Goal: Information Seeking & Learning: Learn about a topic

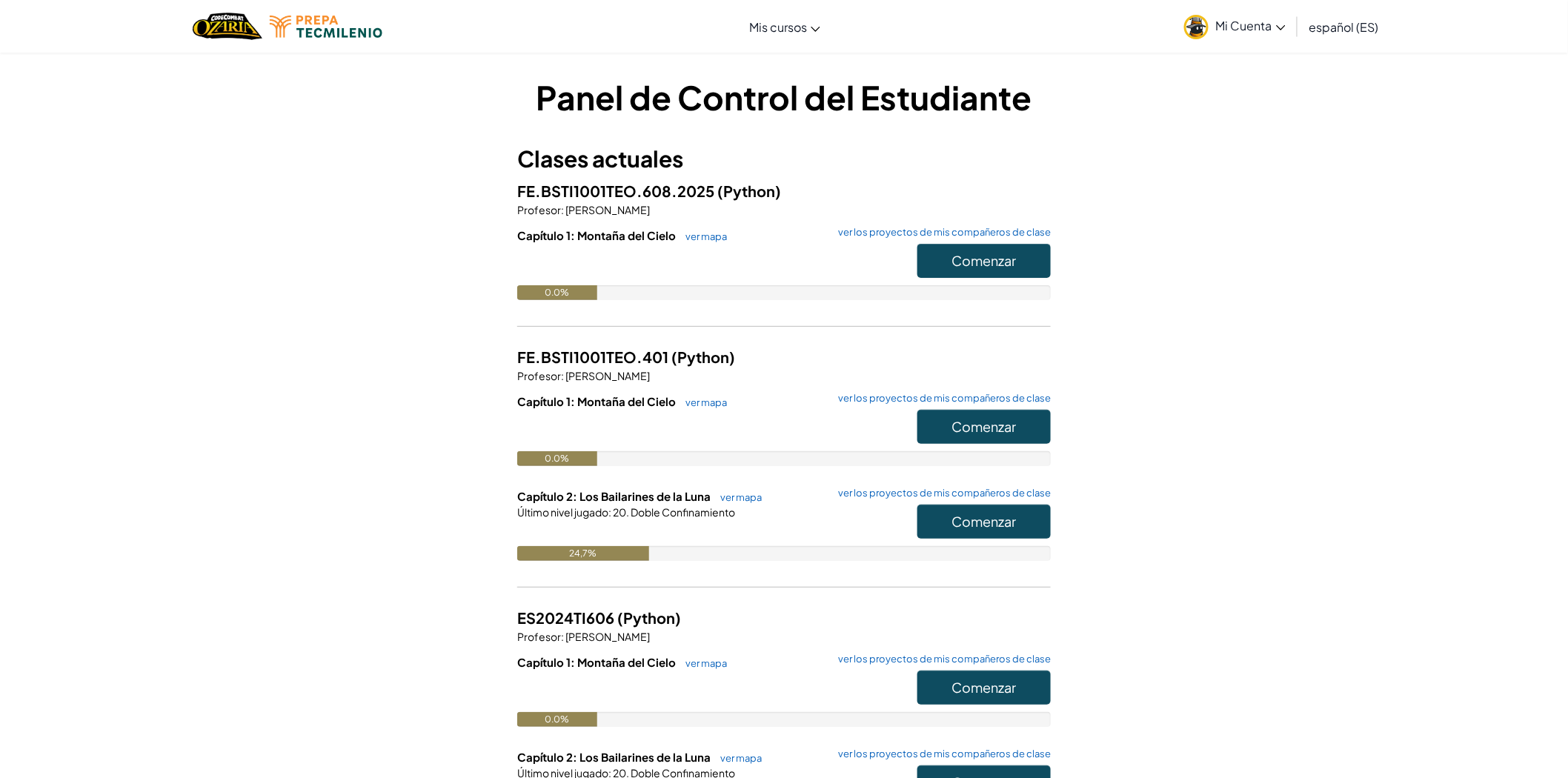
click at [1356, 120] on div "Panel de Control del Estudiante Clases actuales FE.BSTI1001TEO.608.2025 (Python…" at bounding box center [784, 503] width 1568 height 903
click at [998, 275] on button "Comenzar" at bounding box center [984, 261] width 134 height 34
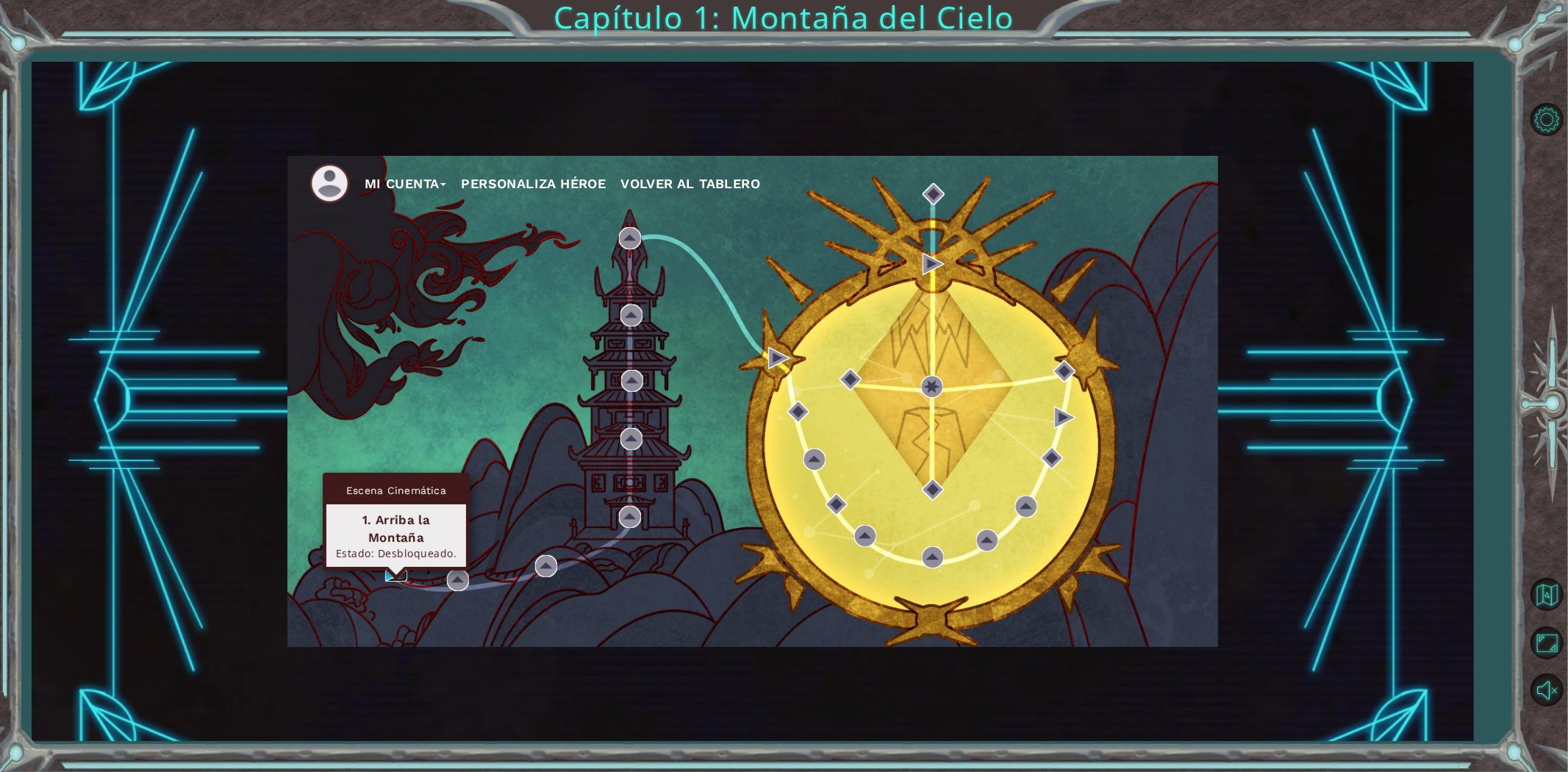
click at [390, 574] on img at bounding box center [396, 571] width 22 height 22
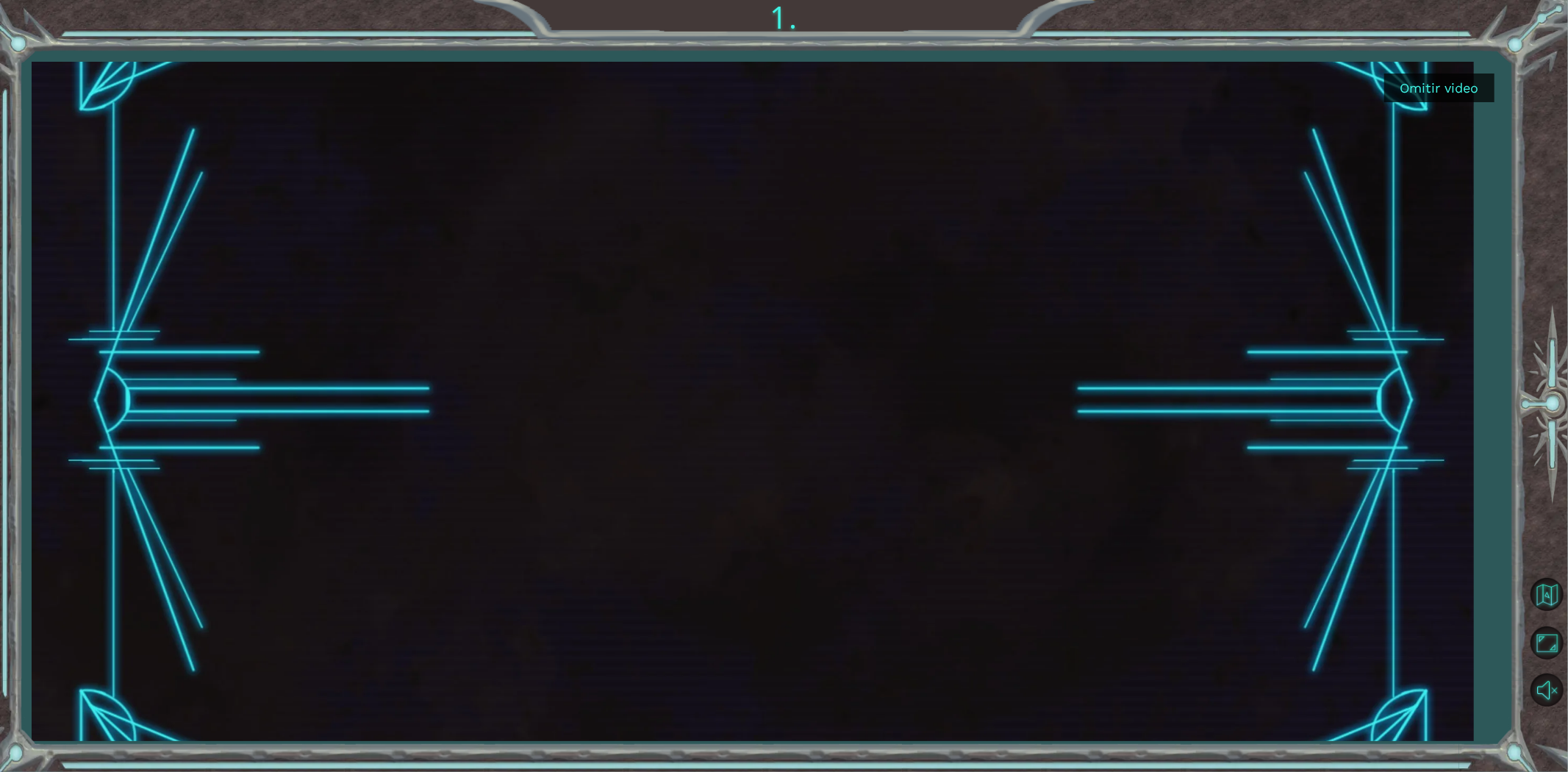
click at [1463, 78] on button "Omitir video" at bounding box center [1439, 88] width 110 height 29
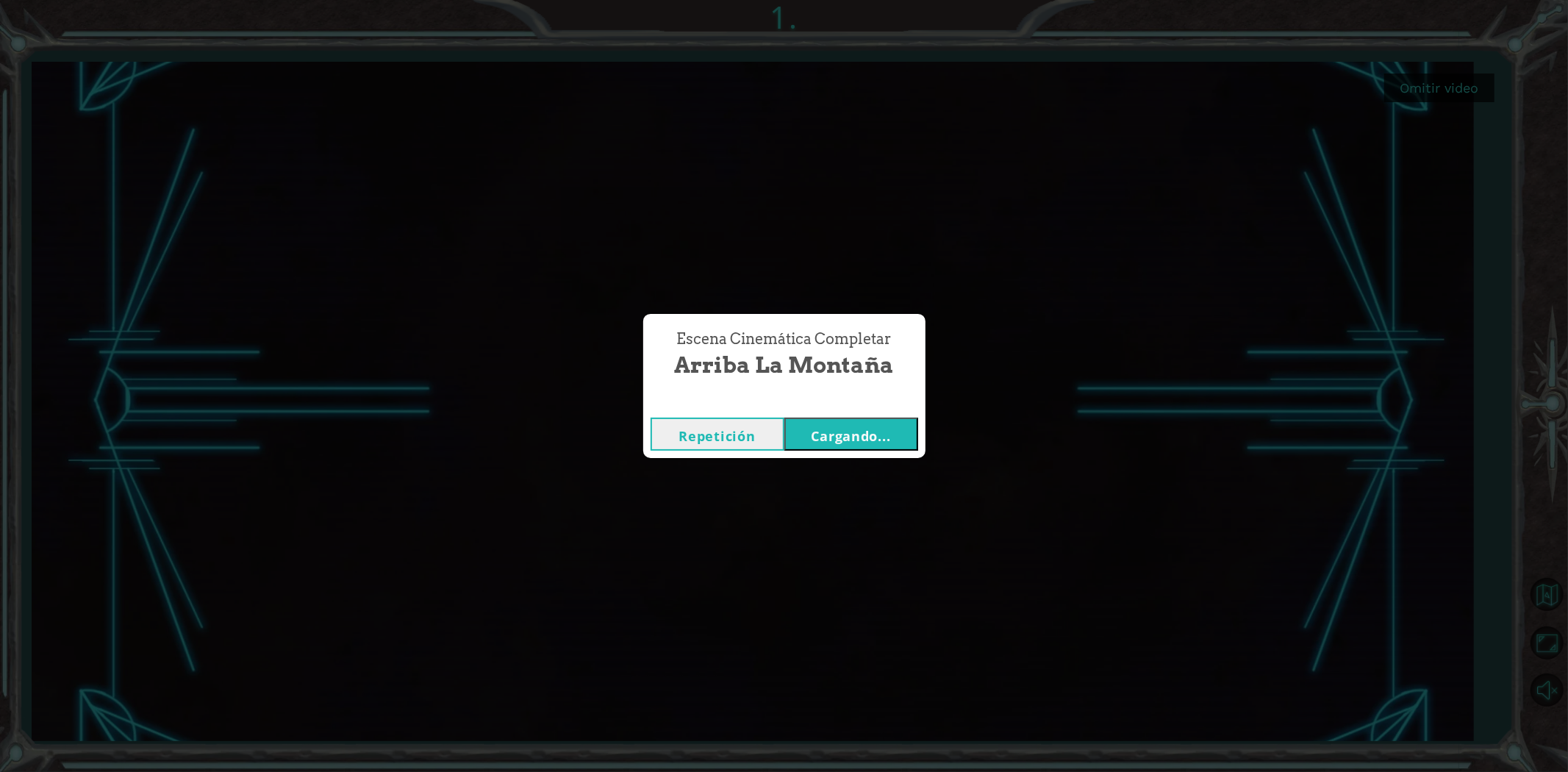
click at [843, 429] on font "Cargando..." at bounding box center [851, 436] width 80 height 18
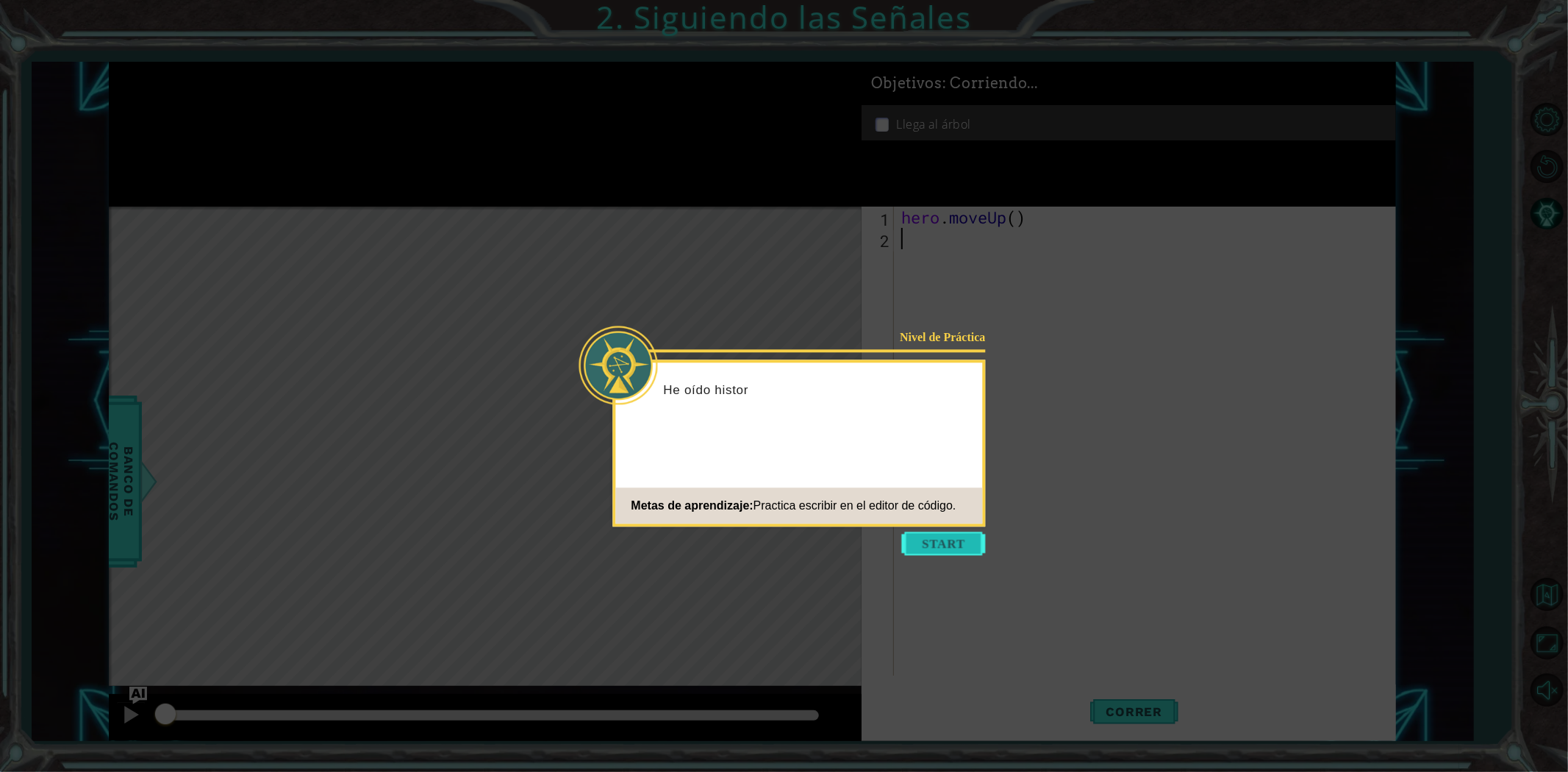
click at [982, 536] on button "Comenzar" at bounding box center [944, 544] width 84 height 24
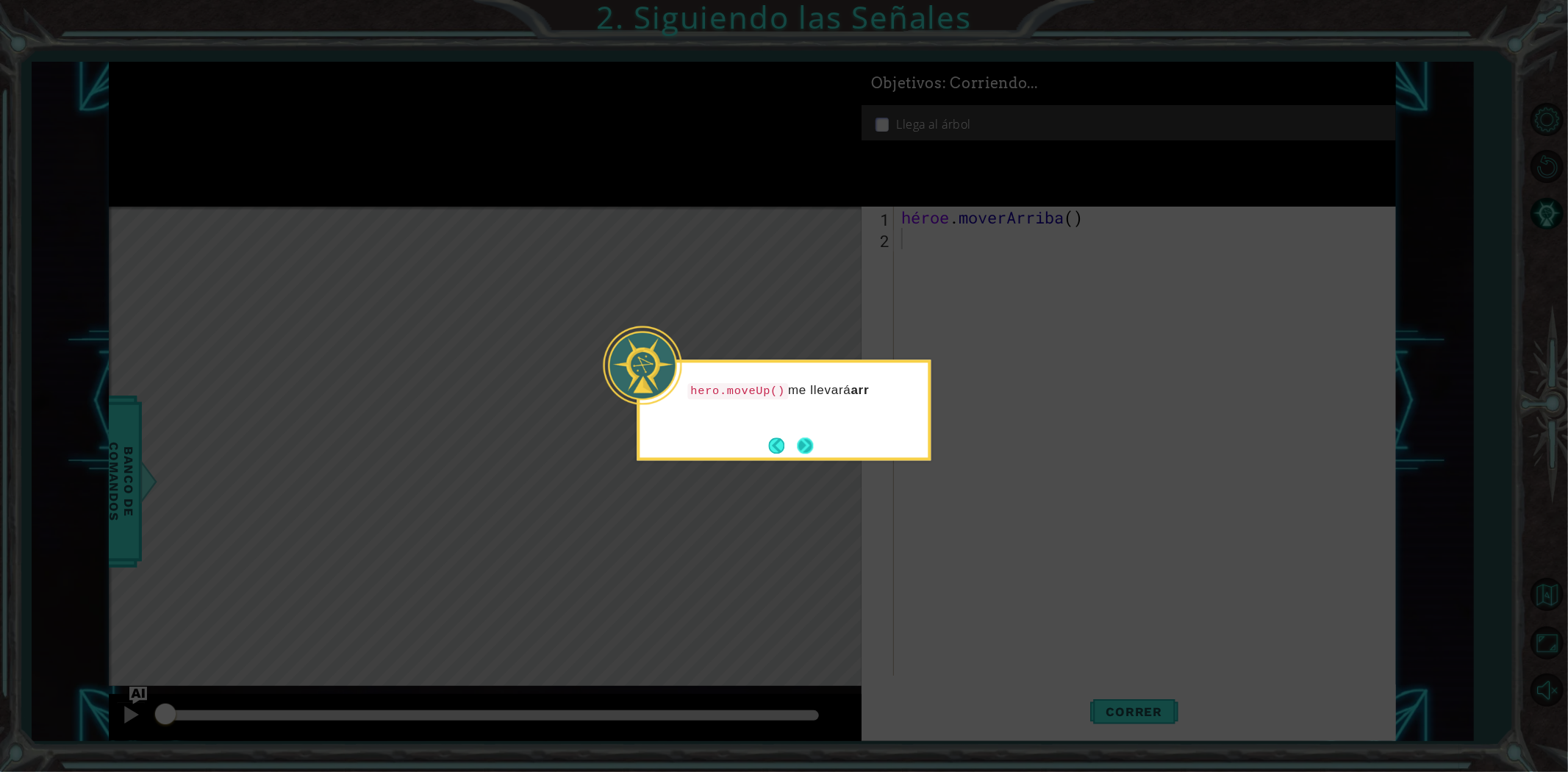
click at [803, 447] on button "Próximo" at bounding box center [806, 446] width 16 height 16
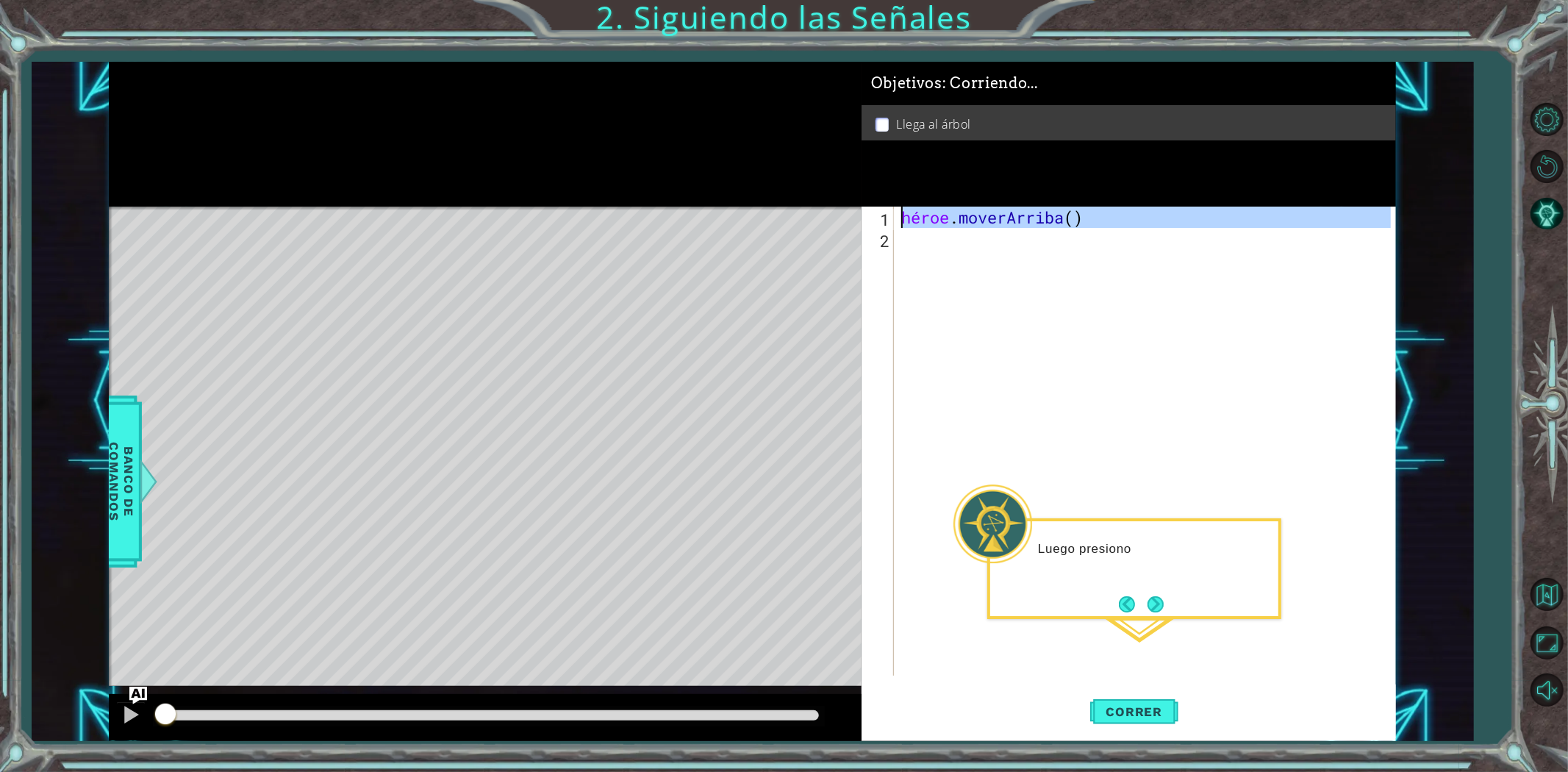
drag, startPoint x: 1272, startPoint y: 228, endPoint x: 729, endPoint y: 54, distance: 570.2
click at [729, 54] on div "1 ההההההההההההההההההההההההההההההההההההההההההההההההההההההההההההההההההההההההההההה…" at bounding box center [784, 386] width 1568 height 772
type textarea "hero.moveUp()"
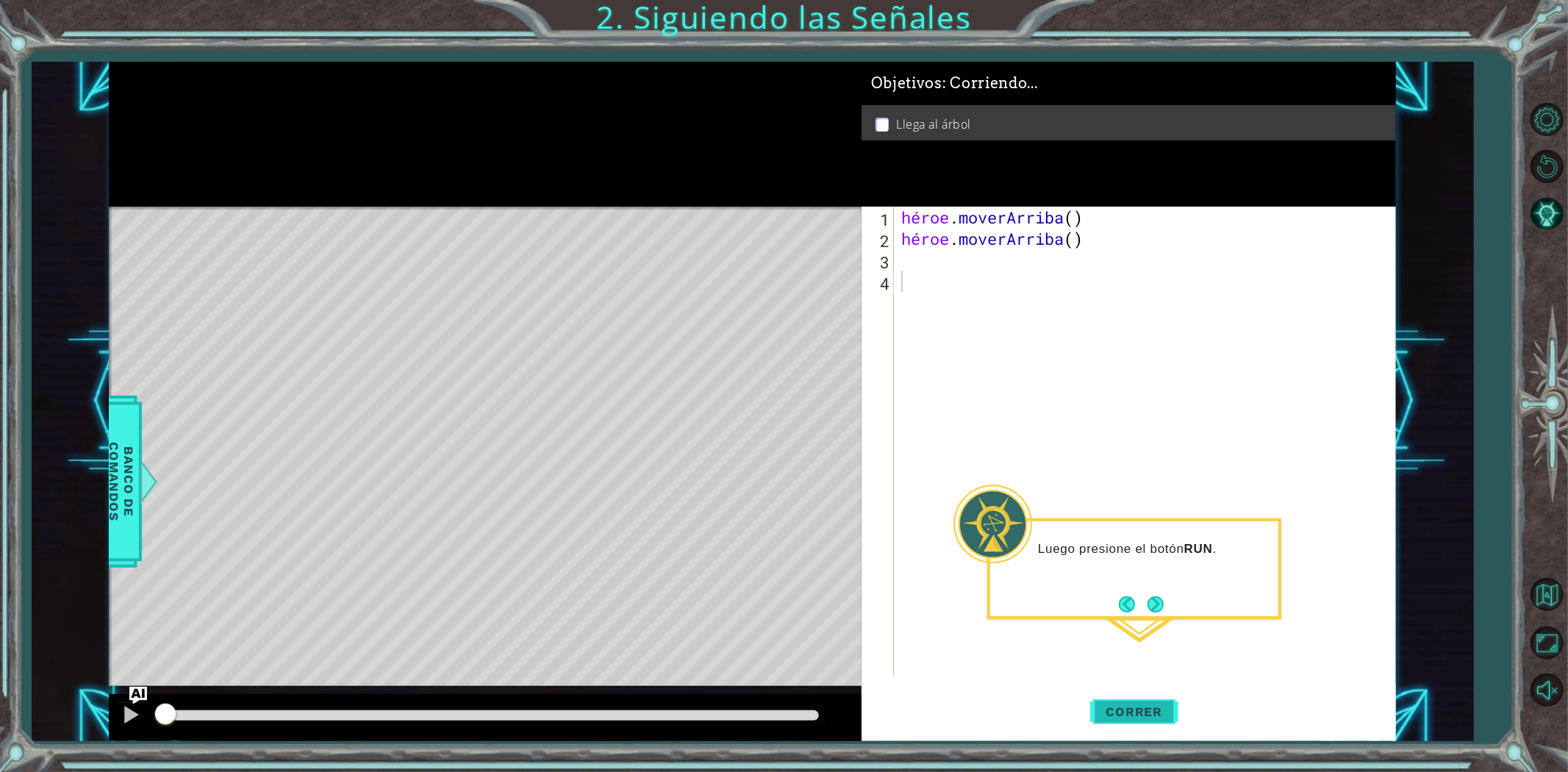
click at [1111, 712] on font "Correr" at bounding box center [1134, 712] width 57 height 15
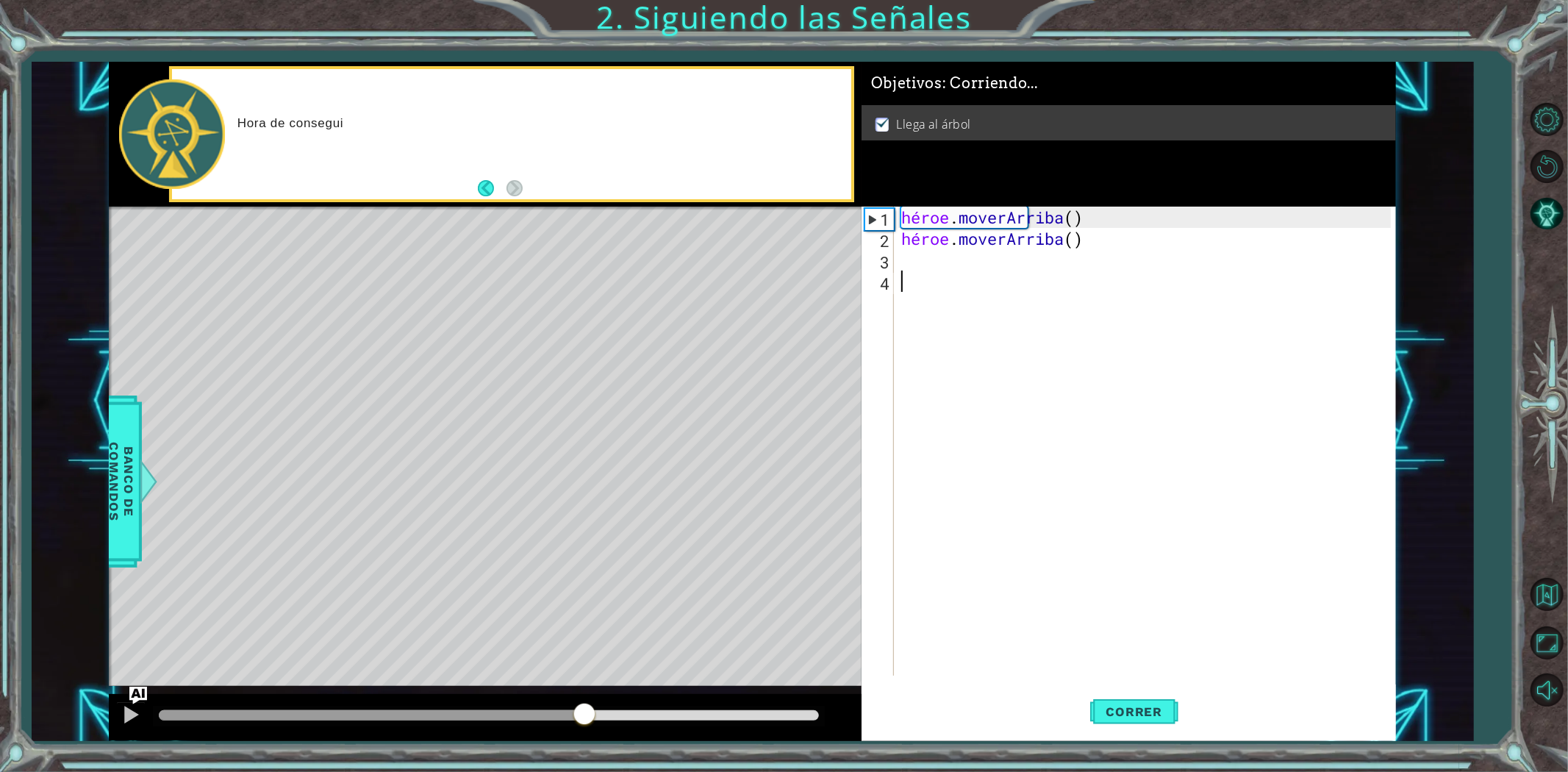
drag, startPoint x: 299, startPoint y: 713, endPoint x: 1086, endPoint y: 647, distance: 789.8
click at [1084, 648] on div "1 ההההההההההההההההההההההההההההההההההההההההההההההההההההההההההההההההההההההההההההה…" at bounding box center [753, 401] width 1287 height 679
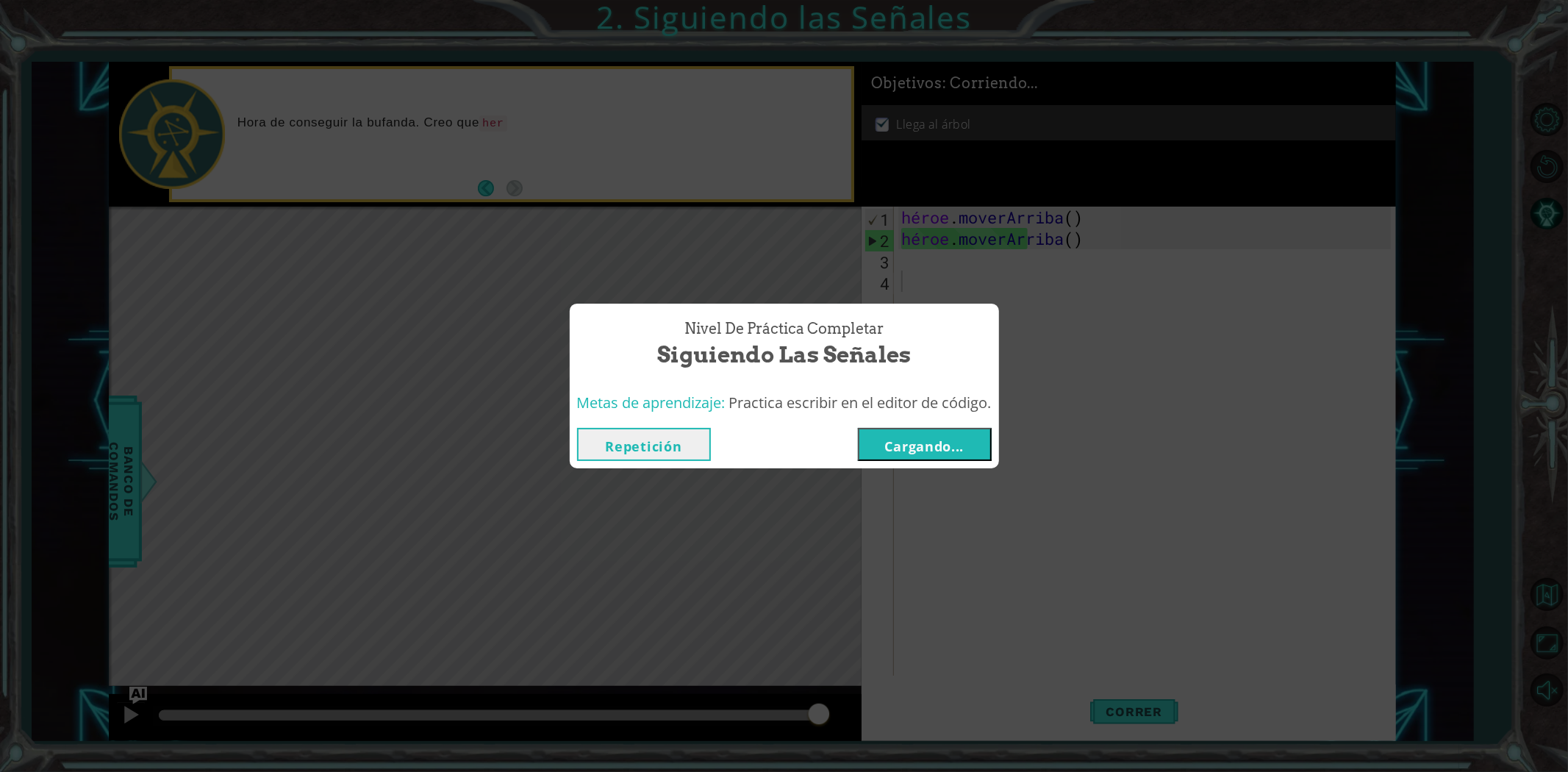
click at [936, 443] on font "Cargando..." at bounding box center [925, 446] width 80 height 18
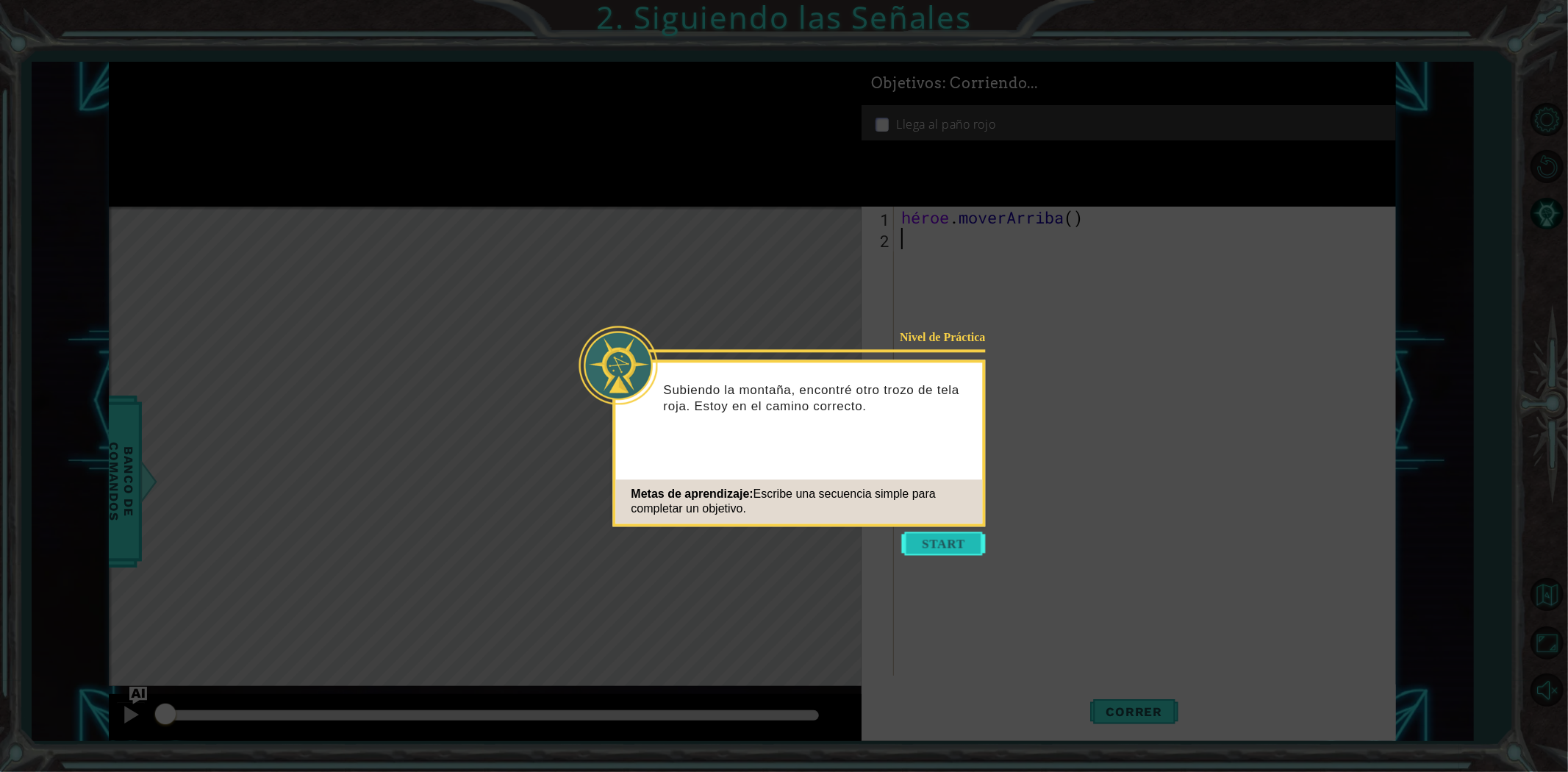
click at [957, 554] on button "Comenzar" at bounding box center [944, 544] width 84 height 24
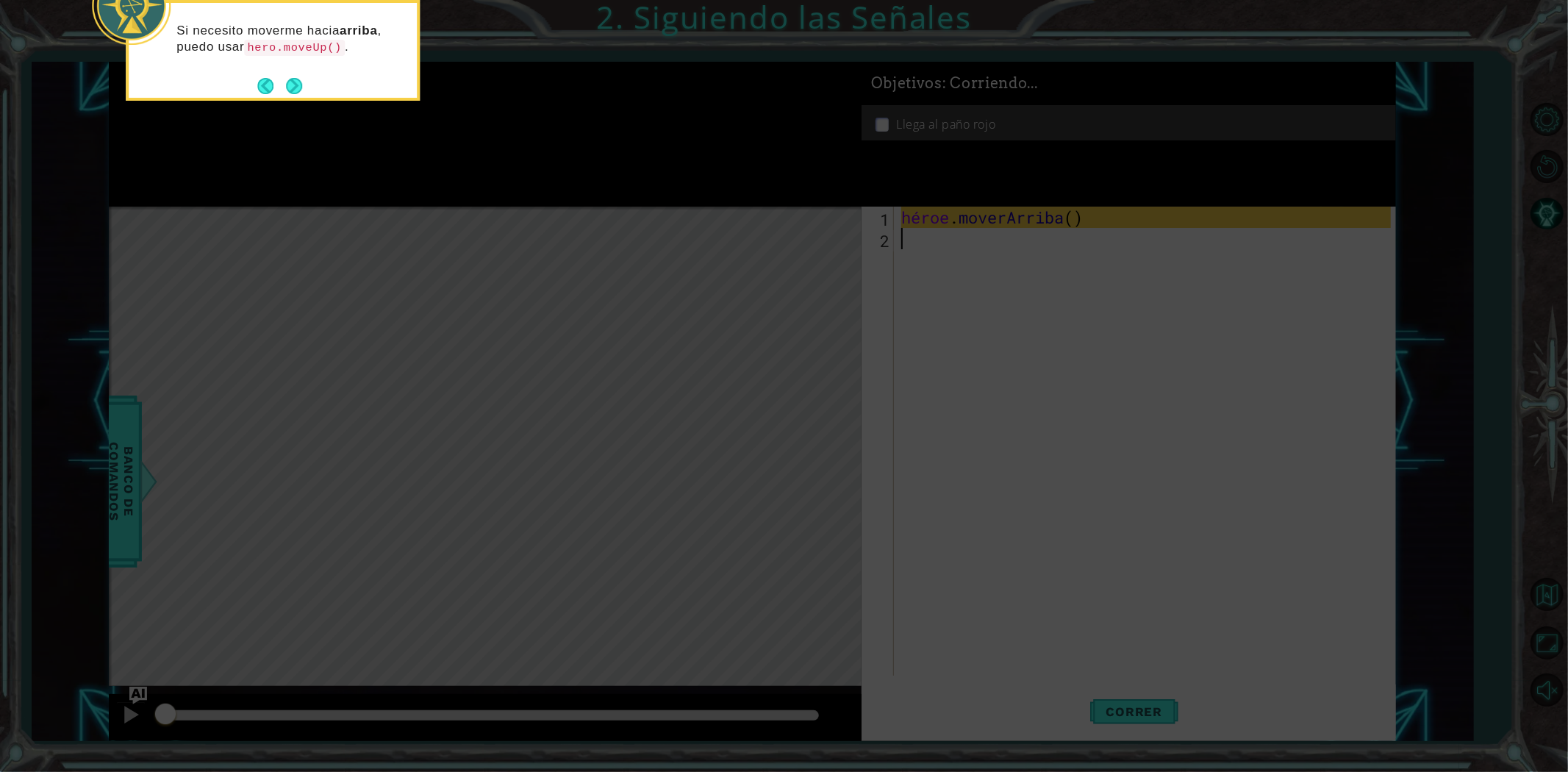
click at [295, 96] on footer at bounding box center [279, 86] width 45 height 22
click at [295, 90] on button "Próximo" at bounding box center [294, 86] width 16 height 16
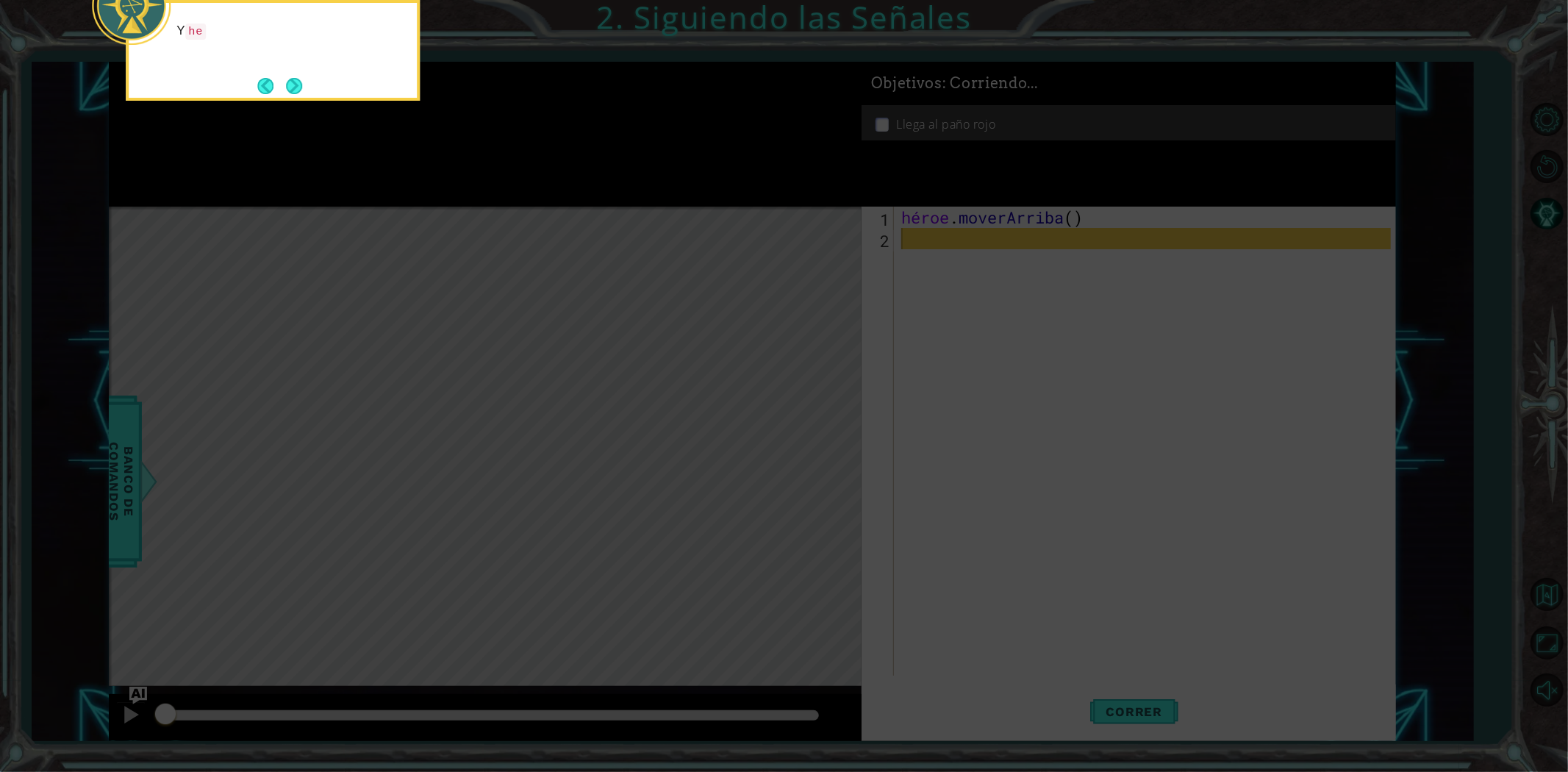
click at [295, 90] on button "Próximo" at bounding box center [294, 86] width 16 height 16
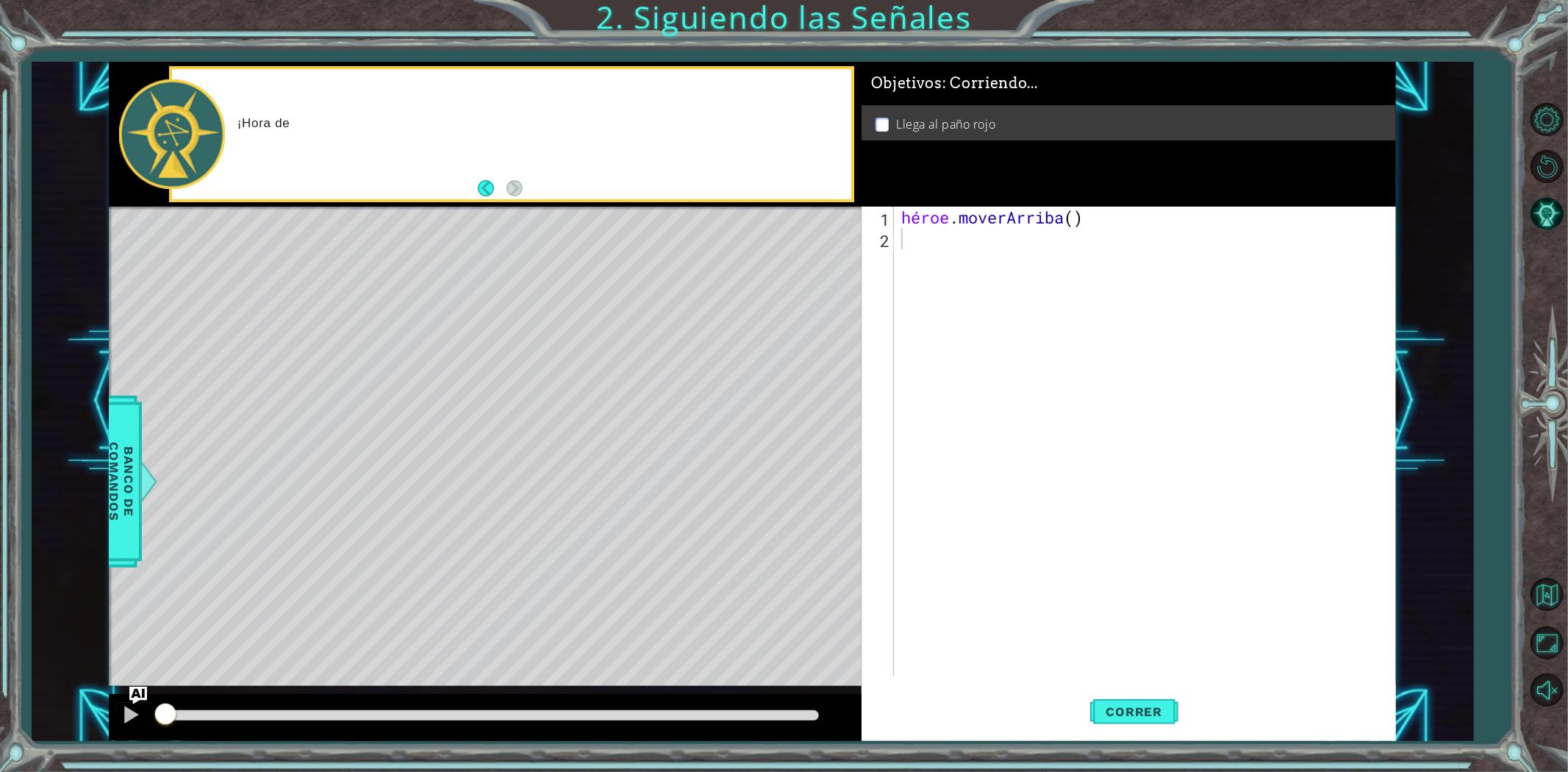
click at [295, 90] on div "¡Hora de" at bounding box center [511, 134] width 678 height 130
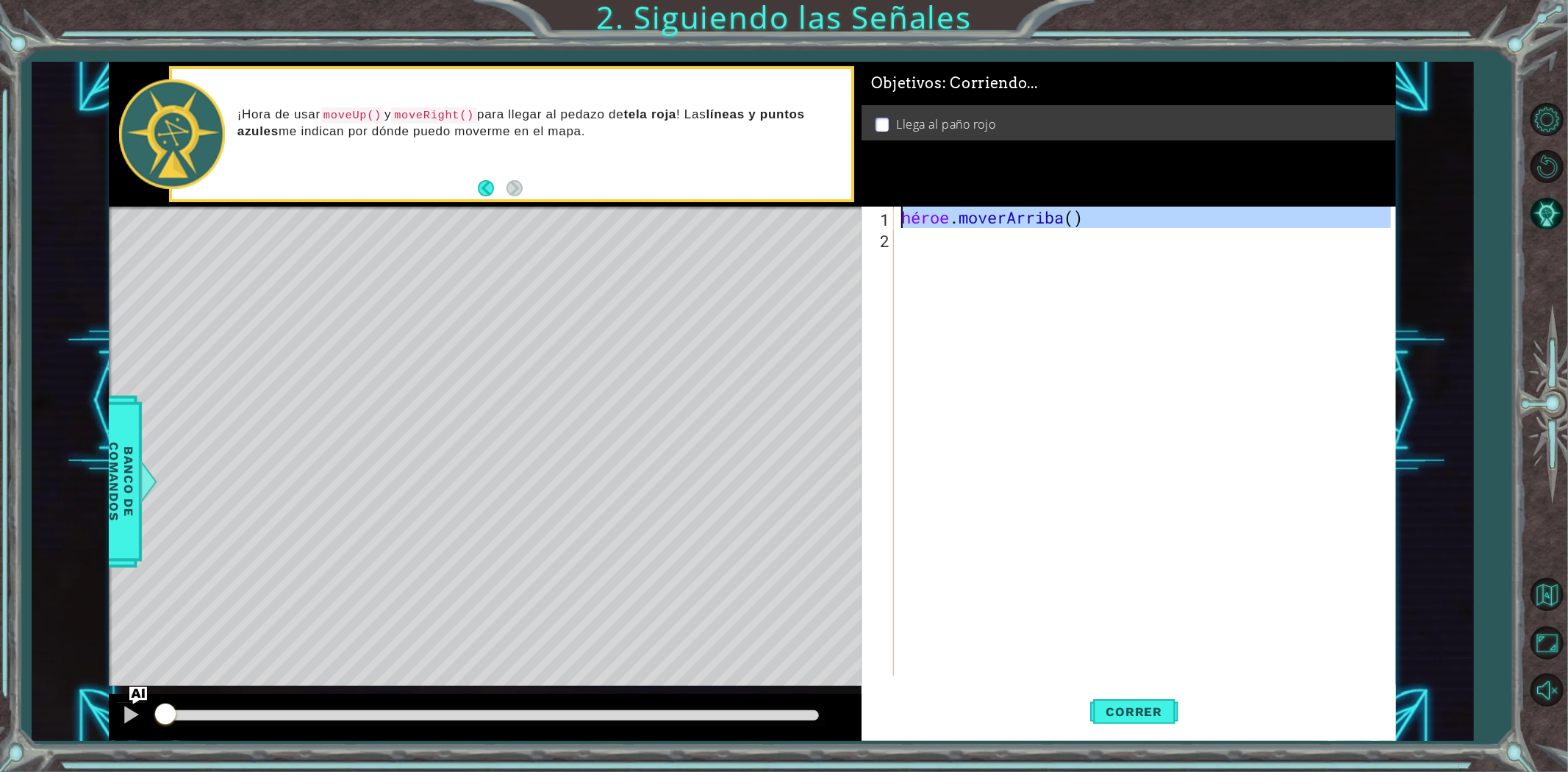
drag, startPoint x: 1192, startPoint y: 346, endPoint x: 615, endPoint y: 122, distance: 619.0
click at [615, 122] on div "1 [DEMOGRAPHIC_DATA] XXXXXXXXXXXXXXXXXXXXXXXXXXXXXXXXXXXXXXXXXXXXXXXXXXXXXXXXXX…" at bounding box center [753, 401] width 1287 height 679
type textarea "hero.moveUp()"
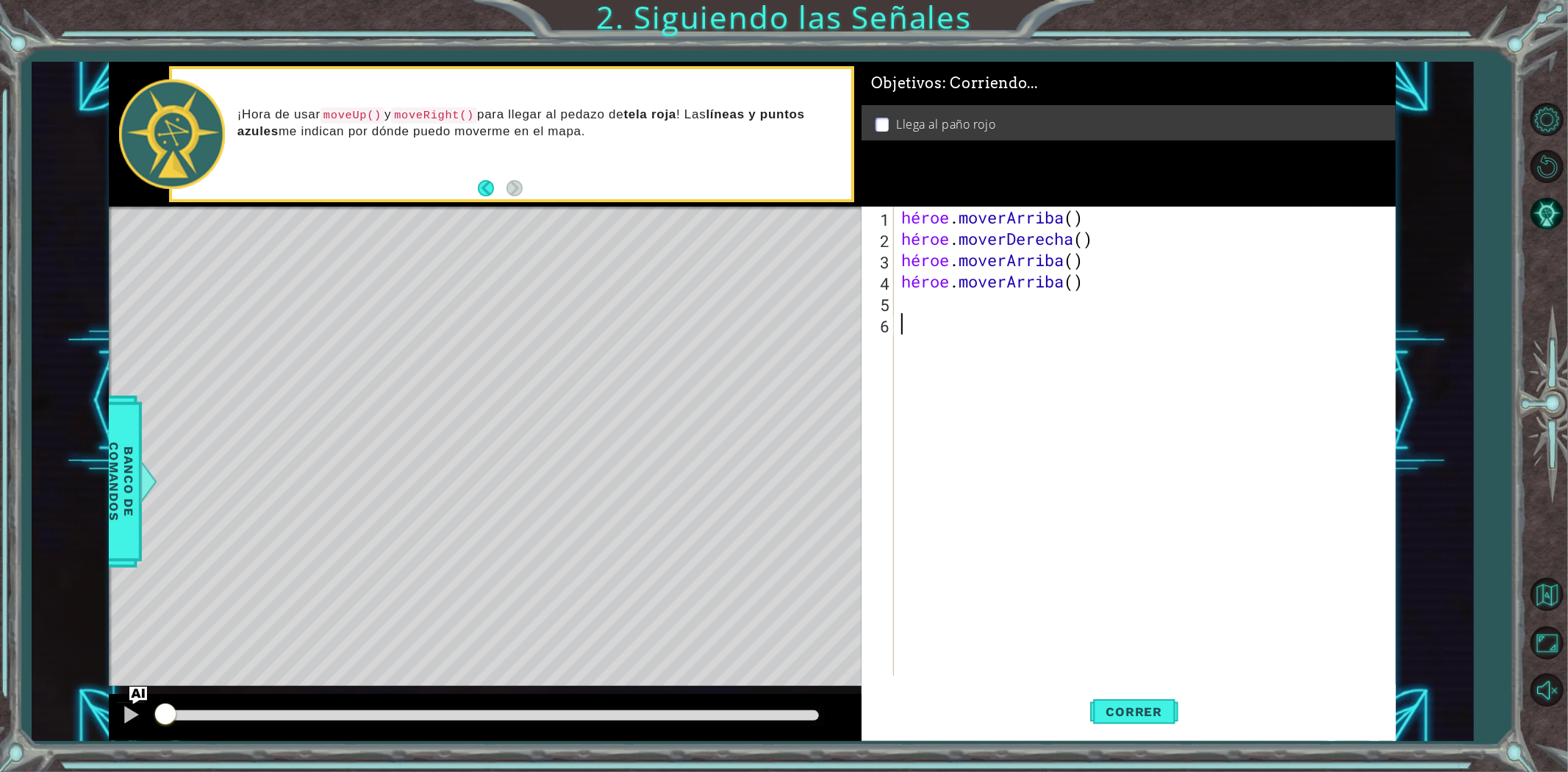
drag, startPoint x: 1130, startPoint y: 716, endPoint x: 1058, endPoint y: 699, distance: 74.0
click at [1058, 699] on div "Correr" at bounding box center [1134, 711] width 535 height 54
click at [1105, 706] on span "Correr" at bounding box center [1134, 712] width 86 height 15
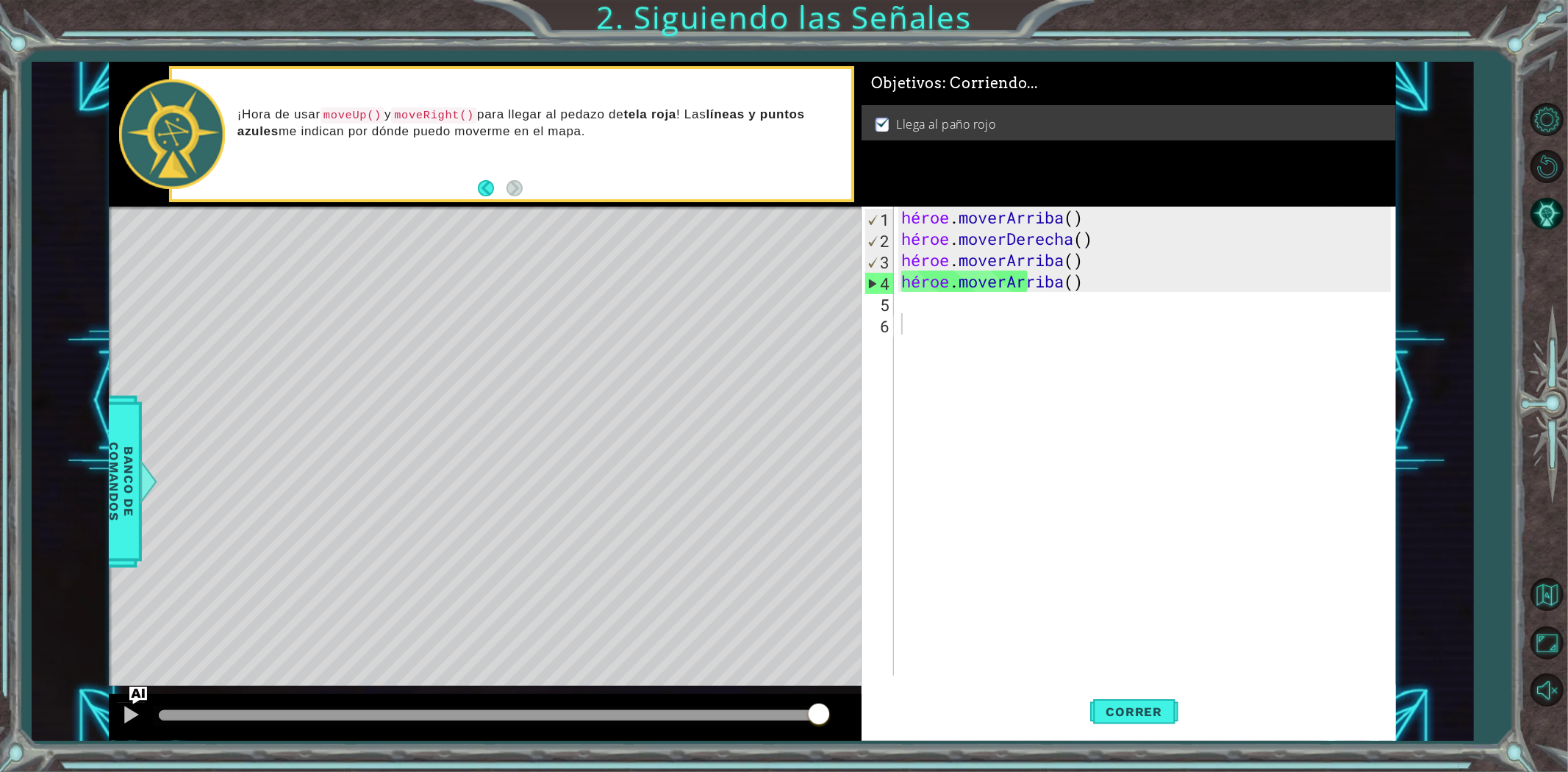
drag, startPoint x: 259, startPoint y: 723, endPoint x: 1282, endPoint y: 630, distance: 1027.2
click at [1282, 631] on div "1 [DEMOGRAPHIC_DATA] XXXXXXXXXXXXXXXXXXXXXXXXXXXXXXXXXXXXXXXXXXXXXXXXXXXXXXXXXX…" at bounding box center [753, 401] width 1287 height 679
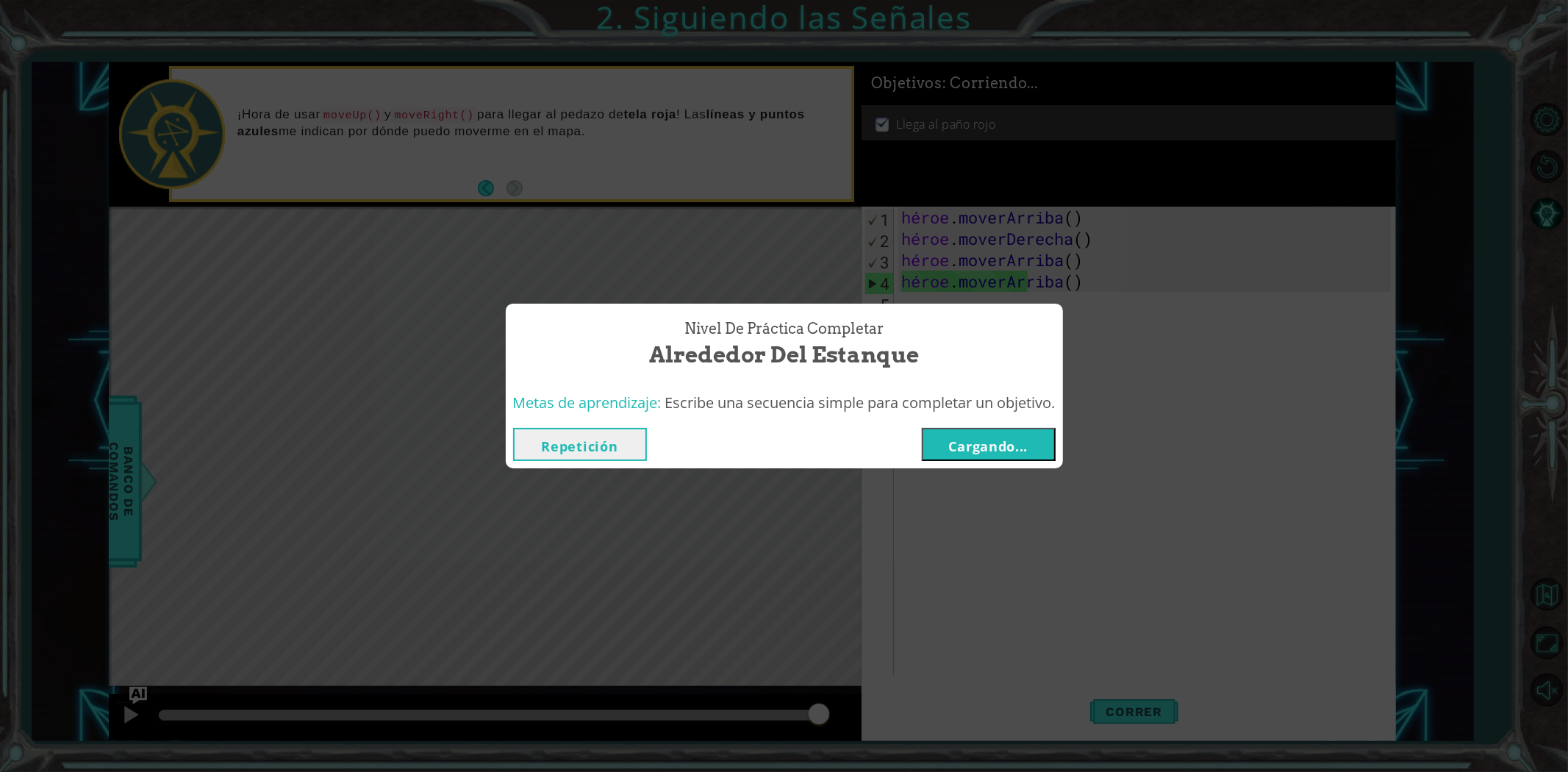
click at [1025, 449] on font "Cargando..." at bounding box center [988, 446] width 80 height 18
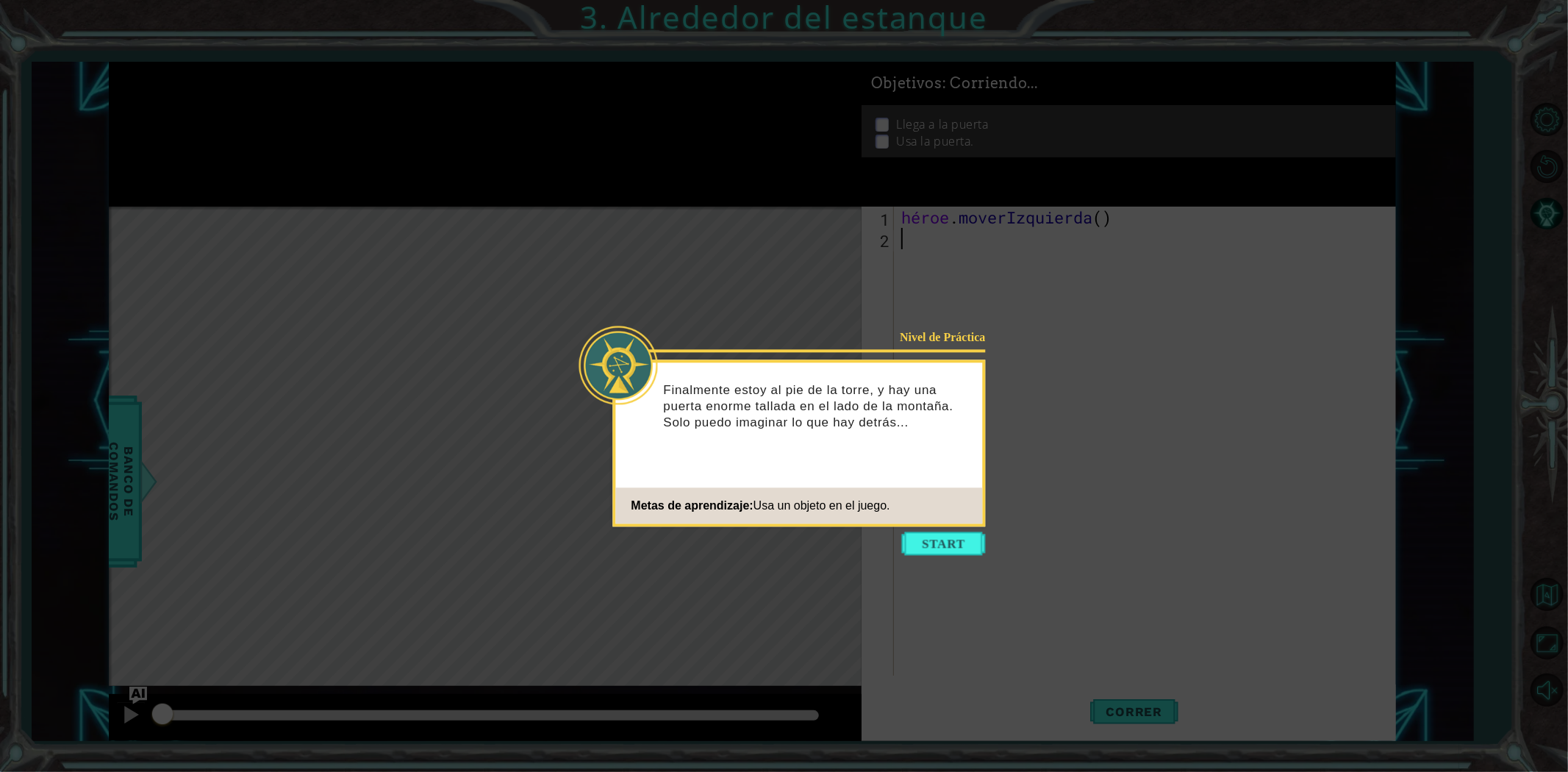
click at [943, 557] on icon at bounding box center [784, 386] width 1568 height 772
click at [944, 552] on button "Comenzar" at bounding box center [944, 544] width 84 height 24
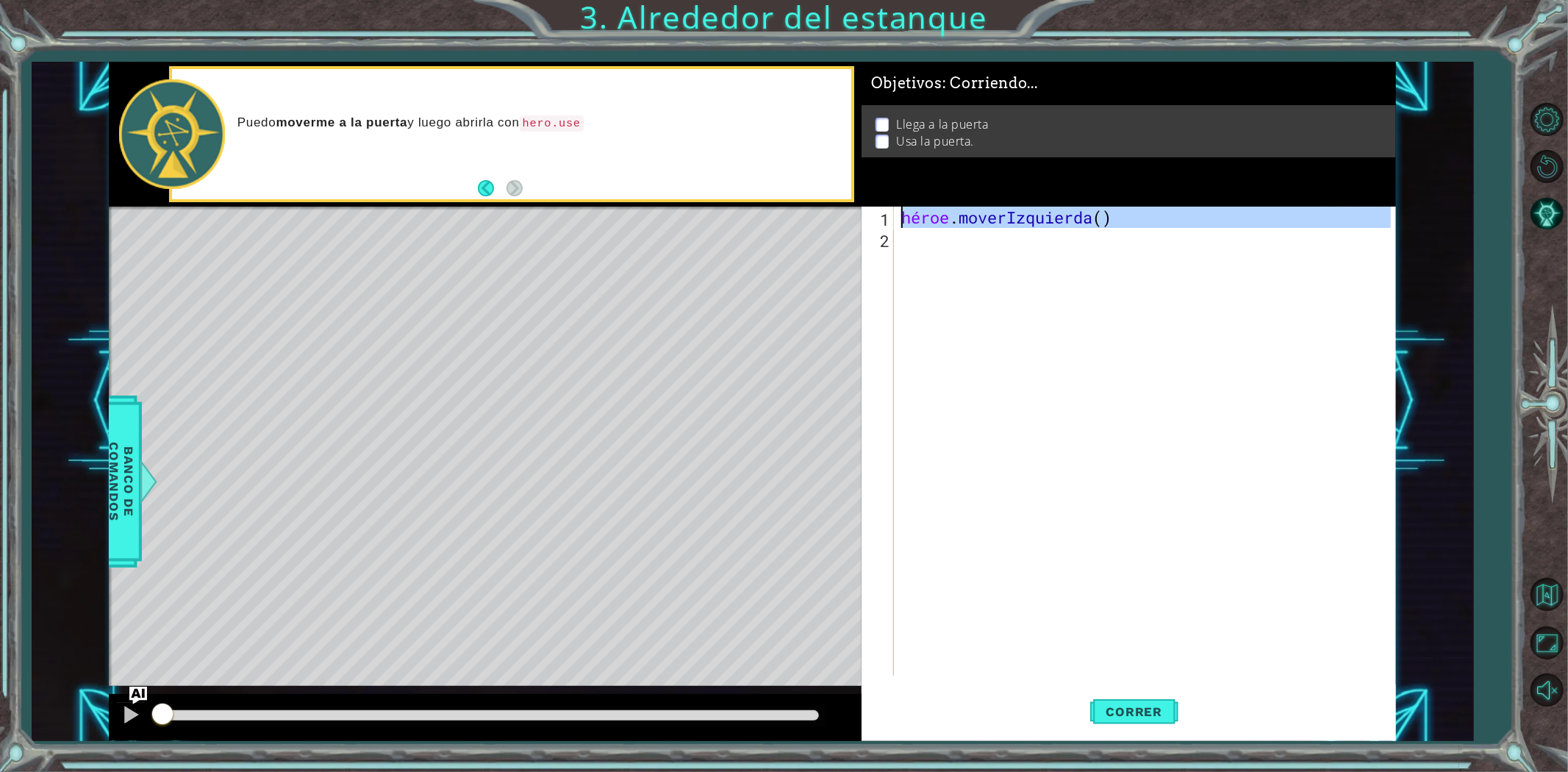
drag, startPoint x: 1242, startPoint y: 245, endPoint x: 187, endPoint y: 142, distance: 1060.0
click at [189, 143] on div "1 [DEMOGRAPHIC_DATA] XXXXXXXXXXXXXXXXXXXXXXXXXXXXXXXXXXXXXXXXXXXXXXXXXXXXXXXXXX…" at bounding box center [753, 401] width 1287 height 679
type textarea "hero.moveLeft()"
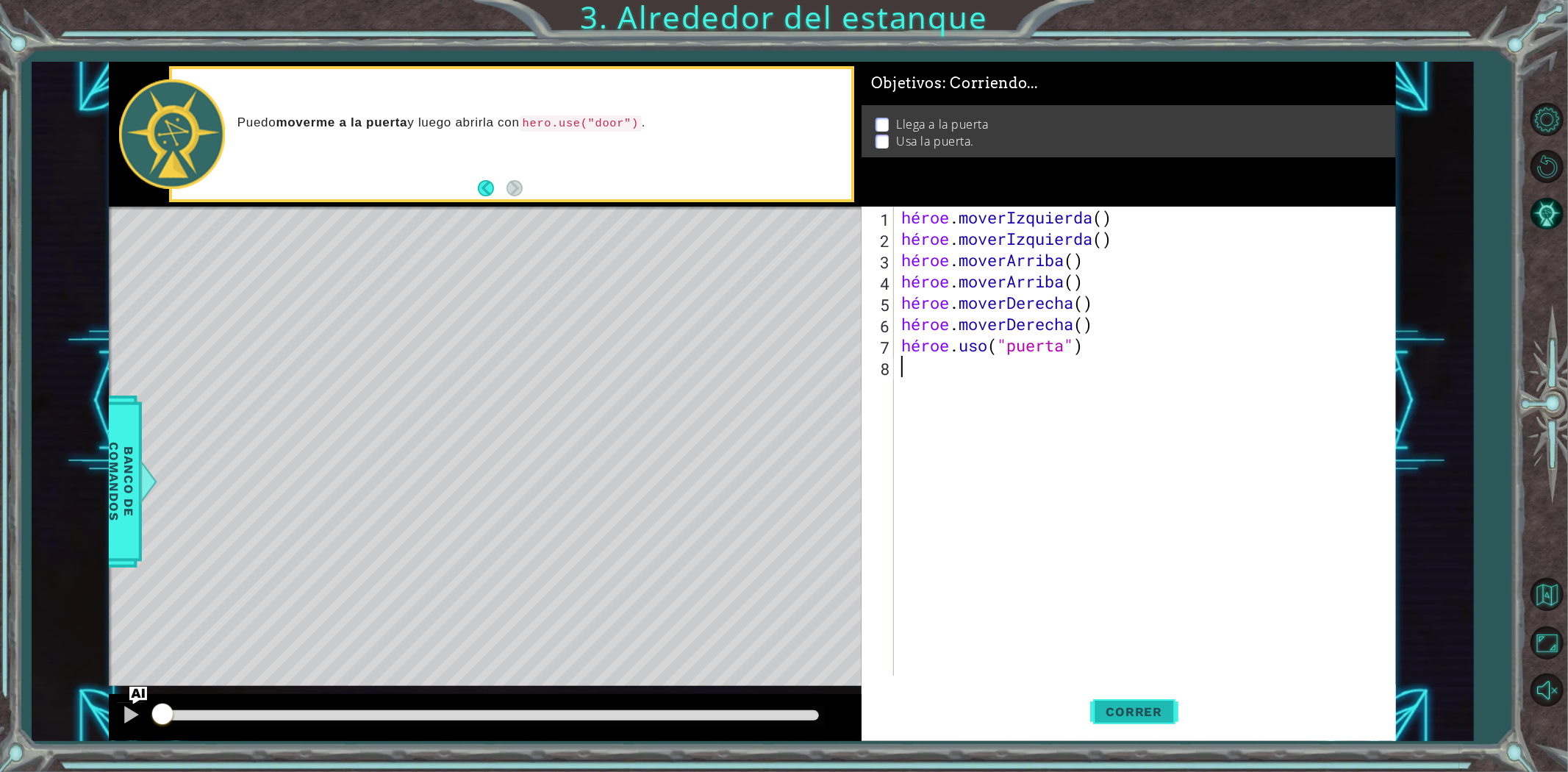
click at [1125, 697] on button "Correr" at bounding box center [1134, 711] width 88 height 54
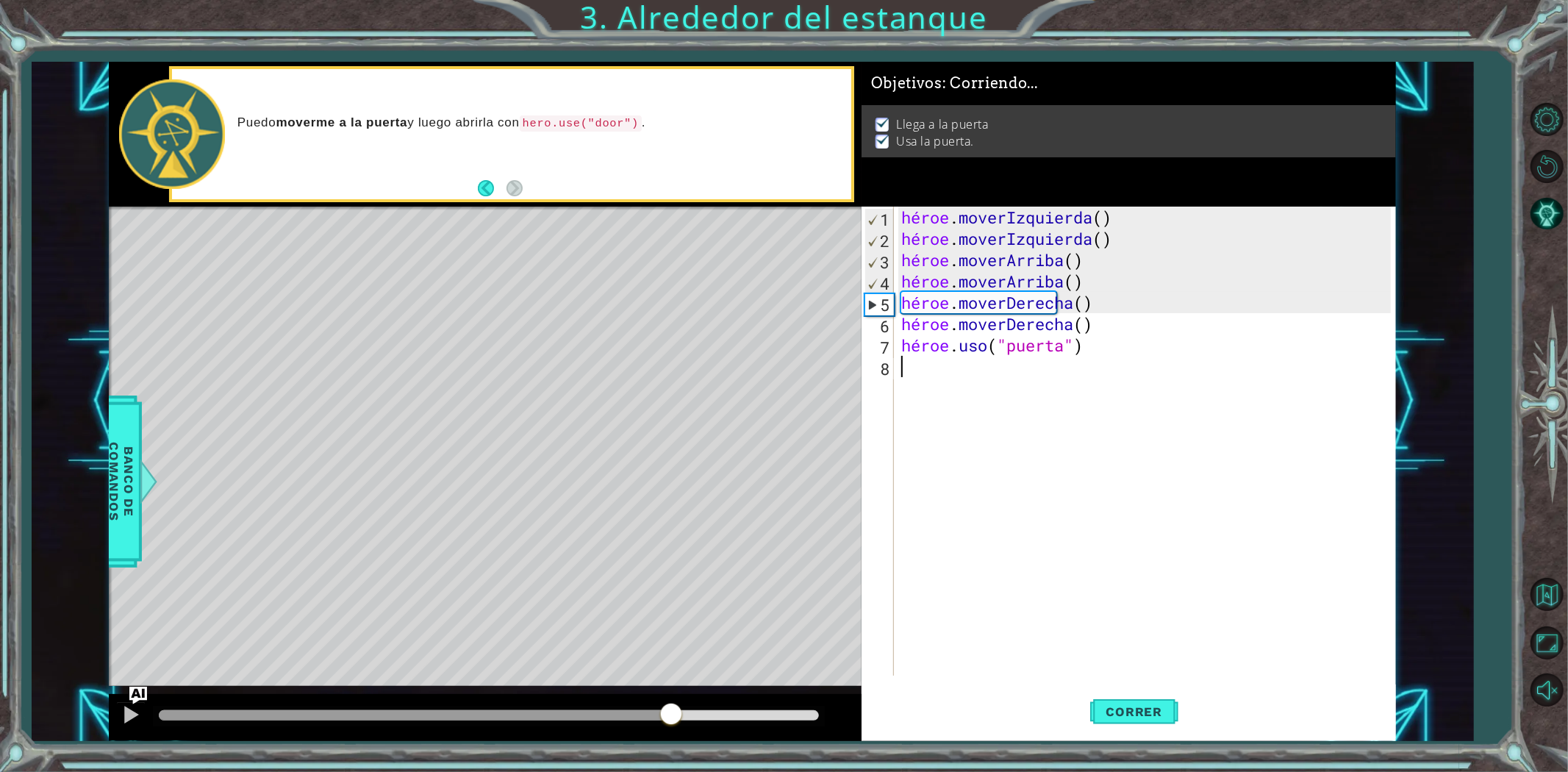
drag, startPoint x: 250, startPoint y: 710, endPoint x: 1016, endPoint y: 632, distance: 770.0
click at [1016, 632] on div "1 [DEMOGRAPHIC_DATA] XXXXXXXXXXXXXXXXXXXXXXXXXXXXXXXXXXXXXXXXXXXXXXXXXXXXXXXXXX…" at bounding box center [753, 401] width 1287 height 679
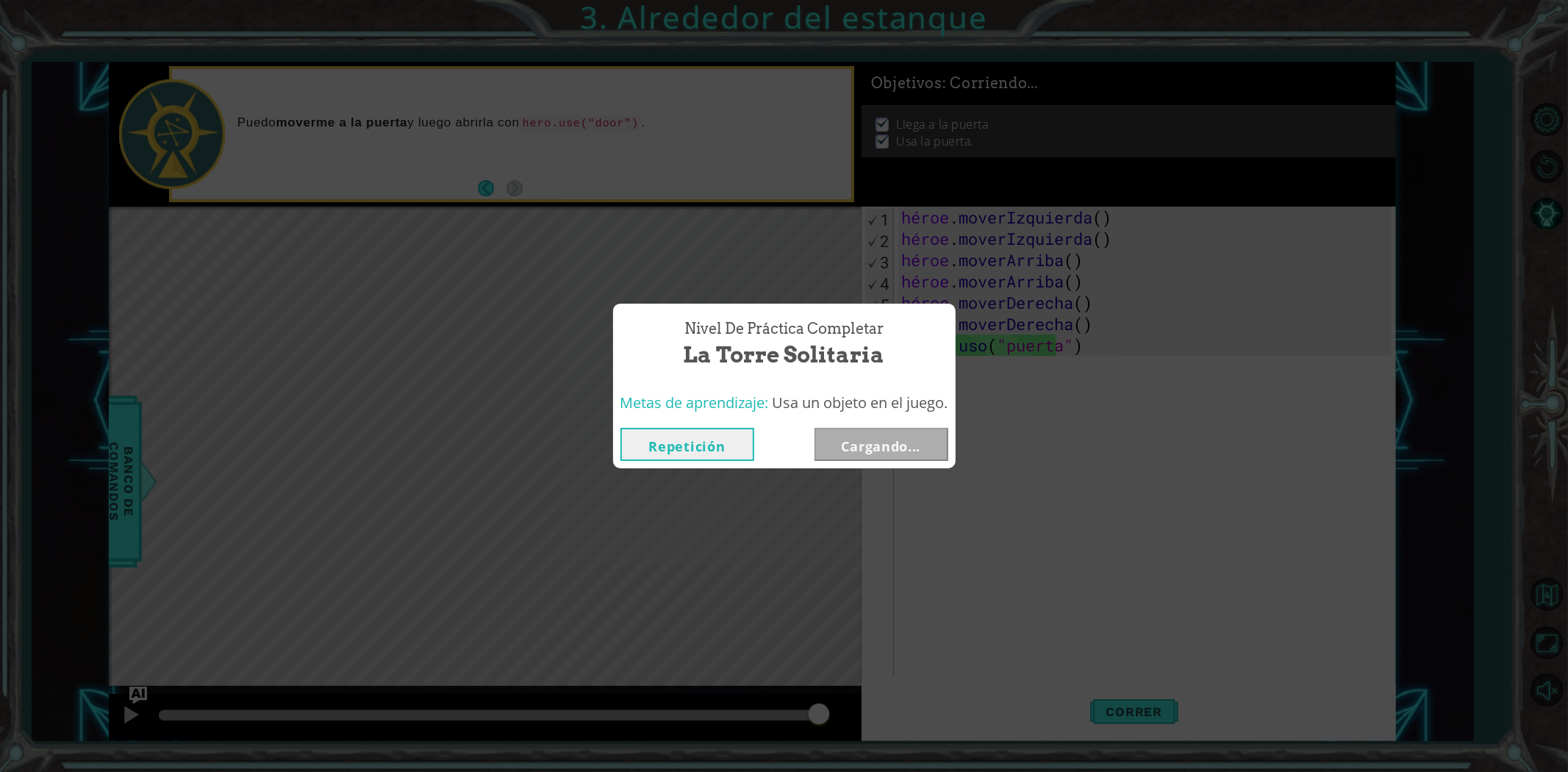
click at [986, 465] on div "Nivel de Práctica Completar La Torre Solitaria Metas de aprendizaje: Usa un obj…" at bounding box center [784, 386] width 1568 height 772
click at [670, 462] on div "Repetición Cargando..." at bounding box center [784, 444] width 342 height 48
click at [872, 441] on font "Cargando..." at bounding box center [882, 446] width 80 height 18
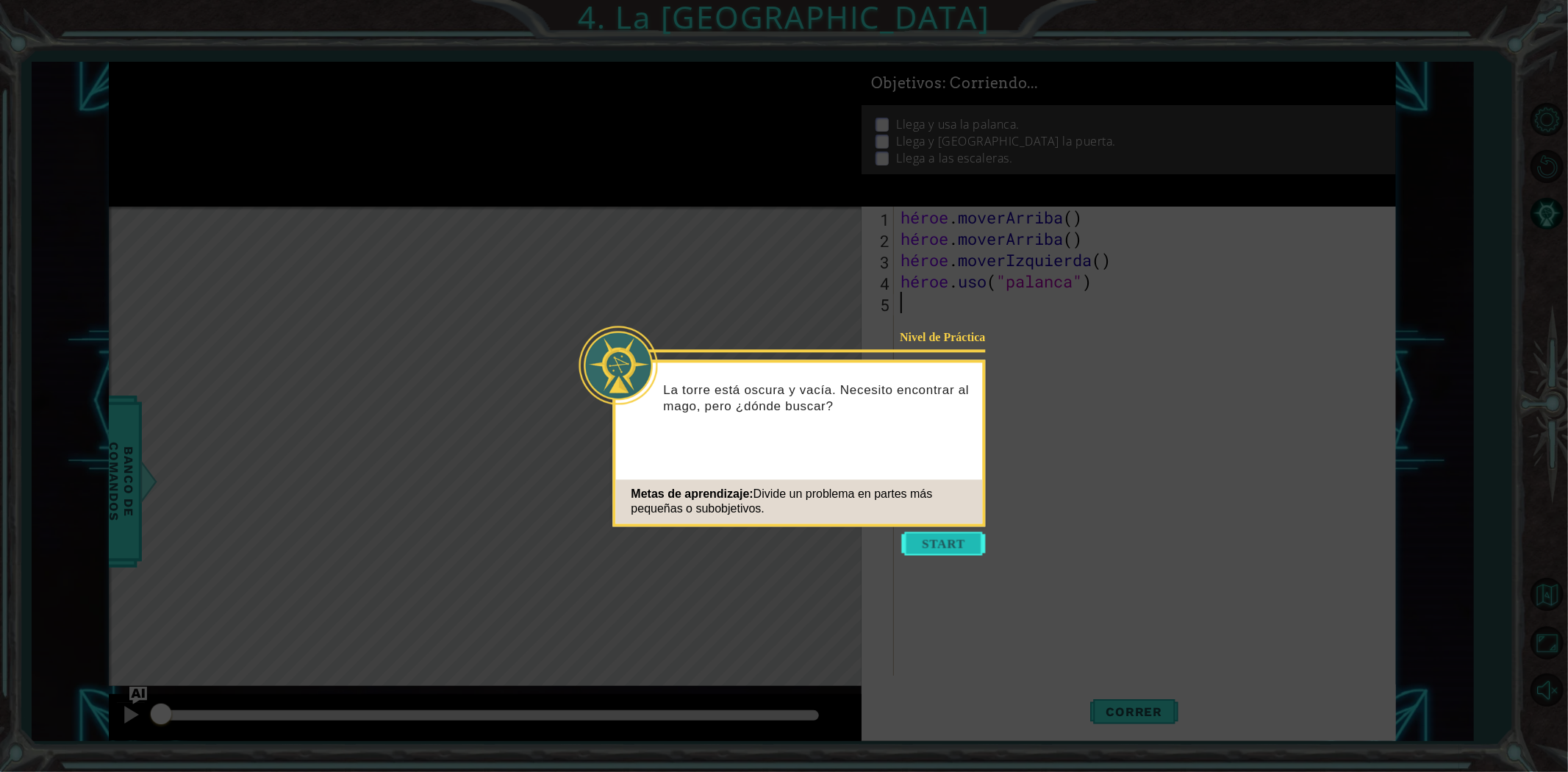
click at [948, 542] on button "Comenzar" at bounding box center [944, 544] width 84 height 24
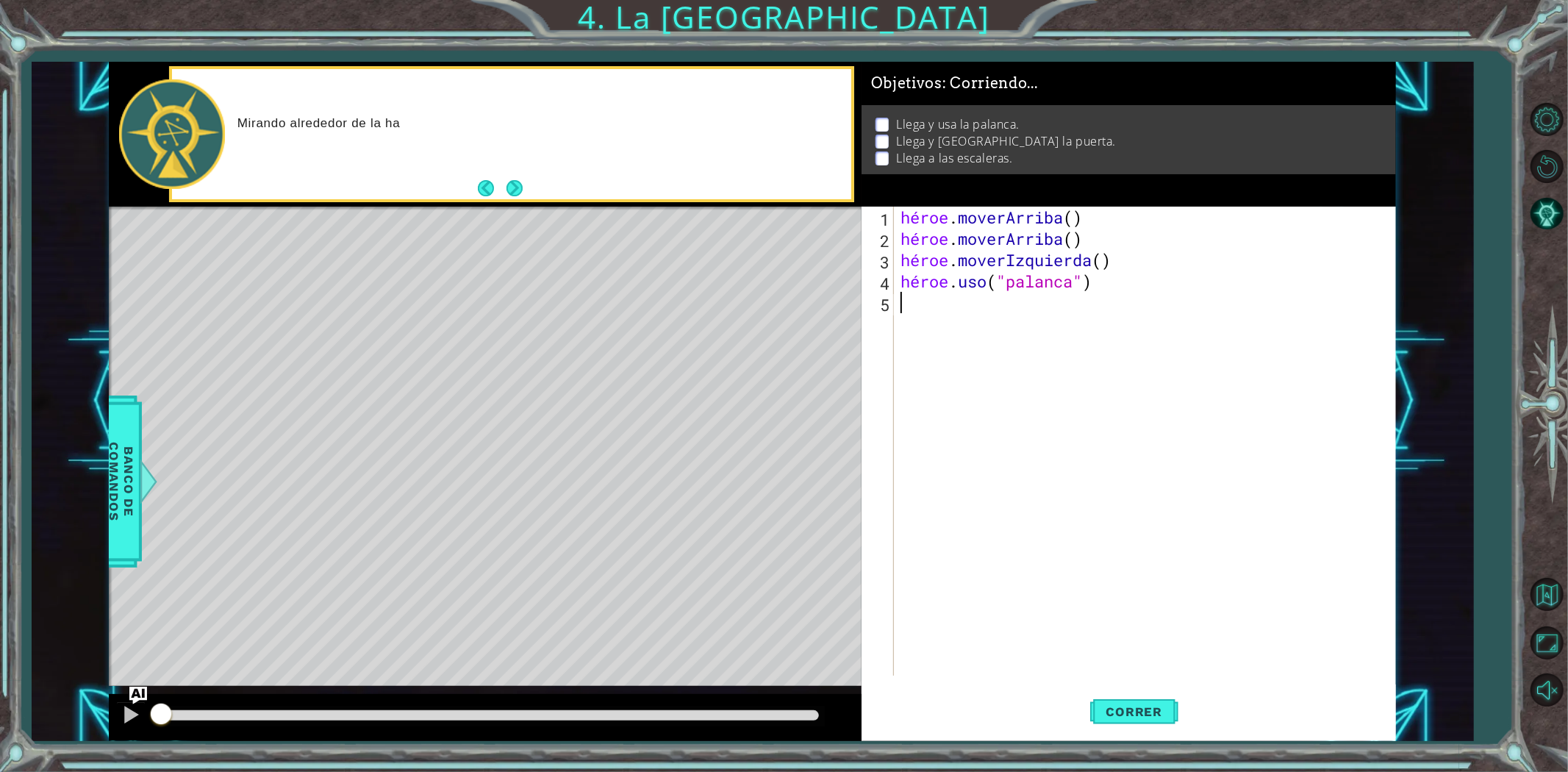
drag, startPoint x: 1209, startPoint y: 427, endPoint x: 342, endPoint y: 28, distance: 954.4
click at [345, 33] on div "1 [DEMOGRAPHIC_DATA] XXXXXXXXXXXXXXXXXXXXXXXXXXXXXXXXXXXXXXXXXXXXXXXXXXXXXXXXXX…" at bounding box center [784, 386] width 1568 height 772
type textarea "hero.moveUp() hero.moveUp()"
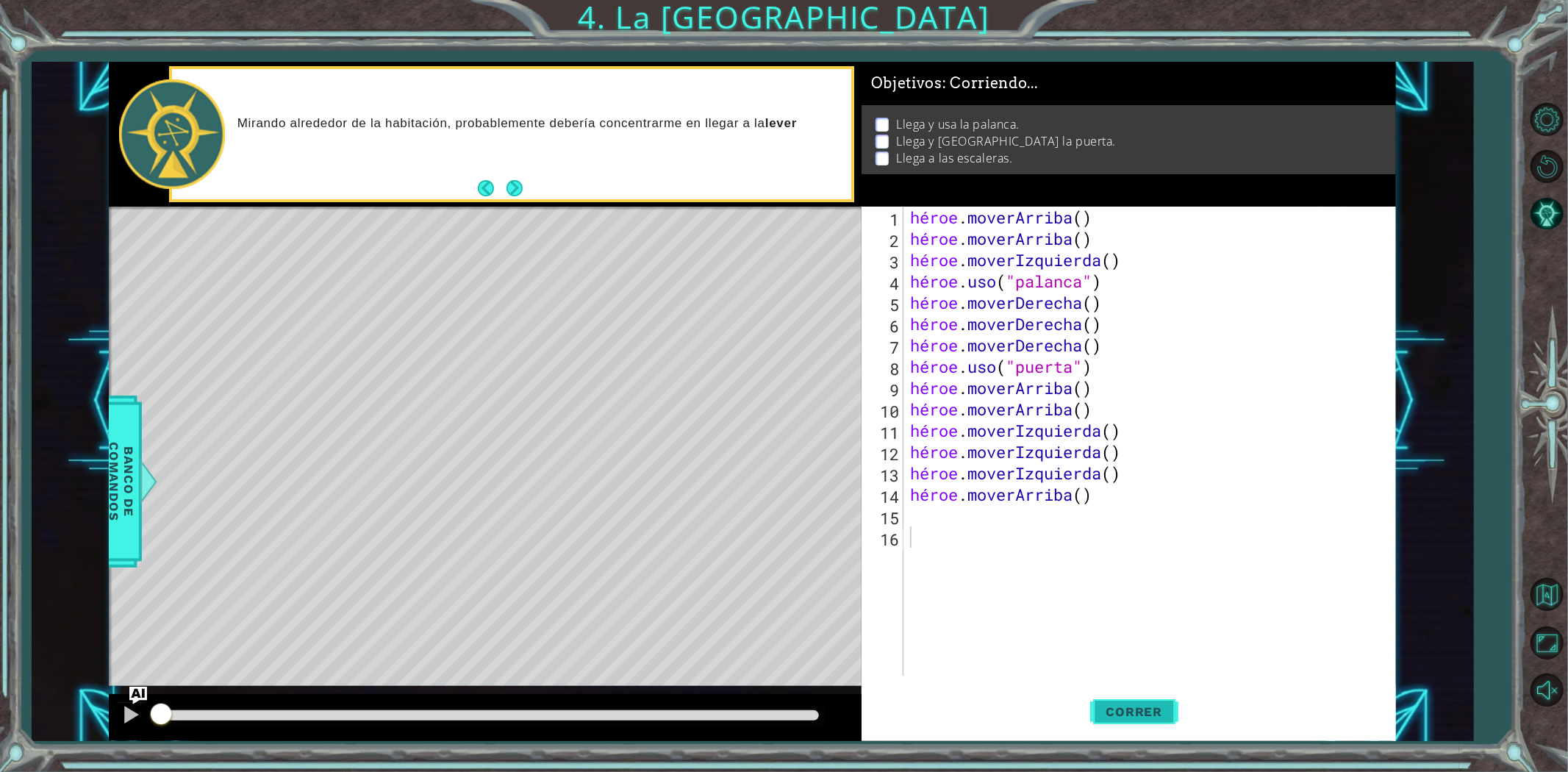
click at [1149, 720] on button "Correr" at bounding box center [1134, 711] width 88 height 54
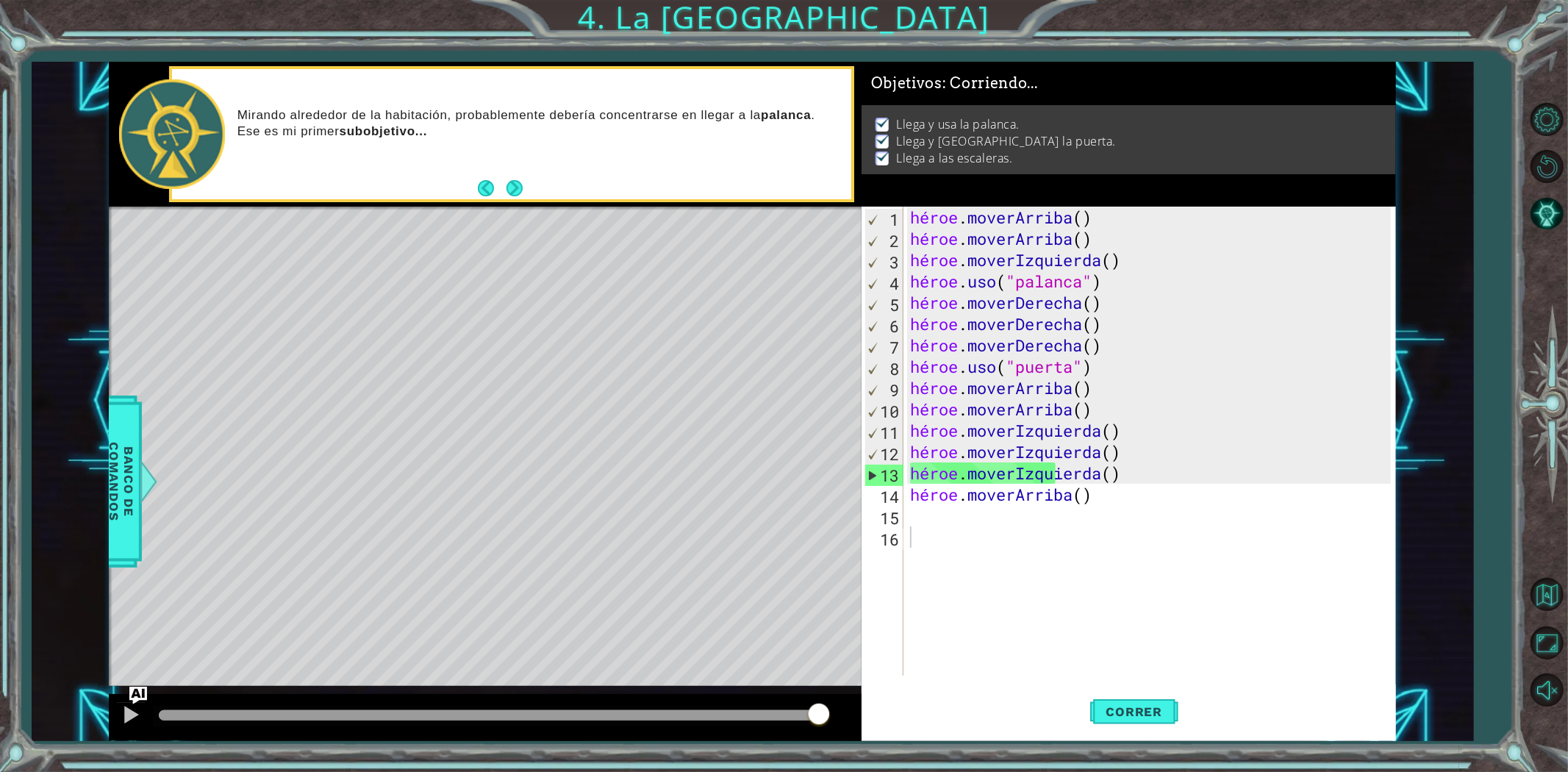
drag, startPoint x: 201, startPoint y: 723, endPoint x: 876, endPoint y: 664, distance: 677.6
click at [876, 664] on div "1 [DEMOGRAPHIC_DATA] XXXXXXXXXXXXXXXXXXXXXXXXXXXXXXXXXXXXXXXXXXXXXXXXXXXXXXXXXX…" at bounding box center [753, 401] width 1287 height 679
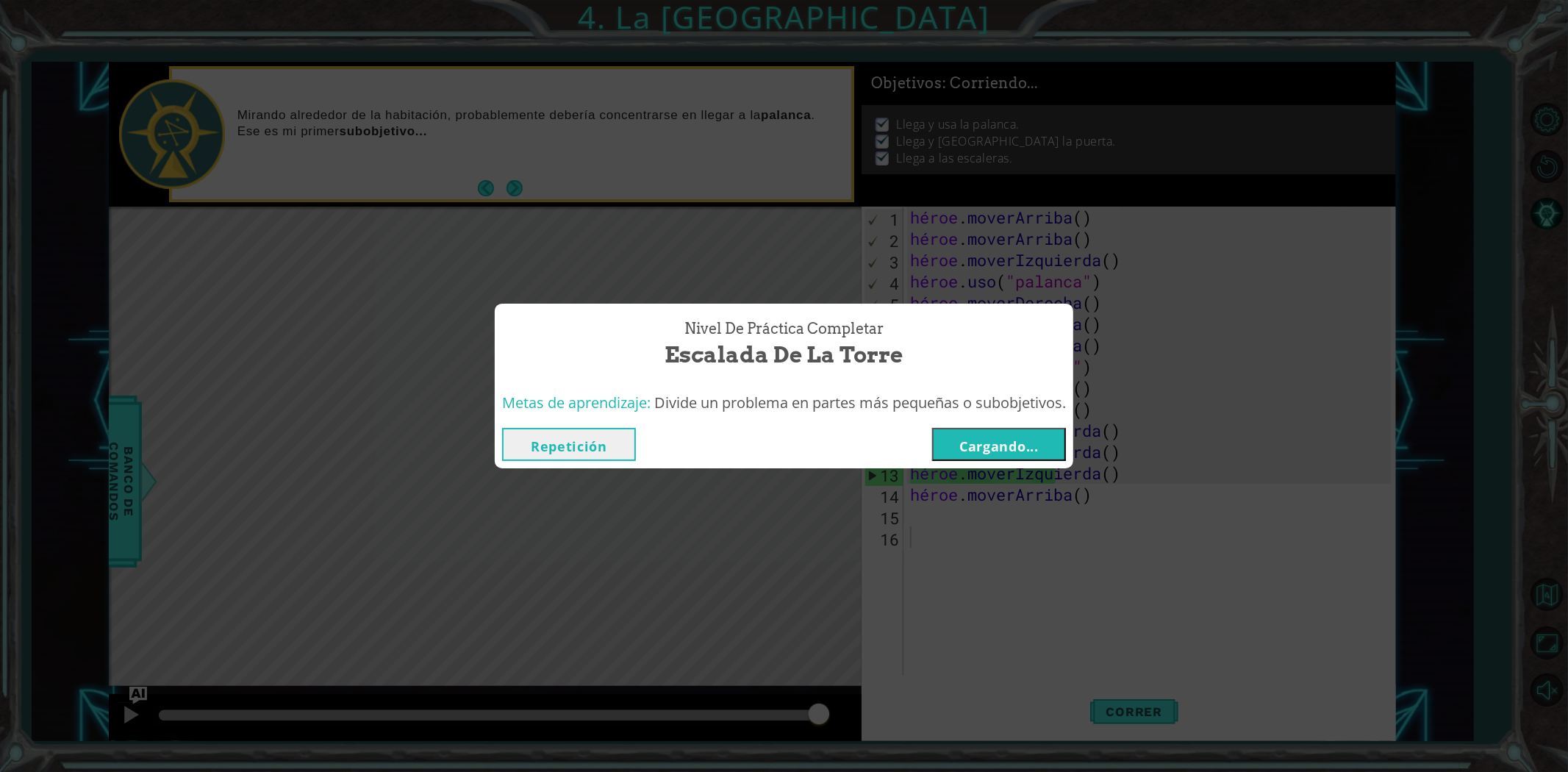
click at [982, 449] on font "Cargando..." at bounding box center [999, 446] width 80 height 18
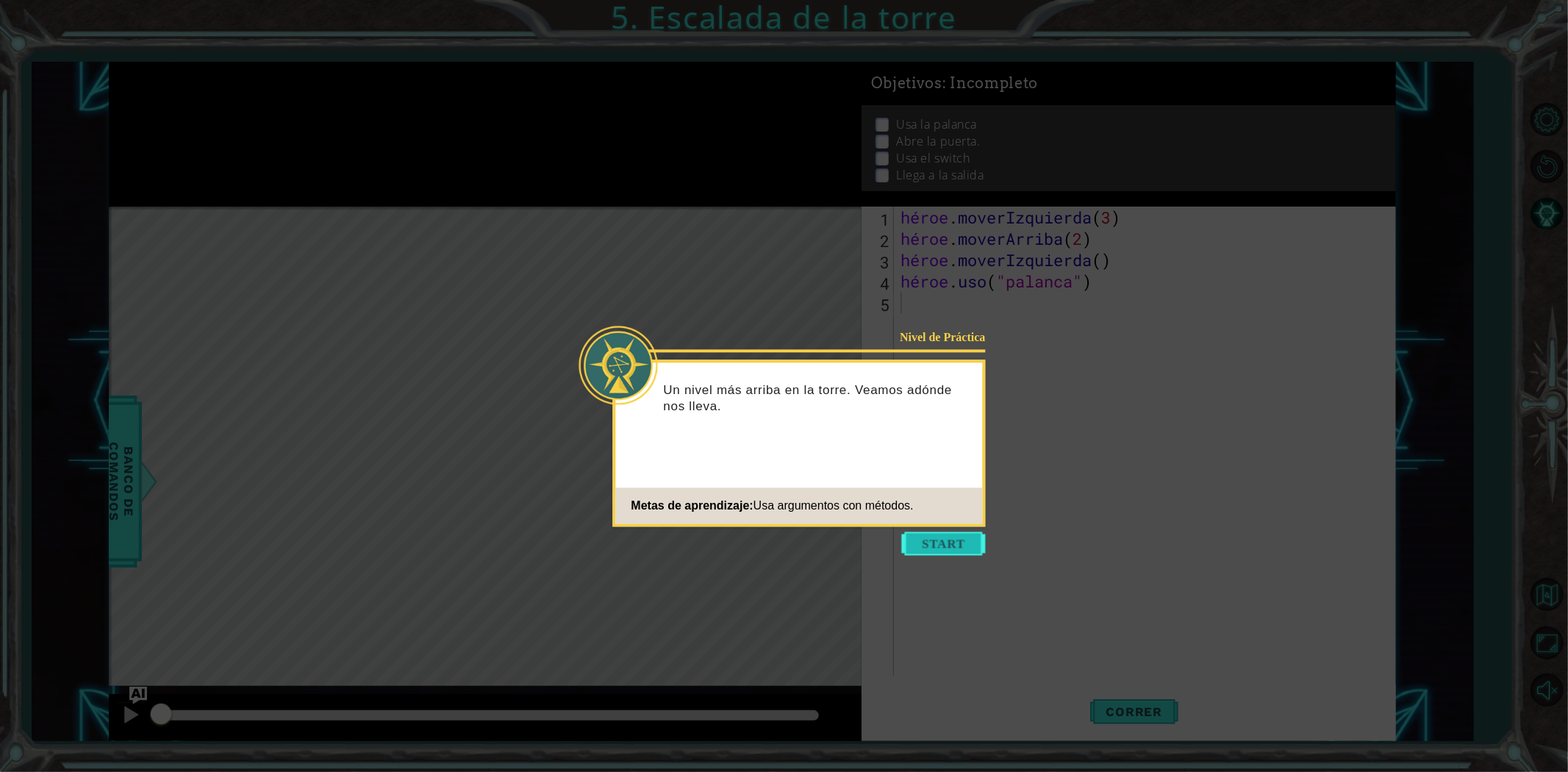
click at [946, 537] on button "Comenzar" at bounding box center [944, 544] width 84 height 24
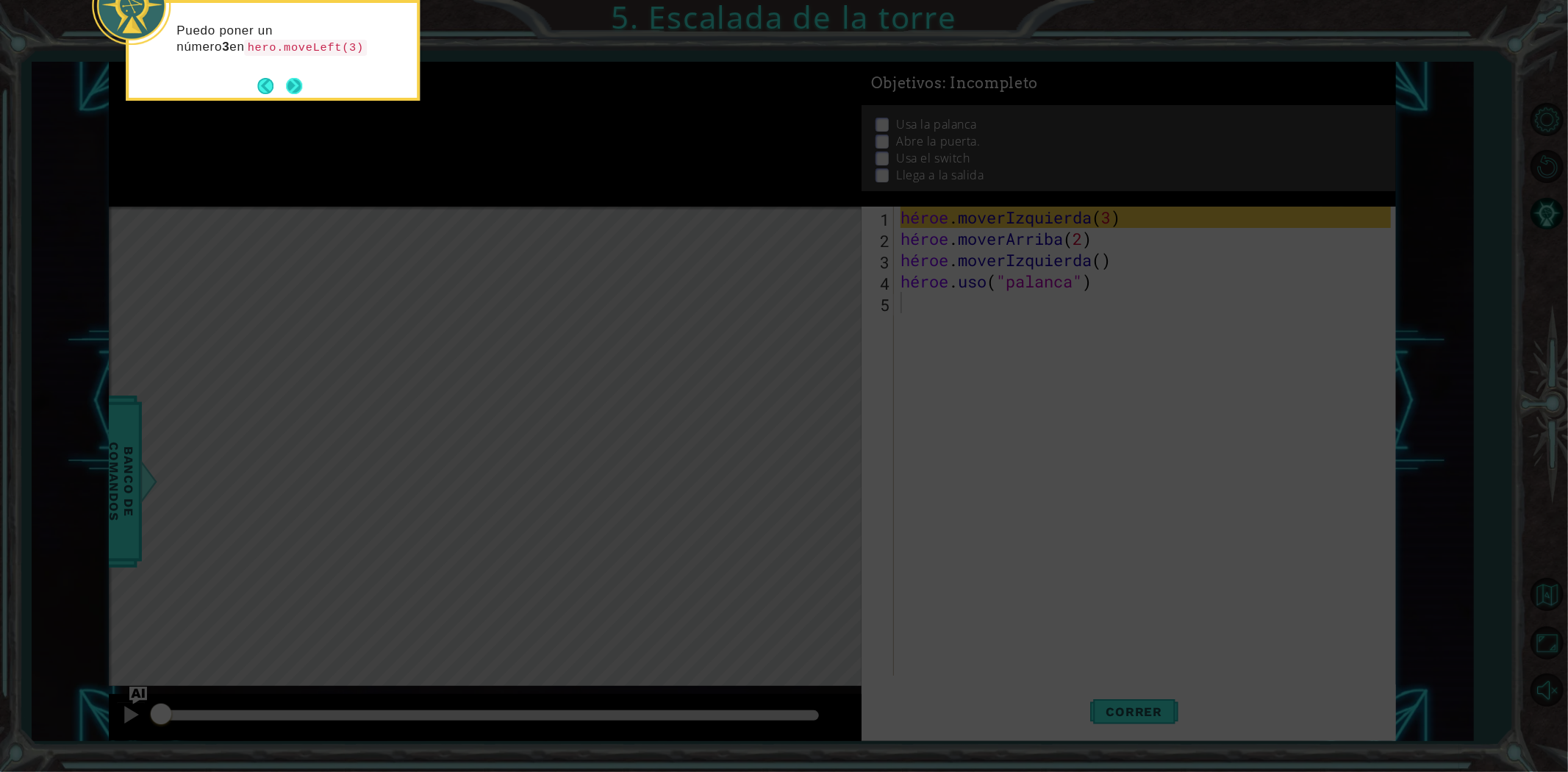
click at [291, 80] on button "Próximo" at bounding box center [294, 86] width 16 height 16
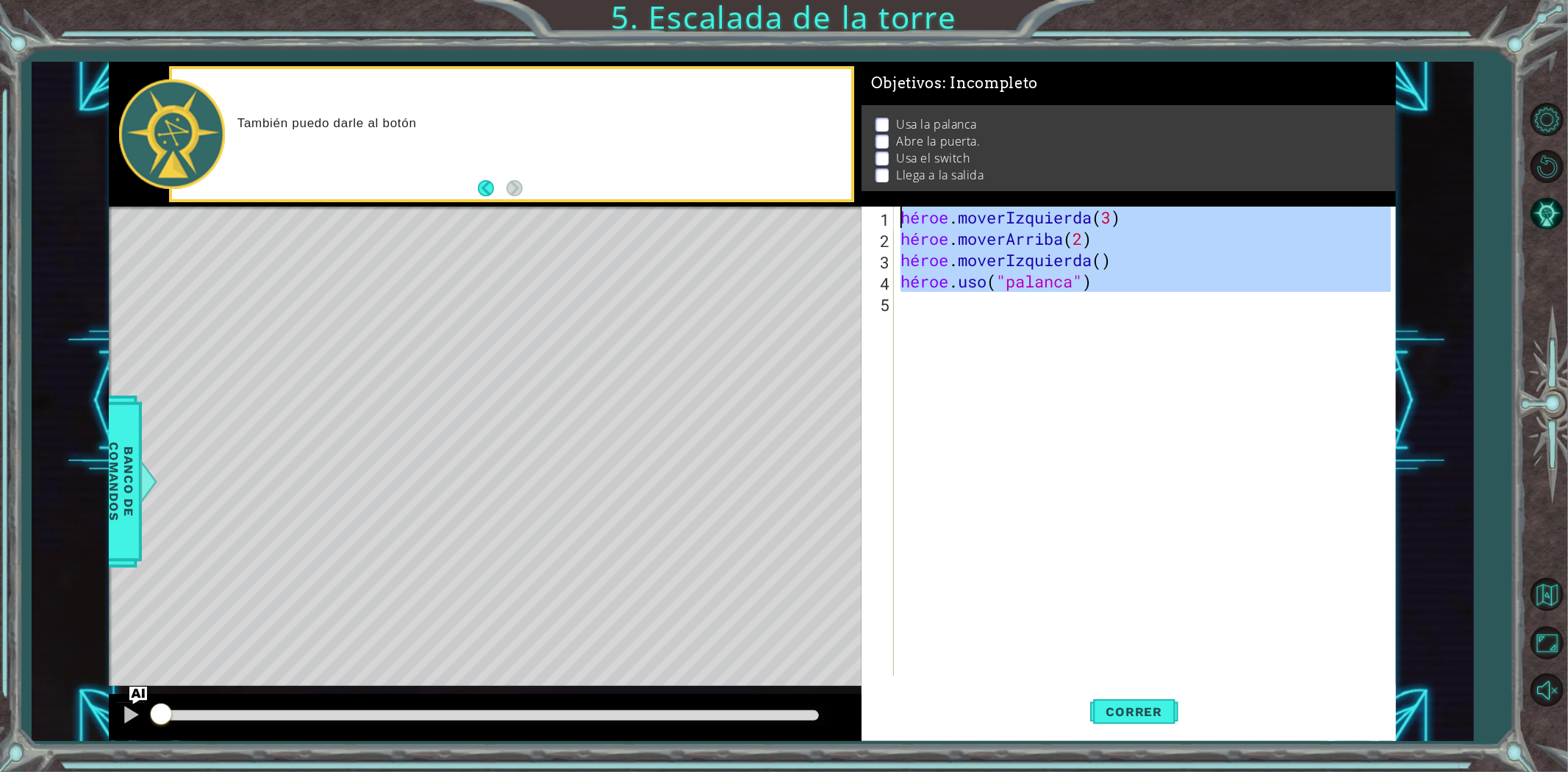
drag, startPoint x: 1152, startPoint y: 376, endPoint x: 400, endPoint y: -71, distance: 874.8
click at [400, 0] on html "1 [DEMOGRAPHIC_DATA] XXXXXXXXXXXXXXXXXXXXXXXXXXXXXXXXXXXXXXXXXXXXXXXXXXXXXXXXXX…" at bounding box center [784, 386] width 1568 height 772
type textarea "hero.moveLeft(3) hero.moveUp(2)"
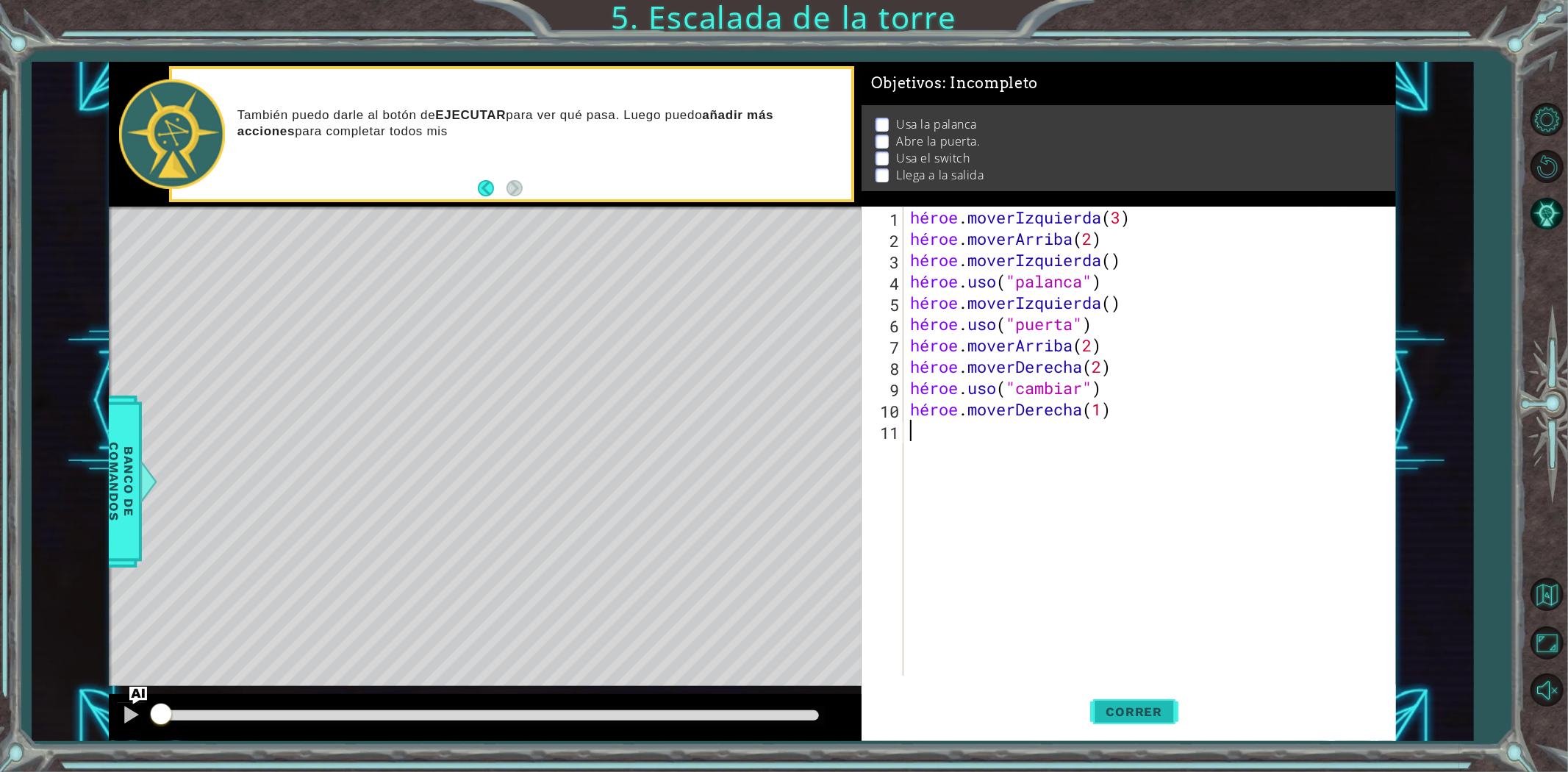
click at [1107, 701] on button "Correr" at bounding box center [1134, 711] width 88 height 54
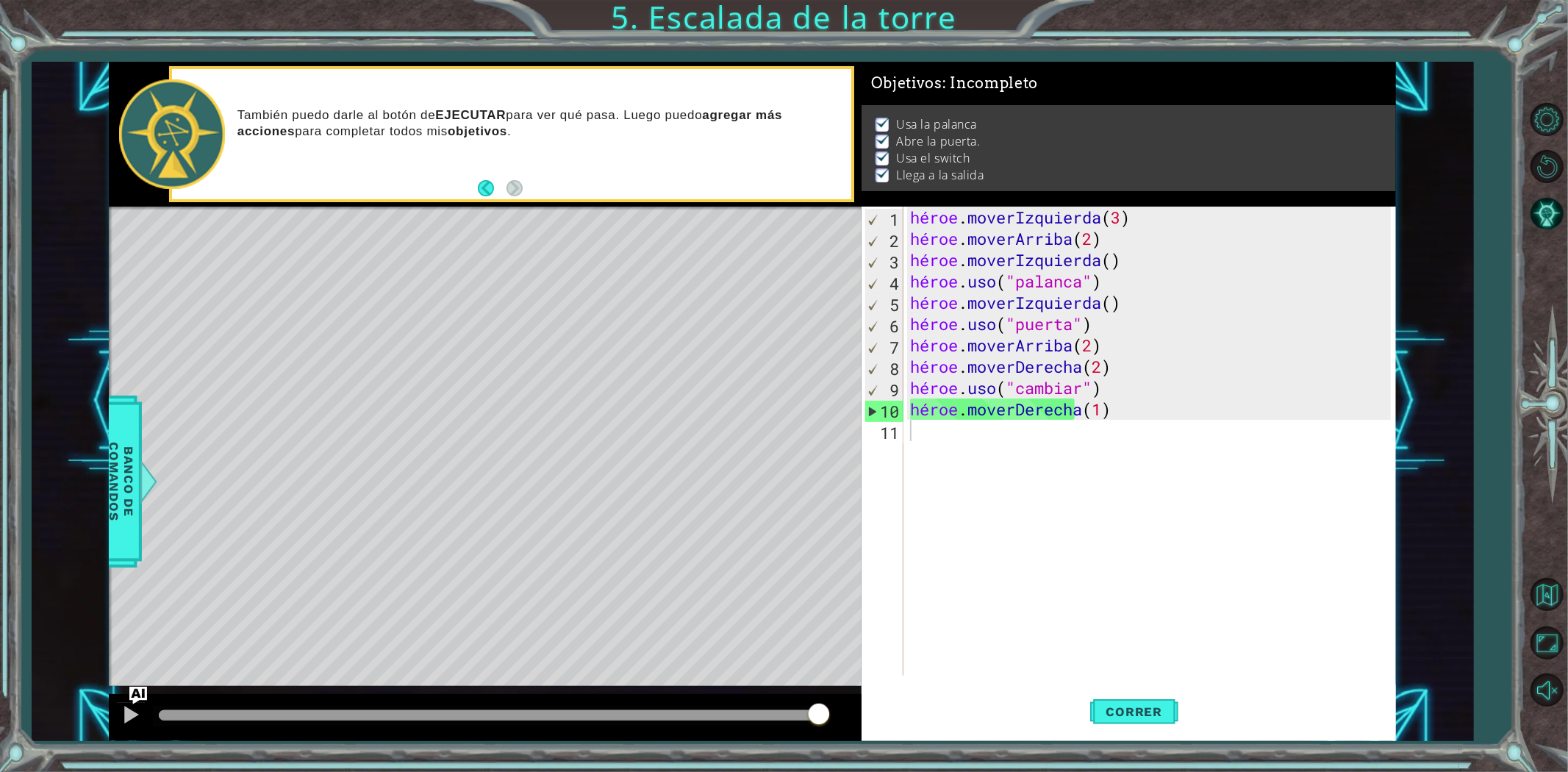
drag, startPoint x: 210, startPoint y: 717, endPoint x: 1164, endPoint y: 642, distance: 956.9
click at [1164, 642] on div "1 [DEMOGRAPHIC_DATA] XXXXXXXXXXXXXXXXXXXXXXXXXXXXXXXXXXXXXXXXXXXXXXXXXXXXXXXXXX…" at bounding box center [753, 401] width 1287 height 679
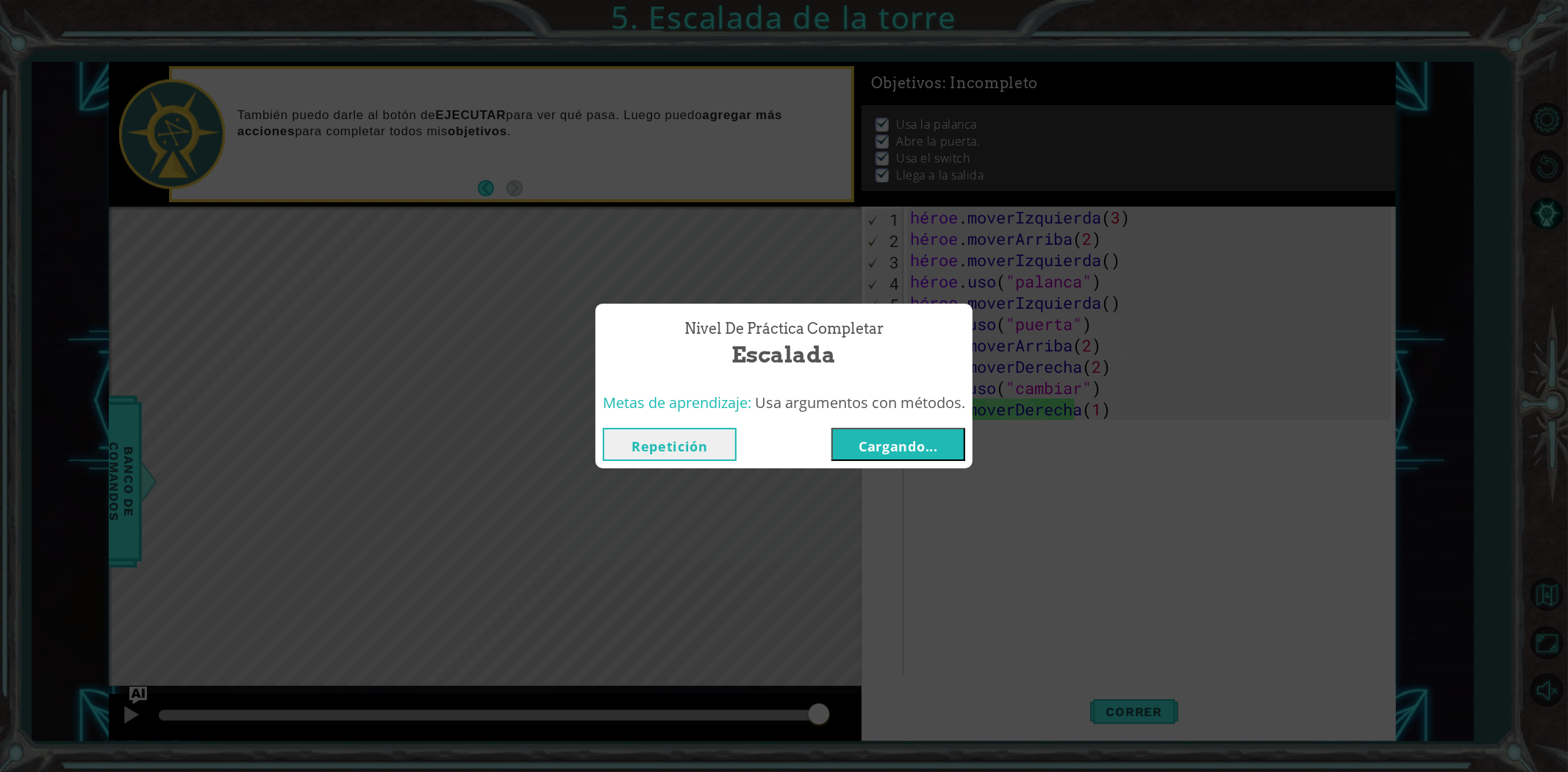
click at [913, 445] on font "Cargando..." at bounding box center [899, 446] width 80 height 18
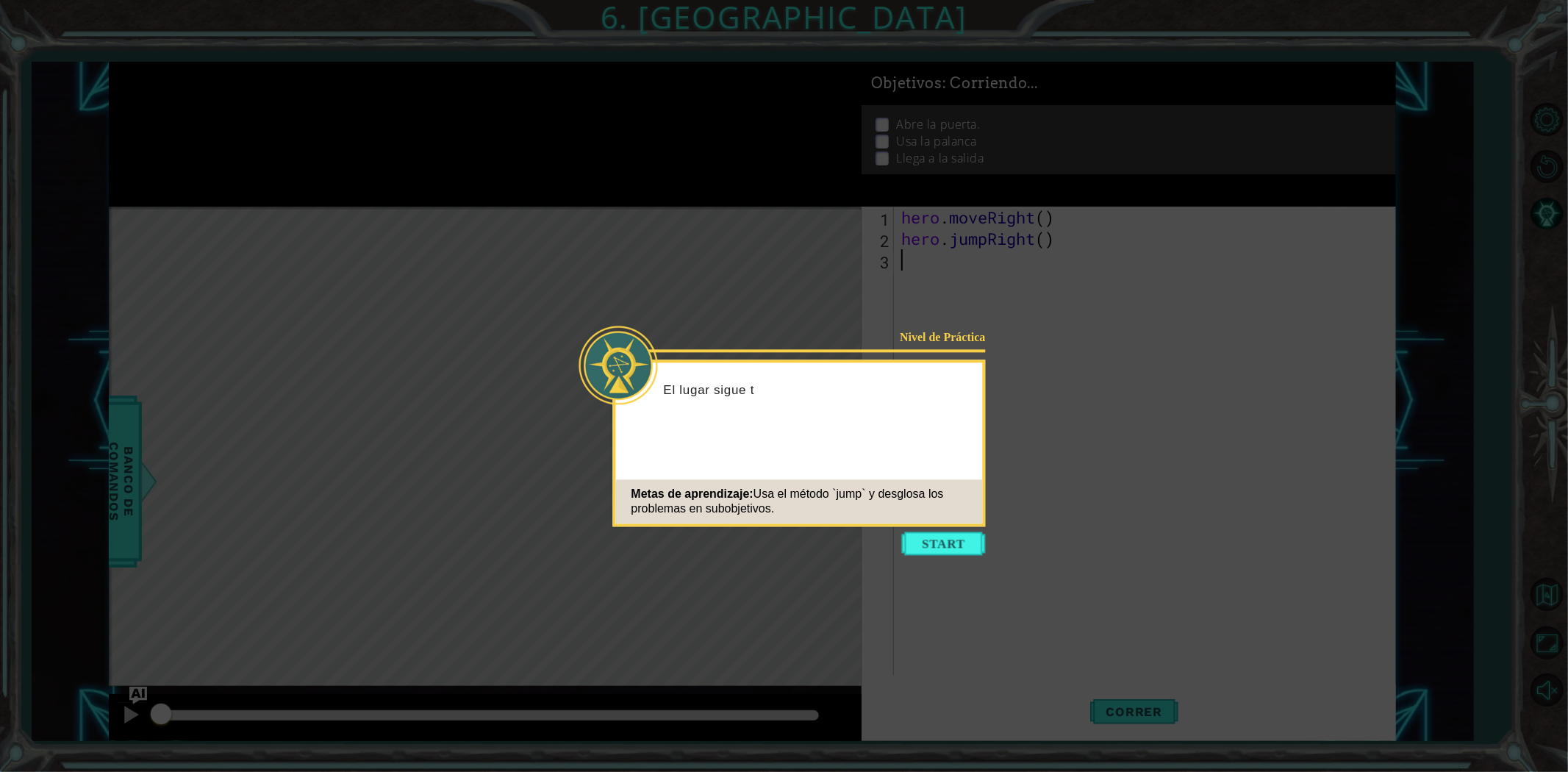
click at [980, 524] on div "Metas de aprendizaje: Usa el método `jump` y desglosa los problemas en subobjet…" at bounding box center [799, 502] width 367 height 44
click at [961, 546] on button "Comenzar" at bounding box center [944, 544] width 84 height 24
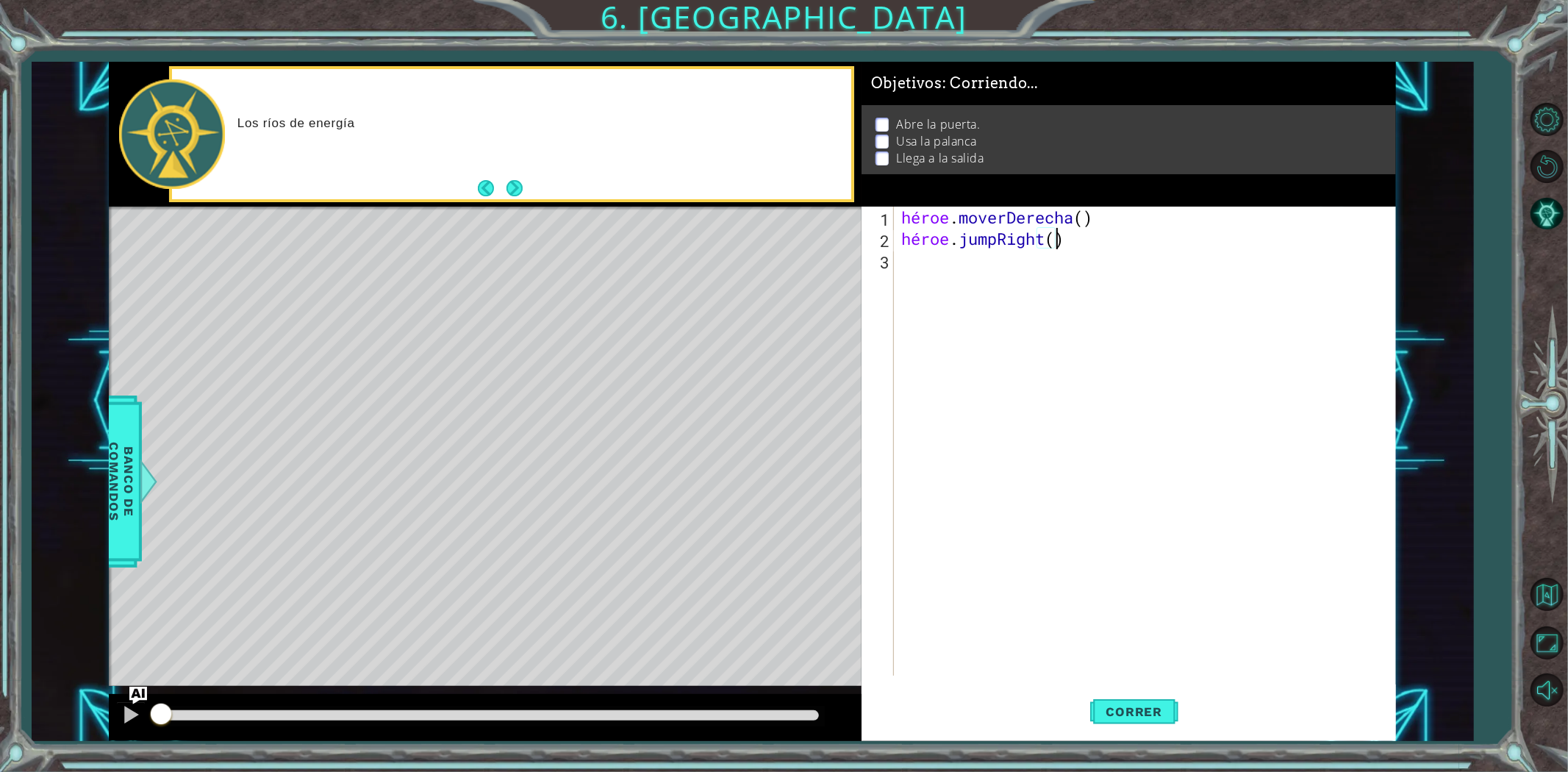
drag, startPoint x: 1200, startPoint y: 245, endPoint x: 314, endPoint y: -55, distance: 935.4
click at [314, 0] on html "1 [DEMOGRAPHIC_DATA] XXXXXXXXXXXXXXXXXXXXXXXXXXXXXXXXXXXXXXXXXXXXXXXXXXXXXXXXXX…" at bounding box center [784, 386] width 1568 height 772
type textarea "hero.moveRight() hero.jumpRight()"
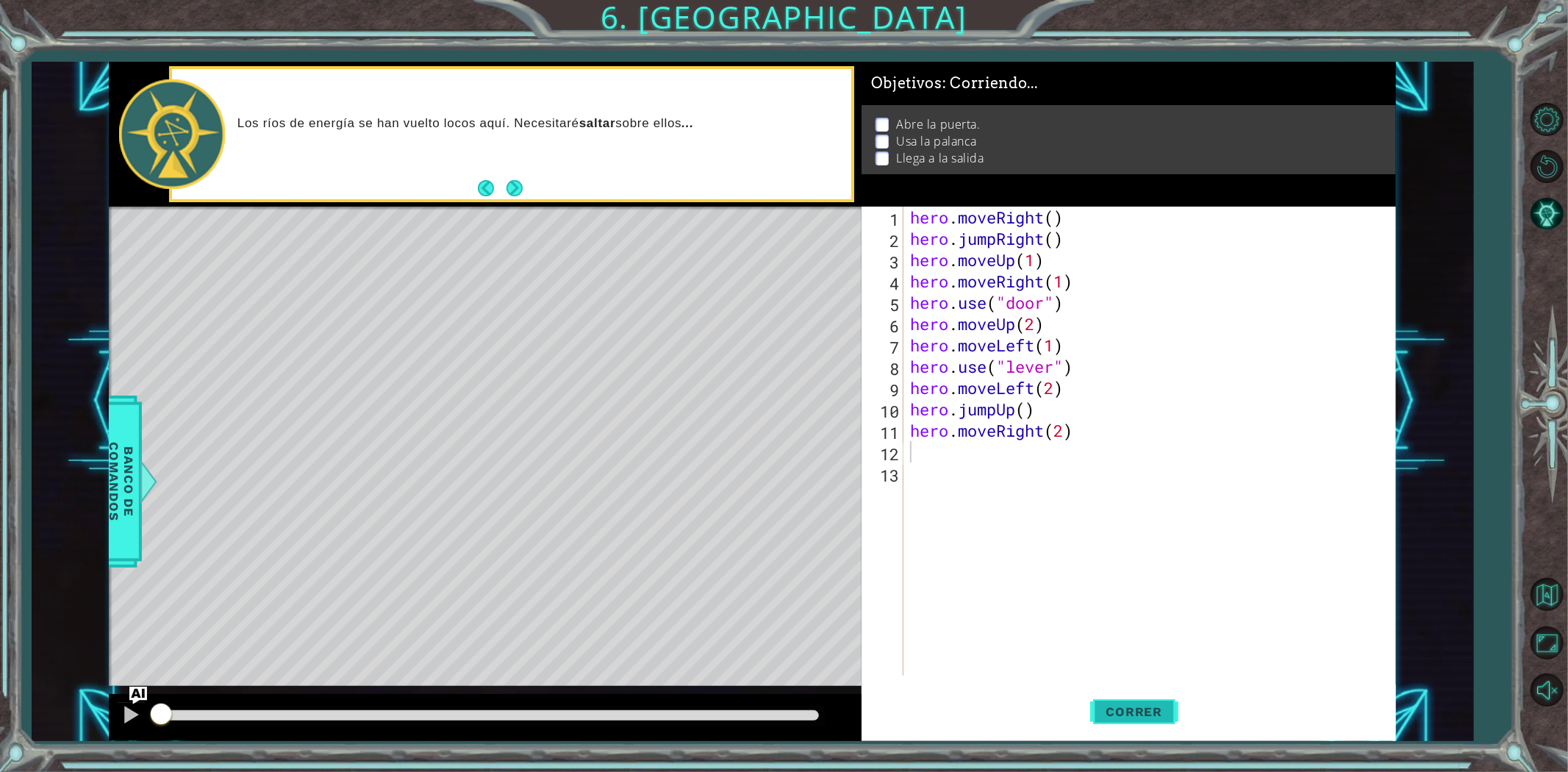
click at [1147, 720] on button "Correr" at bounding box center [1134, 711] width 88 height 54
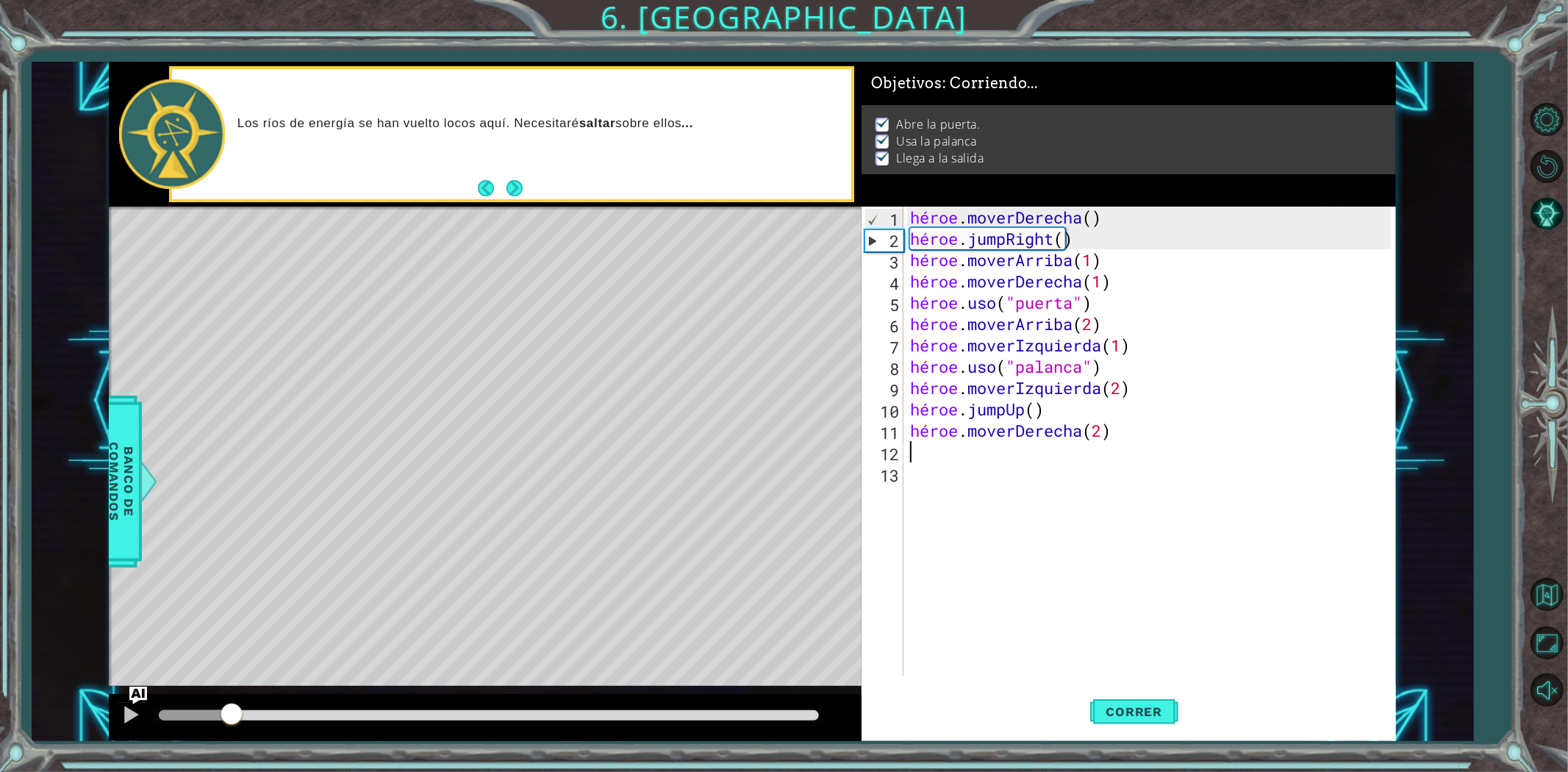
drag, startPoint x: 226, startPoint y: 712, endPoint x: 1114, endPoint y: 627, distance: 892.1
click at [1114, 628] on div "1 [DEMOGRAPHIC_DATA] XXXXXXXXXXXXXXXXXXXXXXXXXXXXXXXXXXXXXXXXXXXXXXXXXXXXXXXXXX…" at bounding box center [753, 401] width 1287 height 679
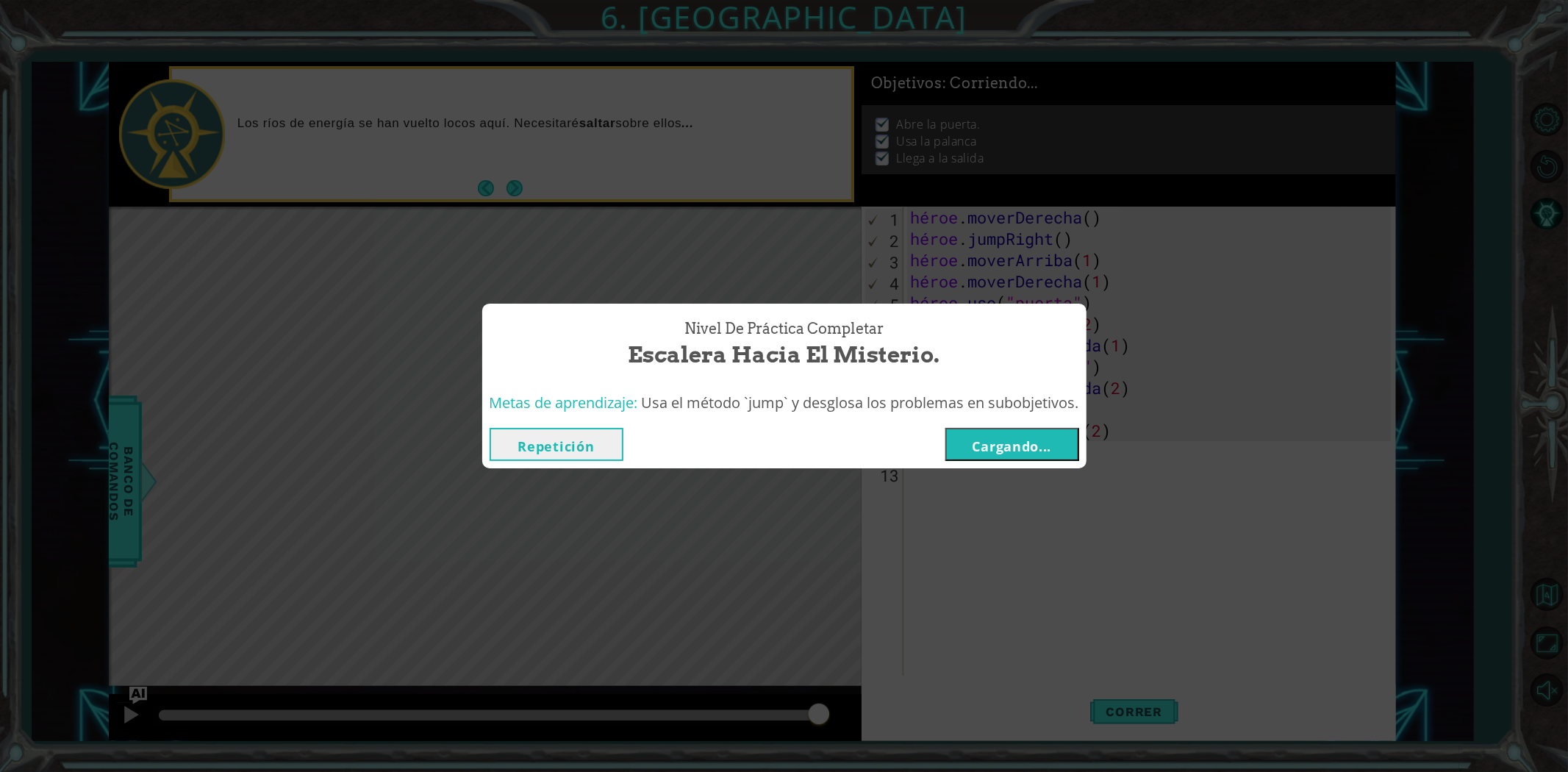
click at [1030, 446] on font "Cargando..." at bounding box center [1012, 446] width 80 height 18
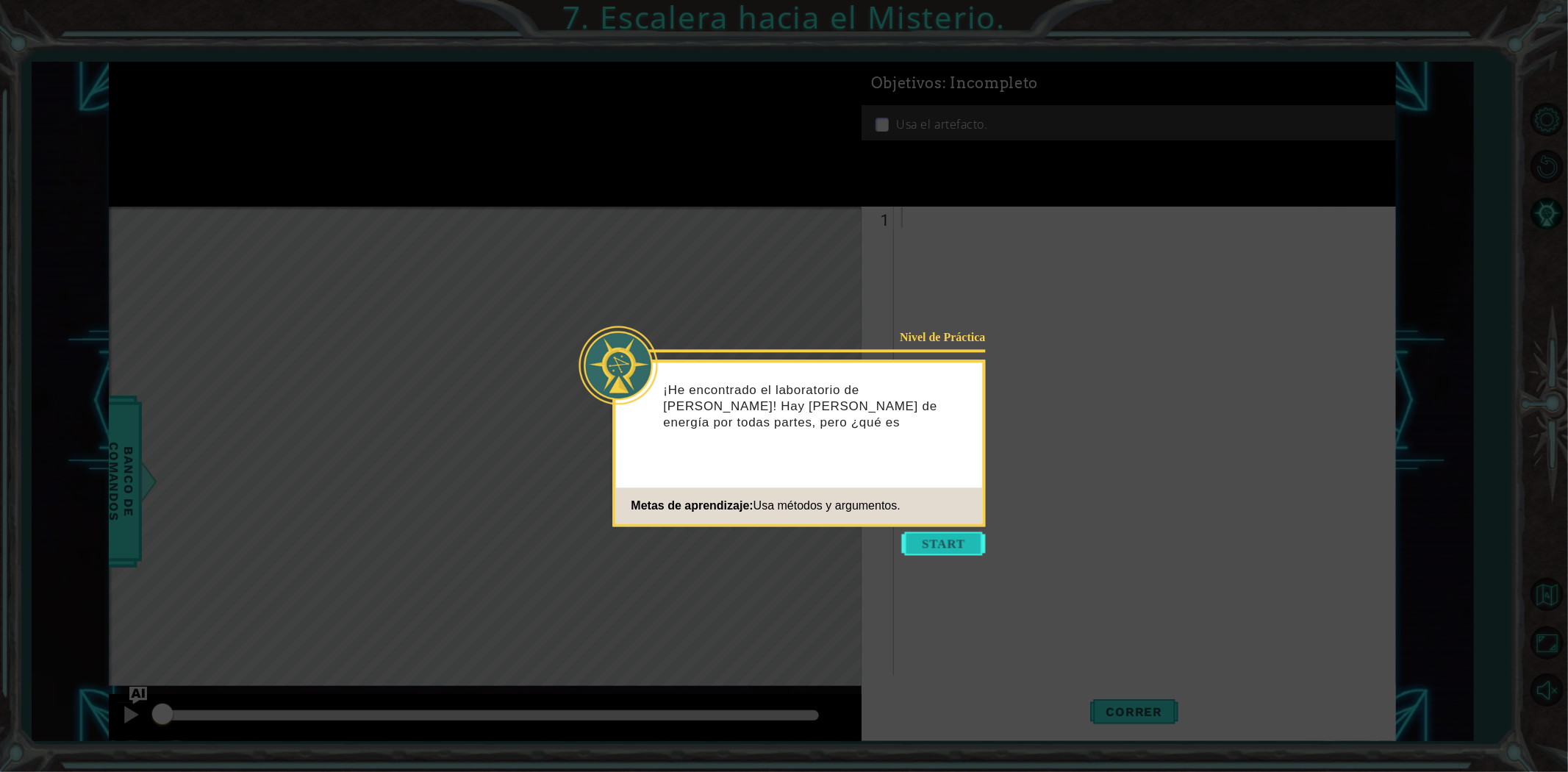
click at [938, 534] on button "Comenzar" at bounding box center [944, 544] width 84 height 24
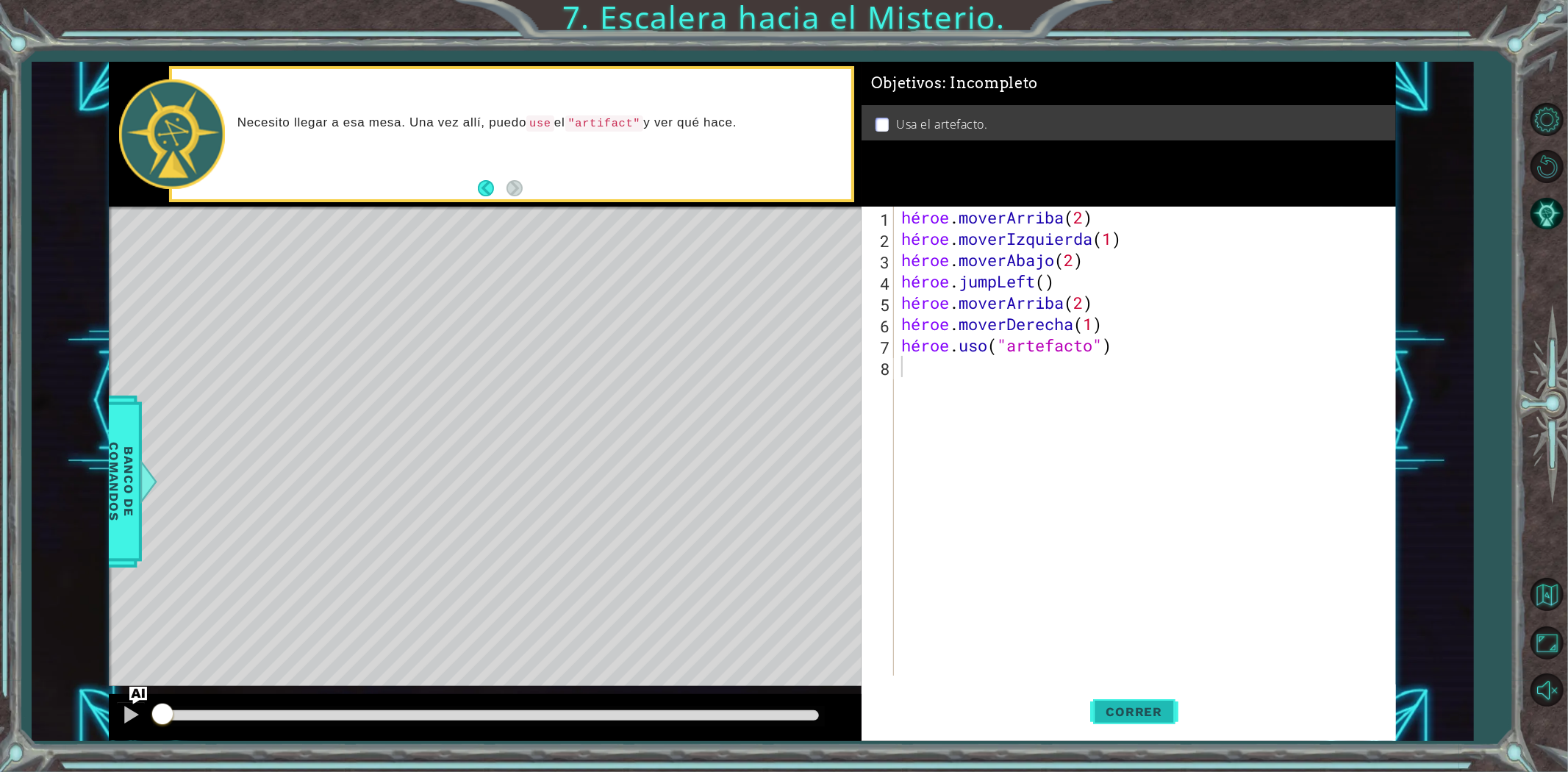
click at [1135, 719] on button "Correr" at bounding box center [1134, 711] width 88 height 54
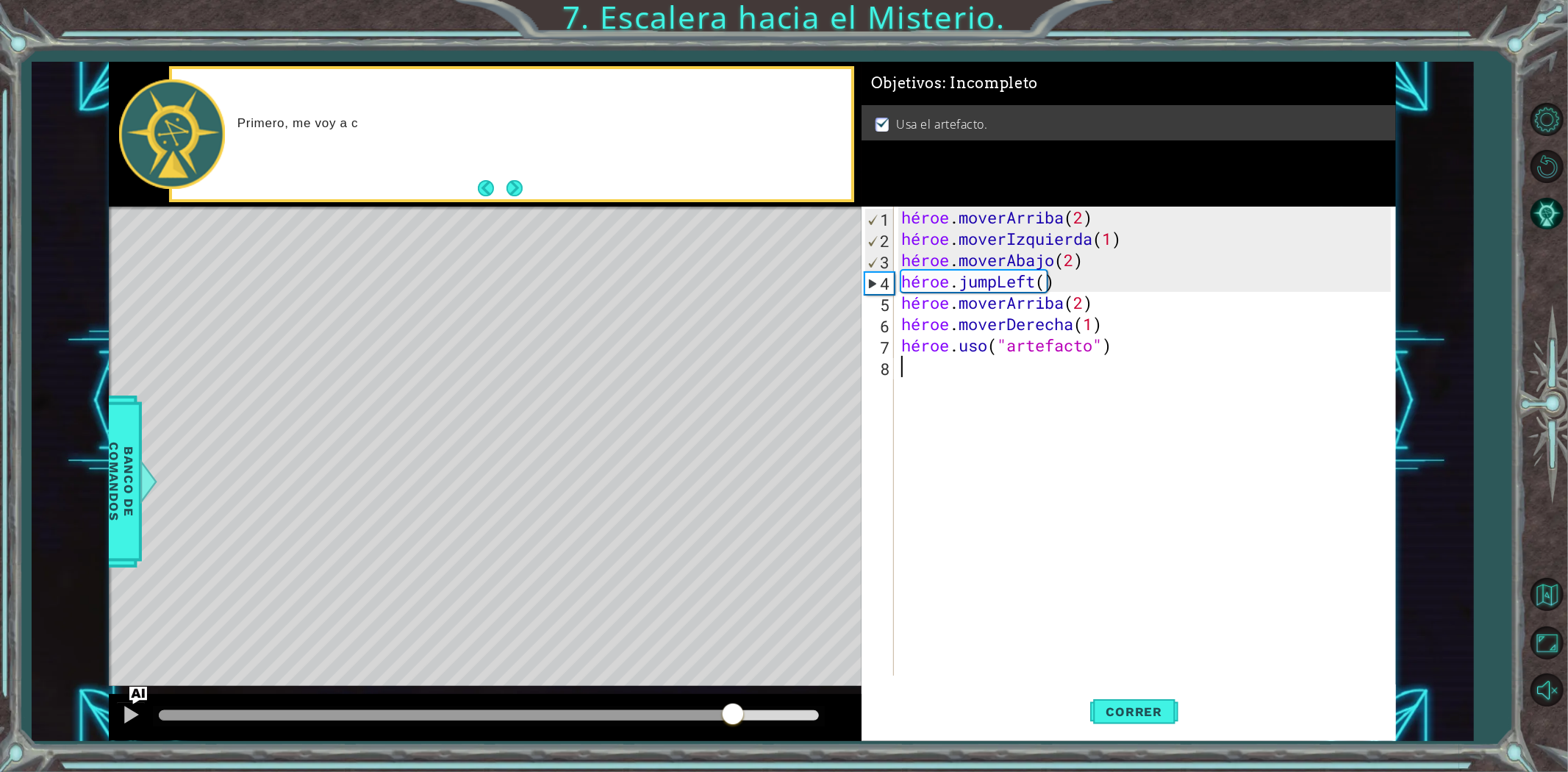
click at [806, 666] on div "métodos héroe moverAbajo(pasos) moverArriba(pasos) moverIzquierda(pasos) moverD…" at bounding box center [753, 401] width 1287 height 679
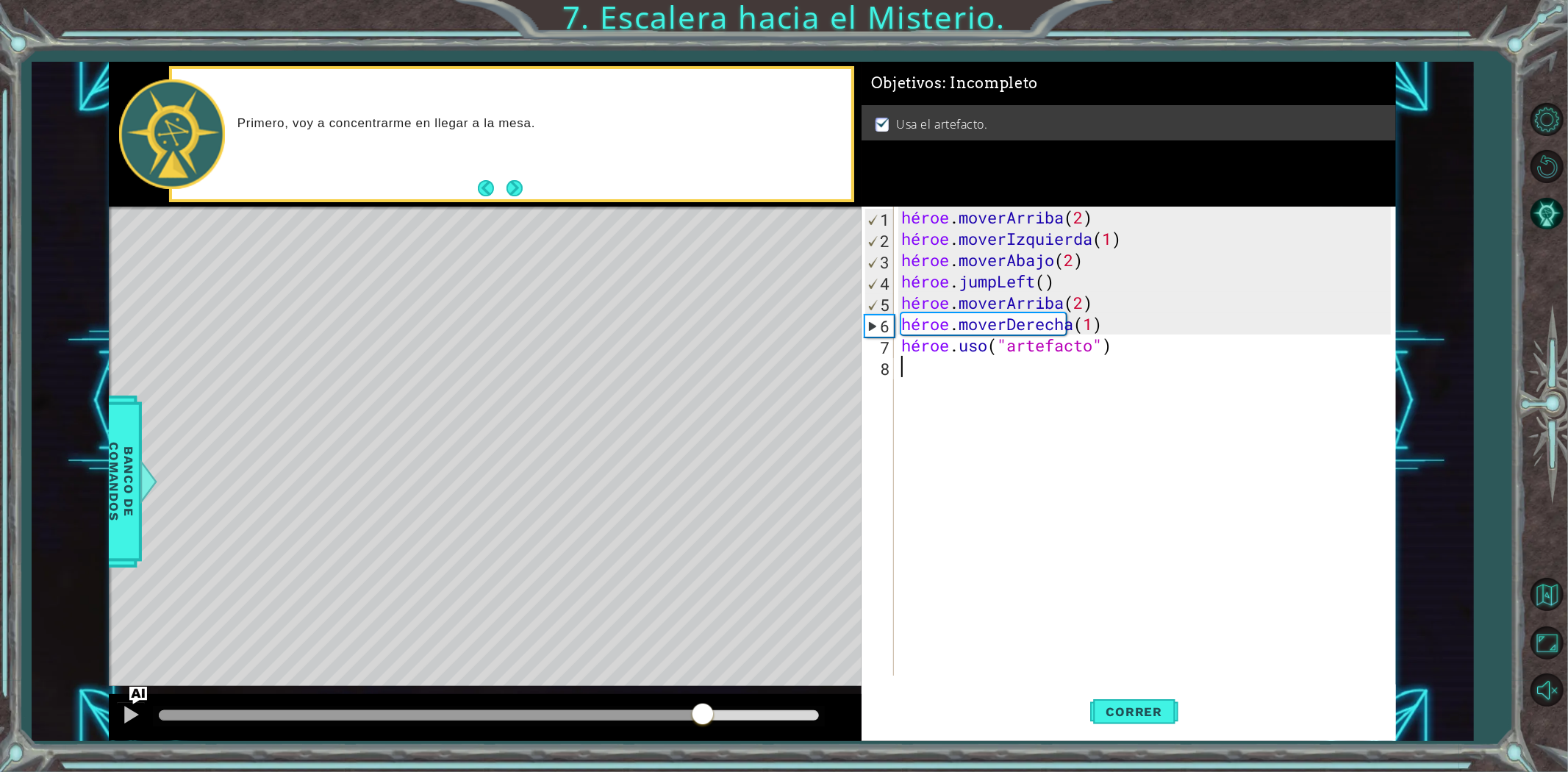
click at [844, 664] on div "métodos héroe moverAbajo(pasos) moverArriba(pasos) moverIzquierda(pasos) moverD…" at bounding box center [753, 401] width 1287 height 679
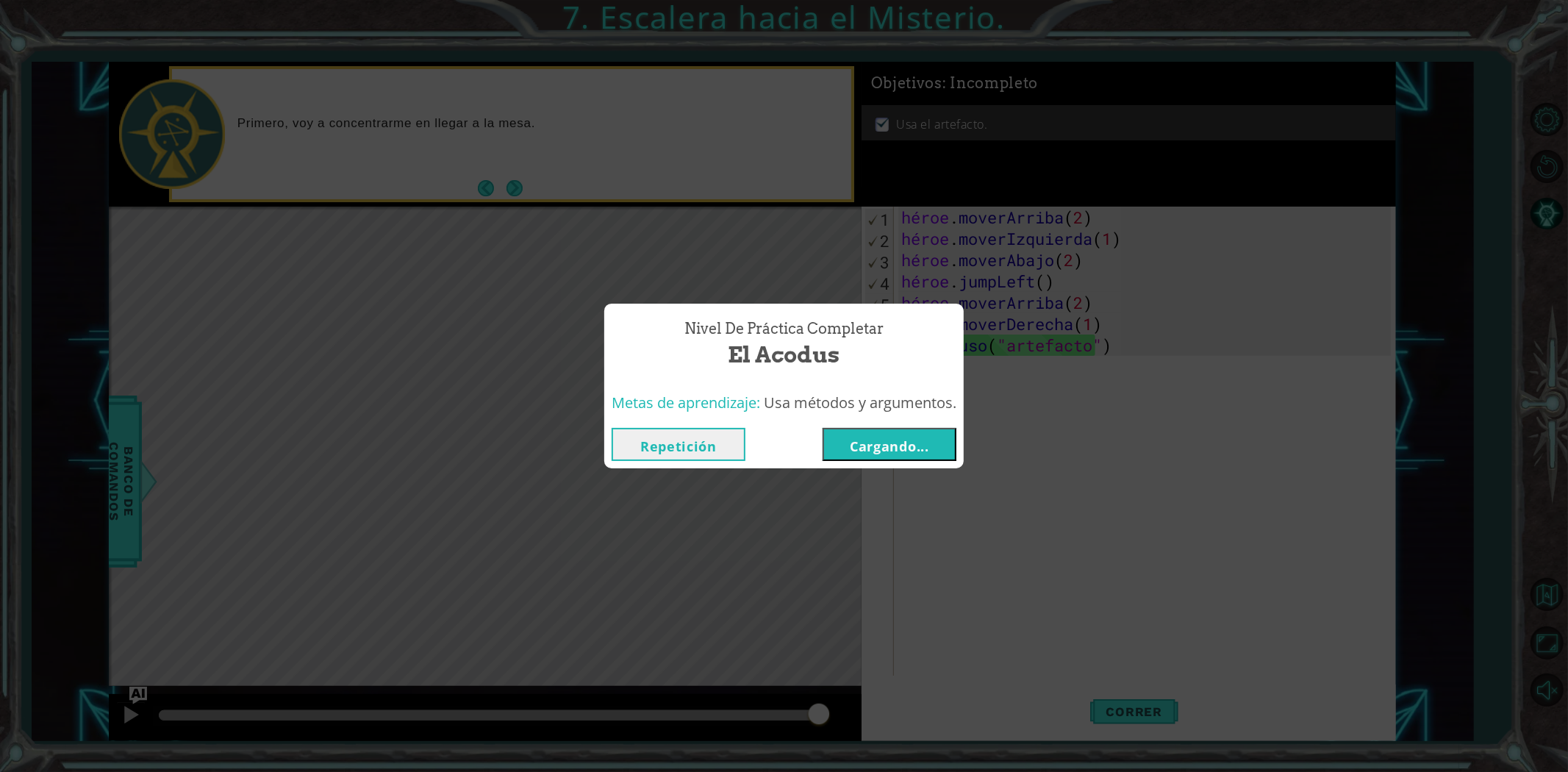
click at [912, 450] on font "Cargando..." at bounding box center [890, 446] width 80 height 18
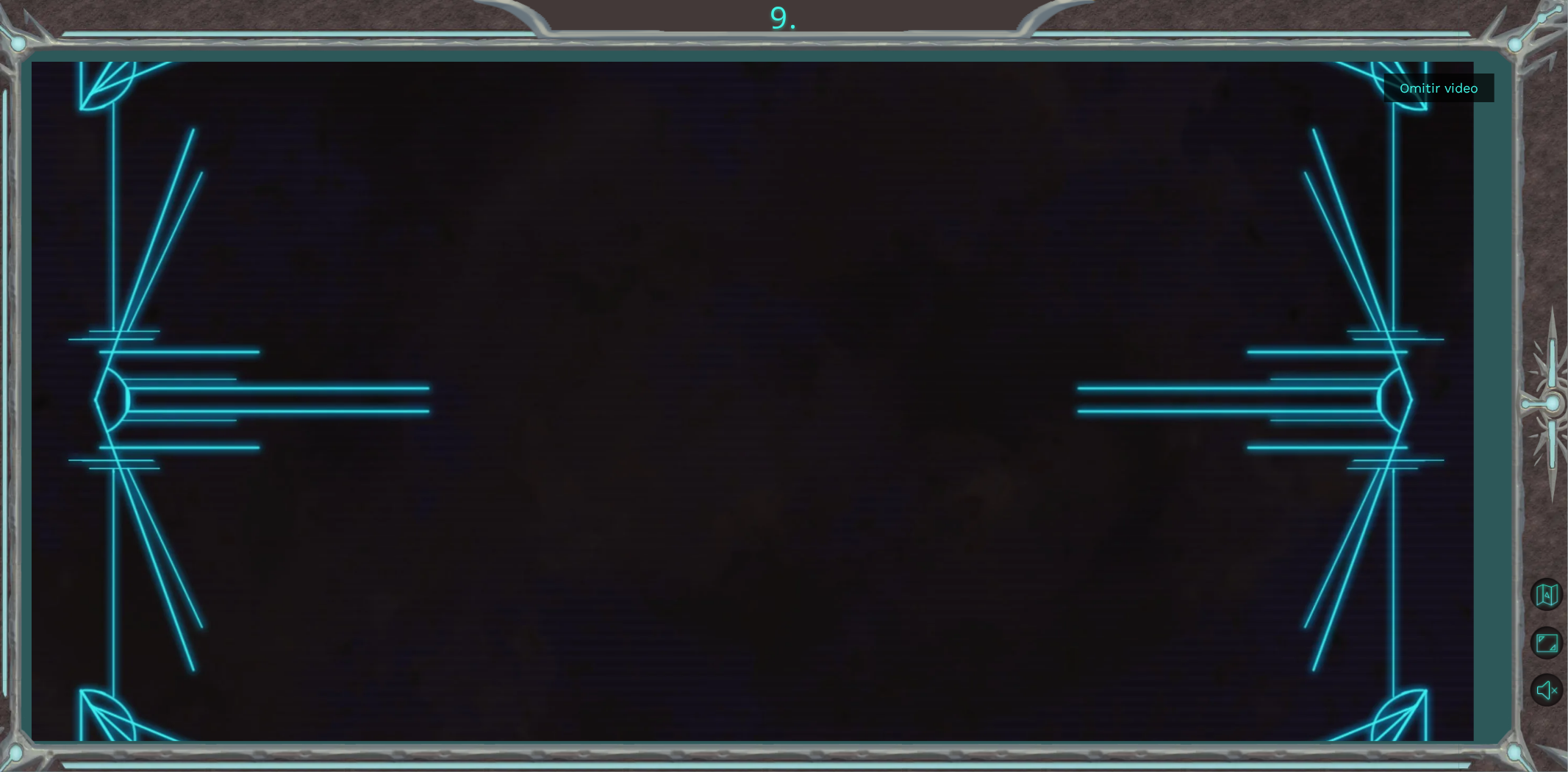
click at [1410, 91] on font "Omitir video" at bounding box center [1439, 88] width 79 height 15
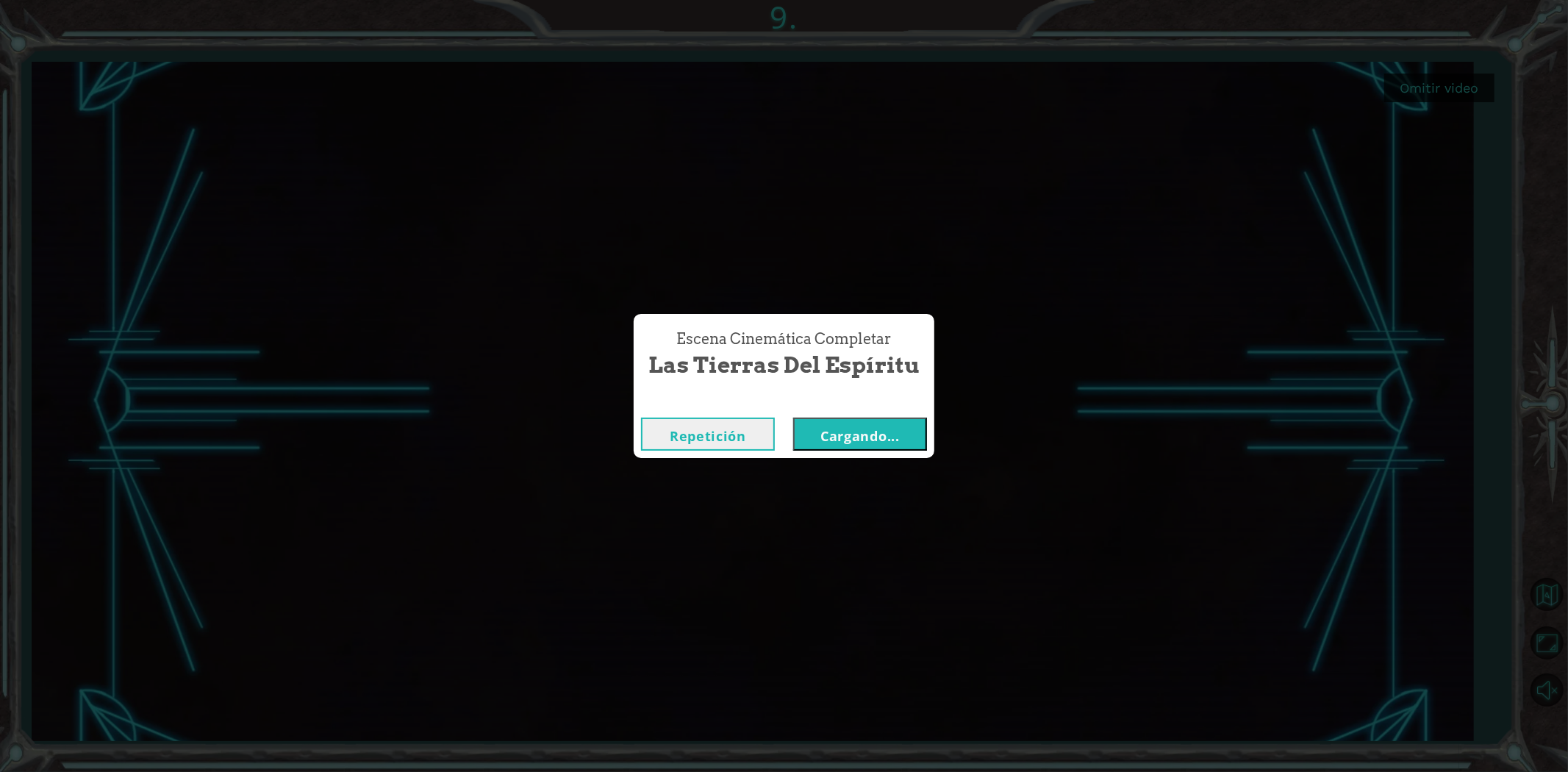
click at [854, 435] on font "Cargando..." at bounding box center [860, 436] width 80 height 18
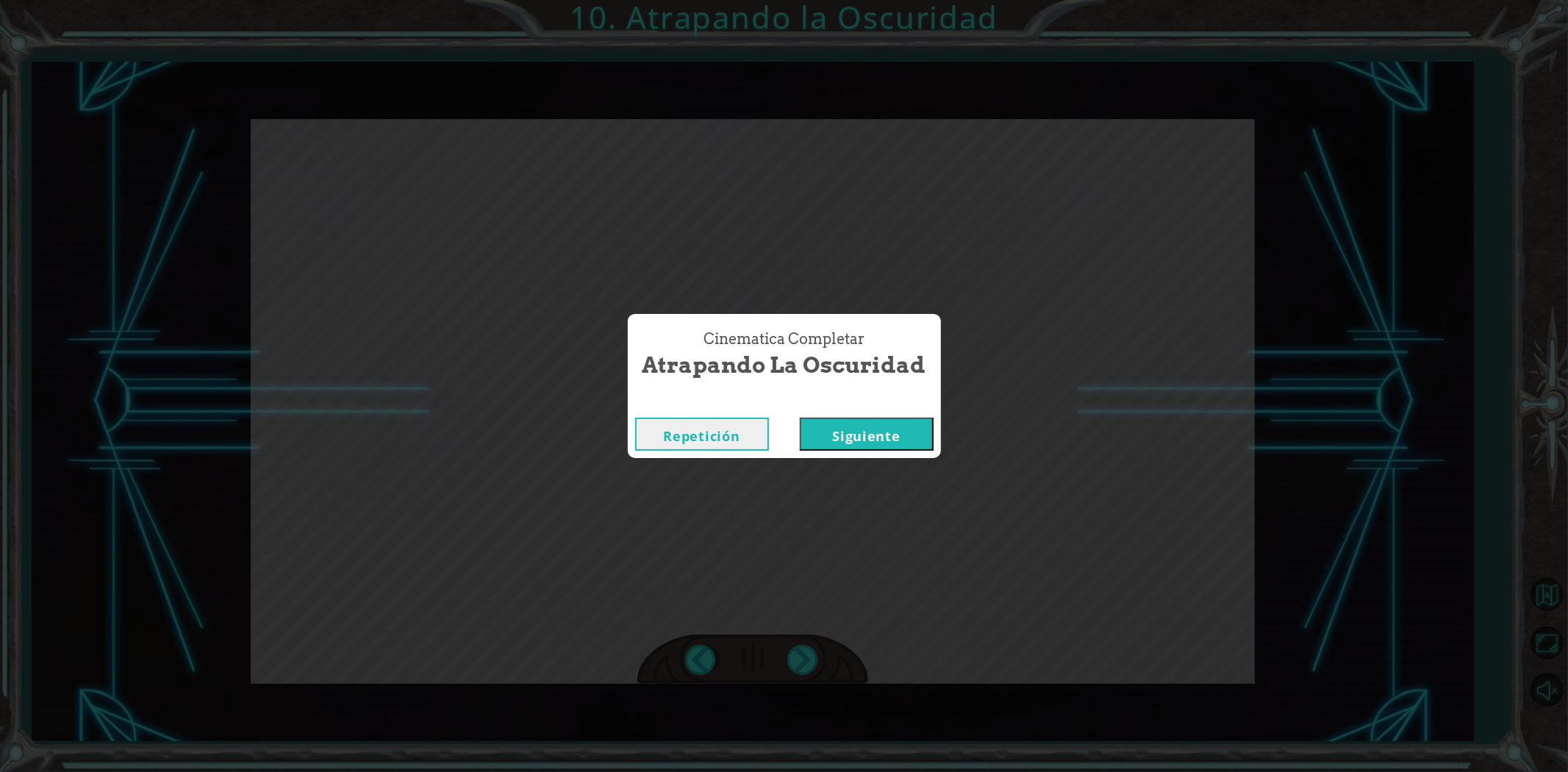
click at [861, 437] on font "Siguiente" at bounding box center [866, 436] width 68 height 18
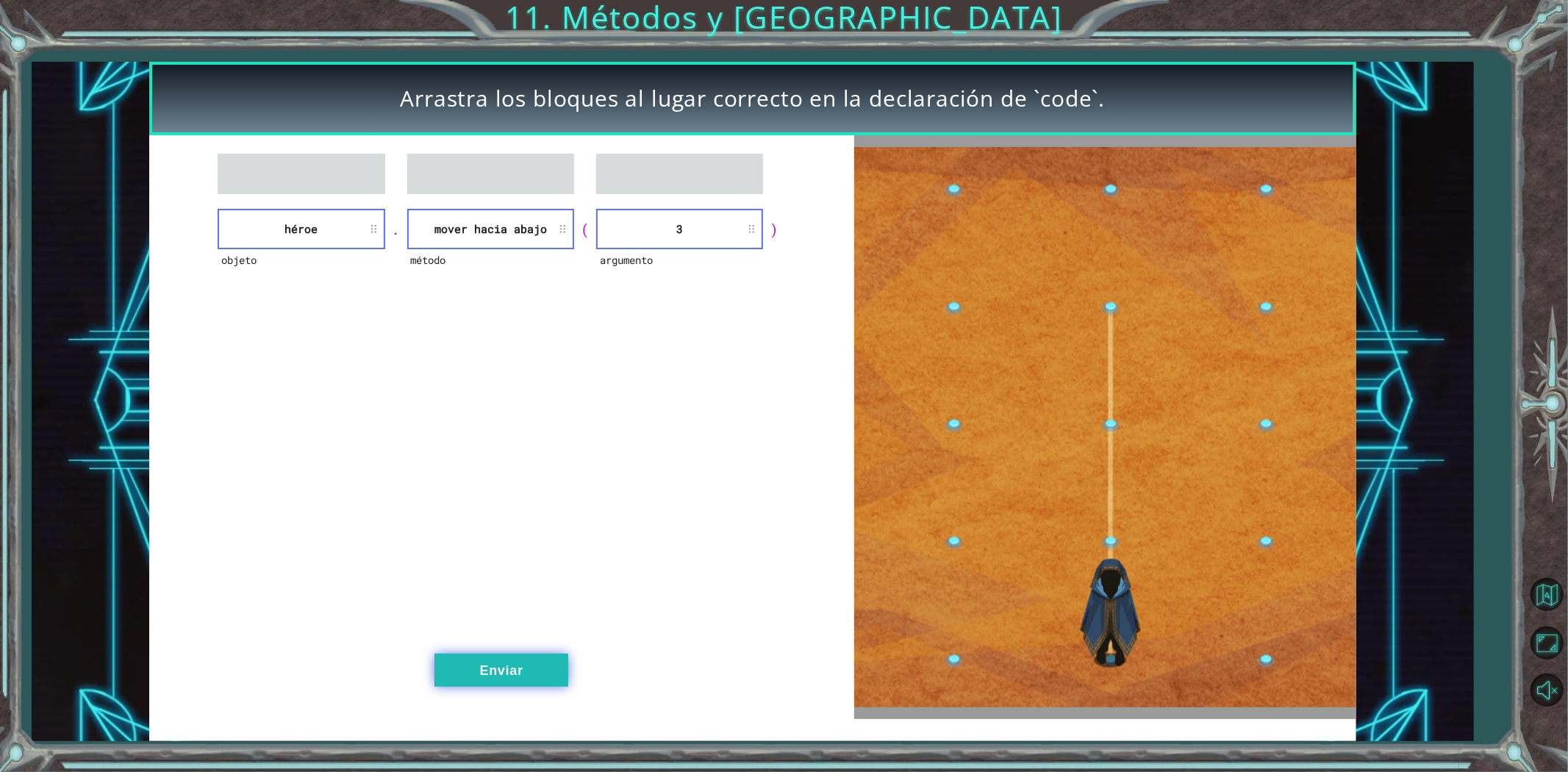
click at [474, 673] on button "Enviar" at bounding box center [502, 670] width 134 height 33
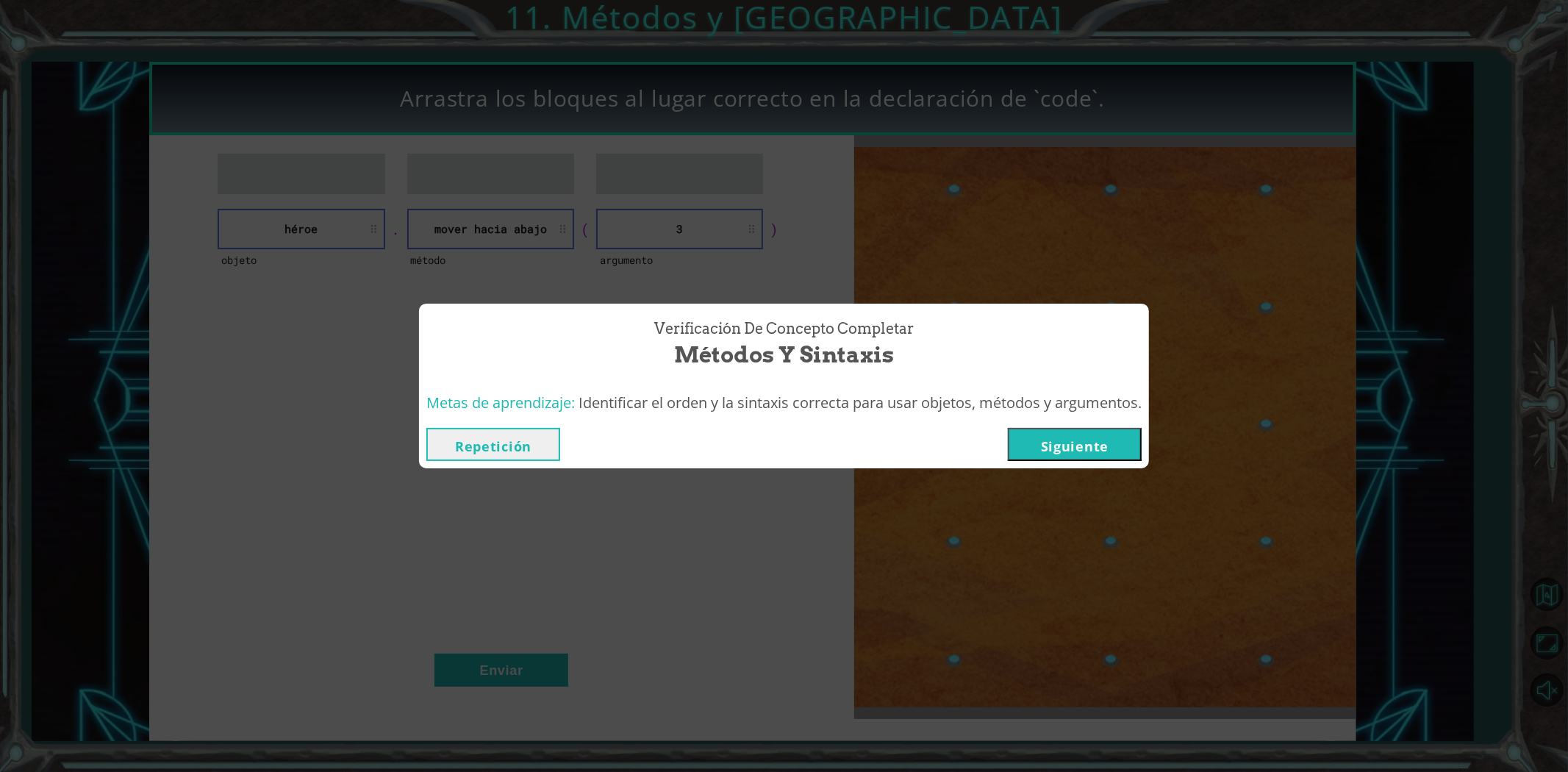
click at [1010, 452] on div "Repetición [GEOGRAPHIC_DATA]" at bounding box center [784, 444] width 715 height 33
drag, startPoint x: 1022, startPoint y: 447, endPoint x: 1030, endPoint y: 445, distance: 8.2
click at [1025, 446] on button "Siguiente" at bounding box center [1075, 444] width 134 height 33
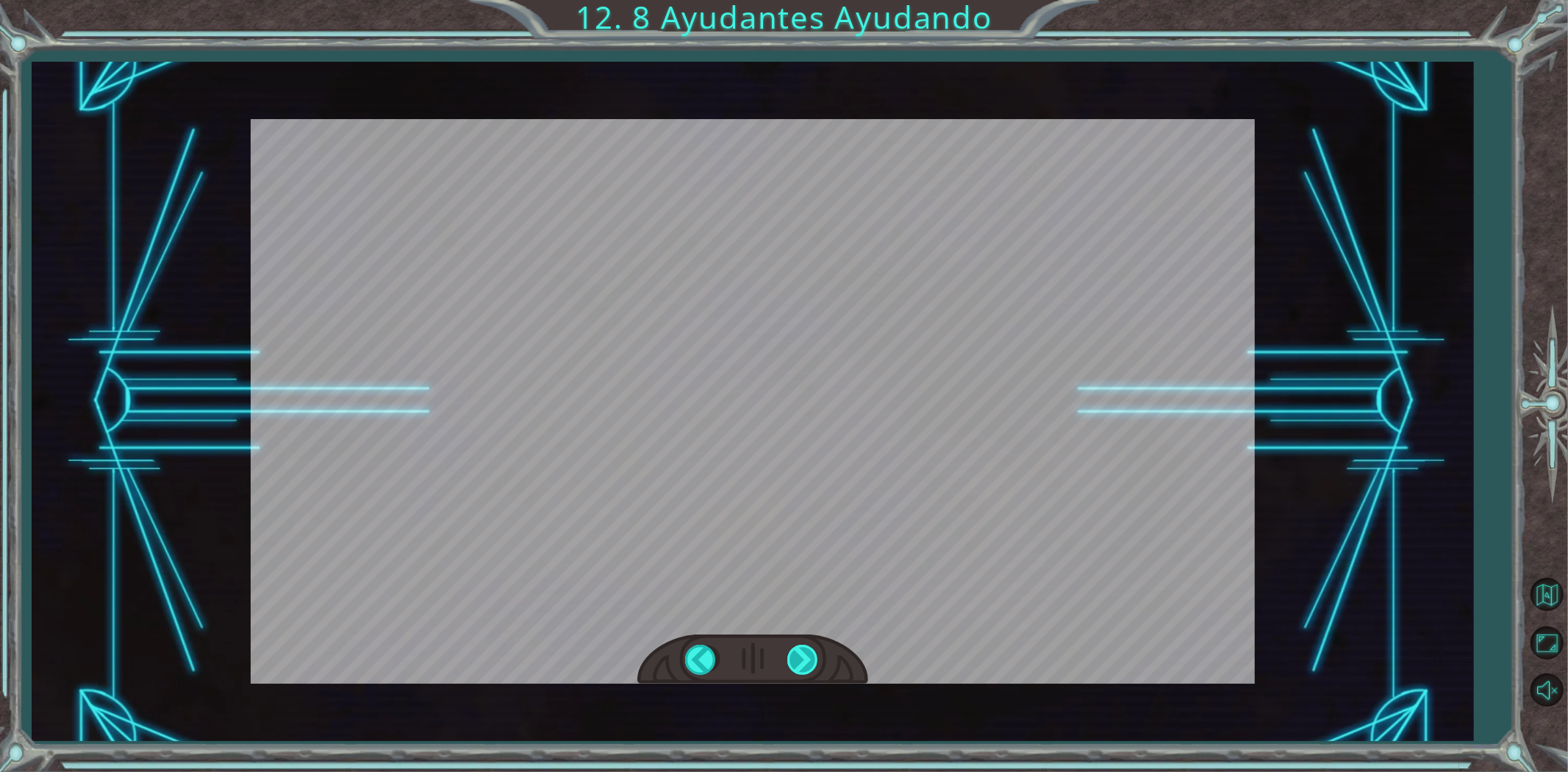
click at [790, 663] on div at bounding box center [804, 659] width 33 height 30
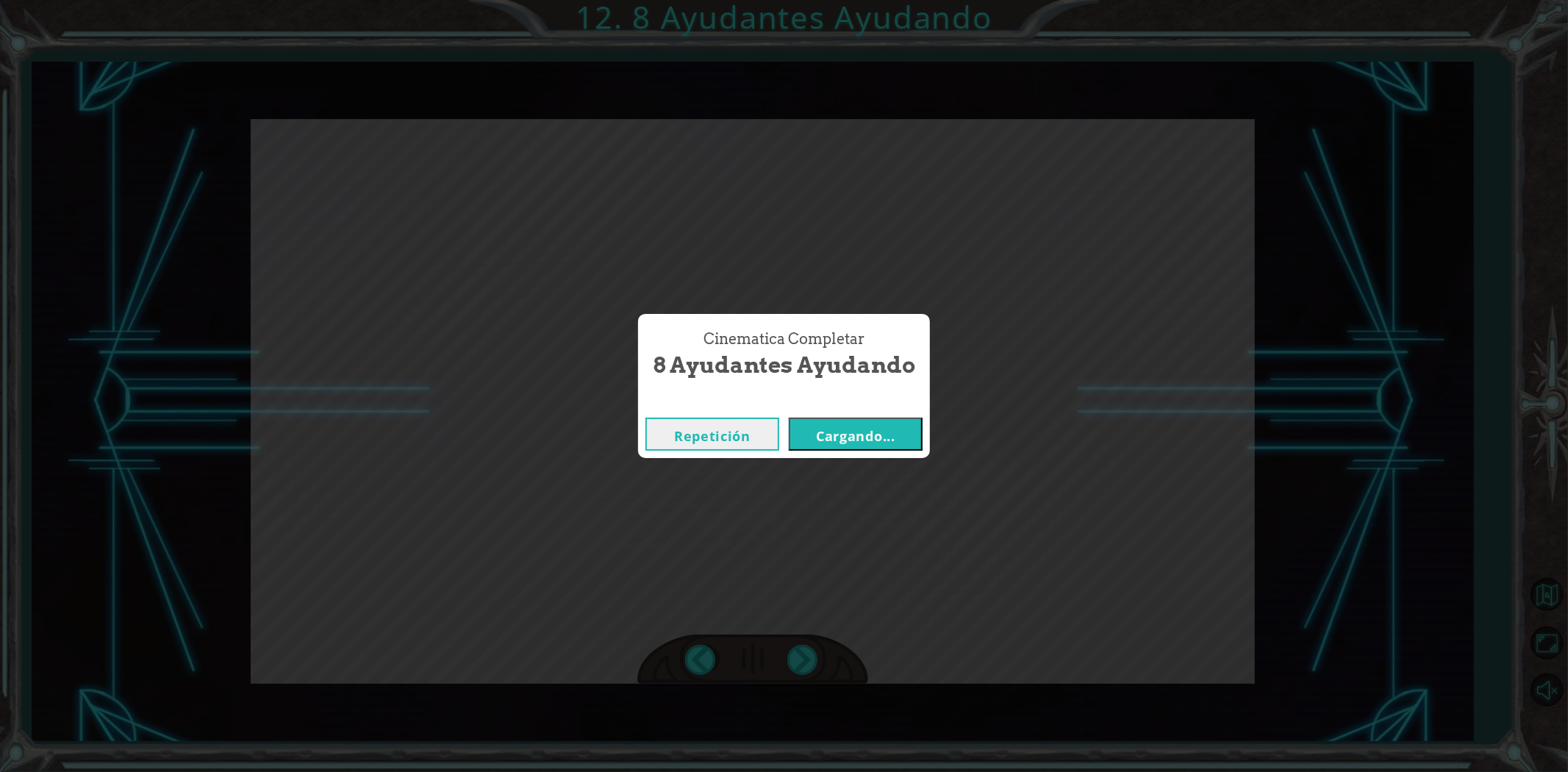
click at [873, 438] on font "Cargando..." at bounding box center [856, 436] width 80 height 18
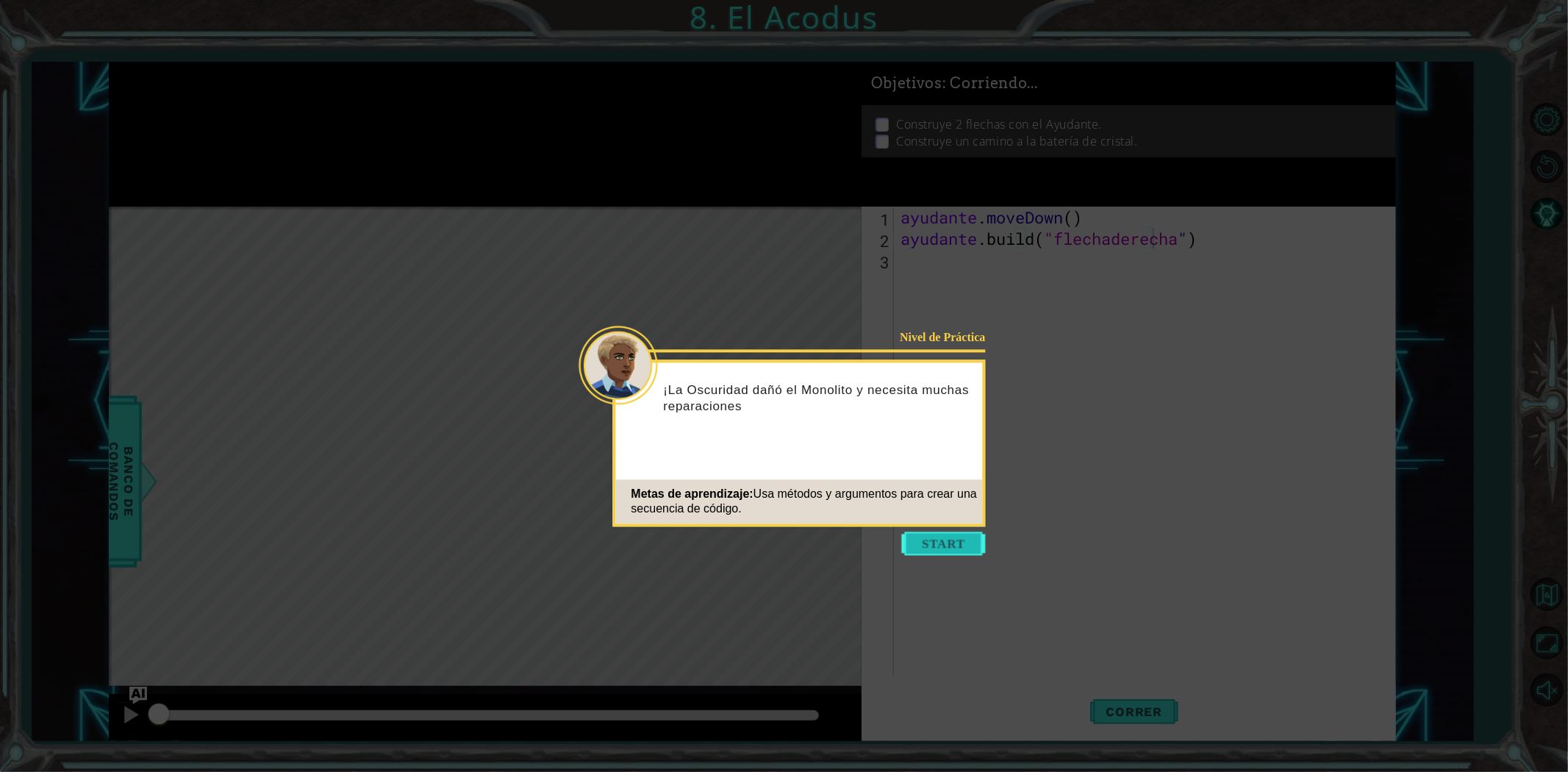
click at [952, 533] on button "Comenzar" at bounding box center [944, 544] width 84 height 24
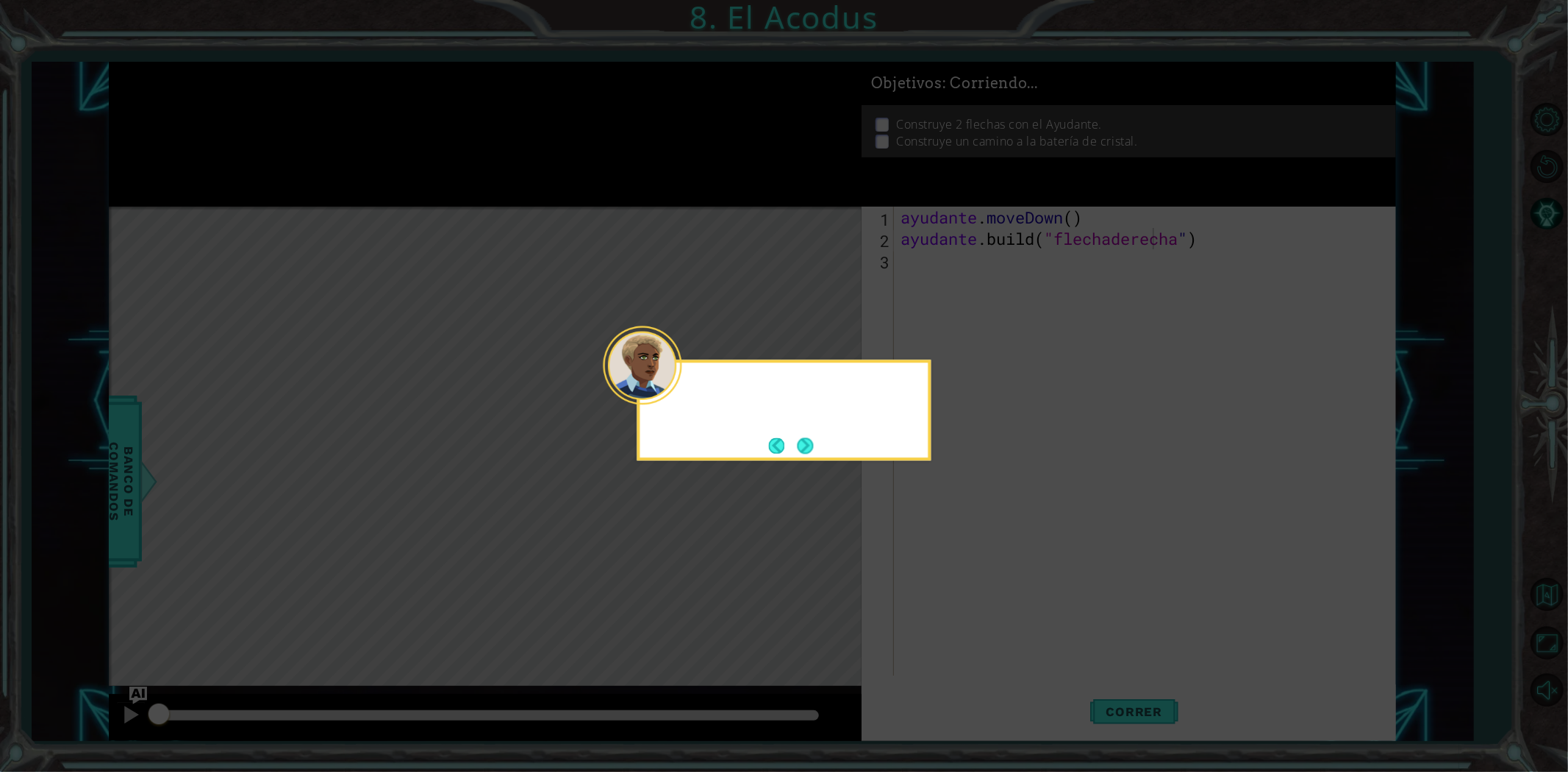
click at [952, 535] on icon at bounding box center [784, 386] width 1568 height 772
click at [809, 438] on button "Próximo" at bounding box center [805, 446] width 16 height 16
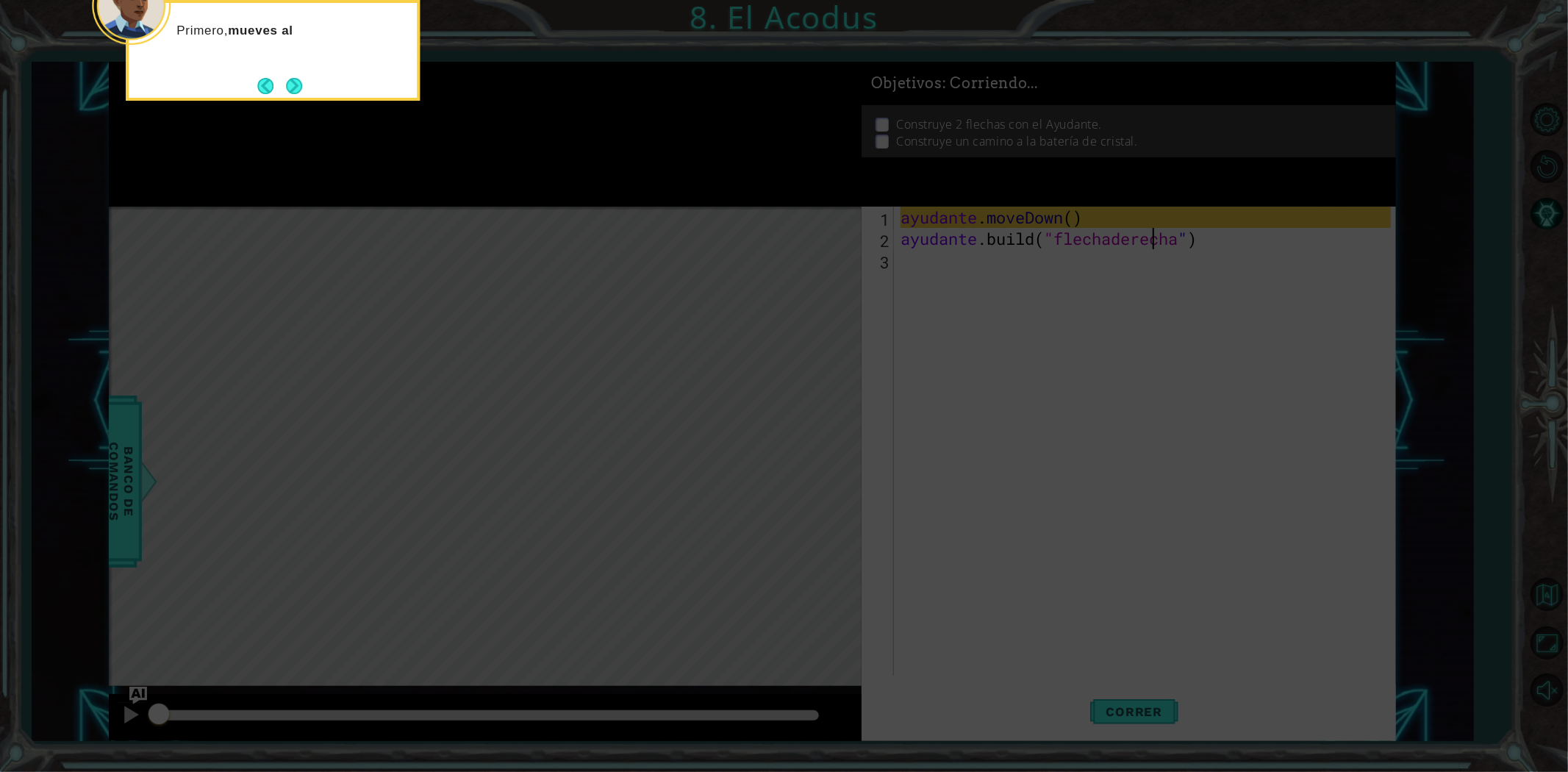
click at [309, 85] on div "Primero, mueves al" at bounding box center [273, 50] width 294 height 101
click at [298, 84] on button "Próximo" at bounding box center [294, 86] width 16 height 16
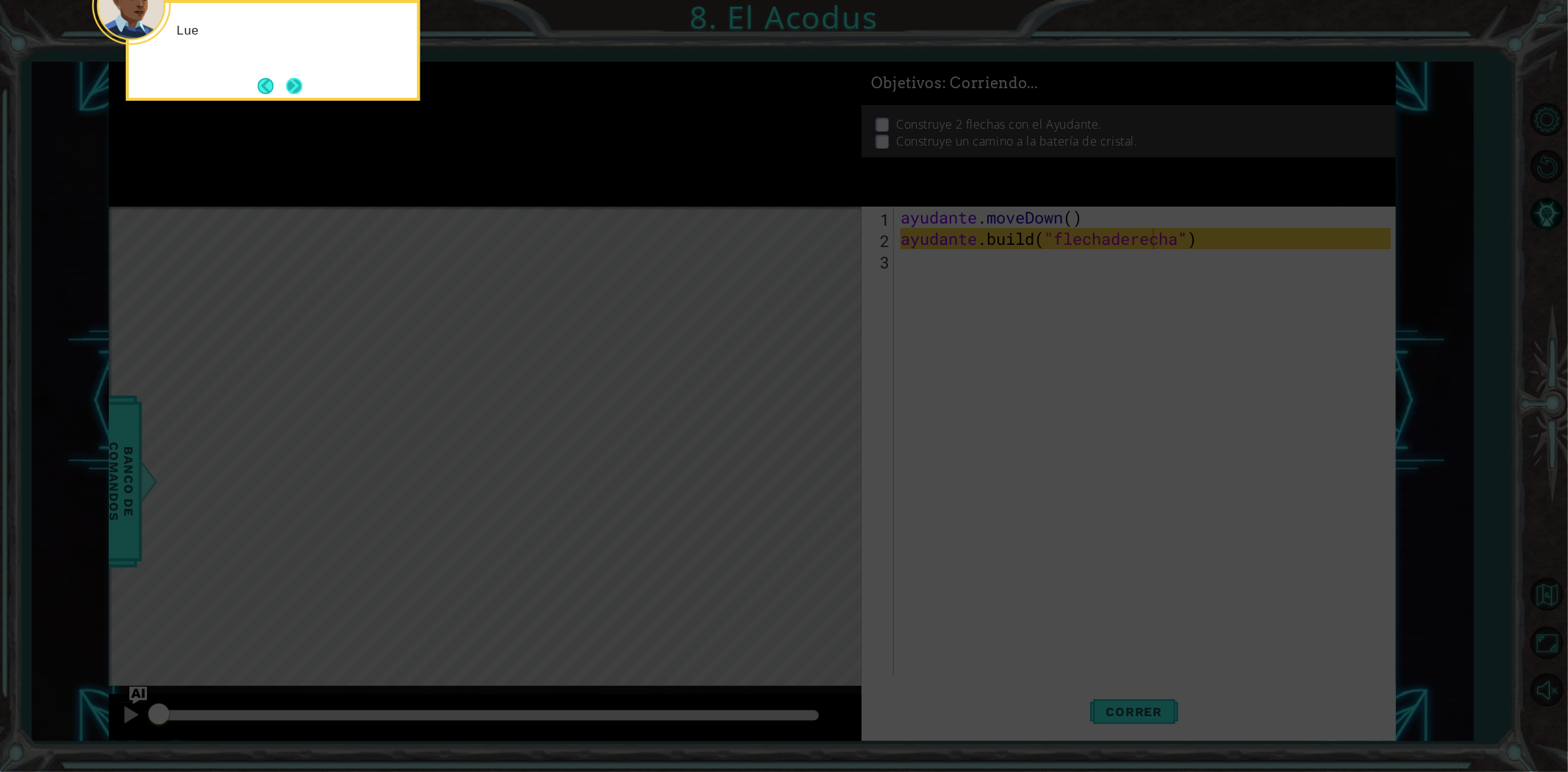
click at [298, 84] on button "Next" at bounding box center [294, 86] width 16 height 16
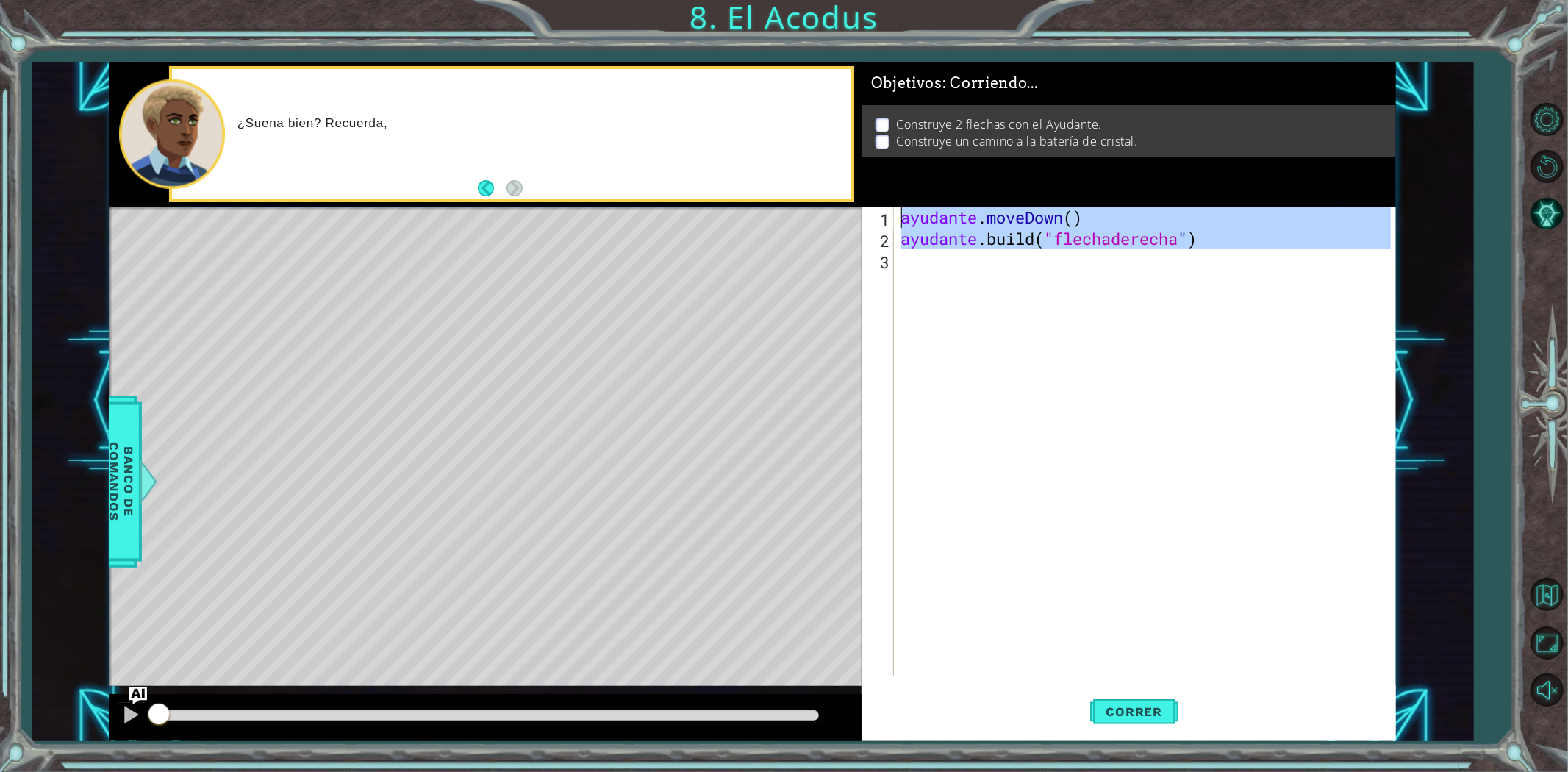
drag, startPoint x: 1269, startPoint y: 282, endPoint x: 439, endPoint y: 19, distance: 870.7
click at [439, 19] on div "1 [DEMOGRAPHIC_DATA] XXXXXXXXXXXXXXXXXXXXXXXXXXXXXXXXXXXXXXXXXXXXXXXXXXXXXXXXXX…" at bounding box center [784, 386] width 1568 height 772
type textarea "helper.moveDown() [DOMAIN_NAME]("rightArrow")"
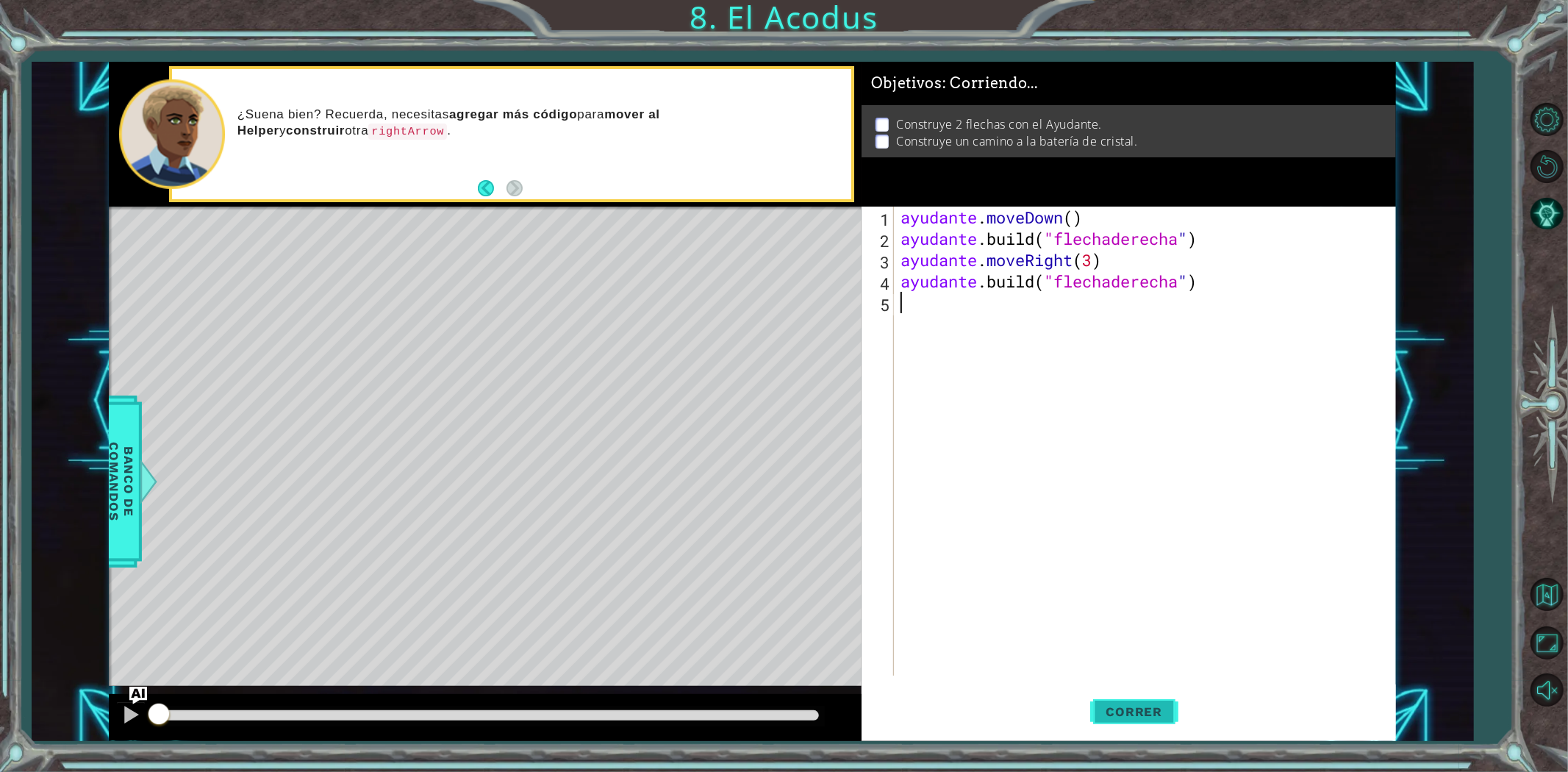
click at [1137, 700] on button "Correr" at bounding box center [1134, 711] width 88 height 54
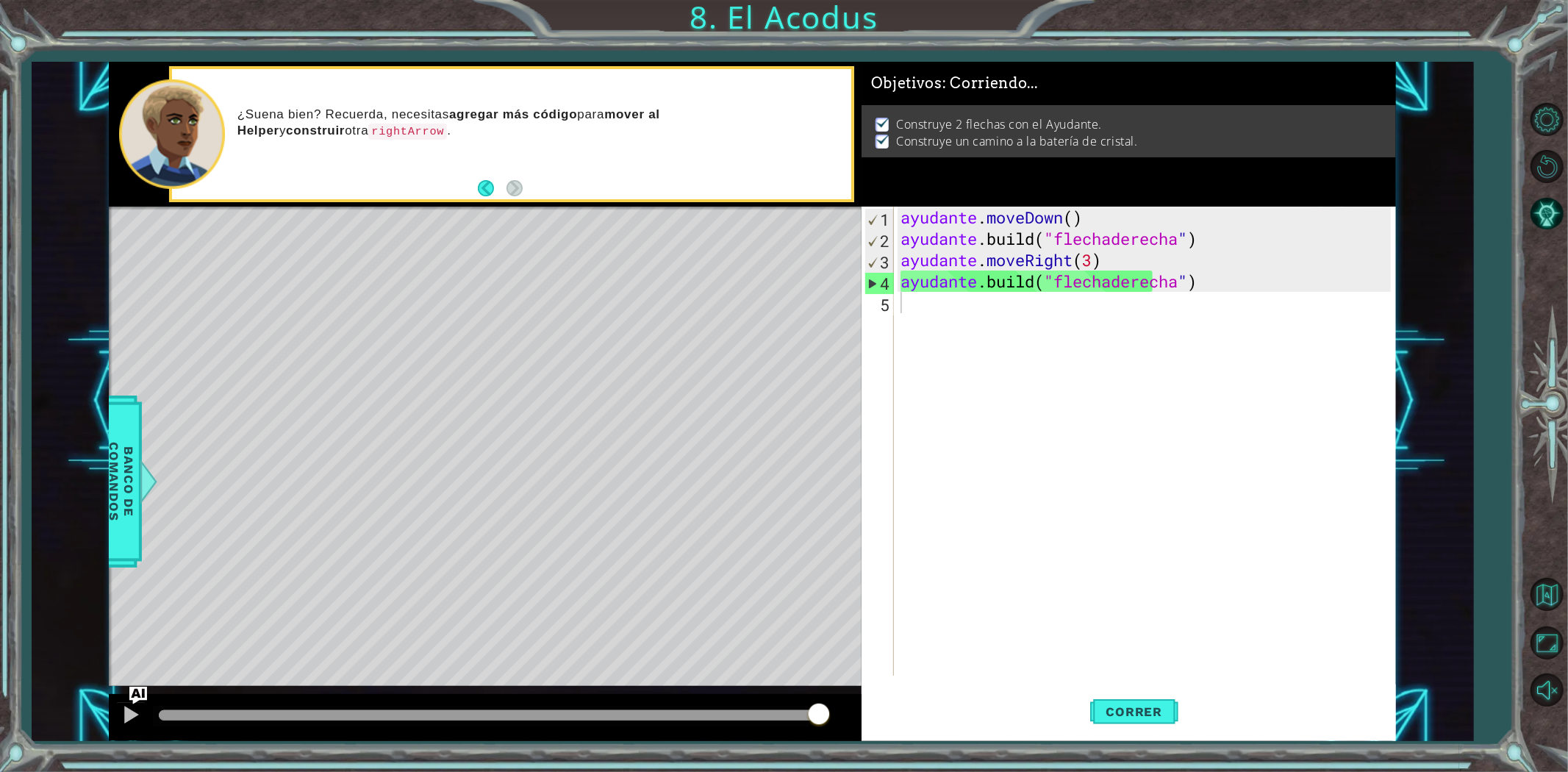
drag, startPoint x: 230, startPoint y: 724, endPoint x: 881, endPoint y: 667, distance: 653.5
click at [876, 670] on div "1 [DEMOGRAPHIC_DATA] XXXXXXXXXXXXXXXXXXXXXXXXXXXXXXXXXXXXXXXXXXXXXXXXXXXXXXXXXX…" at bounding box center [753, 401] width 1287 height 679
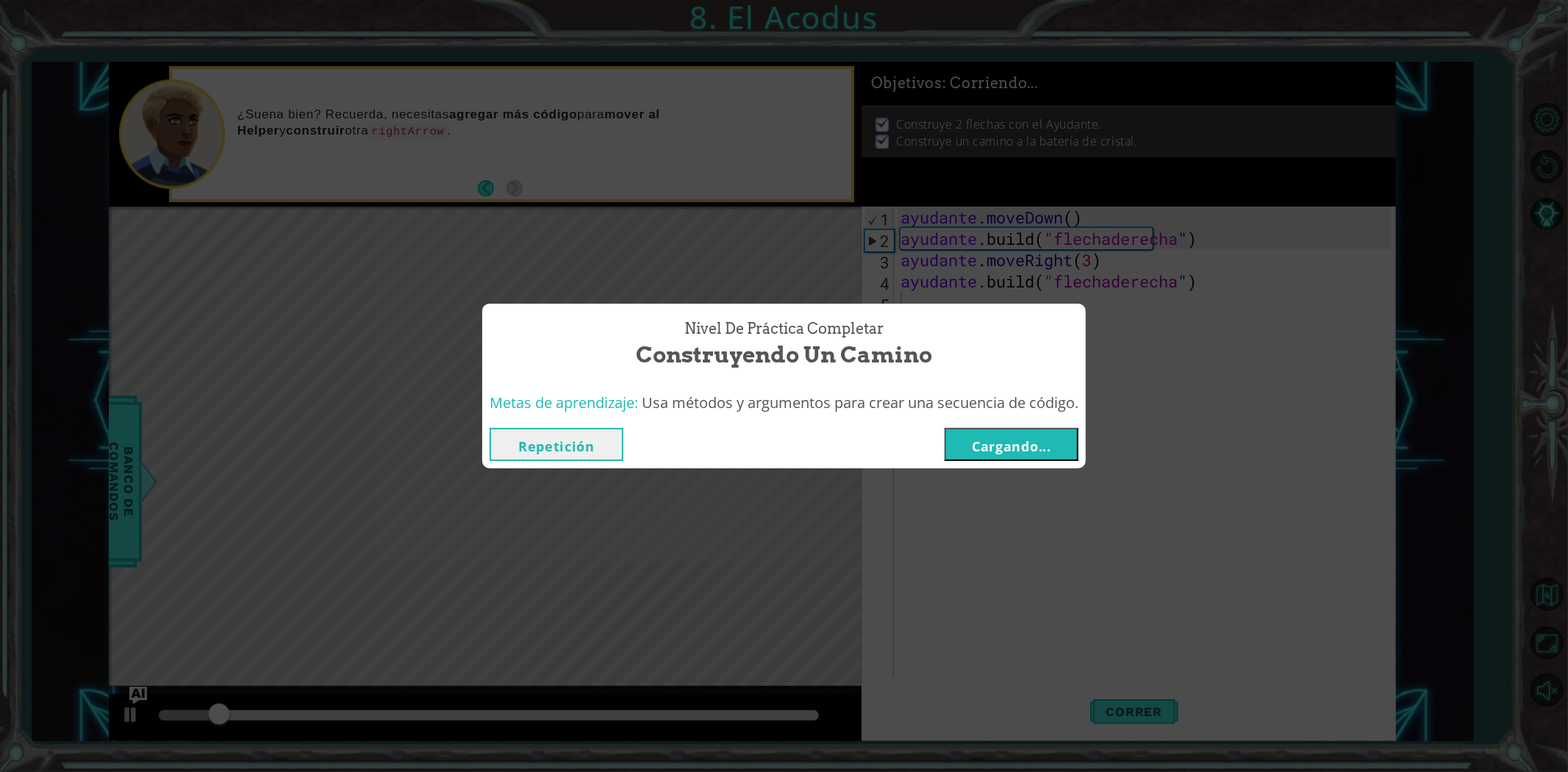
click at [1031, 442] on font "Cargando..." at bounding box center [1011, 446] width 80 height 18
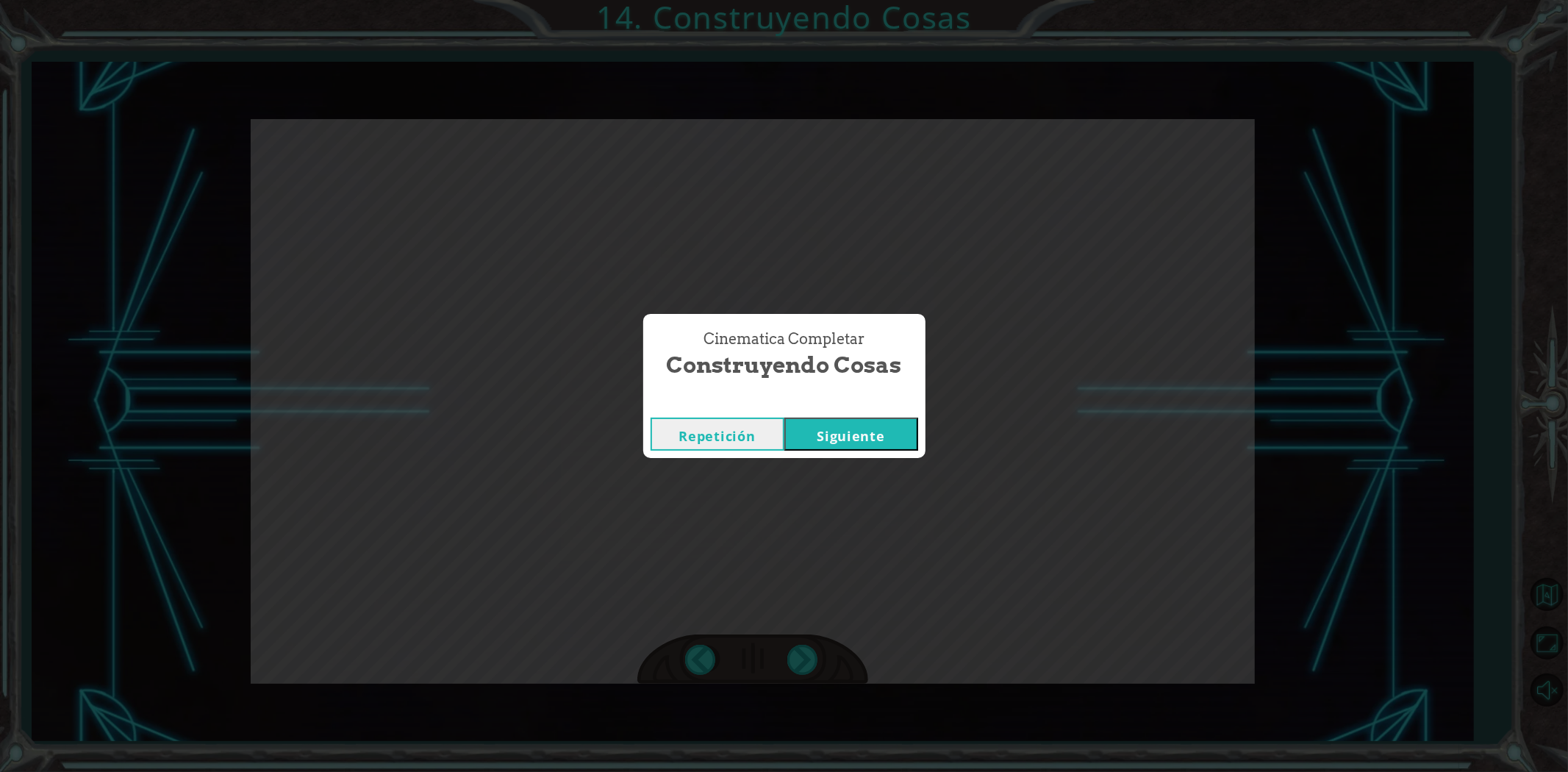
click at [841, 443] on font "Siguiente" at bounding box center [851, 436] width 68 height 18
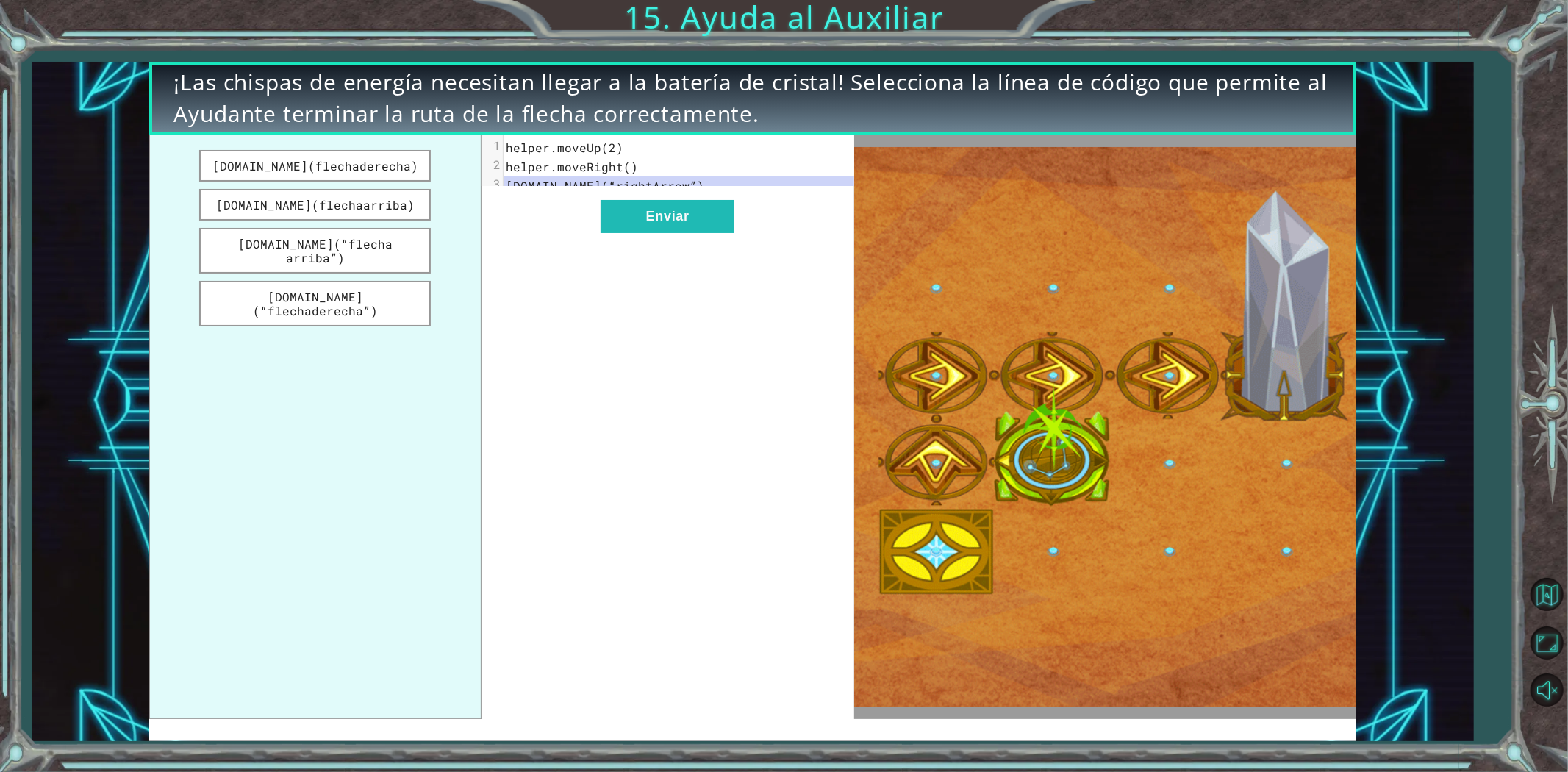
click at [720, 259] on div "xxxxxxxxxx 3 1 helper.moveUp(2) 2 helper.moveRight() 3 [DOMAIN_NAME](“rightArro…" at bounding box center [668, 427] width 373 height 583
click at [706, 233] on button "Enviar" at bounding box center [667, 216] width 134 height 33
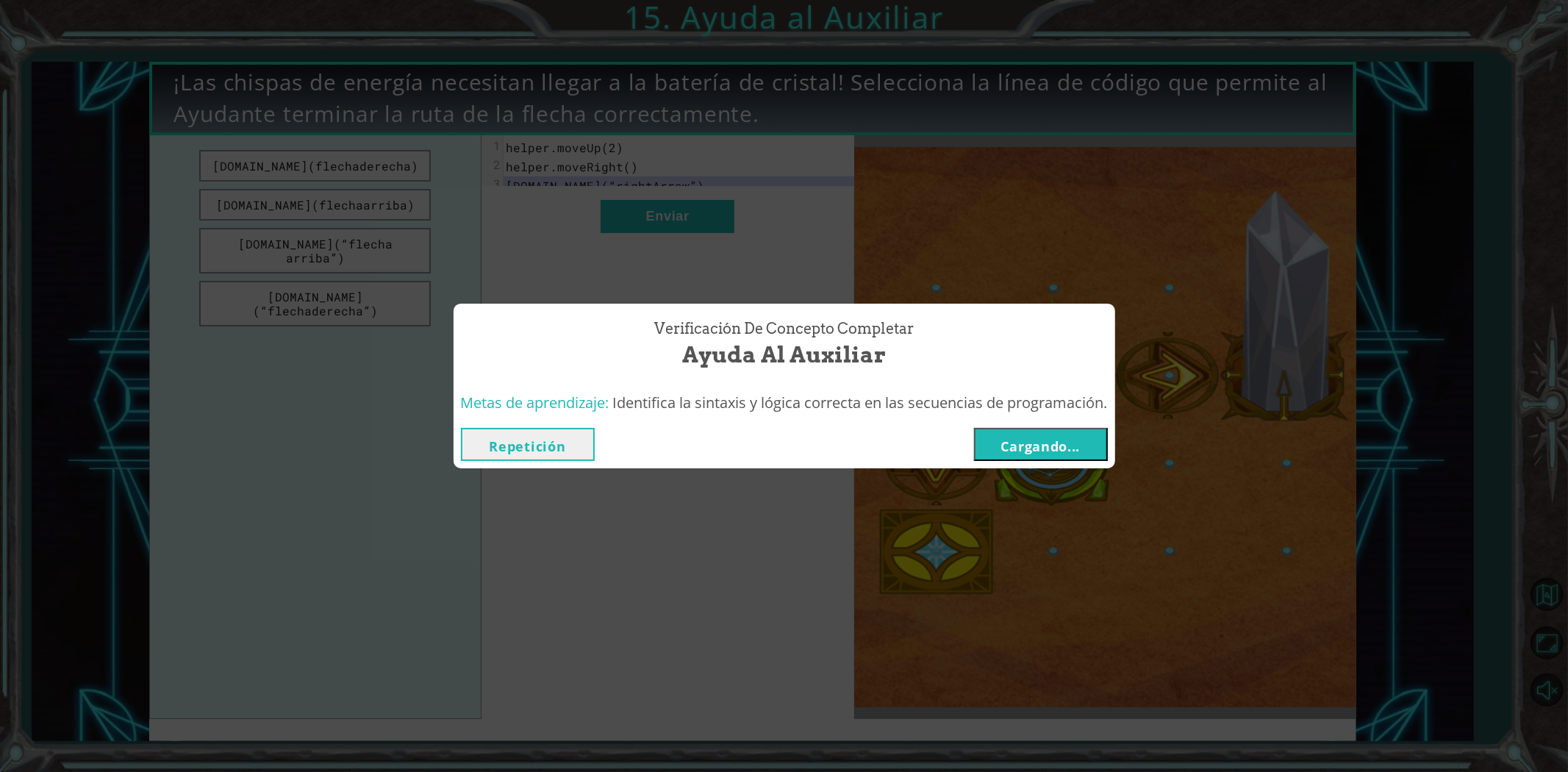
click at [1016, 432] on button "Cargando..." at bounding box center [1041, 444] width 134 height 33
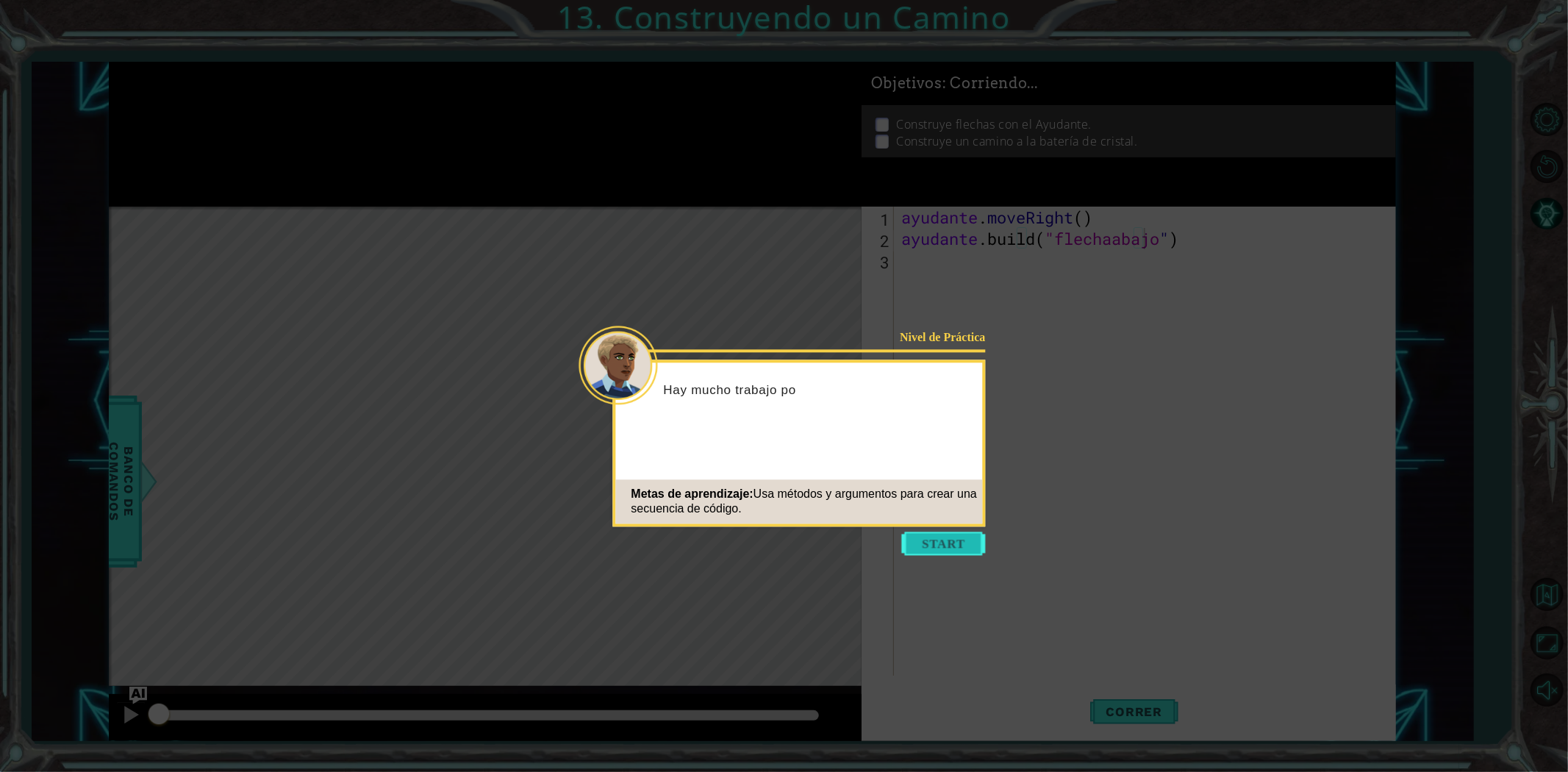
click at [946, 540] on button "Comenzar" at bounding box center [944, 544] width 84 height 24
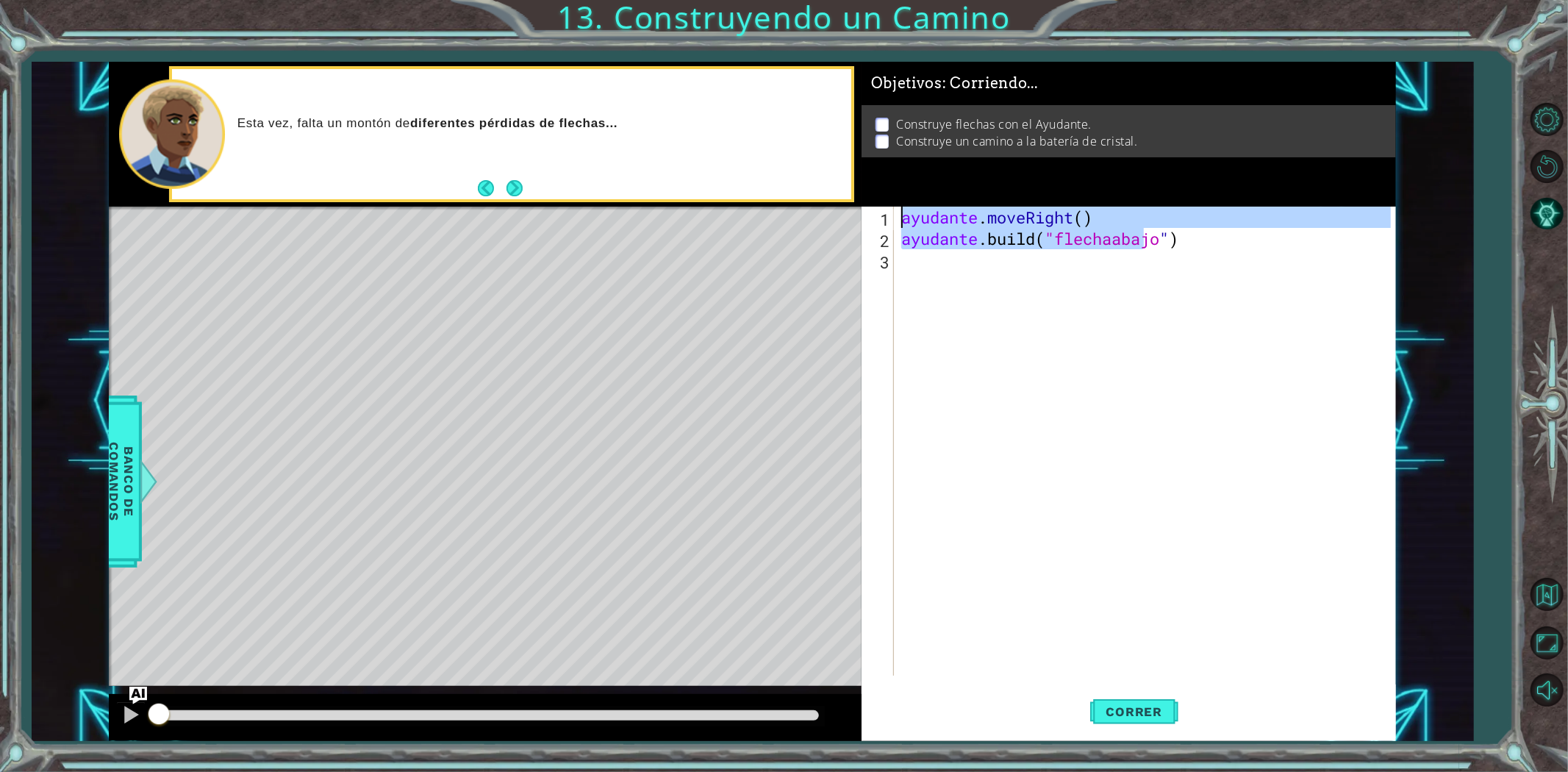
drag, startPoint x: 1292, startPoint y: 244, endPoint x: 228, endPoint y: -49, distance: 1103.6
click at [228, 0] on html "1 [DEMOGRAPHIC_DATA] XXXXXXXXXXXXXXXXXXXXXXXXXXXXXXXXXXXXXXXXXXXXXXXXXXXXXXXXXX…" at bounding box center [784, 386] width 1568 height 772
type textarea "helper.moveRight() [DOMAIN_NAME]("downArrow")"
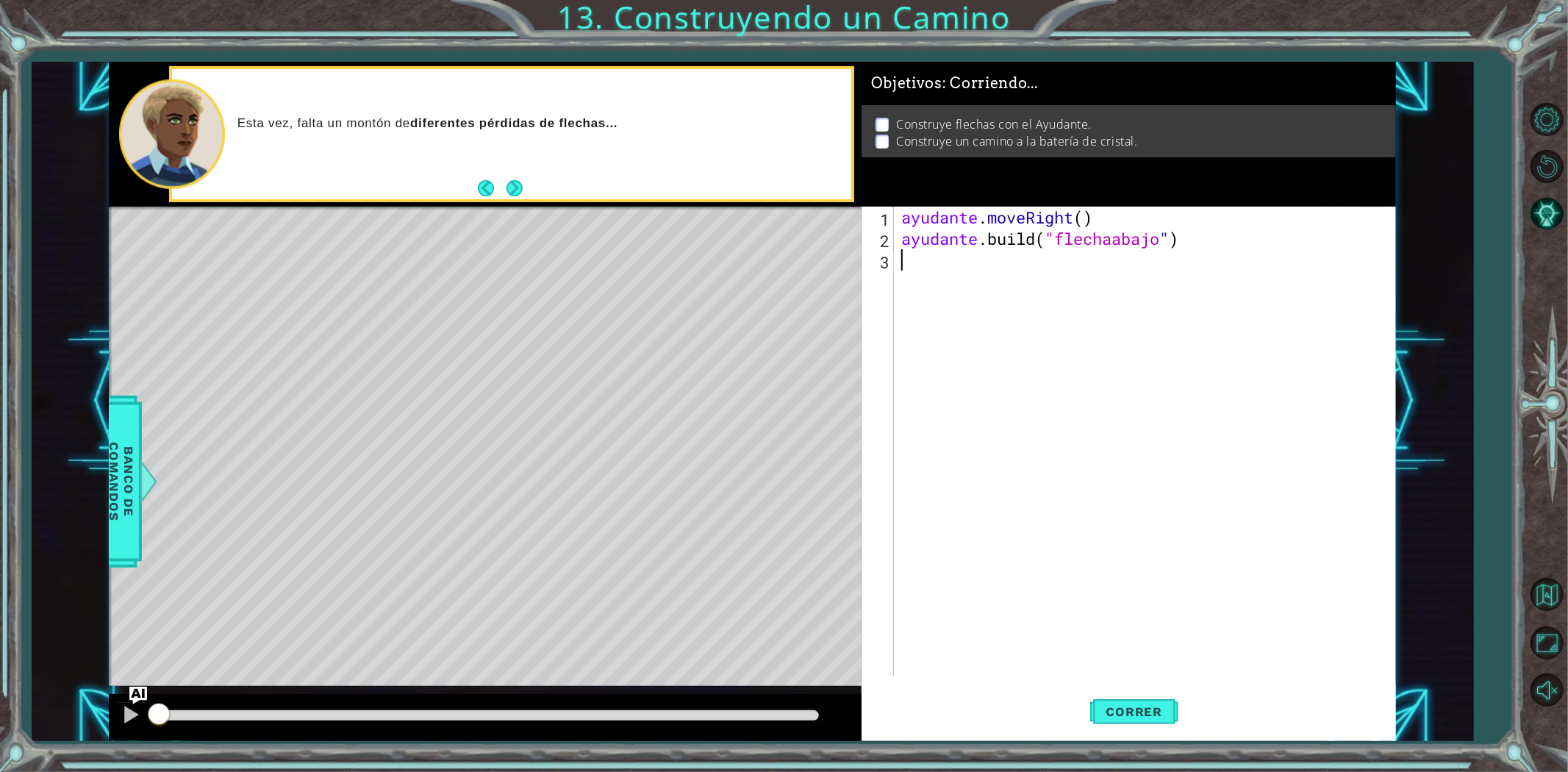
drag, startPoint x: 1280, startPoint y: 276, endPoint x: 544, endPoint y: 13, distance: 781.6
click at [546, 13] on div "1 [DEMOGRAPHIC_DATA] XXXXXXXXXXXXXXXXXXXXXXXXXXXXXXXXXXXXXXXXXXXXXXXXXXXXXXXXXX…" at bounding box center [784, 386] width 1568 height 772
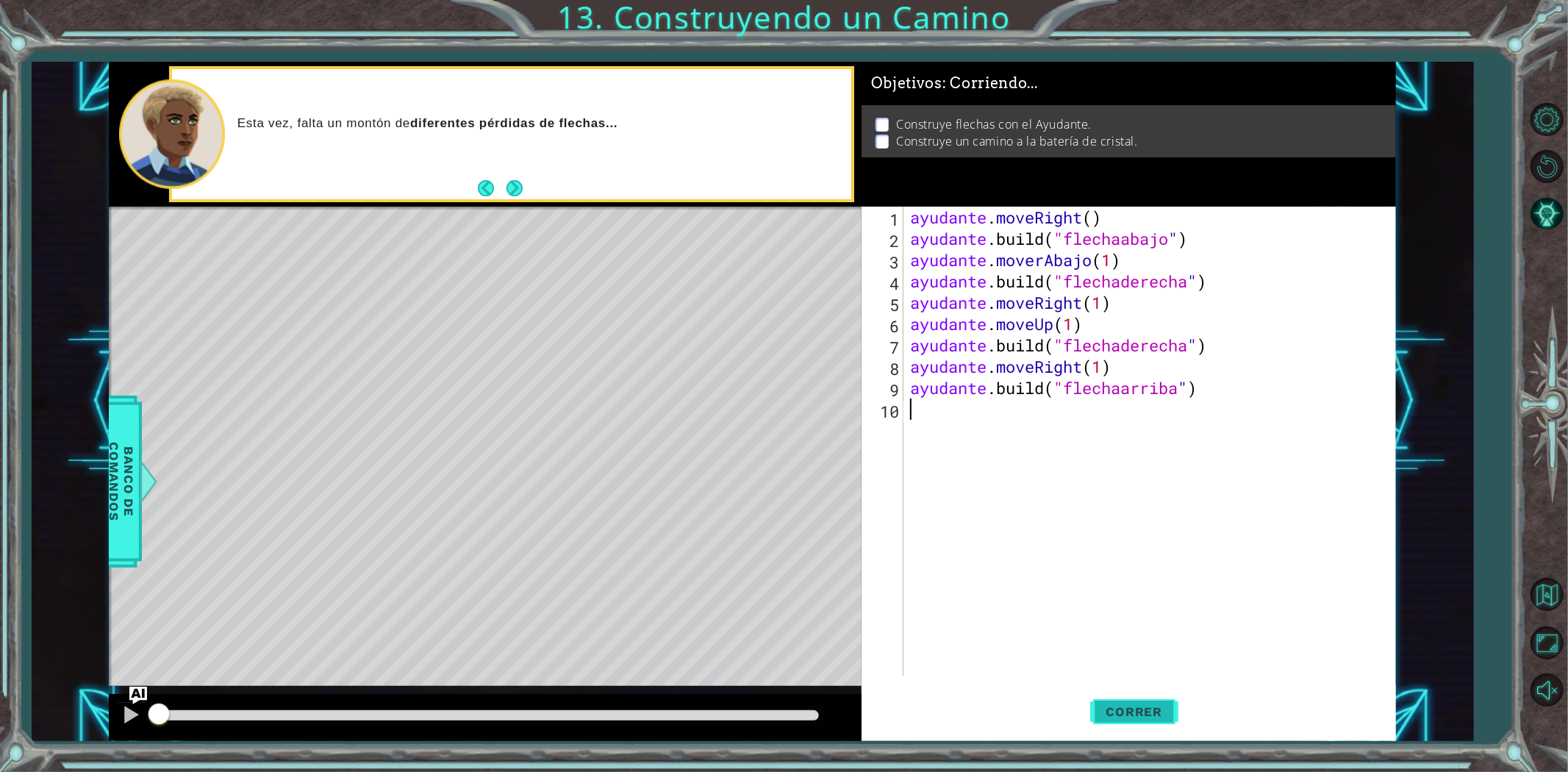
click at [1153, 707] on font "Correr" at bounding box center [1134, 712] width 57 height 15
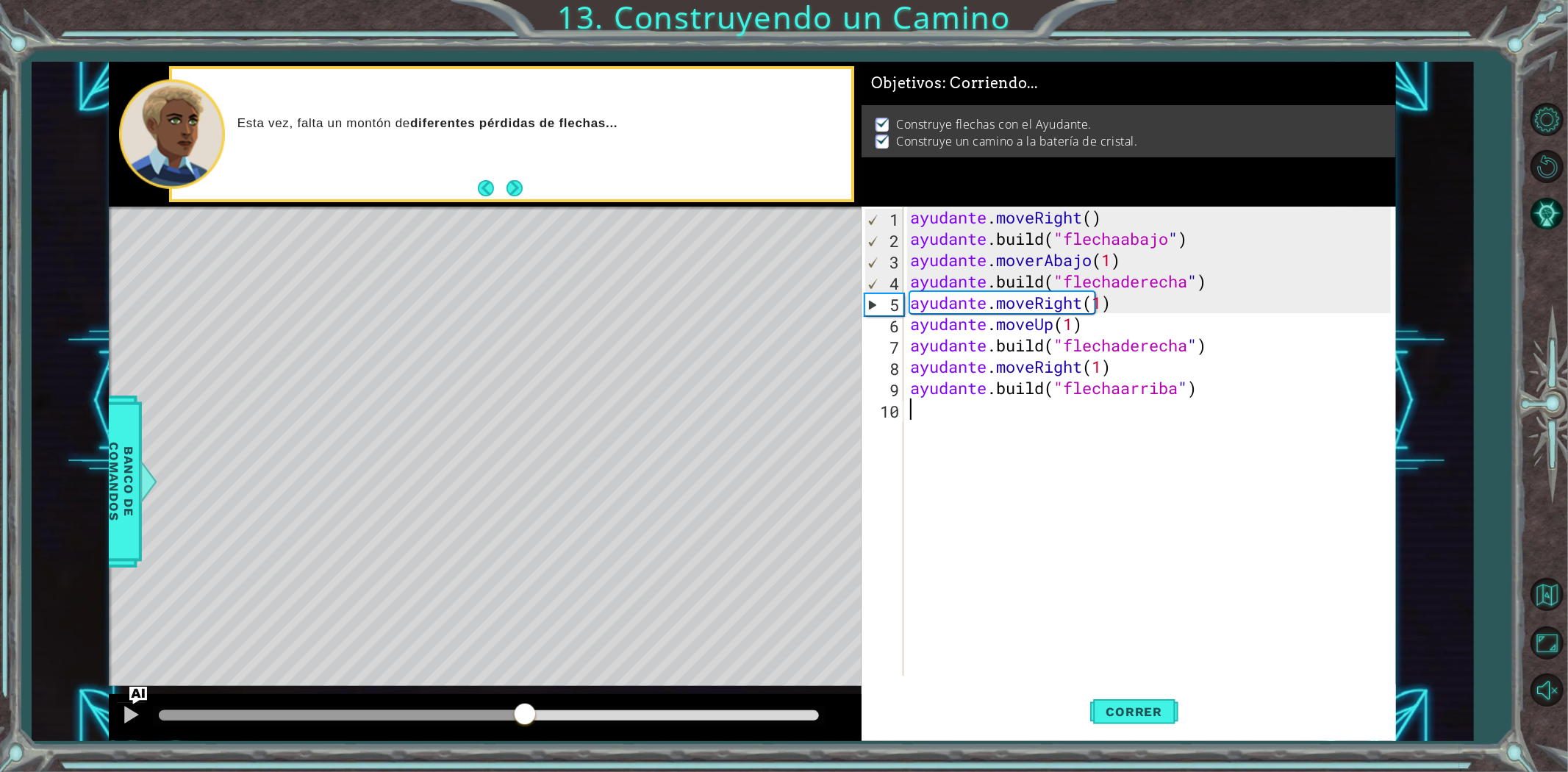
drag, startPoint x: 270, startPoint y: 713, endPoint x: 829, endPoint y: 686, distance: 559.7
click at [826, 686] on div "métodos ayudante mover hacia arriba() mover hacia abajo() moverIzquierda() move…" at bounding box center [753, 401] width 1287 height 679
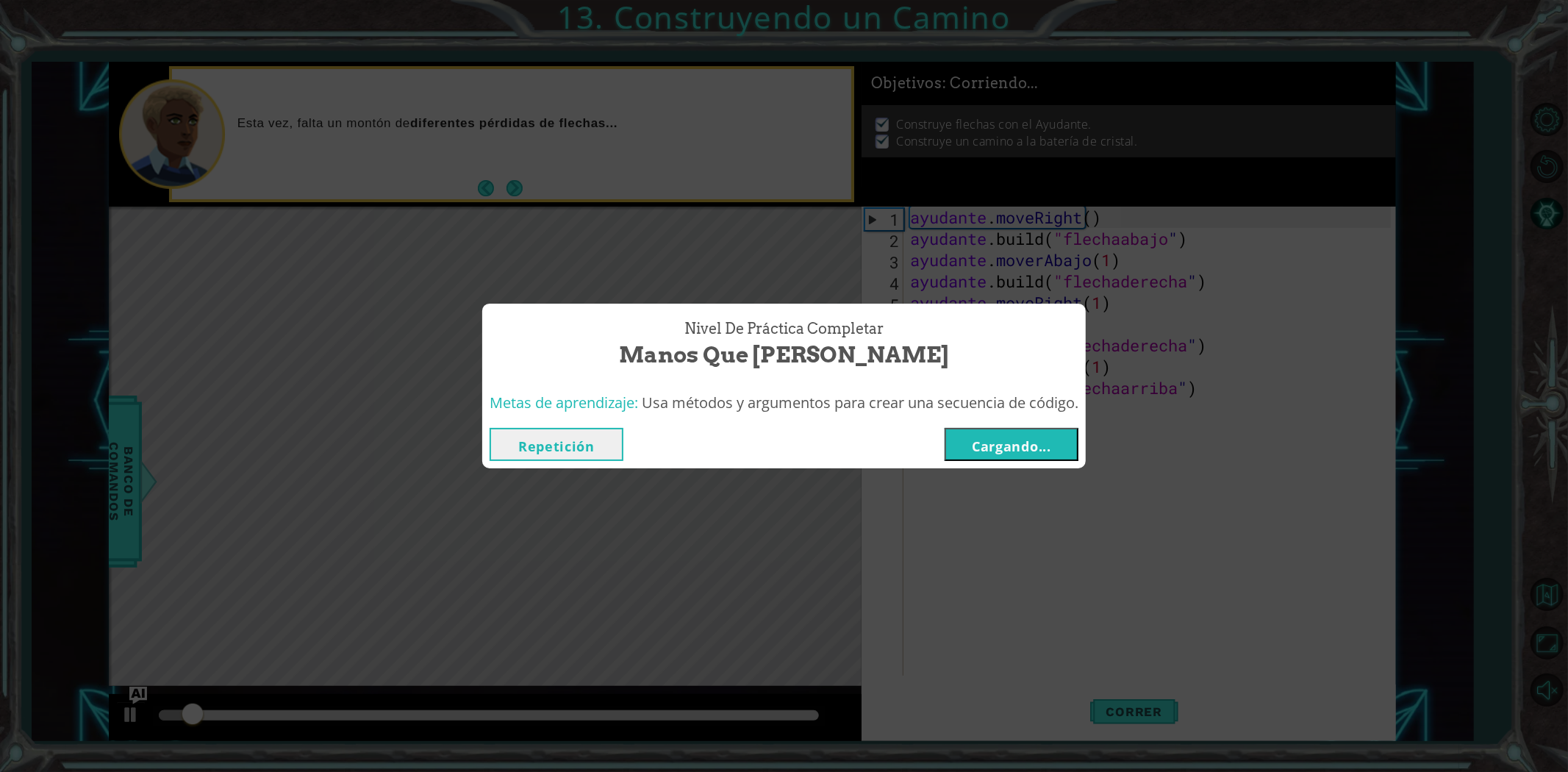
click at [960, 454] on button "Cargando..." at bounding box center [1012, 444] width 134 height 33
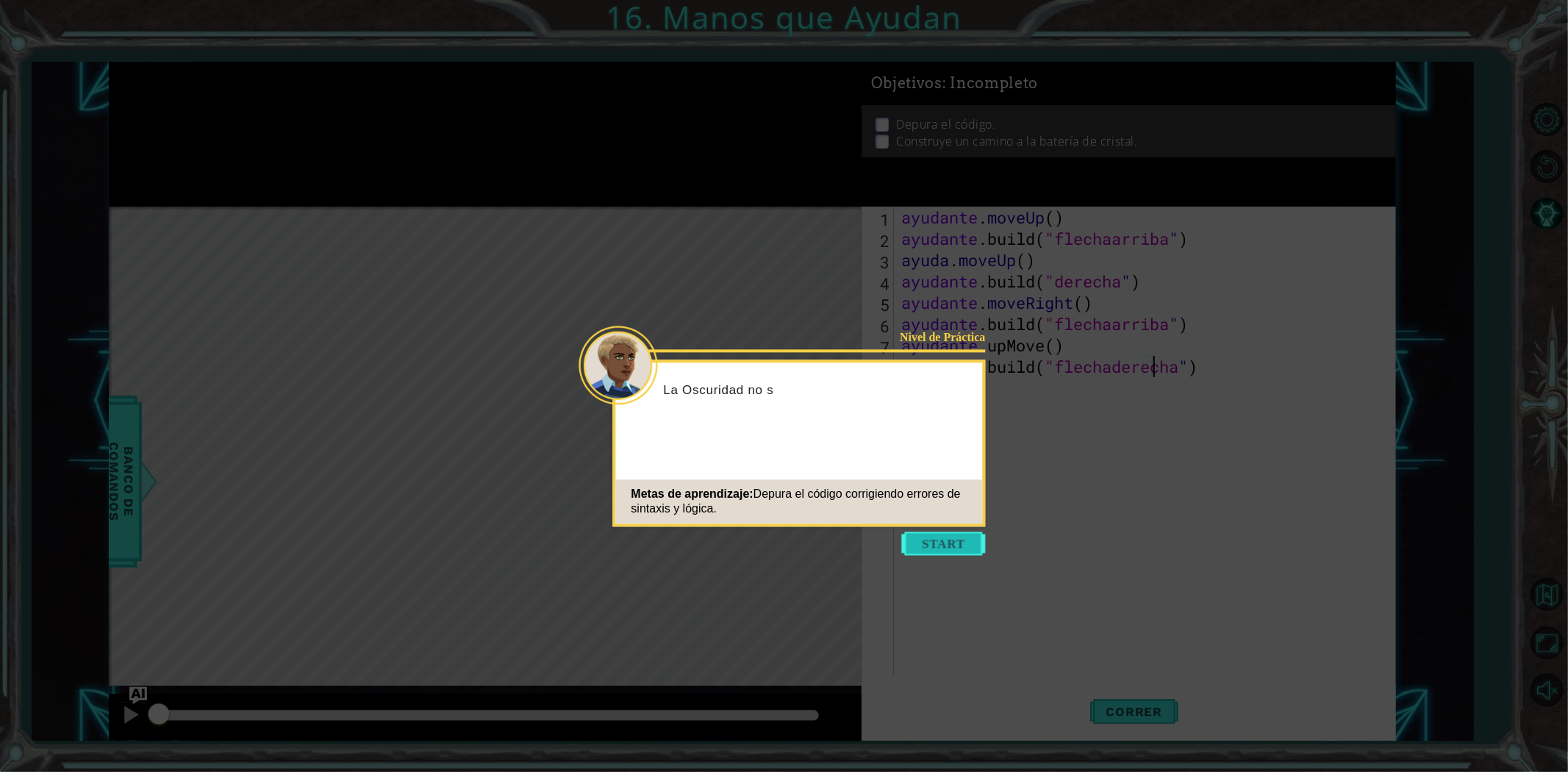
click at [965, 538] on button "Comenzar" at bounding box center [944, 544] width 84 height 24
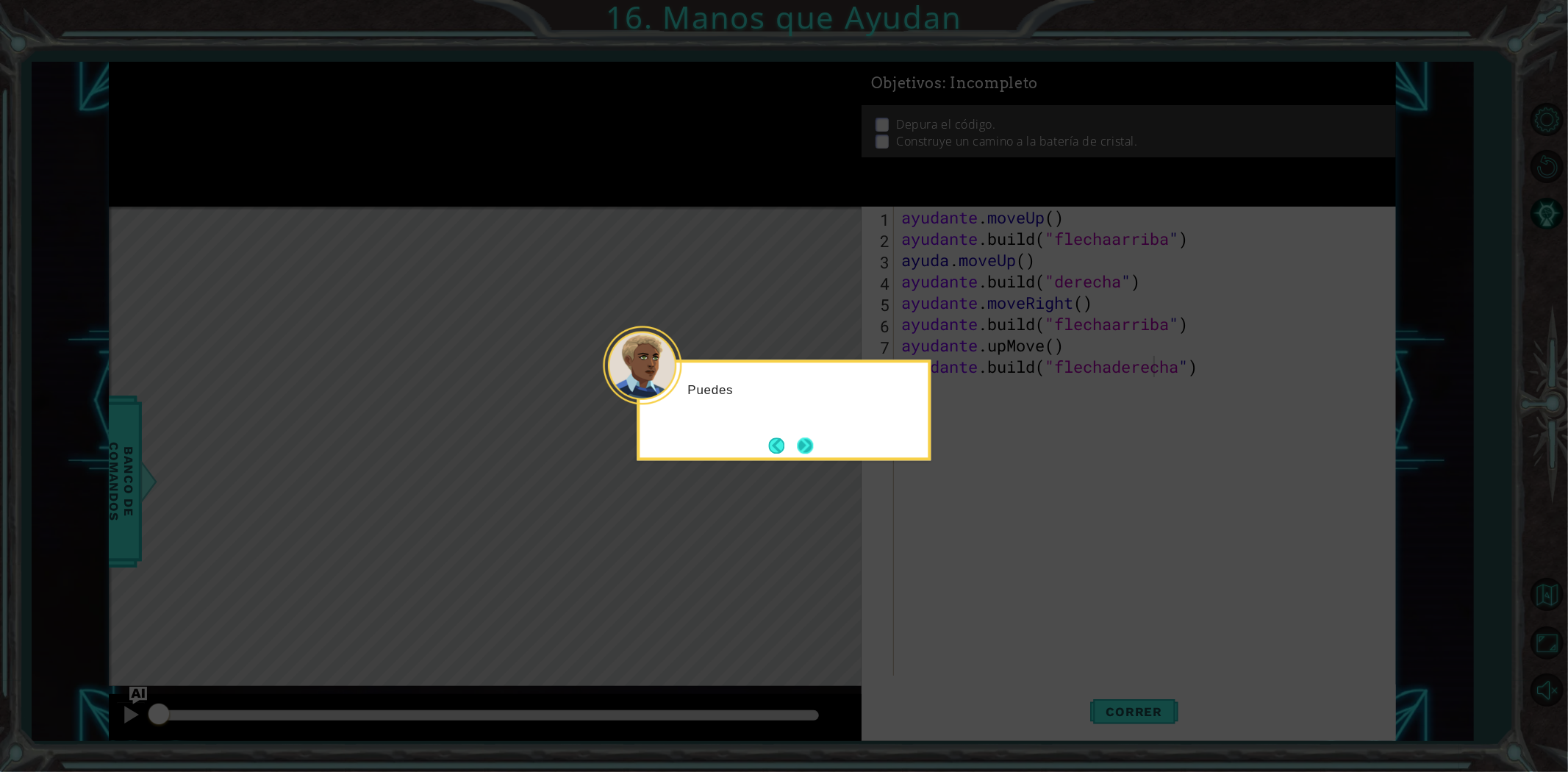
click at [809, 449] on button "Próximo" at bounding box center [805, 446] width 16 height 16
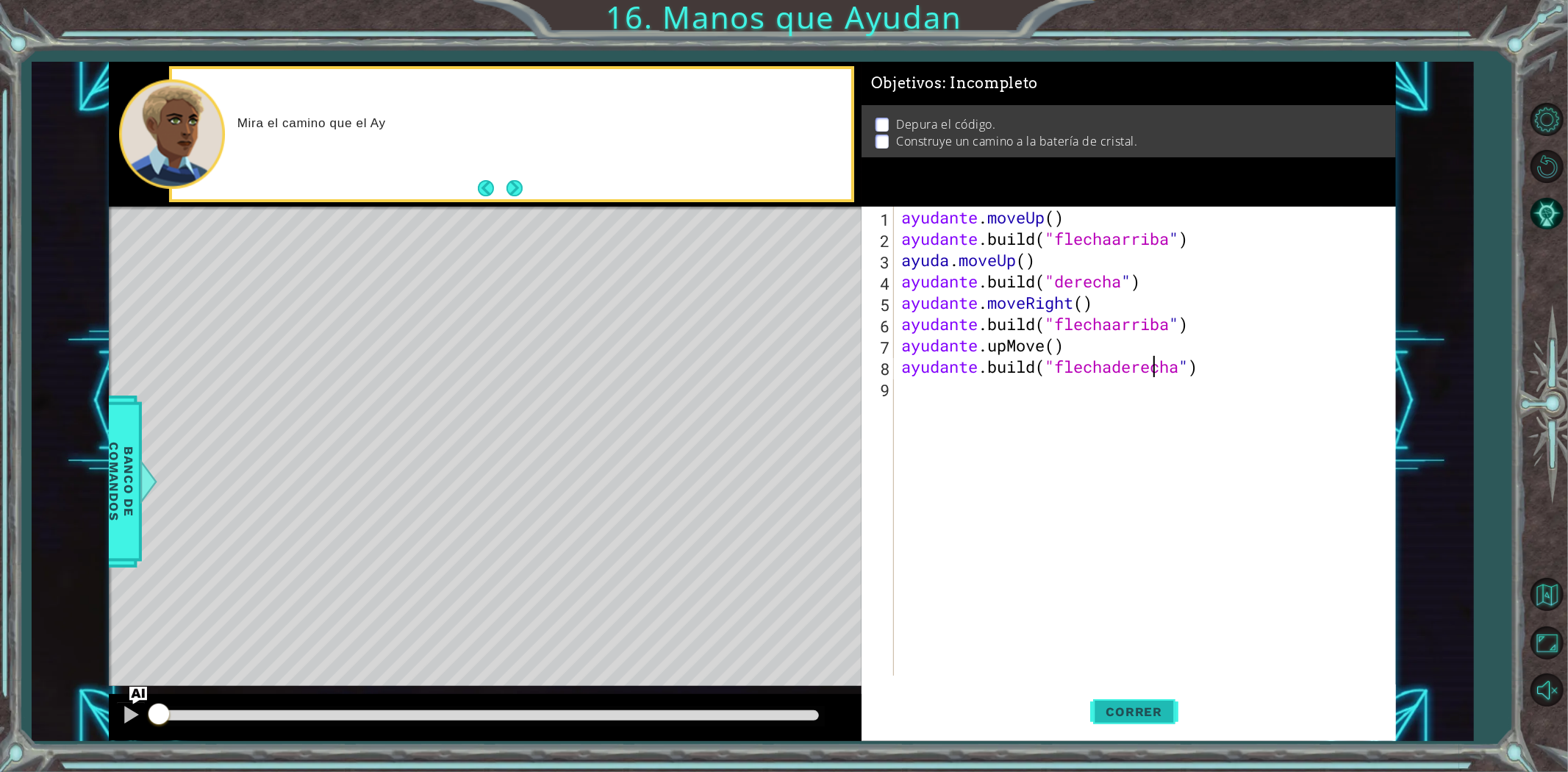
click at [1128, 721] on button "Correr" at bounding box center [1134, 711] width 88 height 54
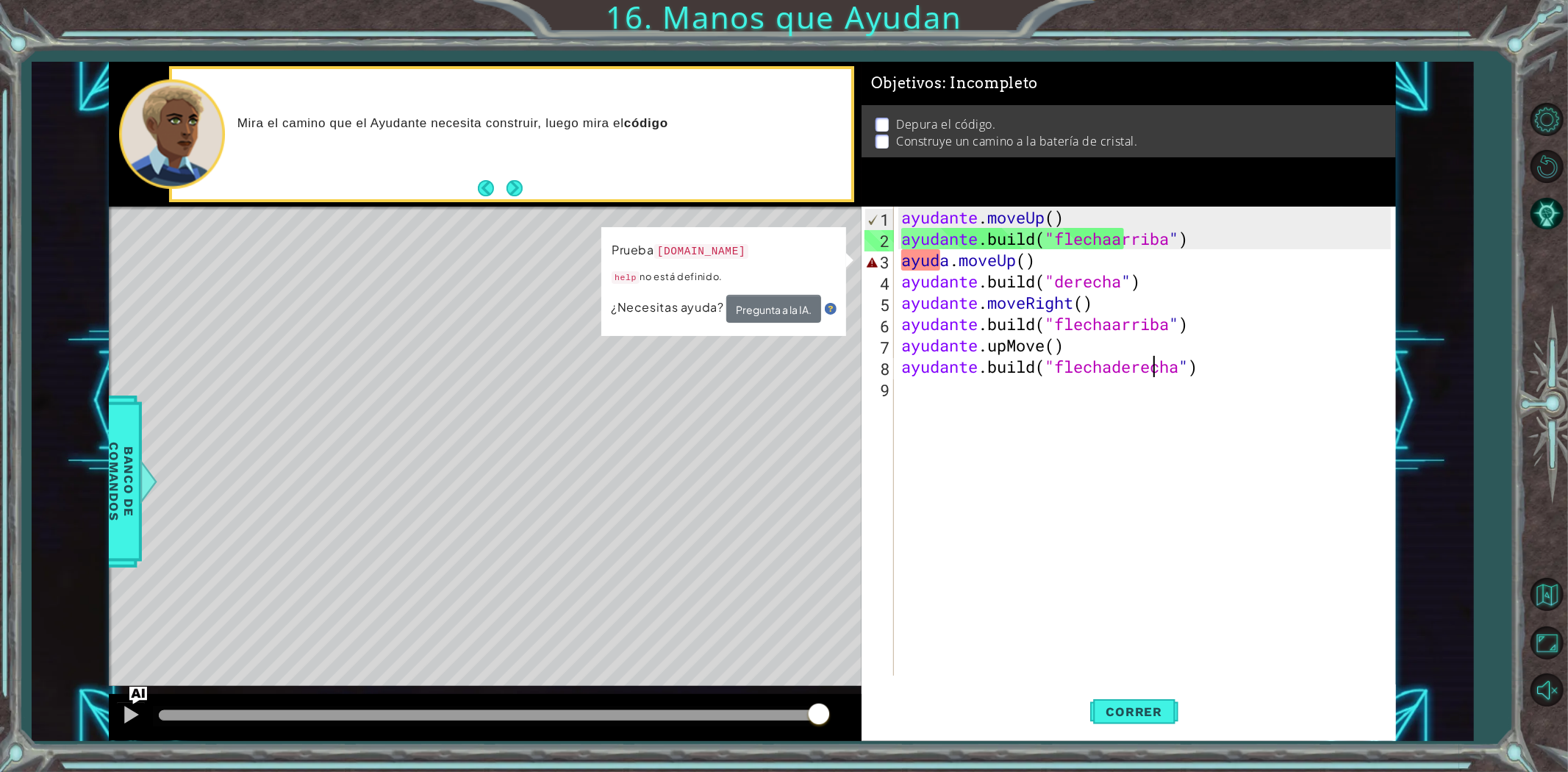
drag, startPoint x: 180, startPoint y: 718, endPoint x: 919, endPoint y: 648, distance: 742.3
click at [919, 648] on div "1 [DEMOGRAPHIC_DATA] XXXXXXXXXXXXXXXXXXXXXXXXXXXXXXXXXXXXXXXXXXXXXXXXXXXXXXXXXX…" at bounding box center [753, 401] width 1287 height 679
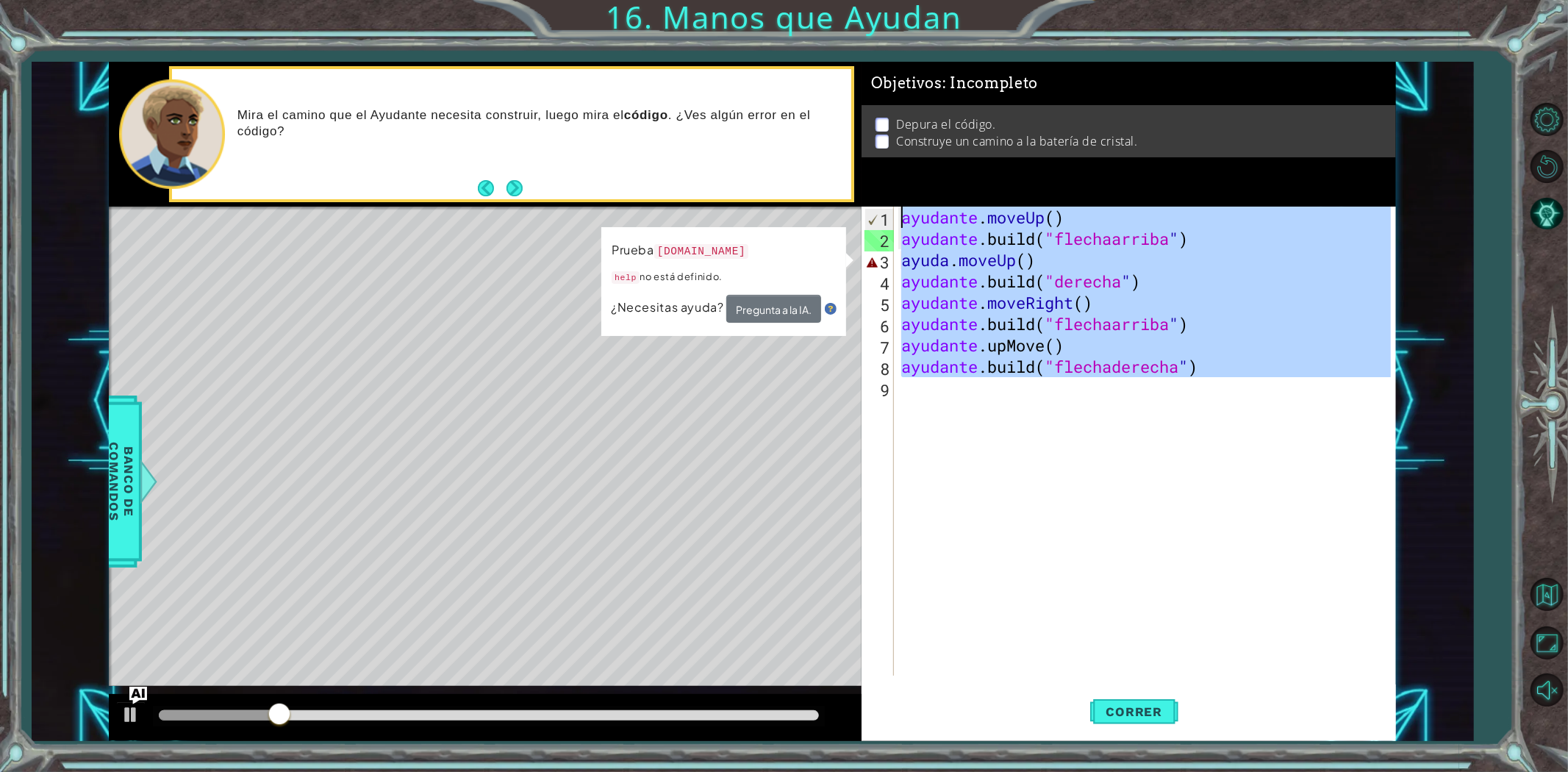
drag, startPoint x: 1342, startPoint y: 488, endPoint x: 538, endPoint y: 93, distance: 895.8
click at [538, 93] on div "1 [DEMOGRAPHIC_DATA] XXXXXXXXXXXXXXXXXXXXXXXXXXXXXXXXXXXXXXXXXXXXXXXXXXXXXXXXXX…" at bounding box center [753, 401] width 1287 height 679
type textarea "helper.moveUp() [DOMAIN_NAME]("upArrow")"
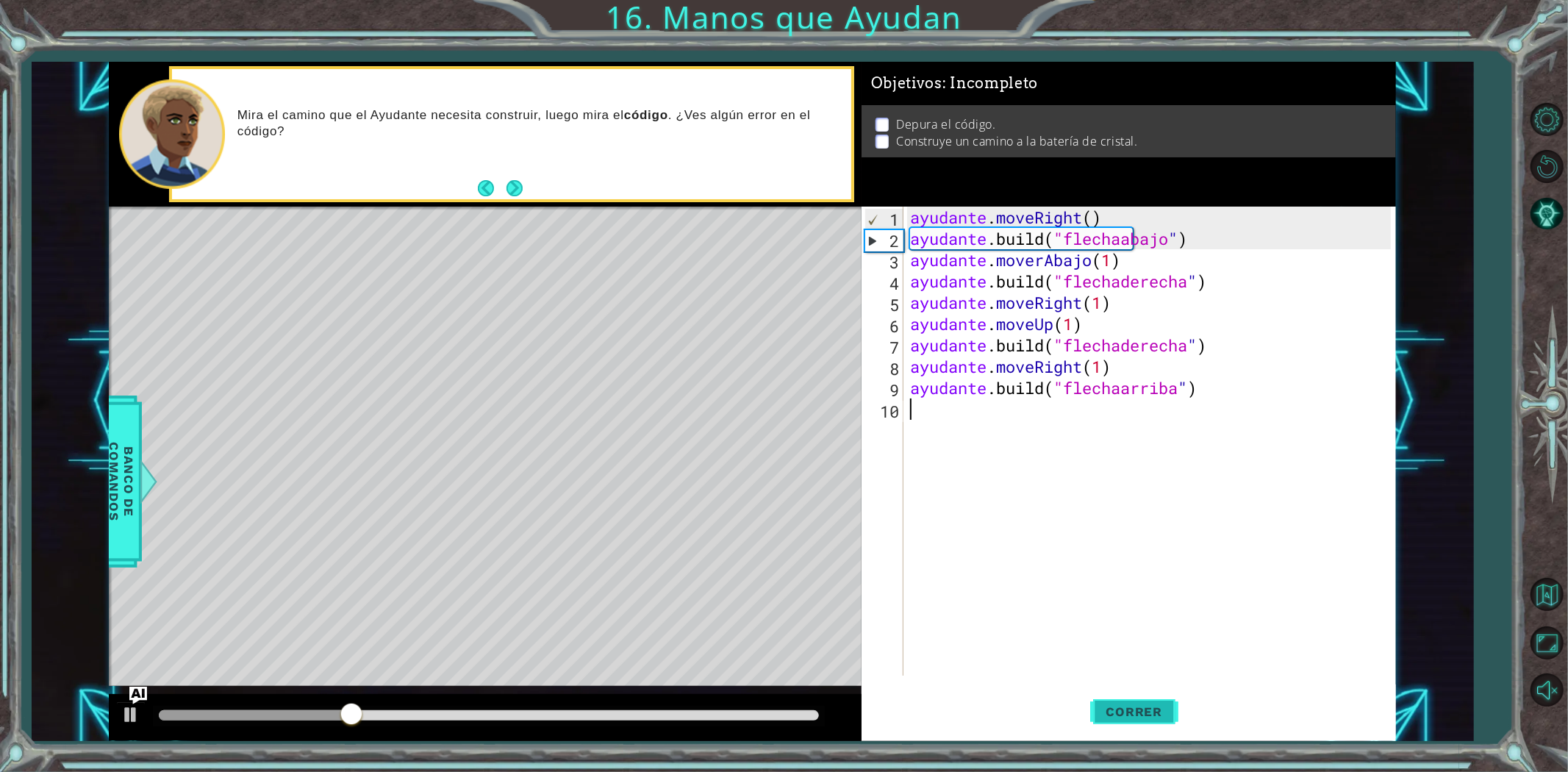
click at [1103, 706] on span "Correr" at bounding box center [1134, 712] width 86 height 15
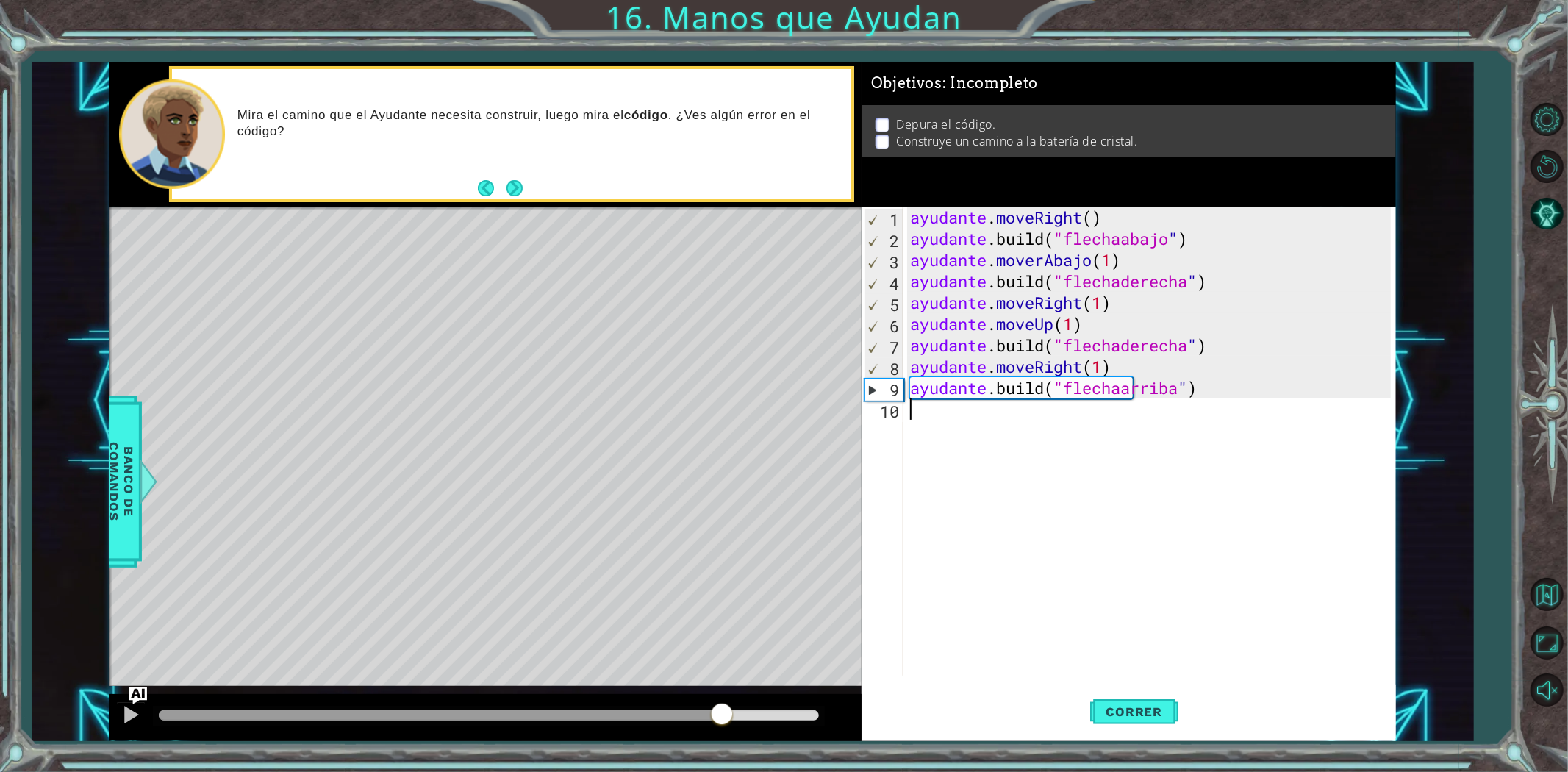
click at [733, 641] on div "métodos ayudante mover hacia arriba() mover hacia abajo() moverIzquierda() move…" at bounding box center [753, 401] width 1287 height 679
drag, startPoint x: 760, startPoint y: 711, endPoint x: 818, endPoint y: 711, distance: 58.0
click at [818, 711] on div at bounding box center [812, 715] width 27 height 27
drag, startPoint x: 189, startPoint y: 712, endPoint x: 784, endPoint y: 773, distance: 598.1
click at [784, 771] on html "1 [DEMOGRAPHIC_DATA] XXXXXXXXXXXXXXXXXXXXXXXXXXXXXXXXXXXXXXXXXXXXXXXXXXXXXXXXXX…" at bounding box center [784, 386] width 1568 height 772
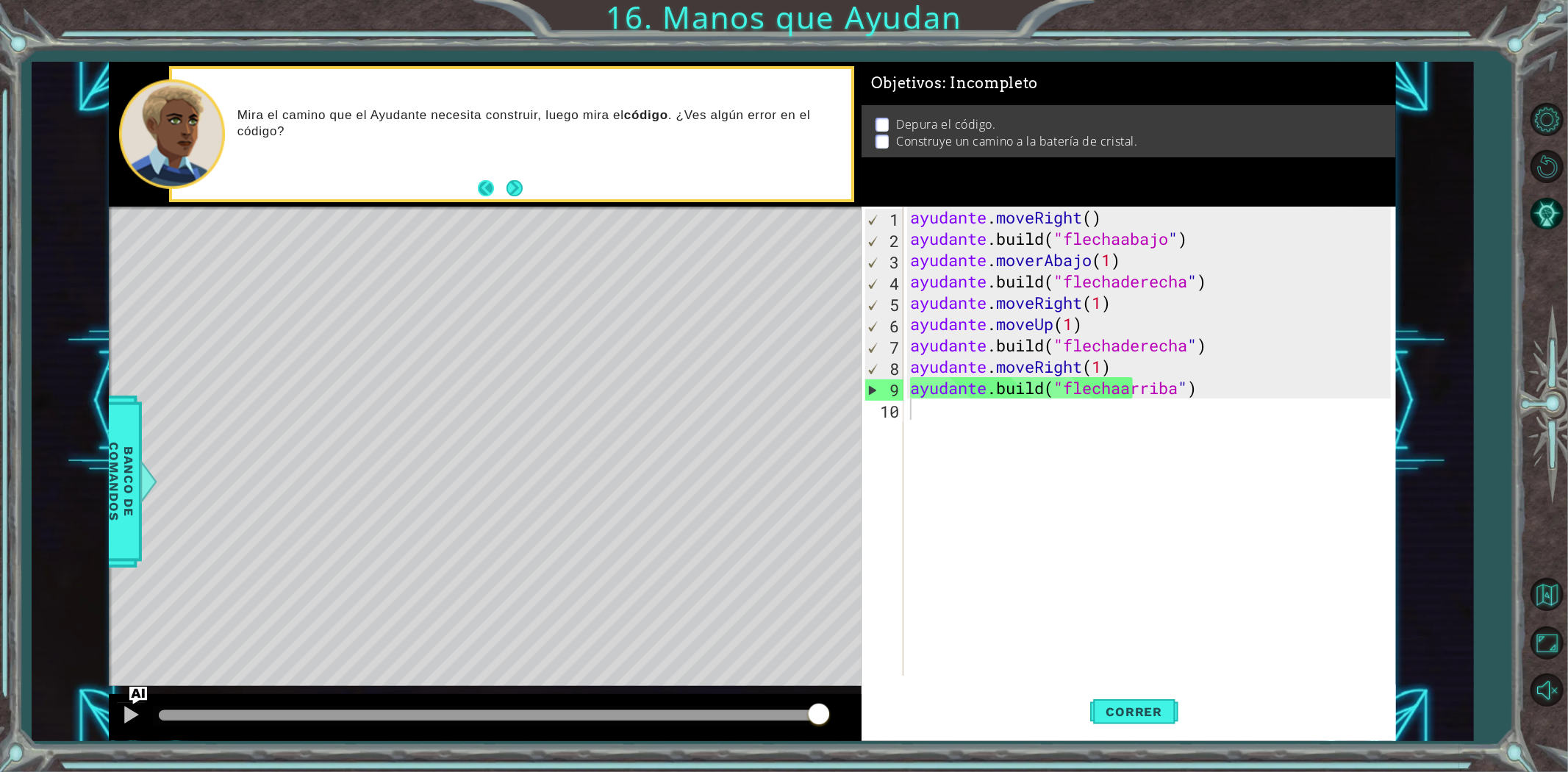
click at [503, 191] on button "Atrás" at bounding box center [492, 189] width 29 height 16
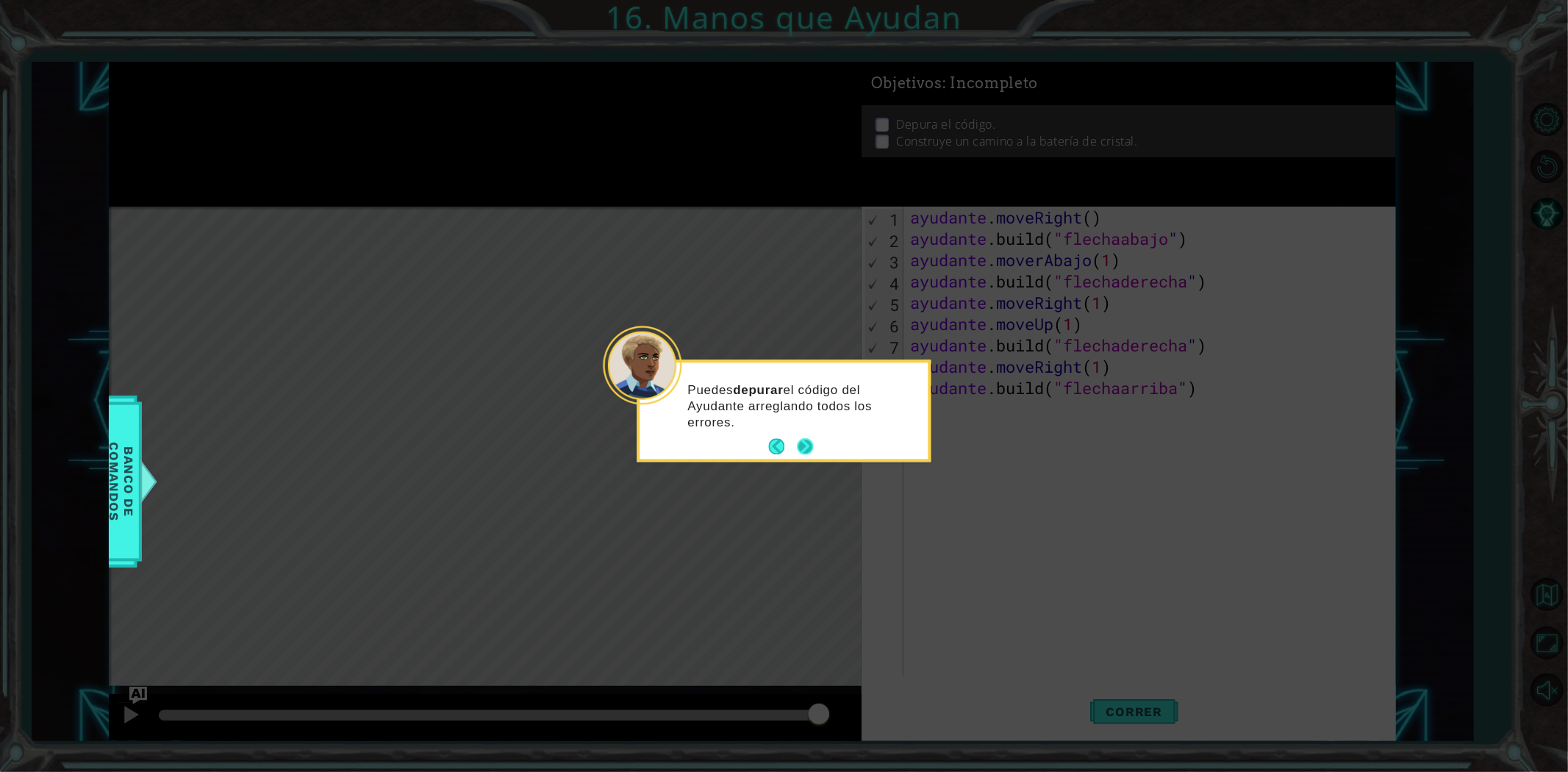
click at [797, 439] on button "Próximo" at bounding box center [805, 447] width 16 height 16
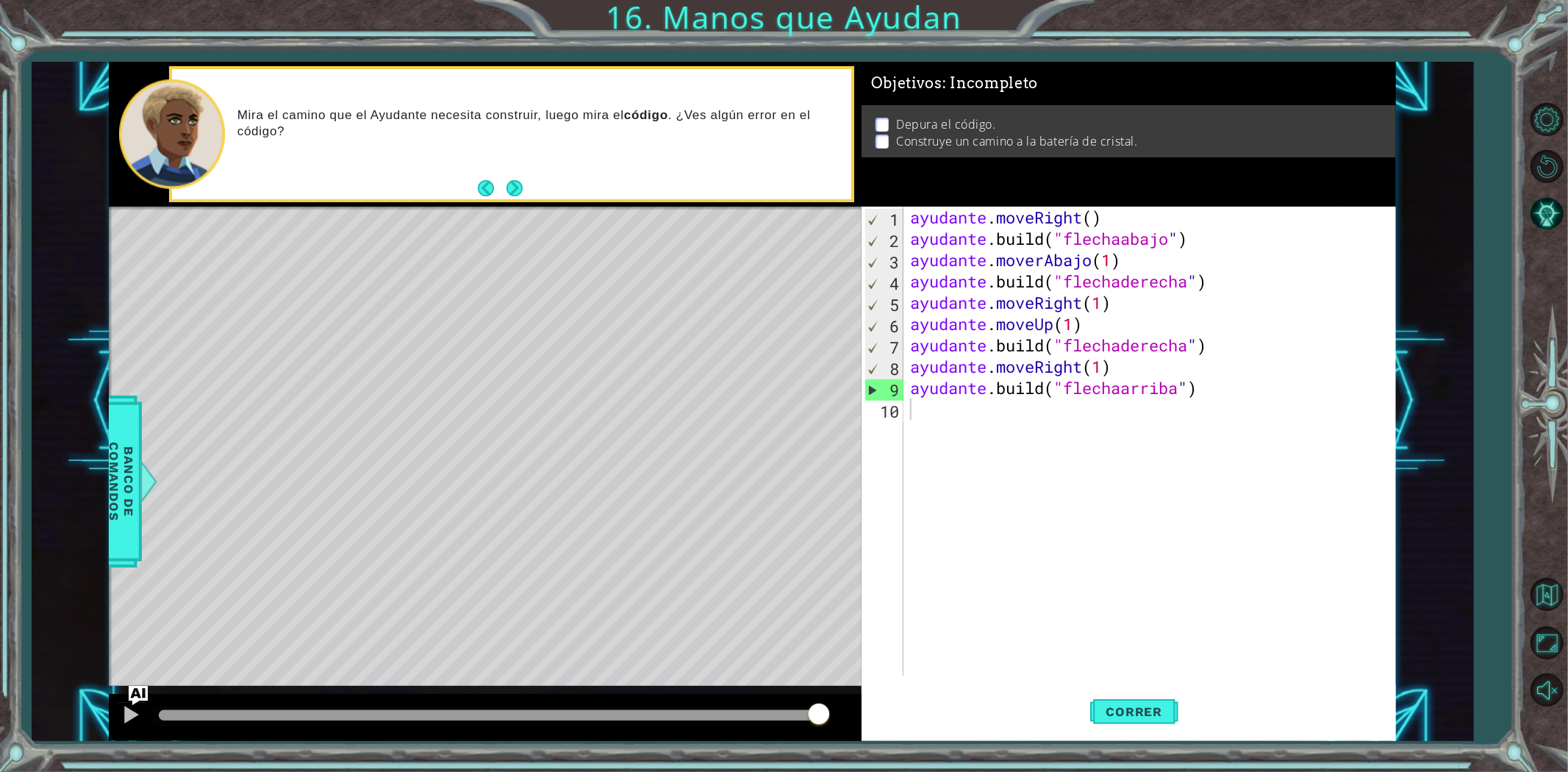
click at [131, 691] on img "Pregúntale a la IA" at bounding box center [138, 695] width 19 height 19
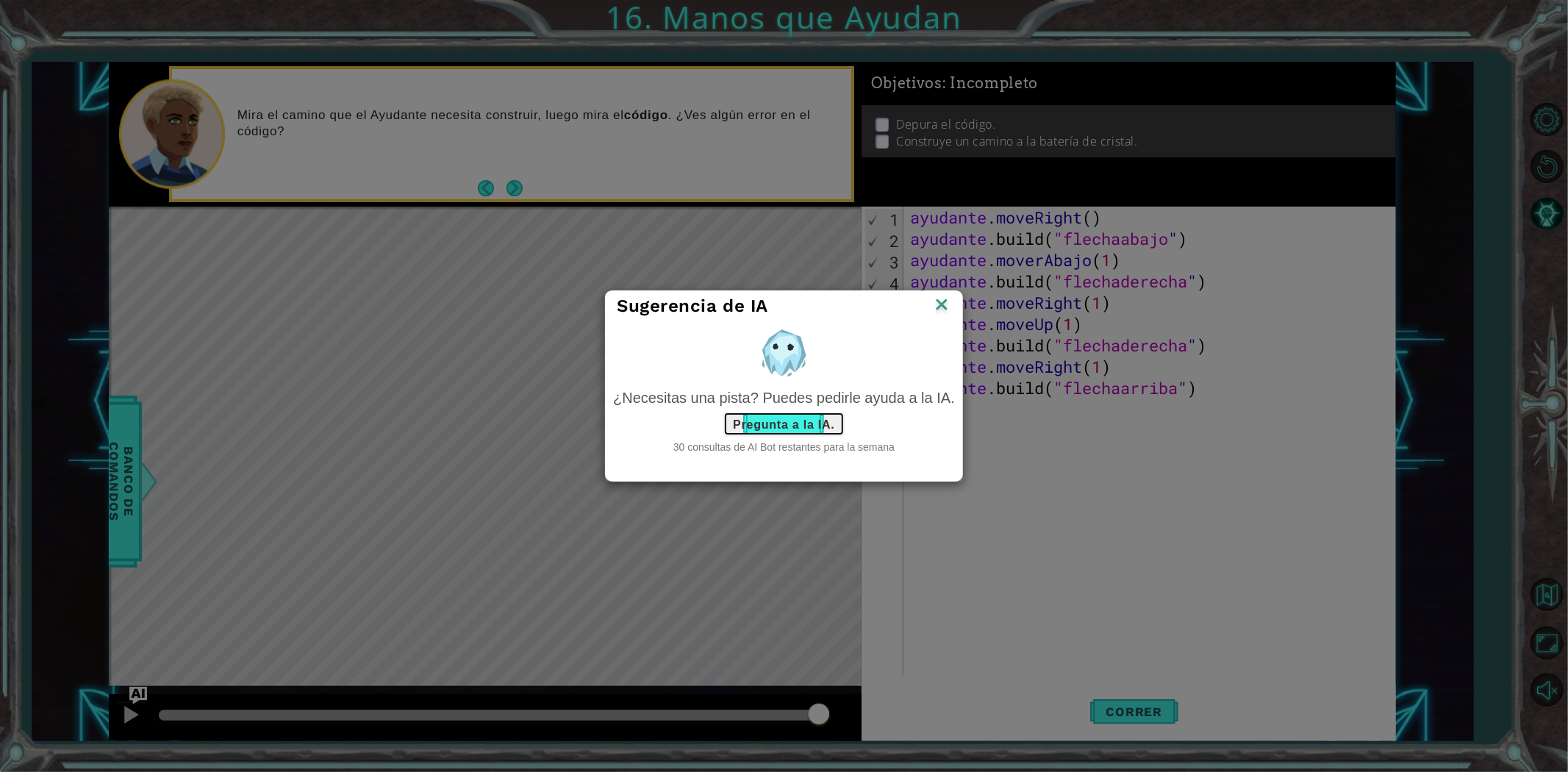
click at [805, 423] on font "Pregunta a la IA." at bounding box center [784, 424] width 102 height 13
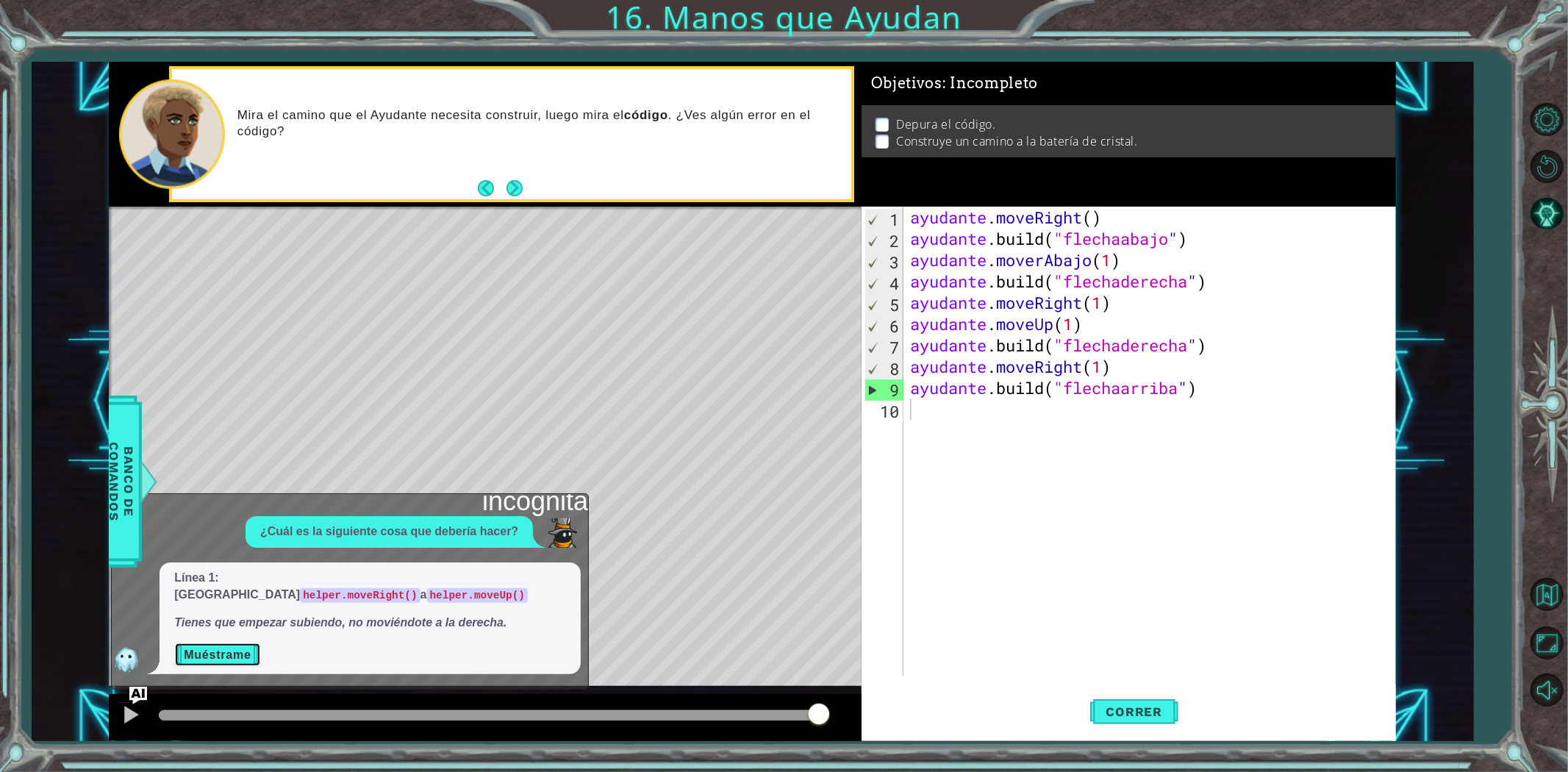
click at [204, 664] on button "Muéstrame" at bounding box center [217, 654] width 86 height 24
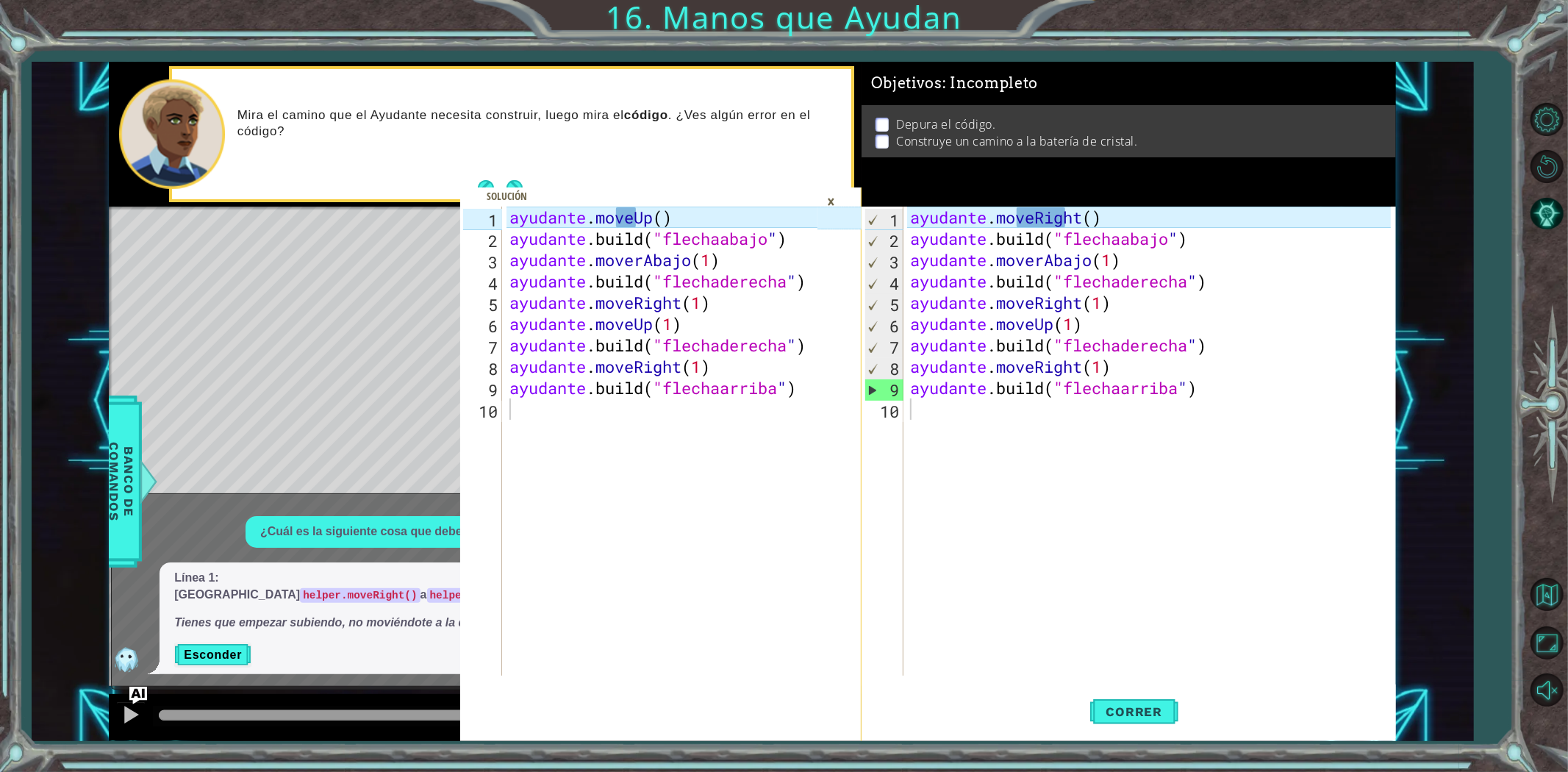
type textarea "helper.moveRight()"
click at [1086, 218] on div "ayudante . moveRight ( ) ayudante .build ( "flechaabajo " ) ayudante . moverAba…" at bounding box center [1153, 462] width 491 height 512
click at [1103, 221] on div "ayudante . moveRight ( ) ayudante .build ( "flechaabajo " ) ayudante . moverAba…" at bounding box center [1153, 462] width 491 height 512
click at [1110, 211] on div "ayudante . moveRight ( ) ayudante .build ( "flechaabajo " ) ayudante . moverAba…" at bounding box center [1153, 462] width 491 height 512
drag, startPoint x: 674, startPoint y: 217, endPoint x: 617, endPoint y: 209, distance: 57.6
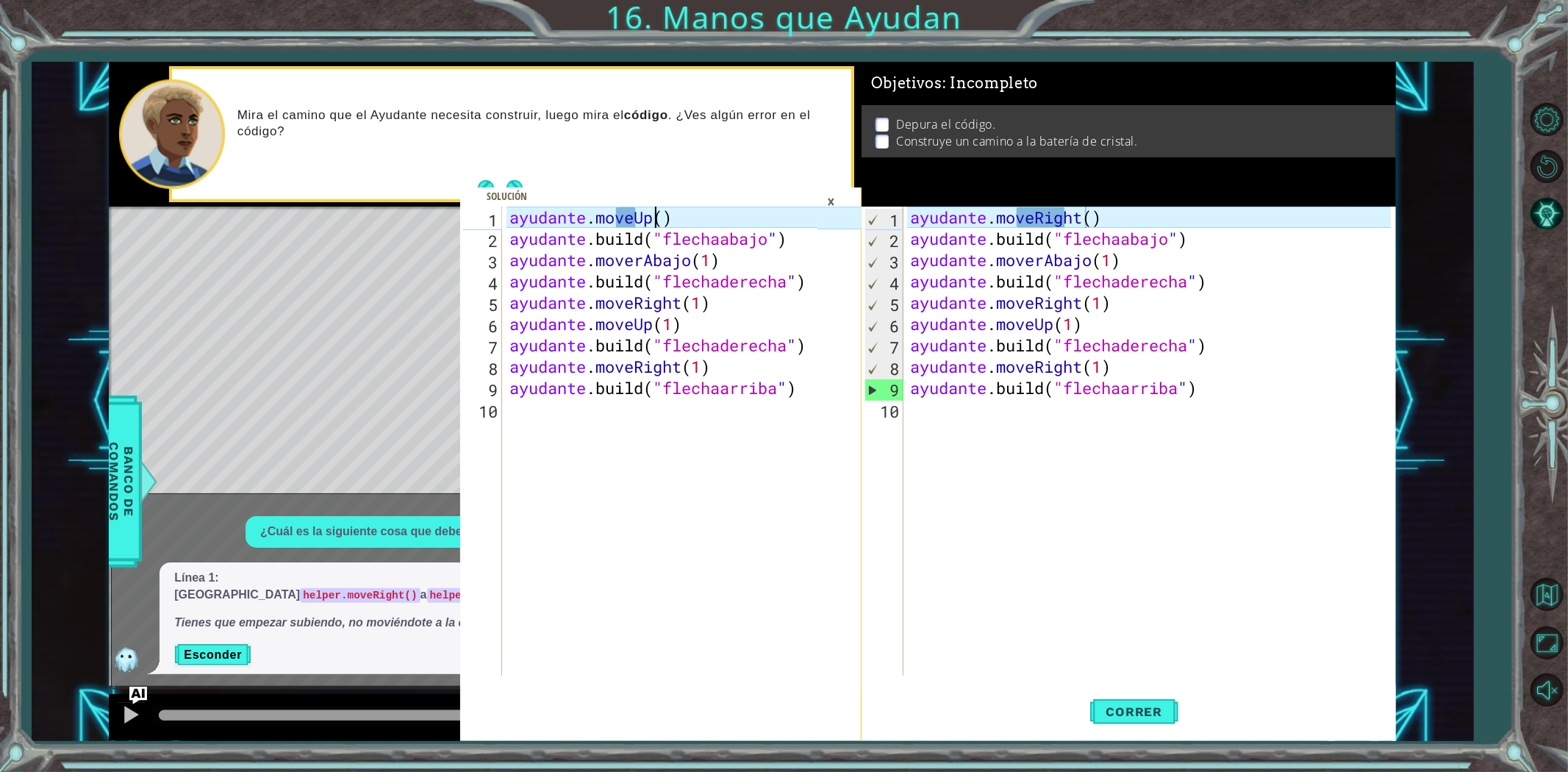
click at [617, 209] on div "ayudante . moveUp ( ) ayudante .build ( "flechaabajo " ) ayudante . moverAbajo …" at bounding box center [666, 462] width 318 height 512
drag, startPoint x: 827, startPoint y: 394, endPoint x: 521, endPoint y: 225, distance: 349.6
click at [521, 225] on div "helper.moveUp() 1 2 3 4 5 6 7 8 9 10 ayudante . moveUp ( ) ayudante .build ( "f…" at bounding box center [661, 474] width 401 height 535
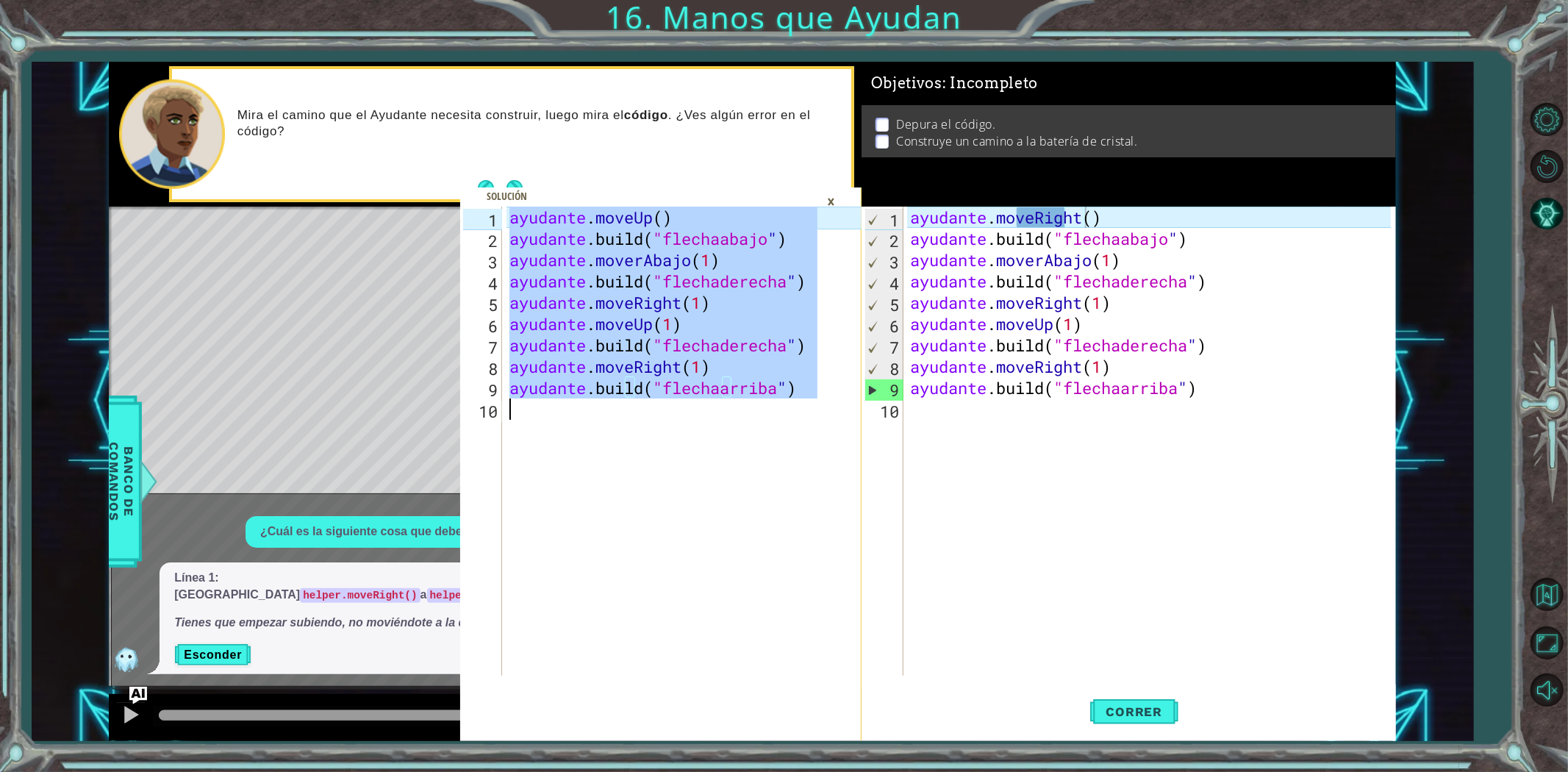
drag, startPoint x: 511, startPoint y: 221, endPoint x: 821, endPoint y: 402, distance: 359.0
click at [821, 402] on div "helper.moveUp() 1 2 3 4 5 6 7 8 9 10 ayudante . moveUp ( ) ayudante .build ( "f…" at bounding box center [661, 474] width 401 height 535
type textarea "[DOMAIN_NAME]("upArrow")"
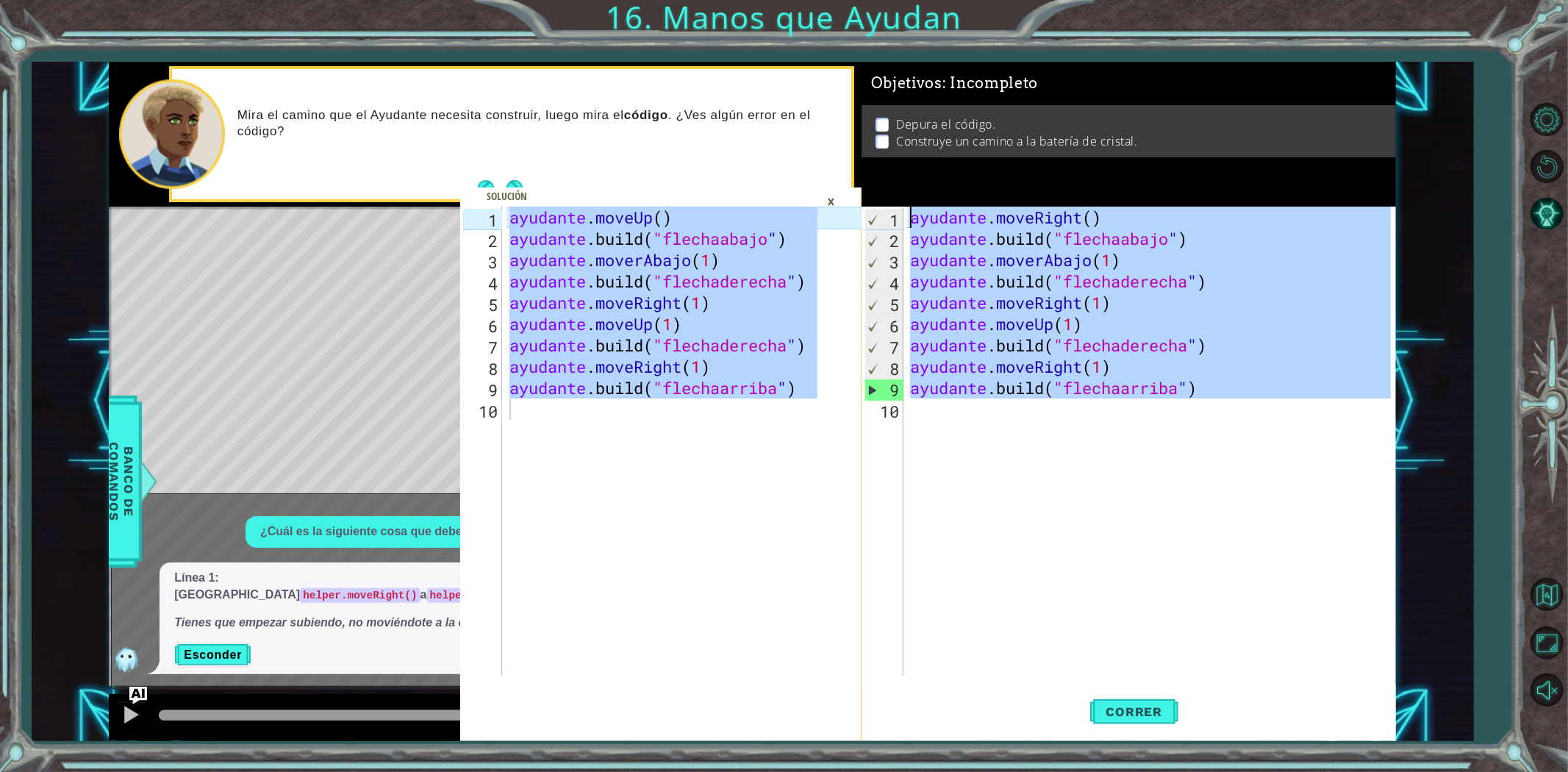
drag, startPoint x: 1288, startPoint y: 428, endPoint x: 648, endPoint y: 29, distance: 754.2
click at [648, 29] on div "[DOMAIN_NAME]("upArrow") 1 2 3 4 5 6 7 8 9 10 ayudante . moveUp ( ) ayudante .b…" at bounding box center [784, 386] width 1568 height 772
type textarea "helper.moveRight() [DOMAIN_NAME]("downArrow")"
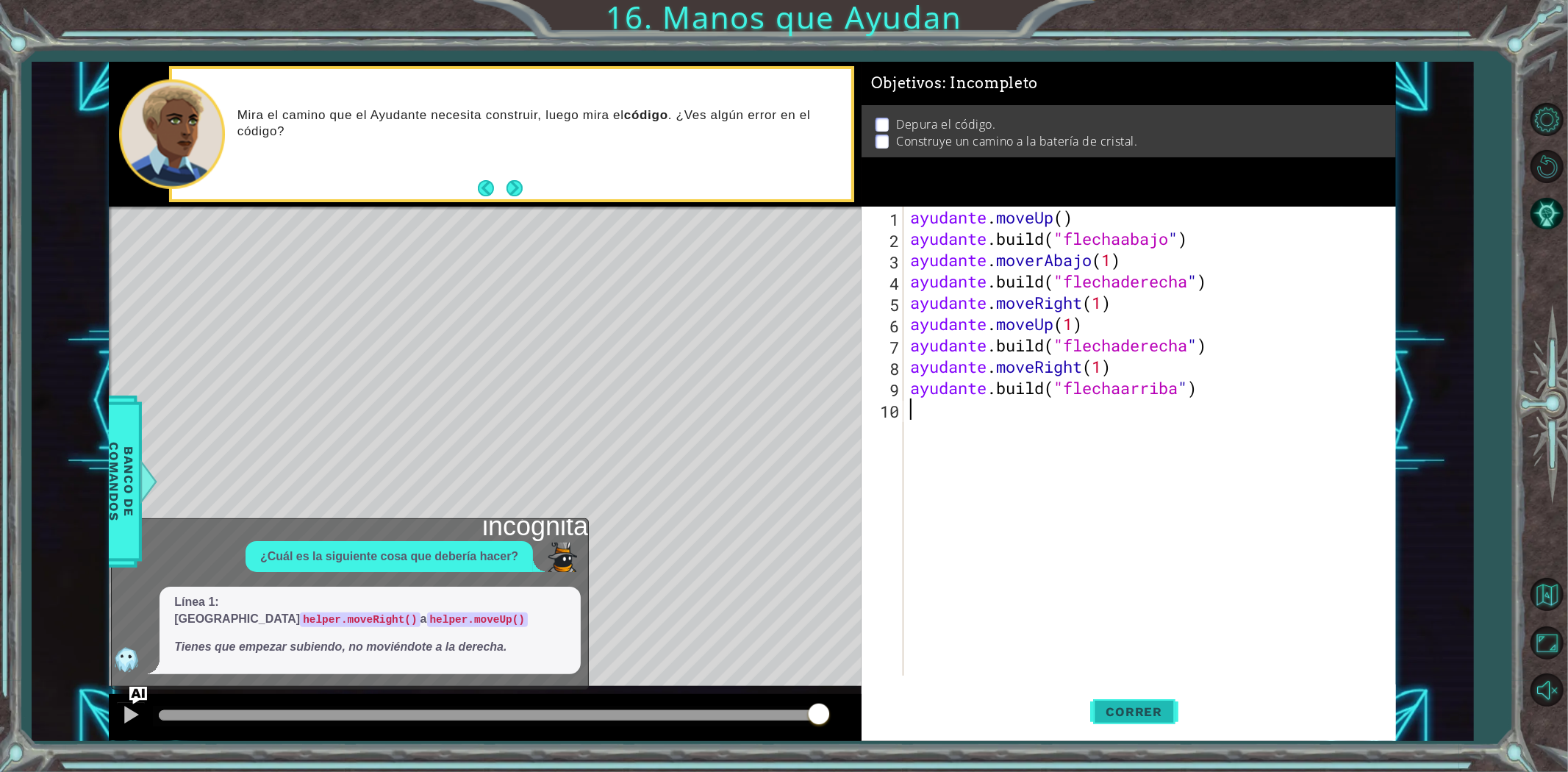
click at [1147, 717] on font "Correr" at bounding box center [1134, 712] width 57 height 15
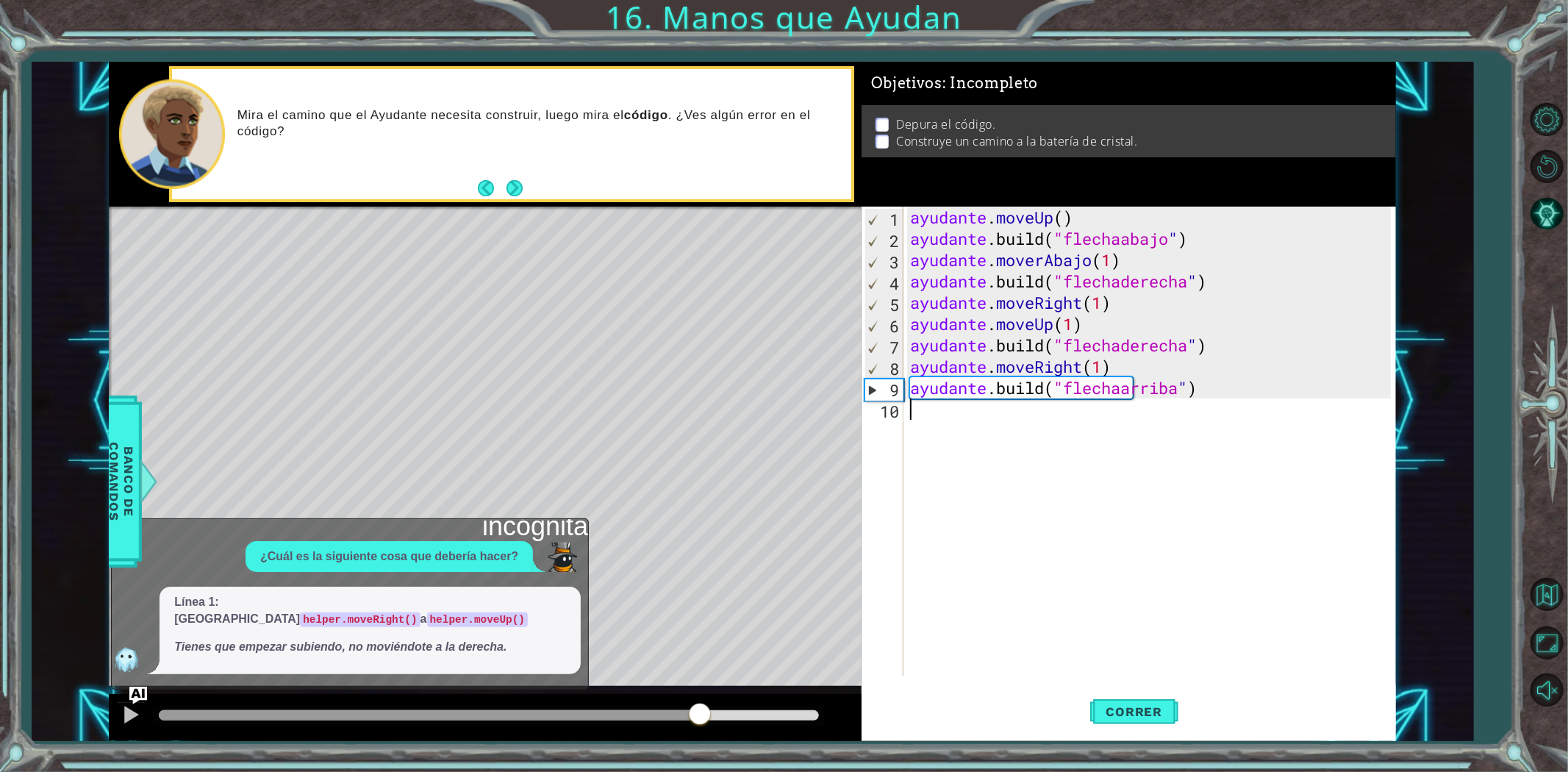
drag, startPoint x: 191, startPoint y: 712, endPoint x: 896, endPoint y: 622, distance: 710.7
click at [896, 622] on div "[DOMAIN_NAME]("upArrow") 1 2 3 4 5 6 7 8 9 10 ayudante . moveUp ( ) ayudante .b…" at bounding box center [753, 401] width 1287 height 679
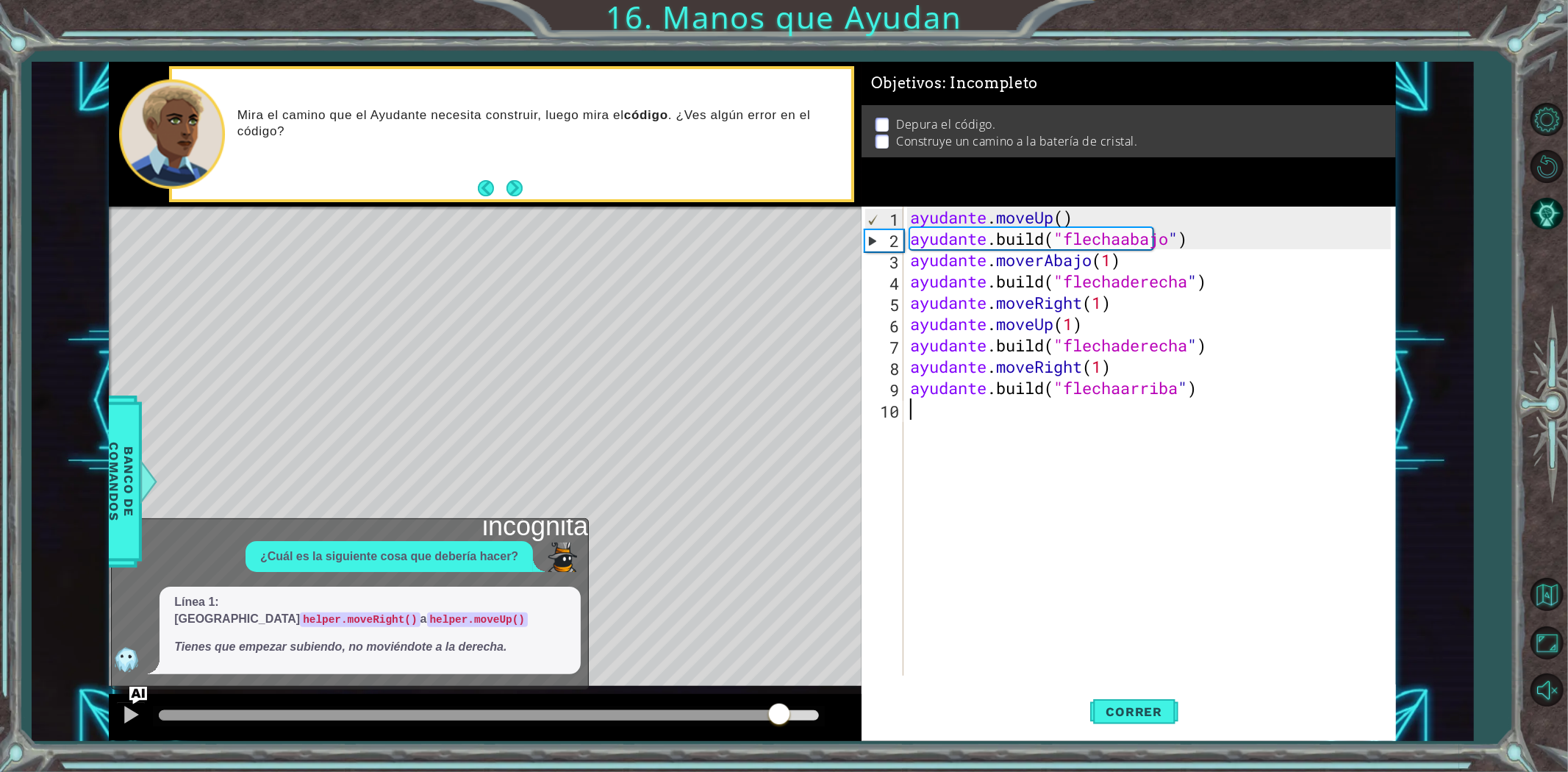
click at [770, 654] on div "métodos ayudante mover hacia arriba() mover hacia abajo() moverIzquierda() move…" at bounding box center [753, 401] width 1287 height 679
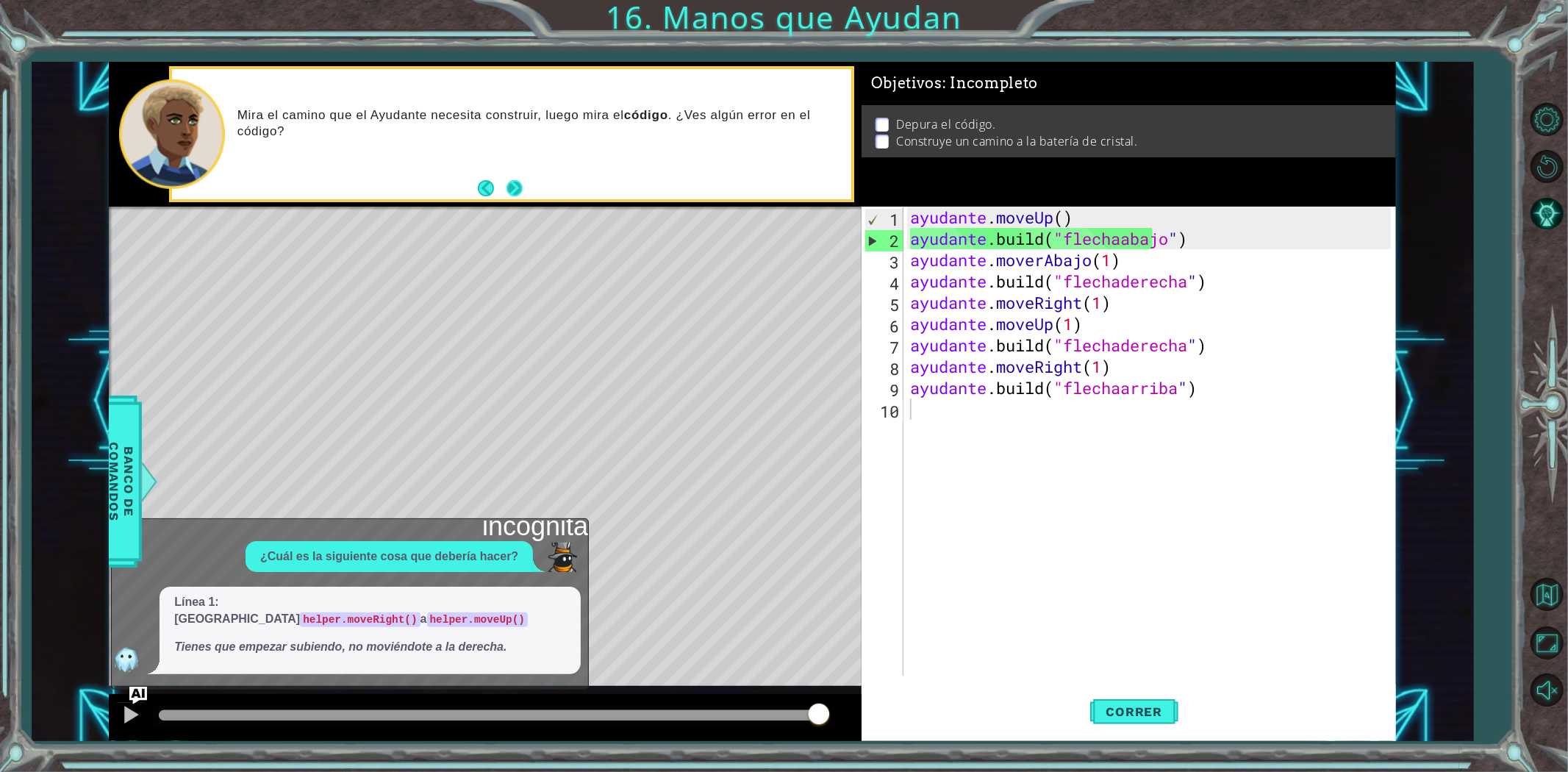
click at [518, 184] on button "Próximo" at bounding box center [515, 189] width 16 height 16
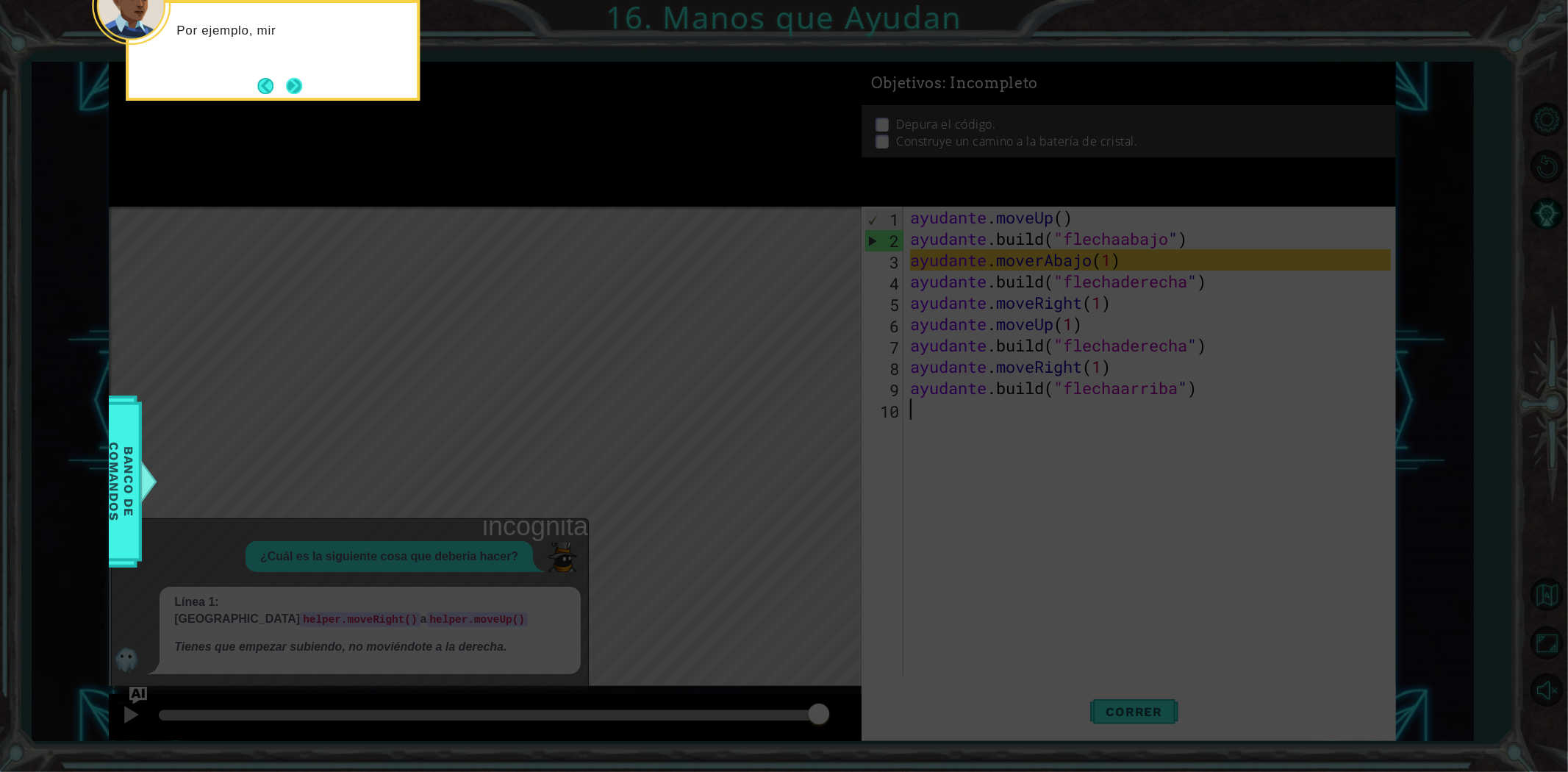
click at [292, 89] on button "Próximo" at bounding box center [294, 86] width 16 height 16
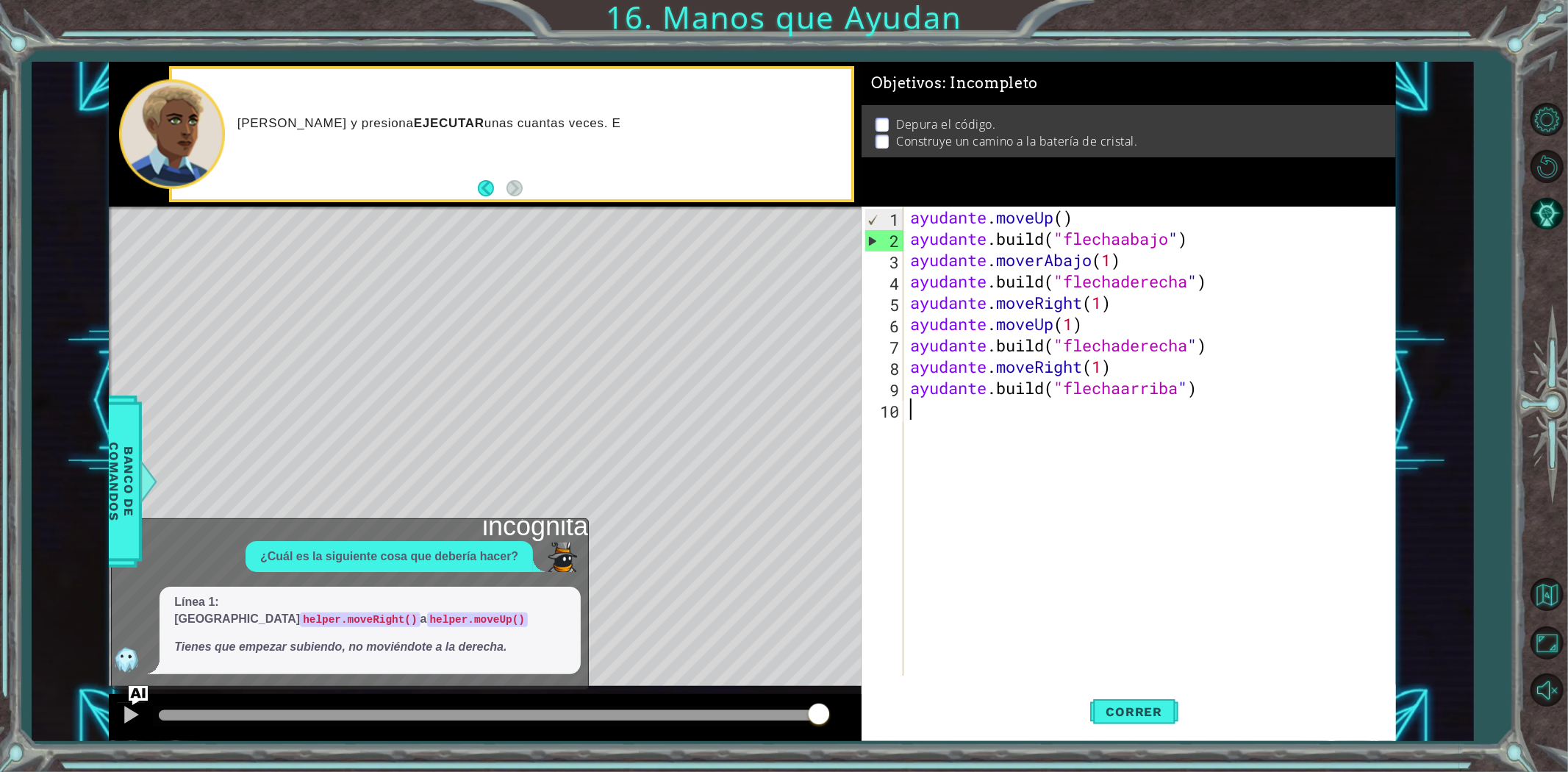
click at [135, 703] on img "Pregúntale a la IA" at bounding box center [138, 695] width 19 height 19
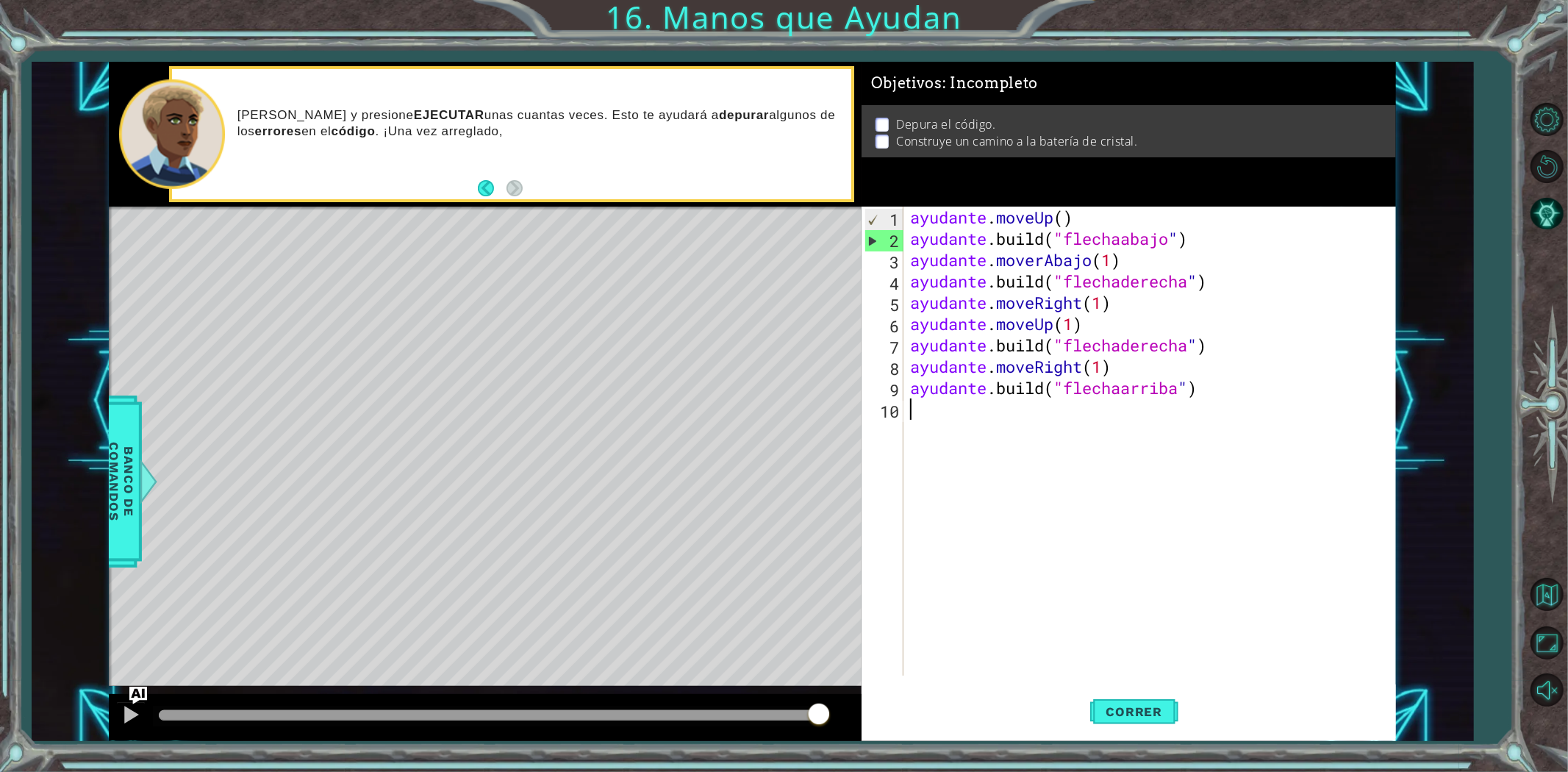
click at [885, 238] on div "2" at bounding box center [885, 240] width 38 height 21
click at [1121, 719] on button "Correr" at bounding box center [1134, 711] width 88 height 54
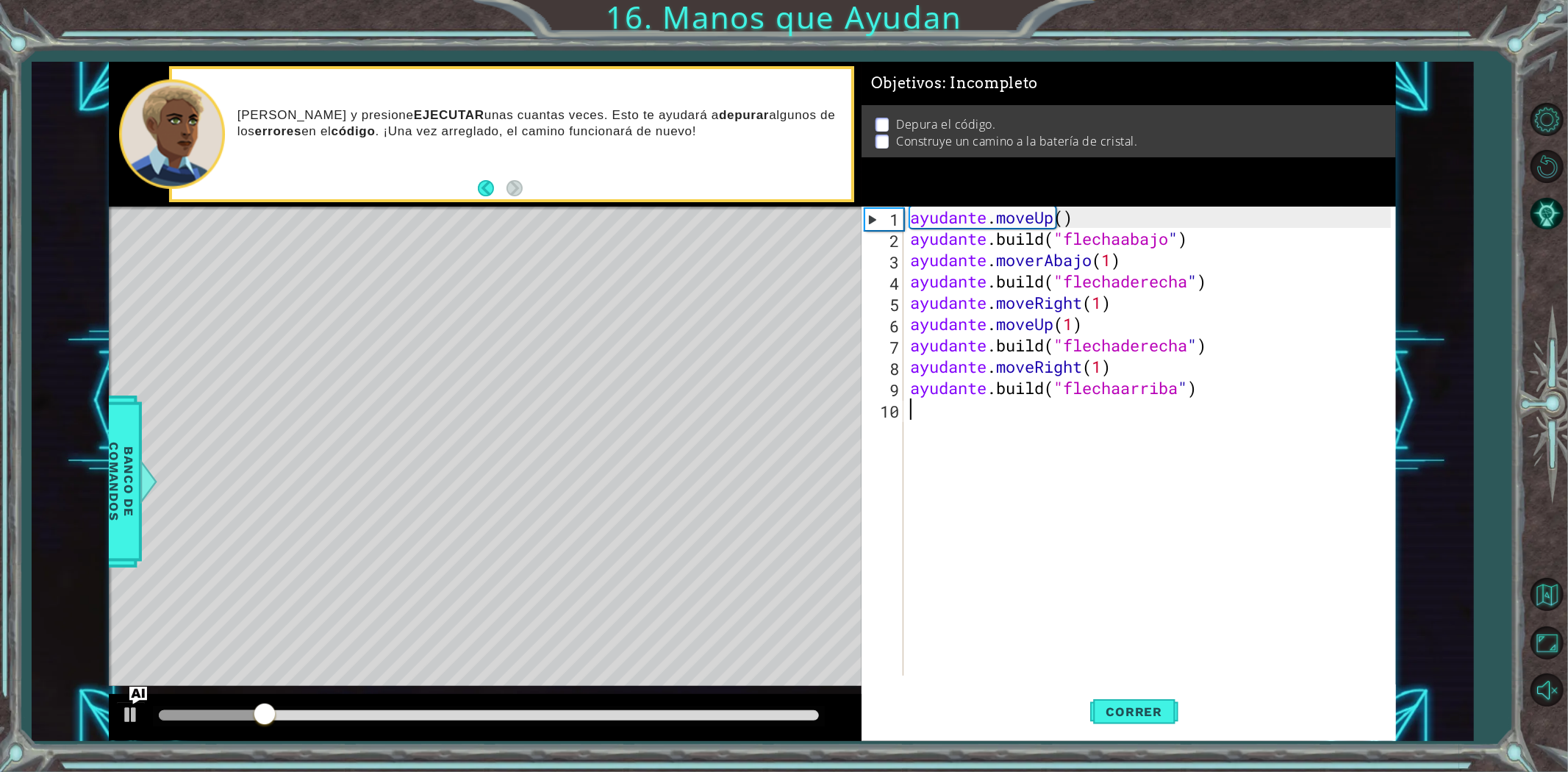
click at [1047, 483] on div "ayudante . moveUp ( ) ayudante .build ( "flechaabajo " ) ayudante . moverAbajo …" at bounding box center [1153, 462] width 491 height 512
drag, startPoint x: 460, startPoint y: 706, endPoint x: 581, endPoint y: 706, distance: 121.0
click at [581, 706] on div at bounding box center [489, 716] width 672 height 21
drag, startPoint x: 461, startPoint y: 707, endPoint x: 792, endPoint y: 697, distance: 331.2
click at [792, 697] on div at bounding box center [485, 717] width 753 height 47
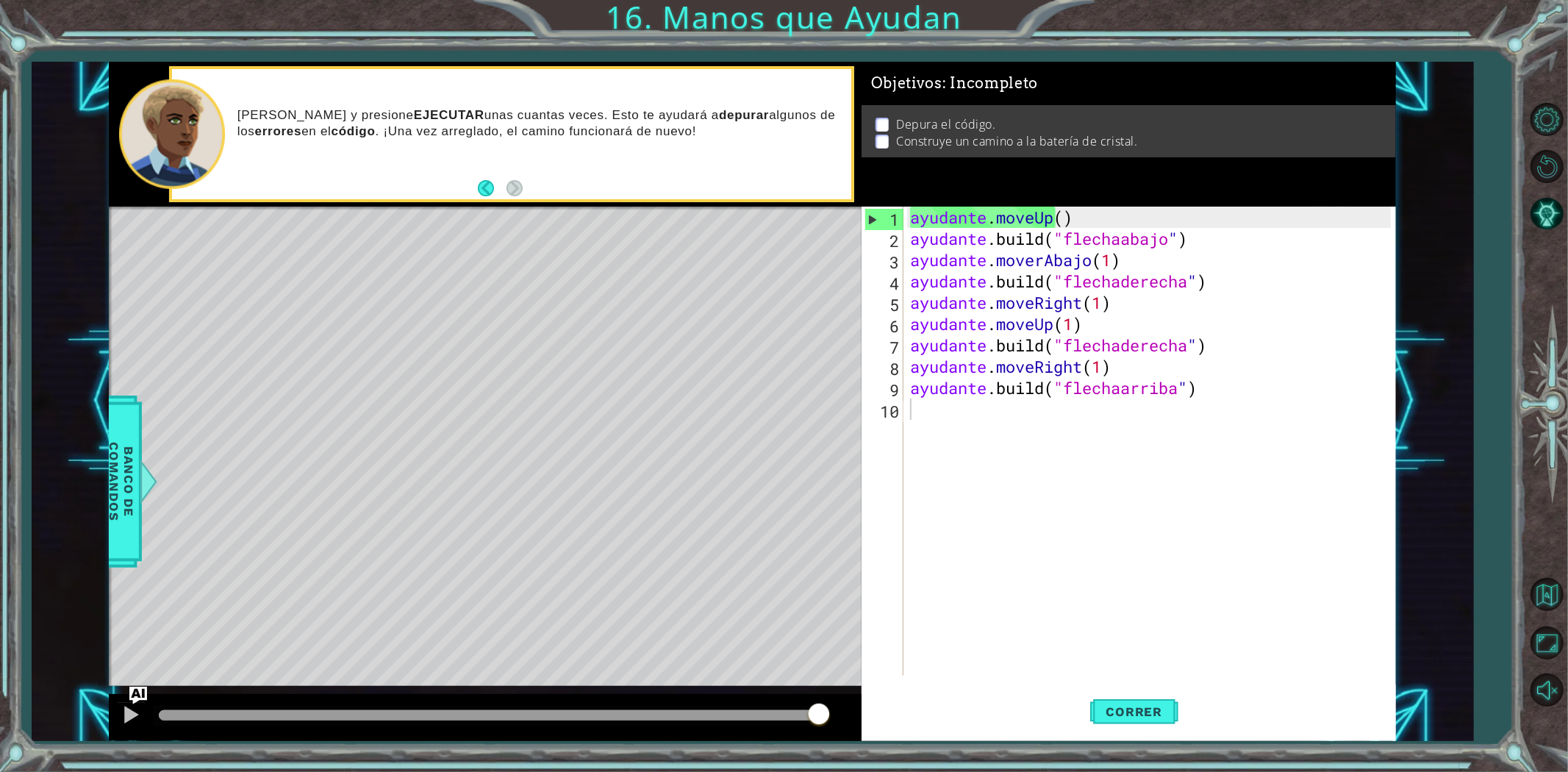
click at [1091, 192] on div "Objetivos : Incompleto Depura el código. Construye un camino a la batería de cr…" at bounding box center [1129, 134] width 535 height 145
click at [1072, 232] on div "ayudante . moveUp ( ) ayudante .build ( "flechaabajo " ) ayudante . moverAbajo …" at bounding box center [1153, 462] width 491 height 512
click at [1075, 222] on div "ayudante . moveUp ( ) ayudante .build ( "flechaabajo " ) ayudante . moverAbajo …" at bounding box center [1153, 462] width 491 height 512
type textarea "helper.moveUp()"
drag, startPoint x: 1075, startPoint y: 222, endPoint x: 998, endPoint y: 183, distance: 86.3
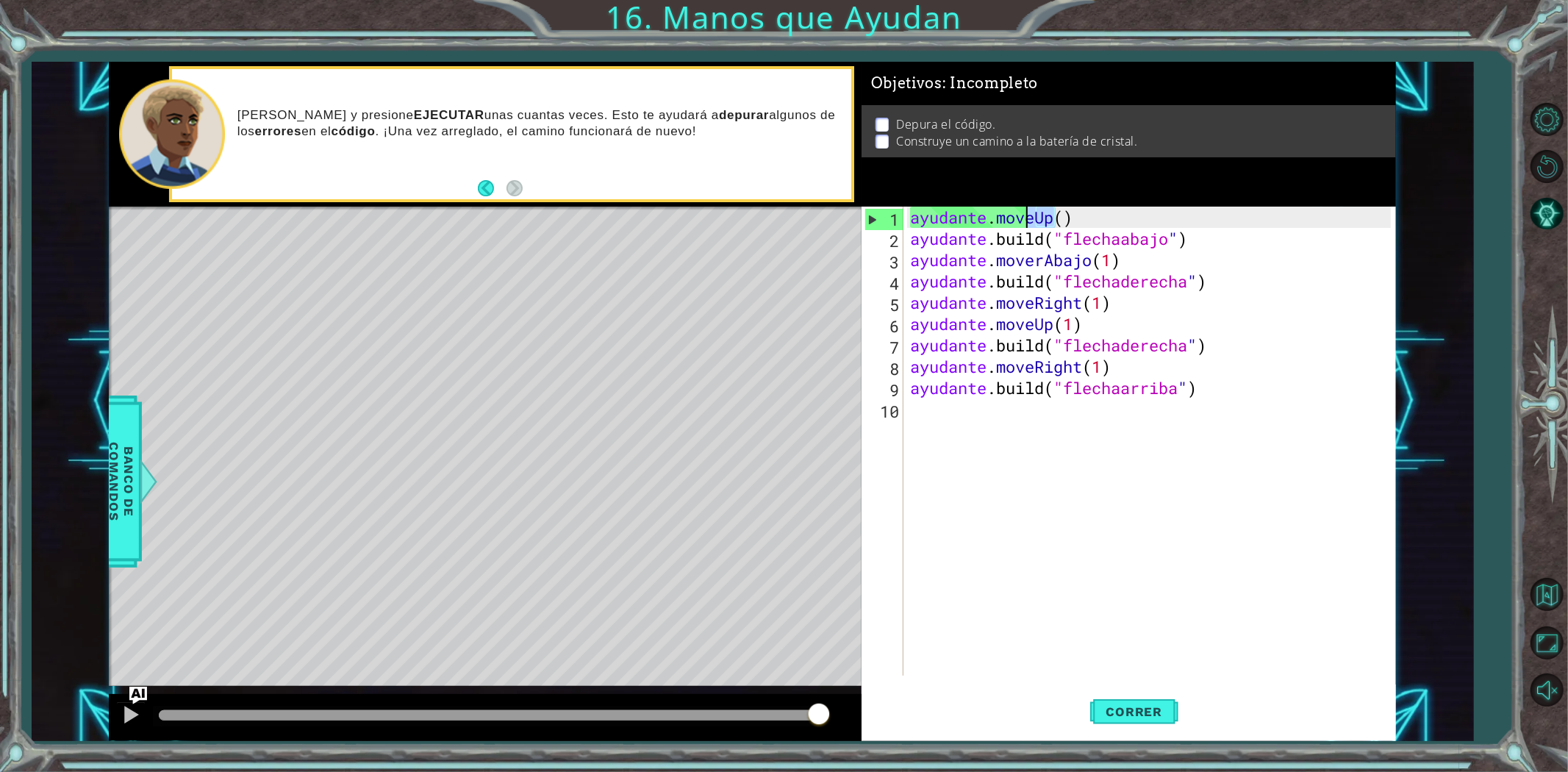
click at [998, 183] on div "Objetivos : Incompleto Depura el código. Construye un camino a la batería de cr…" at bounding box center [1129, 401] width 535 height 679
click at [1138, 619] on div "ayudante . moveUp ( ) ayudante .build ( "flechaabajo " ) ayudante . moverAbajo …" at bounding box center [1153, 462] width 491 height 512
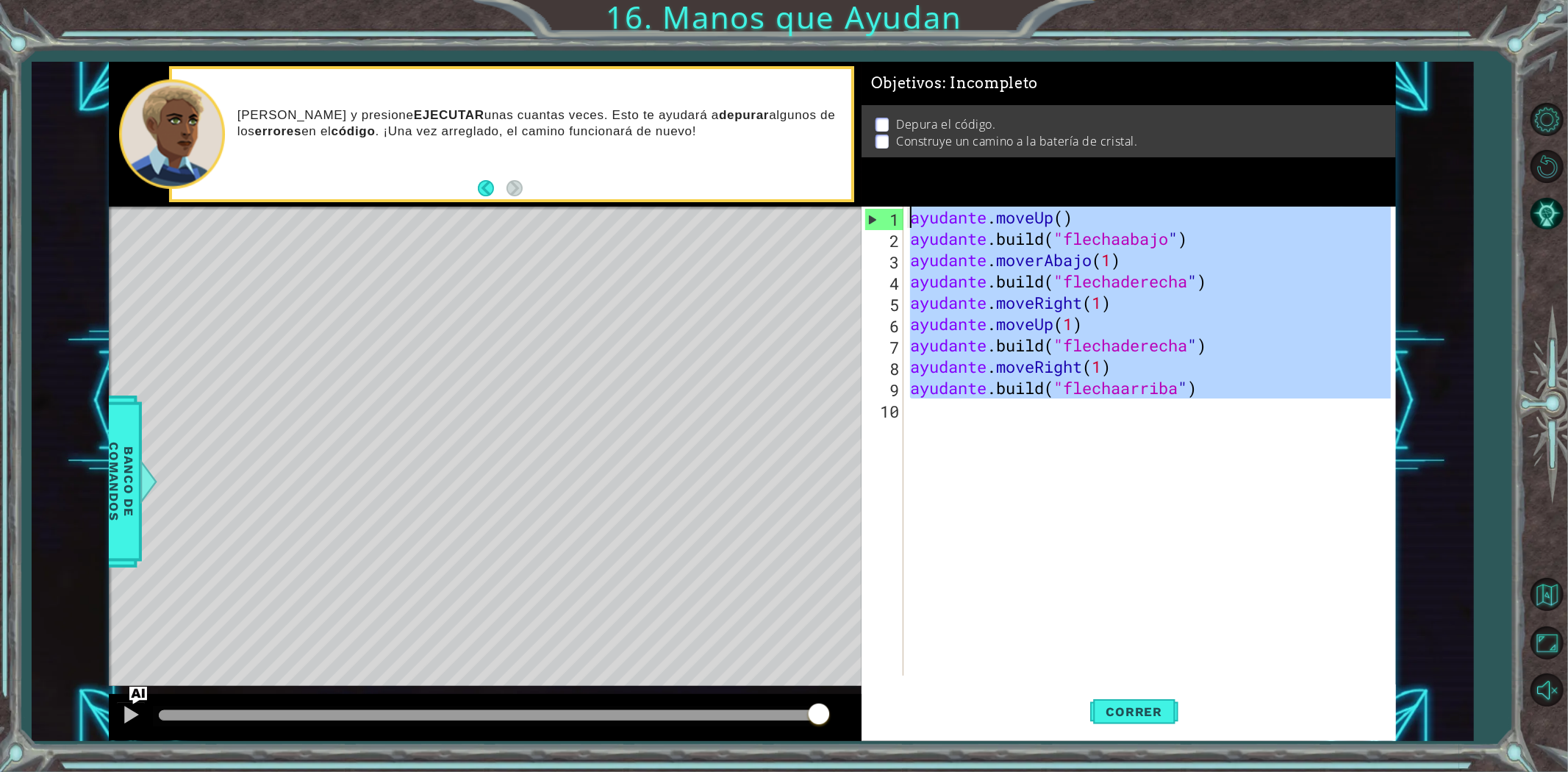
drag, startPoint x: 1265, startPoint y: 469, endPoint x: 392, endPoint y: 59, distance: 964.5
click at [392, 59] on div "[DOMAIN_NAME]("upArrow") 1 2 3 4 5 6 7 8 9 10 ayudante . moveUp ( ) ayudante .b…" at bounding box center [784, 386] width 1568 height 772
type textarea "helper.moveUp() [DOMAIN_NAME]("downArrow")"
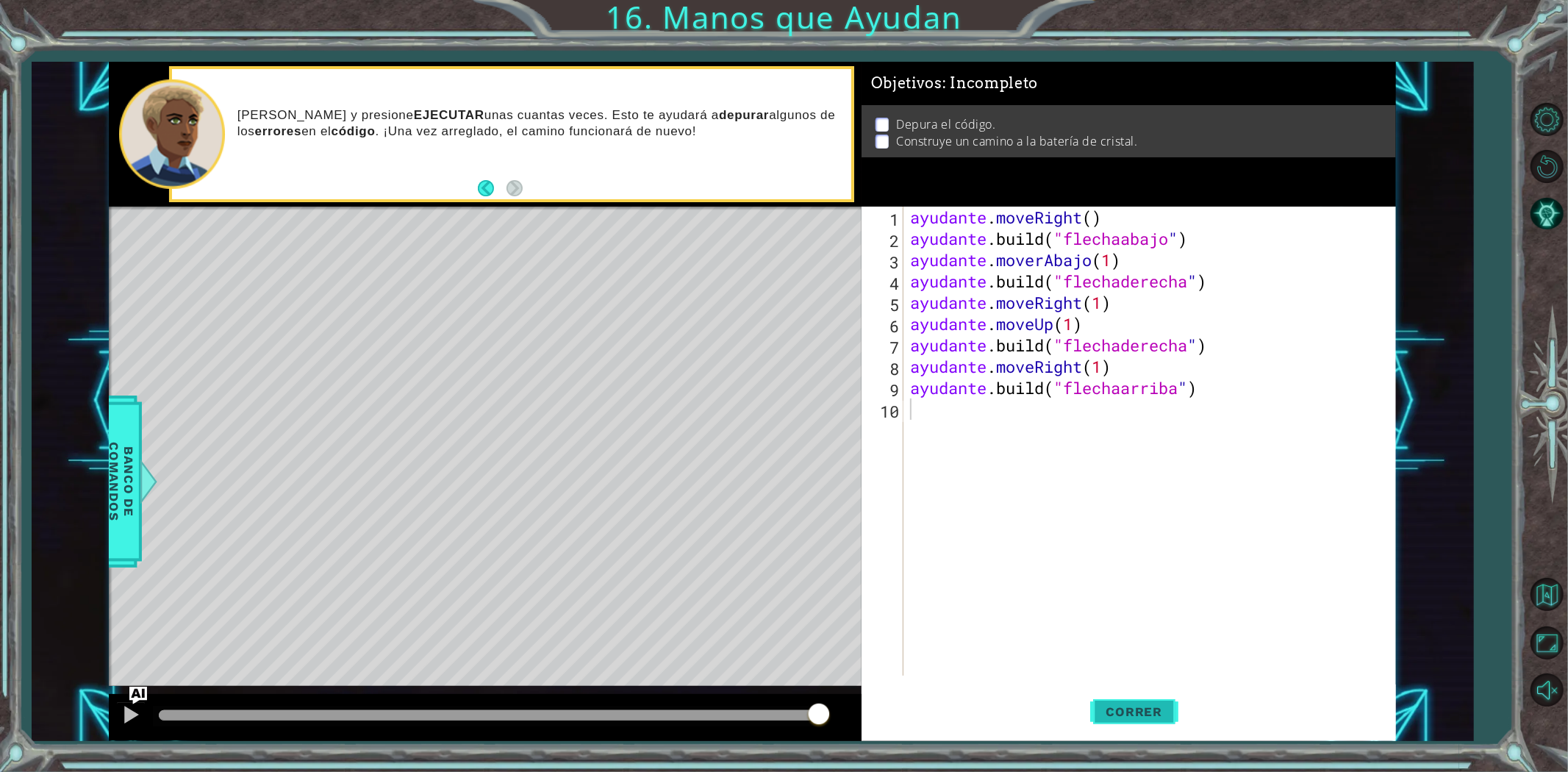
click at [1166, 716] on span "Correr" at bounding box center [1134, 712] width 86 height 15
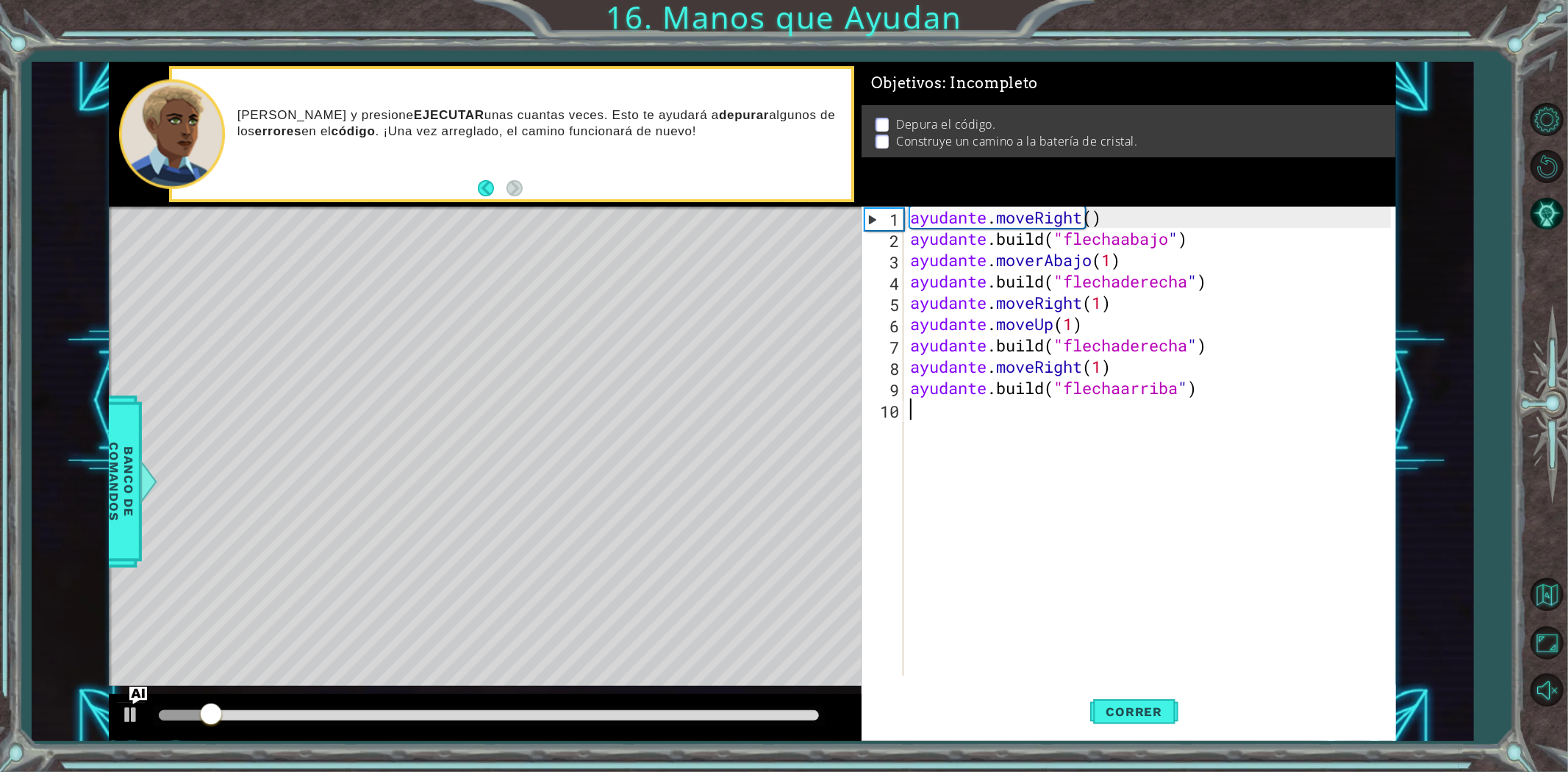
click at [951, 519] on div "ayudante . moveRight ( ) ayudante .build ( "flechaabajo " ) ayudante . moverAba…" at bounding box center [1153, 462] width 491 height 512
click at [1020, 222] on div "ayudante . moveRight ( ) ayudante .build ( "flechaabajo " ) ayudante . moverAba…" at bounding box center [1153, 462] width 491 height 512
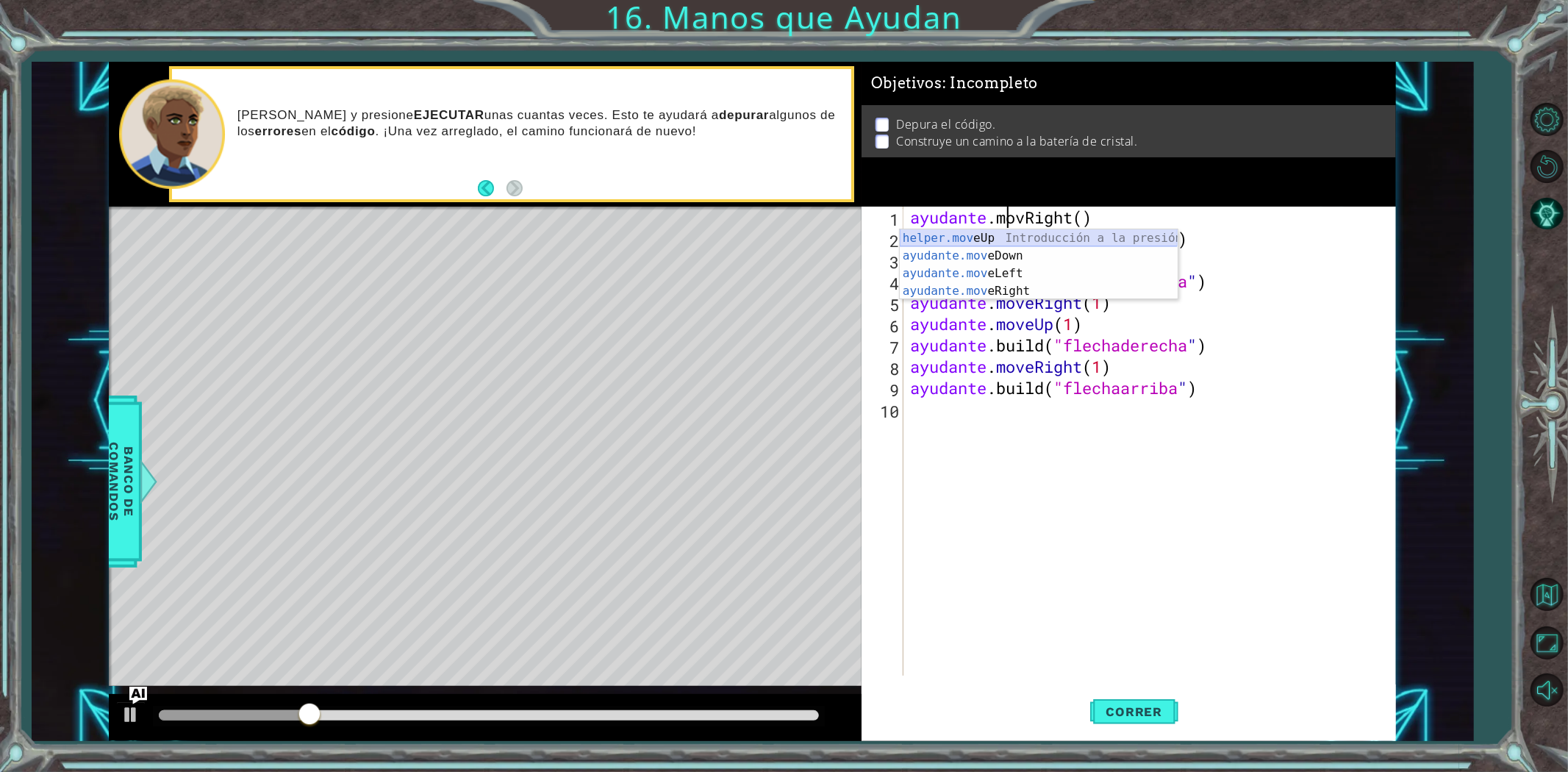
click at [1022, 241] on div "helper.mov eUp Introducción a la presión ayudante.mov eDown Introducción a la p…" at bounding box center [1038, 282] width 278 height 106
type textarea "helper.moveUp(1)"
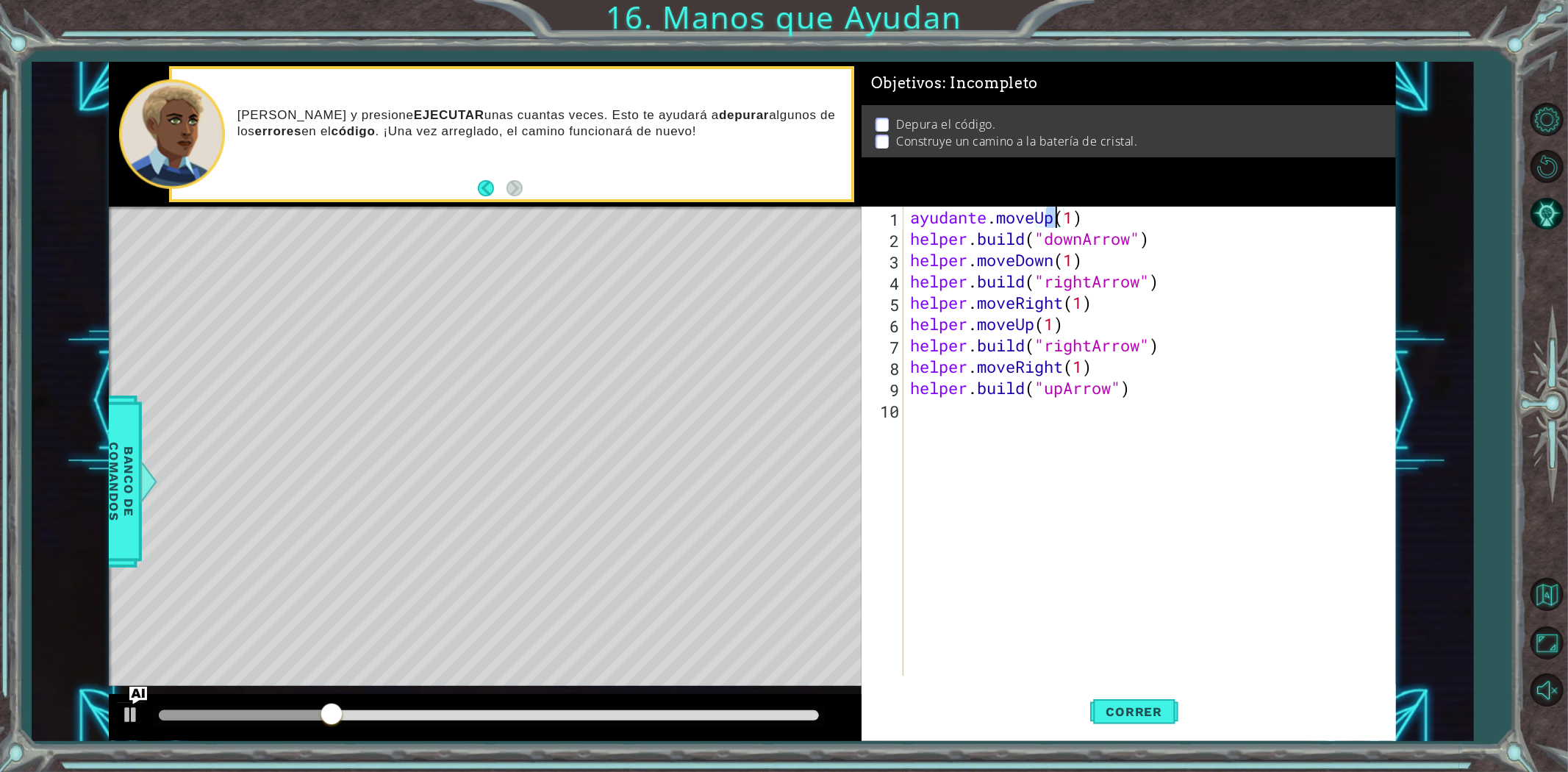
click at [1001, 506] on div "ayudante . moveUp ( 1 ) helper . build ( "downArrow" ) helper . moveDown ( 1 ) …" at bounding box center [1153, 462] width 491 height 512
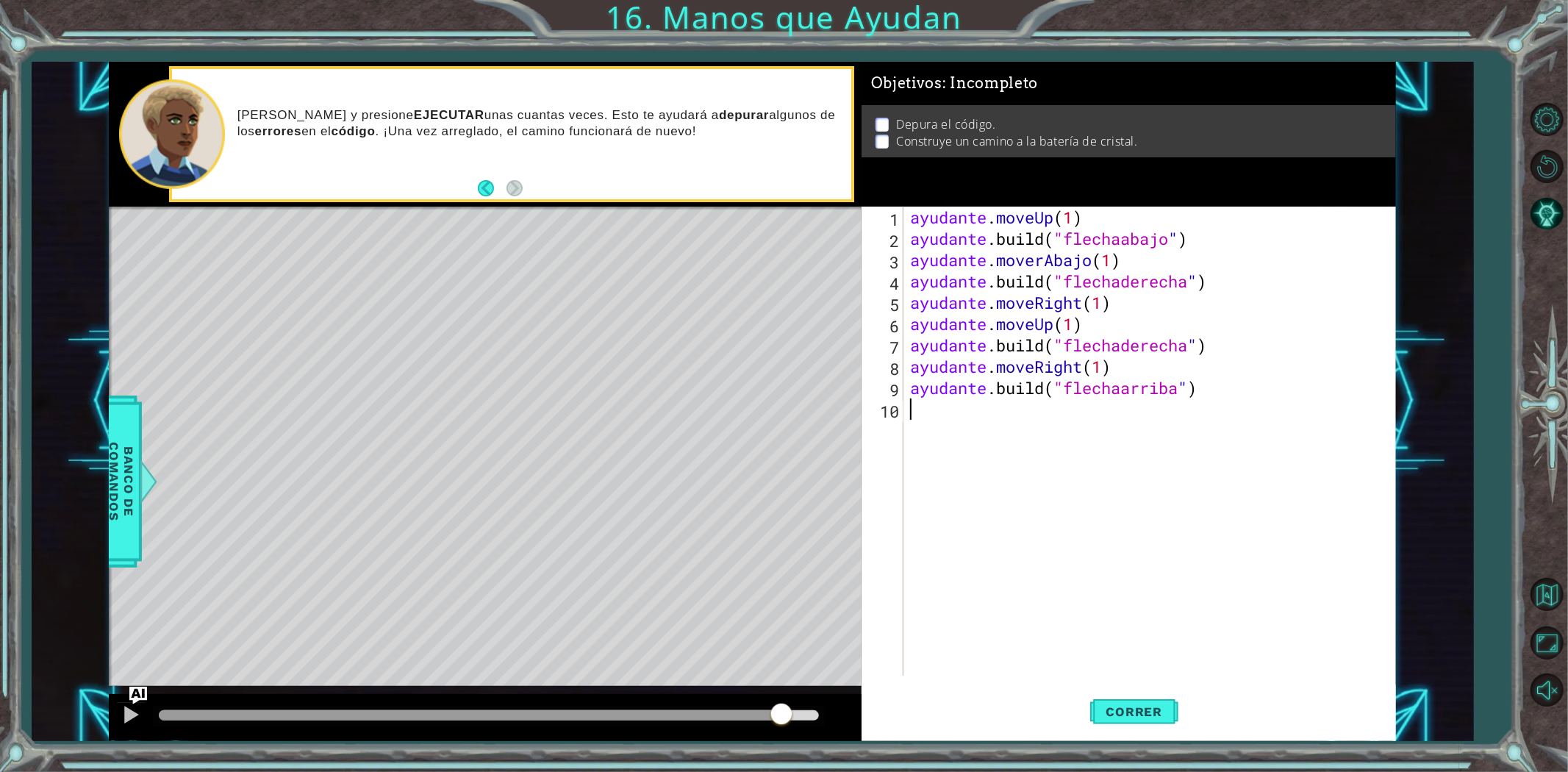
click at [792, 622] on div "métodos ayudante mover hacia arriba() mover hacia abajo() moverIzquierda() move…" at bounding box center [753, 401] width 1287 height 679
click at [119, 731] on div at bounding box center [485, 717] width 753 height 47
click at [122, 717] on div at bounding box center [131, 715] width 19 height 19
click at [779, 642] on div "métodos ayudante mover hacia arriba() mover hacia abajo() moverIzquierda() move…" at bounding box center [753, 401] width 1287 height 679
click at [1080, 226] on div "ayudante . moveUp ( 1 ) ayudante .build ( "flechaabajo " ) ayudante . moverAbaj…" at bounding box center [1153, 462] width 491 height 512
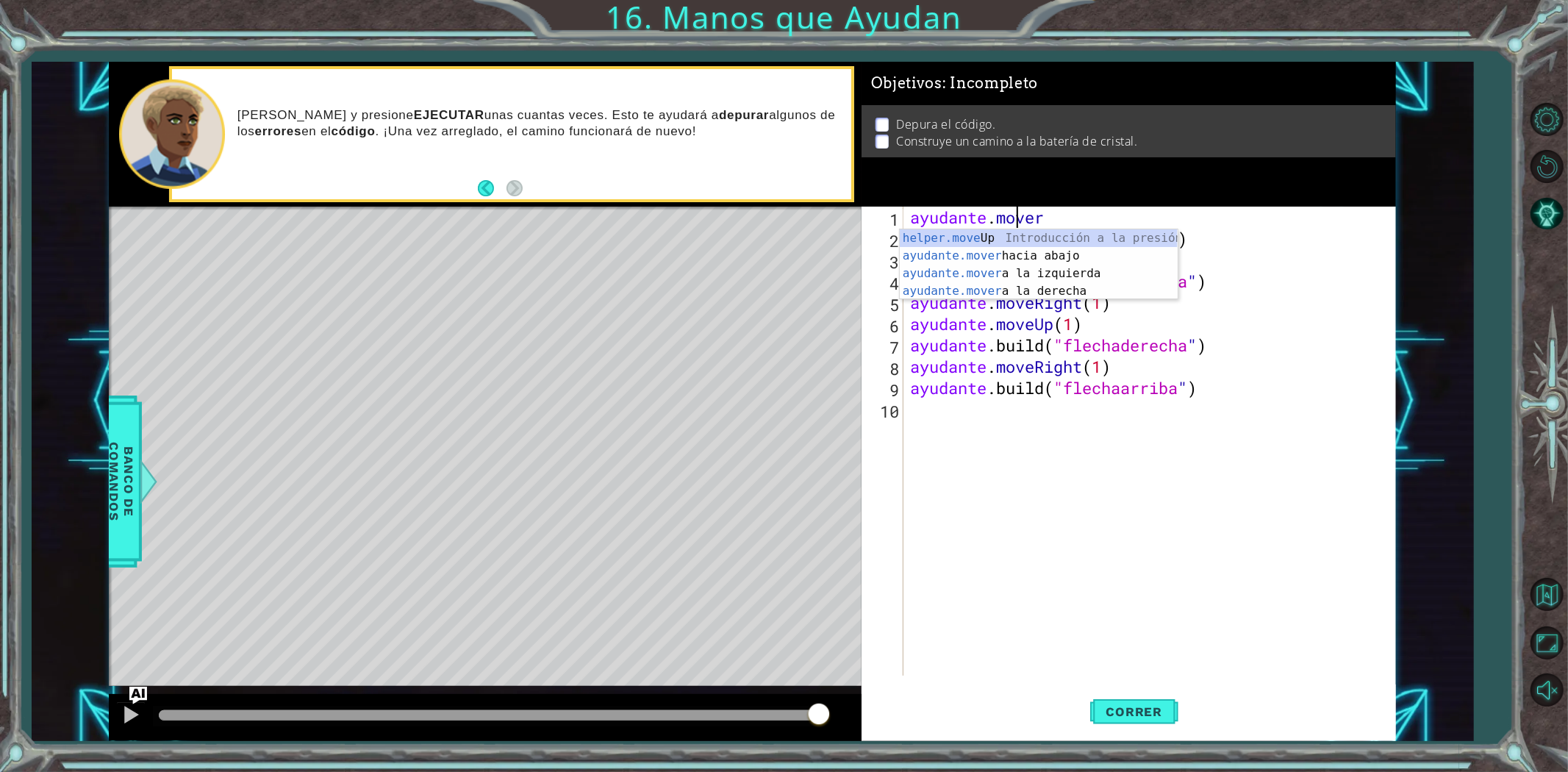
click at [1083, 217] on div "ayudante . mover ayudante .build ( "flechaabajo " ) ayudante . moverAbajo ( 1 )…" at bounding box center [1153, 462] width 491 height 512
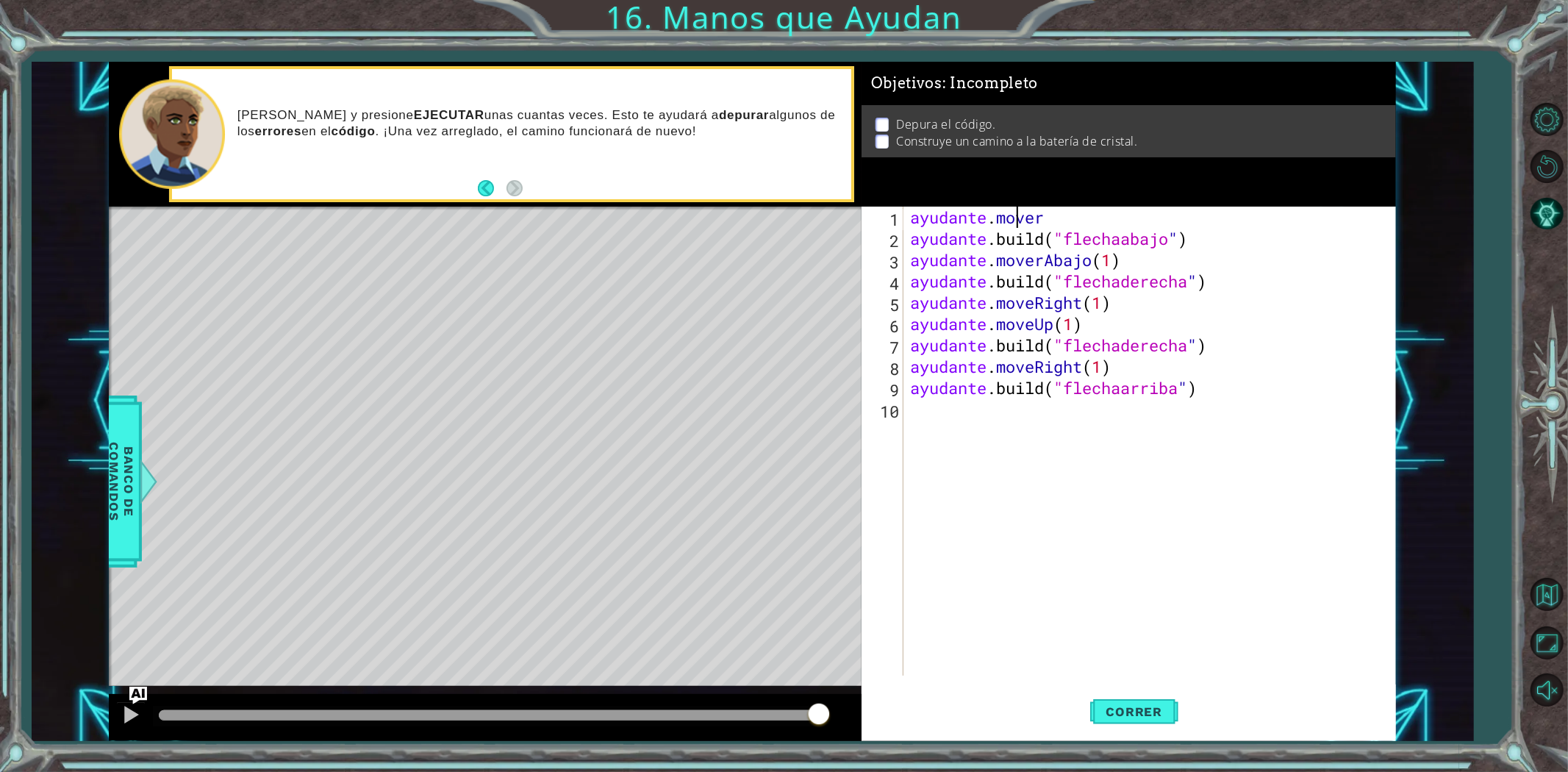
drag, startPoint x: 1046, startPoint y: 217, endPoint x: 1027, endPoint y: 211, distance: 19.9
click at [1027, 211] on div "ayudante . mover ayudante .build ( "flechaabajo " ) ayudante . moverAbajo ( 1 )…" at bounding box center [1153, 462] width 491 height 512
drag, startPoint x: 1289, startPoint y: 391, endPoint x: 399, endPoint y: -23, distance: 981.6
click at [399, 0] on html "[DOMAIN_NAME]("upArrow") 1 2 3 4 5 6 7 8 9 10 ayudante . moveUp ( ) ayudante .b…" at bounding box center [784, 386] width 1568 height 772
type textarea "helper.move [DOMAIN_NAME]("downArrow")"
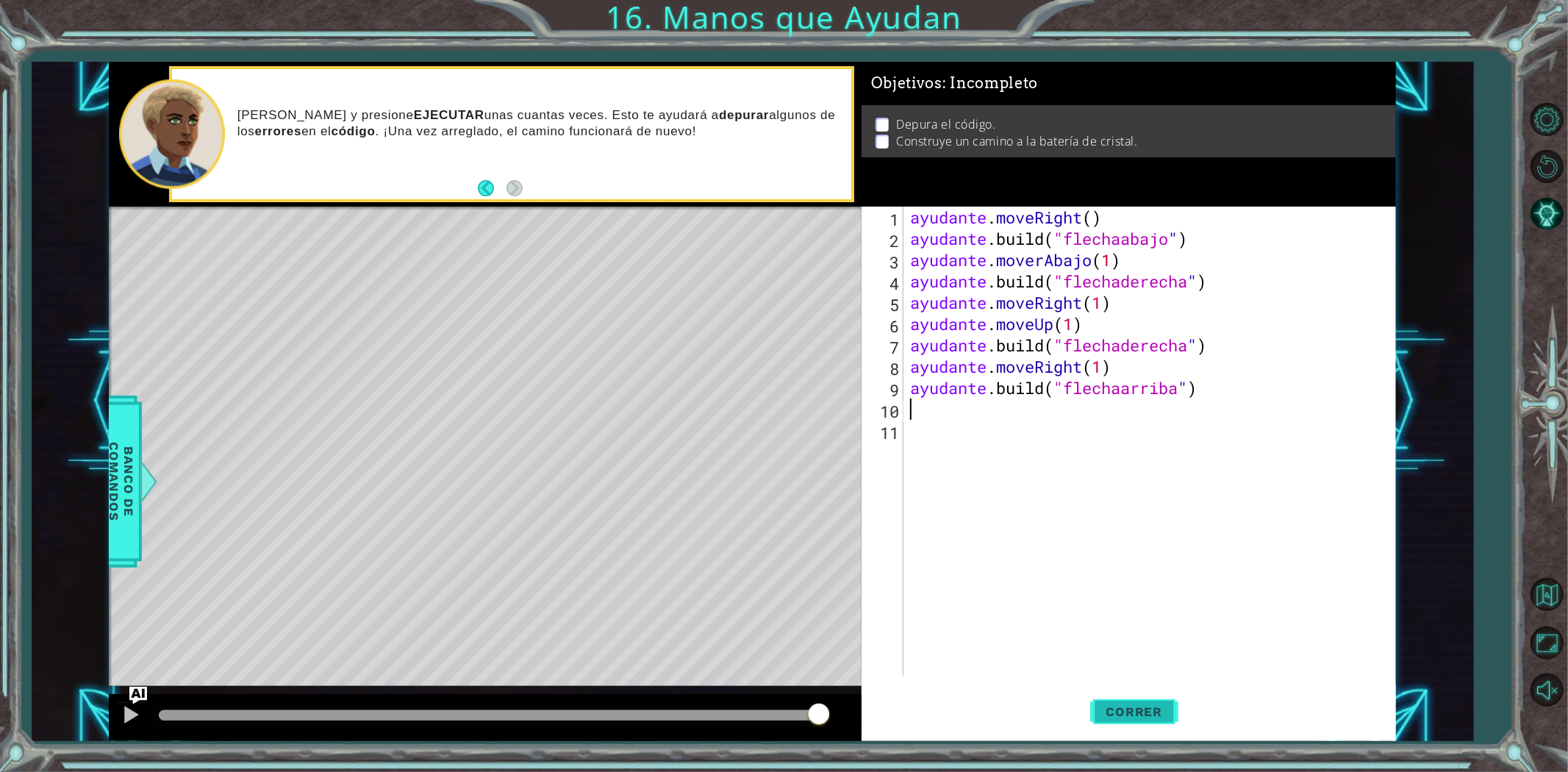
click at [1113, 715] on font "Correr" at bounding box center [1134, 712] width 57 height 15
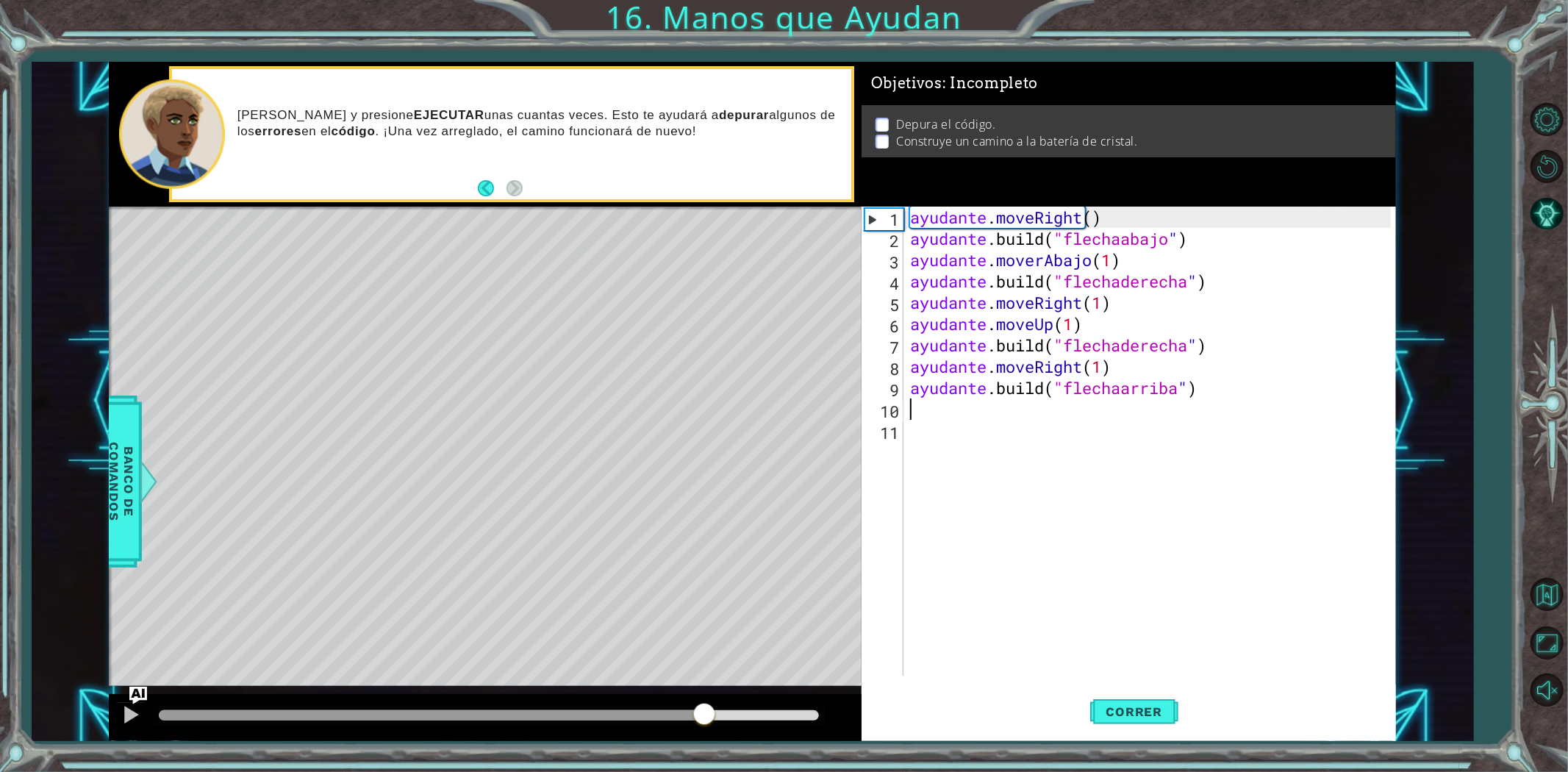
click at [713, 616] on div "métodos ayudante mover hacia arriba() mover hacia abajo() moverIzquierda() move…" at bounding box center [753, 401] width 1287 height 679
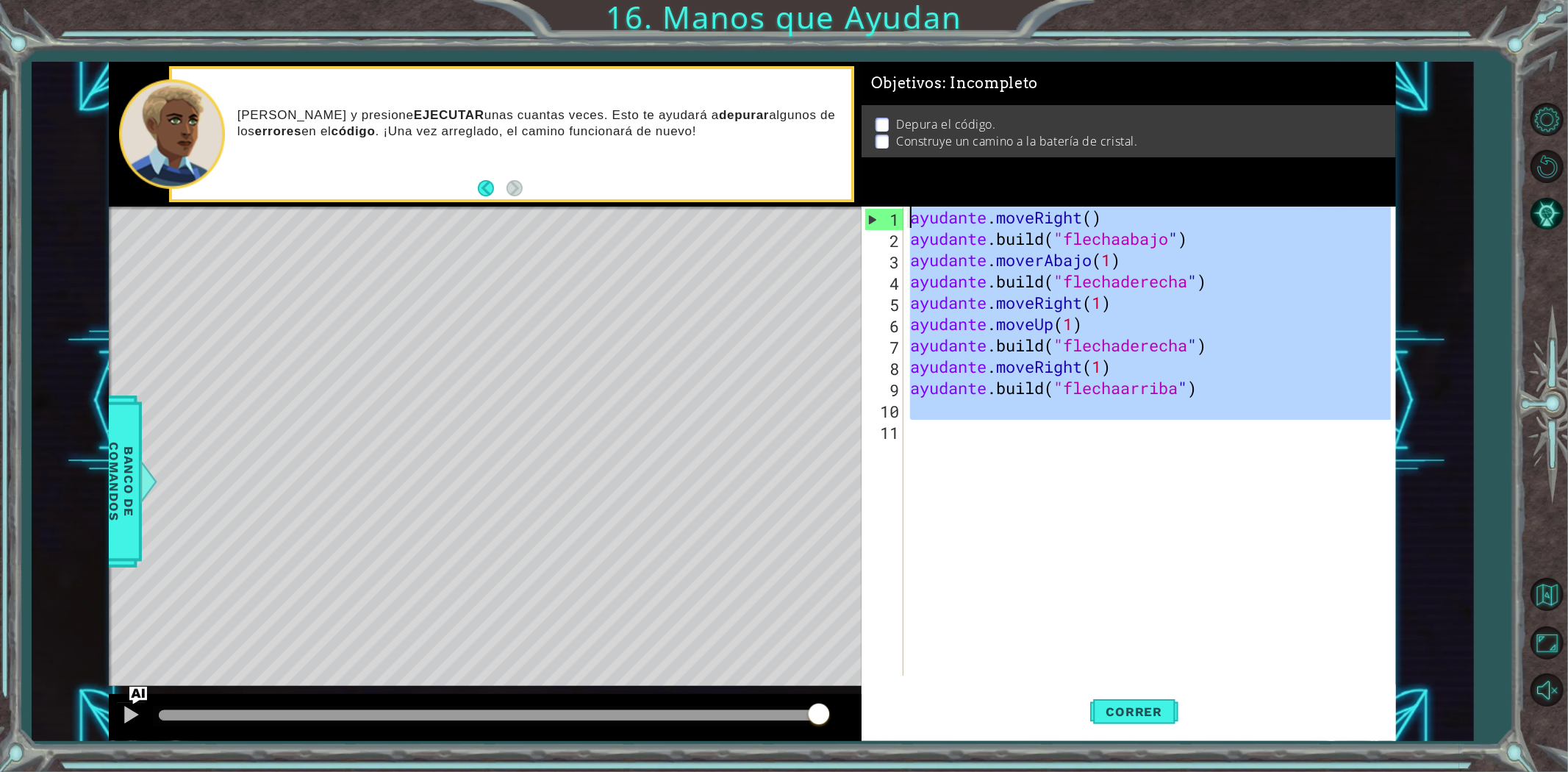
drag, startPoint x: 1283, startPoint y: 449, endPoint x: 407, endPoint y: -71, distance: 1018.7
click at [407, 0] on html "[DOMAIN_NAME]("upArrow") 1 2 3 4 5 6 7 8 9 10 ayudante . moveUp ( ) ayudante .b…" at bounding box center [784, 386] width 1568 height 772
type textarea "helper.moveRight() [DOMAIN_NAME]("downArrow")"
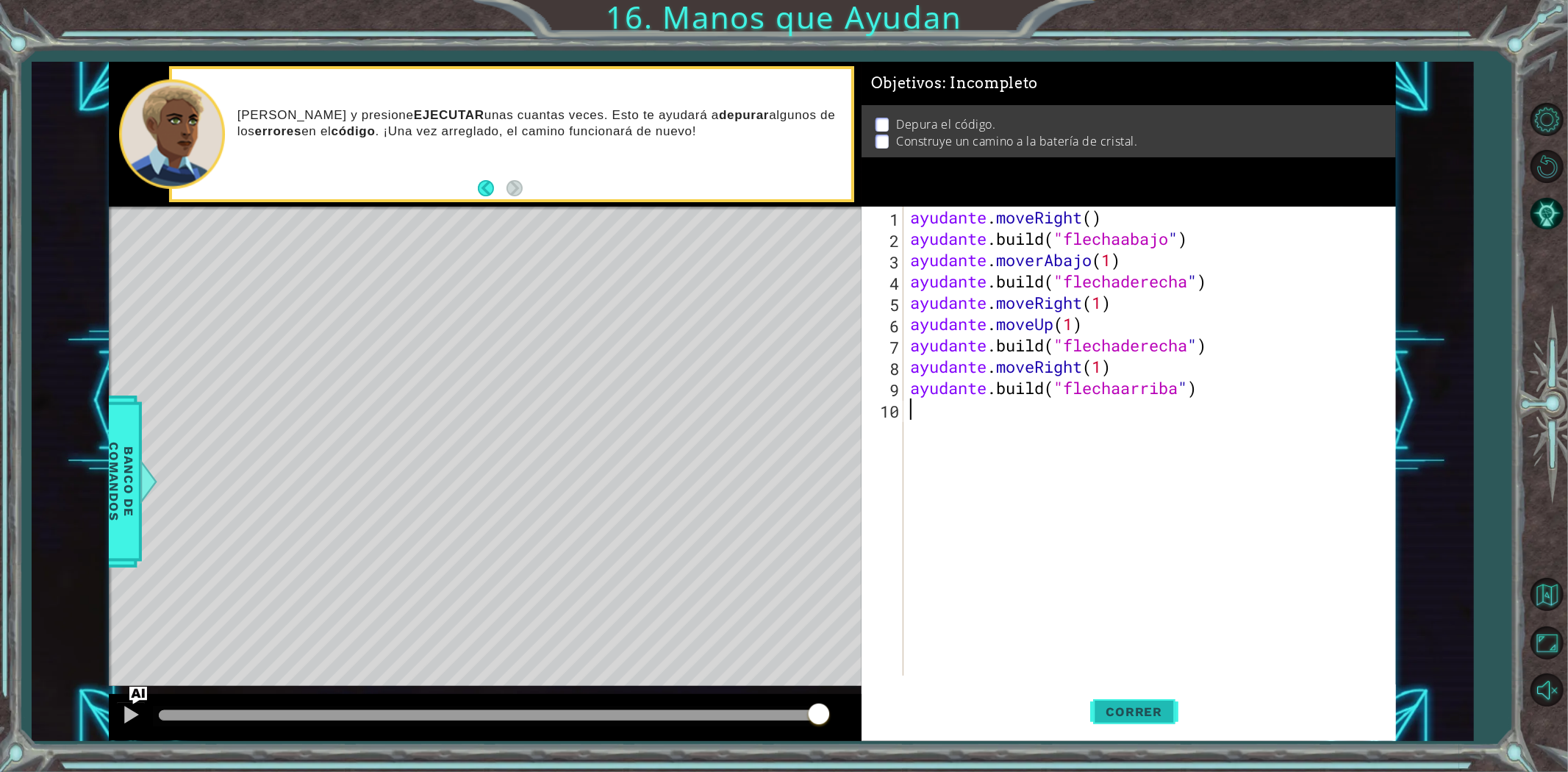
click at [1115, 709] on font "Correr" at bounding box center [1134, 712] width 57 height 15
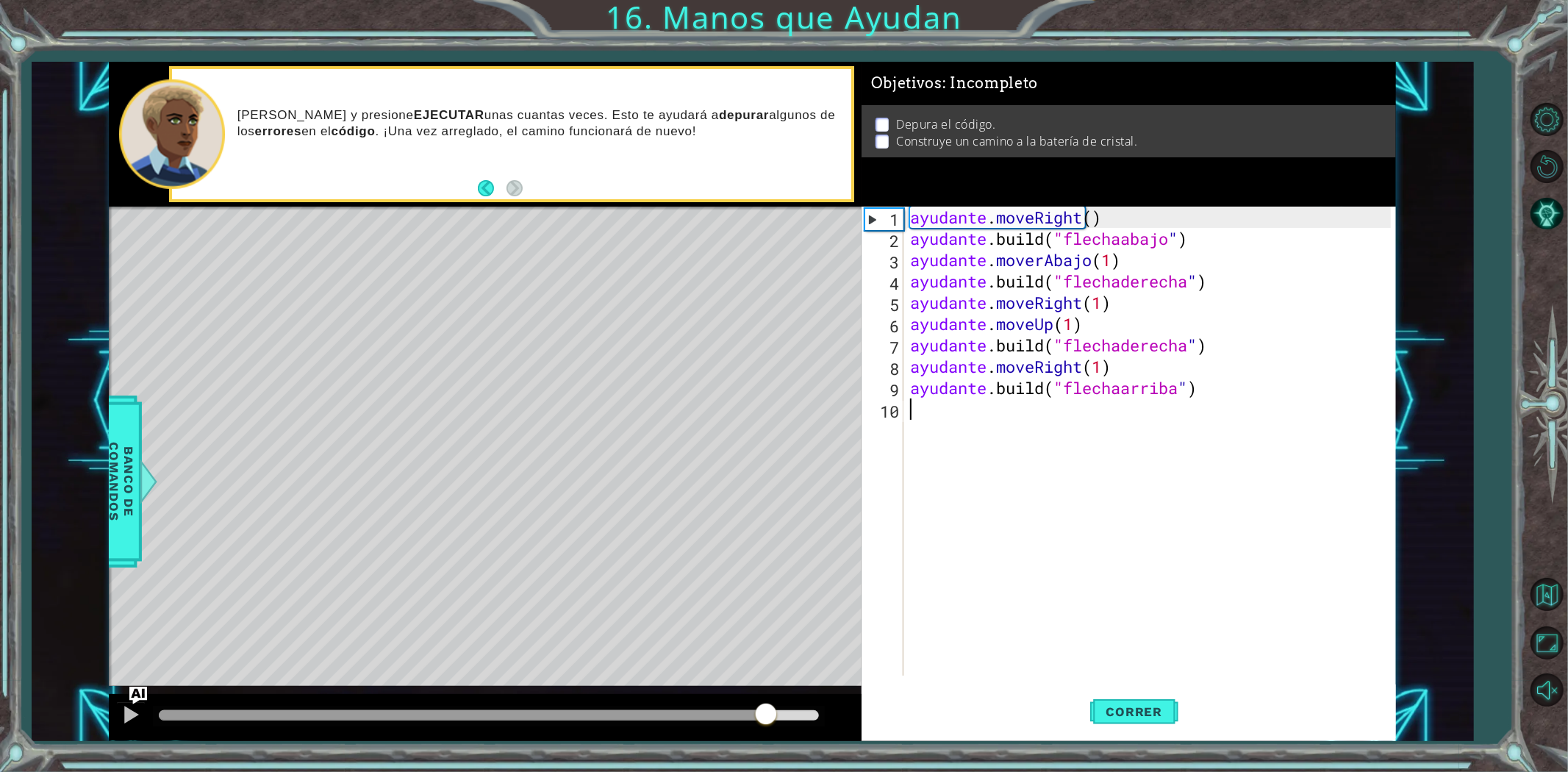
click at [798, 642] on div "métodos ayudante mover hacia arriba() mover hacia abajo() moverIzquierda() move…" at bounding box center [753, 401] width 1287 height 679
click at [1114, 262] on div "ayudante . moveRight ( ) ayudante .build ( "flechaabajo " ) ayudante . moverAba…" at bounding box center [1153, 462] width 491 height 512
click at [1114, 261] on div "ayudante . moveRight ( ) ayudante .build ( "flechaabajo " ) ayudante . moverAba…" at bounding box center [1153, 462] width 491 height 512
click at [1114, 270] on div "ayudante . moveRight ( ) ayudante .build ( "flechaabajo " ) ayudante . moverAba…" at bounding box center [1153, 462] width 491 height 512
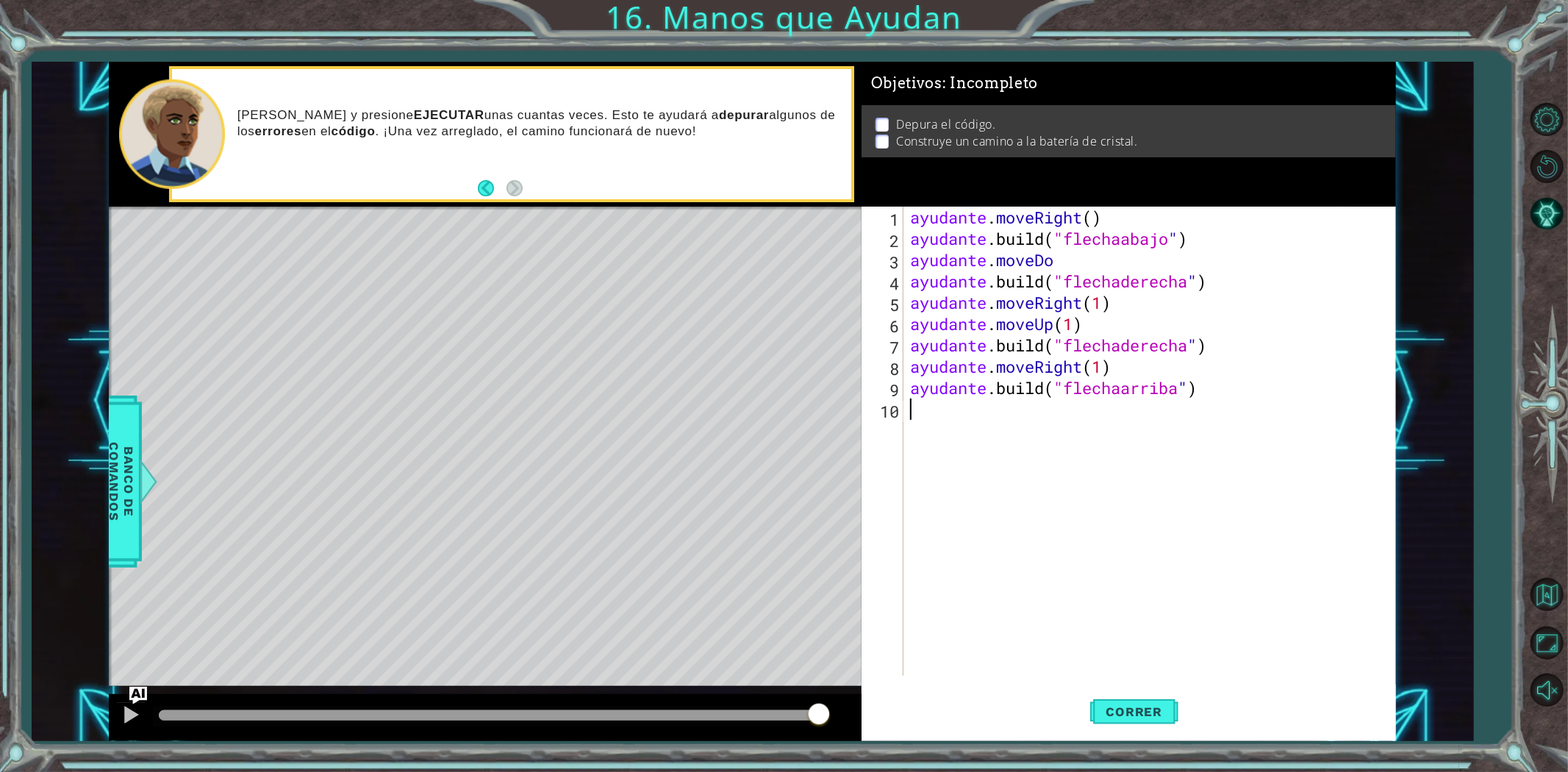
drag, startPoint x: 1263, startPoint y: 407, endPoint x: 425, endPoint y: -71, distance: 964.7
click at [425, 0] on html "[DOMAIN_NAME]("upArrow") 1 2 3 4 5 6 7 8 9 10 ayudante . moveUp ( ) ayudante .b…" at bounding box center [784, 386] width 1568 height 772
type textarea "helper.moveRight() [DOMAIN_NAME]("downArrow")"
click at [1147, 725] on button "Correr" at bounding box center [1134, 711] width 88 height 54
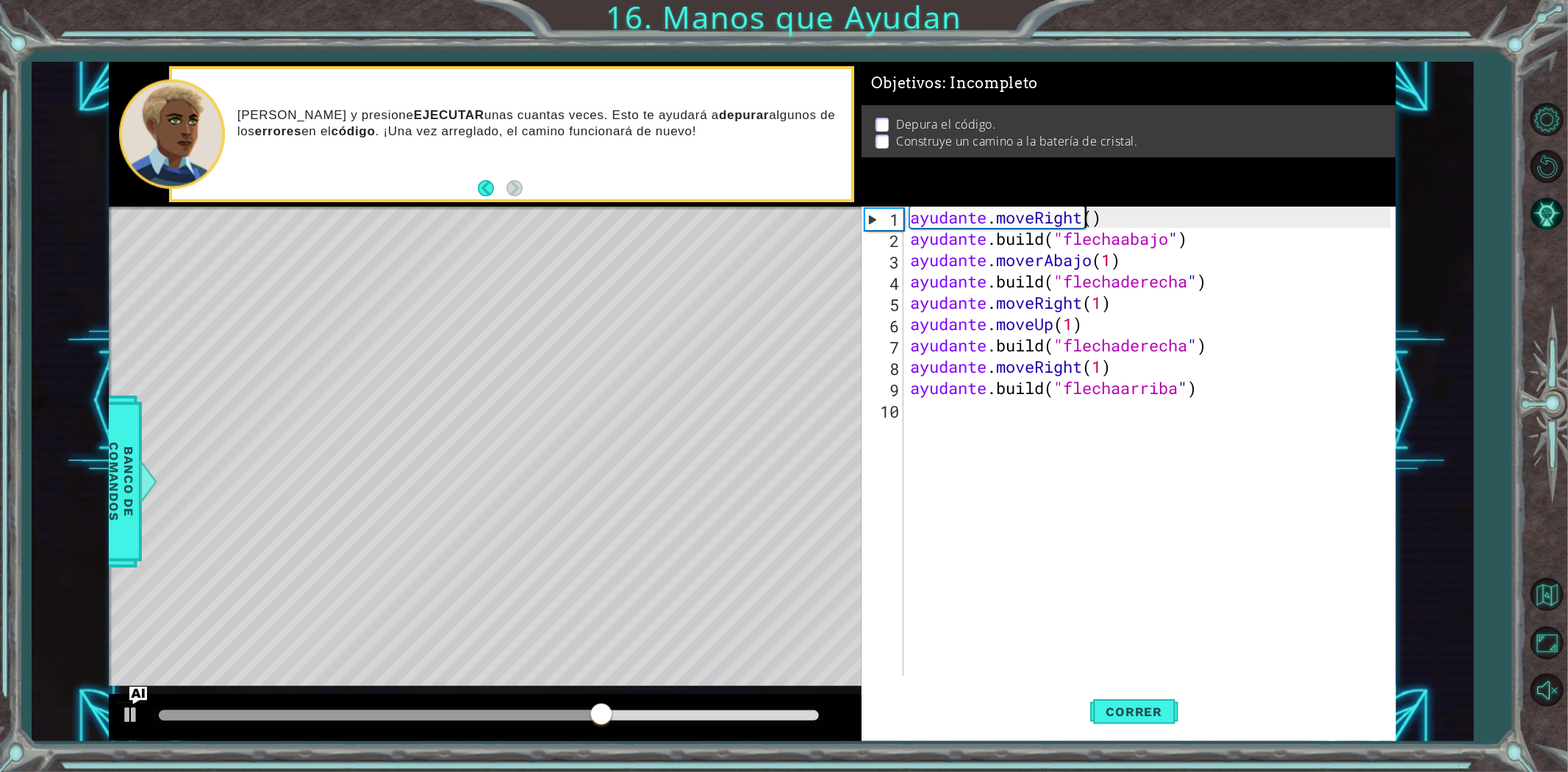
click at [1093, 216] on div "ayudante . moveRight ( ) ayudante .build ( "flechaabajo " ) ayudante . moverAba…" at bounding box center [1153, 462] width 491 height 512
click at [1103, 221] on div "ayudante . moveRight ( ) ayudante .build ( "flechaabajo " ) ayudante . moverAba…" at bounding box center [1153, 462] width 491 height 512
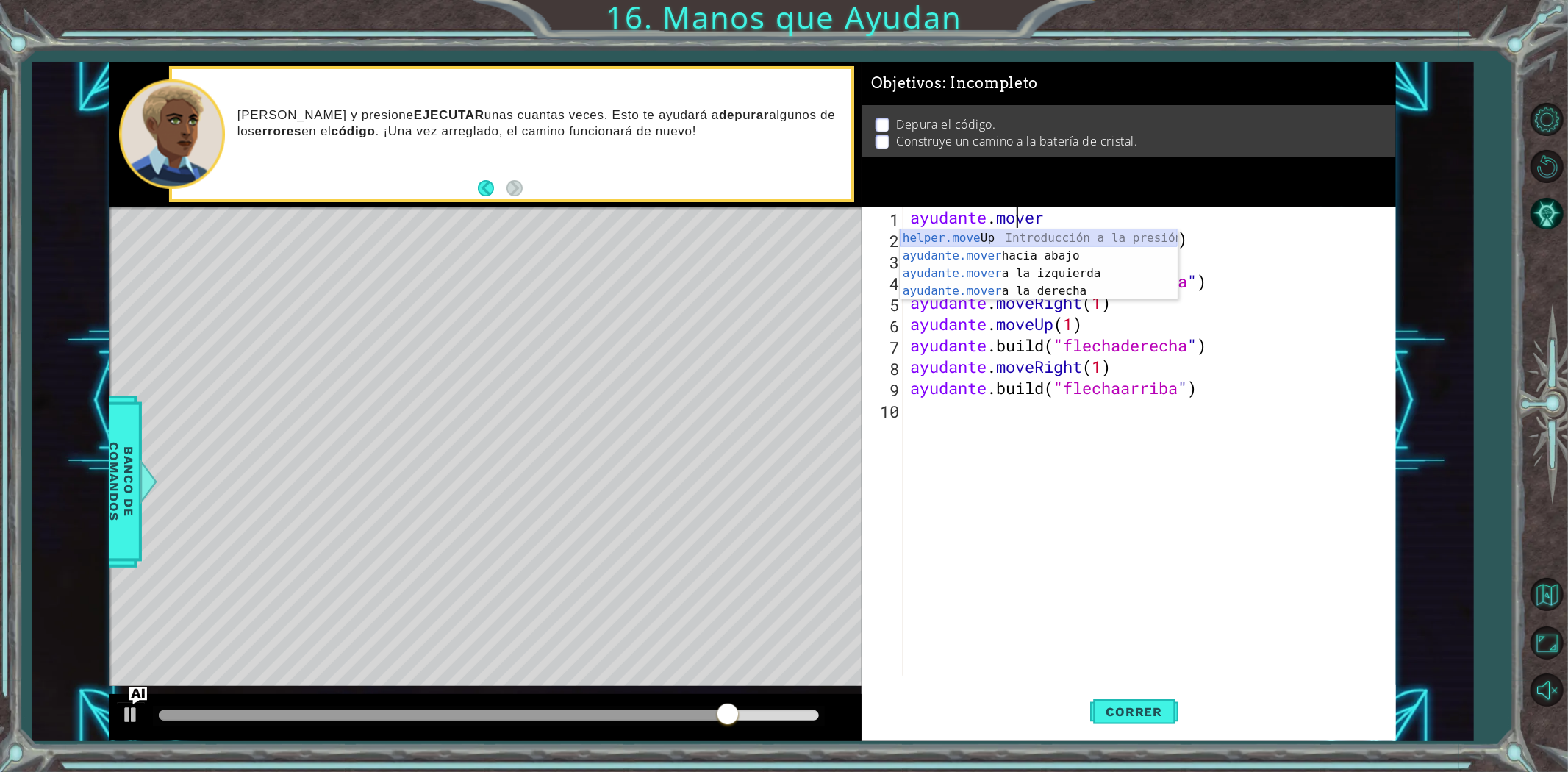
click at [1095, 233] on div "helper.move Up Introducción a la presión ayudante.mover hacia abajo Introducció…" at bounding box center [1038, 282] width 278 height 106
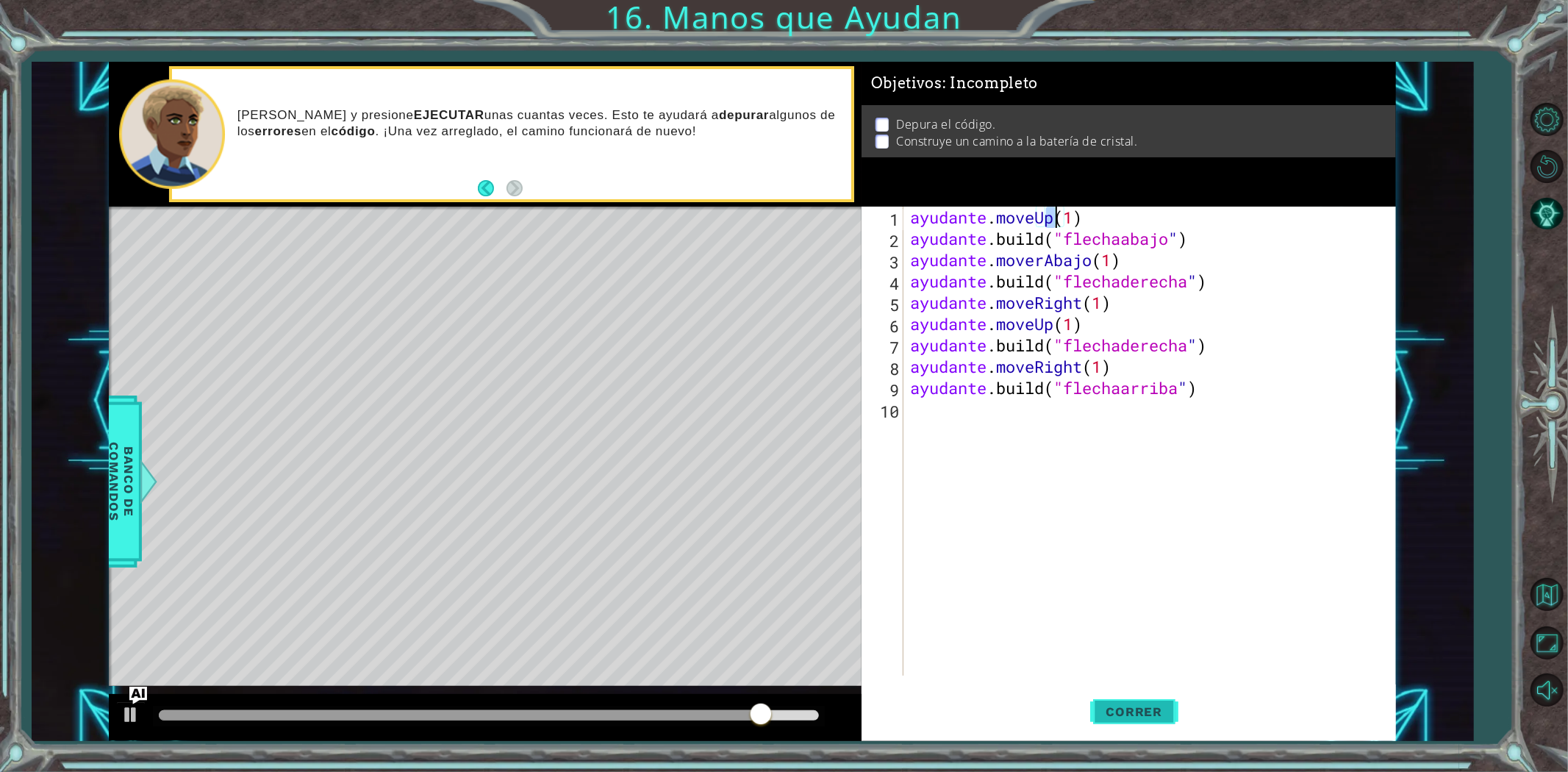
click at [1128, 699] on button "Correr" at bounding box center [1134, 711] width 88 height 54
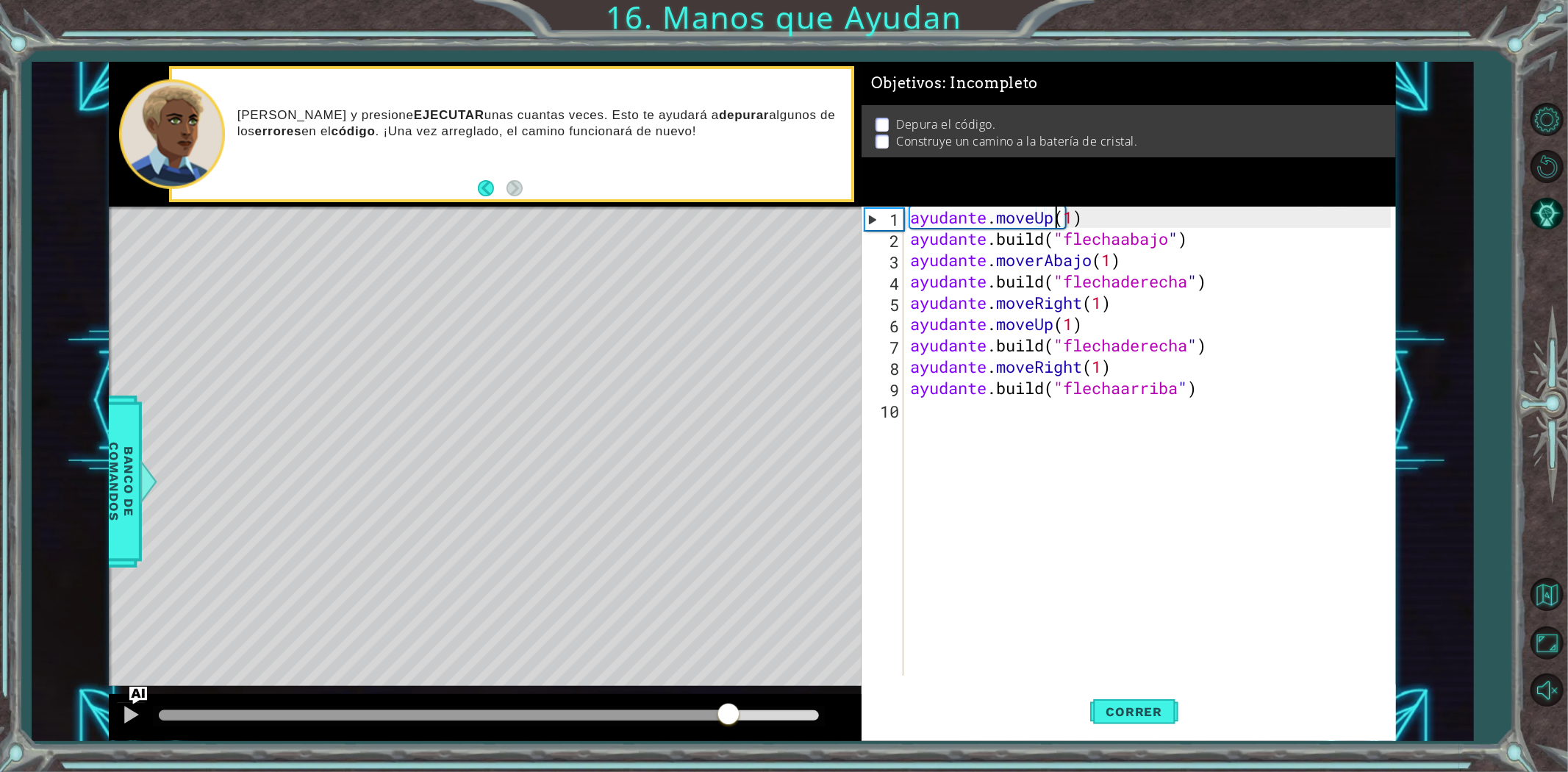
drag, startPoint x: 185, startPoint y: 710, endPoint x: 728, endPoint y: 703, distance: 543.0
click at [728, 710] on div at bounding box center [443, 715] width 569 height 10
click at [1200, 243] on div "ayudante . moveUp ( 1 ) ayudante .build ( "flechaabajo " ) ayudante . moverAbaj…" at bounding box center [1153, 462] width 491 height 512
click at [1201, 240] on div "ayudante . moveUp ( 1 ) ayudante .build ( "flechaabajo " ) ayudante . moverAbaj…" at bounding box center [1153, 462] width 491 height 512
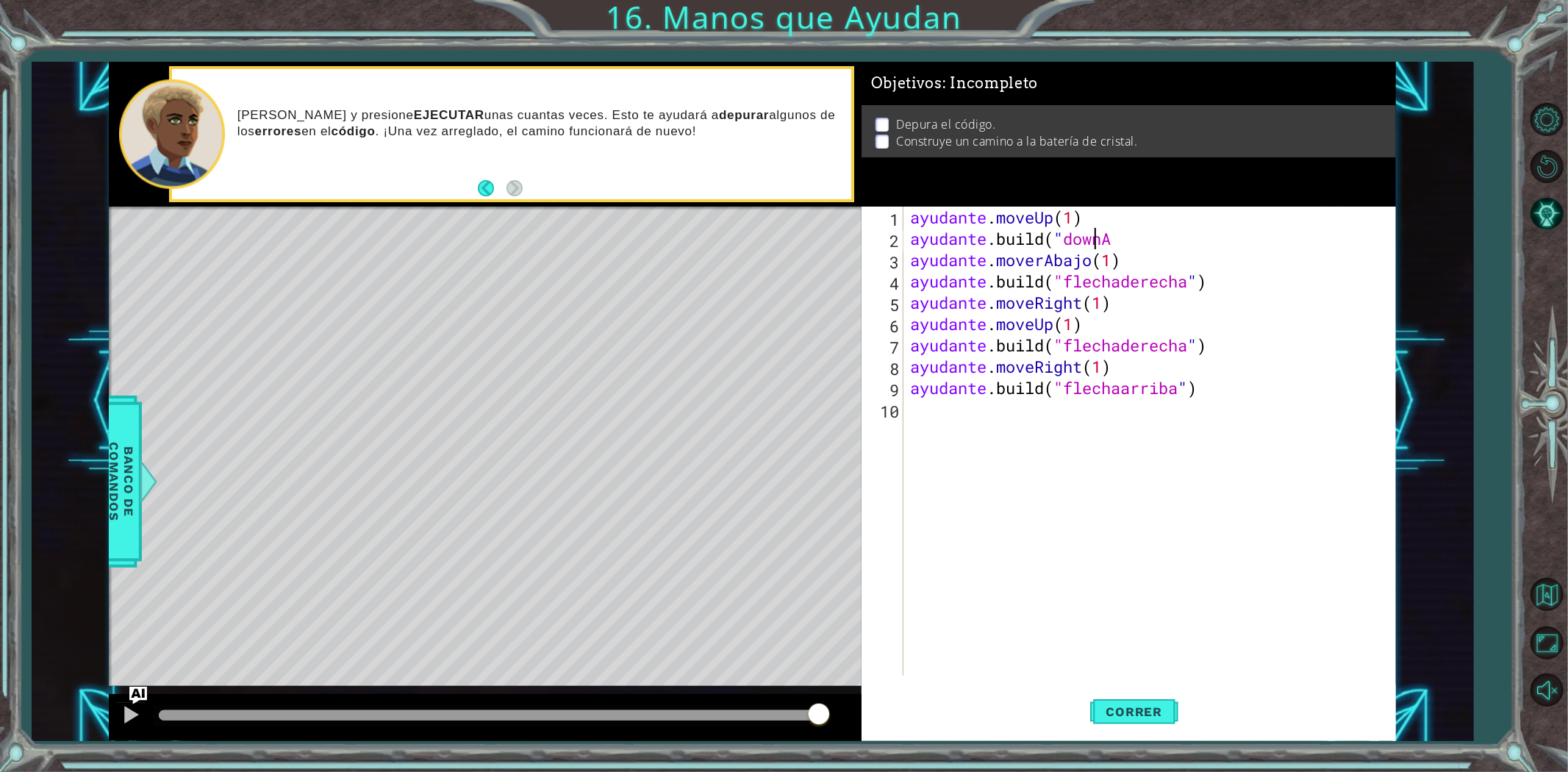
click at [1158, 247] on div "ayudante . moveUp ( 1 ) ayudante .build ( " downA ayudante . moverAbajo ( 1 ) a…" at bounding box center [1153, 462] width 491 height 512
click at [1153, 229] on div "ayudante . moveUp ( 1 ) ayudante .build ( " downA ayudante . moverAbajo ( 1 ) a…" at bounding box center [1153, 462] width 491 height 512
drag, startPoint x: 1156, startPoint y: 239, endPoint x: 1112, endPoint y: 245, distance: 44.4
click at [1112, 245] on div "ayudante . moveUp ( 1 ) ayudante .build ( " downA ayudante . moverAbajo ( 1 ) a…" at bounding box center [1153, 462] width 491 height 512
drag, startPoint x: 1086, startPoint y: 239, endPoint x: 1125, endPoint y: 233, distance: 39.5
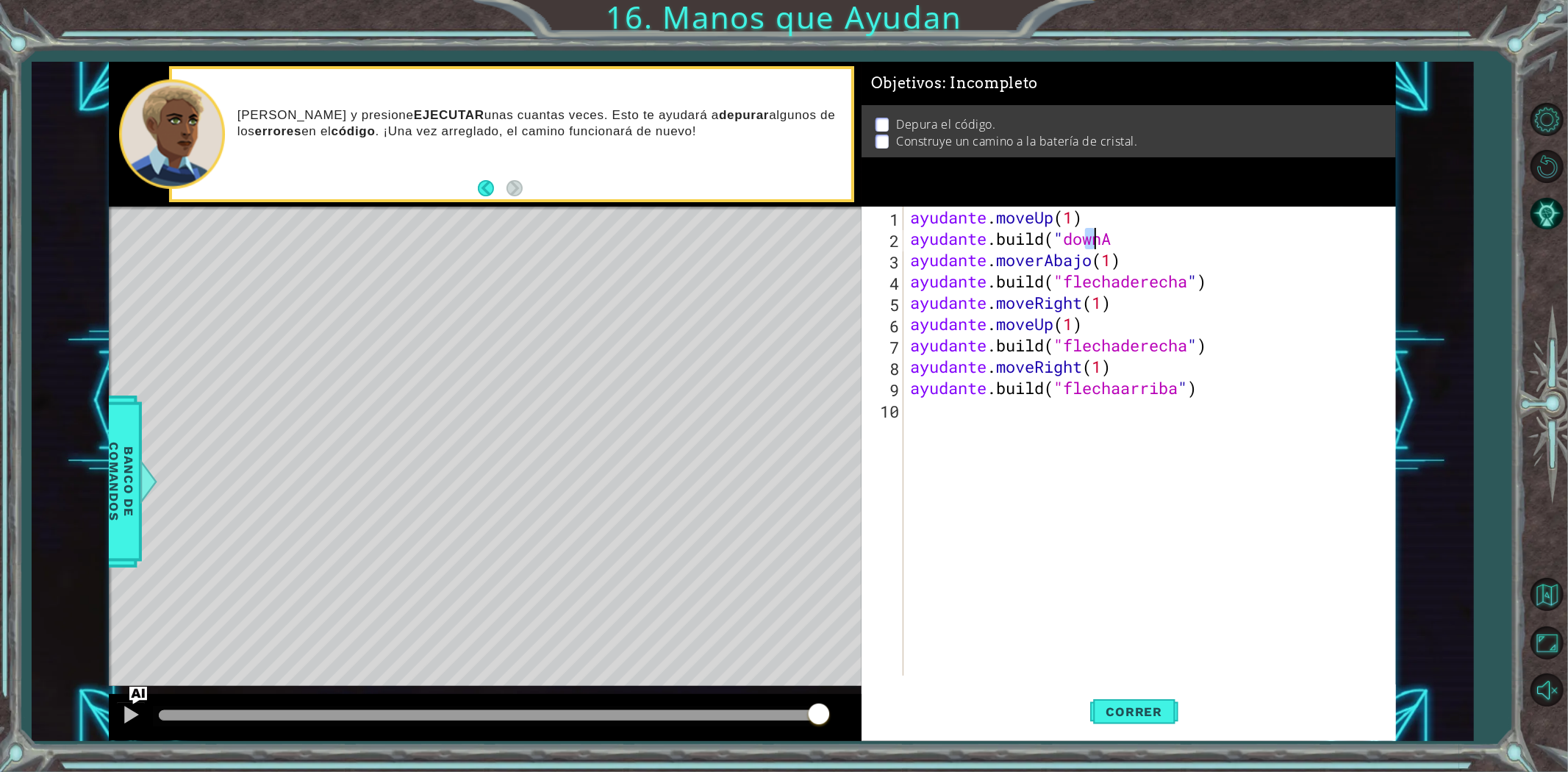
click at [1123, 233] on div "ayudante . moveUp ( 1 ) ayudante .build ( " downA ayudante . moverAbajo ( 1 ) a…" at bounding box center [1153, 462] width 491 height 512
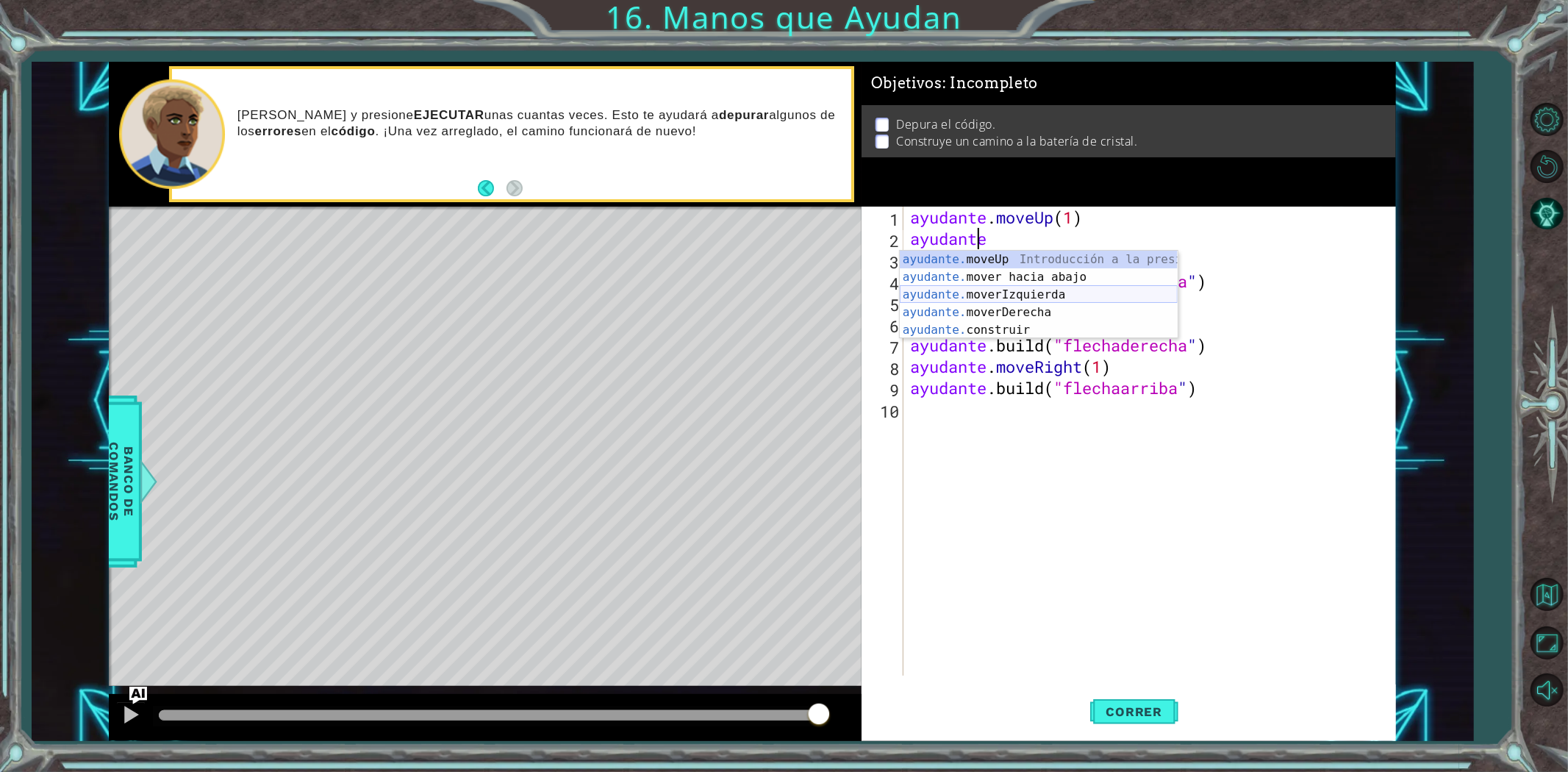
click at [1075, 295] on div "ayudante. moveUp Introducción a la presión ayudante. mover hacia abajo Introduc…" at bounding box center [1038, 312] width 278 height 124
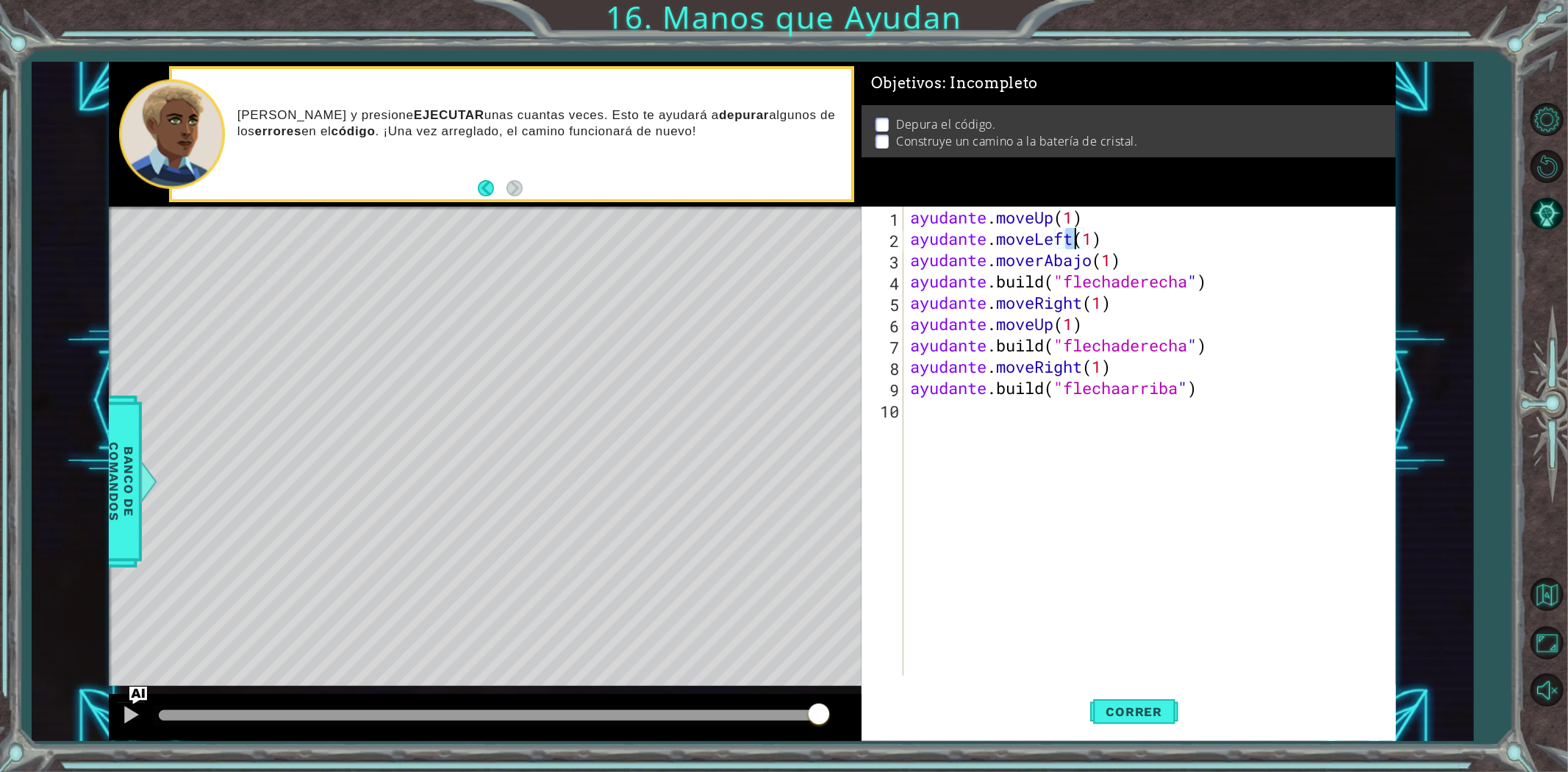
click at [1104, 238] on div "ayudante . moveUp ( 1 ) ayudante . moveLeft ( 1 ) ayudante . moverAbajo ( 1 ) a…" at bounding box center [1153, 462] width 491 height 512
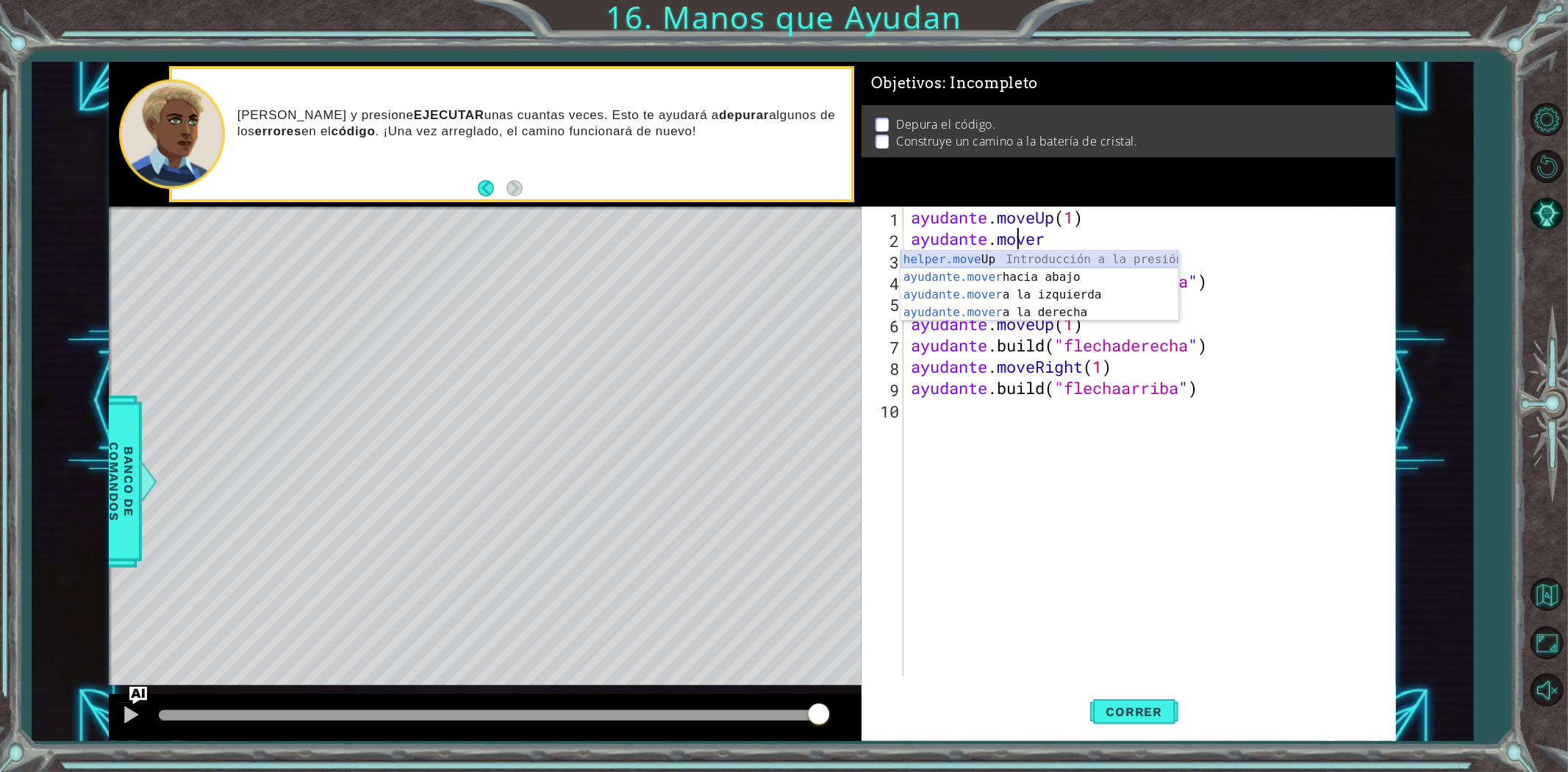
click at [1055, 254] on div "helper.move Up Introducción a la presión ayudante.mover hacia abajo Introducció…" at bounding box center [1039, 303] width 278 height 106
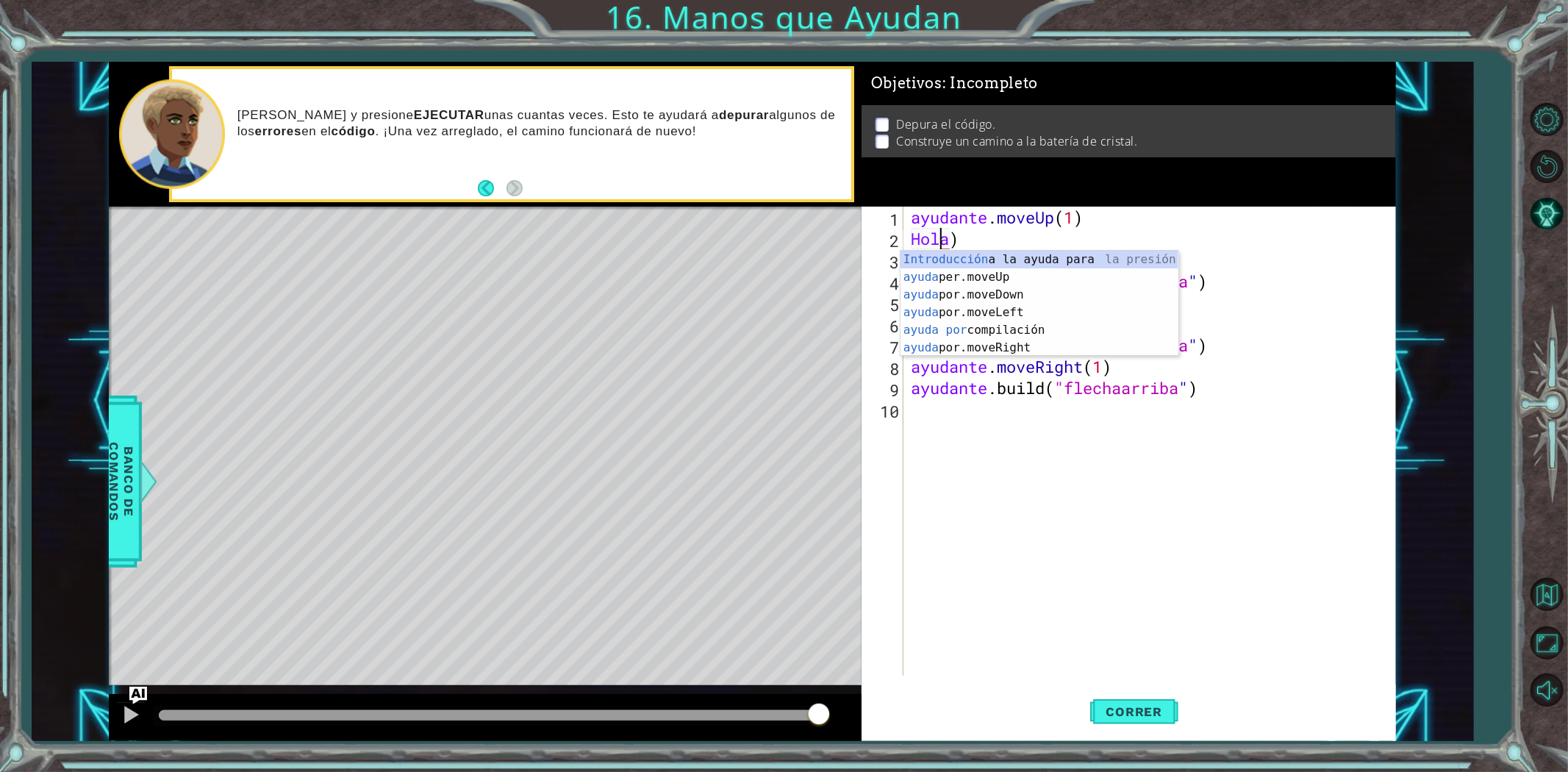
type textarea "he)"
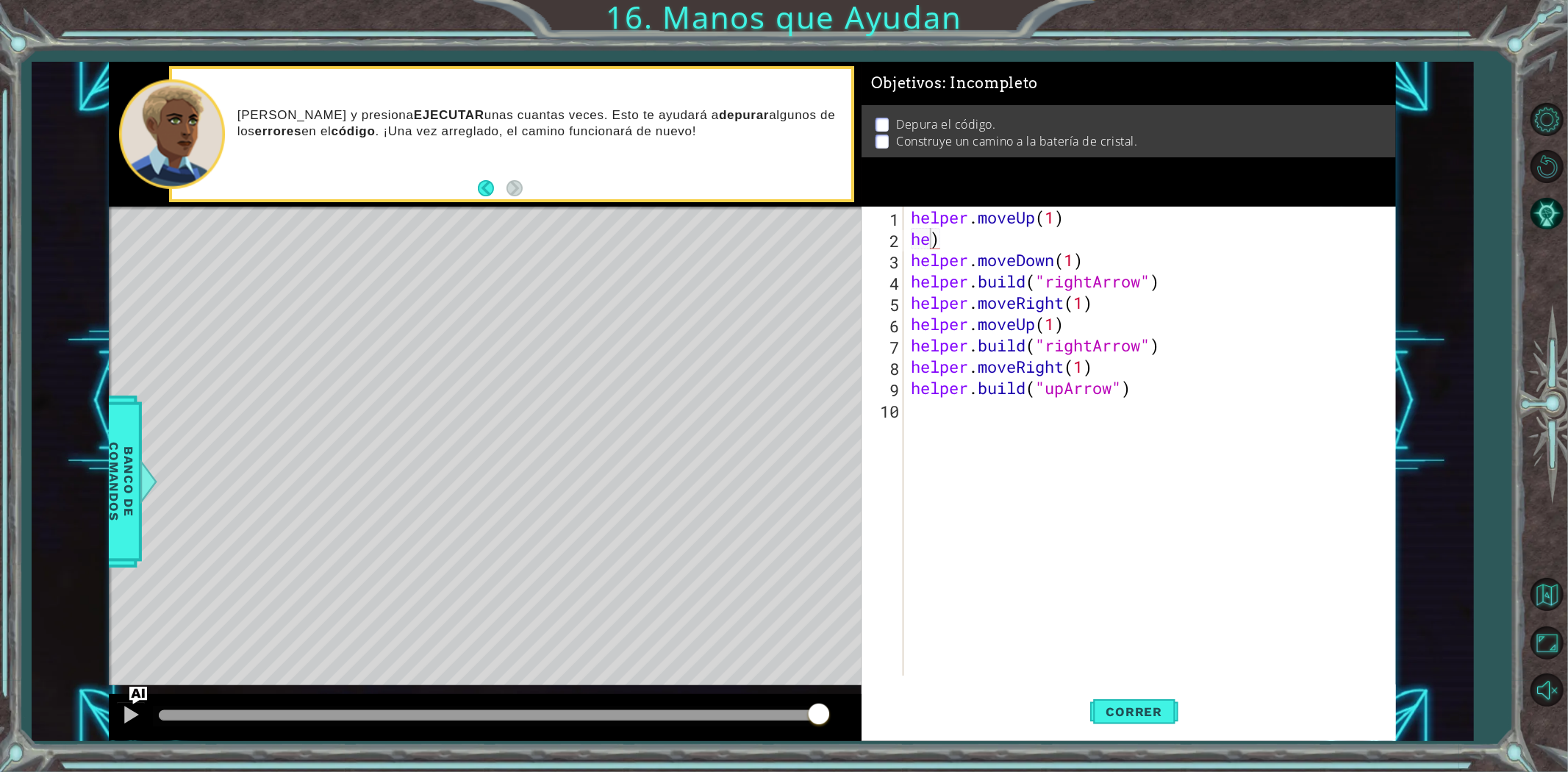
click at [1173, 401] on div "helper . moveUp ( 1 ) he ) helper . moveDown ( 1 ) helper . build ( "rightArrow…" at bounding box center [1153, 462] width 491 height 512
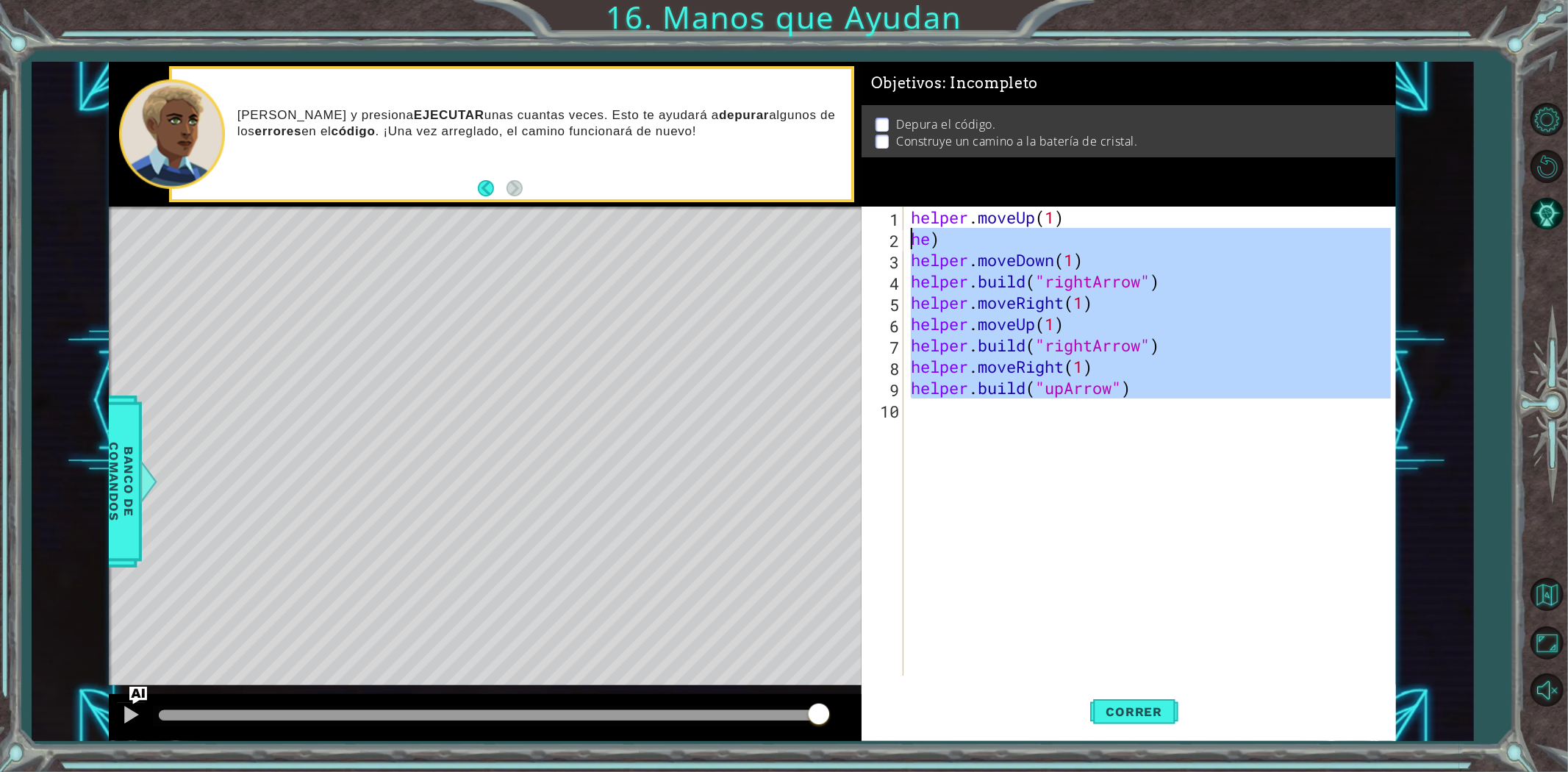
drag, startPoint x: 1156, startPoint y: 393, endPoint x: 379, endPoint y: -32, distance: 885.6
click at [379, 0] on html "[DOMAIN_NAME]("upArrow") 1 2 3 4 5 6 7 8 9 10 helper . moveUp ( ) helper . buil…" at bounding box center [784, 386] width 1568 height 772
type textarea "helper.moveUp(1) he)"
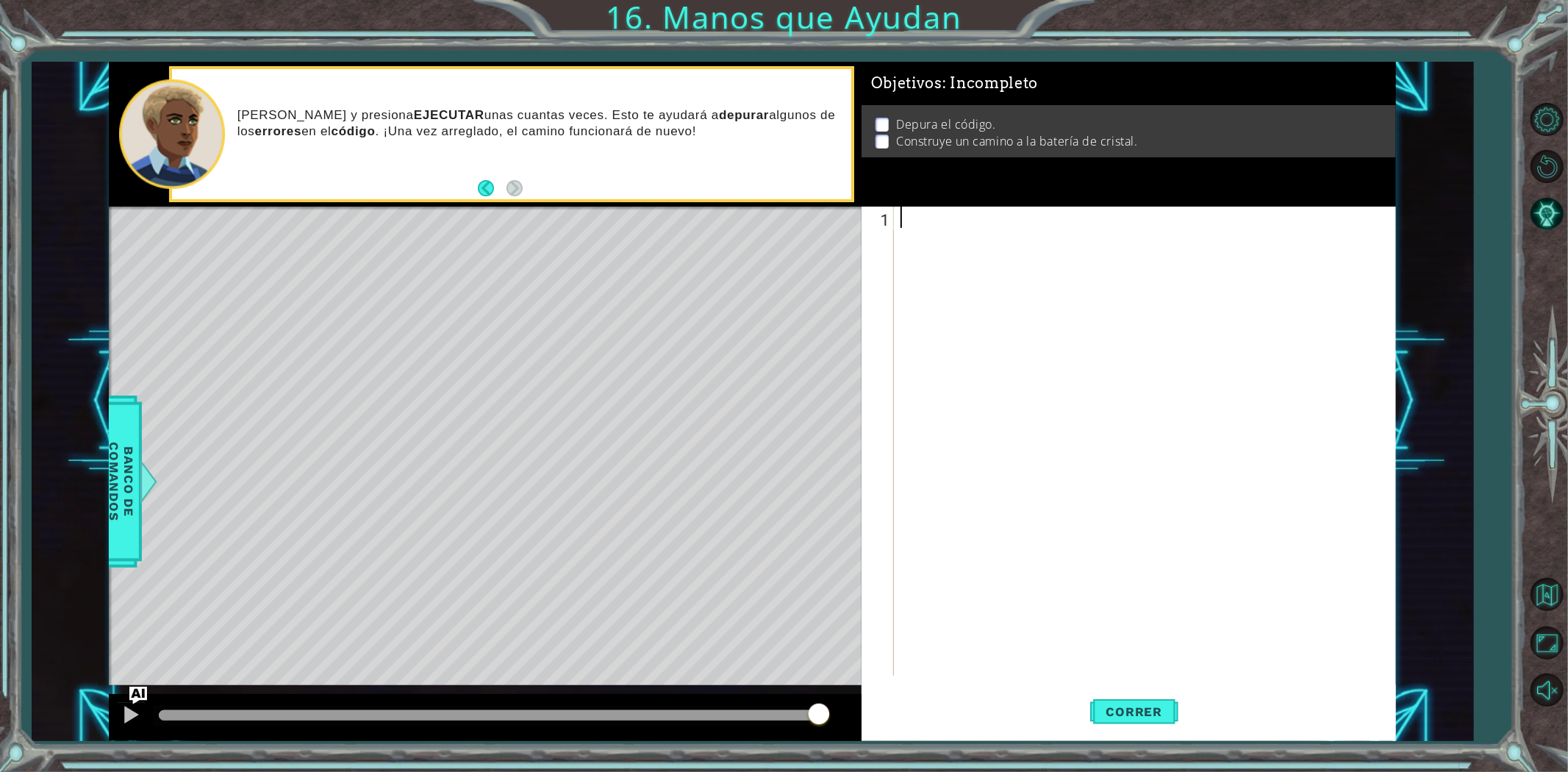
paste textarea "helper.moveRight()"
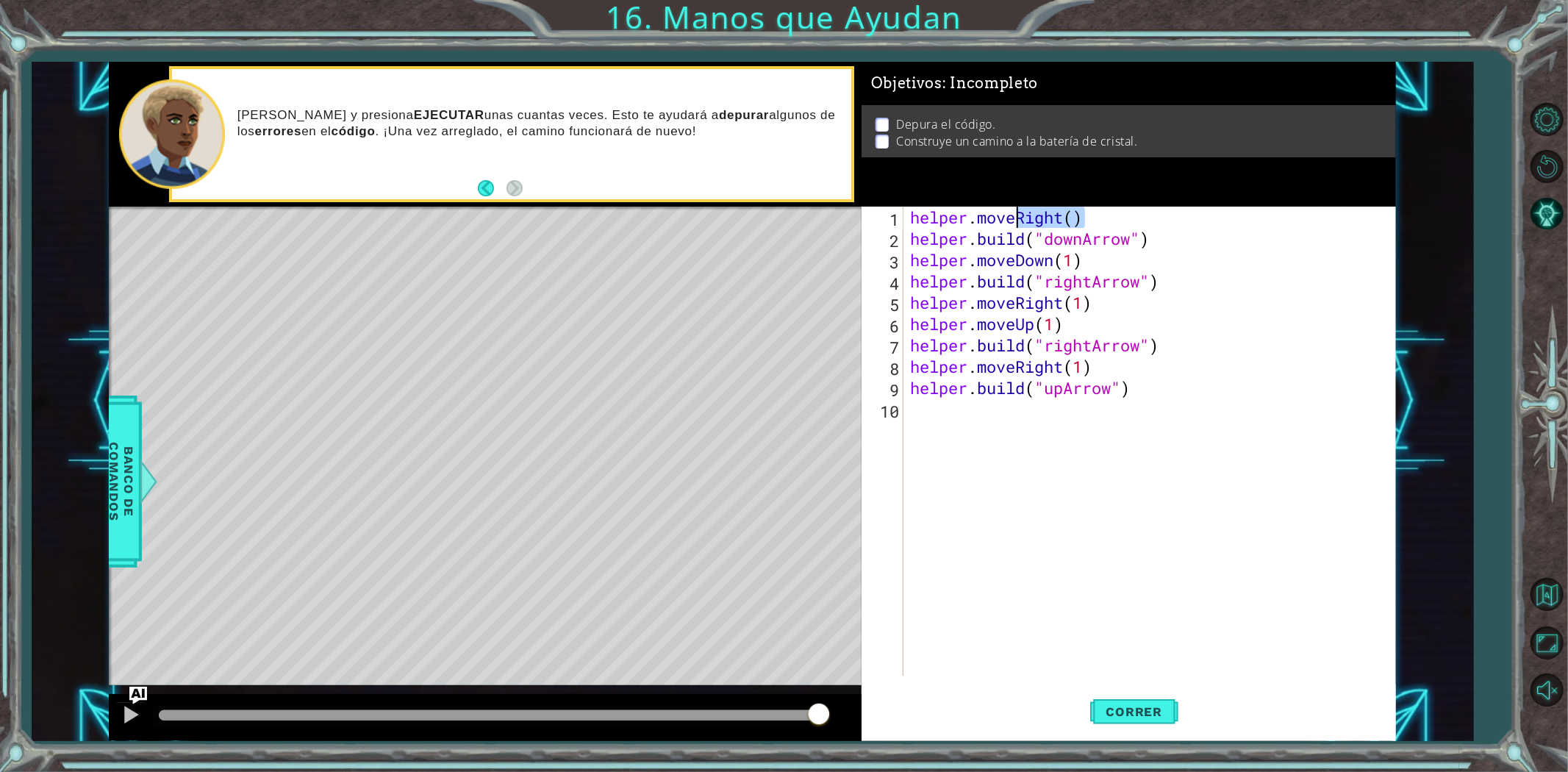
drag, startPoint x: 1091, startPoint y: 217, endPoint x: 1015, endPoint y: 214, distance: 76.1
click at [1015, 214] on div "helper . moveRight ( ) helper . build ( "downArrow" ) helper . moveDown ( 1 ) h…" at bounding box center [1153, 462] width 491 height 512
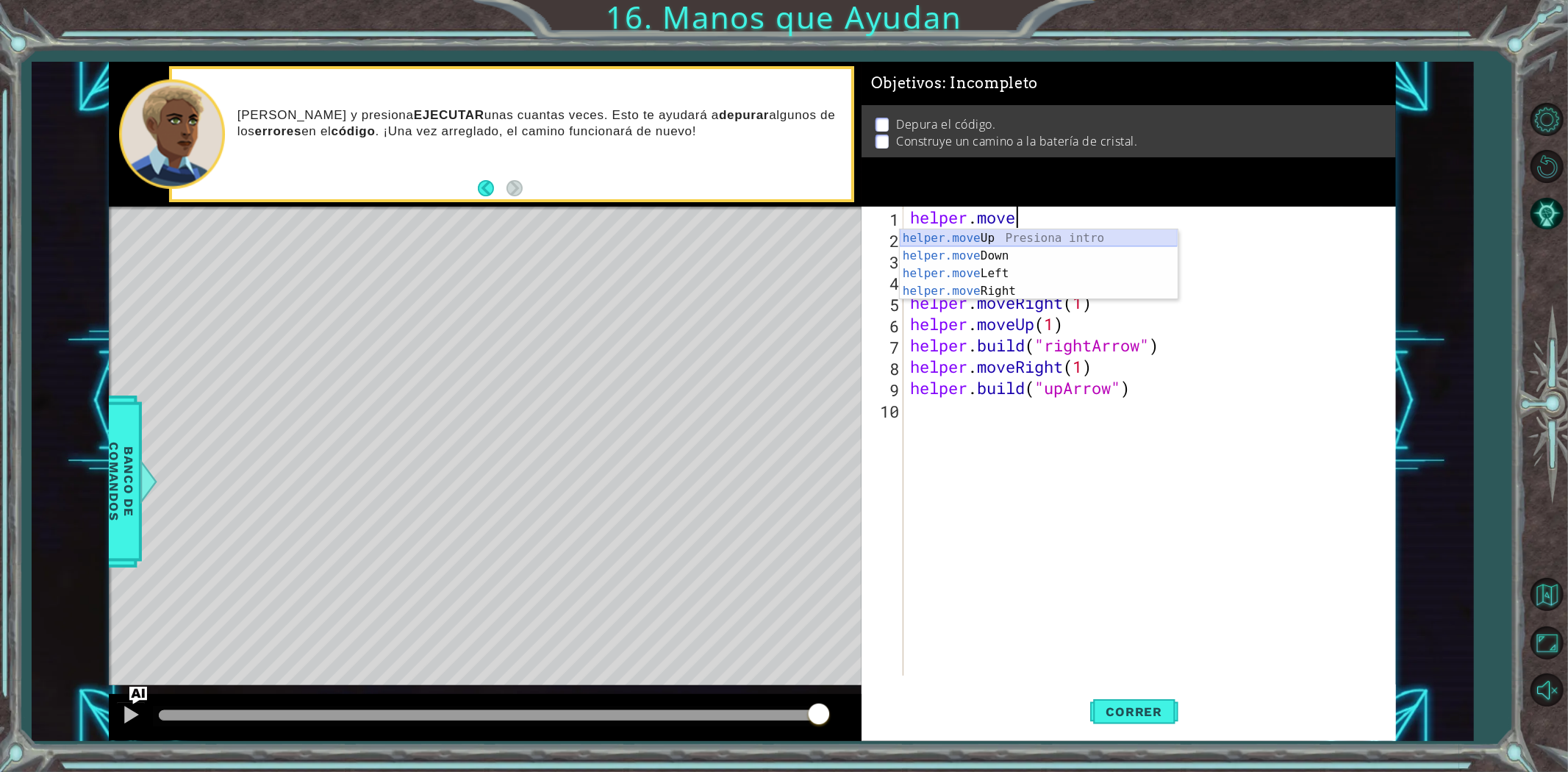
click at [1013, 247] on div "helper.move Up Presiona intro helper.move Down Presiona intro helper.move Left …" at bounding box center [1038, 282] width 278 height 106
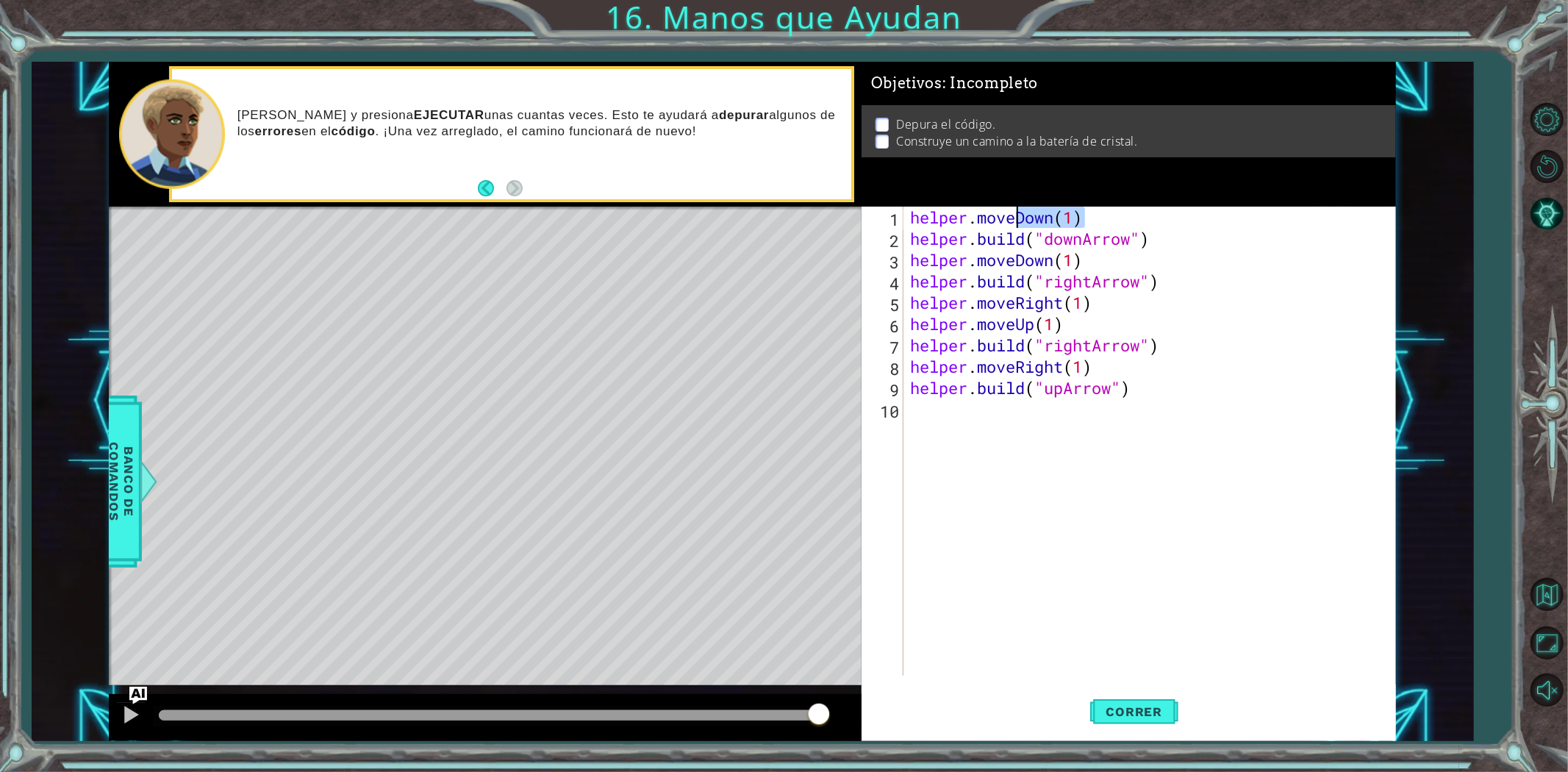
drag, startPoint x: 1095, startPoint y: 210, endPoint x: 1019, endPoint y: 211, distance: 76.0
click at [1019, 211] on div "helper . moveDown ( 1 ) helper . build ( "downArrow" ) helper . moveDown ( 1 ) …" at bounding box center [1153, 462] width 491 height 512
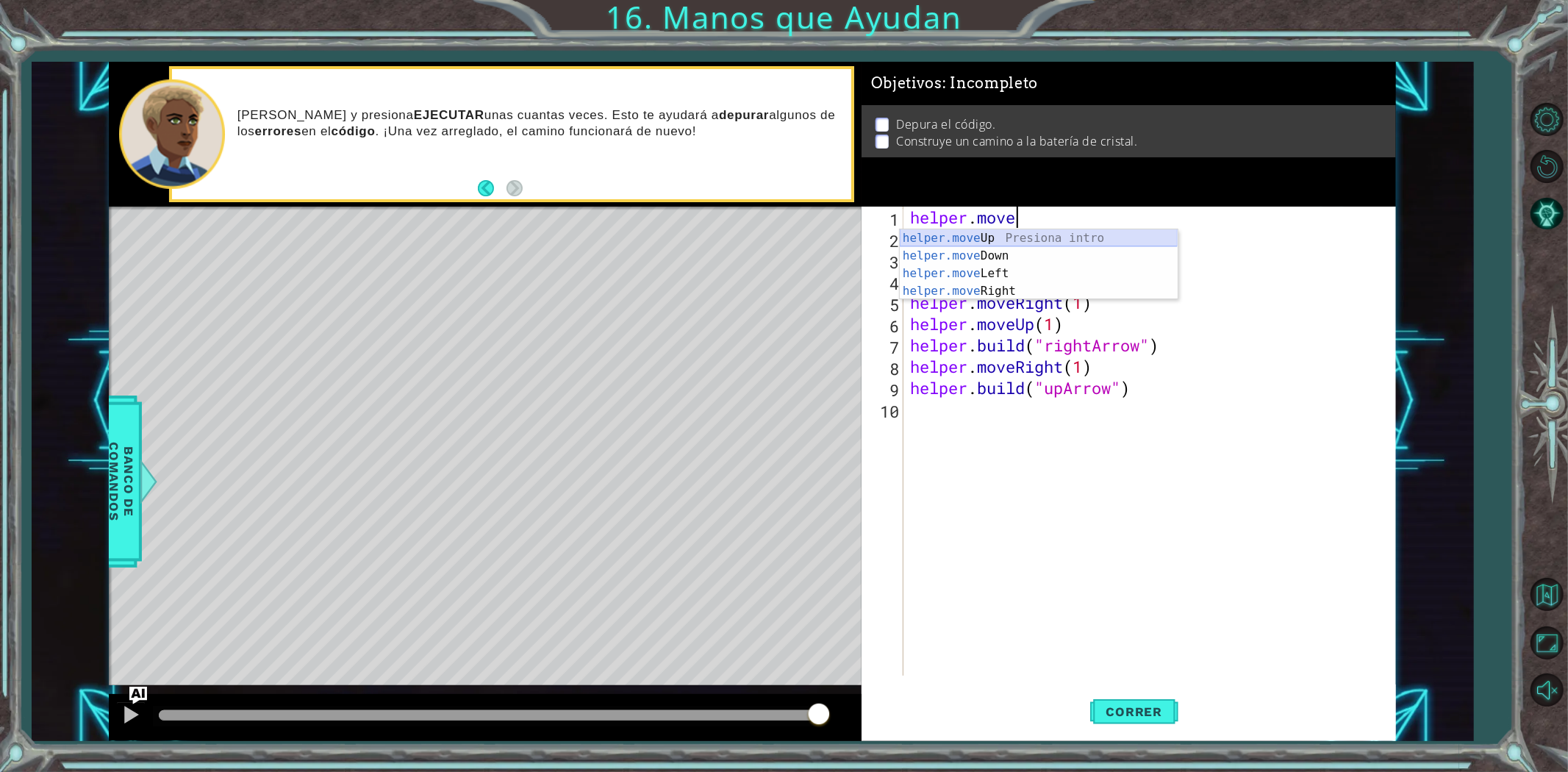
click at [1017, 232] on div "helper.move Up Presiona intro helper.move Down Presiona intro helper.move Left …" at bounding box center [1038, 282] width 278 height 106
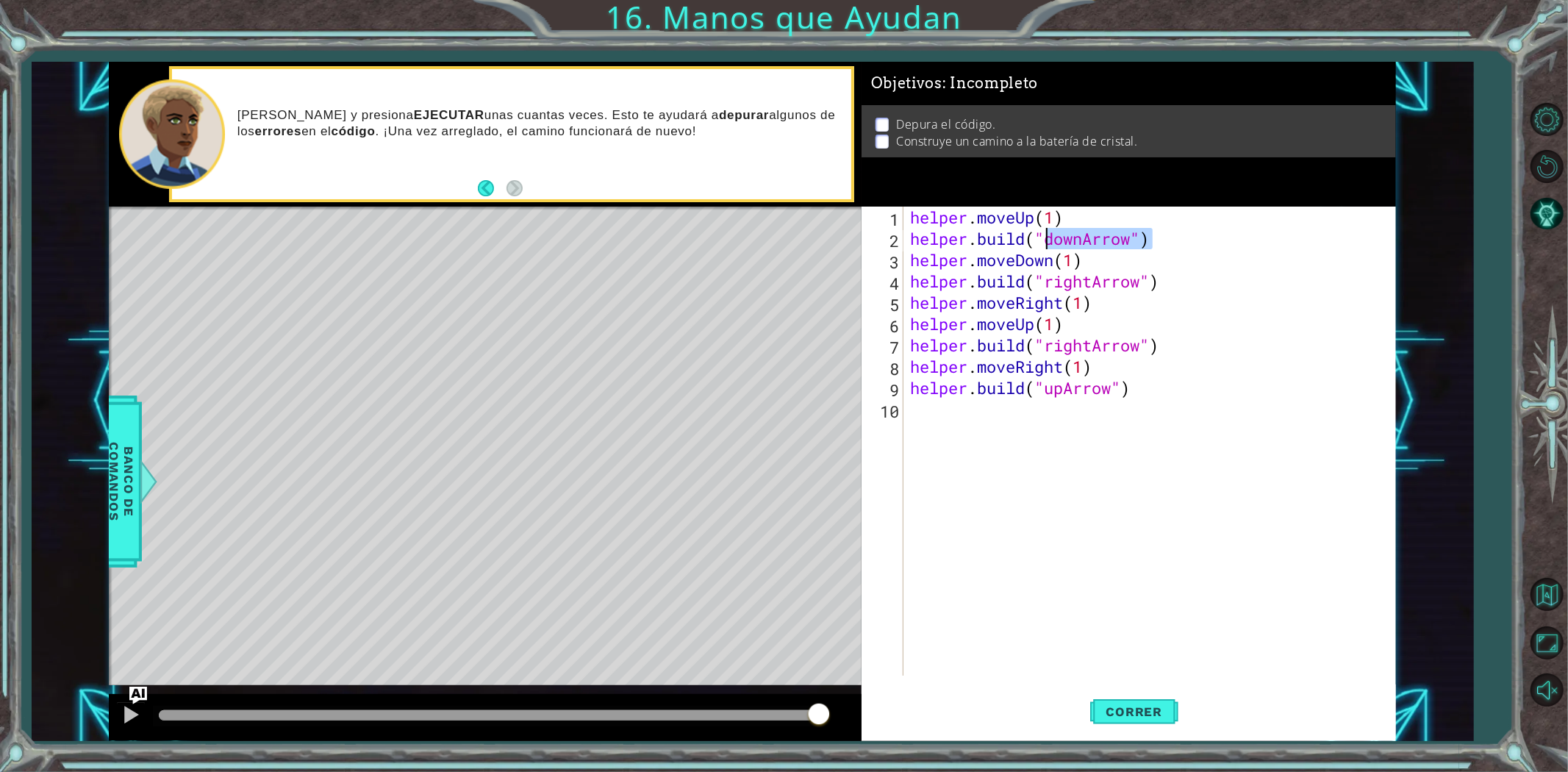
drag, startPoint x: 1175, startPoint y: 239, endPoint x: 1047, endPoint y: 234, distance: 128.1
click at [1047, 234] on div "helper . moveUp ( 1 ) helper . build ( "downArrow" ) helper . moveDown ( 1 ) he…" at bounding box center [1153, 462] width 491 height 512
click at [1107, 229] on div "helper . moveUp ( 1 ) helper . build ( "downArrow" ) helper . moveDown ( 1 ) he…" at bounding box center [1149, 441] width 484 height 469
drag, startPoint x: 1133, startPoint y: 240, endPoint x: 1053, endPoint y: 232, distance: 80.4
click at [1053, 232] on div "helper . moveUp ( 1 ) helper . build ( "downArrow" ) helper . moveDown ( 1 ) he…" at bounding box center [1153, 462] width 491 height 512
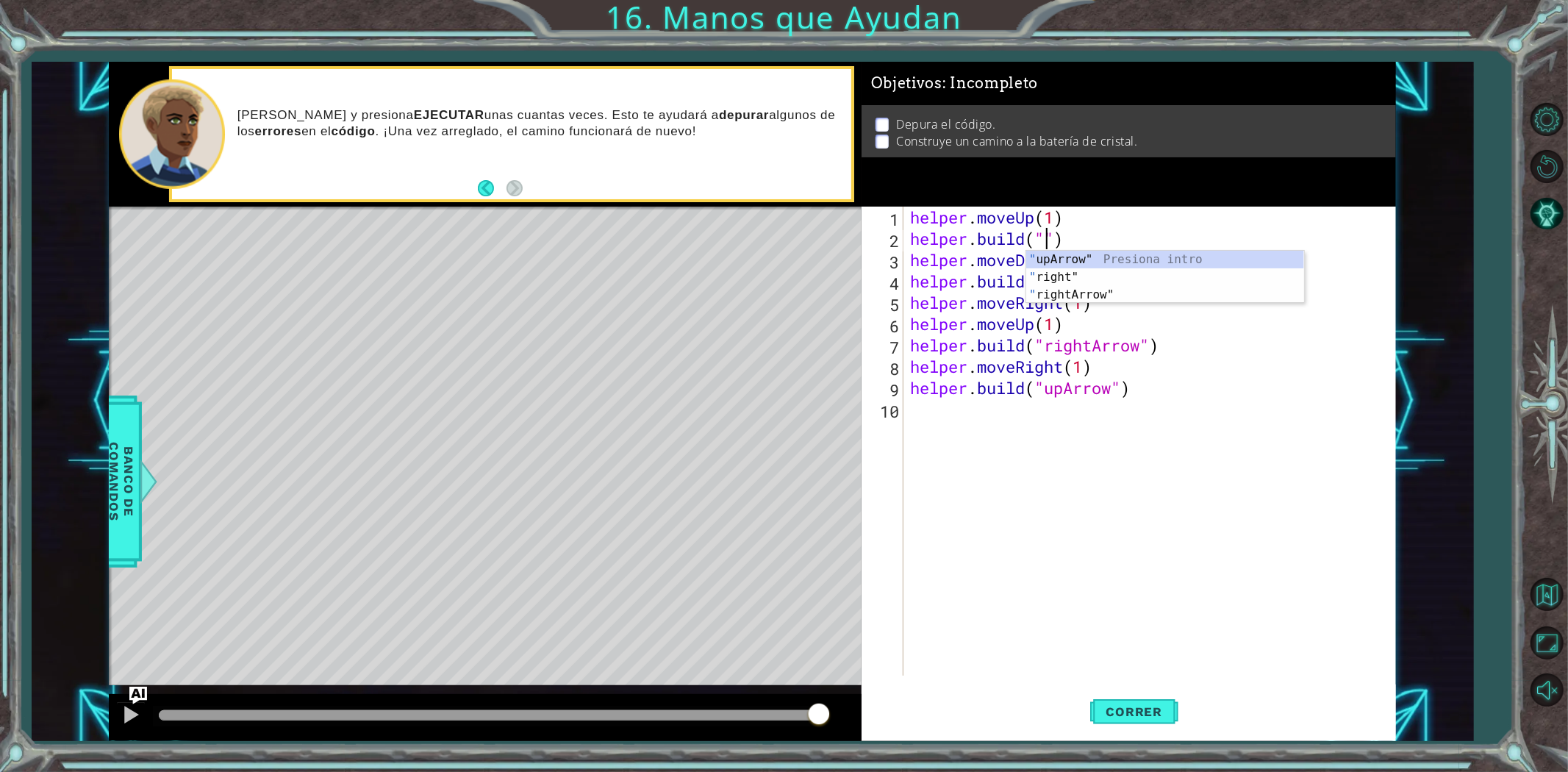
scroll to position [0, 6]
click at [1076, 254] on div ""u [PERSON_NAME]" Presiona intro" at bounding box center [1164, 277] width 278 height 53
click at [1134, 710] on span "Correr" at bounding box center [1134, 712] width 86 height 15
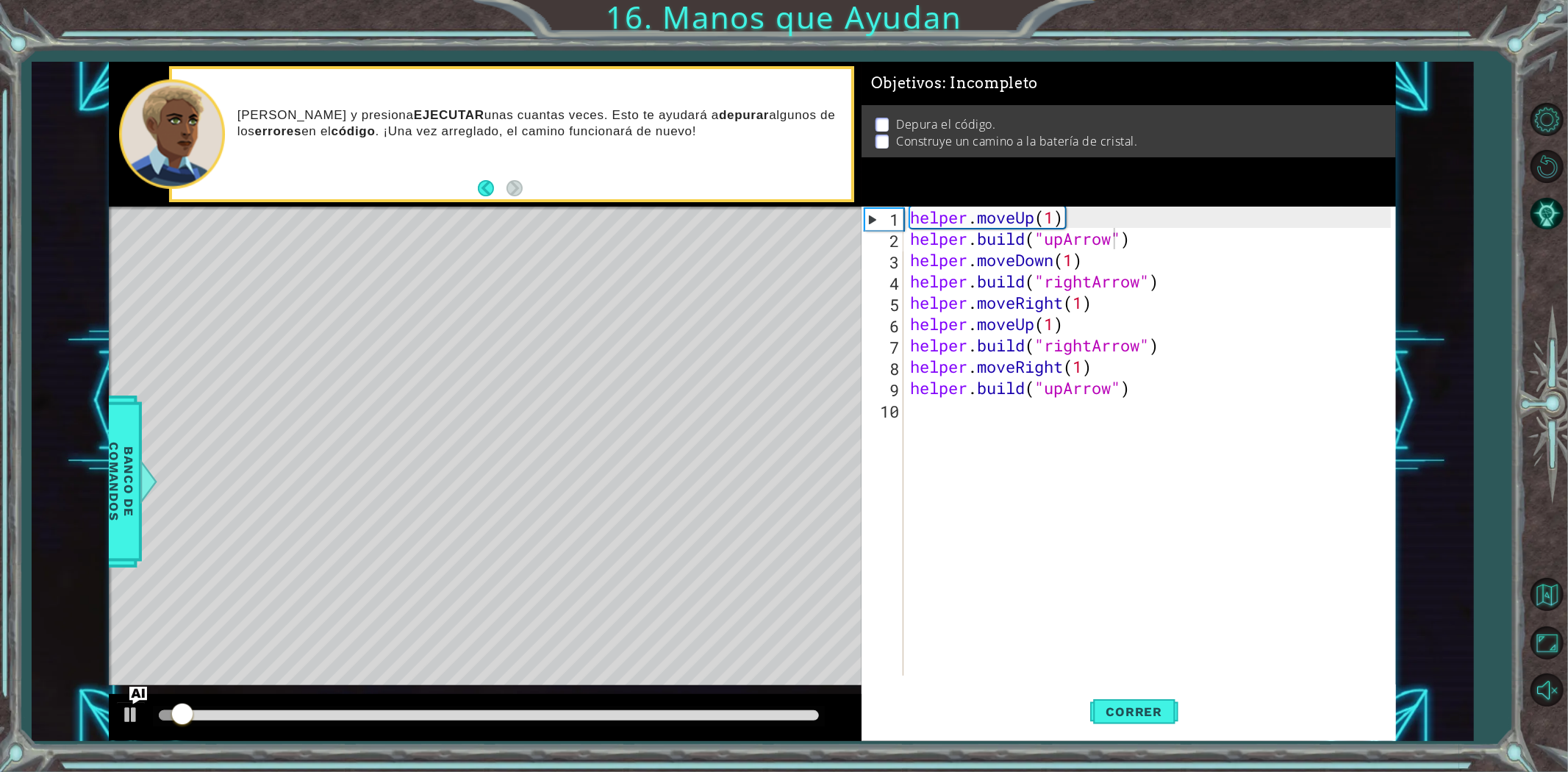
click at [203, 708] on div at bounding box center [489, 716] width 672 height 21
drag, startPoint x: 196, startPoint y: 711, endPoint x: 755, endPoint y: 726, distance: 559.2
click at [739, 726] on div at bounding box center [739, 715] width 27 height 27
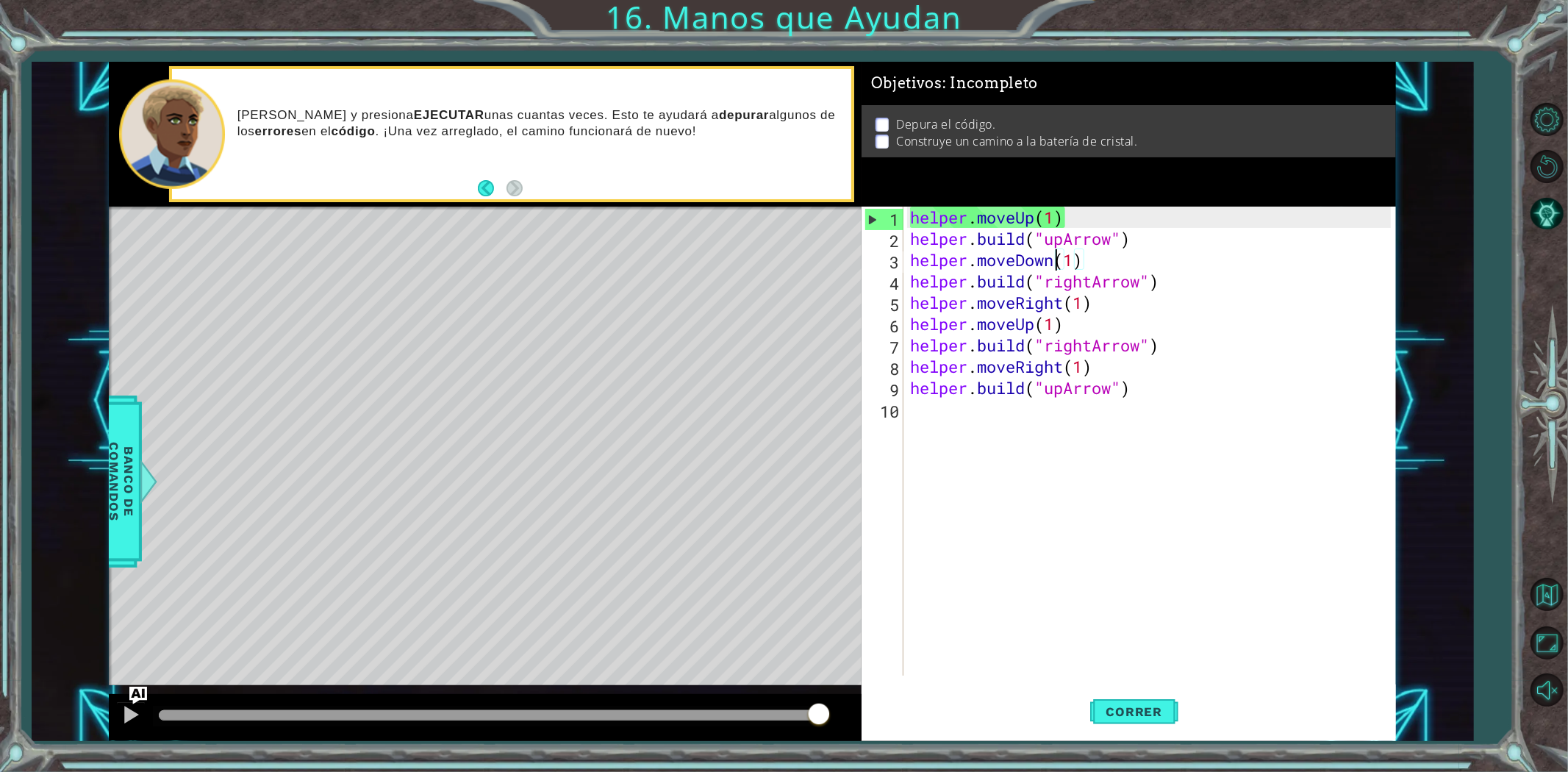
click at [1052, 265] on div "helper . moveUp ( 1 ) helper . build ( "upArrow" ) helper . moveDown ( 1 ) help…" at bounding box center [1153, 462] width 491 height 512
click at [1078, 259] on div "helper . moveUp ( 1 ) helper . build ( "upArrow" ) helper . moveDown ( 1 ) help…" at bounding box center [1149, 441] width 484 height 469
drag, startPoint x: 1055, startPoint y: 257, endPoint x: 1019, endPoint y: 259, distance: 36.1
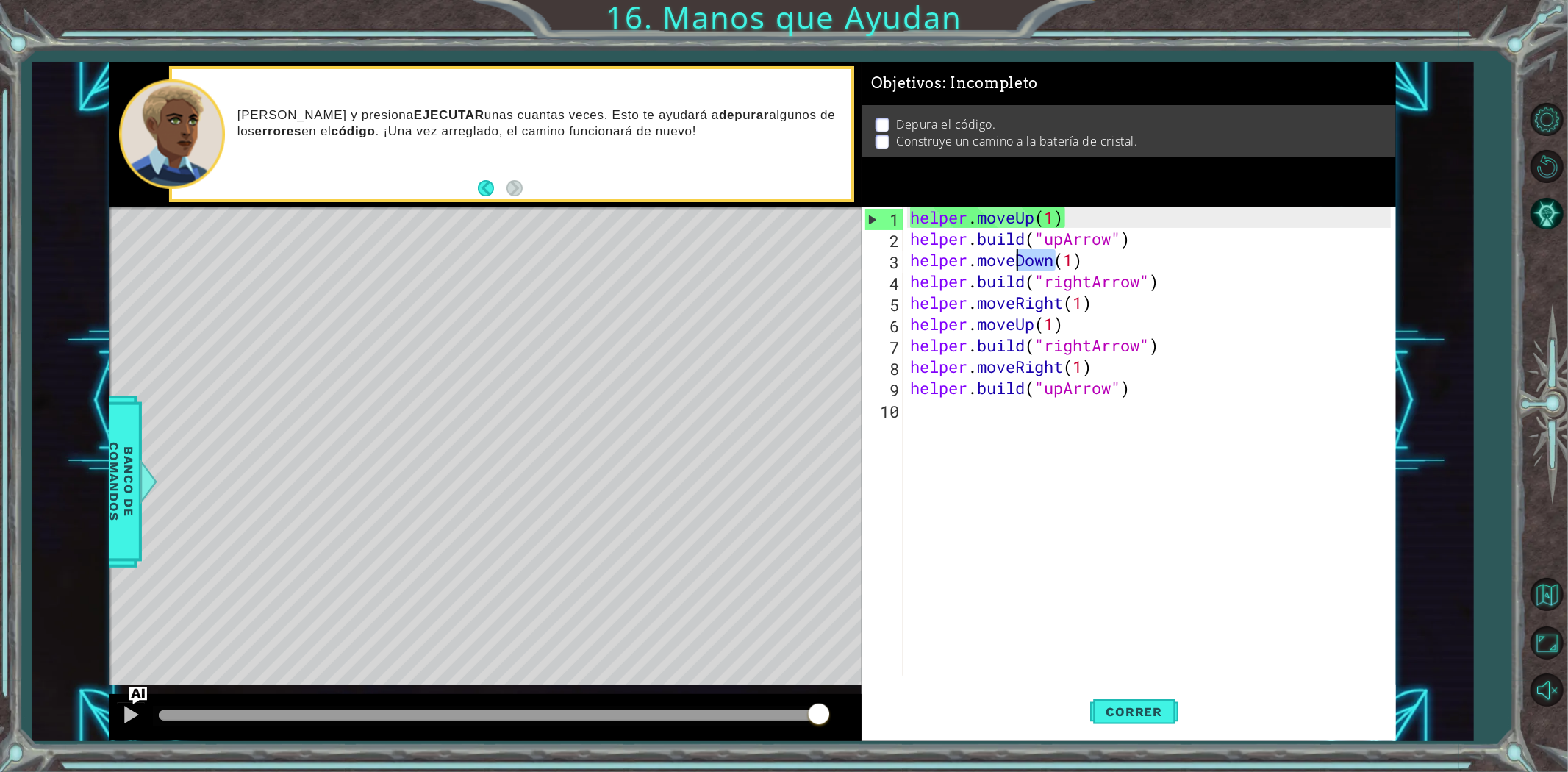
click at [1019, 259] on div "helper . moveUp ( 1 ) helper . build ( "upArrow" ) helper . moveDown ( 1 ) help…" at bounding box center [1153, 462] width 491 height 512
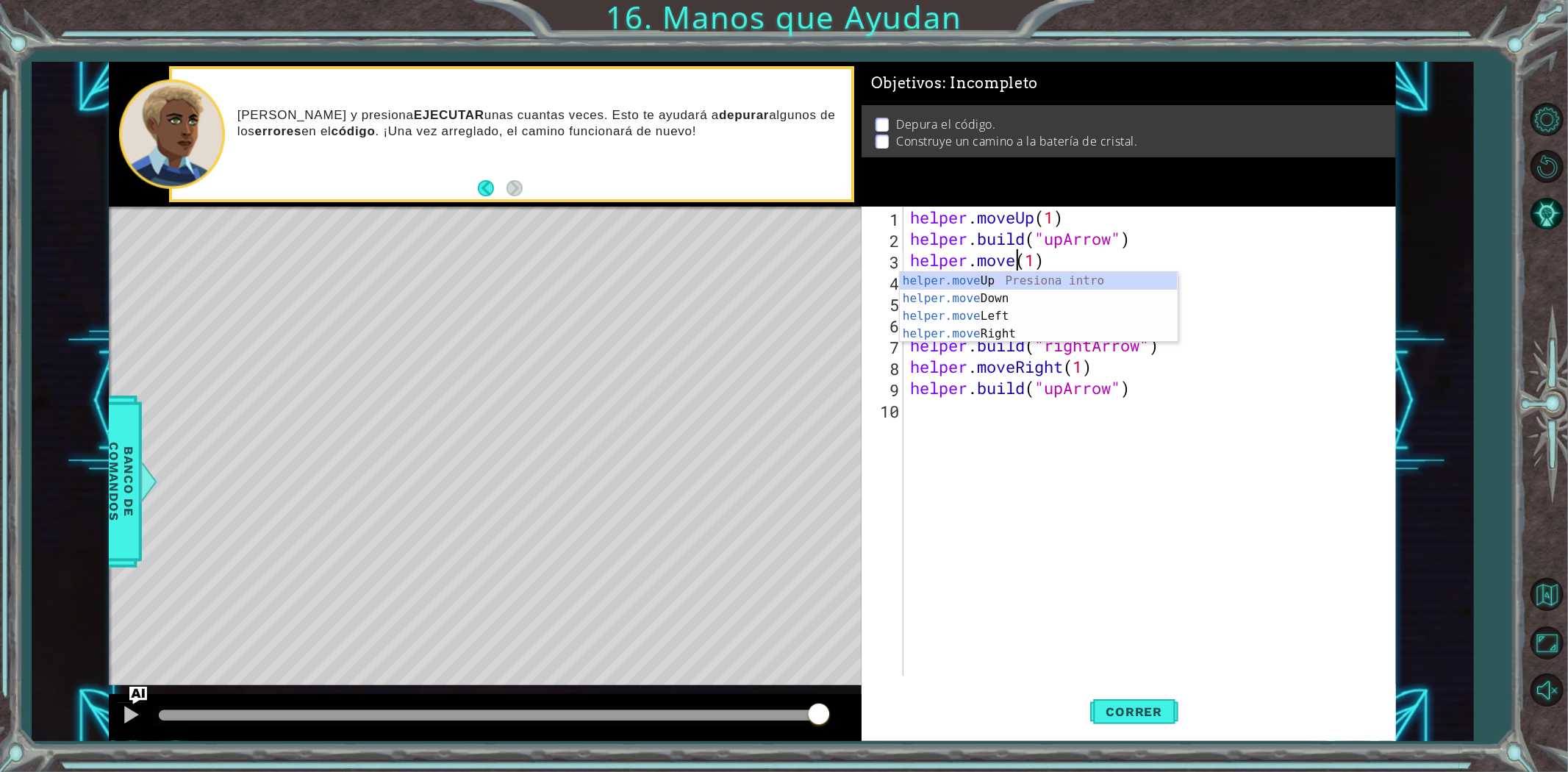
scroll to position [0, 4]
click at [1019, 279] on div "helper.move Up Presiona intro helper.move Down Presiona intro helper.move Left …" at bounding box center [1038, 325] width 278 height 106
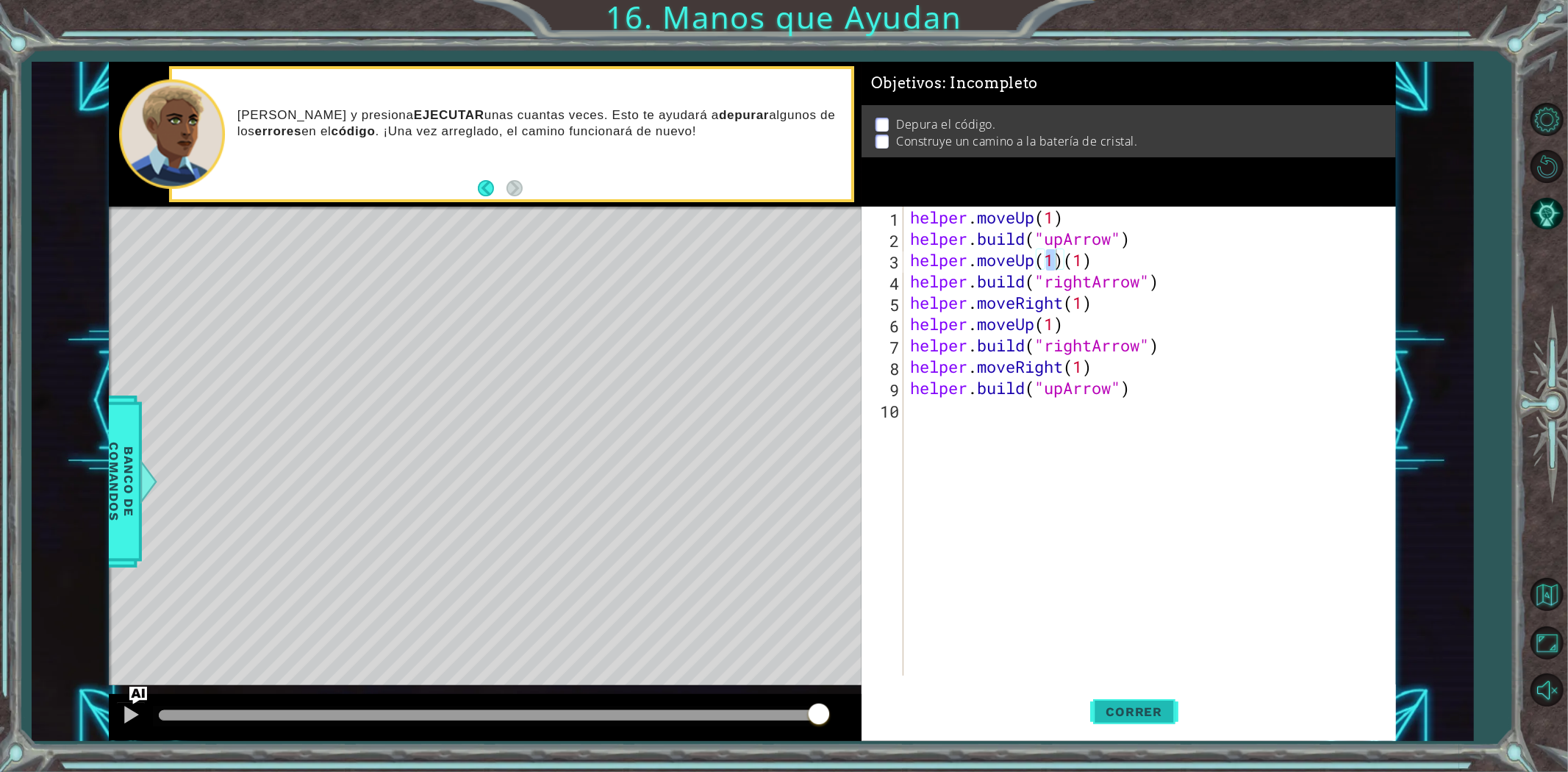
click at [1090, 709] on button "Correr" at bounding box center [1134, 711] width 88 height 54
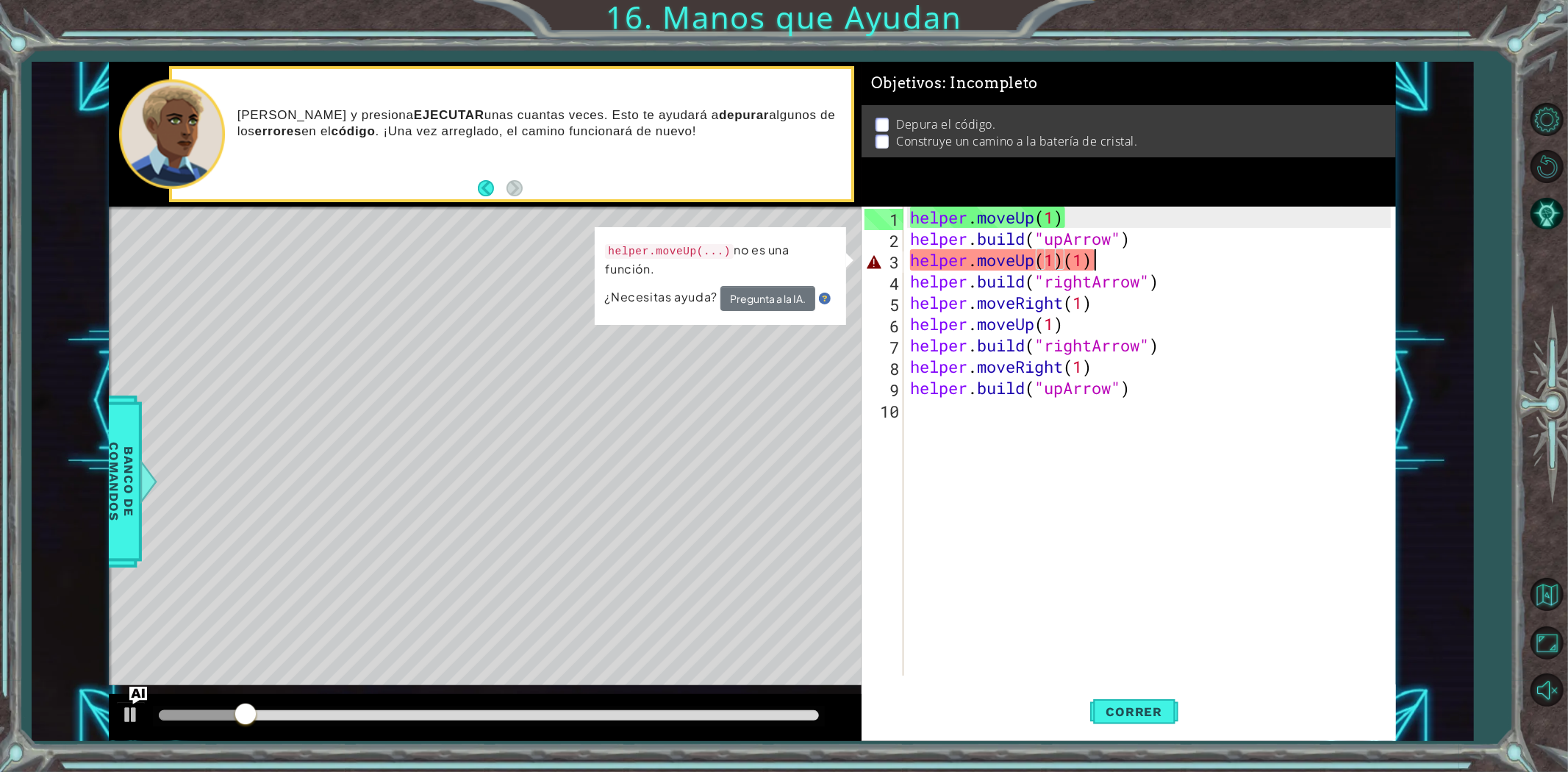
click at [1100, 262] on div "helper . moveUp ( 1 ) helper . build ( "upArrow" ) helper . moveUp ( 1 ) ( 1 ) …" at bounding box center [1153, 462] width 491 height 512
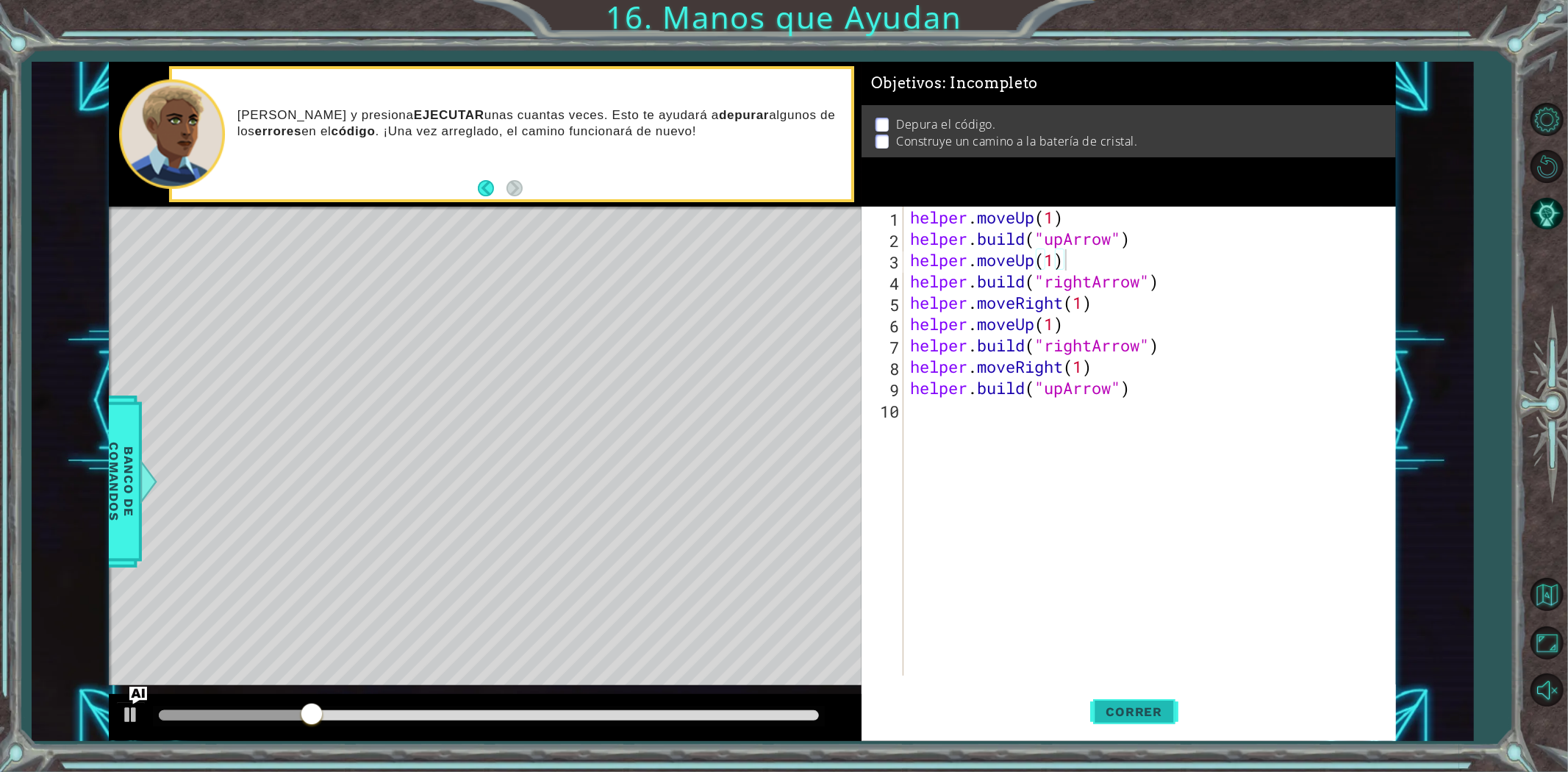
click at [1112, 700] on button "Correr" at bounding box center [1134, 711] width 88 height 54
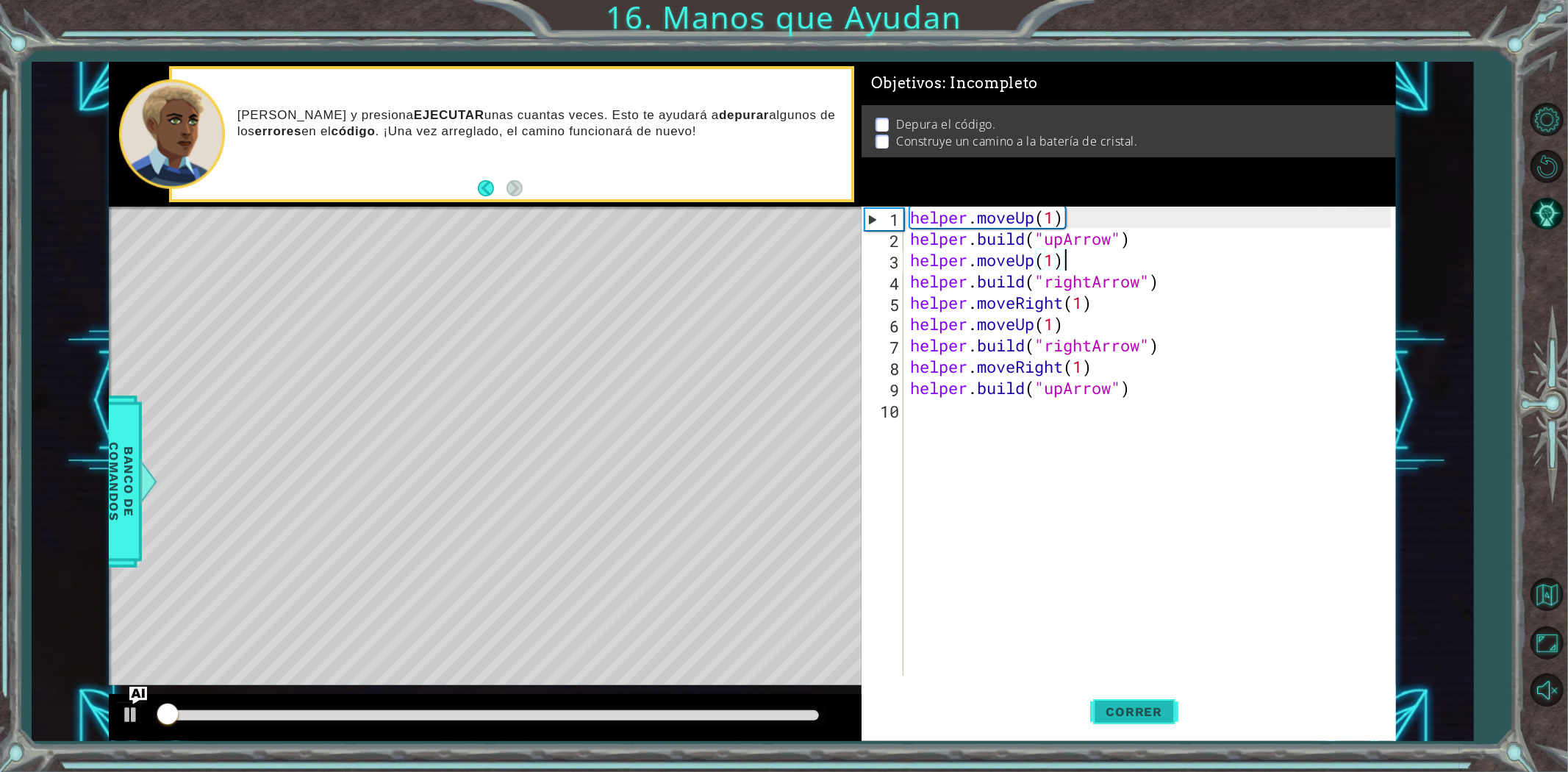
click at [1112, 700] on button "Correr" at bounding box center [1134, 711] width 88 height 54
drag, startPoint x: 191, startPoint y: 725, endPoint x: 801, endPoint y: 751, distance: 610.6
click at [801, 751] on div "[DOMAIN_NAME]("upArrow") 1 2 3 4 5 6 7 8 9 10 helper . moveUp ( ) helper . buil…" at bounding box center [784, 386] width 1568 height 772
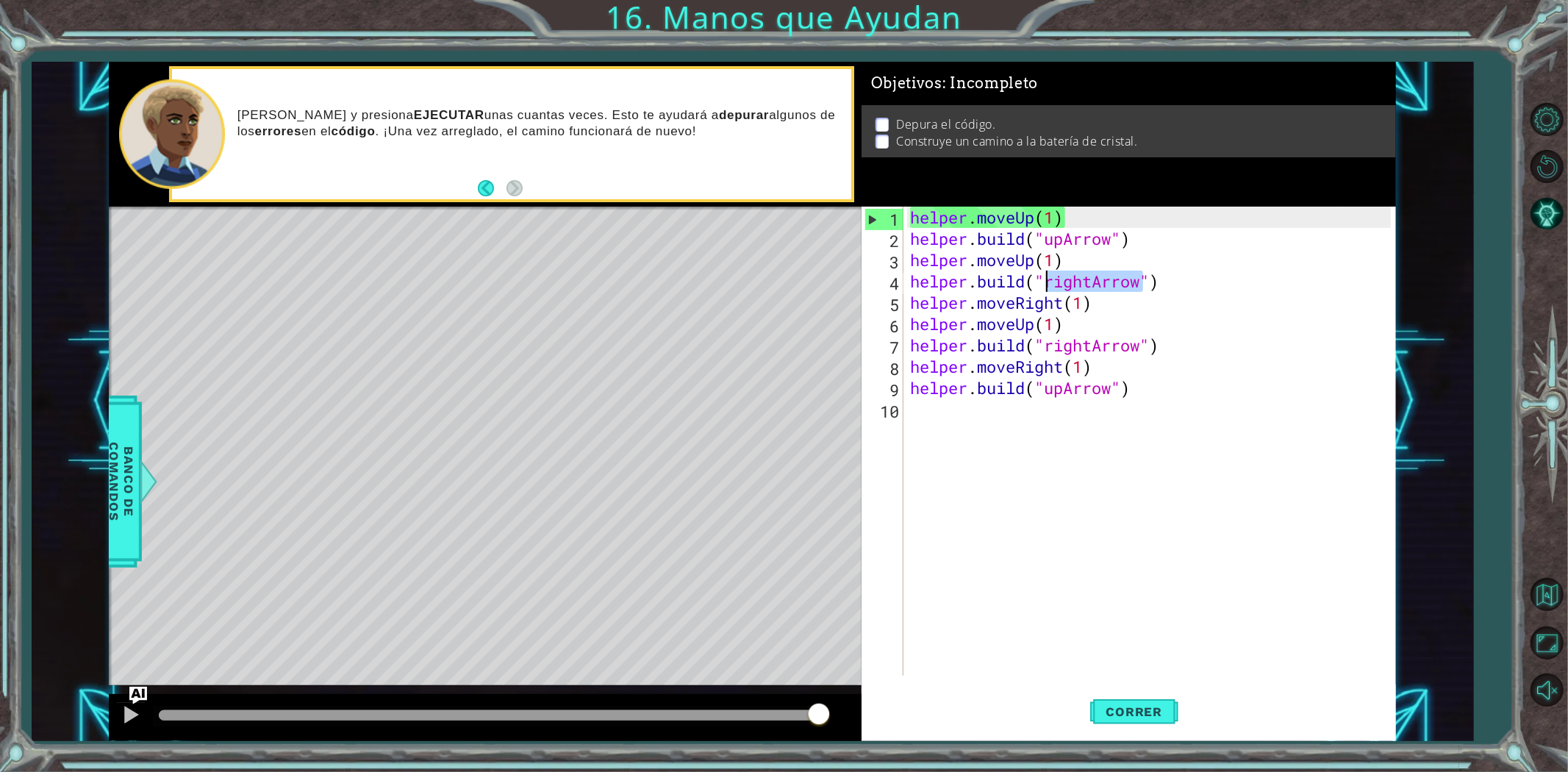
drag, startPoint x: 1147, startPoint y: 285, endPoint x: 1050, endPoint y: 281, distance: 97.1
click at [1050, 281] on div "helper . moveUp ( 1 ) helper . build ( "upArrow" ) helper . moveUp ( 1 ) helper…" at bounding box center [1153, 462] width 491 height 512
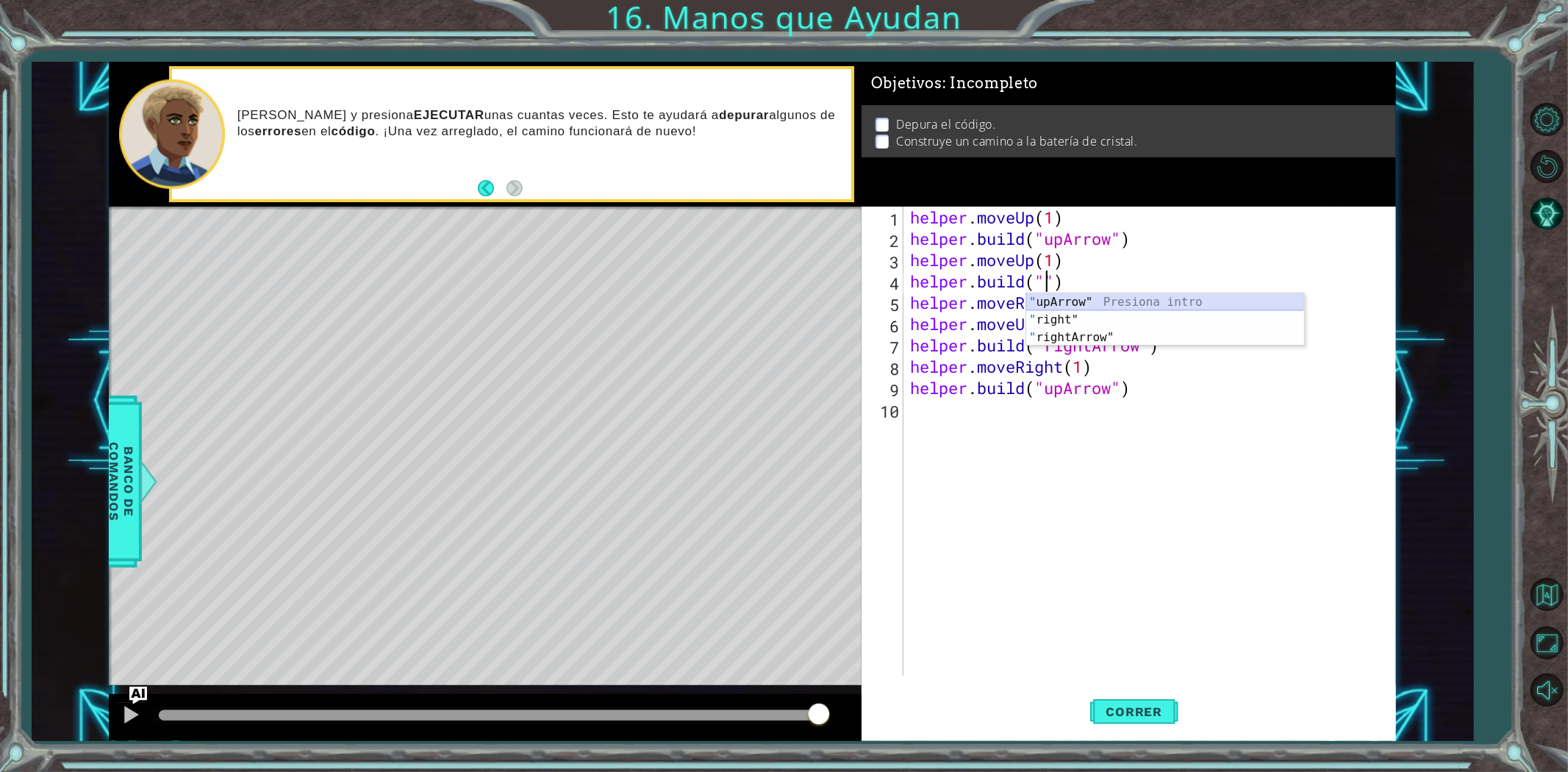
click at [1070, 300] on div "" upArrow" Presiona intro " right" Presiona intro " rightArrow" Presiona intro" at bounding box center [1164, 337] width 278 height 88
click at [1133, 726] on button "Correr" at bounding box center [1134, 711] width 88 height 54
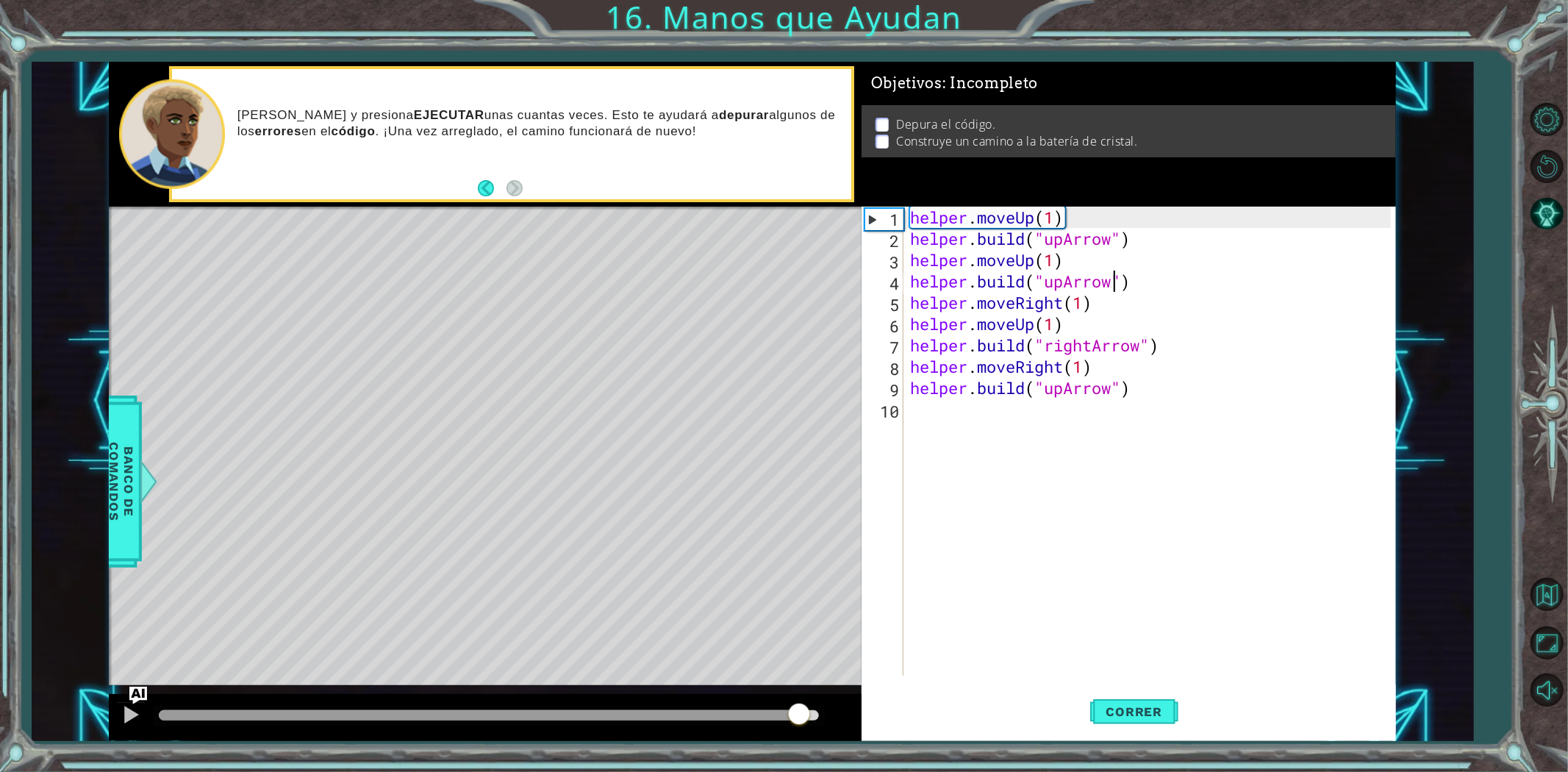
click at [800, 640] on div "methods helper moveUp() moveDown() moveLeft() moveRight() build(item) tools for…" at bounding box center [753, 401] width 1287 height 679
click at [1064, 299] on div "helper . moveUp ( 1 ) helper . build ( "upArrow" ) helper . moveUp ( 1 ) helper…" at bounding box center [1153, 462] width 491 height 512
click at [1058, 300] on div "helper . moveUp ( 1 ) helper . build ( "upArrow" ) helper . moveUp ( 1 ) helper…" at bounding box center [1153, 462] width 491 height 512
click at [1076, 300] on div "helper . moveUp ( 1 ) helper . build ( "upArrow" ) helper . moveUp ( 1 ) helper…" at bounding box center [1149, 441] width 484 height 469
click at [1016, 303] on div "helper . moveUp ( 1 ) helper . build ( "upArrow" ) helper . moveUp ( 1 ) helper…" at bounding box center [1153, 462] width 491 height 512
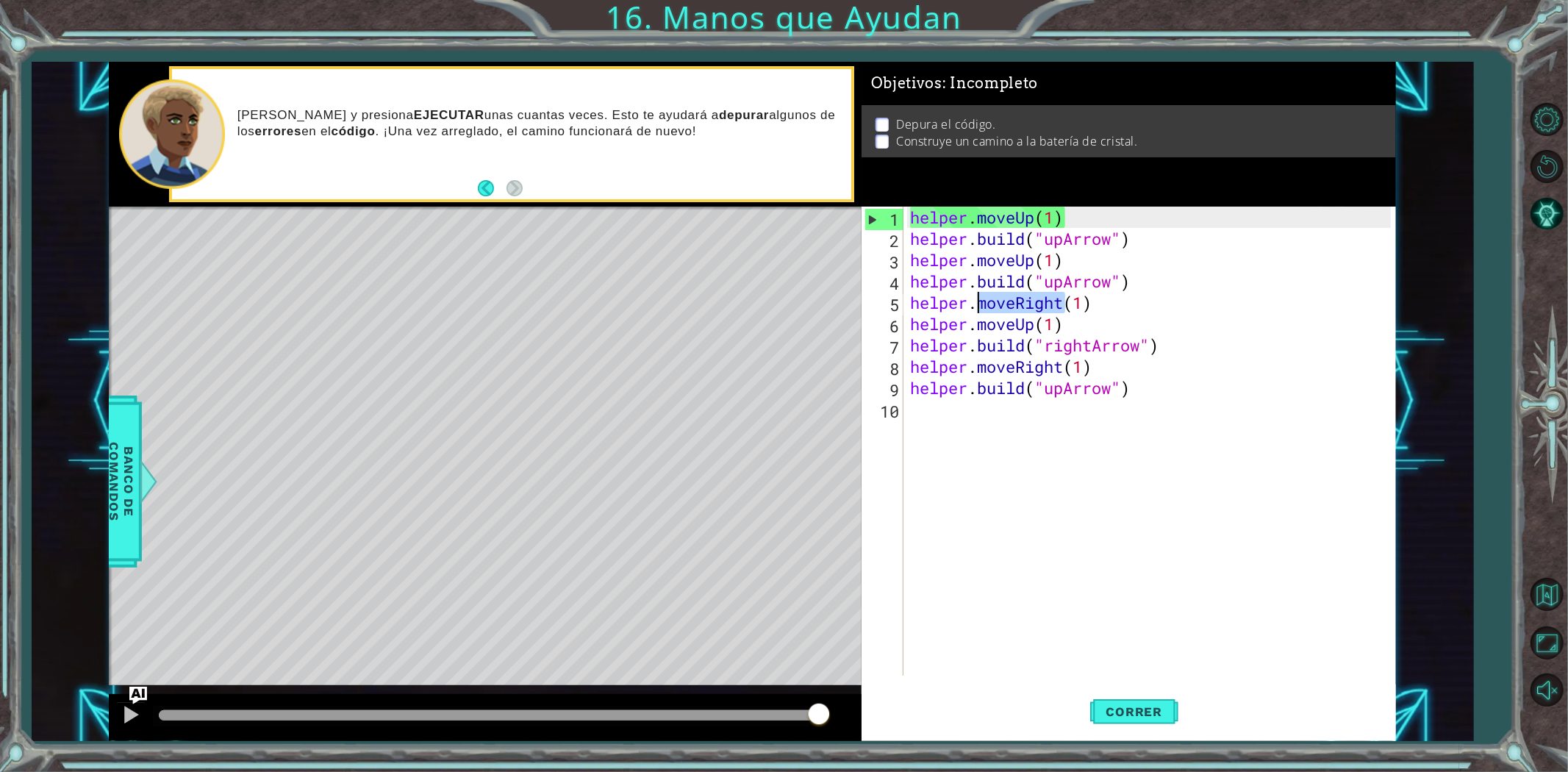
click at [1016, 303] on div "helper . moveUp ( 1 ) helper . build ( "upArrow" ) helper . moveUp ( 1 ) helper…" at bounding box center [1153, 462] width 491 height 512
click at [1032, 312] on div "helper . moveUp ( 1 ) helper . build ( "upArrow" ) helper . moveUp ( 1 ) helper…" at bounding box center [1149, 441] width 484 height 469
click at [1030, 318] on div "helper . moveUp ( 1 ) helper . build ( "upArrow" ) helper . moveUp ( 1 ) helper…" at bounding box center [1153, 462] width 491 height 512
drag, startPoint x: 1035, startPoint y: 320, endPoint x: 981, endPoint y: 329, distance: 54.7
click at [981, 329] on div "helper . moveUp ( 1 ) helper . build ( "upArrow" ) helper . moveUp ( 1 ) helper…" at bounding box center [1153, 462] width 491 height 512
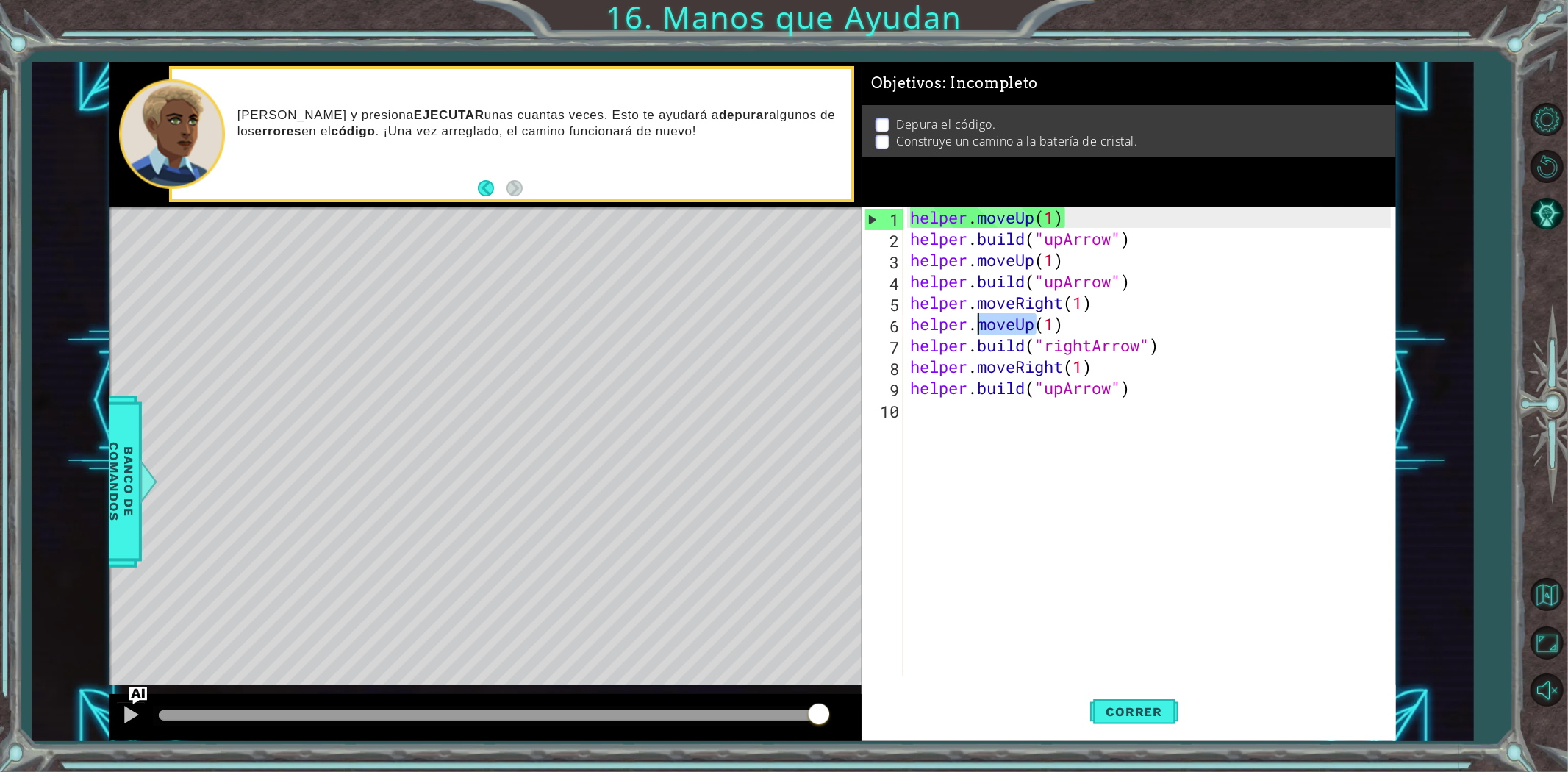
scroll to position [0, 3]
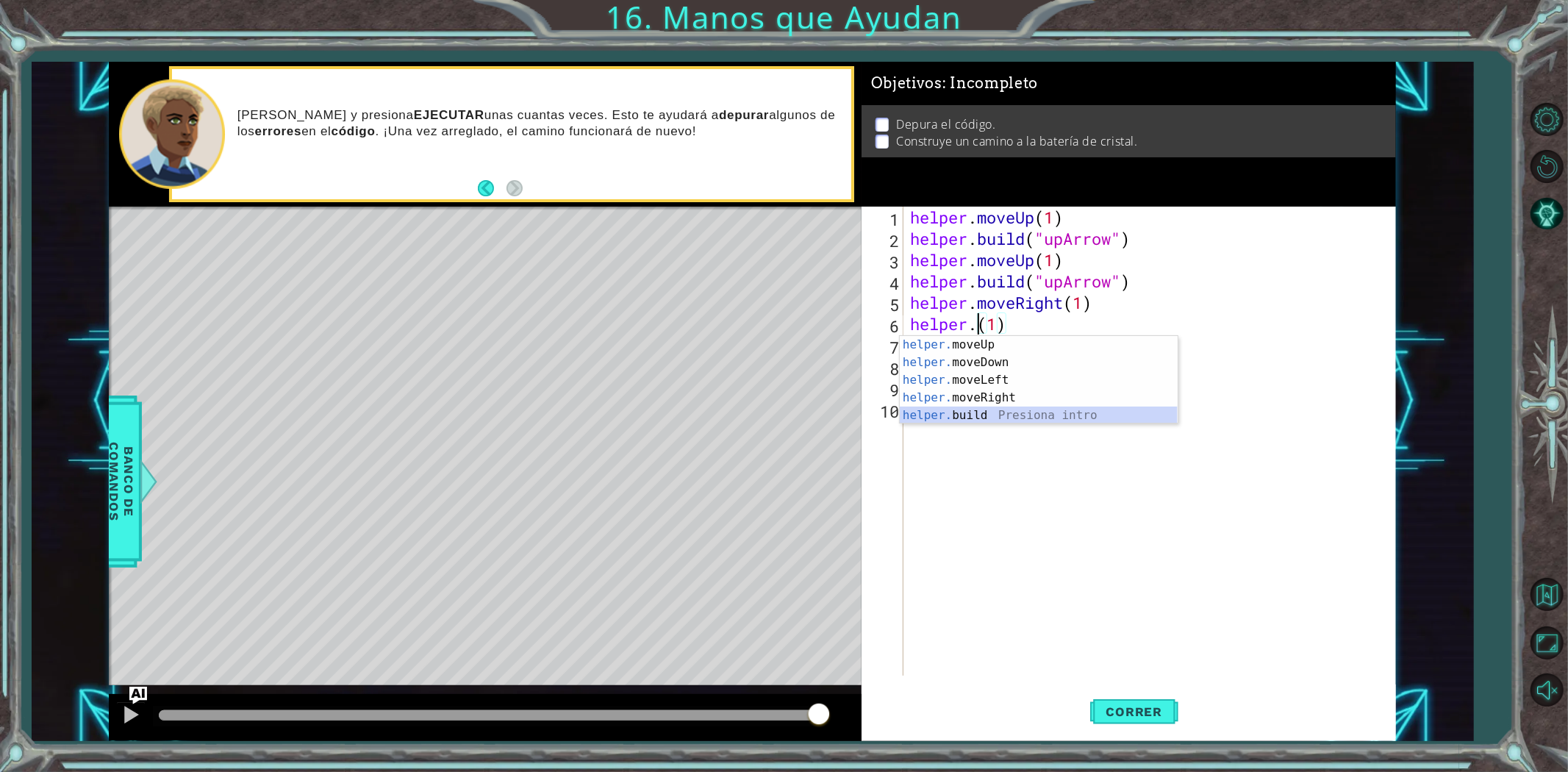
click at [978, 417] on div "helper. moveUp Presiona intro helper. moveDown Presiona intro helper. moveLeft …" at bounding box center [1038, 398] width 278 height 124
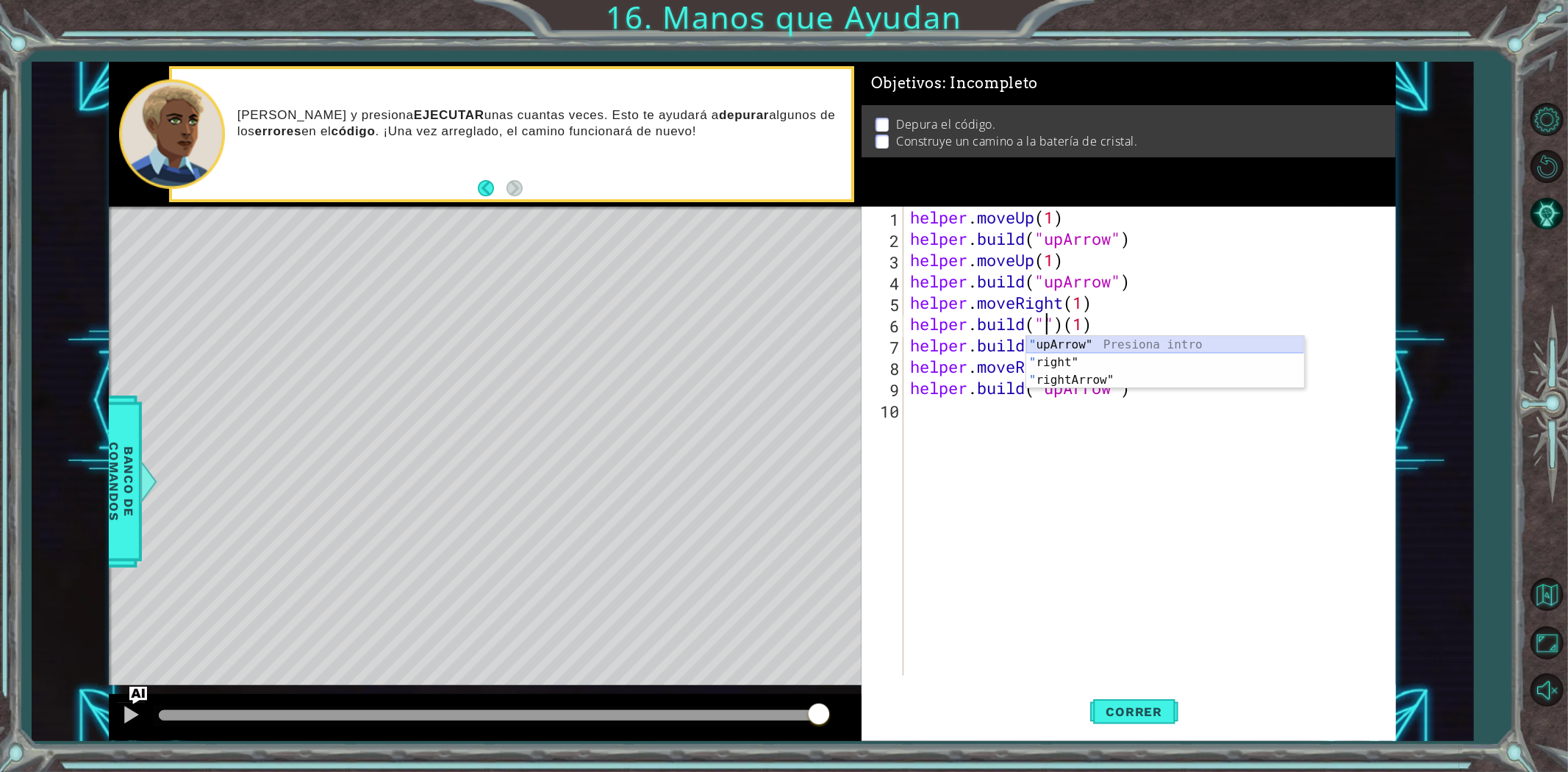
click at [1134, 343] on div "" upArrow" Presiona intro " right" Presiona intro " rightArrow" Presiona intro" at bounding box center [1164, 380] width 278 height 88
click at [1064, 358] on div "" upArrow" Presiona intro " right" Presiona intro " rightArrow" Presiona intro" at bounding box center [1164, 380] width 278 height 88
click at [1117, 726] on button "Correr" at bounding box center [1134, 711] width 88 height 54
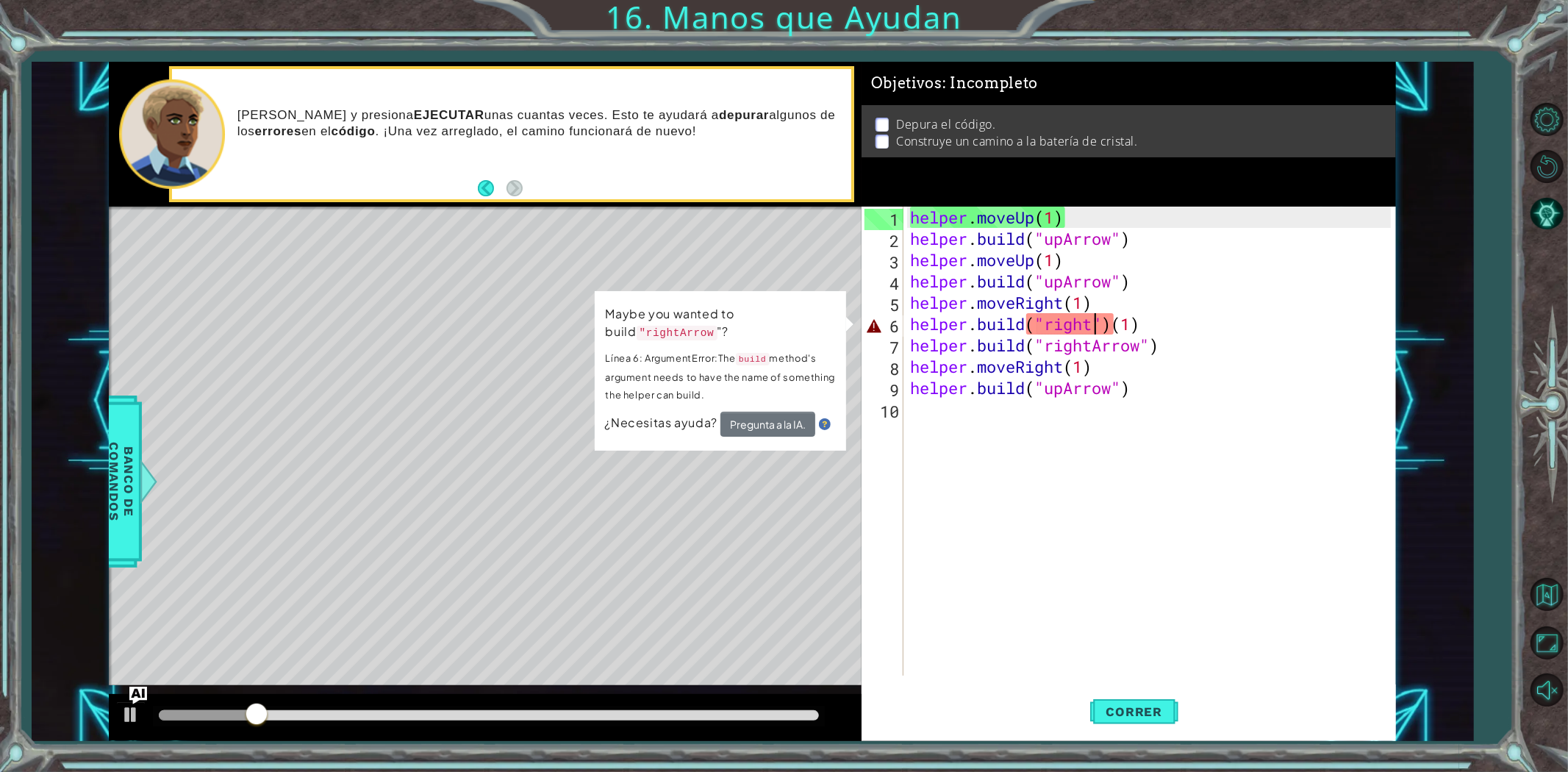
scroll to position [0, 9]
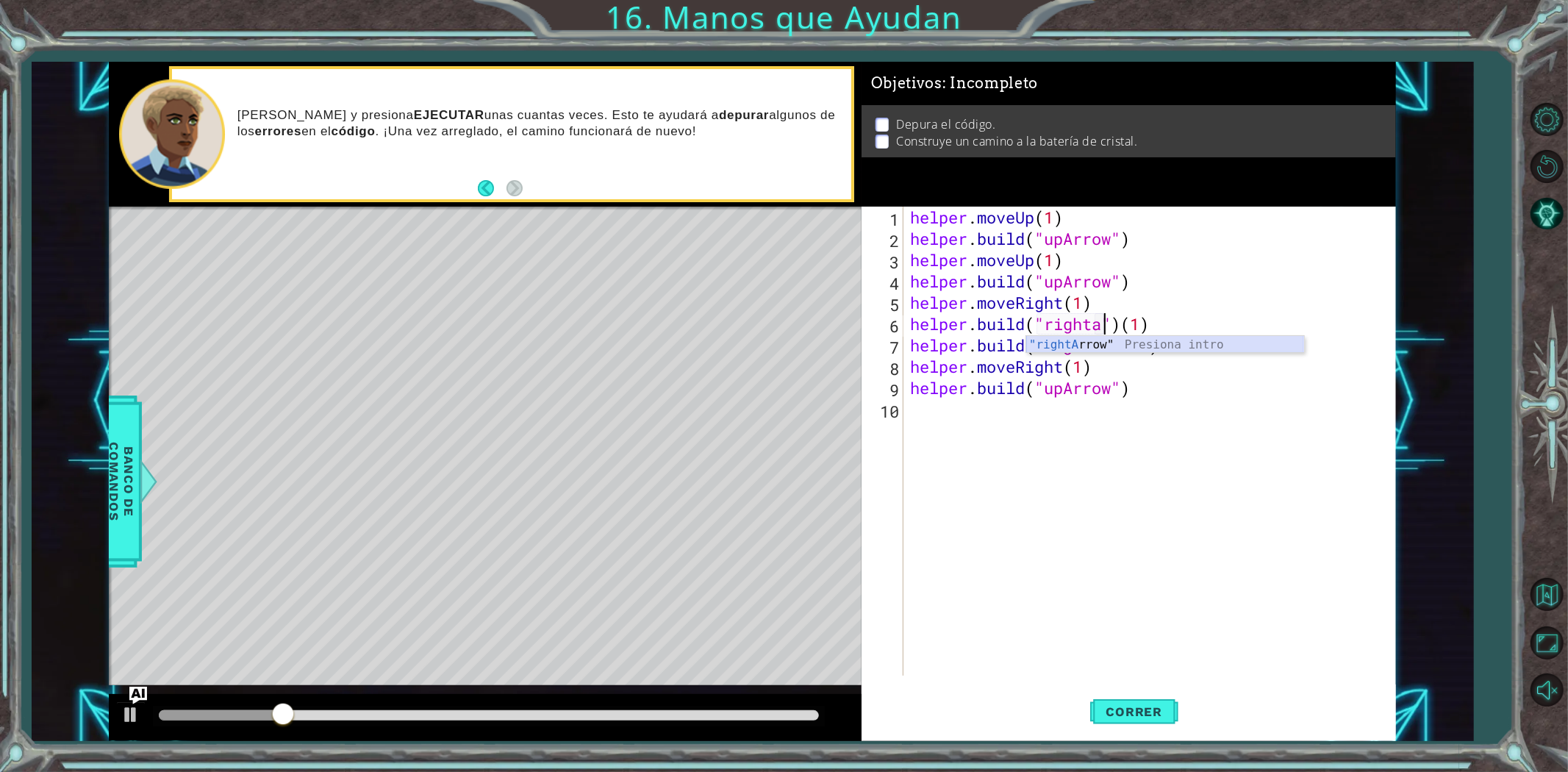
click at [1220, 340] on div ""rightA rrow" Presiona intro" at bounding box center [1164, 362] width 278 height 53
click at [1140, 708] on span "Correr" at bounding box center [1134, 712] width 86 height 15
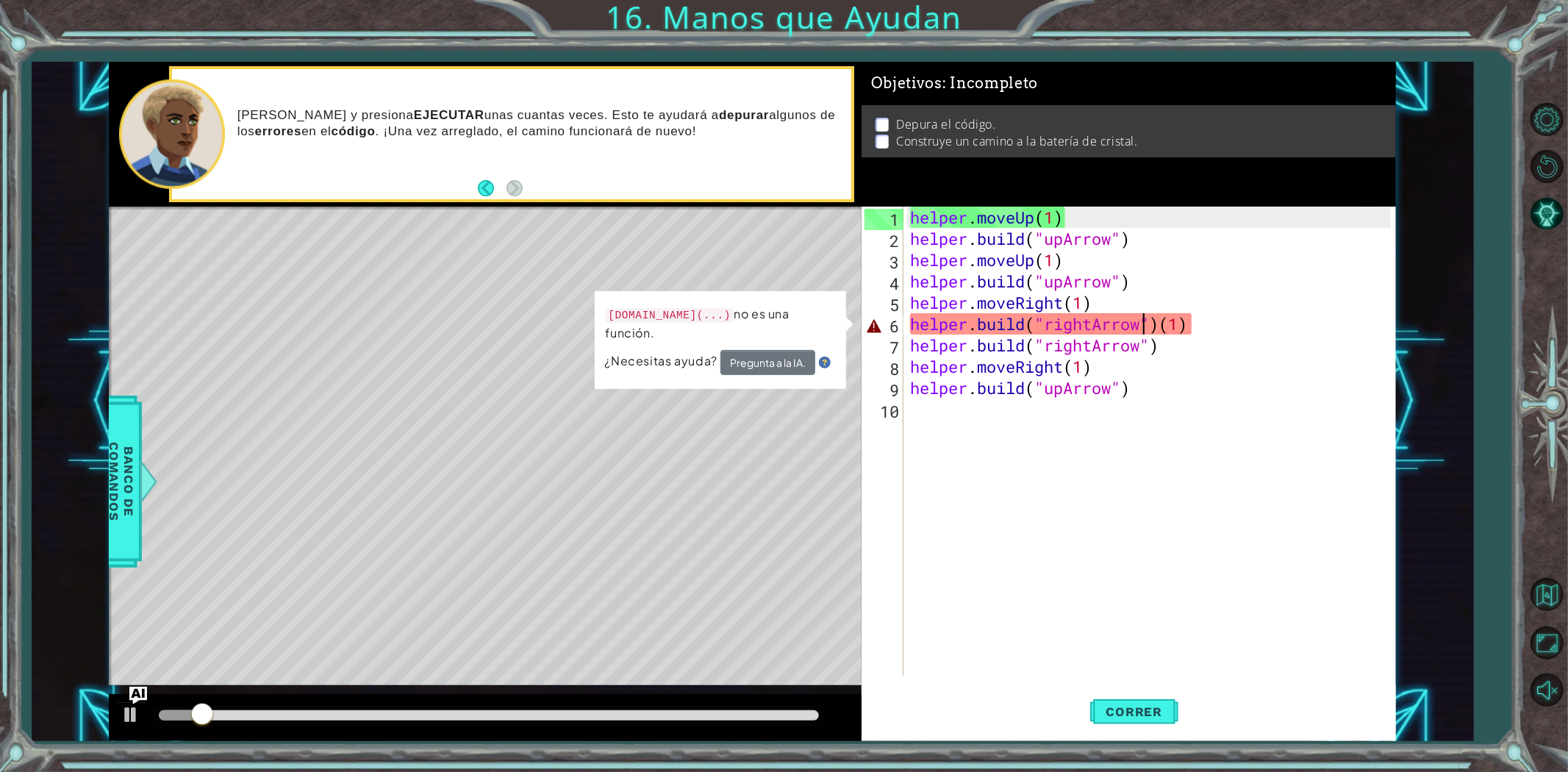
click at [1200, 328] on div "helper . moveUp ( 1 ) helper . build ( "upArrow" ) helper . moveUp ( 1 ) helper…" at bounding box center [1153, 462] width 491 height 512
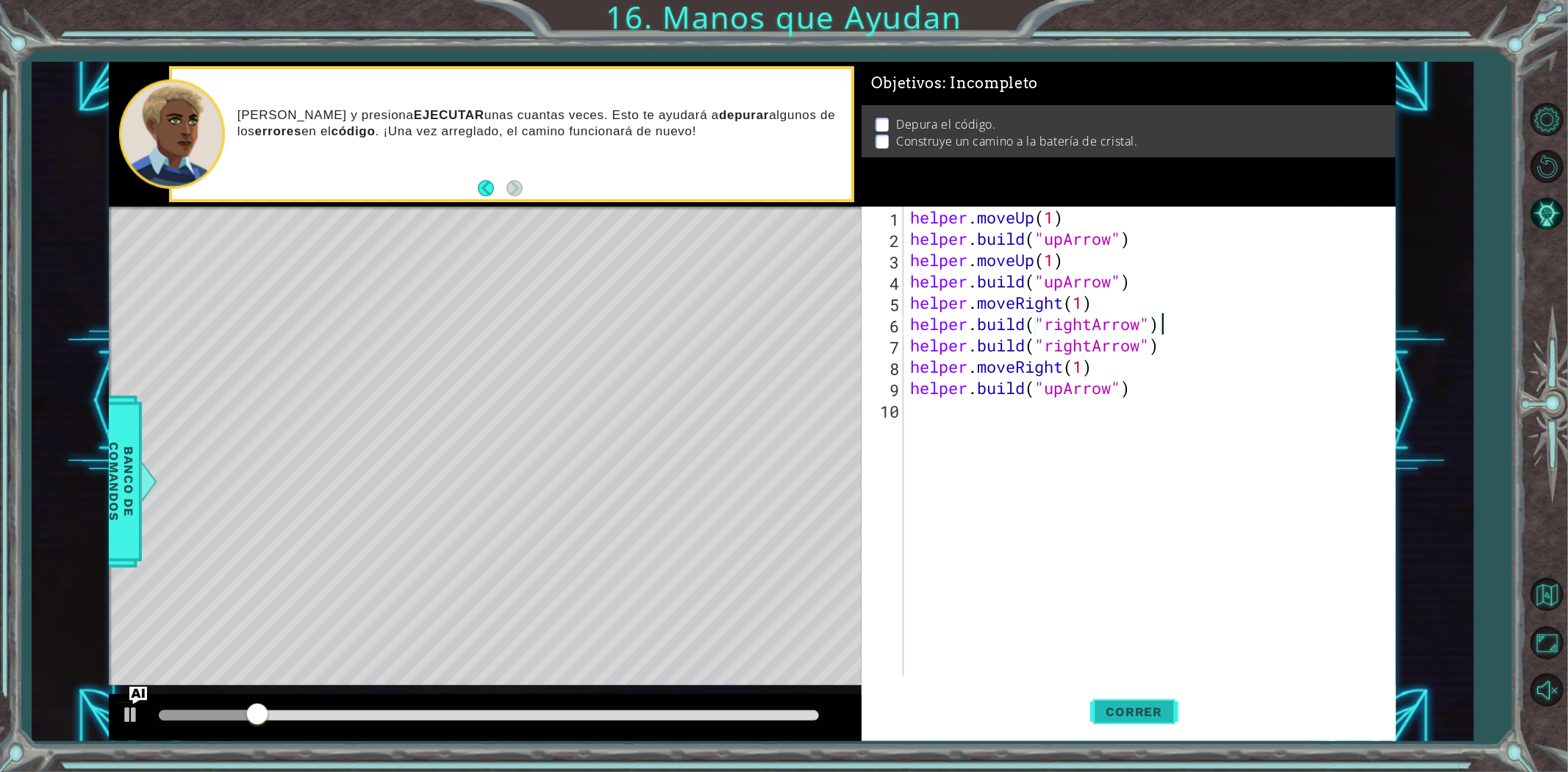
click at [1141, 723] on button "Correr" at bounding box center [1134, 711] width 88 height 54
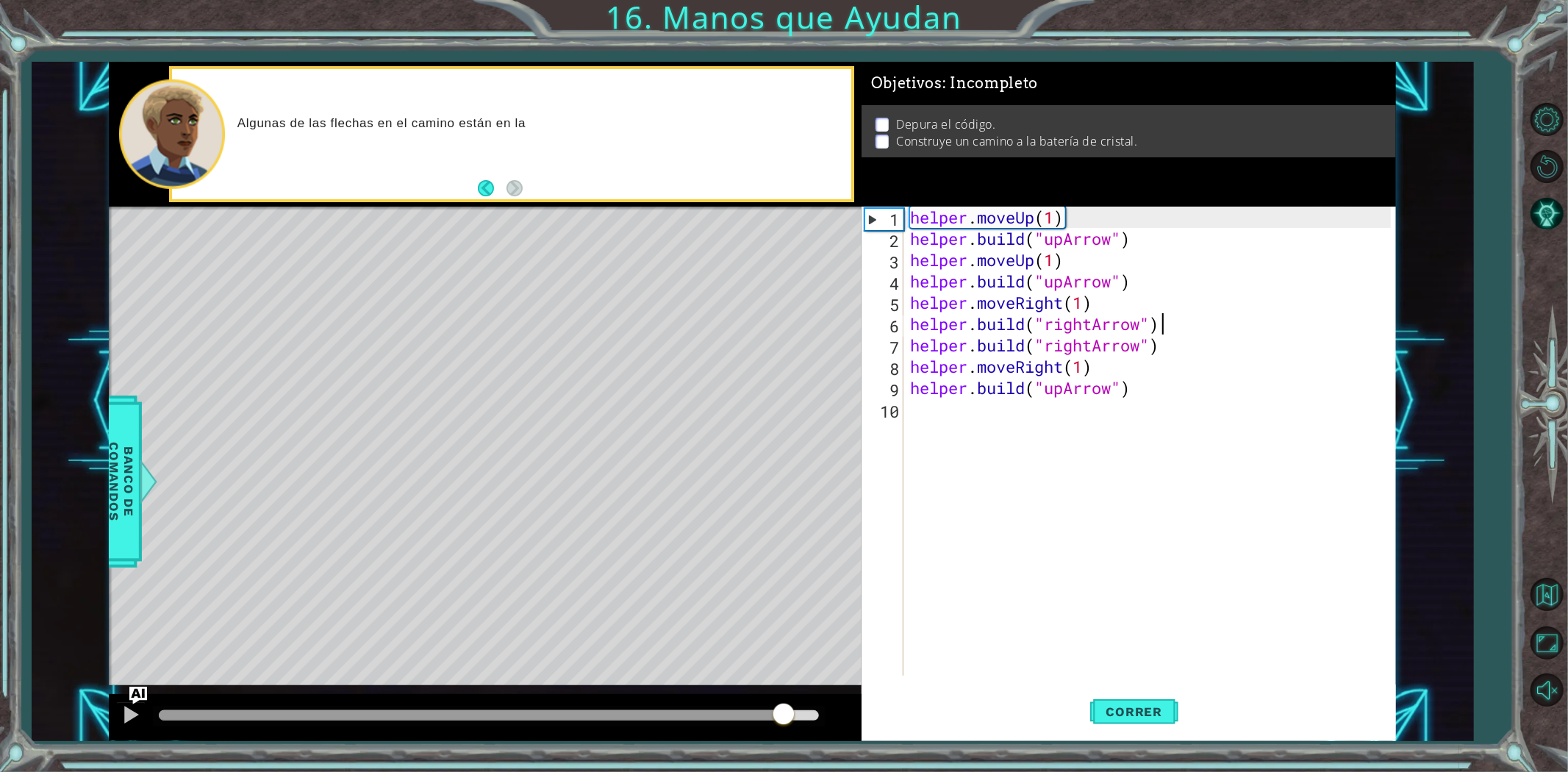
click at [787, 611] on div "methods helper moveUp() moveDown() moveLeft() moveRight() build(item) tools for…" at bounding box center [753, 401] width 1287 height 679
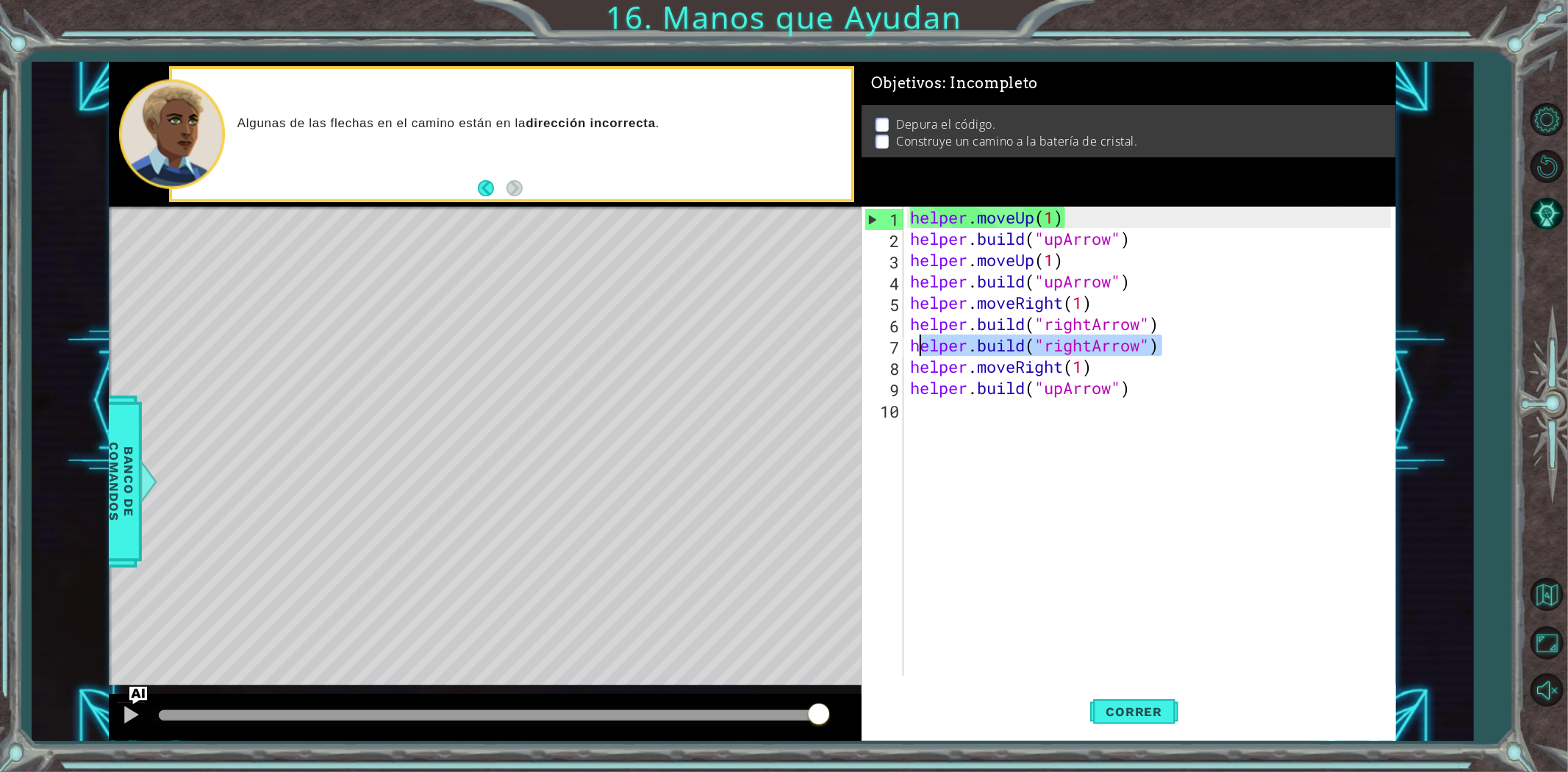
drag, startPoint x: 1198, startPoint y: 342, endPoint x: 921, endPoint y: 340, distance: 277.0
click at [921, 340] on div "helper . moveUp ( 1 ) helper . build ( "upArrow" ) helper . moveUp ( 1 ) helper…" at bounding box center [1153, 462] width 491 height 512
type textarea "h"
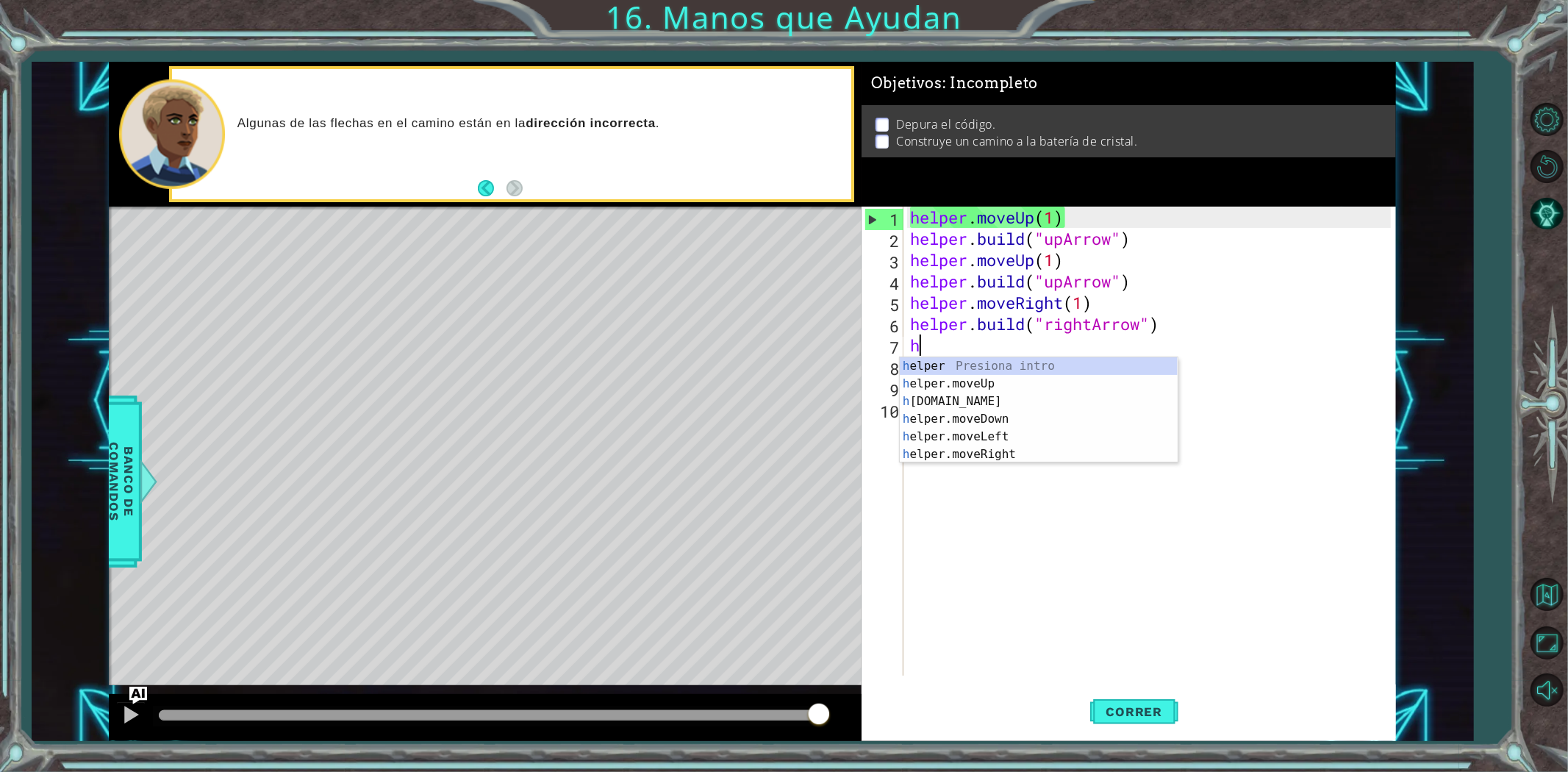
scroll to position [0, 0]
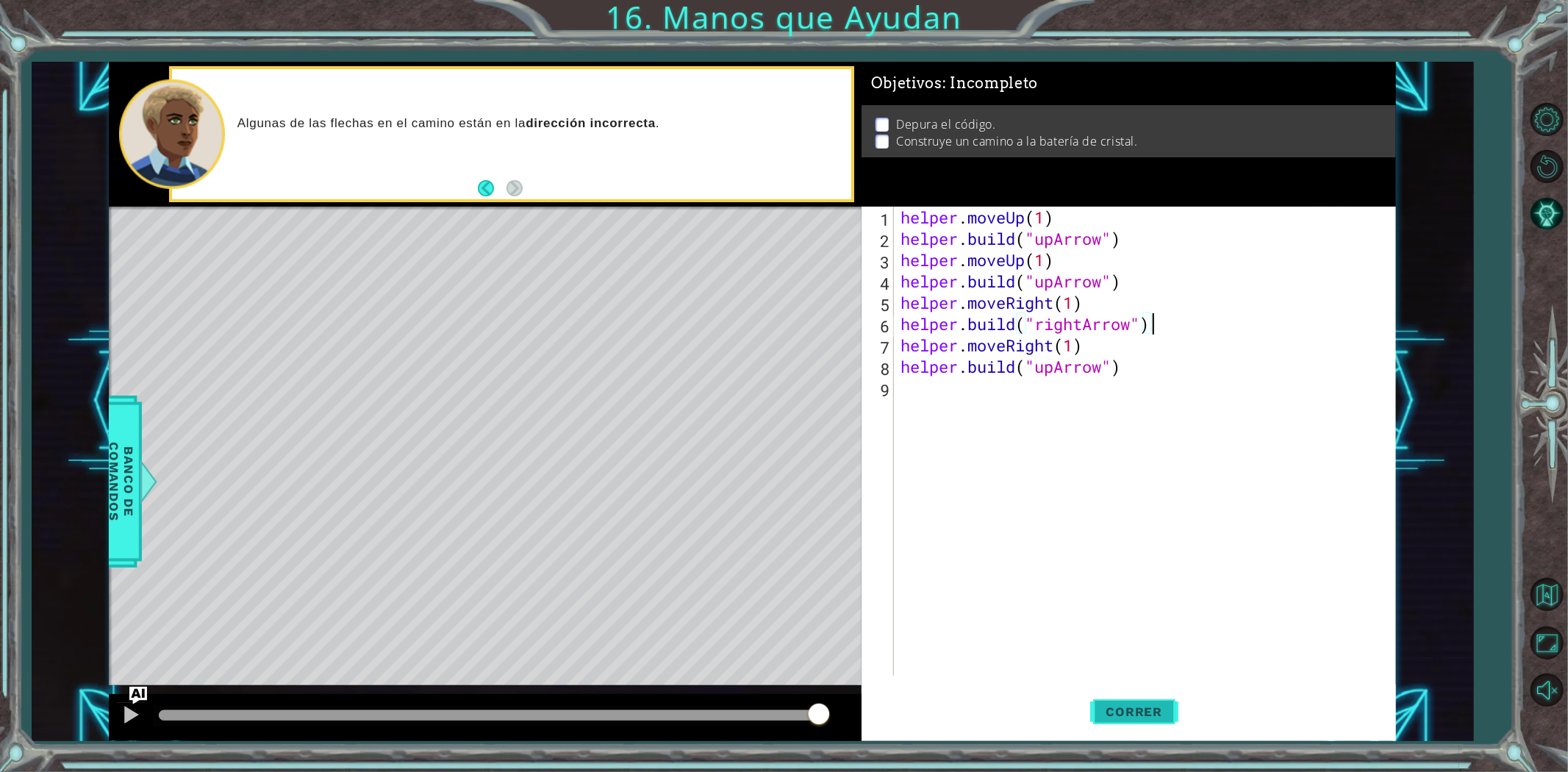
click at [1157, 721] on button "Correr" at bounding box center [1134, 711] width 88 height 54
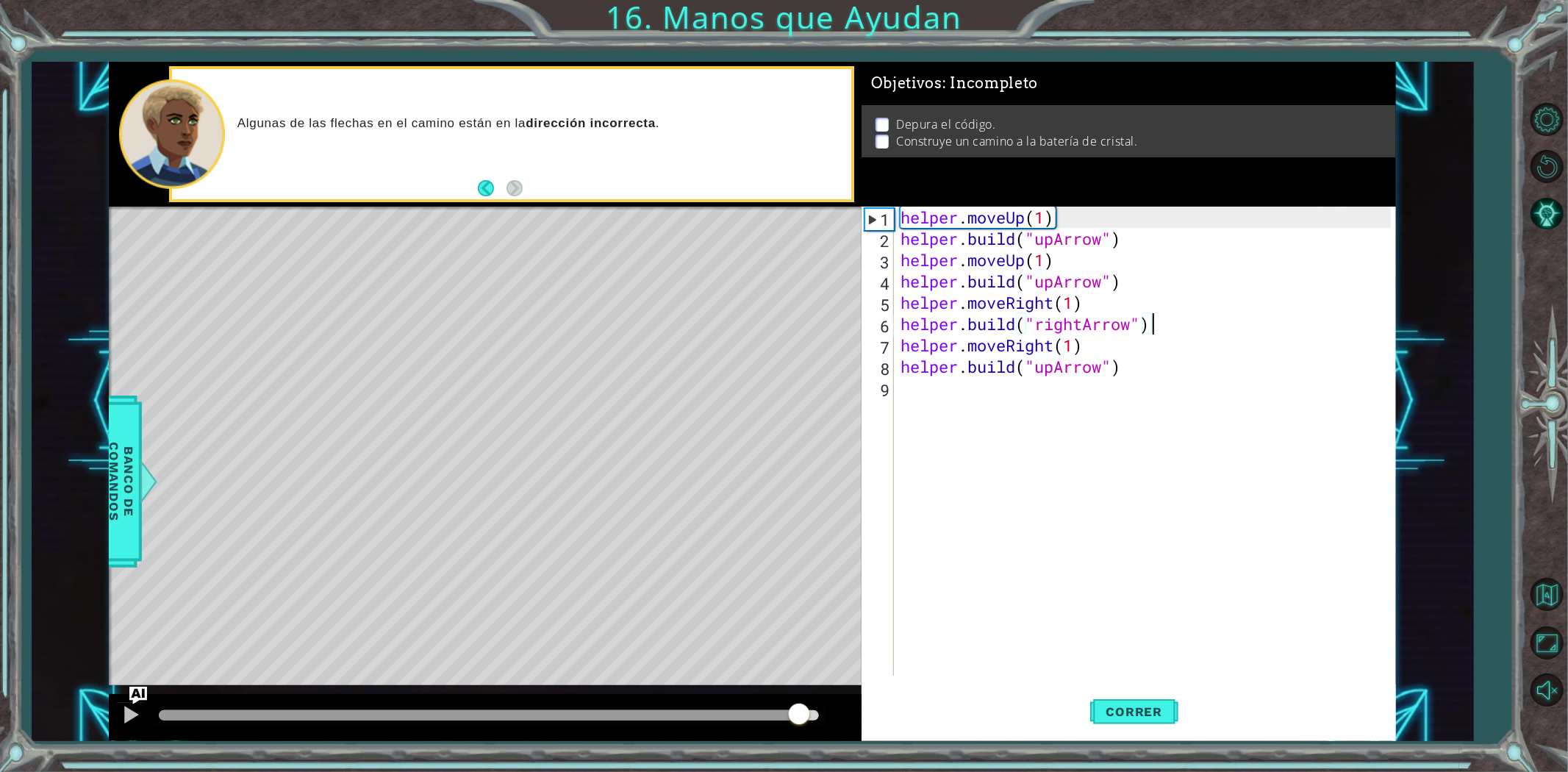
click at [800, 636] on div "methods helper moveUp() moveDown() moveLeft() moveRight() build(item) tools for…" at bounding box center [753, 401] width 1287 height 679
click at [119, 723] on button at bounding box center [131, 716] width 29 height 30
click at [123, 719] on div at bounding box center [131, 715] width 19 height 19
click at [137, 713] on button at bounding box center [131, 716] width 29 height 30
click at [781, 675] on div "methods helper moveUp() moveDown() moveLeft() moveRight() build(item) tools for…" at bounding box center [753, 401] width 1287 height 679
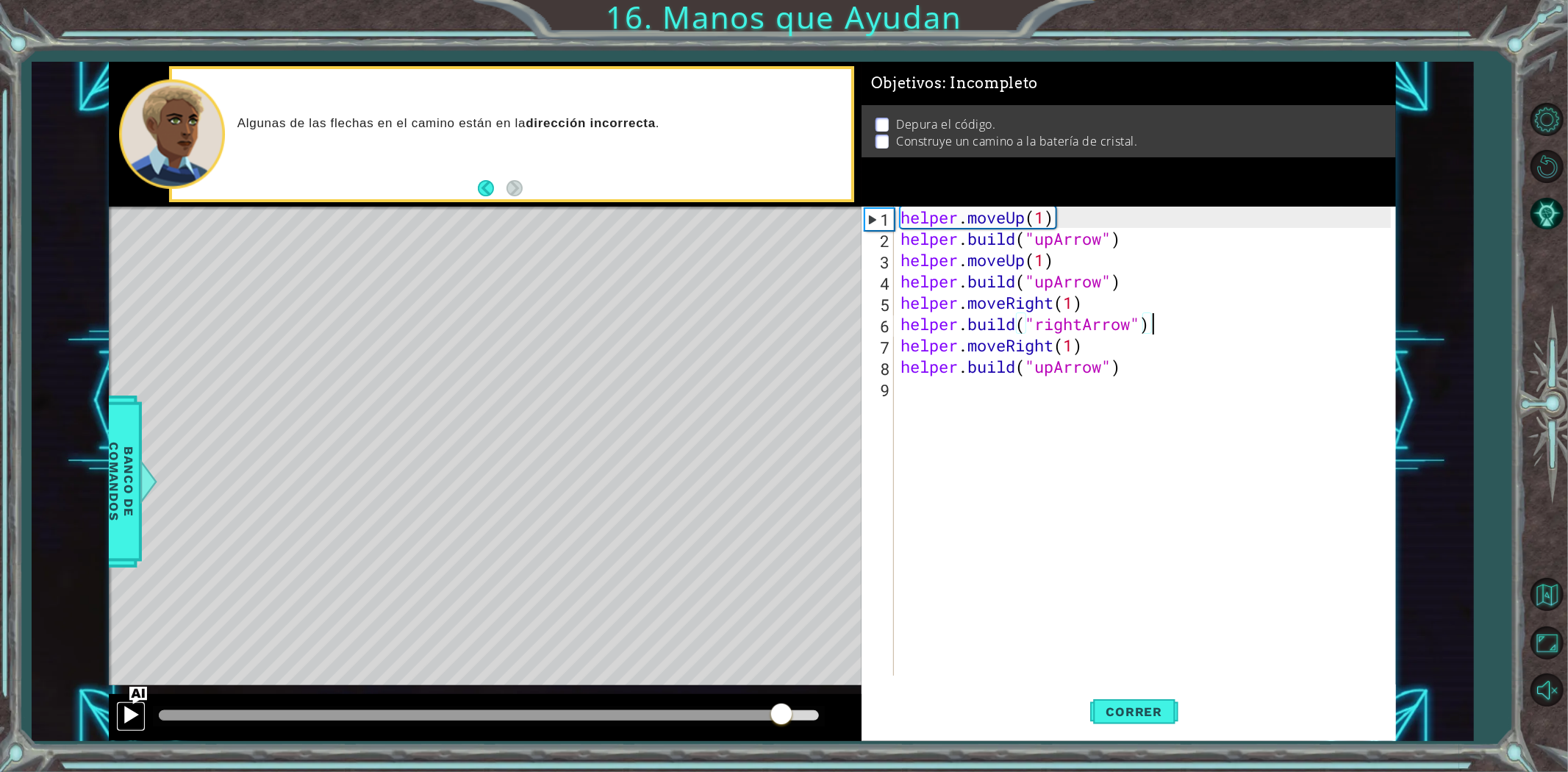
click at [123, 712] on div at bounding box center [131, 715] width 19 height 19
click at [1030, 230] on div "helper . moveUp ( 1 ) helper . build ( "upArrow" ) helper . moveUp ( 1 ) helper…" at bounding box center [1148, 462] width 501 height 512
click at [1030, 223] on div "helper . moveUp ( 1 ) helper . build ( "upArrow" ) helper . moveUp ( 1 ) helper…" at bounding box center [1148, 462] width 501 height 512
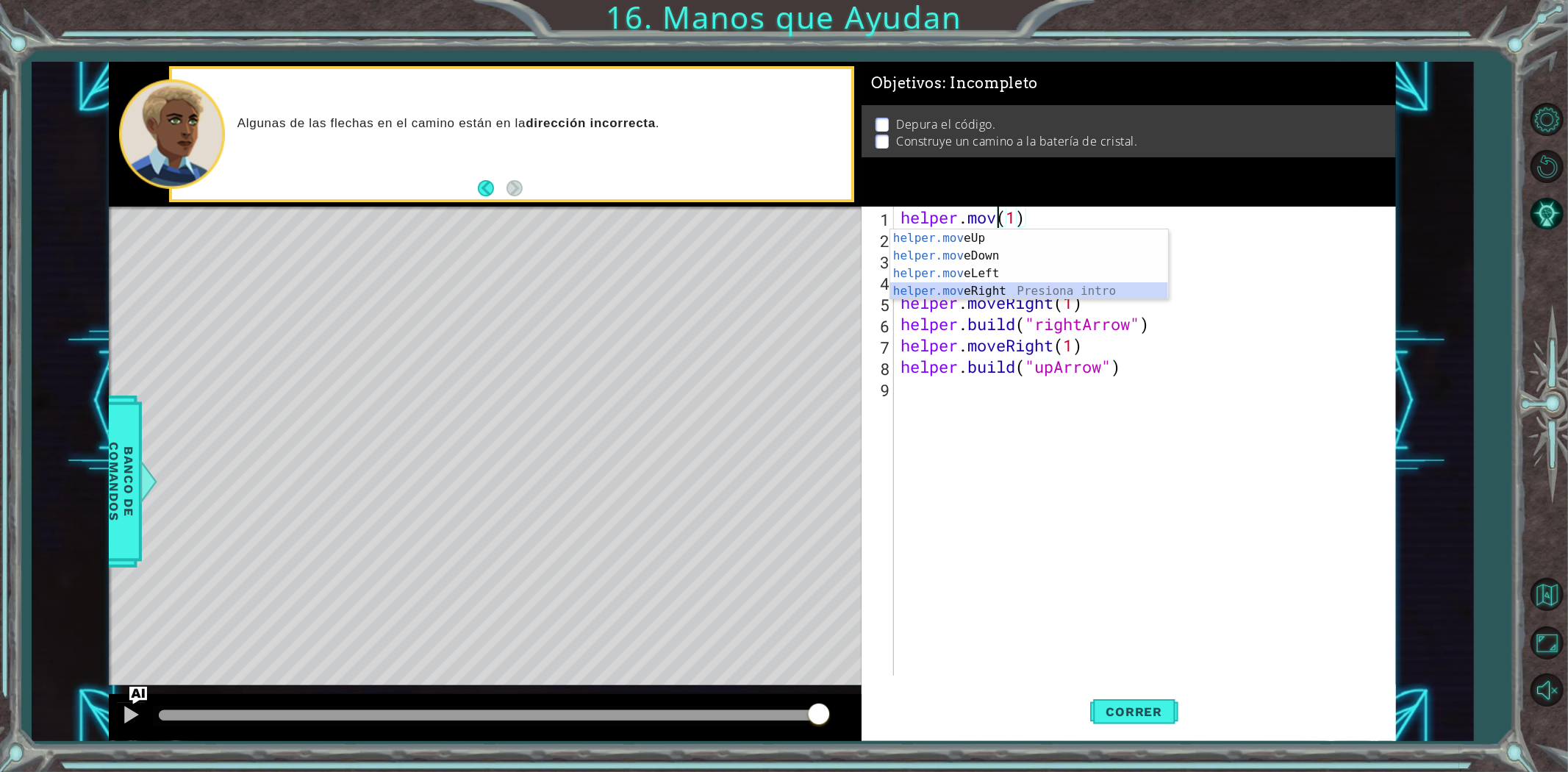
click at [1024, 289] on div "helper.mov eUp Presiona intro helper.mov eDown Presiona intro helper.mov eLeft …" at bounding box center [1029, 282] width 278 height 106
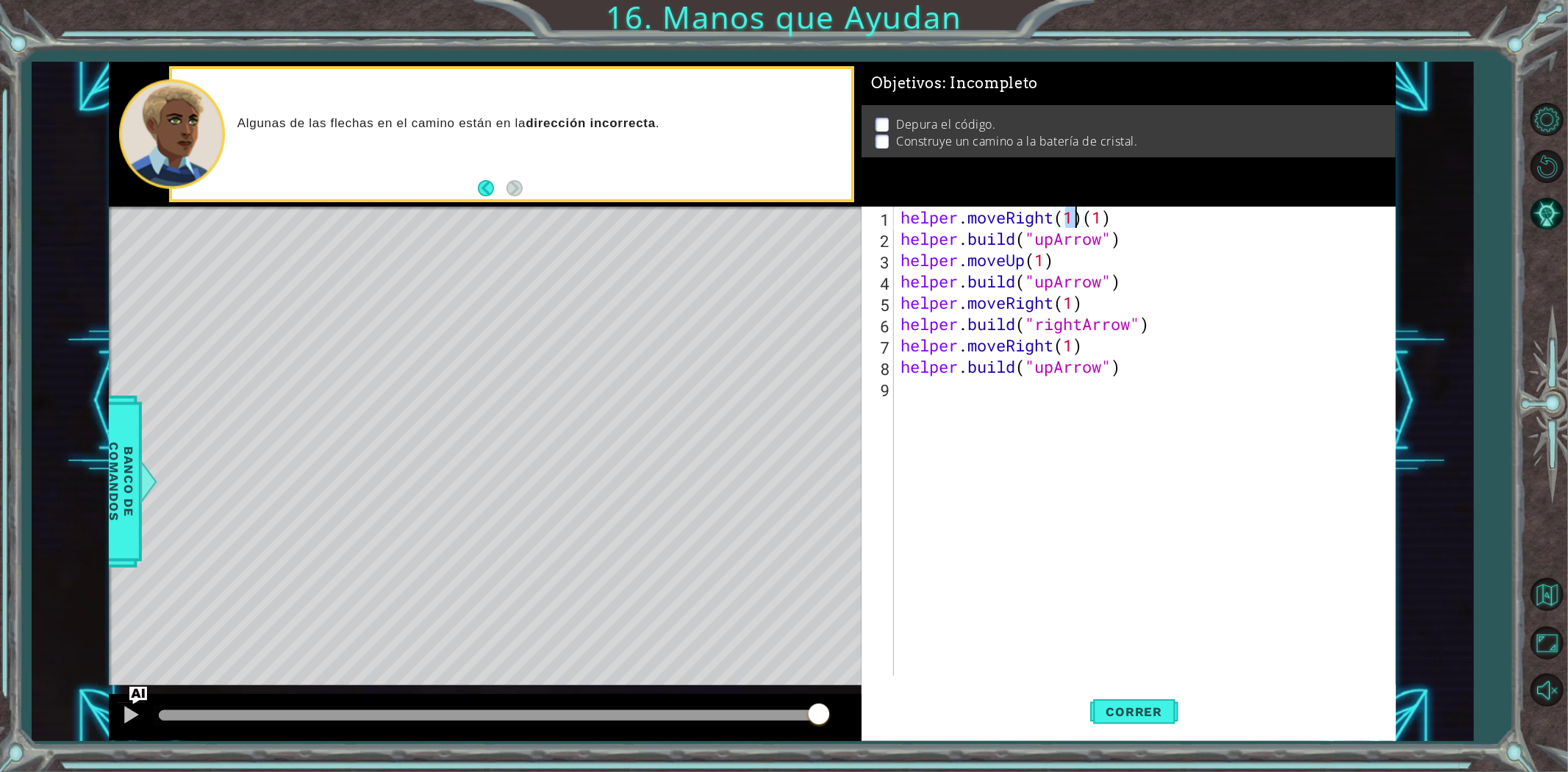
click at [1055, 216] on div "helper . moveRight ( 1 ) ( 1 ) helper . build ( "upArrow" ) helper . moveUp ( 1…" at bounding box center [1148, 462] width 501 height 512
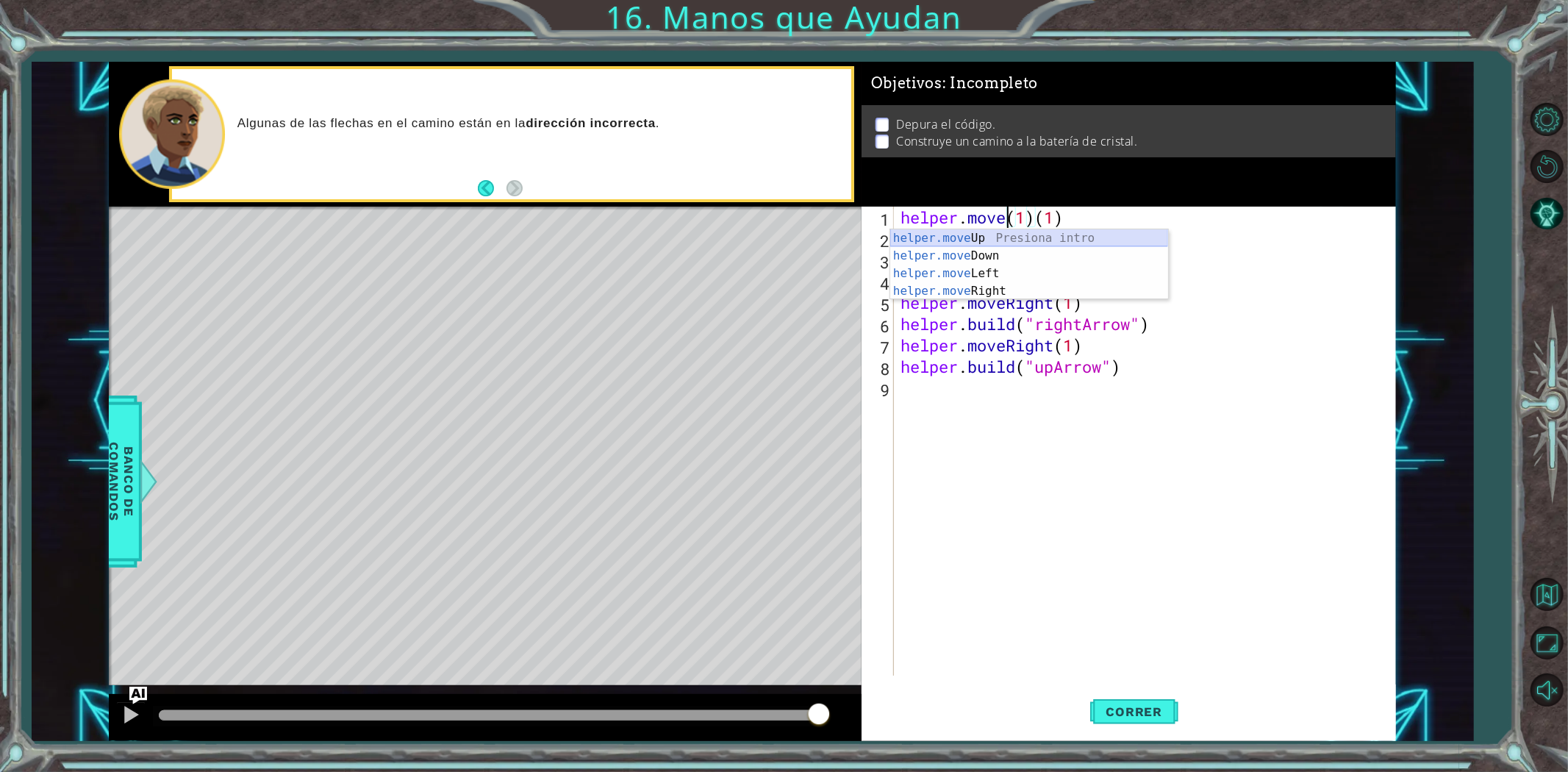
click at [1059, 230] on div "helper.move Up Presiona intro helper.move Down Presiona intro helper.move Left …" at bounding box center [1029, 282] width 278 height 106
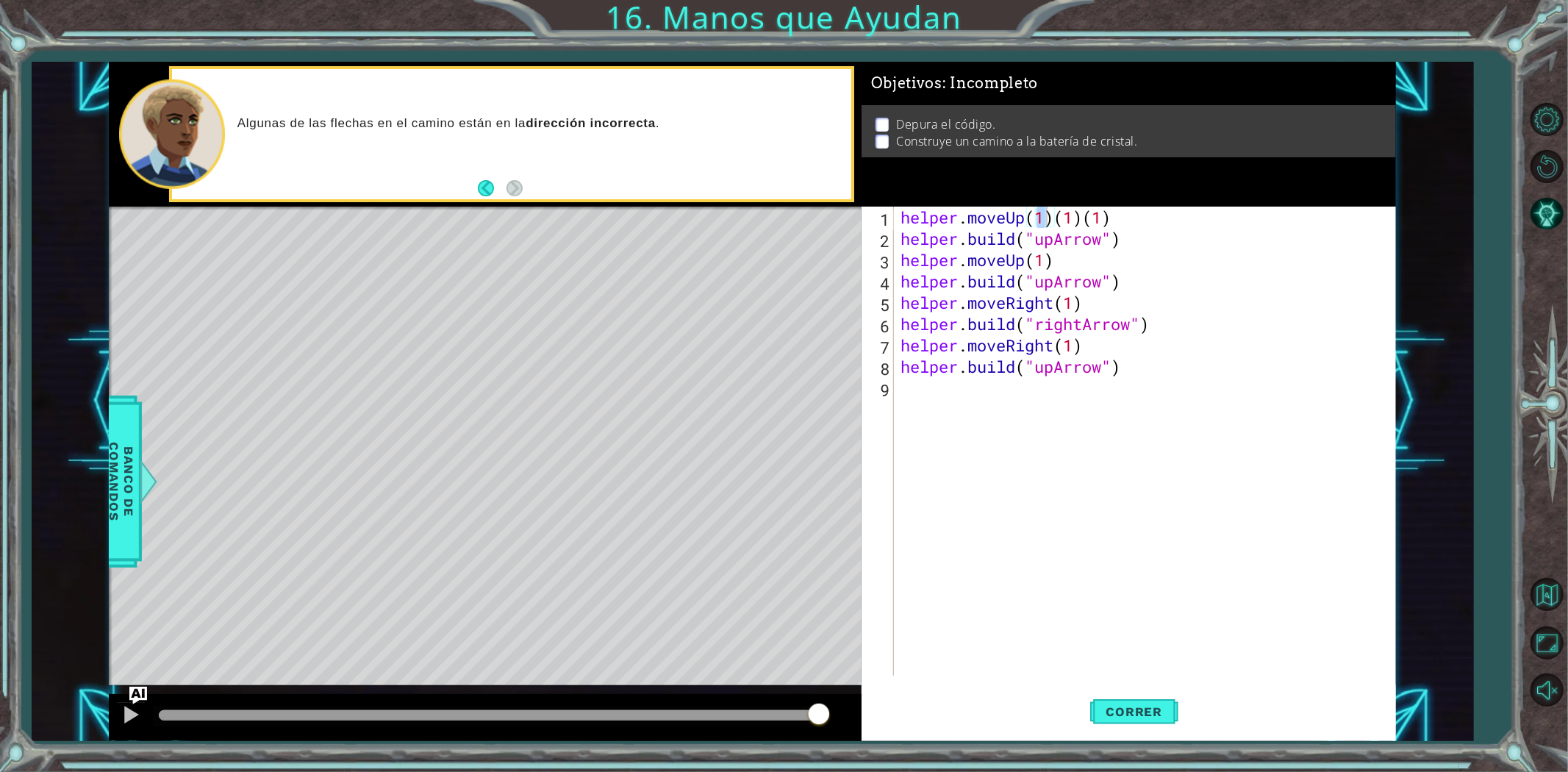
click at [127, 733] on div at bounding box center [485, 717] width 753 height 47
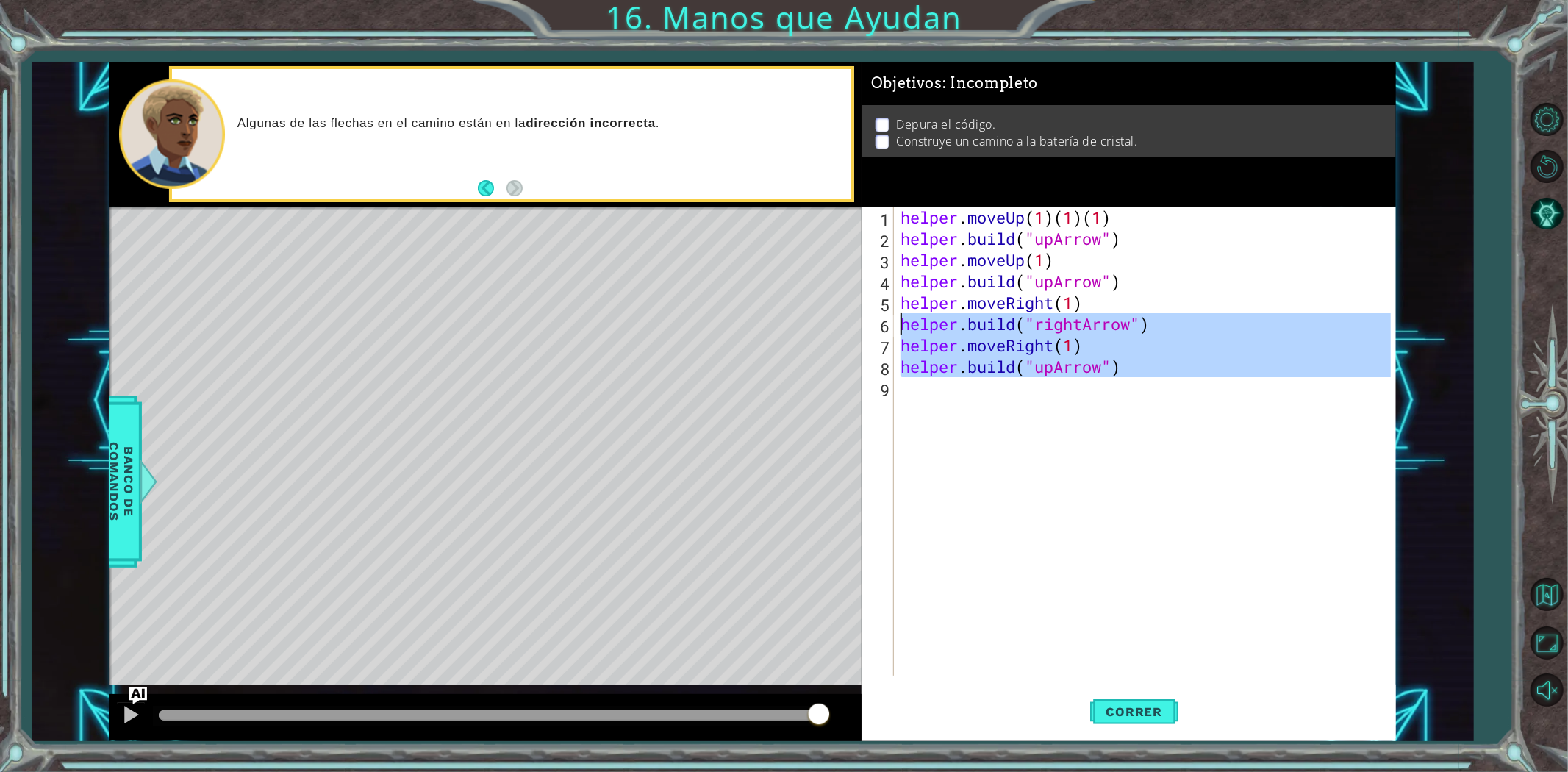
drag, startPoint x: 1226, startPoint y: 460, endPoint x: 173, endPoint y: -2, distance: 1149.9
click at [173, 0] on html "[DOMAIN_NAME]("upArrow") 1 2 3 4 5 6 7 8 9 10 helper . moveUp ( ) helper . buil…" at bounding box center [784, 386] width 1568 height 772
type textarea "helper.moveUp(1)(1)(1) [DOMAIN_NAME]("upArrow")"
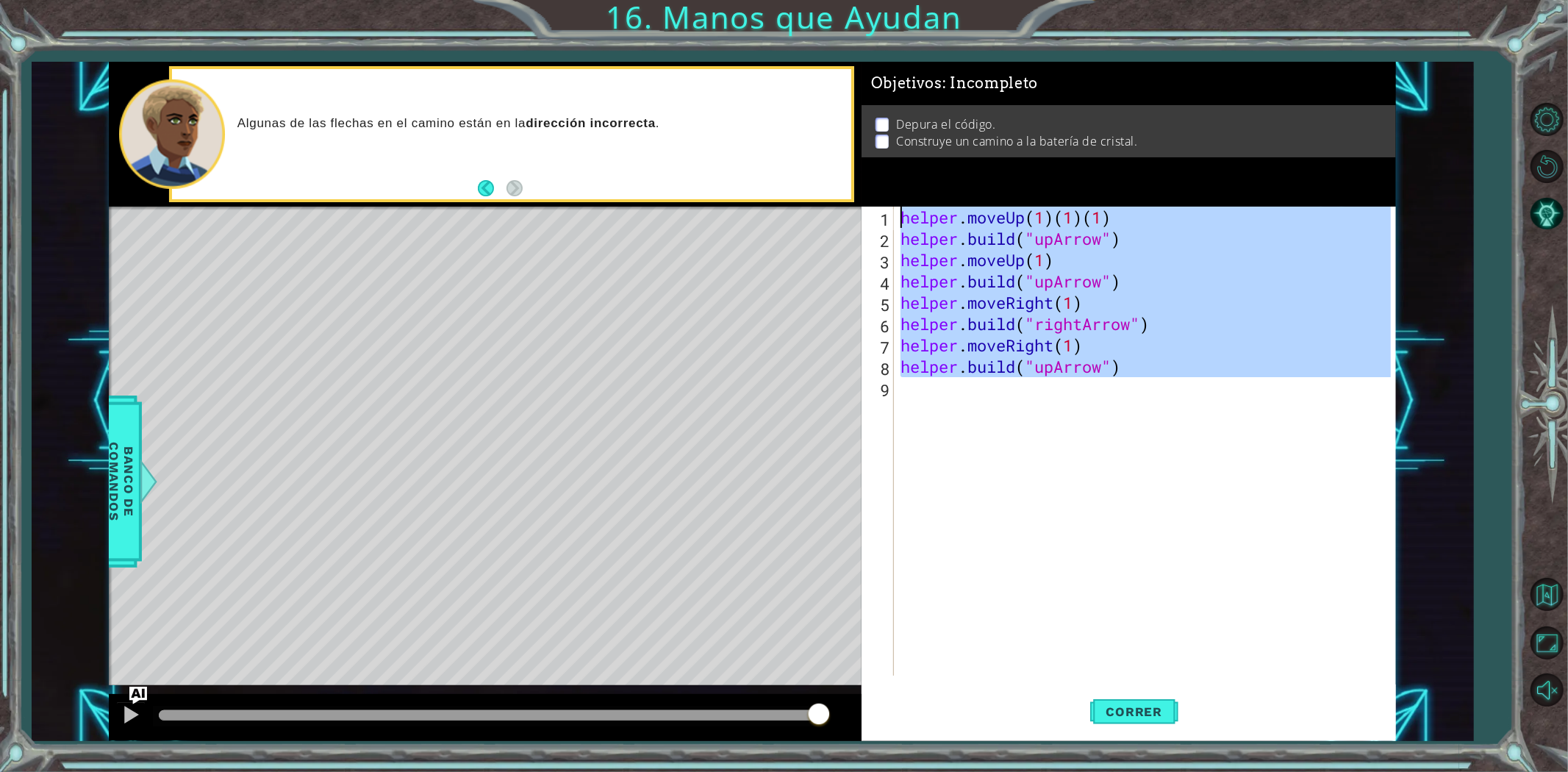
click at [1349, 455] on div "helper . moveUp ( 1 ) ( 1 ) ( 1 ) helper . build ( "upArrow" ) helper . moveUp …" at bounding box center [1145, 441] width 493 height 469
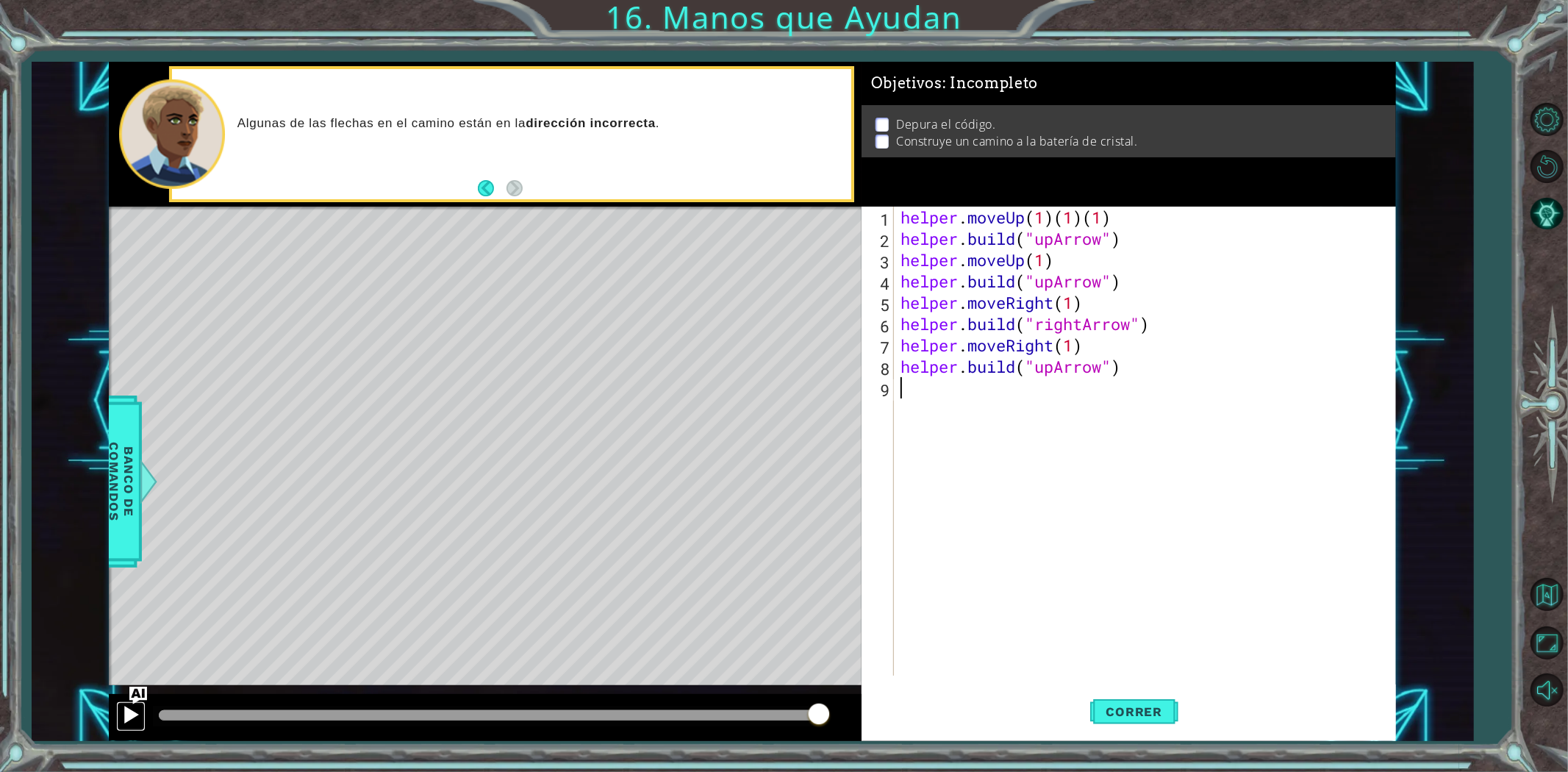
click at [128, 710] on div at bounding box center [131, 715] width 19 height 19
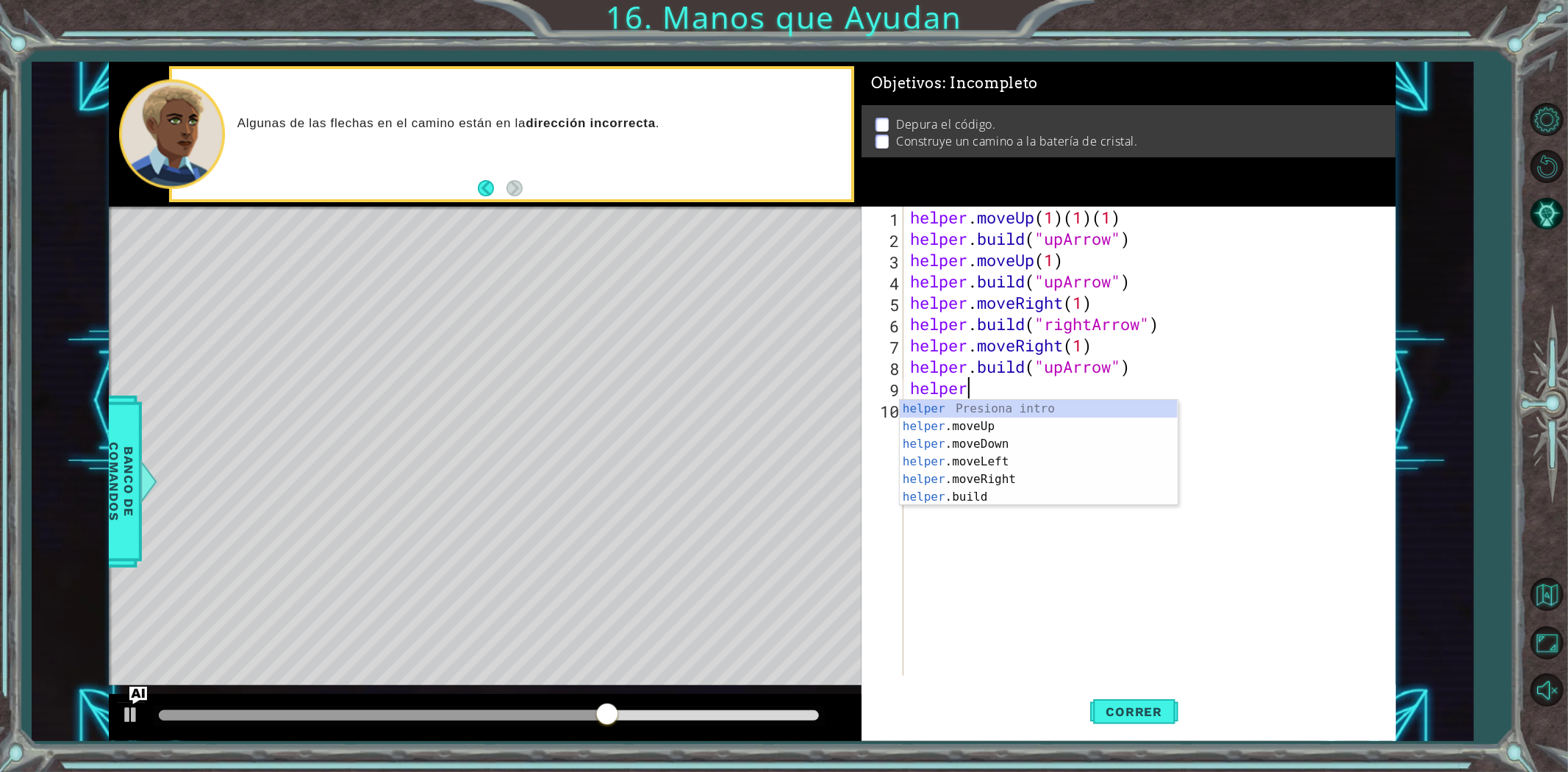
scroll to position [0, 1]
click at [1004, 429] on div "helper Presiona intro helper .moveUp Presiona intro helper .moveDown Presiona i…" at bounding box center [1038, 471] width 278 height 141
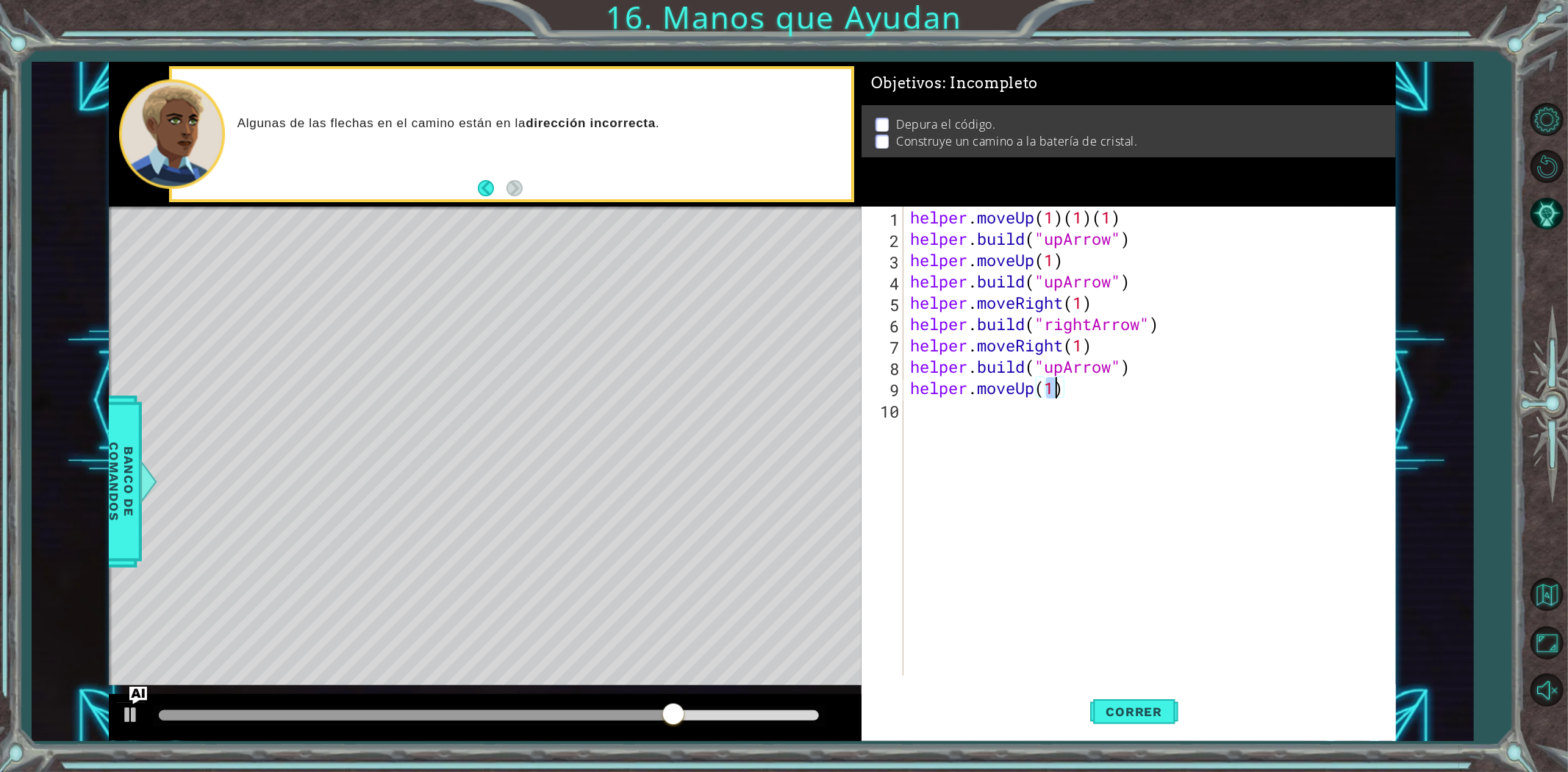
click at [1147, 220] on div "helper . moveUp ( 1 ) ( 1 ) ( 1 ) helper . build ( "upArrow" ) helper . moveUp …" at bounding box center [1153, 462] width 491 height 512
click at [1108, 717] on span "Correr" at bounding box center [1134, 712] width 86 height 15
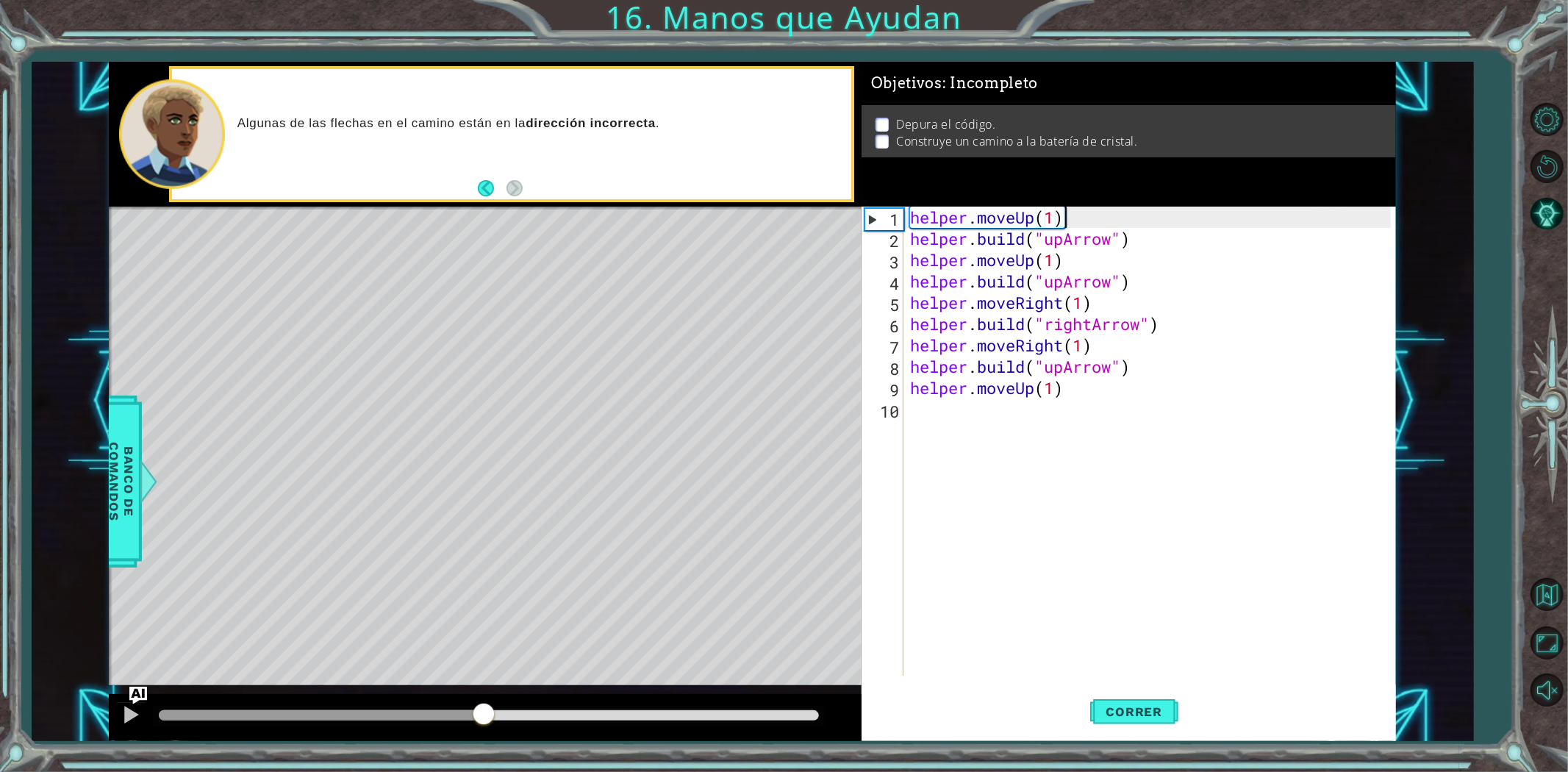
drag, startPoint x: 443, startPoint y: 707, endPoint x: 484, endPoint y: 707, distance: 41.0
click at [484, 707] on div at bounding box center [484, 715] width 27 height 27
click at [1111, 287] on div "helper . moveUp ( 1 ) helper . build ( "upArrow" ) helper . moveUp ( 1 ) helper…" at bounding box center [1153, 462] width 491 height 512
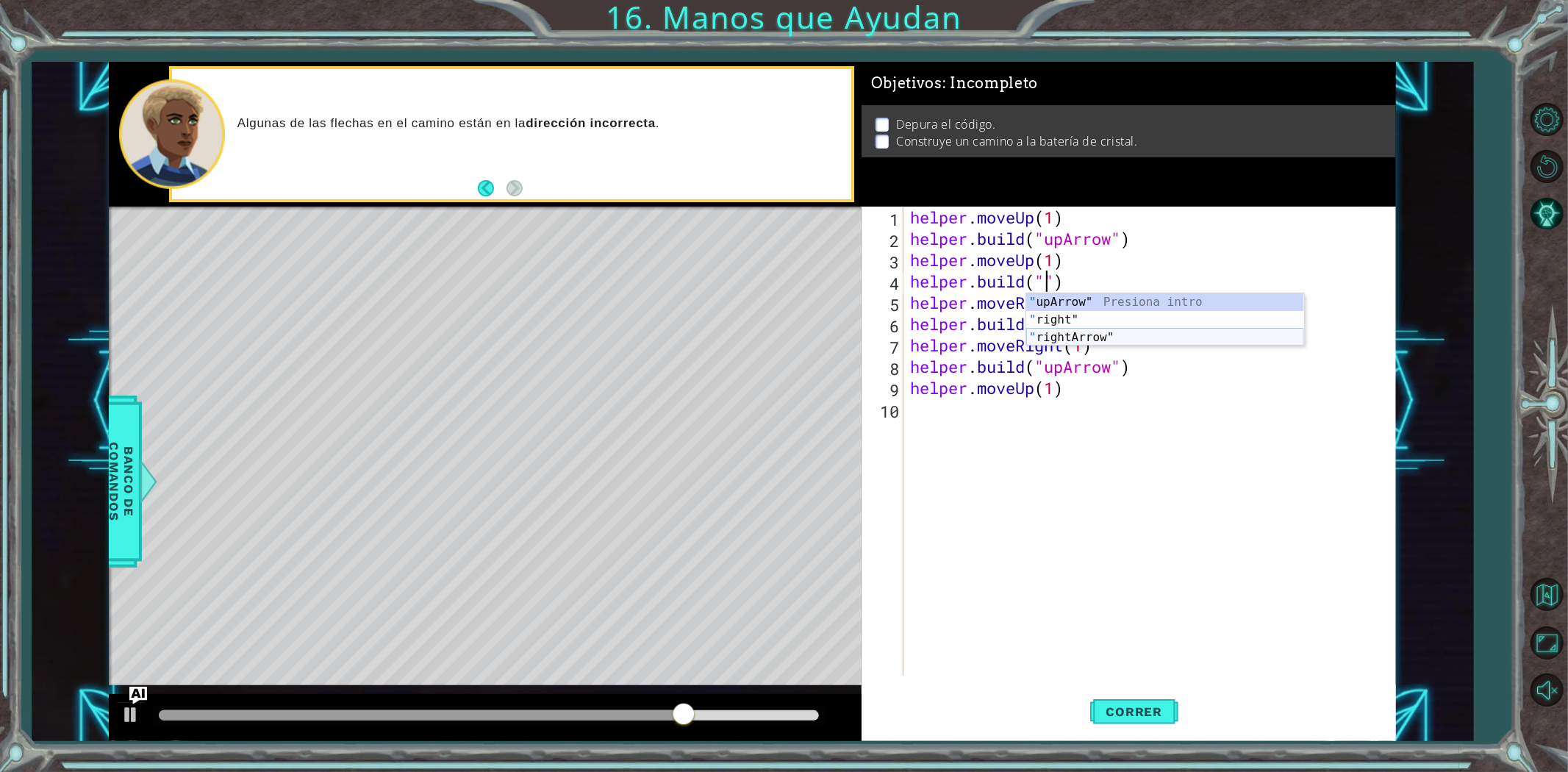
click at [1137, 337] on div "" upArrow" Presiona intro " right" Presiona intro " rightArrow" Presiona intro" at bounding box center [1164, 337] width 278 height 88
type textarea "[DOMAIN_NAME]("rightArrow")"
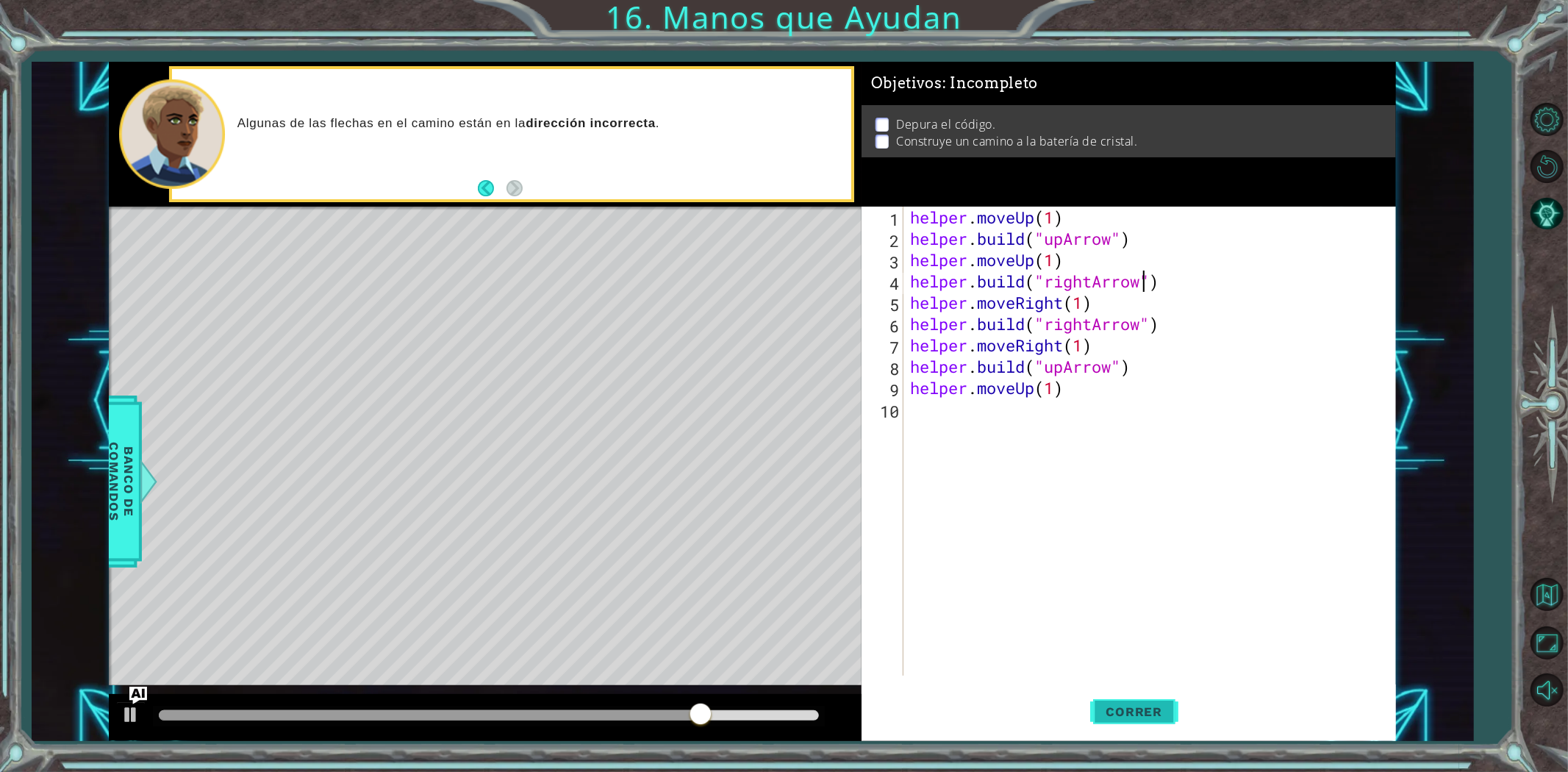
click at [1162, 711] on span "Correr" at bounding box center [1134, 712] width 86 height 15
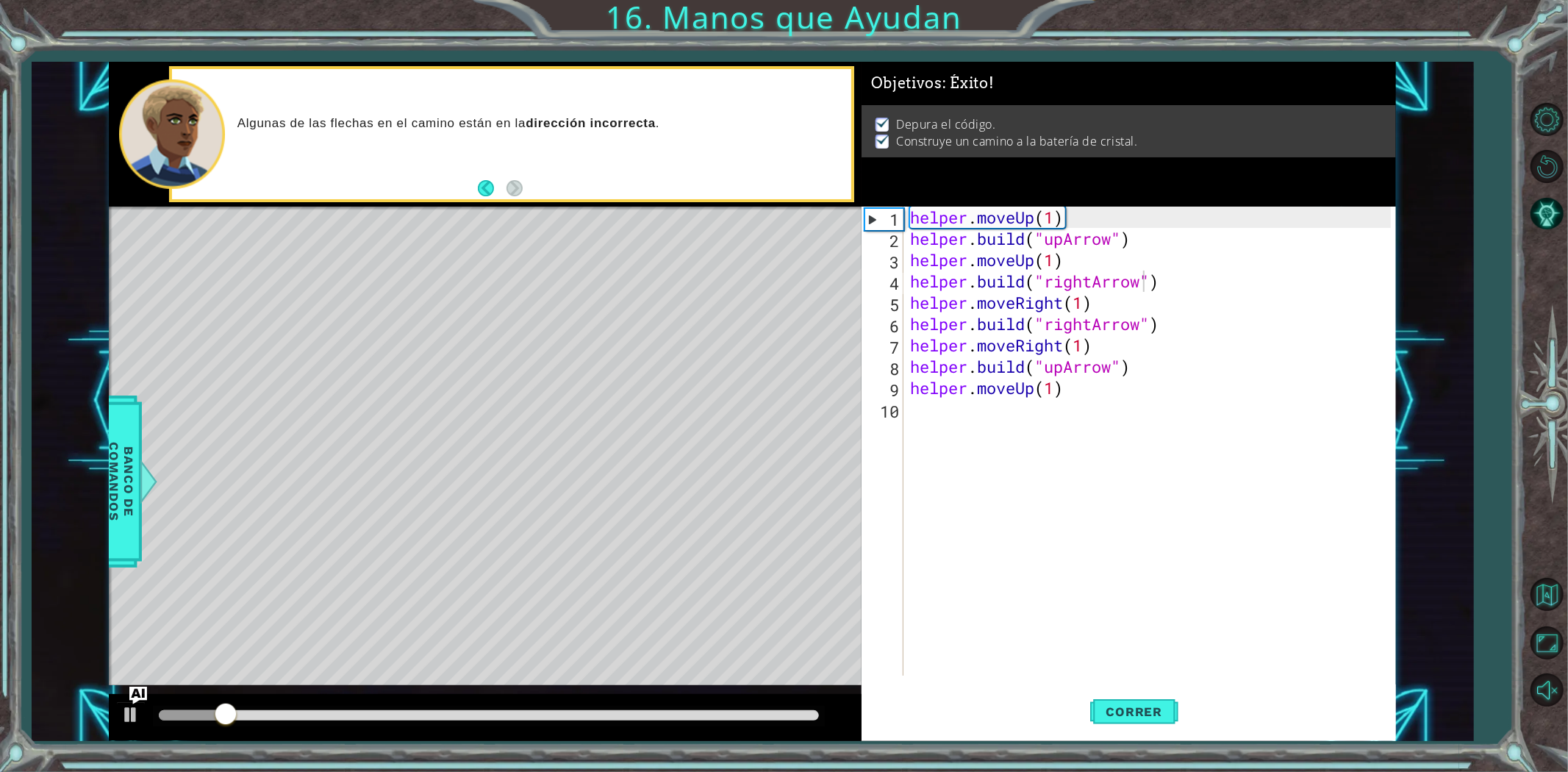
drag, startPoint x: 223, startPoint y: 701, endPoint x: 347, endPoint y: 714, distance: 124.7
click at [357, 716] on div at bounding box center [485, 717] width 753 height 47
drag, startPoint x: 250, startPoint y: 722, endPoint x: 731, endPoint y: 695, distance: 481.8
click at [731, 695] on div at bounding box center [485, 717] width 753 height 47
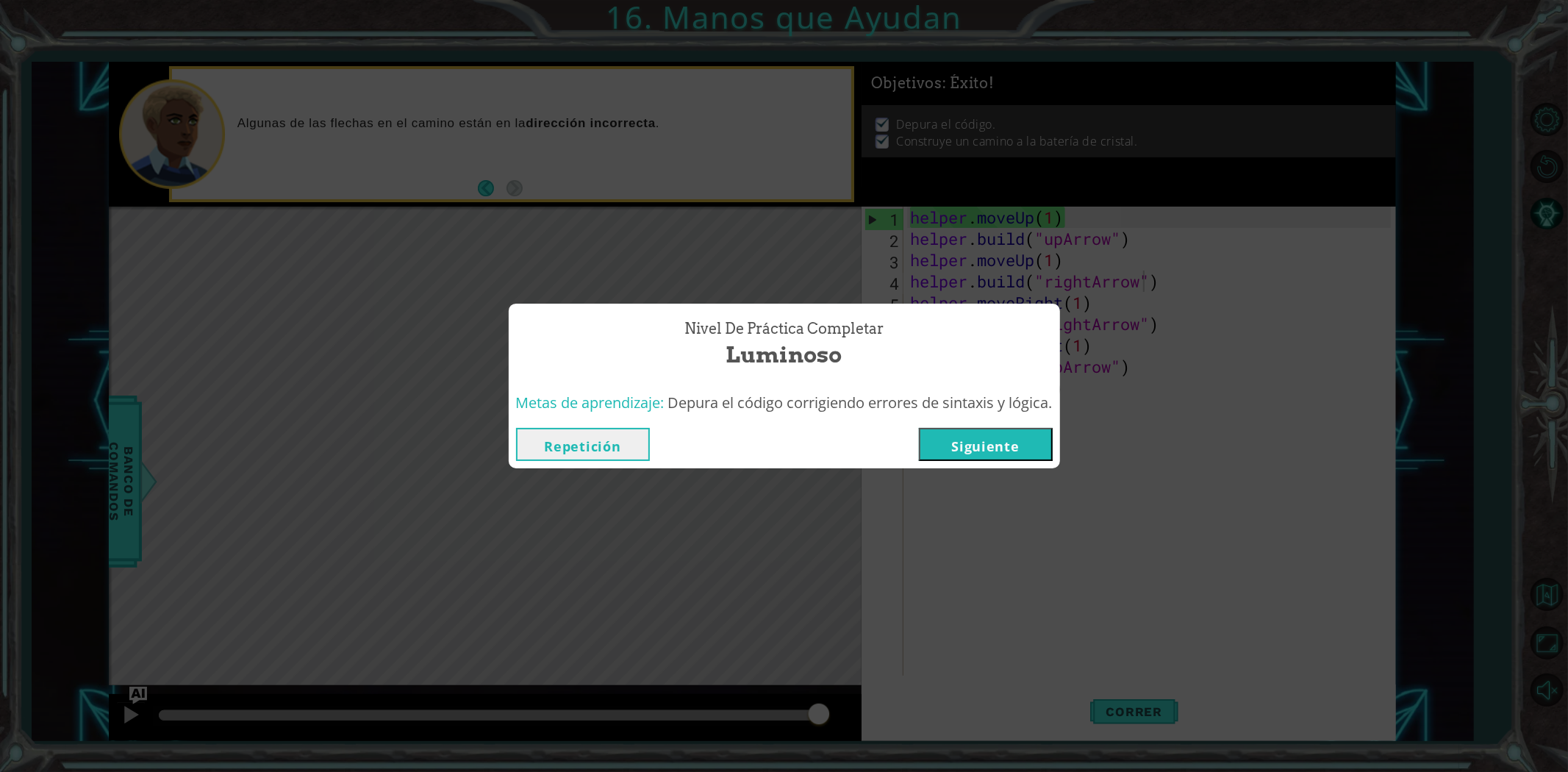
click at [1005, 438] on button "Siguiente" at bounding box center [986, 444] width 134 height 33
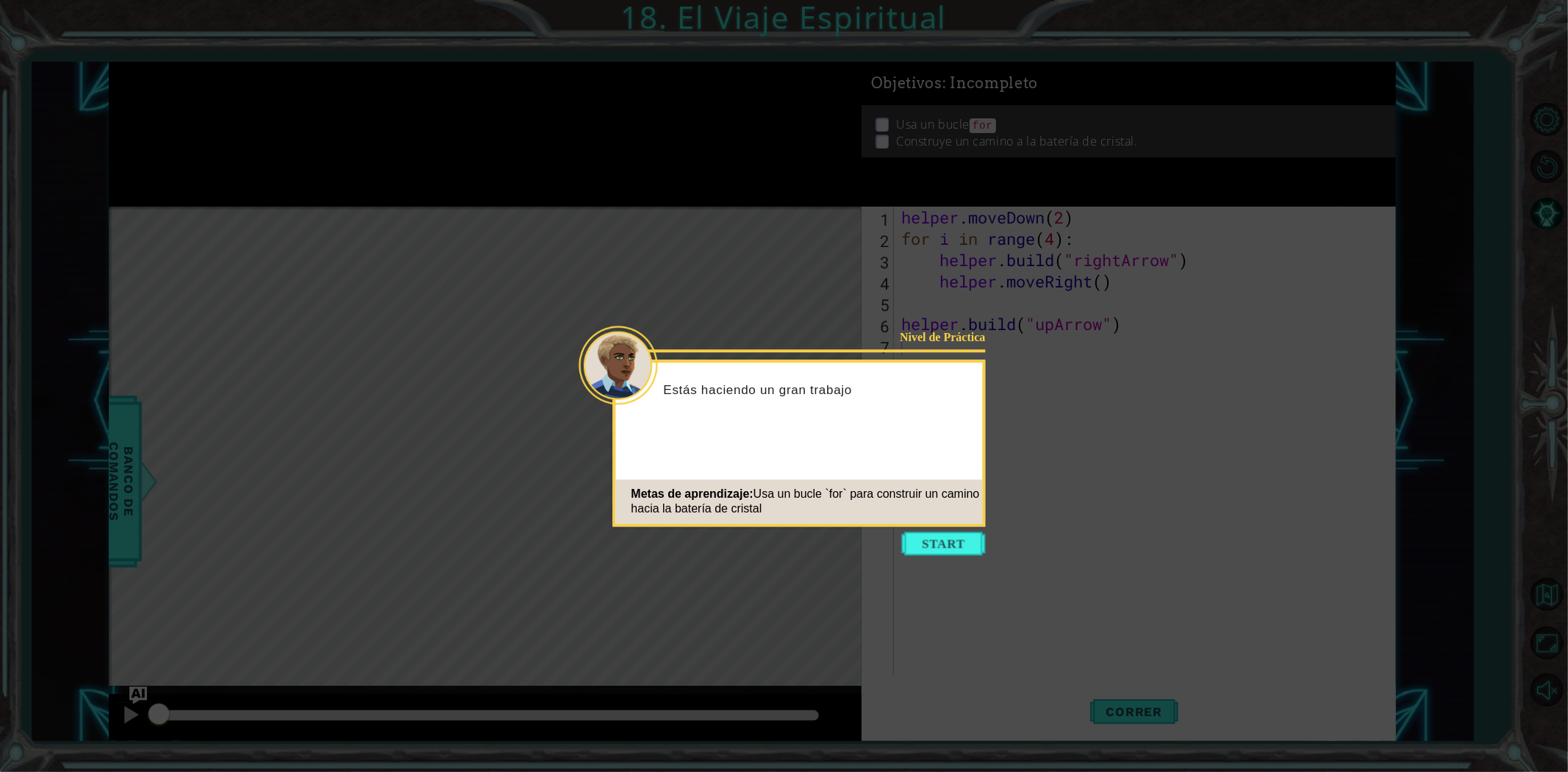
click at [943, 556] on icon at bounding box center [784, 386] width 1568 height 772
click at [943, 555] on body "1 ההההההההההההההההההההההההההההההההההההההההההההההההההההההההההההההההההההההההההההה…" at bounding box center [784, 386] width 1568 height 772
click at [943, 552] on button "Start" at bounding box center [944, 544] width 84 height 24
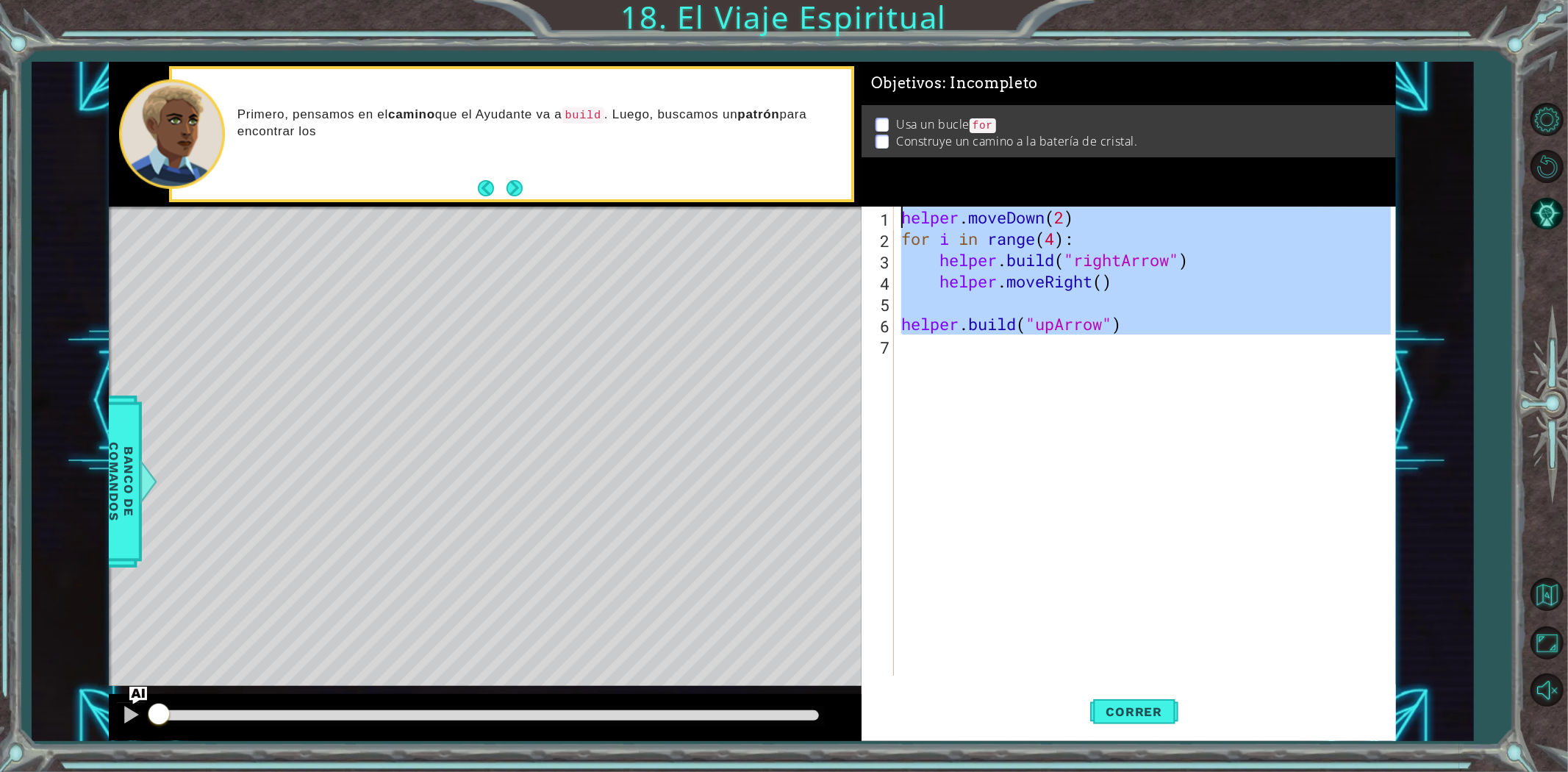
drag, startPoint x: 1248, startPoint y: 408, endPoint x: 317, endPoint y: 1, distance: 1016.1
click at [346, 20] on div "1 ההההההההההההההההההההההההההההההההההההההההההההההההההההההההההההההההההההההההההההה…" at bounding box center [784, 386] width 1568 height 772
type textarea "helper.moveDown(2) for i in range(4):"
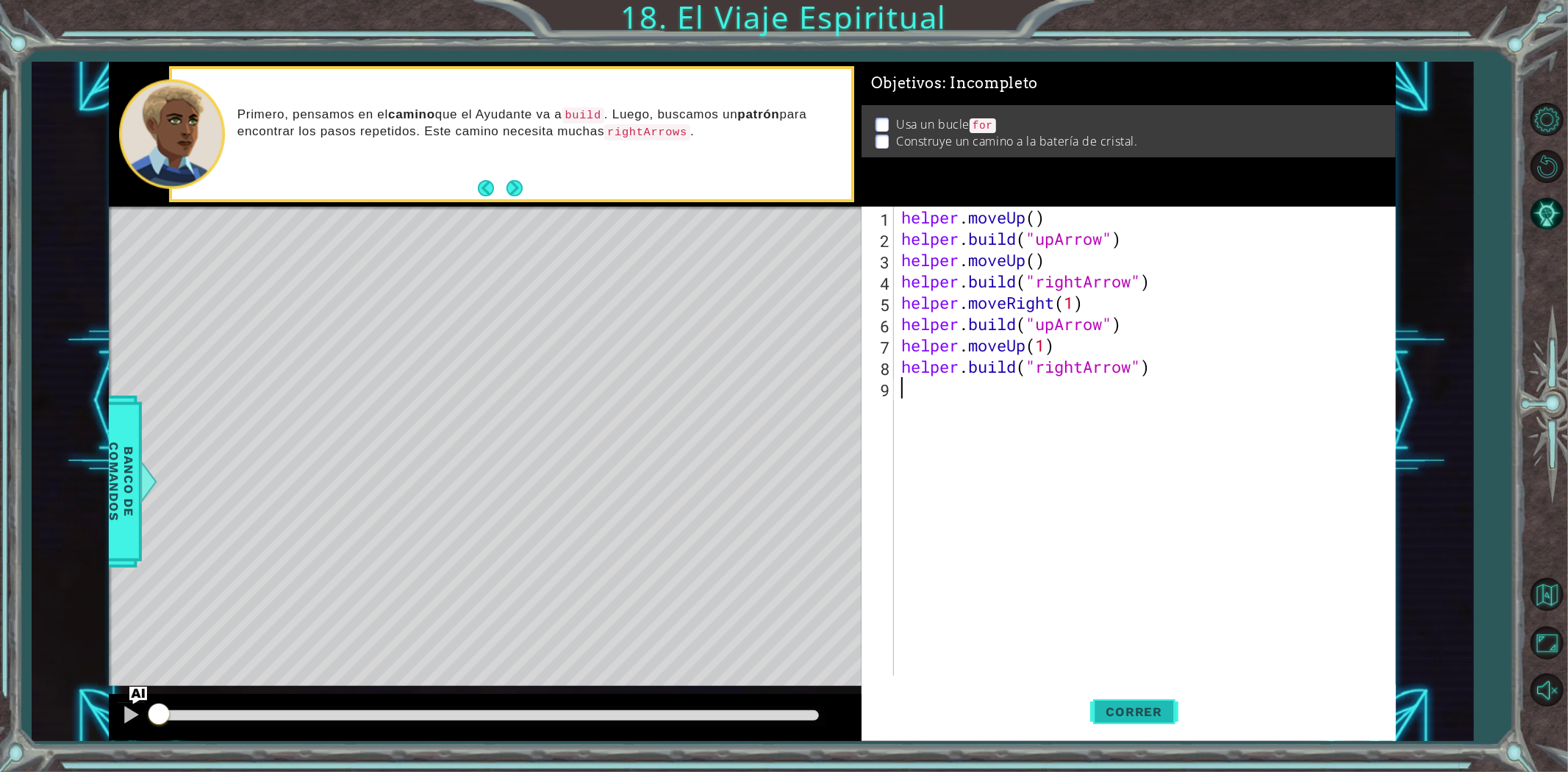
click at [1142, 687] on button "Correr" at bounding box center [1134, 711] width 88 height 54
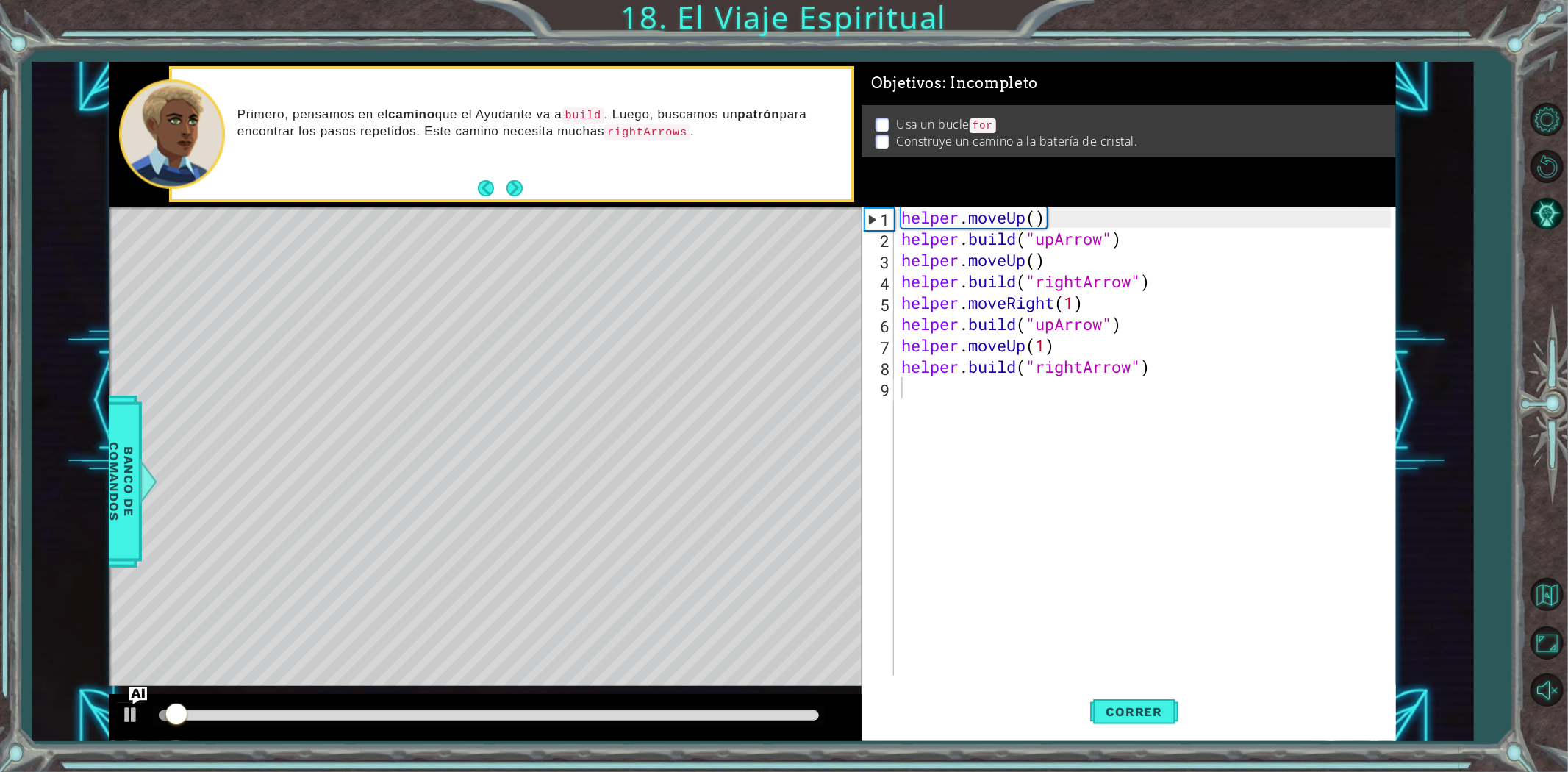
click at [806, 637] on div "methods helper moveUp() moveDown() moveLeft() moveRight() build(item) tools for…" at bounding box center [753, 401] width 1287 height 679
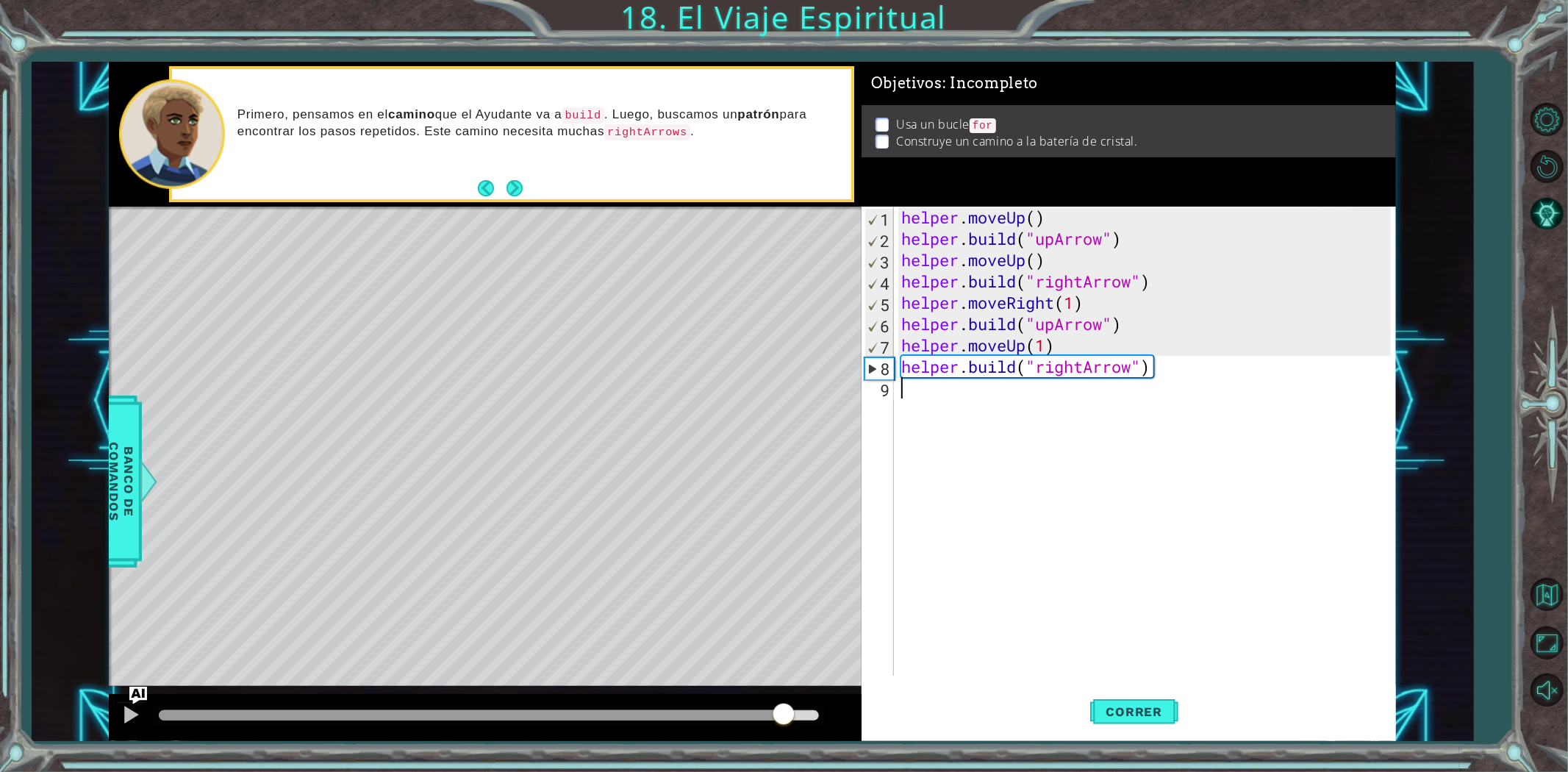
drag, startPoint x: 1294, startPoint y: 441, endPoint x: 239, endPoint y: -71, distance: 1172.7
click at [239, 0] on html "1 ההההההההההההההההההההההההההההההההההההההההההההההההההההההההההההההההההההההההההההה…" at bounding box center [784, 386] width 1568 height 772
type textarea "helper.moveUp() [DOMAIN_NAME]("upArrow")"
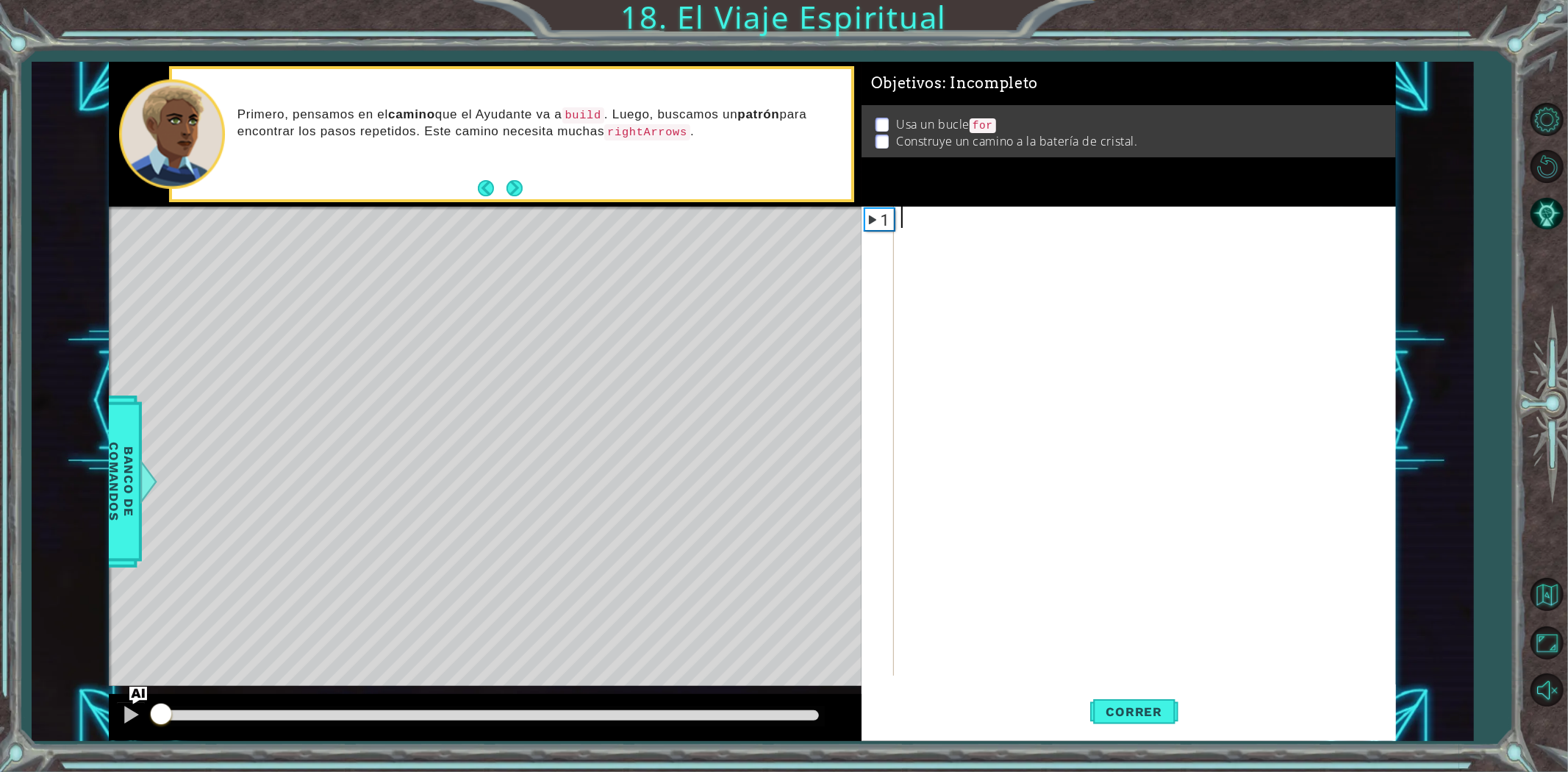
drag, startPoint x: 792, startPoint y: 703, endPoint x: 0, endPoint y: 649, distance: 793.8
click at [0, 649] on div "1 ההההההההההההההההההההההההההההההההההההההההההההההההההההההההההההההההההההההההההההה…" at bounding box center [784, 386] width 1568 height 772
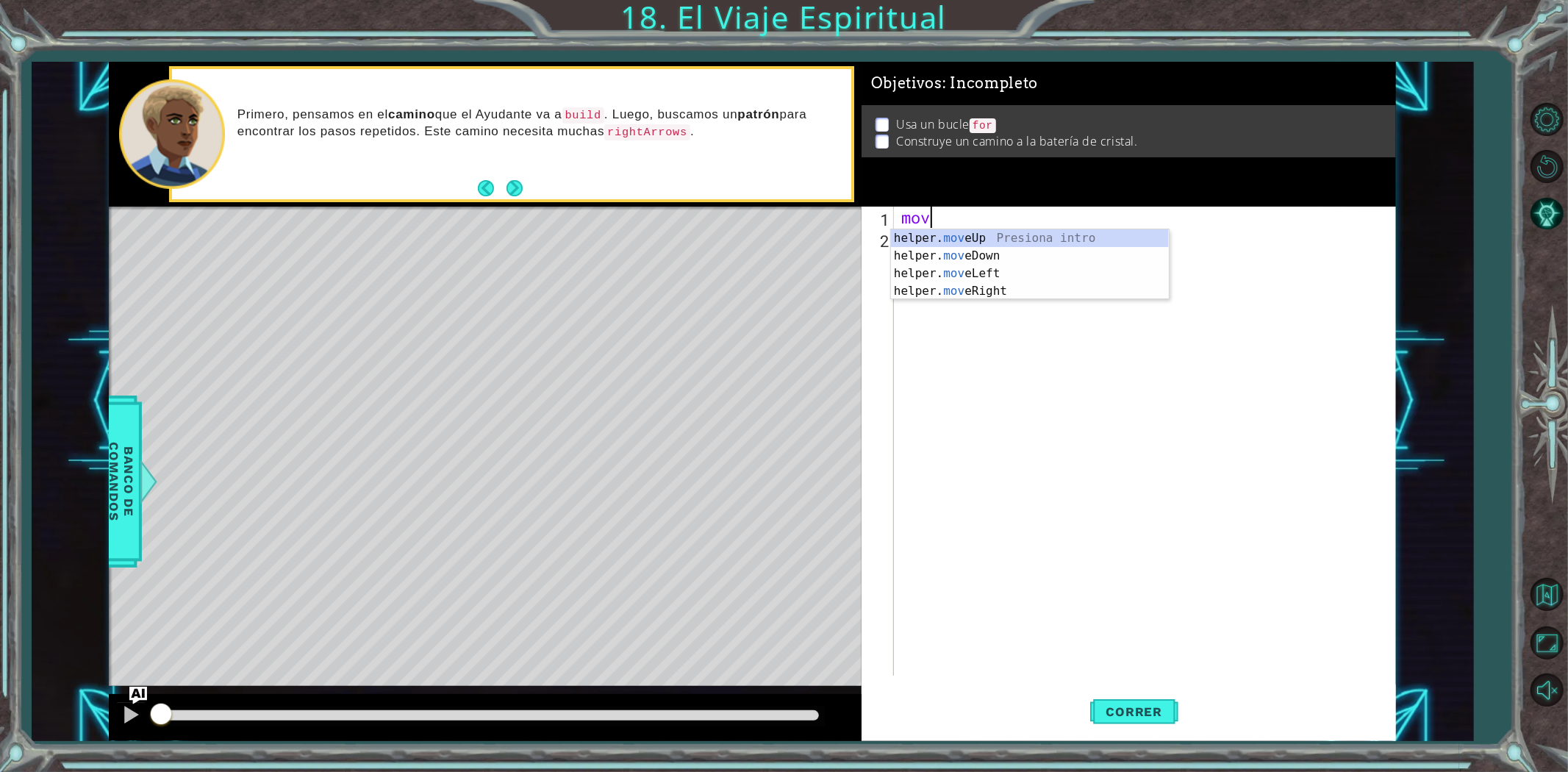
scroll to position [0, 1]
click at [1041, 259] on div "helper. move Up Presiona intro helper. move Down Presiona intro helper. move Le…" at bounding box center [1030, 282] width 278 height 106
type textarea "helper.moveDown(1)"
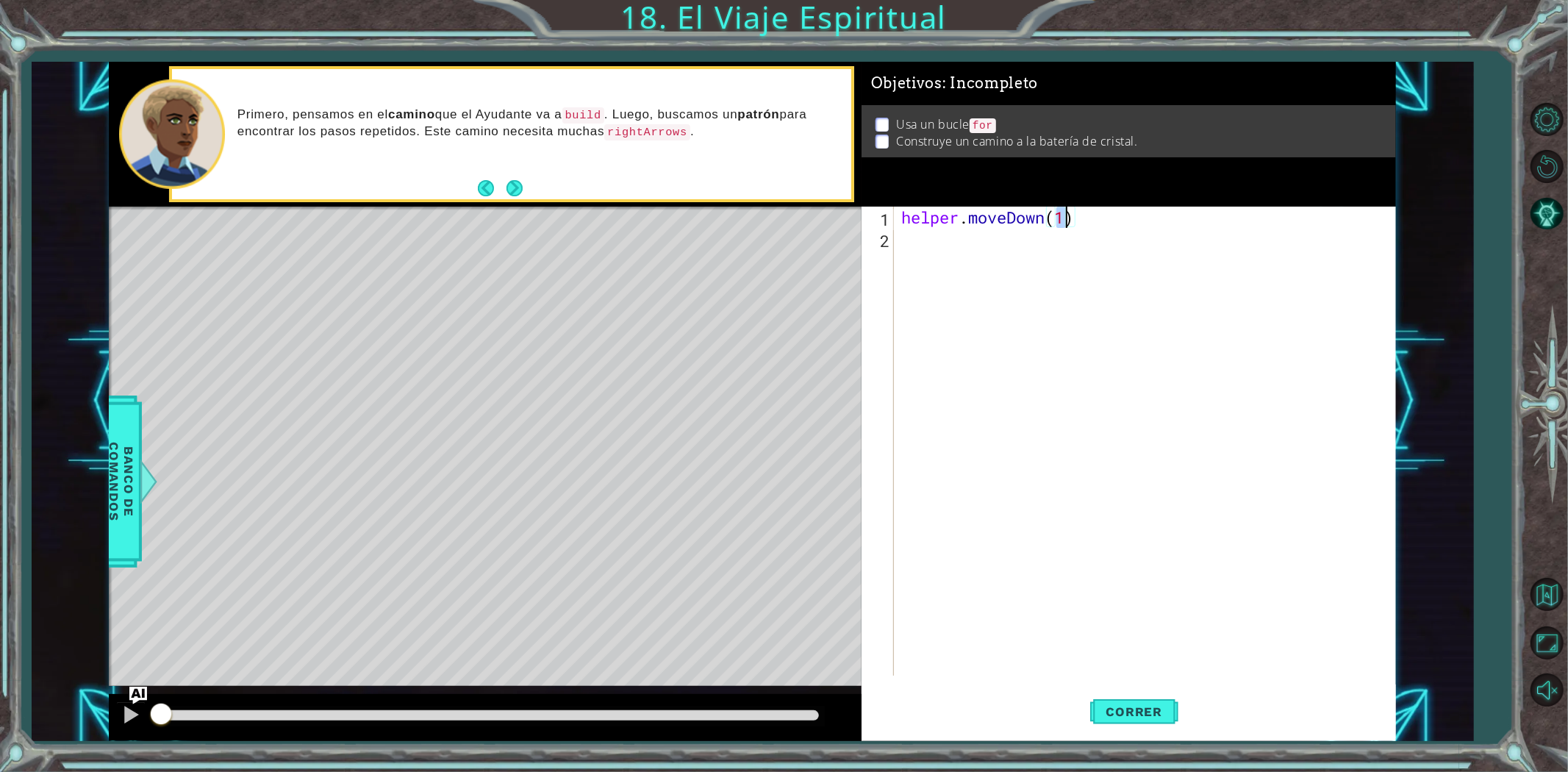
click at [1064, 244] on div "helper . moveDown ( 1 )" at bounding box center [1148, 462] width 500 height 512
click at [123, 715] on div at bounding box center [131, 715] width 19 height 19
drag, startPoint x: 347, startPoint y: 704, endPoint x: 0, endPoint y: 626, distance: 355.7
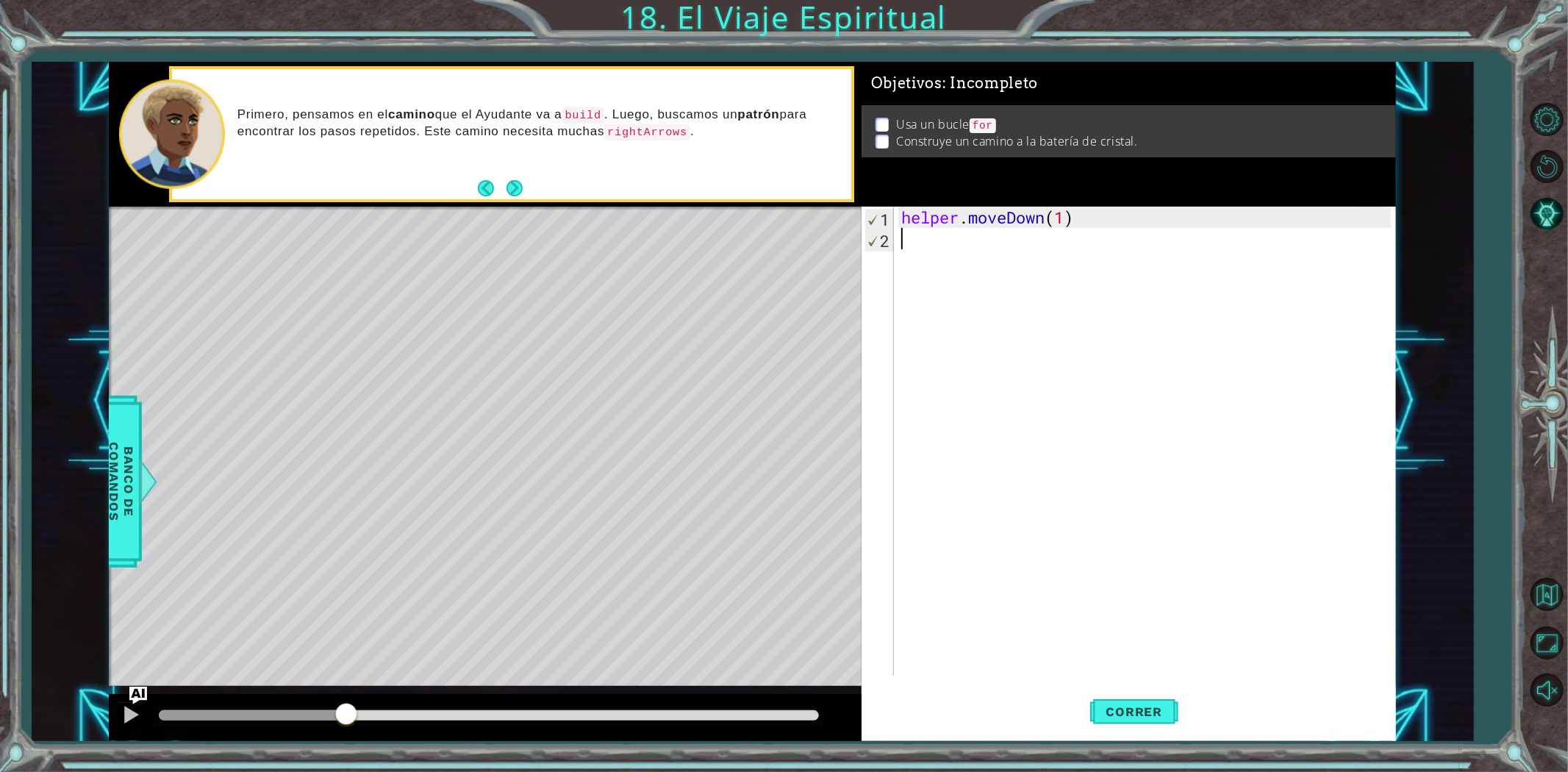
click at [0, 626] on div "1 ההההההההההההההההההההההההההההההההההההההההההההההההההההההההההההההההההההההההההההה…" at bounding box center [784, 386] width 1568 height 772
click at [1135, 235] on div "helper . moveDown ( 1 )" at bounding box center [1148, 462] width 500 height 512
click at [133, 714] on div at bounding box center [131, 715] width 19 height 19
click at [130, 714] on div at bounding box center [131, 715] width 19 height 19
click at [122, 707] on div at bounding box center [131, 715] width 19 height 19
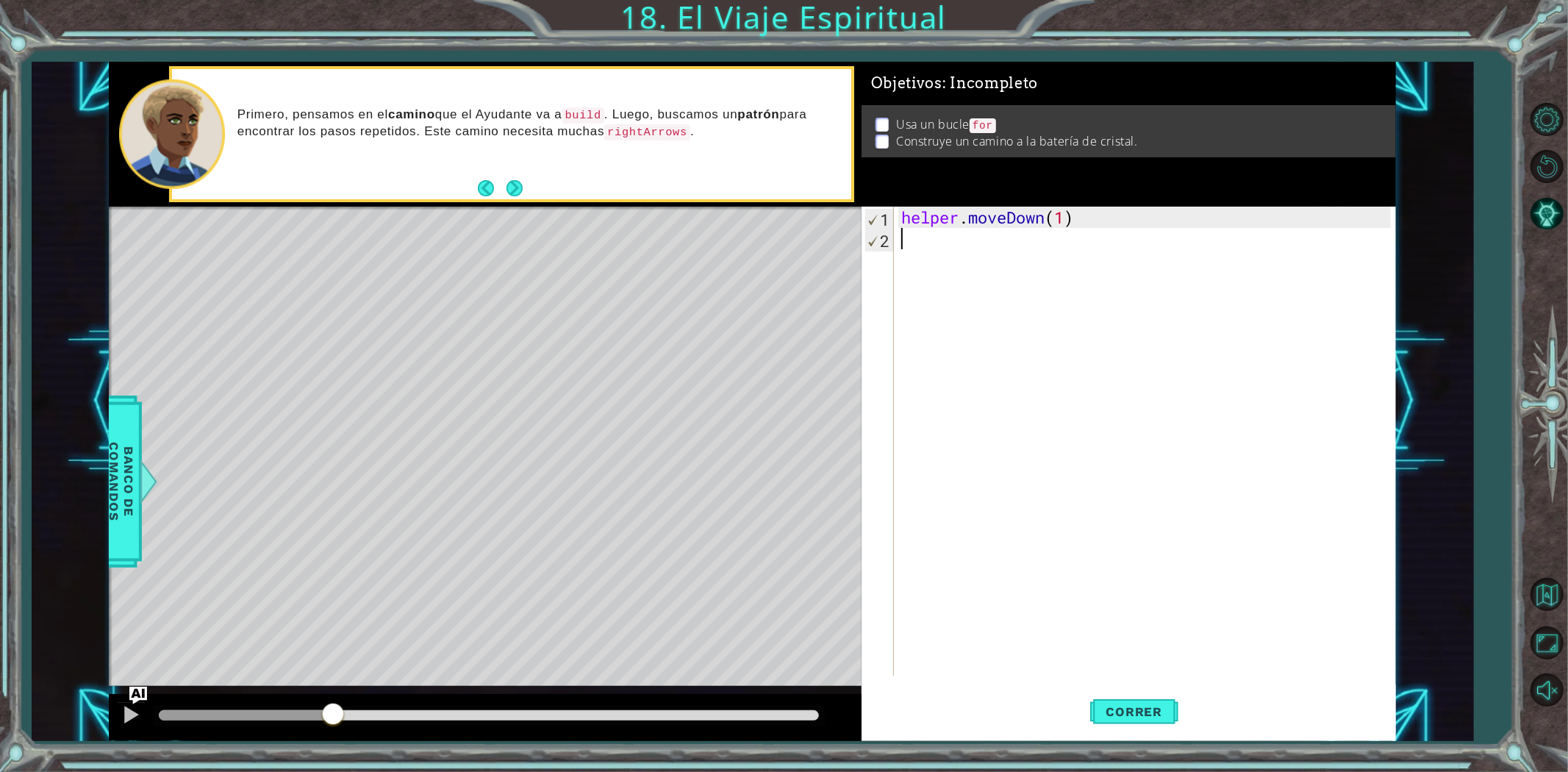
drag, startPoint x: 342, startPoint y: 711, endPoint x: 0, endPoint y: 608, distance: 357.2
click at [0, 608] on div "1 ההההההההההההההההההההההההההההההההההההההההההההההההההההההההההההההההההההההההההההה…" at bounding box center [784, 386] width 1568 height 772
drag, startPoint x: 1136, startPoint y: 219, endPoint x: 354, endPoint y: 85, distance: 793.4
click at [354, 85] on div "1 ההההההההההההההההההההההההההההההההההההההההההההההההההההההההההההההההההההההההההההה…" at bounding box center [753, 401] width 1287 height 679
type textarea "helper.moveDown(1)"
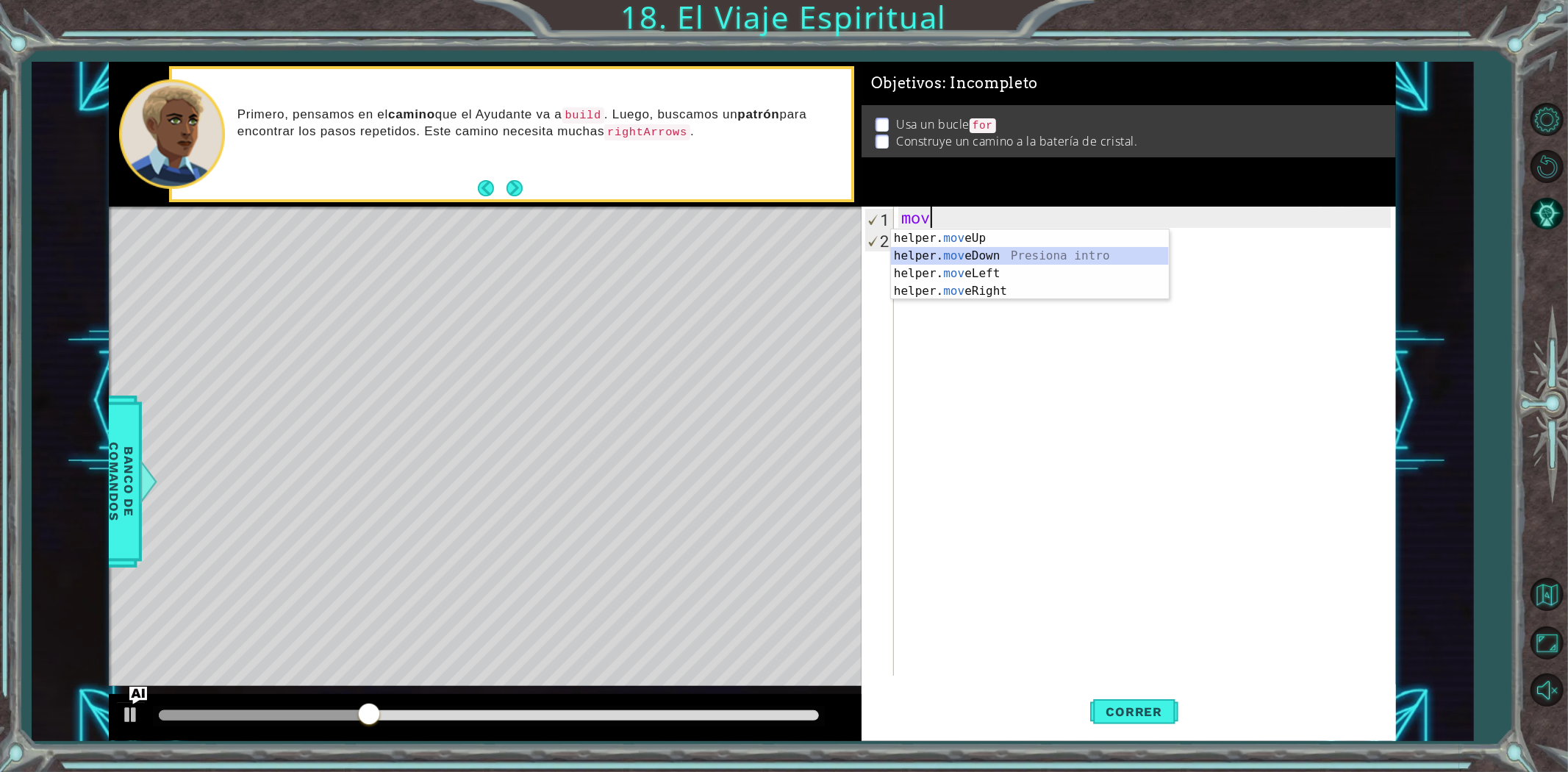
click at [935, 255] on div "helper. mov eUp Presiona intro helper. mov eDown Presiona intro helper. mov eLe…" at bounding box center [1030, 282] width 278 height 106
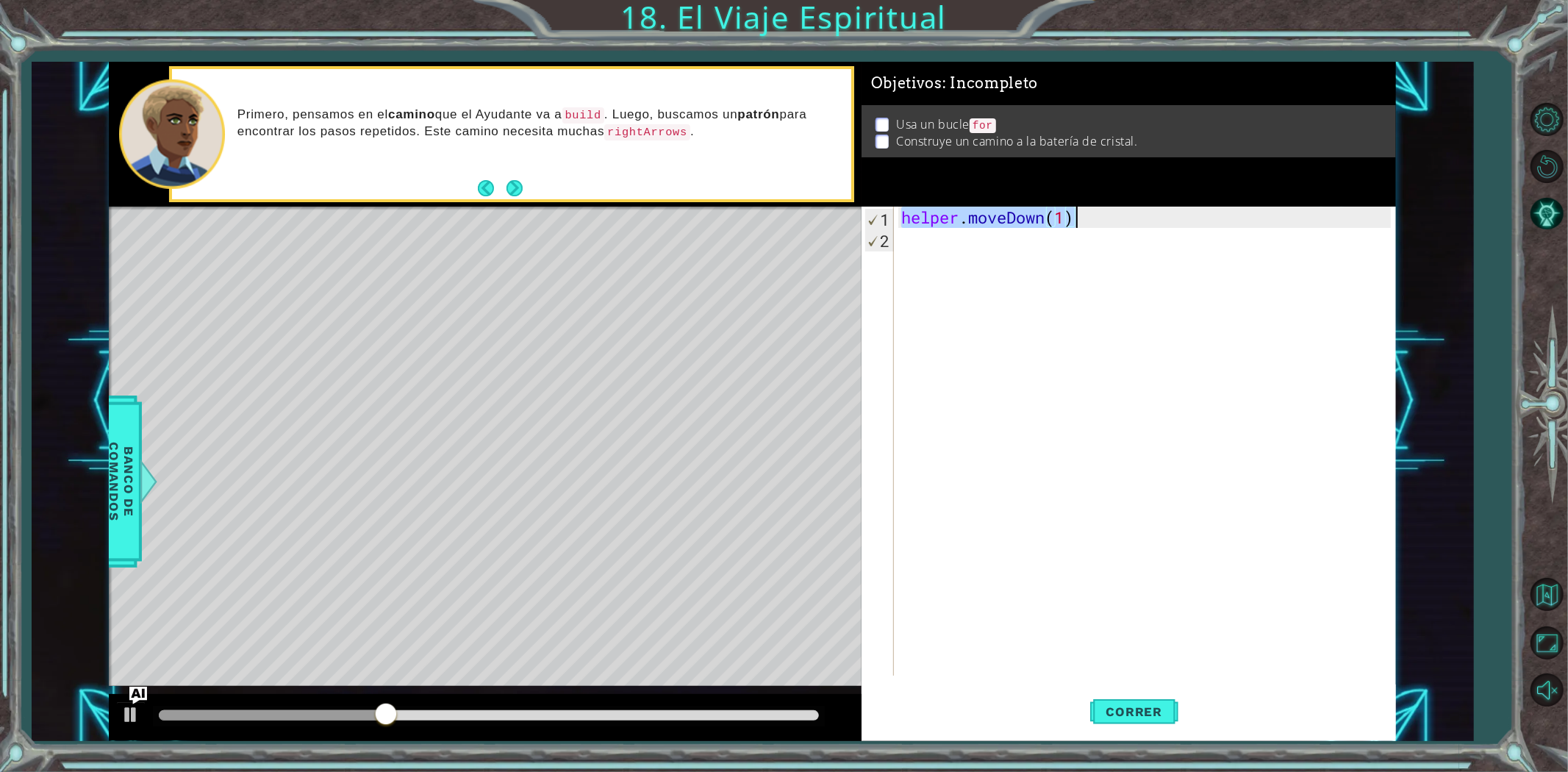
drag, startPoint x: 1119, startPoint y: 208, endPoint x: 1105, endPoint y: 220, distance: 18.4
click at [1111, 215] on div "helper . moveDown ( 1 )" at bounding box center [1148, 462] width 500 height 512
type textarea "helper.moveDown(1)"
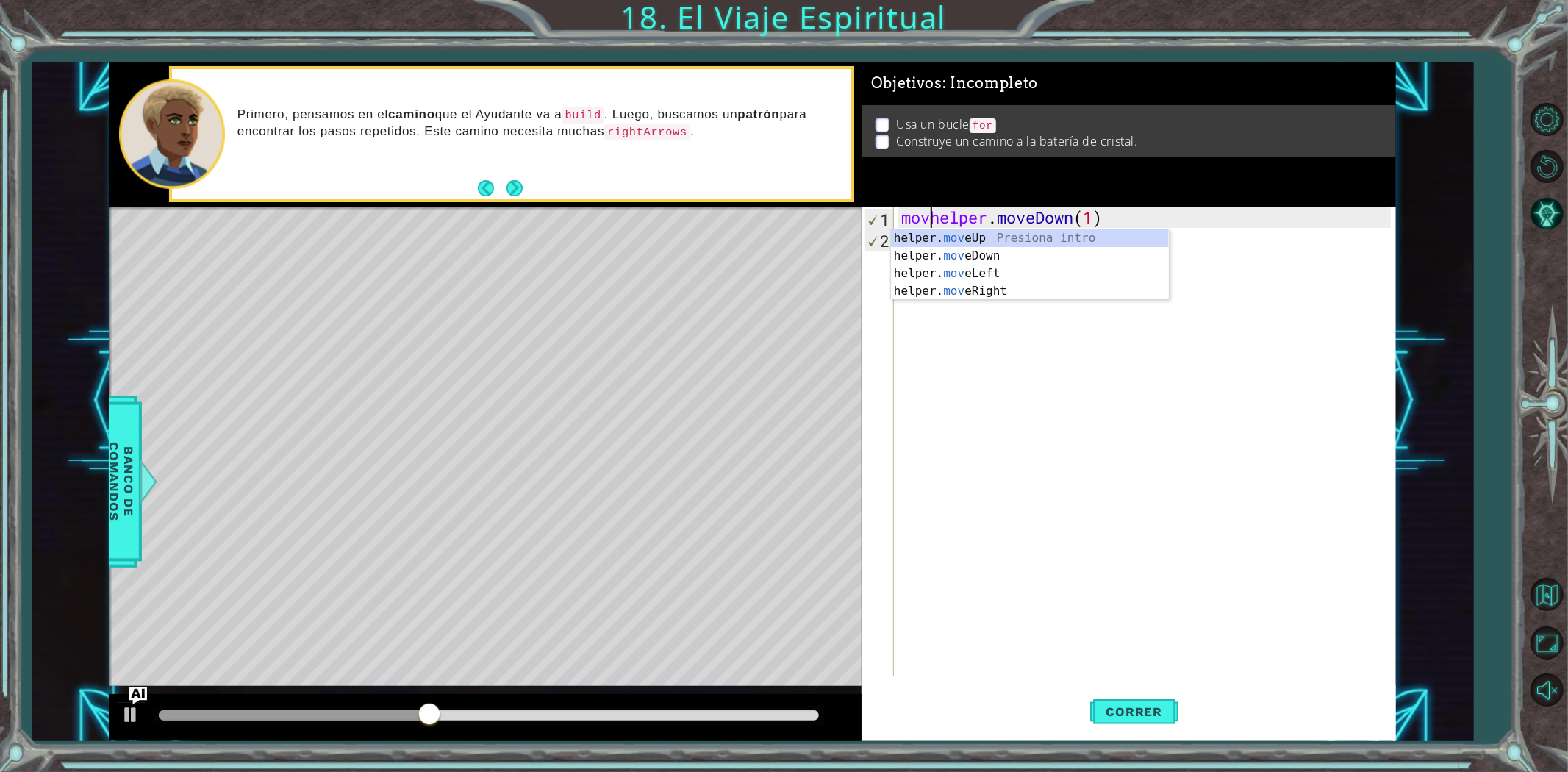
scroll to position [0, 1]
click at [979, 276] on div "helper. mov eUp Presiona intro helper. mov eDown Presiona intro helper. mov eLe…" at bounding box center [1030, 282] width 278 height 106
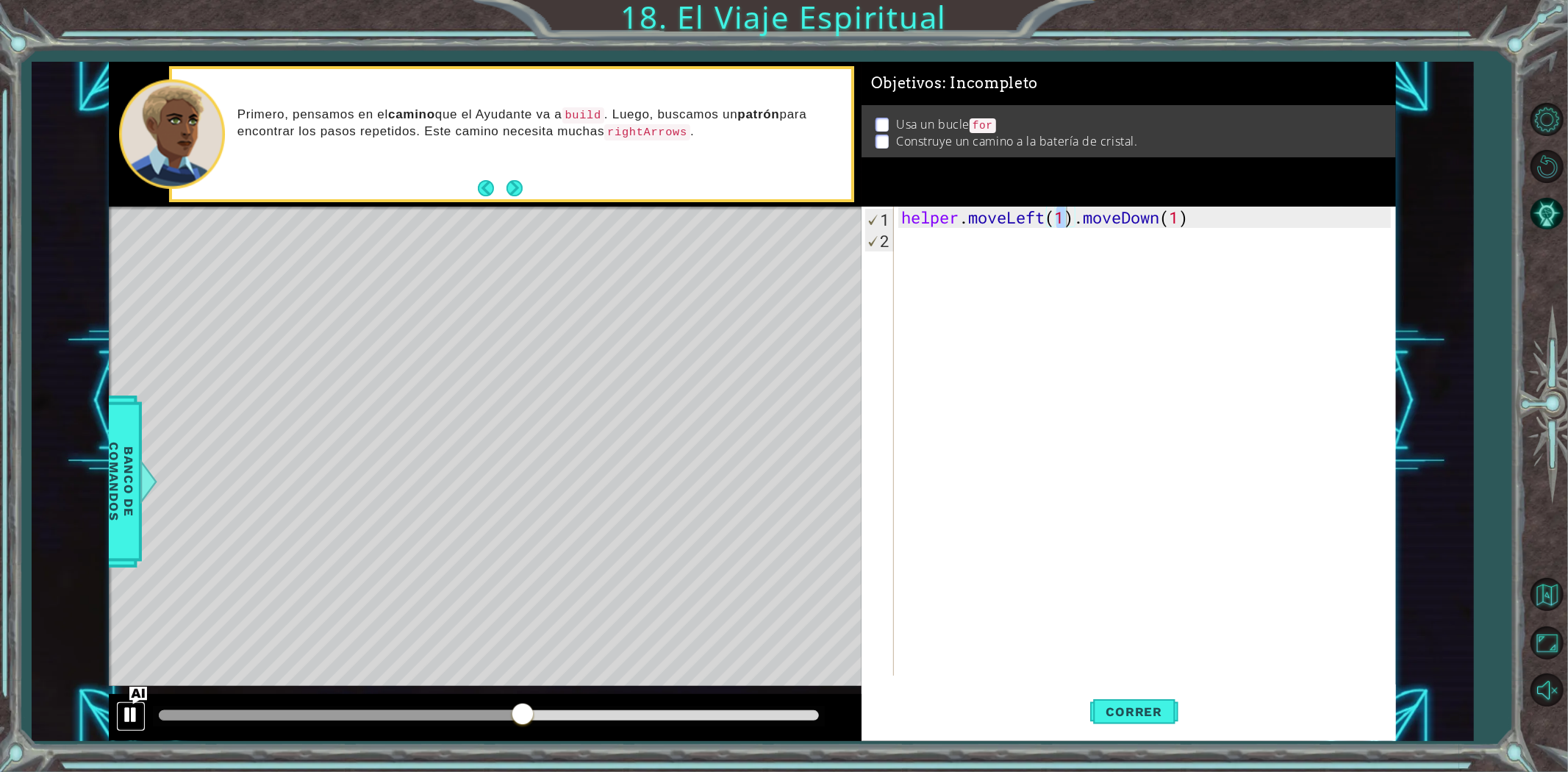
click at [128, 712] on div at bounding box center [131, 715] width 19 height 19
drag, startPoint x: 524, startPoint y: 706, endPoint x: 0, endPoint y: 627, distance: 529.9
click at [0, 627] on div "1 ההההההההההההההההההההההההההההההההההההההההההההההההההההההההההההההההההההההההההההה…" at bounding box center [784, 386] width 1568 height 772
click at [110, 718] on div at bounding box center [485, 717] width 753 height 47
click at [122, 718] on div at bounding box center [131, 715] width 19 height 19
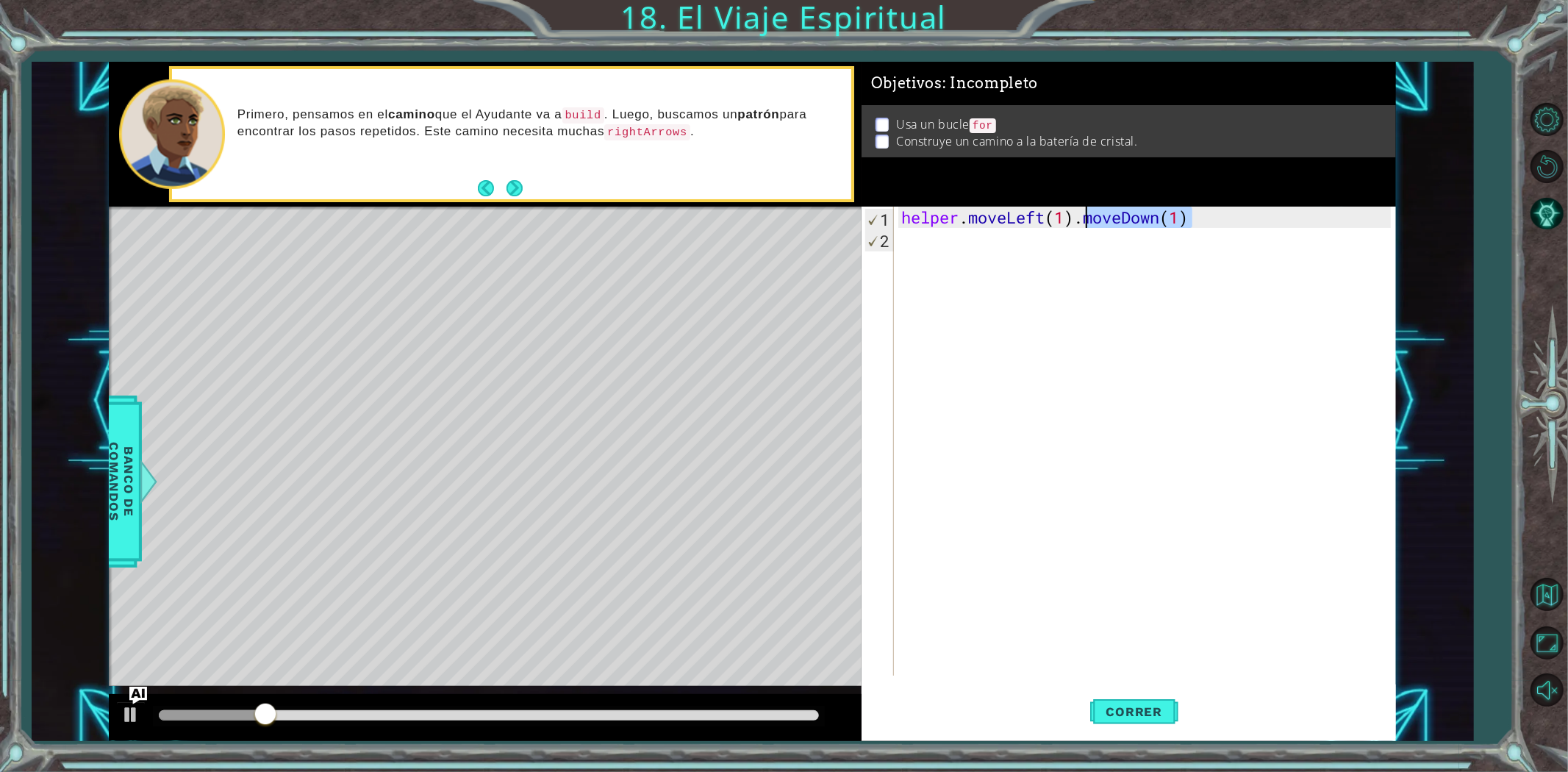
drag, startPoint x: 1195, startPoint y: 219, endPoint x: 1084, endPoint y: 224, distance: 111.1
click at [1084, 224] on div "helper . moveLeft ( 1 ) . moveDown ( 1 )" at bounding box center [1148, 462] width 500 height 512
type textarea "helper.moveLeft(1)"
drag, startPoint x: 327, startPoint y: 730, endPoint x: 224, endPoint y: 715, distance: 104.1
click at [230, 717] on div at bounding box center [485, 717] width 753 height 47
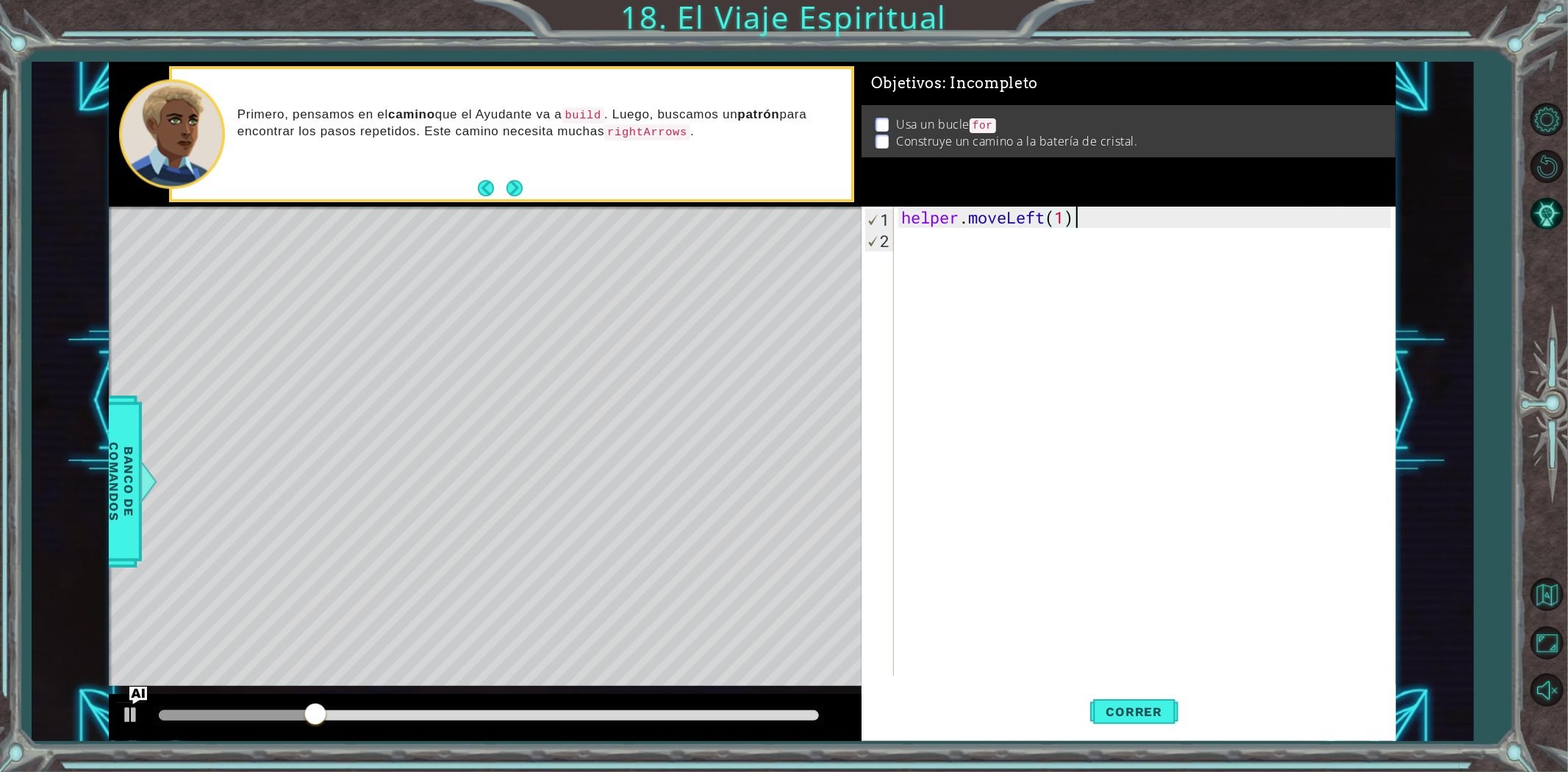
click at [200, 718] on div at bounding box center [237, 715] width 157 height 10
click at [138, 719] on div at bounding box center [131, 715] width 19 height 19
drag, startPoint x: 224, startPoint y: 715, endPoint x: 89, endPoint y: 700, distance: 135.8
click at [83, 694] on div "1 ההההההההההההההההההההההההההההההההההההההההההההההההההההההההההההההההההההההההההההה…" at bounding box center [753, 401] width 1442 height 679
click at [116, 715] on button at bounding box center [131, 716] width 29 height 30
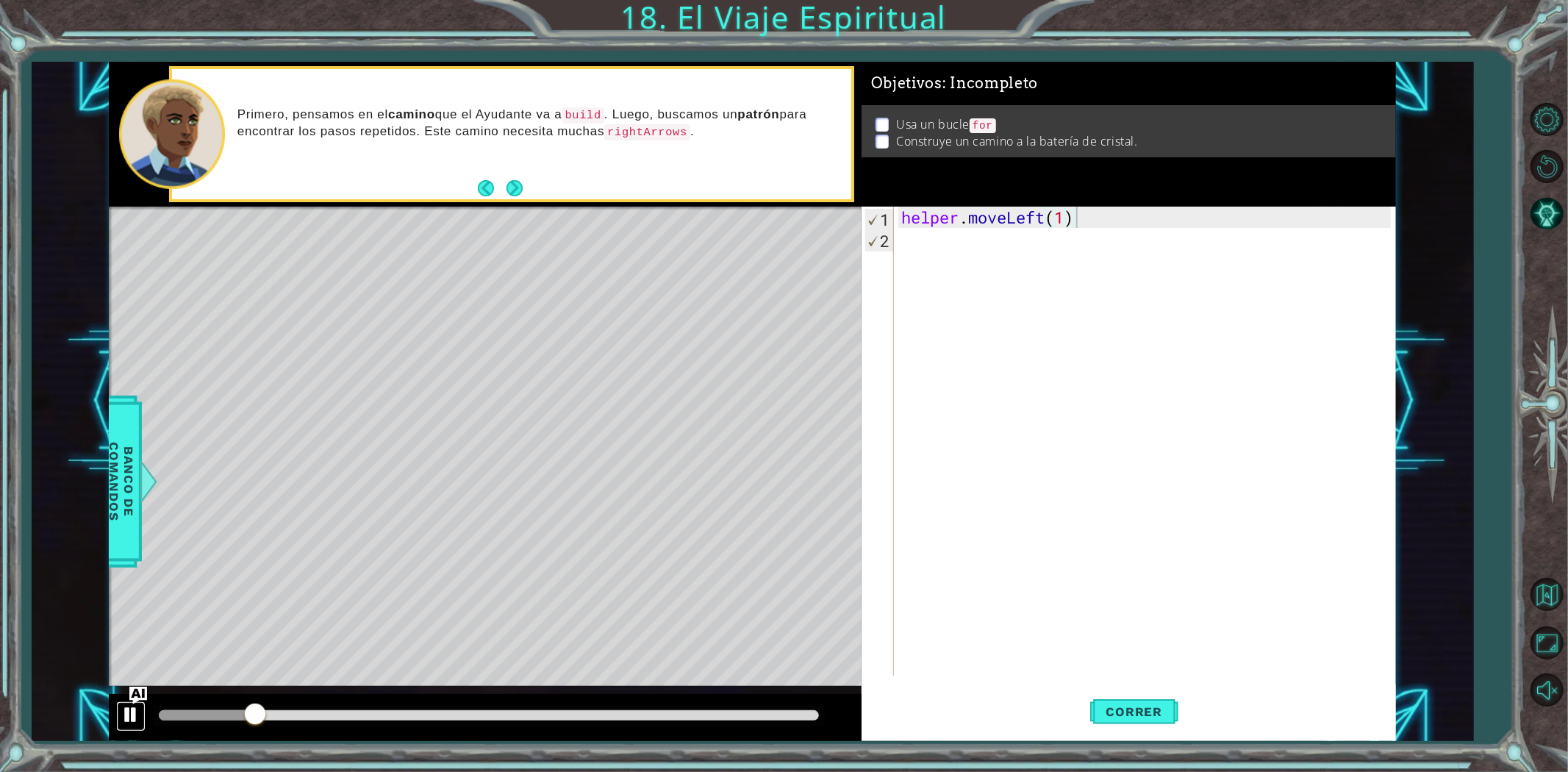
click at [116, 715] on button at bounding box center [131, 716] width 29 height 30
drag, startPoint x: 1181, startPoint y: 225, endPoint x: 0, endPoint y: 71, distance: 1191.0
click at [0, 71] on div "1 ההההההההההההההההההההההההההההההההההההההההההההההההההההההההההההההההההההההההההההה…" at bounding box center [784, 386] width 1568 height 772
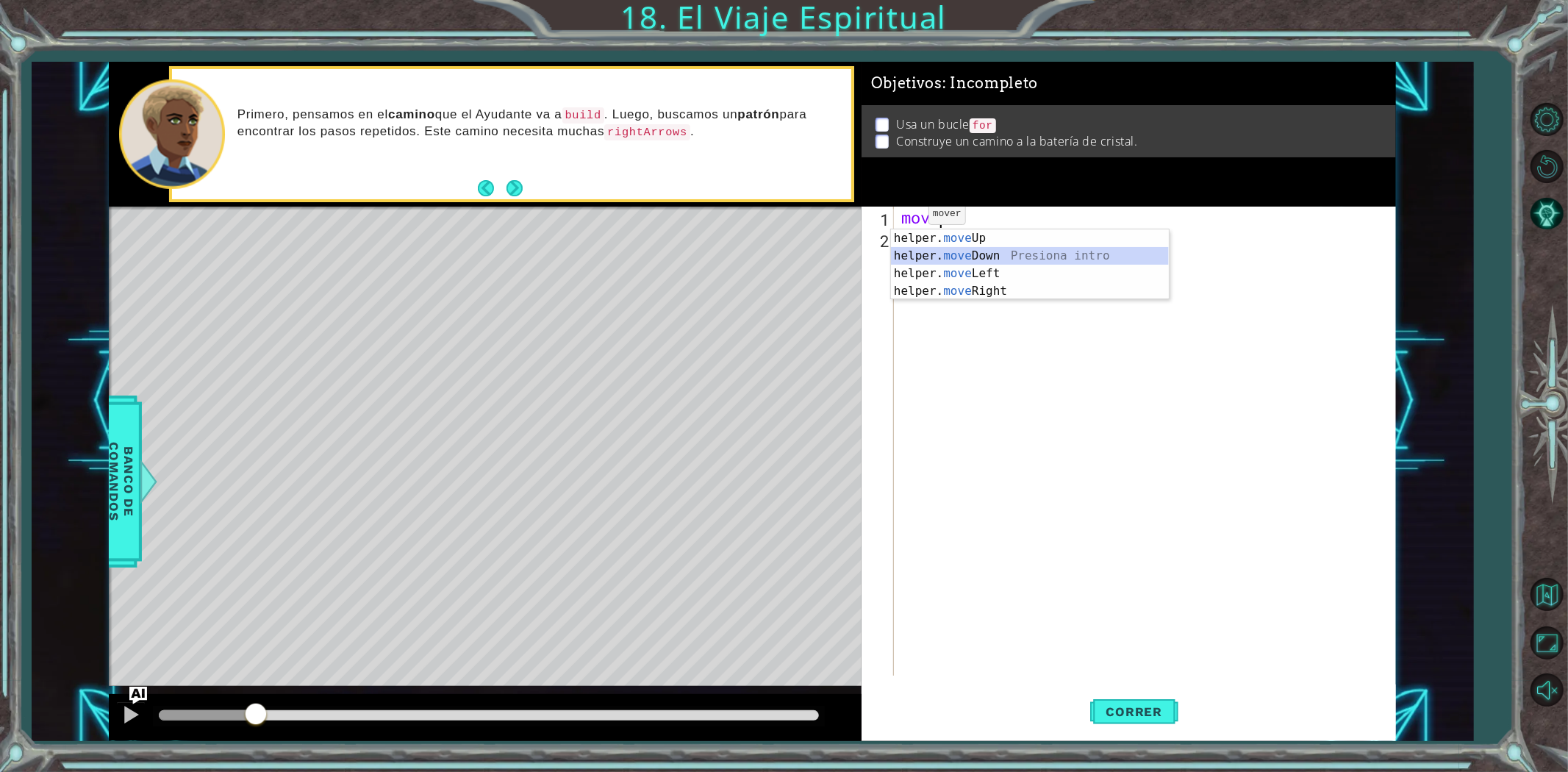
click at [981, 258] on div "helper. move Up Presiona intro helper. move Down Presiona intro helper. move Le…" at bounding box center [1030, 282] width 278 height 106
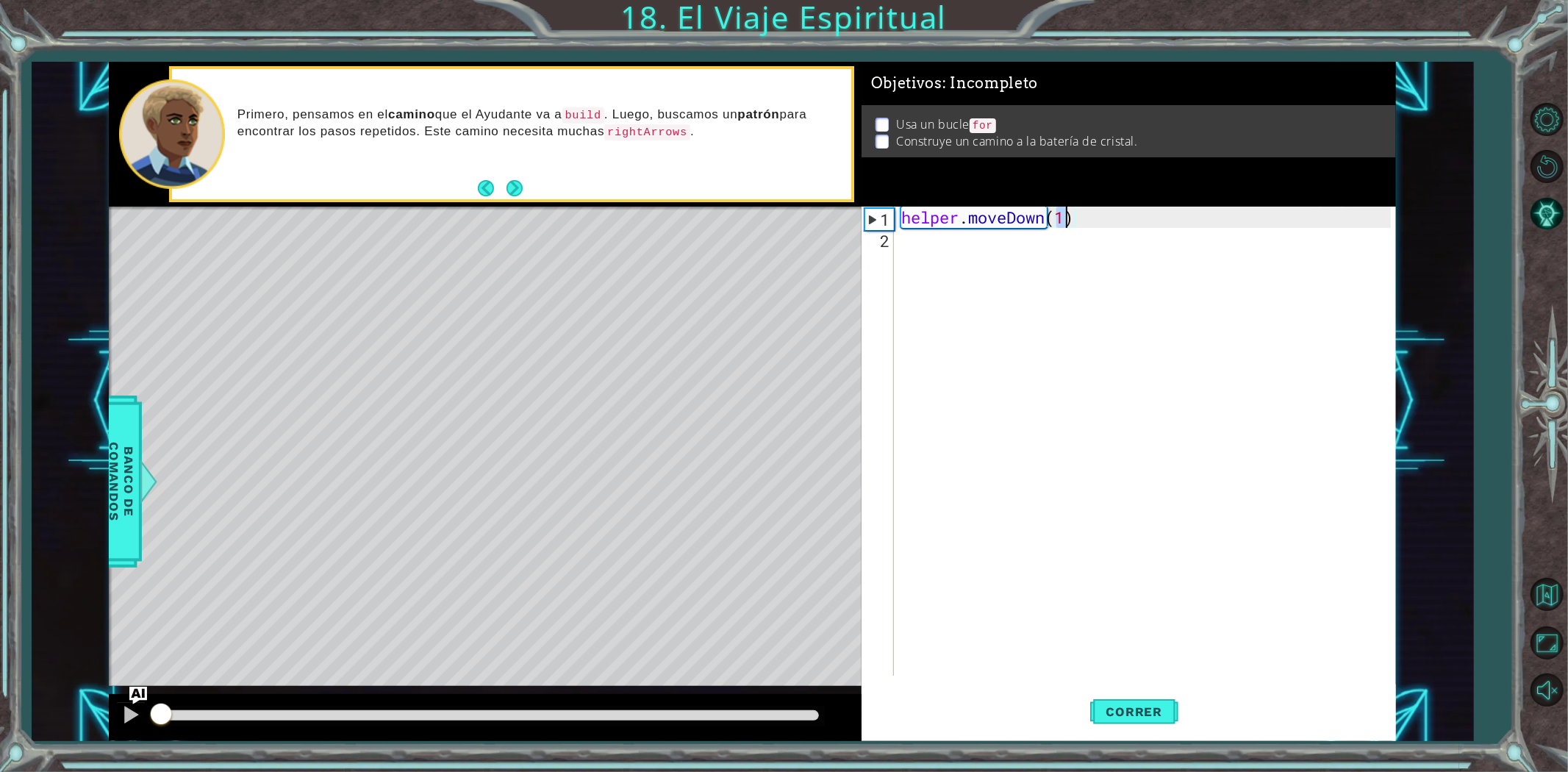
drag, startPoint x: 247, startPoint y: 719, endPoint x: 3, endPoint y: 666, distance: 249.7
click at [0, 666] on div "1 ההההההההההההההההההההההההההההההההההההההההההההההההההההההההההההההההההההההההההההה…" at bounding box center [784, 386] width 1568 height 772
type textarea "helper.moveDown(1)"
click at [130, 722] on div at bounding box center [131, 715] width 19 height 19
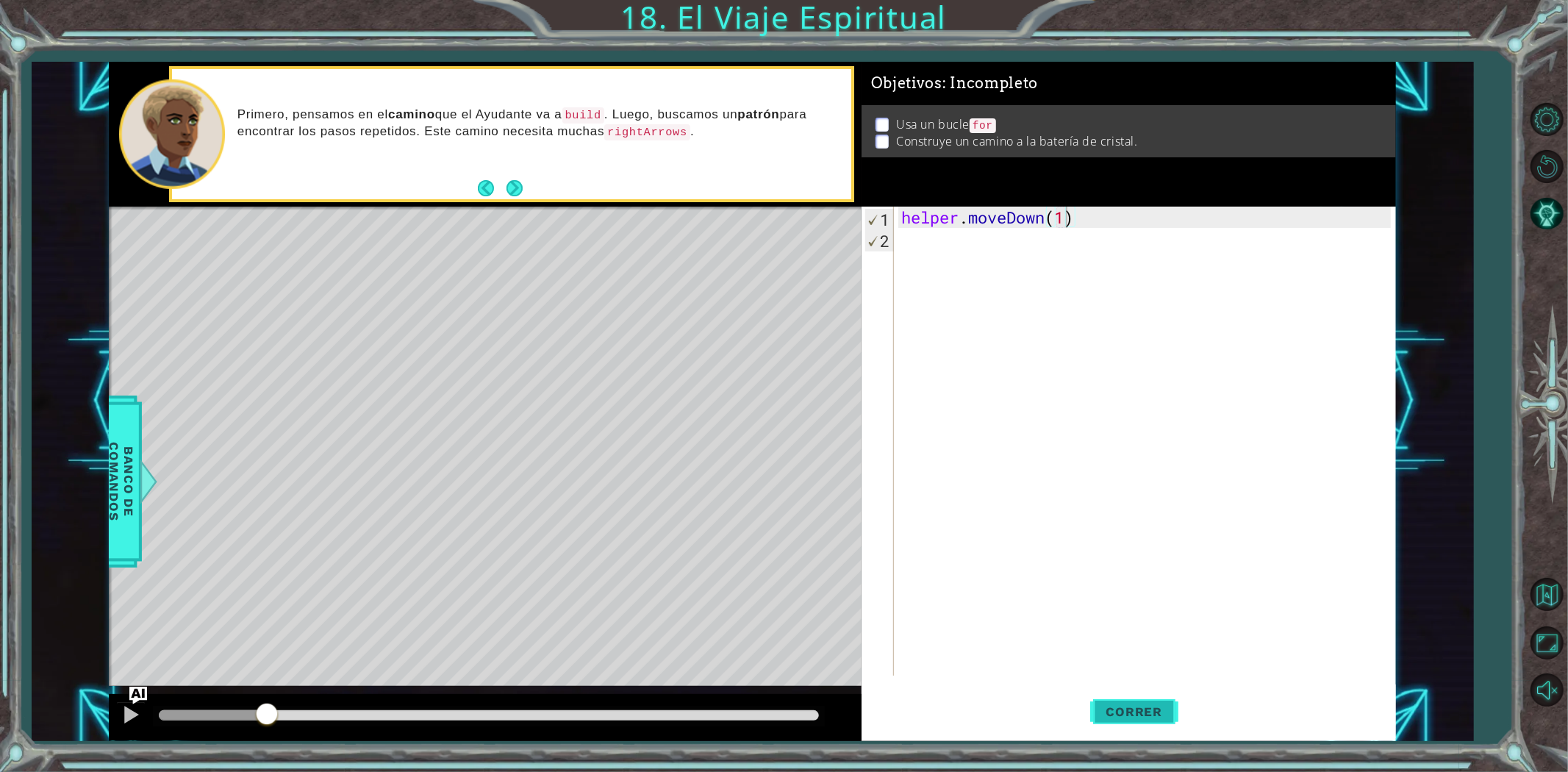
click at [1135, 731] on button "Correr" at bounding box center [1134, 711] width 88 height 54
click at [131, 707] on div at bounding box center [131, 715] width 19 height 19
click at [1041, 241] on div "helper . moveDown ( 1 )" at bounding box center [1148, 462] width 500 height 512
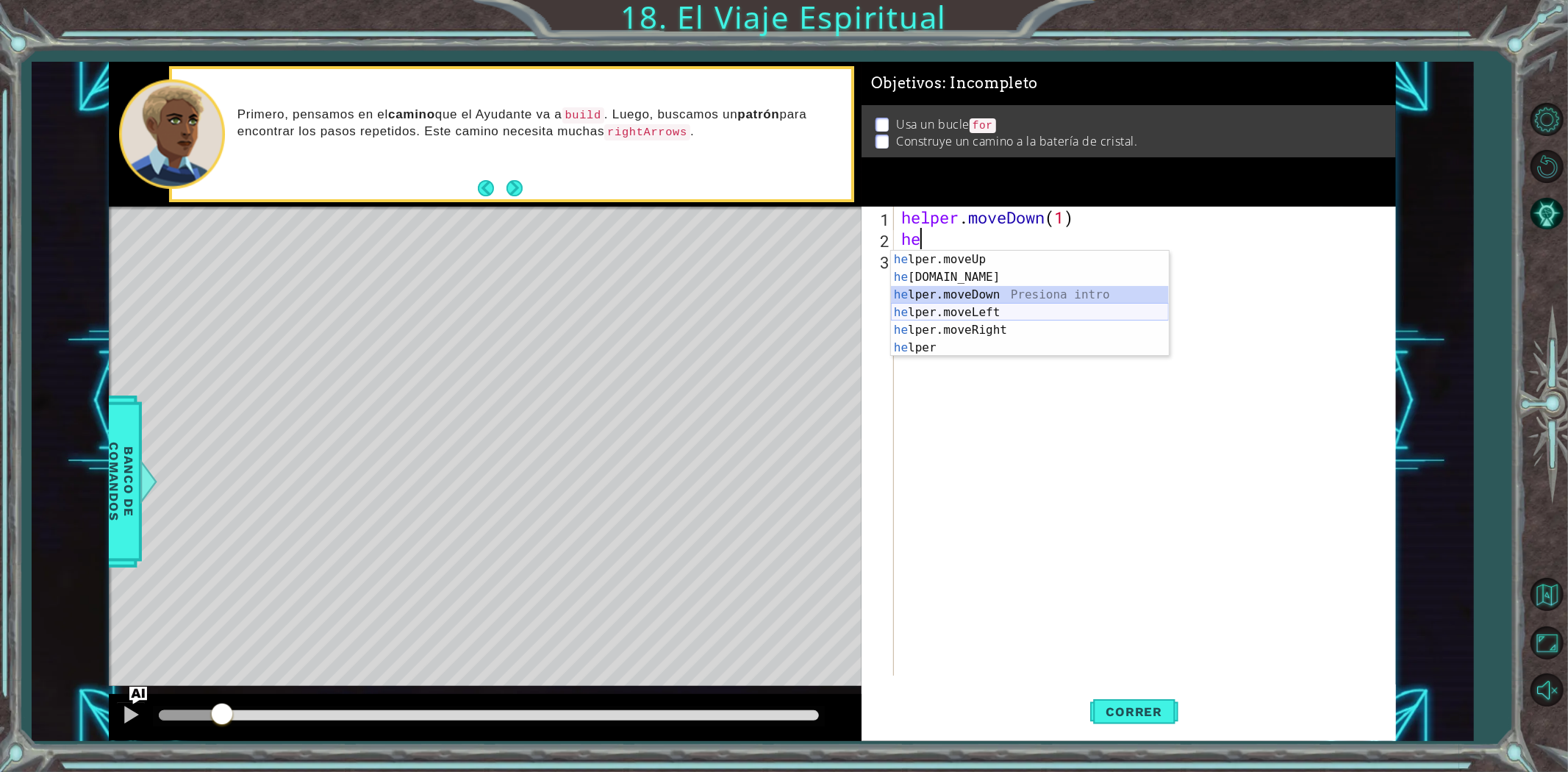
click at [990, 305] on div "he lper.moveUp Presiona intro he [DOMAIN_NAME] Presiona intro he lper.moveDown …" at bounding box center [1030, 321] width 278 height 141
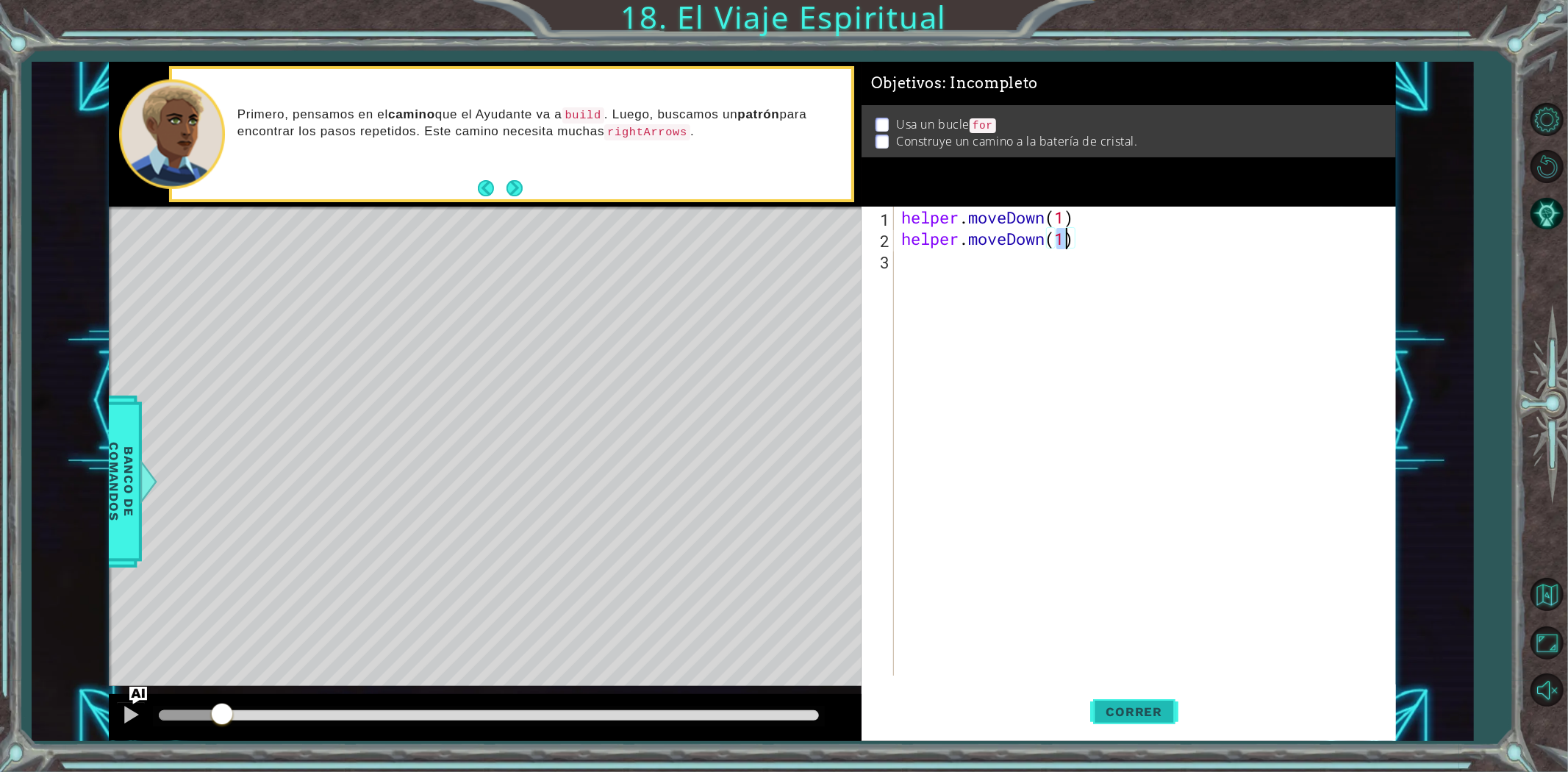
click at [1152, 716] on span "Correr" at bounding box center [1134, 712] width 86 height 15
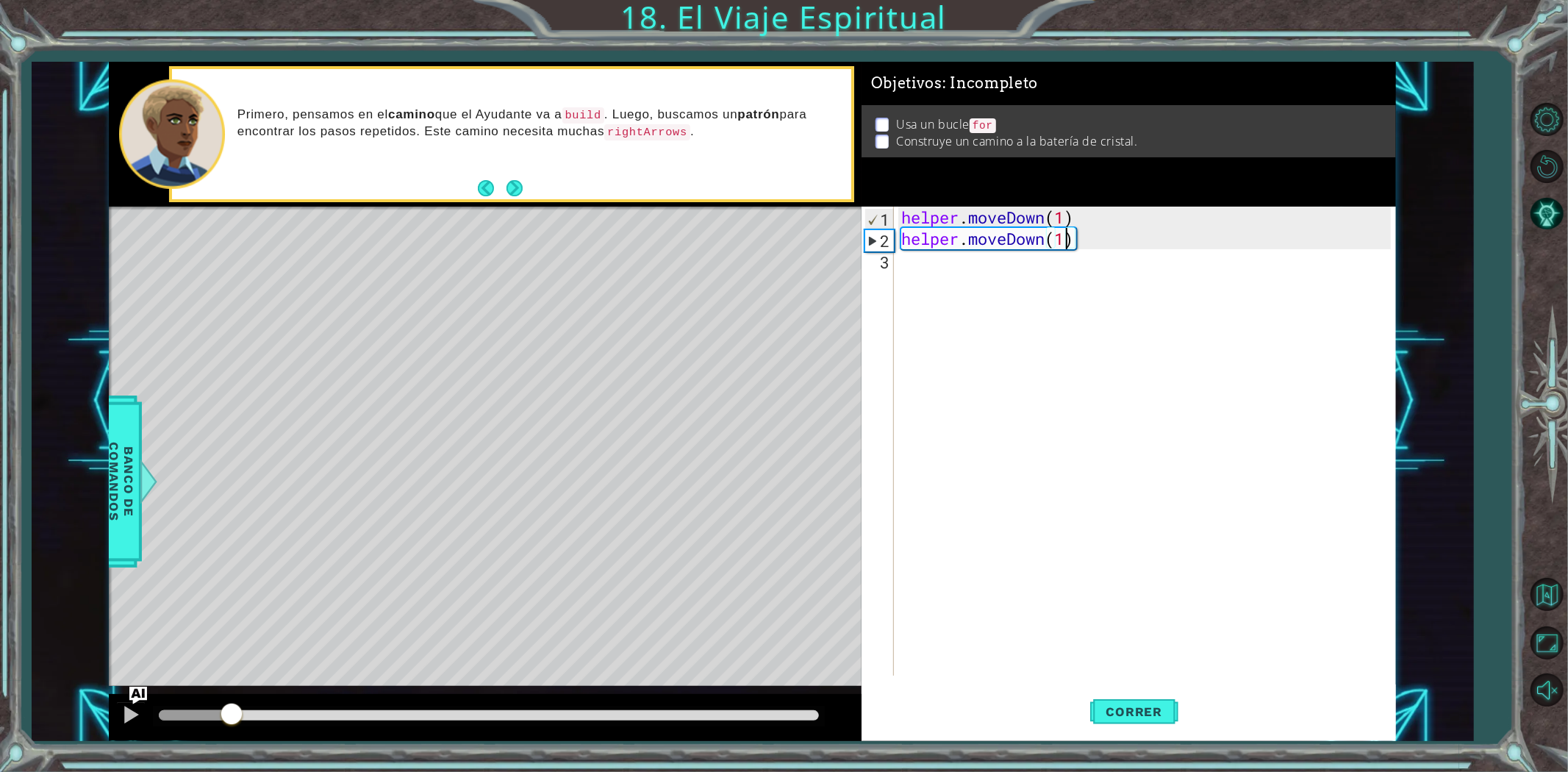
drag, startPoint x: 240, startPoint y: 706, endPoint x: 163, endPoint y: 715, distance: 77.5
click at [218, 714] on div at bounding box center [231, 715] width 27 height 27
click at [114, 728] on div at bounding box center [485, 717] width 753 height 47
drag, startPoint x: 1094, startPoint y: 245, endPoint x: 989, endPoint y: 237, distance: 105.3
click at [989, 237] on div "helper . moveDown ( 1 ) helper . moveDown ( 1 )" at bounding box center [1148, 462] width 500 height 512
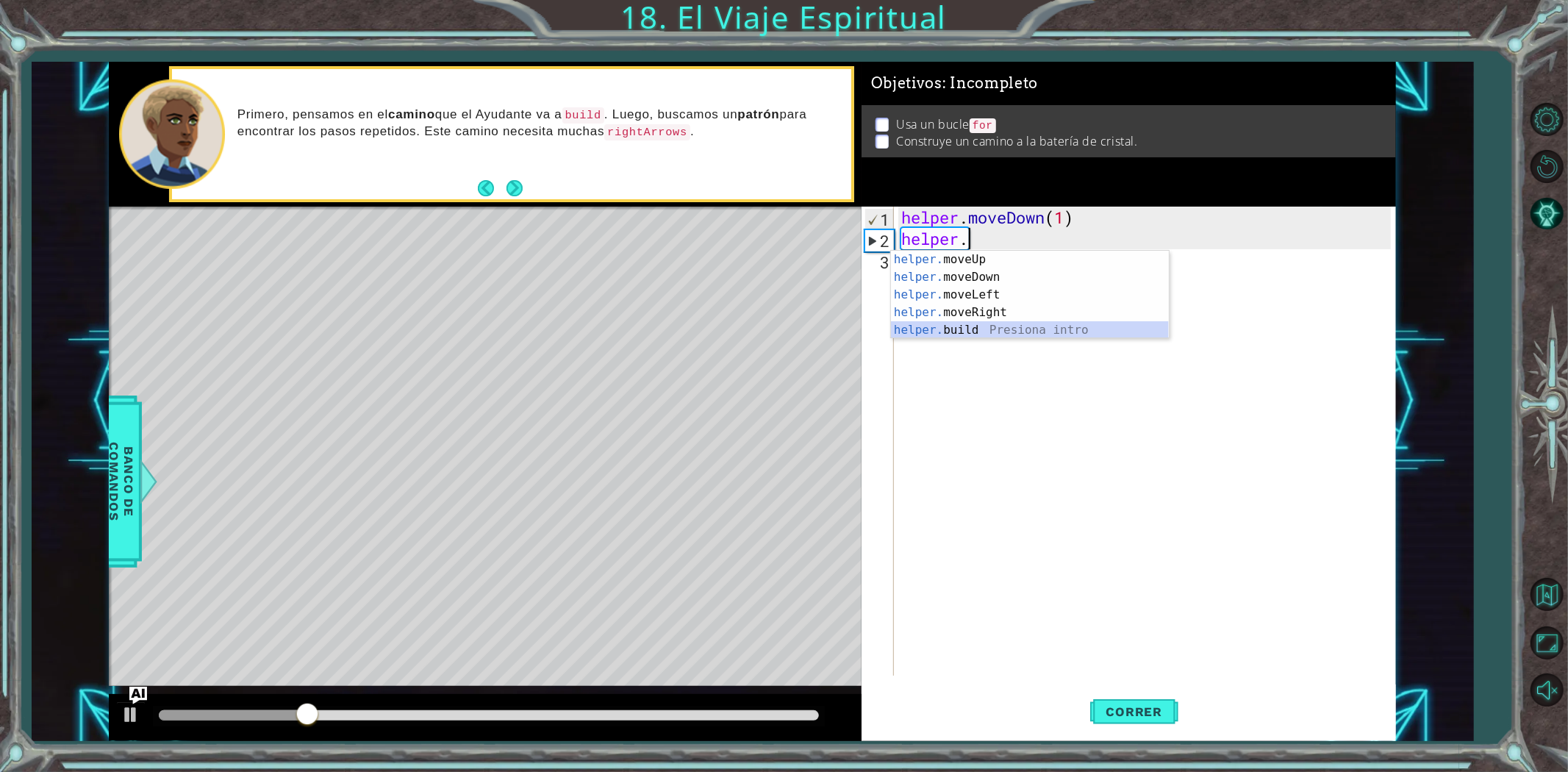
click at [995, 326] on div "helper. moveUp Presiona intro helper. moveDown Presiona intro helper. moveLeft …" at bounding box center [1030, 312] width 278 height 124
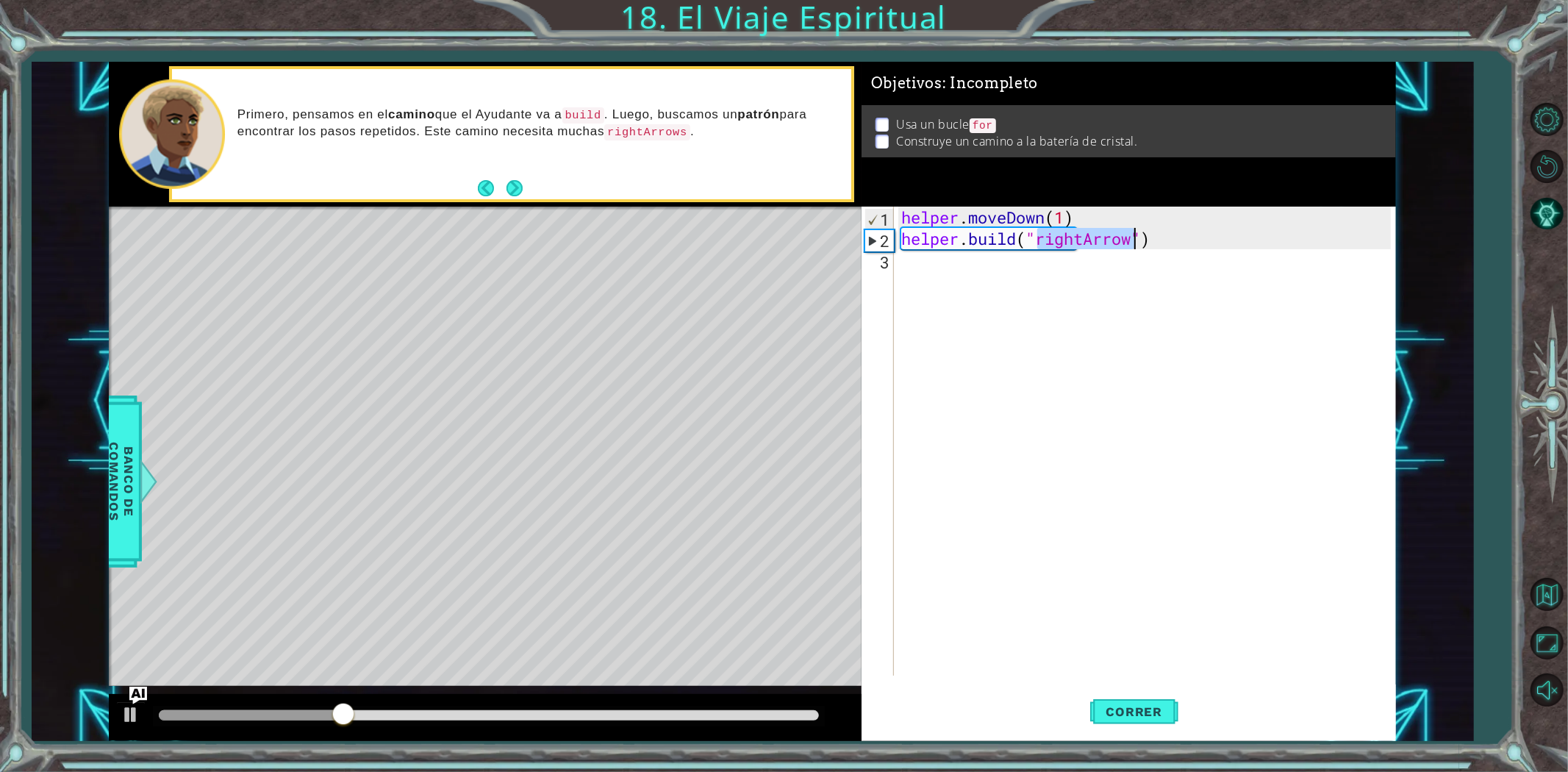
click at [1135, 242] on div "helper . moveDown ( 1 ) helper . build ( "rightArrow" )" at bounding box center [1145, 441] width 493 height 469
click at [1154, 723] on button "Correr" at bounding box center [1134, 711] width 88 height 54
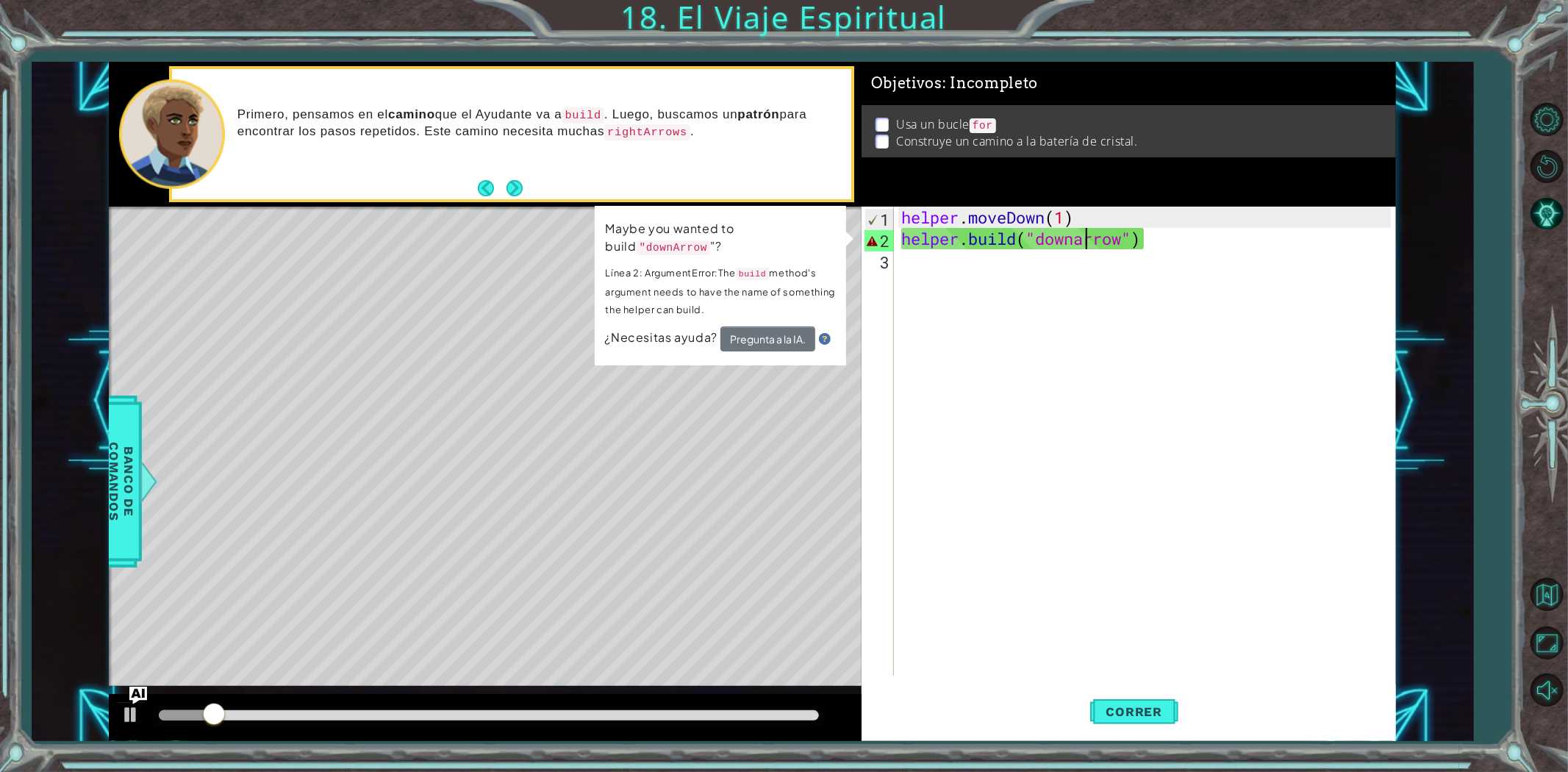
click at [1085, 241] on div "helper . moveDown ( 1 ) helper . build ( "downarrow" )" at bounding box center [1148, 462] width 500 height 512
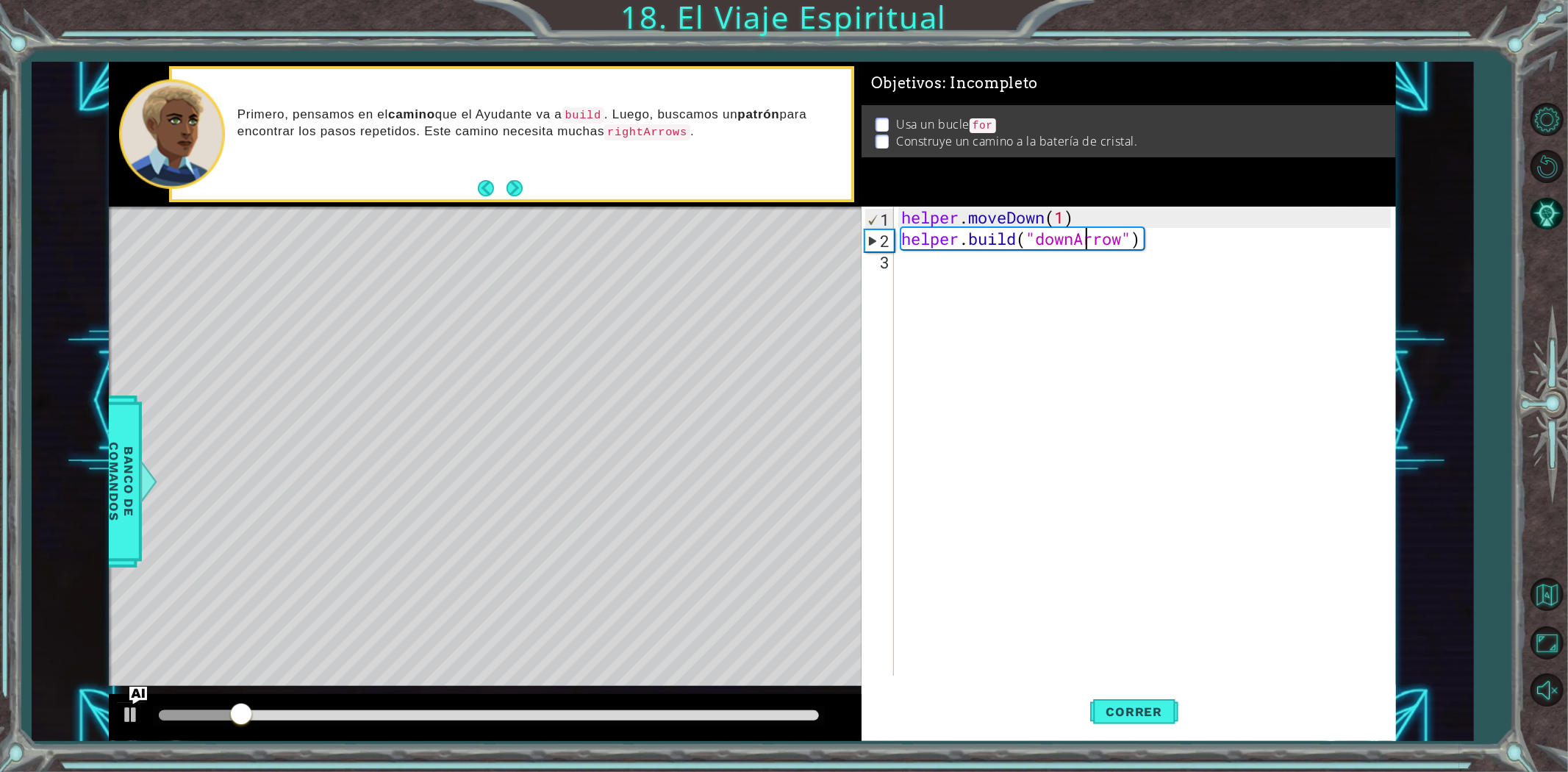
scroll to position [0, 9]
click at [1165, 723] on button "Correr" at bounding box center [1134, 711] width 88 height 54
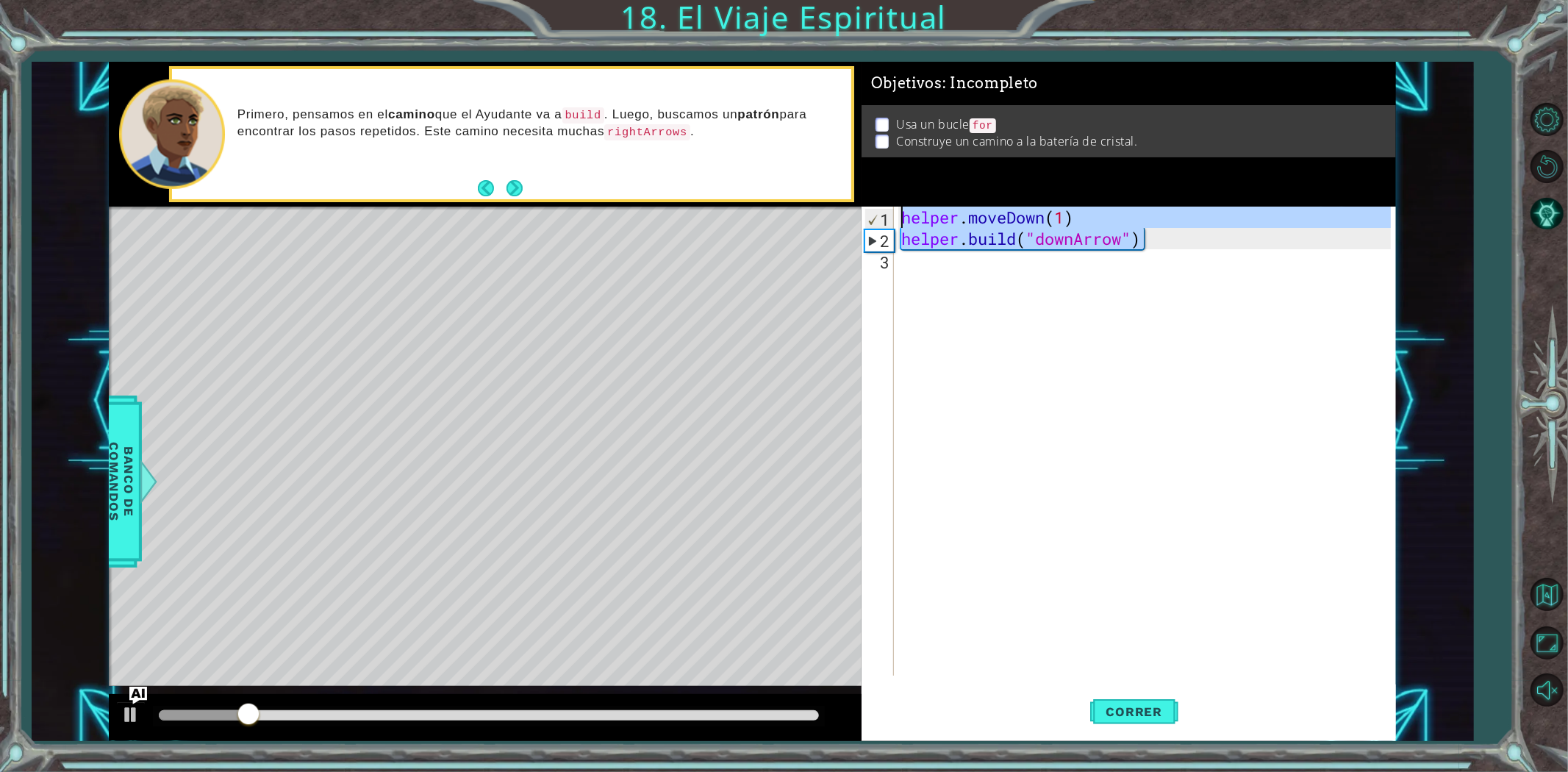
drag, startPoint x: 1175, startPoint y: 248, endPoint x: 960, endPoint y: 203, distance: 219.7
click at [918, 165] on div "Objetivos : Incompleto Usa un bucle for Construye un camino a la batería de cri…" at bounding box center [1129, 401] width 535 height 679
type textarea "helper.moveDown(1) [DOMAIN_NAME]("downArrow")"
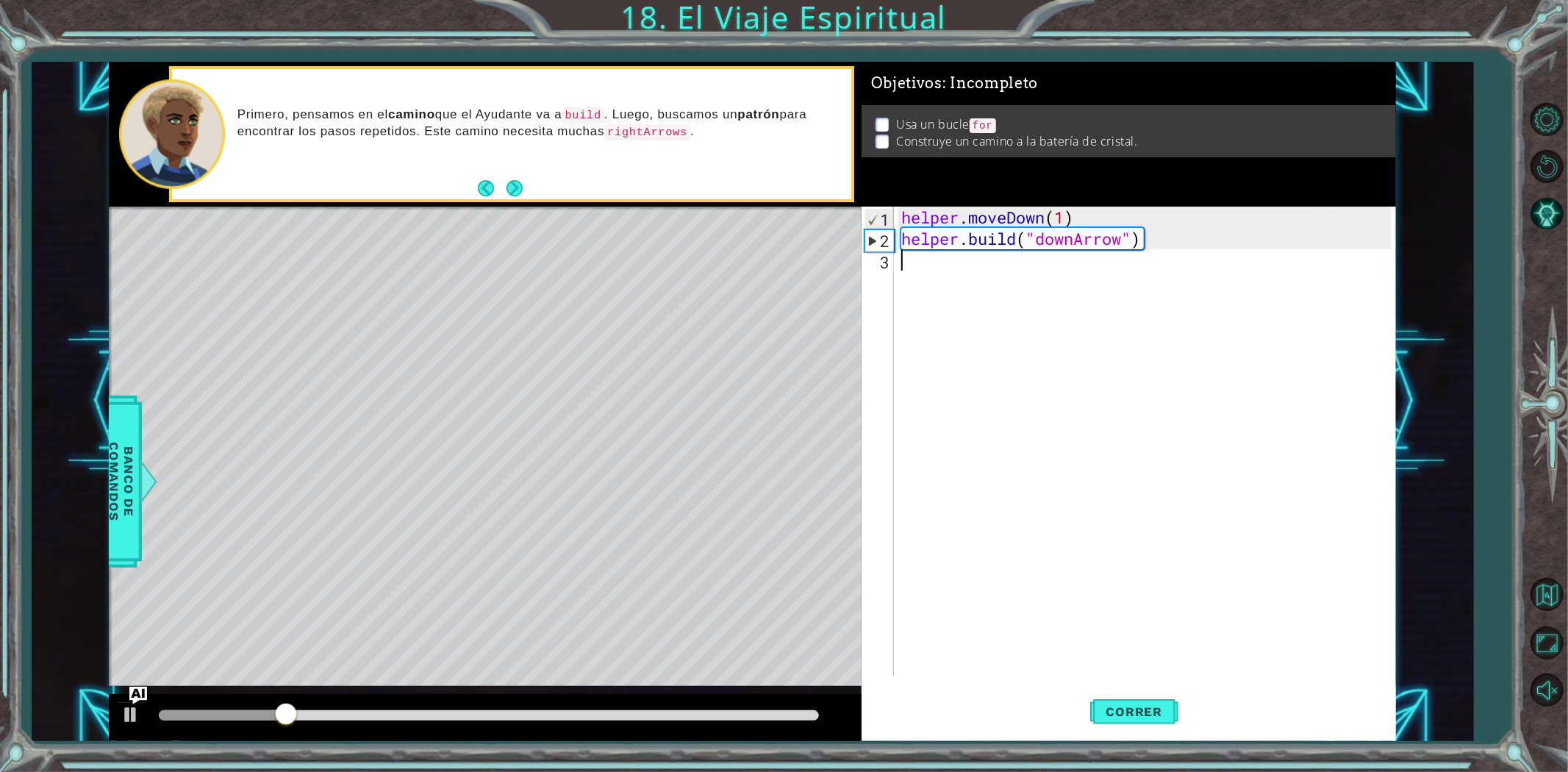
click at [1004, 273] on div "helper . moveDown ( 1 ) helper . build ( "downArrow" )" at bounding box center [1148, 462] width 500 height 512
paste textarea "[DOMAIN_NAME]("downArrow")"
type textarea "[DOMAIN_NAME]("downArrow")"
click at [1150, 701] on button "Correr" at bounding box center [1134, 711] width 88 height 54
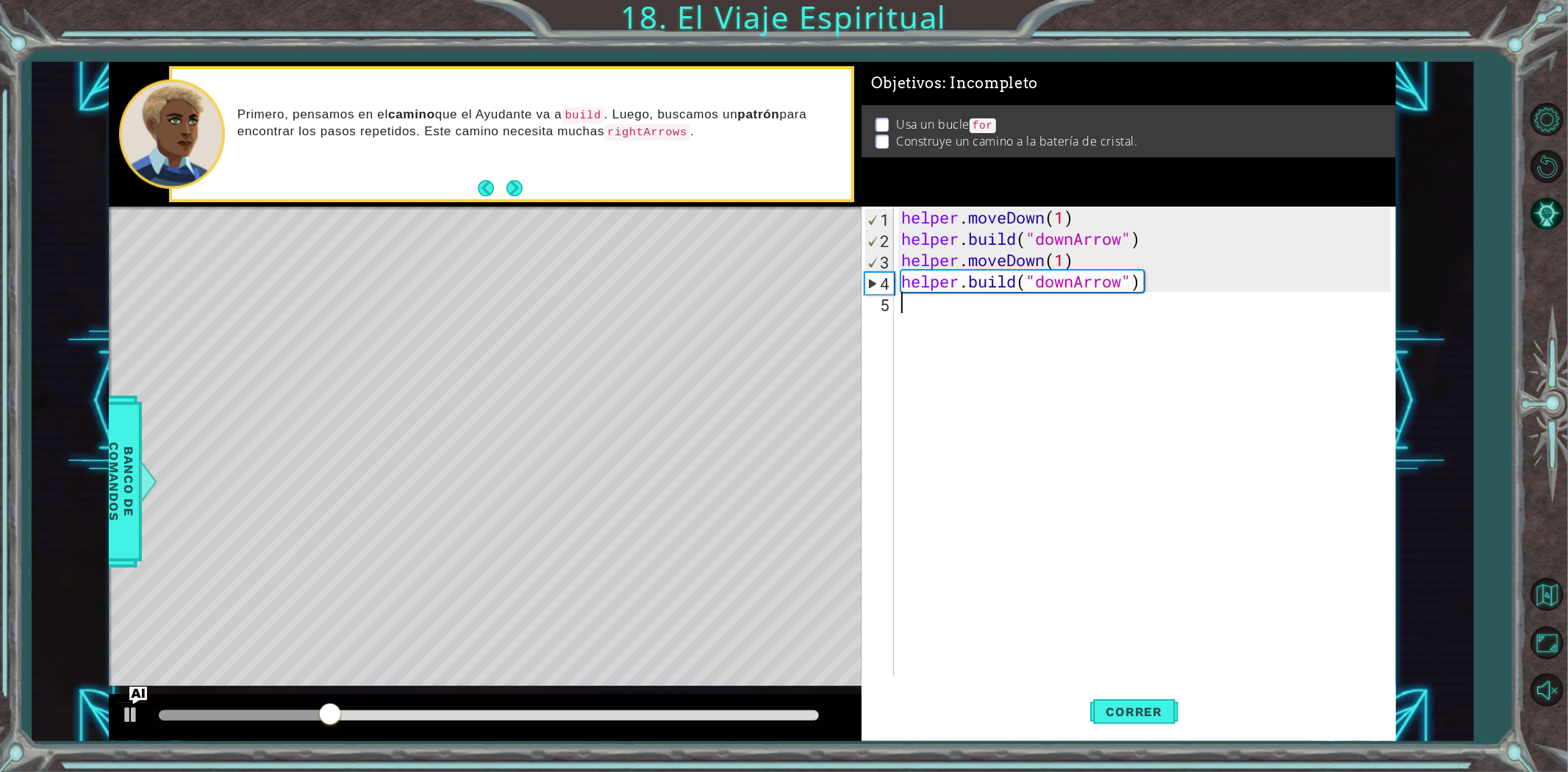
click at [959, 320] on div "helper . moveDown ( 1 ) helper . build ( "downArrow" ) helper . moveDown ( 1 ) …" at bounding box center [1148, 462] width 500 height 512
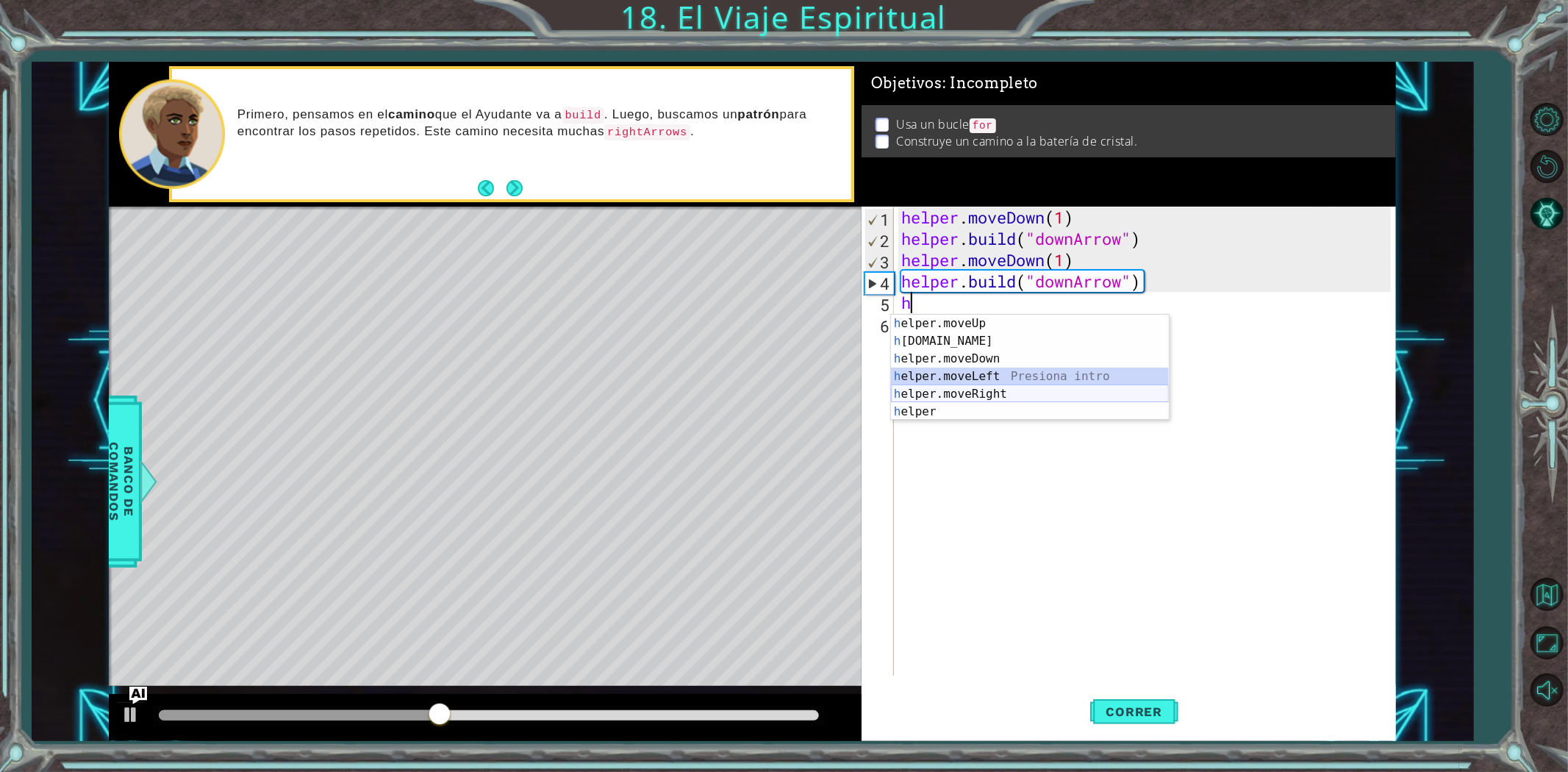
drag, startPoint x: 999, startPoint y: 383, endPoint x: 1000, endPoint y: 390, distance: 7.1
click at [1000, 390] on div "h elper.moveUp Presiona intro h [DOMAIN_NAME] Presiona intro h elper.moveDown P…" at bounding box center [1030, 385] width 278 height 141
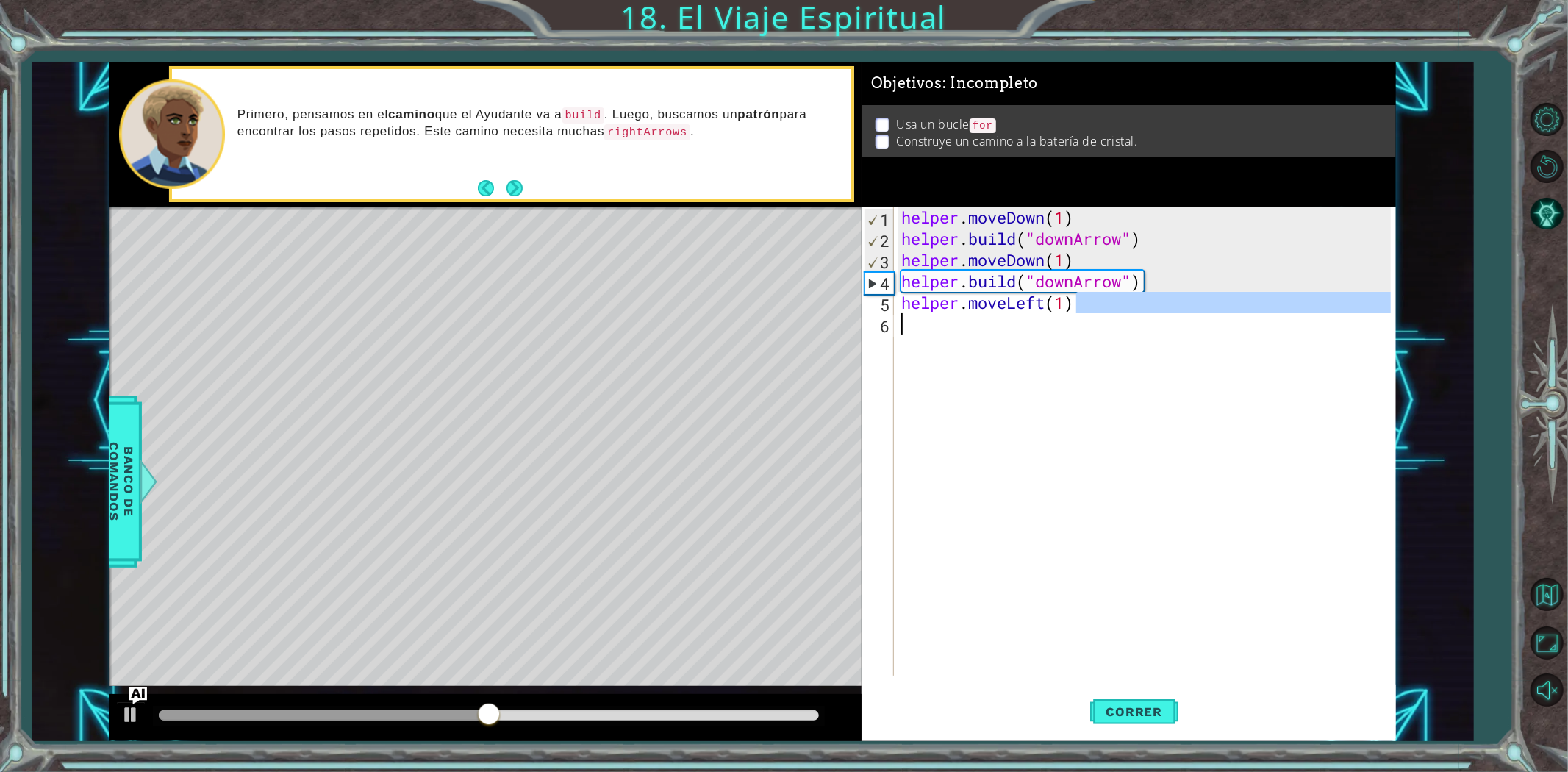
drag, startPoint x: 1081, startPoint y: 312, endPoint x: 1022, endPoint y: 314, distance: 59.0
click at [1022, 315] on div "helper . moveDown ( 1 ) helper . build ( "downArrow" ) helper . moveDown ( 1 ) …" at bounding box center [1148, 462] width 500 height 512
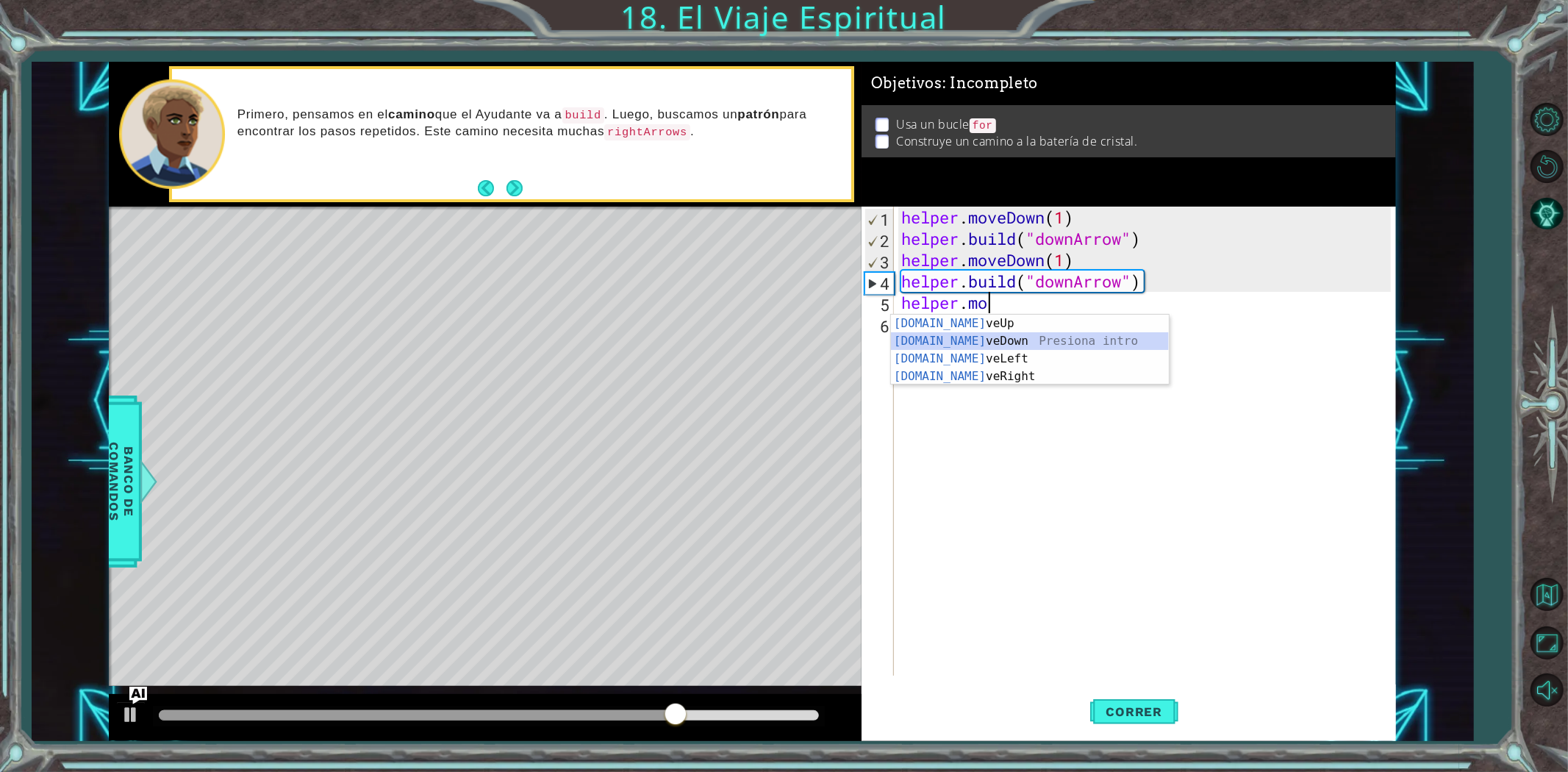
click at [1011, 339] on div "[DOMAIN_NAME] veUp Presiona intro [DOMAIN_NAME] veDown Presiona intro [DOMAIN_N…" at bounding box center [1030, 368] width 278 height 106
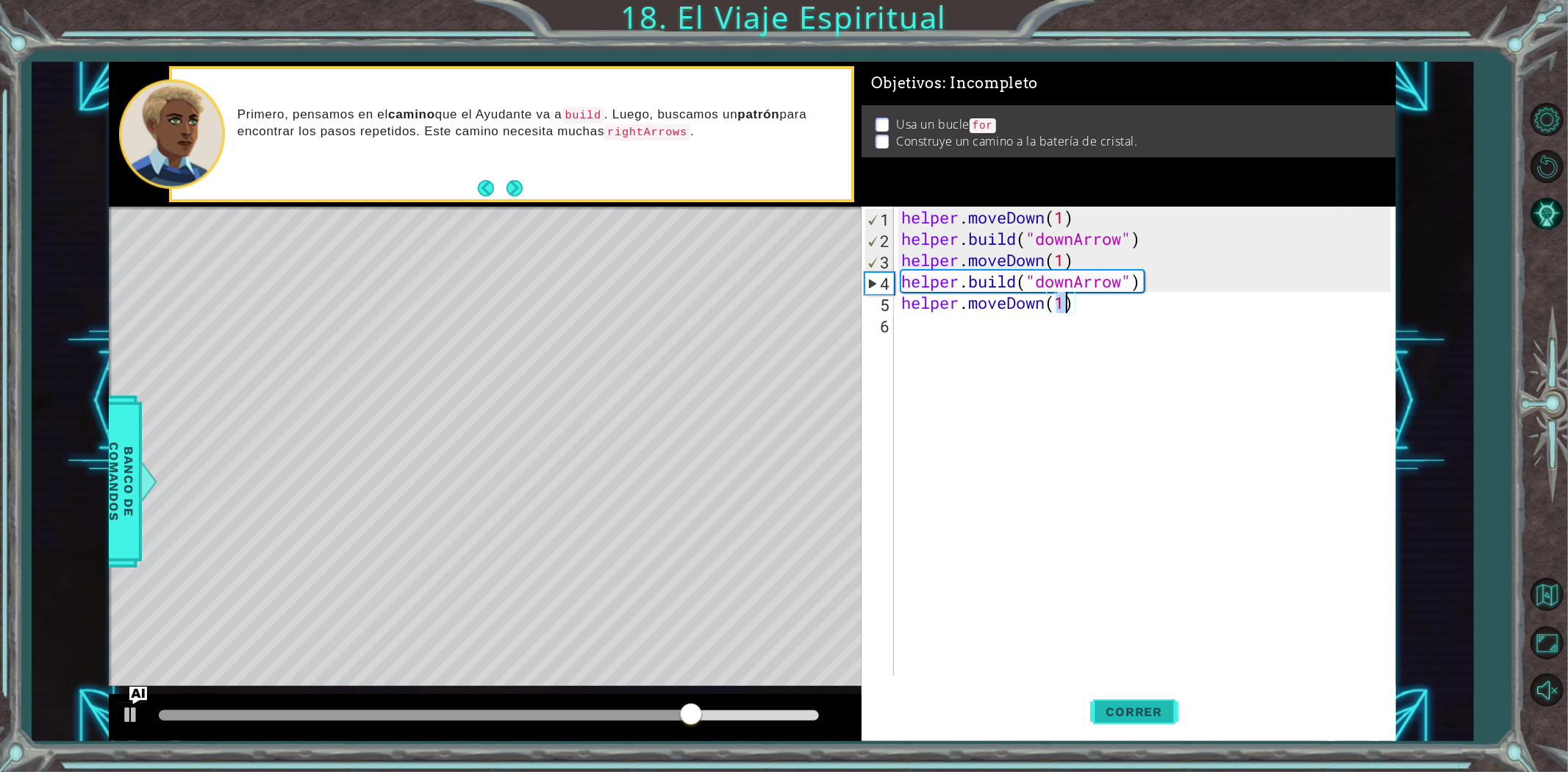
type textarea "helper.moveDown(1)"
click at [1145, 706] on span "Correr" at bounding box center [1134, 712] width 86 height 15
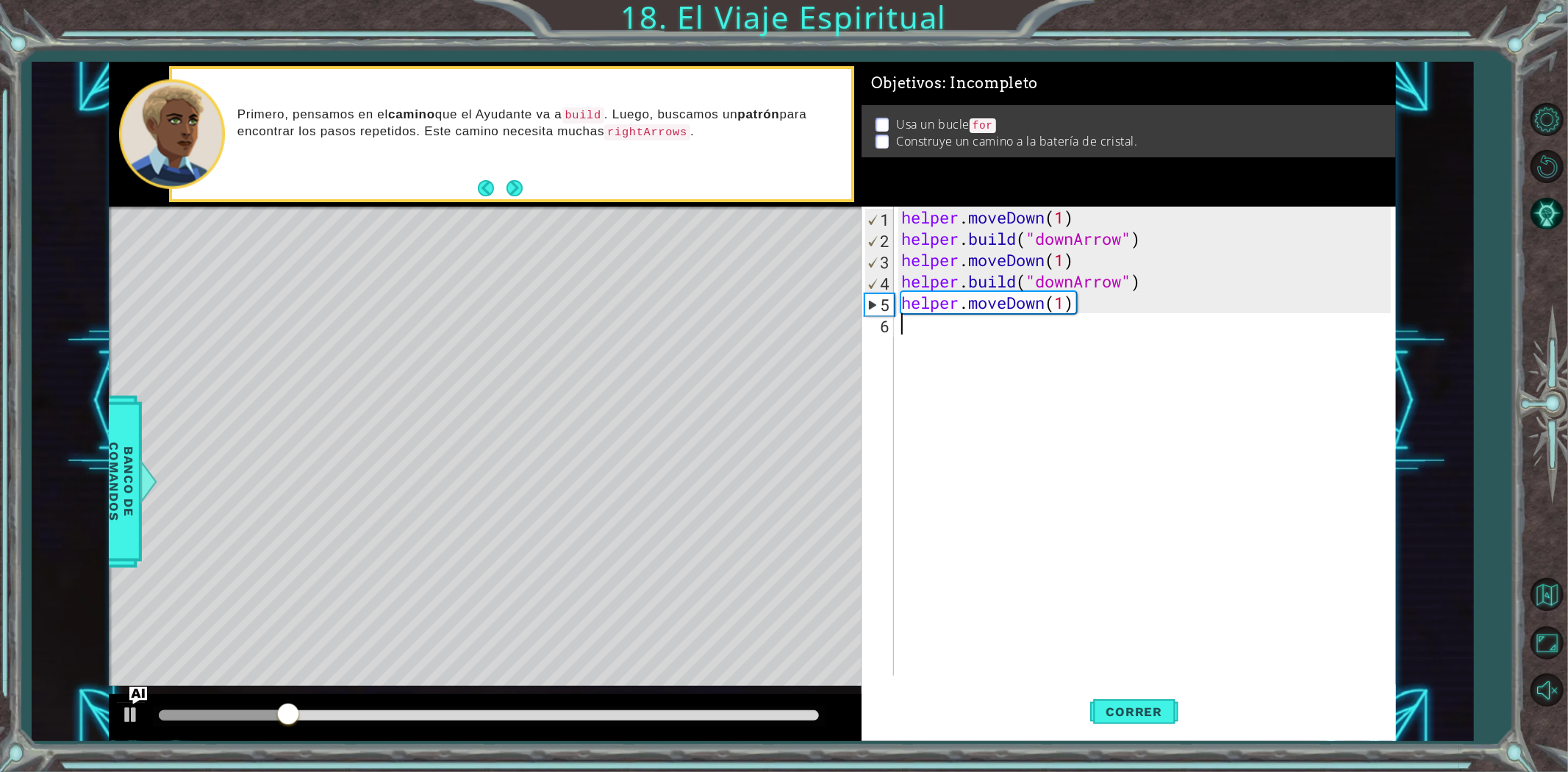
click at [963, 340] on div "helper . moveDown ( 1 ) helper . build ( "downArrow" ) helper . moveDown ( 1 ) …" at bounding box center [1148, 462] width 500 height 512
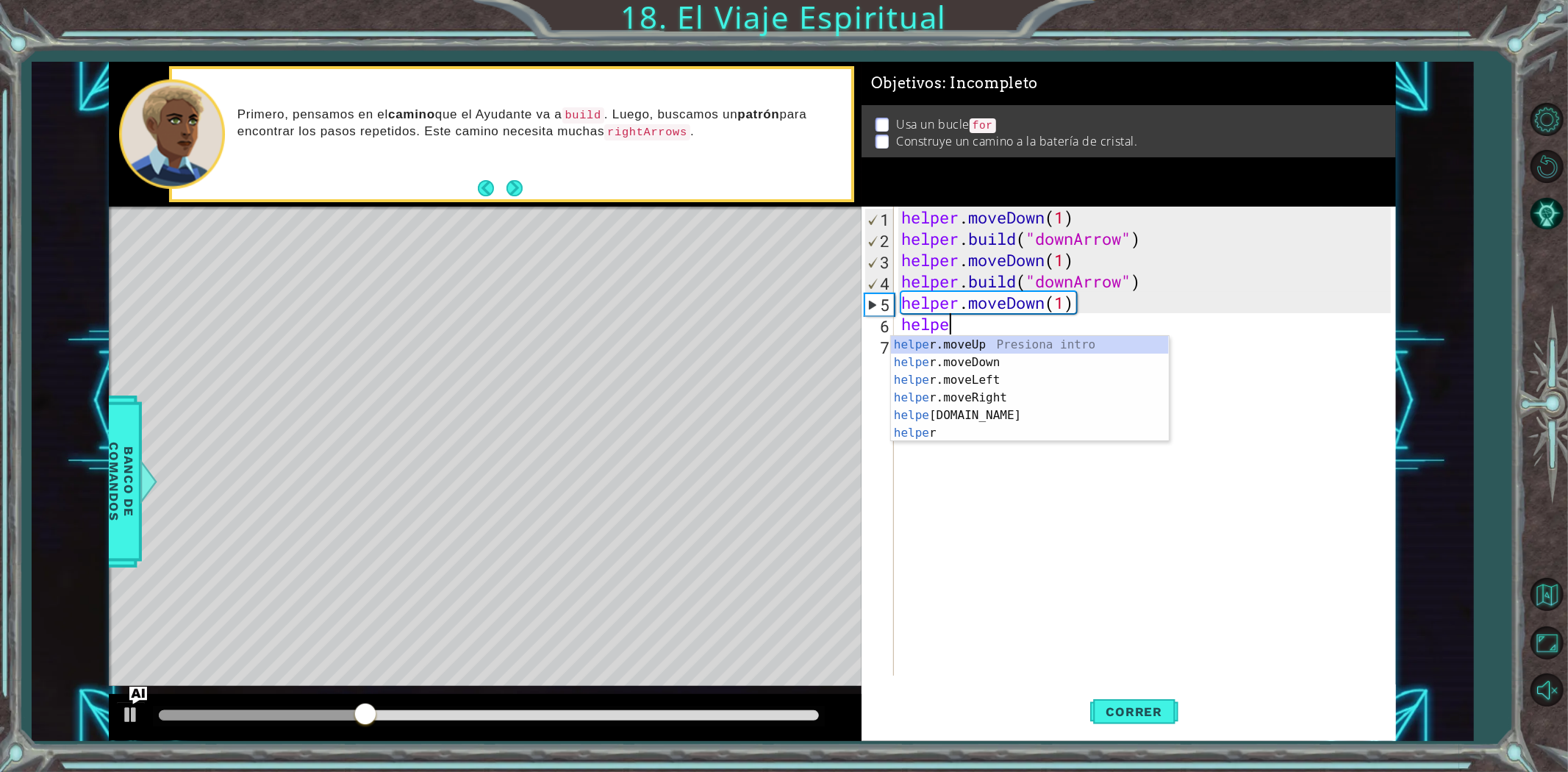
scroll to position [0, 1]
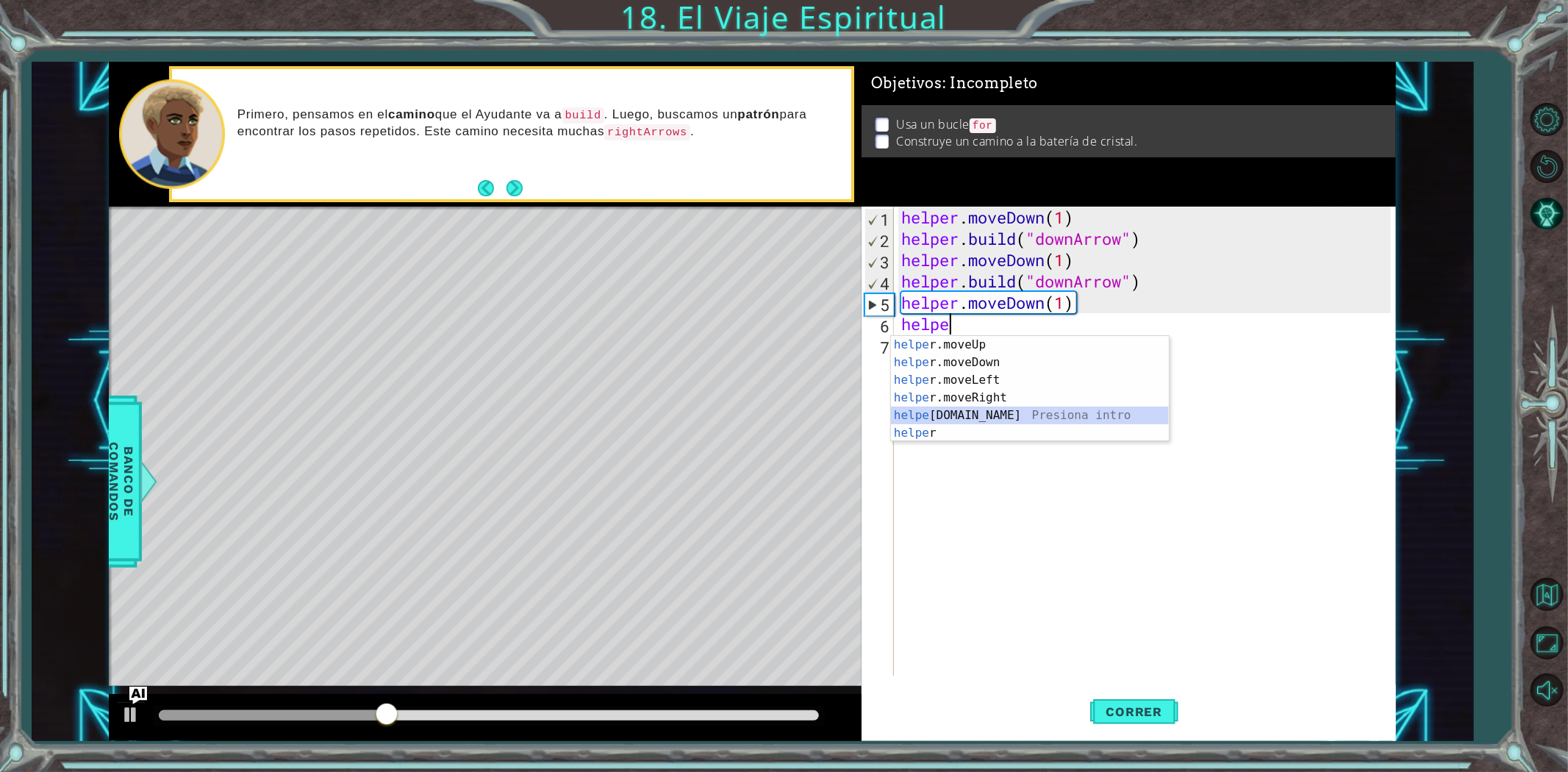
click at [960, 414] on div "helpe [PERSON_NAME]moveUp Presiona intro helpe r.moveDown Presiona intro helpe …" at bounding box center [1030, 407] width 278 height 141
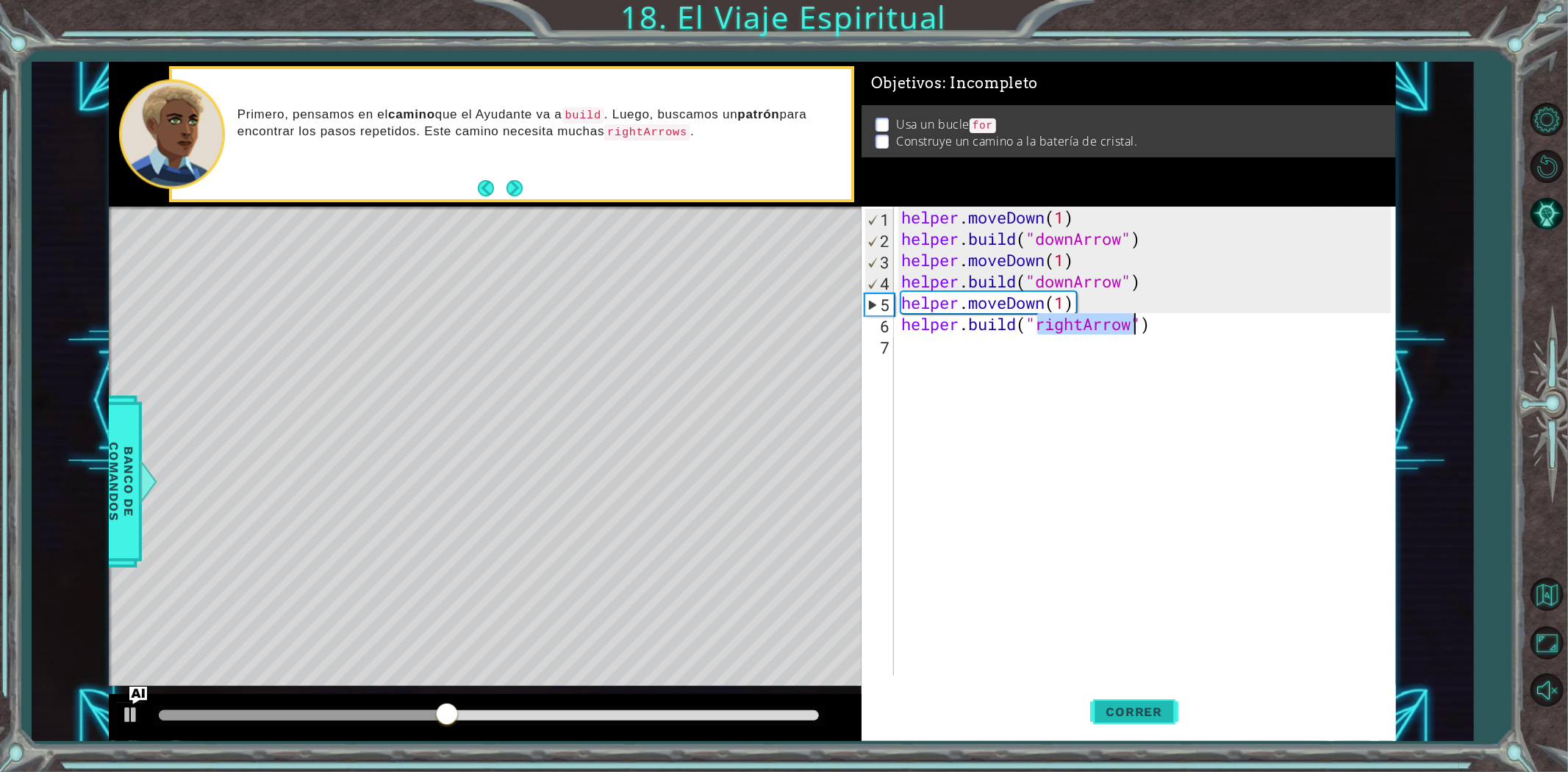
type textarea "[DOMAIN_NAME]("rightArrow")"
click at [1144, 701] on button "Correr" at bounding box center [1134, 711] width 88 height 54
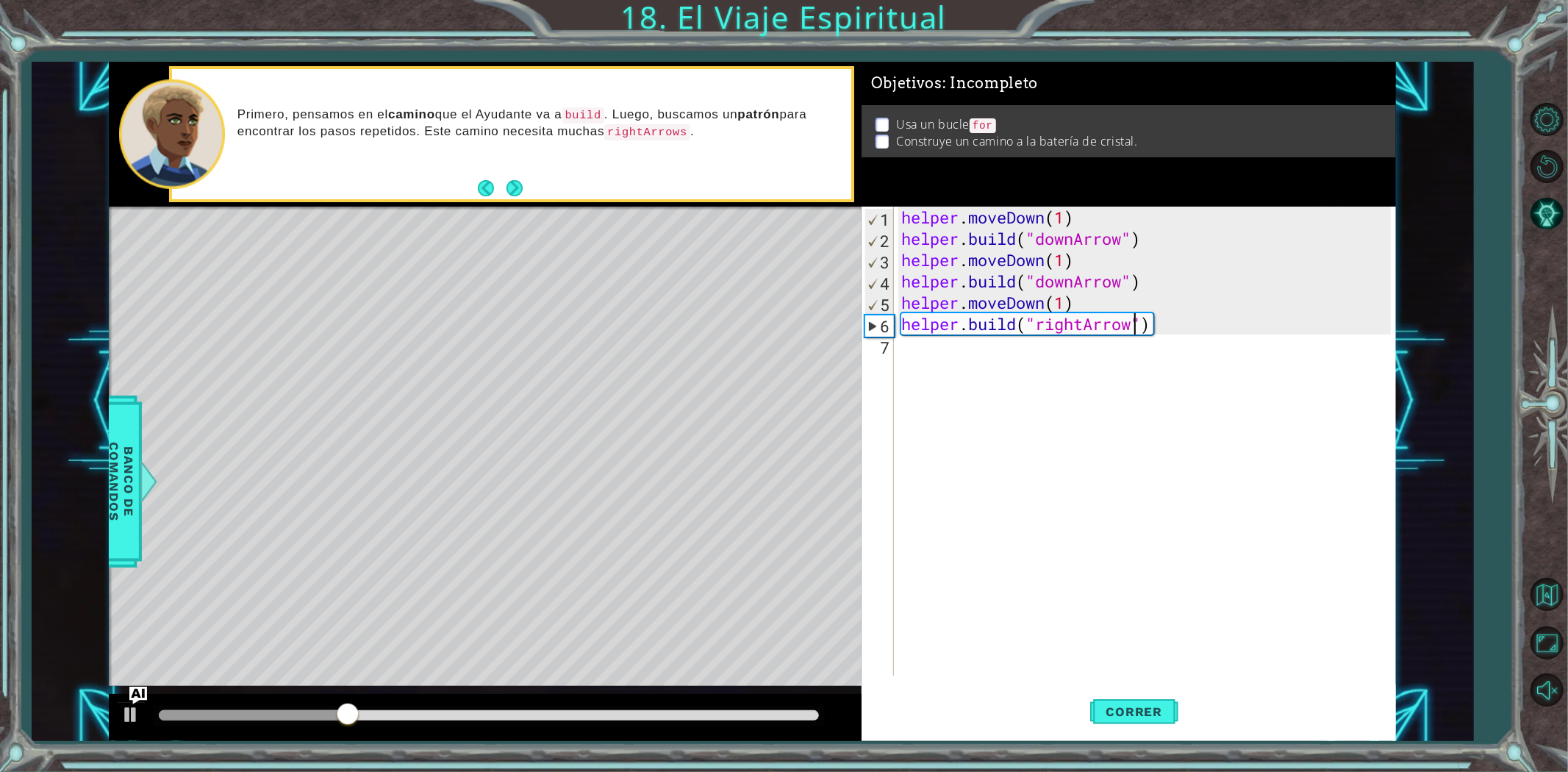
click at [1204, 373] on div "helper . moveDown ( 1 ) helper . build ( "downArrow" ) helper . moveDown ( 1 ) …" at bounding box center [1148, 462] width 500 height 512
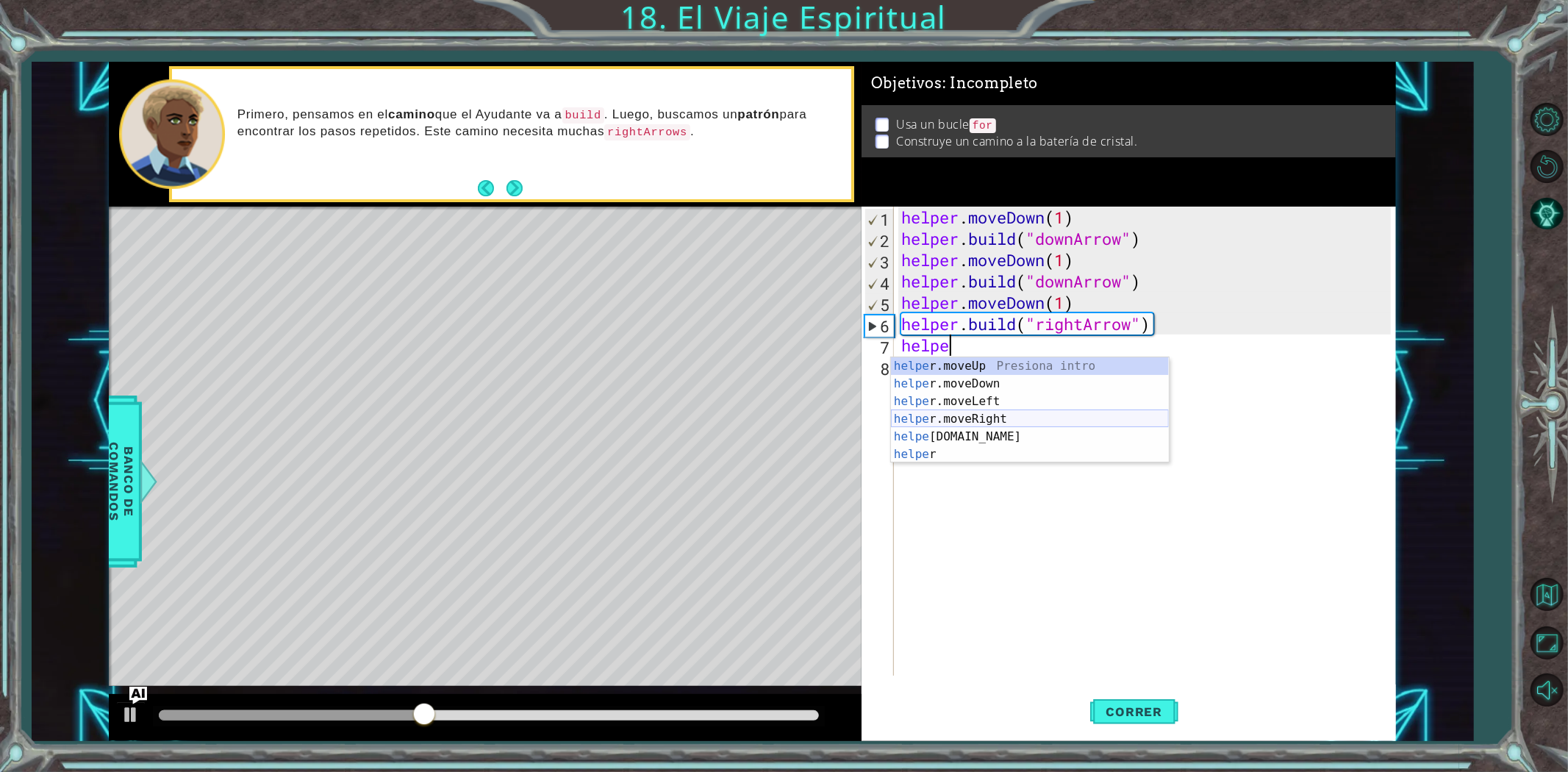
click at [1008, 421] on div "helpe [PERSON_NAME]moveUp Presiona intro helpe r.moveDown Presiona intro helpe …" at bounding box center [1030, 428] width 278 height 141
type textarea "helper.moveRight(1)"
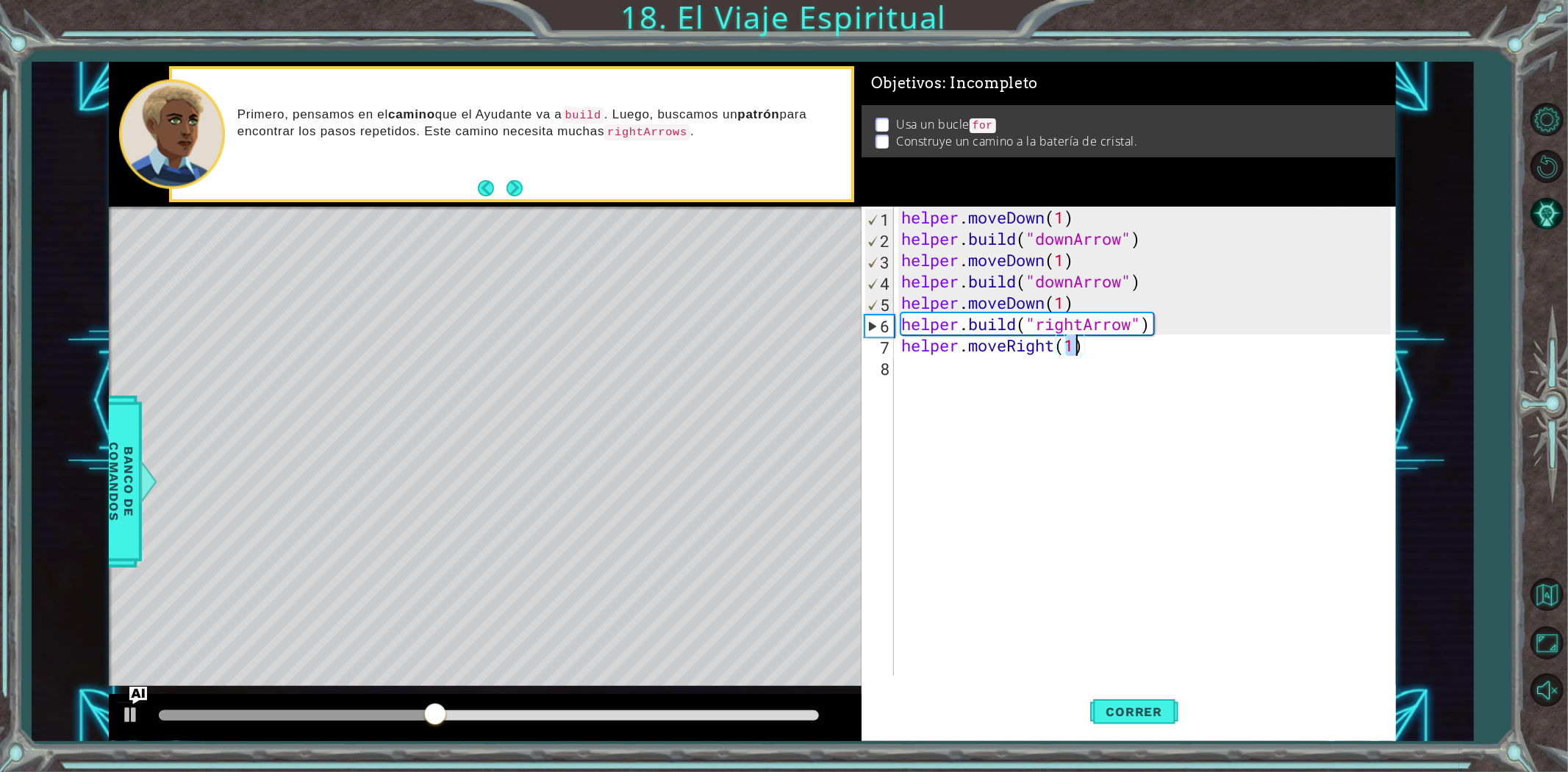
click at [1024, 387] on div "helper . moveDown ( 1 ) helper . build ( "downArrow" ) helper . moveDown ( 1 ) …" at bounding box center [1148, 462] width 500 height 512
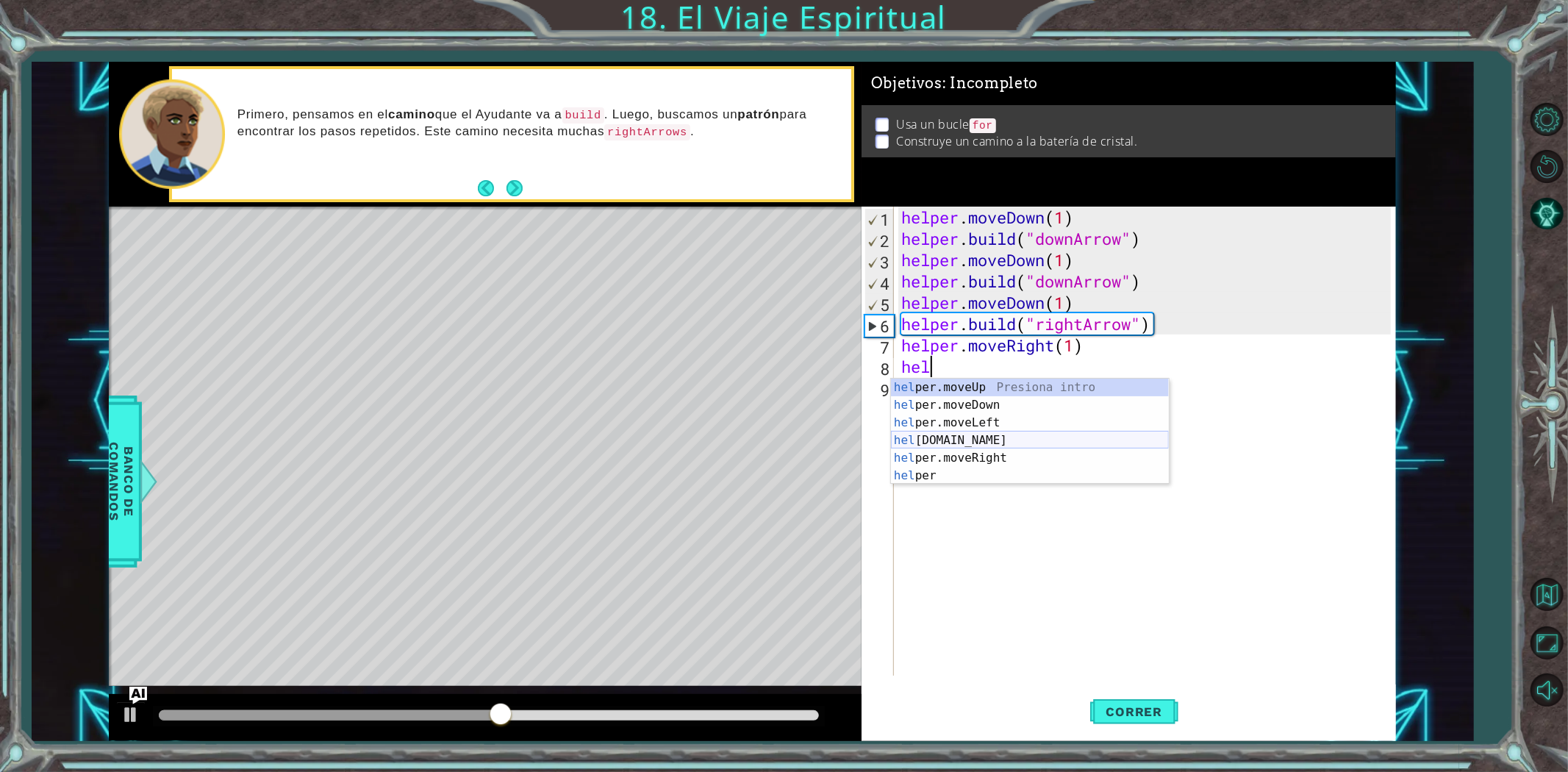
click at [1031, 440] on div "hel per.moveUp Presiona intro hel per.moveDown Presiona intro hel per.moveLeft …" at bounding box center [1030, 449] width 278 height 141
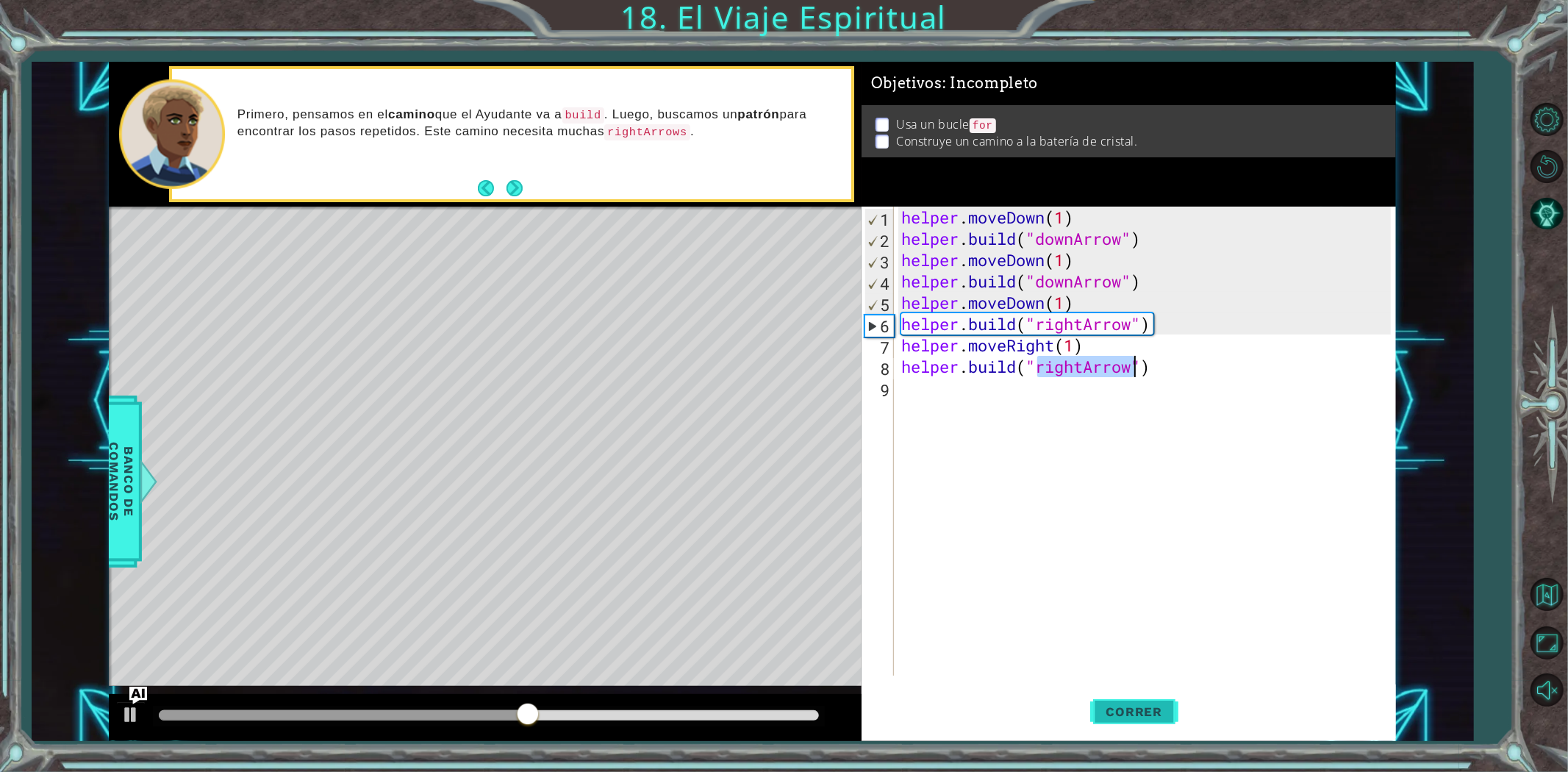
click at [1100, 704] on span "Correr" at bounding box center [1134, 712] width 86 height 15
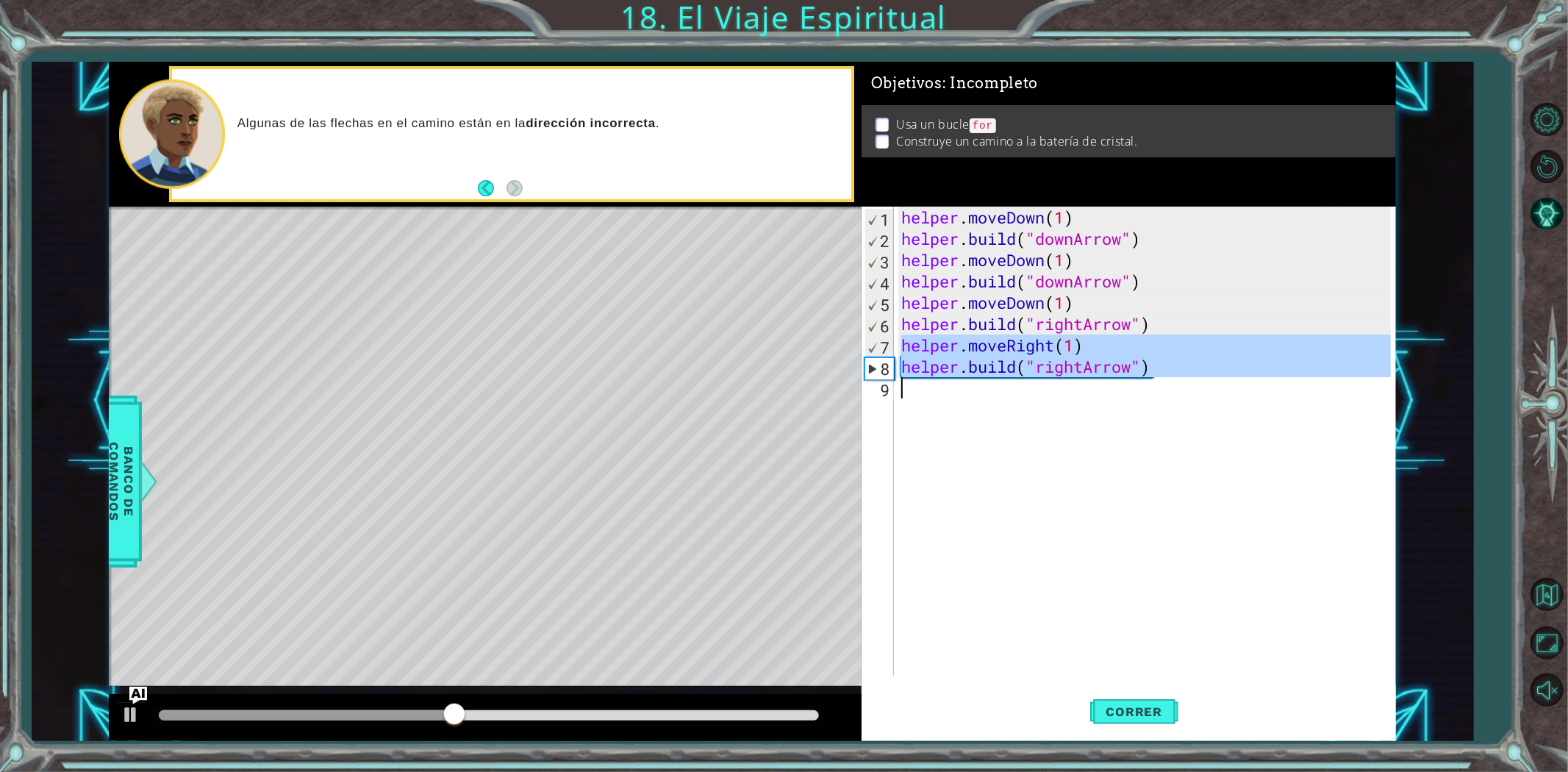
drag, startPoint x: 902, startPoint y: 348, endPoint x: 1167, endPoint y: 381, distance: 267.0
click at [1167, 381] on div "helper . moveDown ( 1 ) helper . build ( "downArrow" ) helper . moveDown ( 1 ) …" at bounding box center [1148, 462] width 500 height 512
type textarea "[DOMAIN_NAME]("rightArrow")"
click at [1106, 398] on div "helper . moveDown ( 1 ) helper . build ( "downArrow" ) helper . moveDown ( 1 ) …" at bounding box center [1145, 441] width 493 height 469
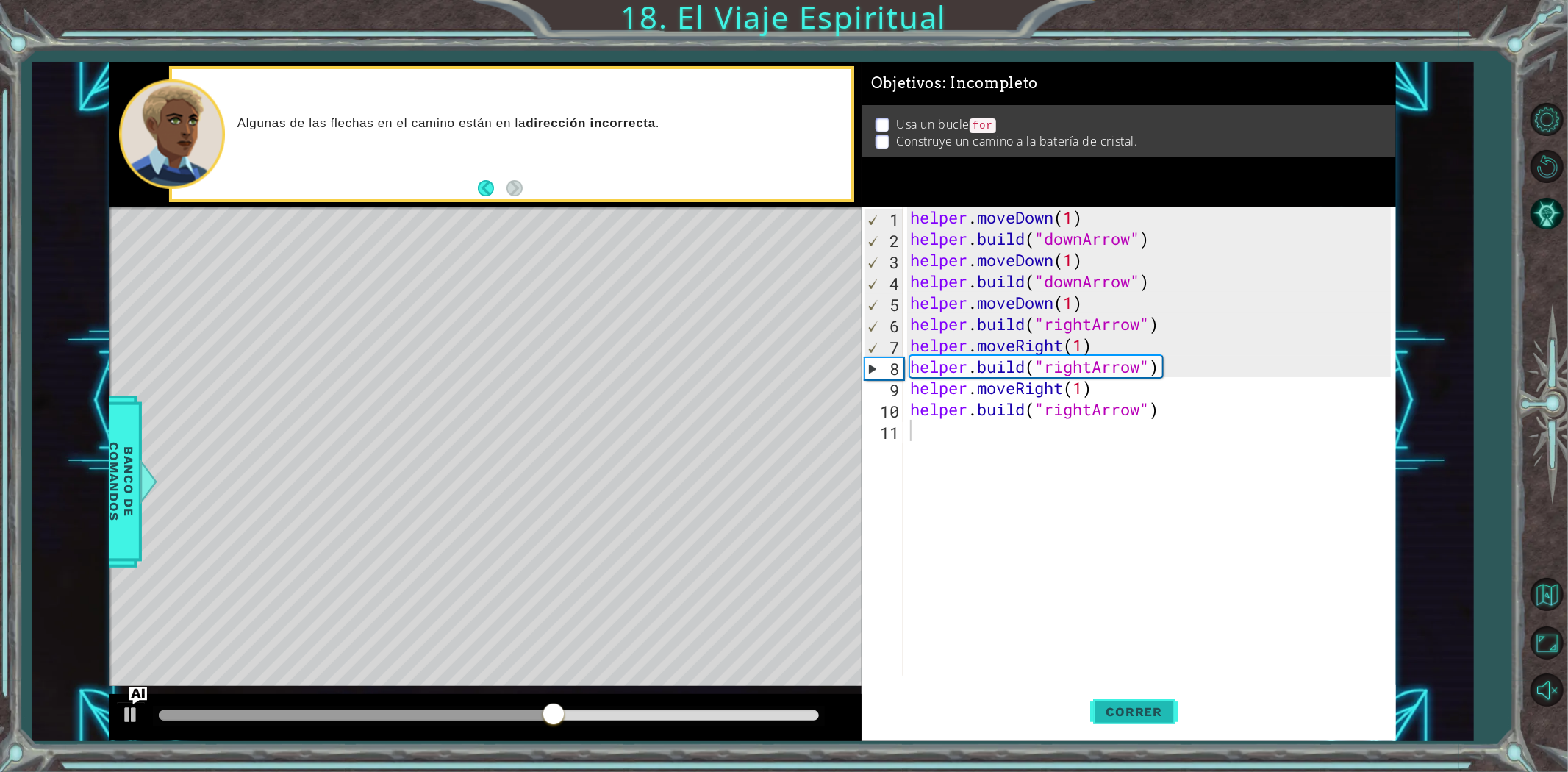
click at [1114, 715] on span "Correr" at bounding box center [1134, 712] width 86 height 15
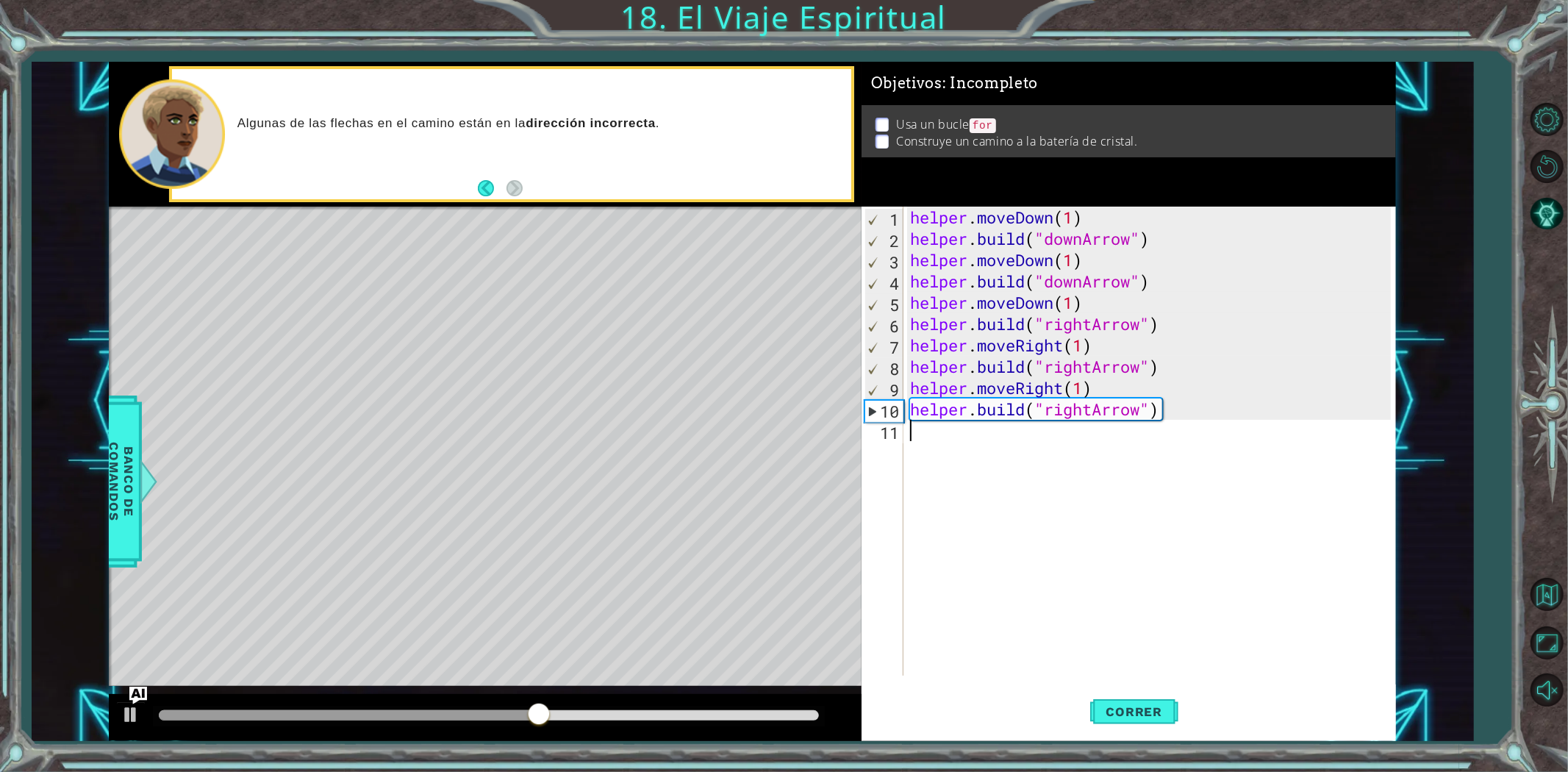
click at [955, 436] on div "helper . moveDown ( 1 ) helper . build ( "downArrow" ) helper . moveDown ( 1 ) …" at bounding box center [1153, 462] width 491 height 512
paste textarea "h"
click at [983, 472] on div "helper . moveDown ( 1 ) helper . build ( "downArrow" ) helper . moveDown ( 1 ) …" at bounding box center [1153, 462] width 491 height 512
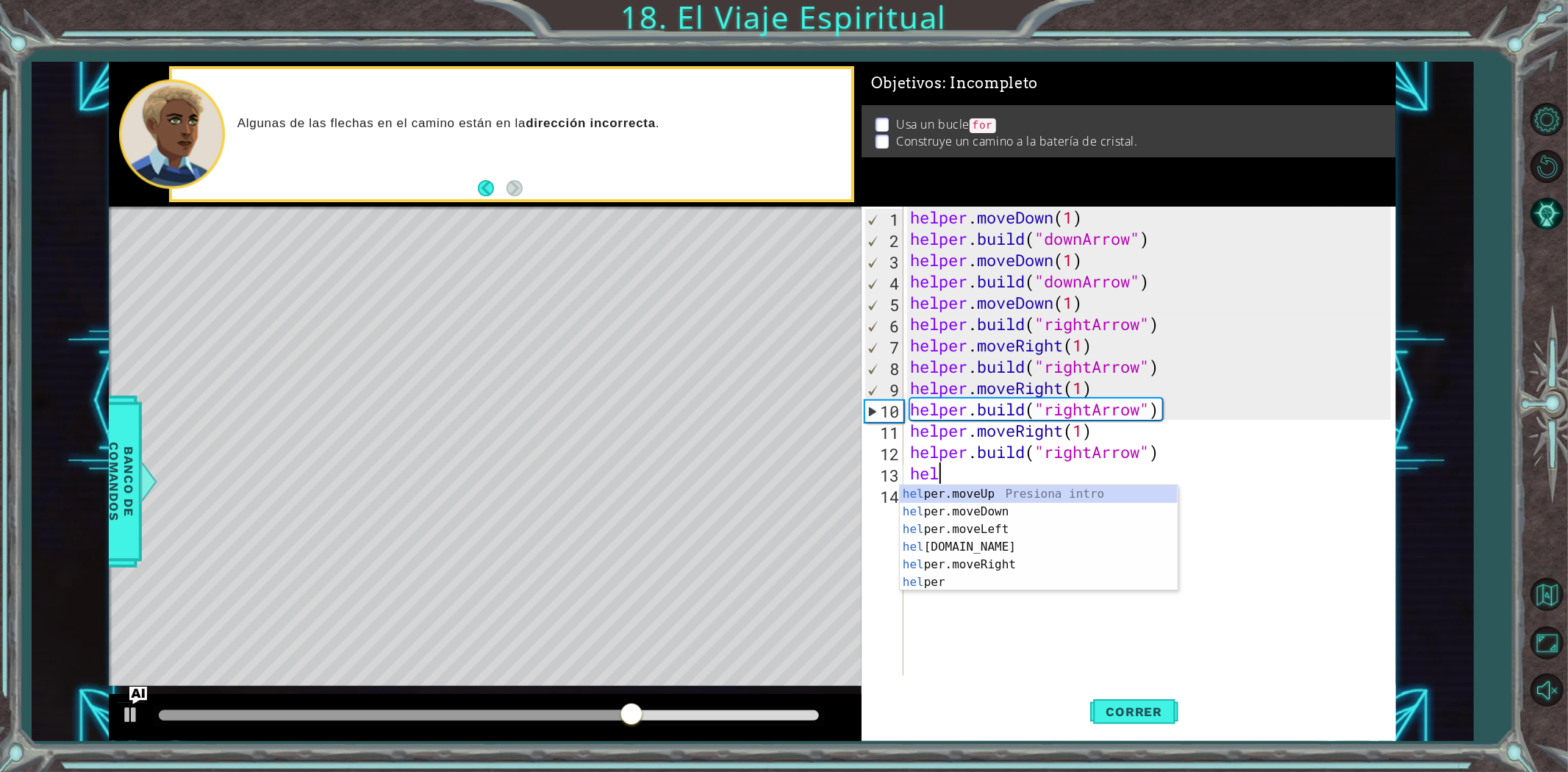
scroll to position [0, 1]
click at [1173, 454] on div "helper . moveDown ( 1 ) helper . build ( "downArrow" ) helper . moveDown ( 1 ) …" at bounding box center [1153, 462] width 491 height 512
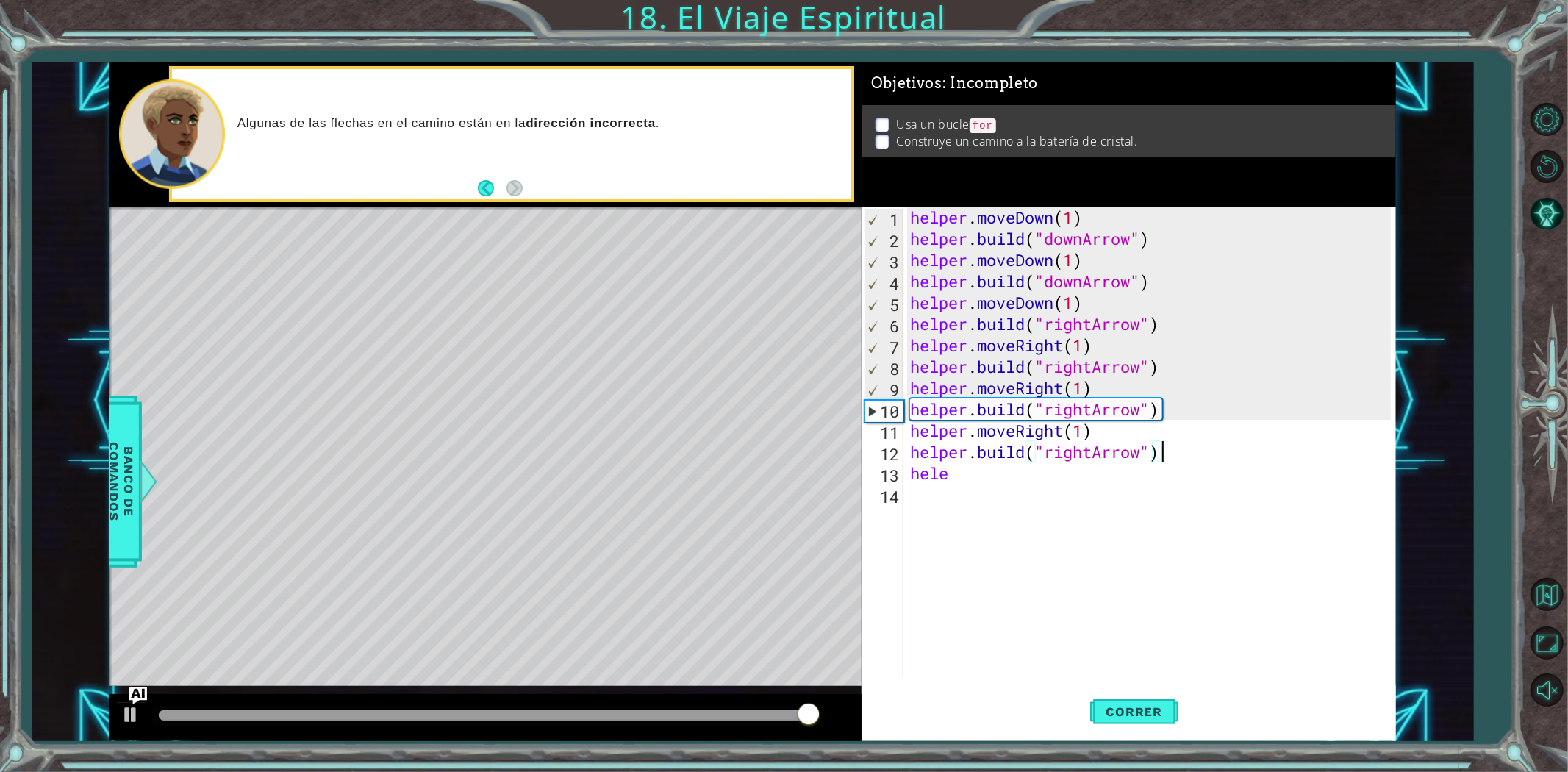
click at [1086, 456] on div "helper . moveDown ( 1 ) helper . build ( "downArrow" ) helper . moveDown ( 1 ) …" at bounding box center [1153, 462] width 491 height 512
click at [1094, 458] on div "helper . moveDown ( 1 ) helper . build ( "downArrow" ) helper . moveDown ( 1 ) …" at bounding box center [1153, 462] width 491 height 512
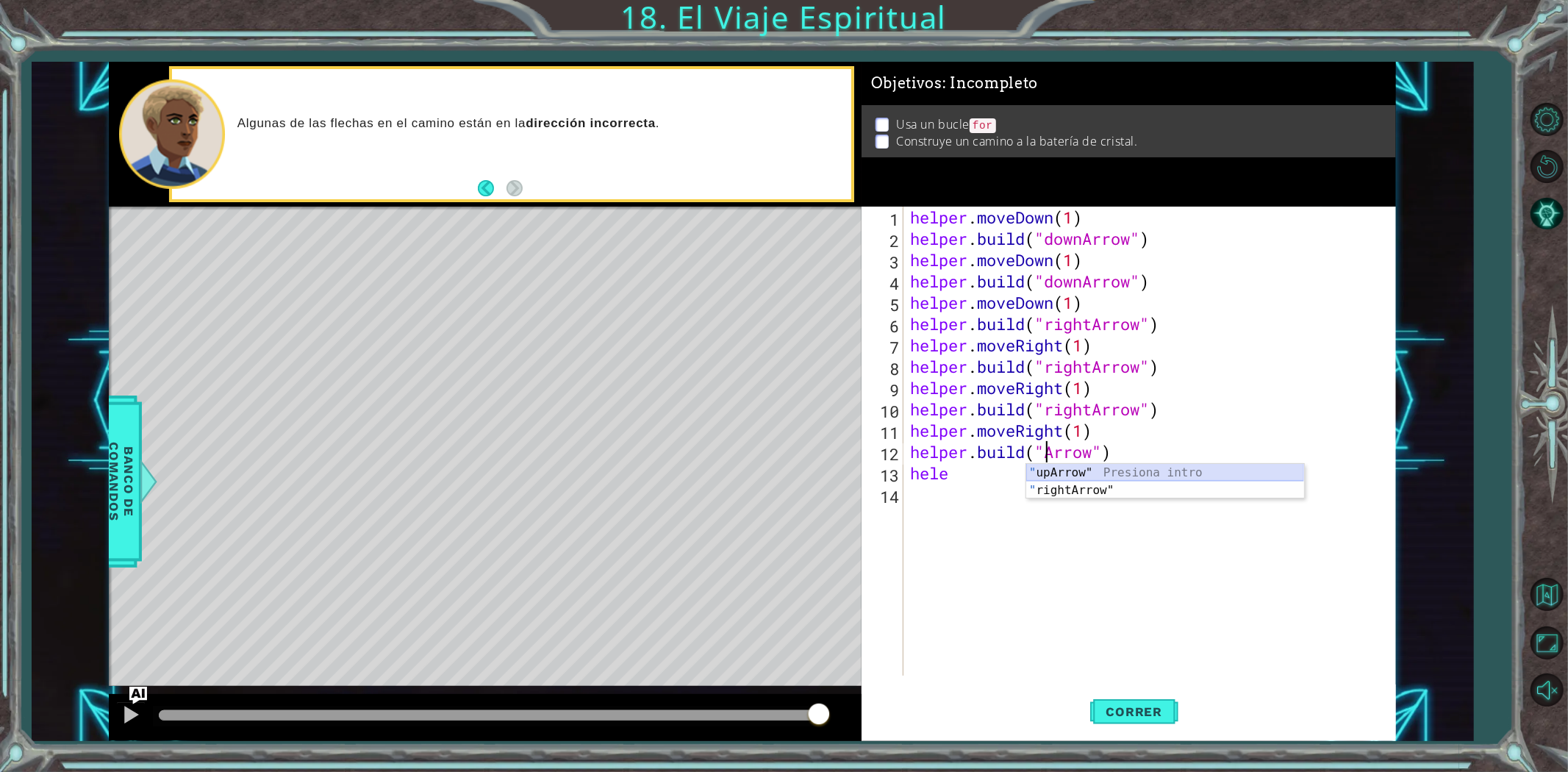
click at [1076, 478] on div "" upArrow" Presiona intro " rightArrow" Presiona intro" at bounding box center [1164, 499] width 278 height 71
type textarea "[DOMAIN_NAME]("upArrow")"
click at [1154, 708] on span "Correr" at bounding box center [1134, 712] width 86 height 15
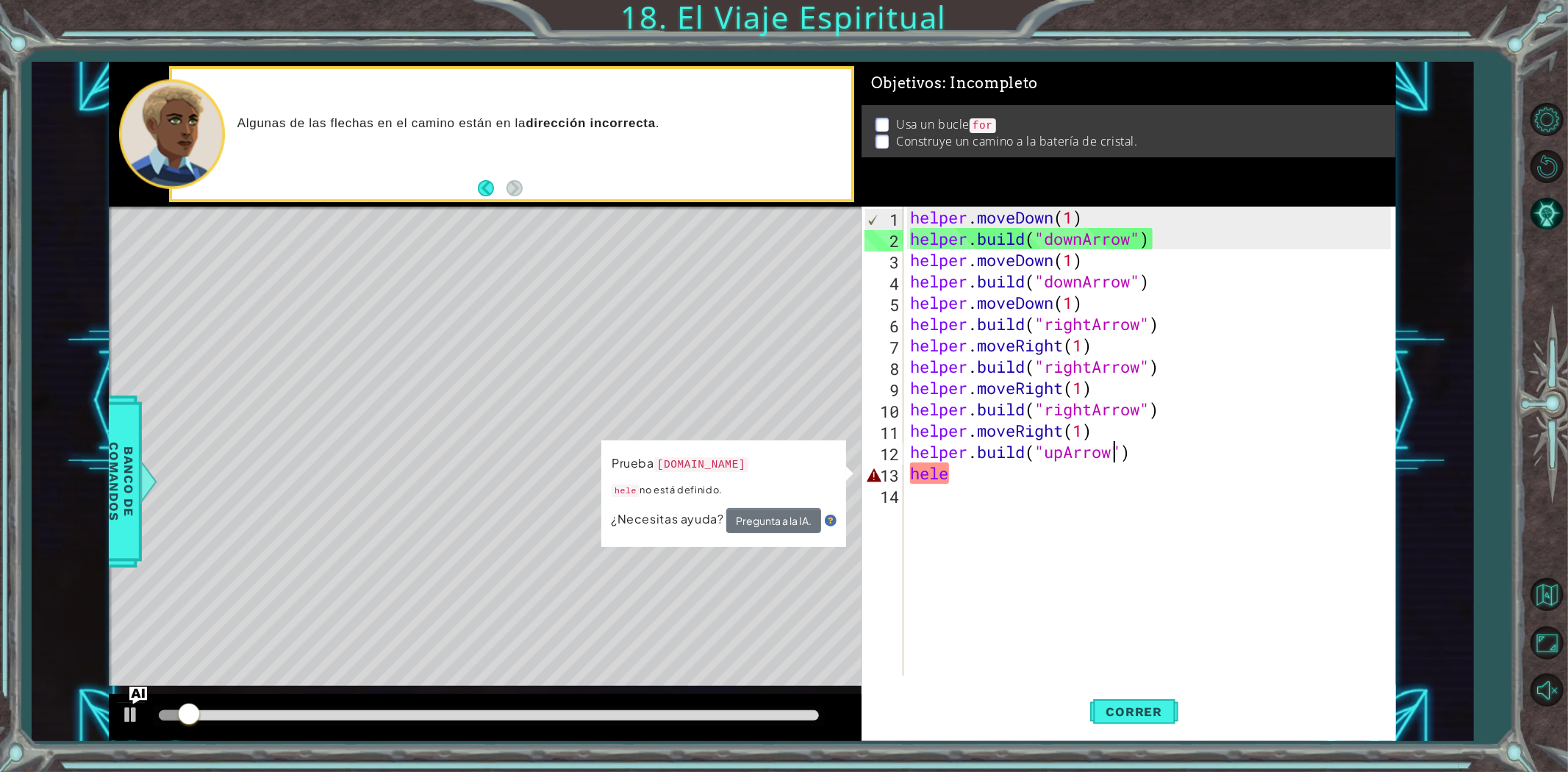
click at [971, 493] on div "helper . moveDown ( 1 ) helper . build ( "downArrow" ) helper . moveDown ( 1 ) …" at bounding box center [1153, 462] width 491 height 512
click at [960, 474] on div "helper . moveDown ( 1 ) helper . build ( "downArrow" ) helper . moveDown ( 1 ) …" at bounding box center [1153, 462] width 491 height 512
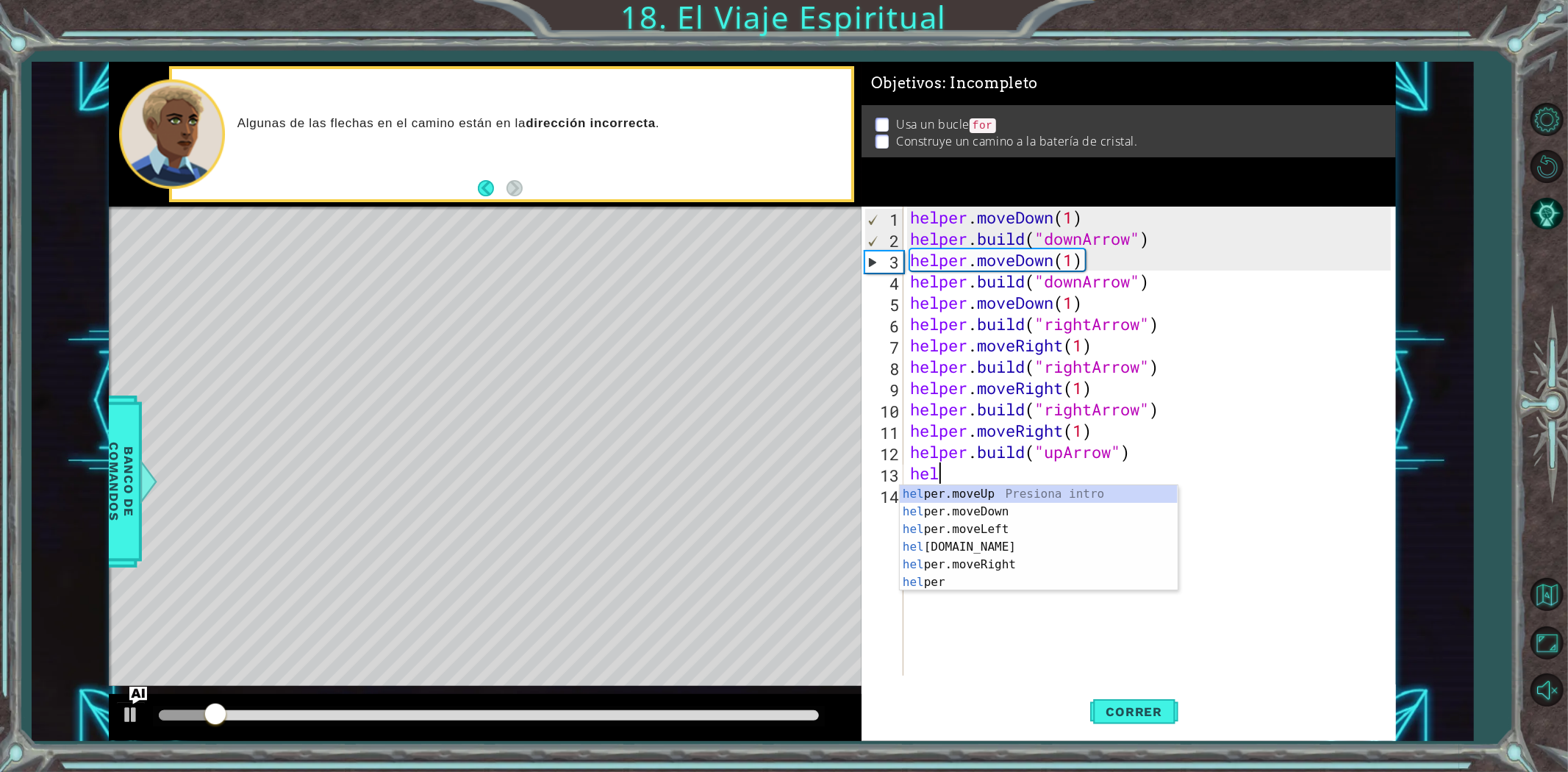
type textarea "h"
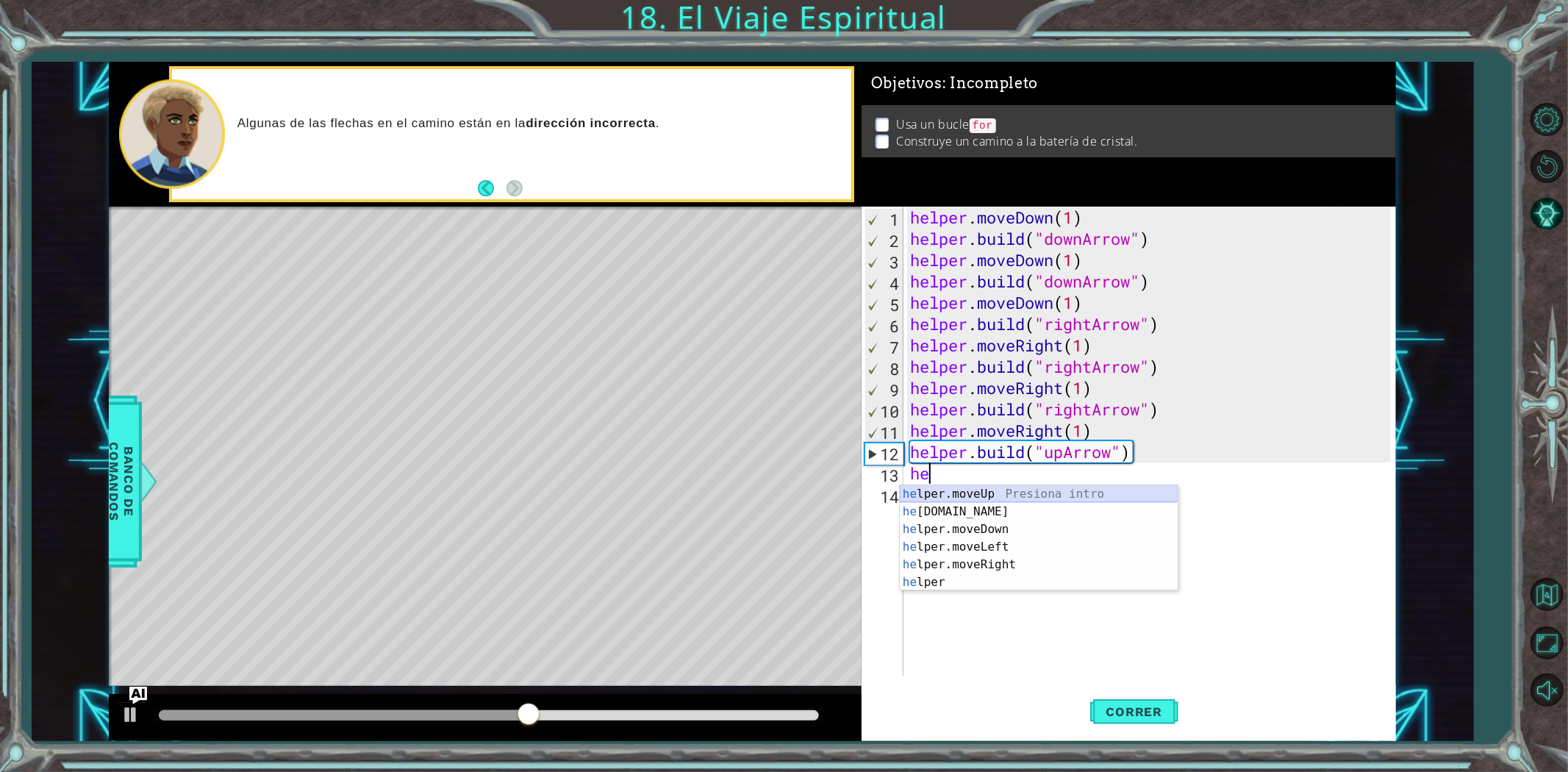
click at [993, 494] on div "he lper.moveUp Presiona intro he [DOMAIN_NAME] Presiona intro he lper.moveDown …" at bounding box center [1038, 556] width 278 height 141
type textarea "helper.moveUp(1)"
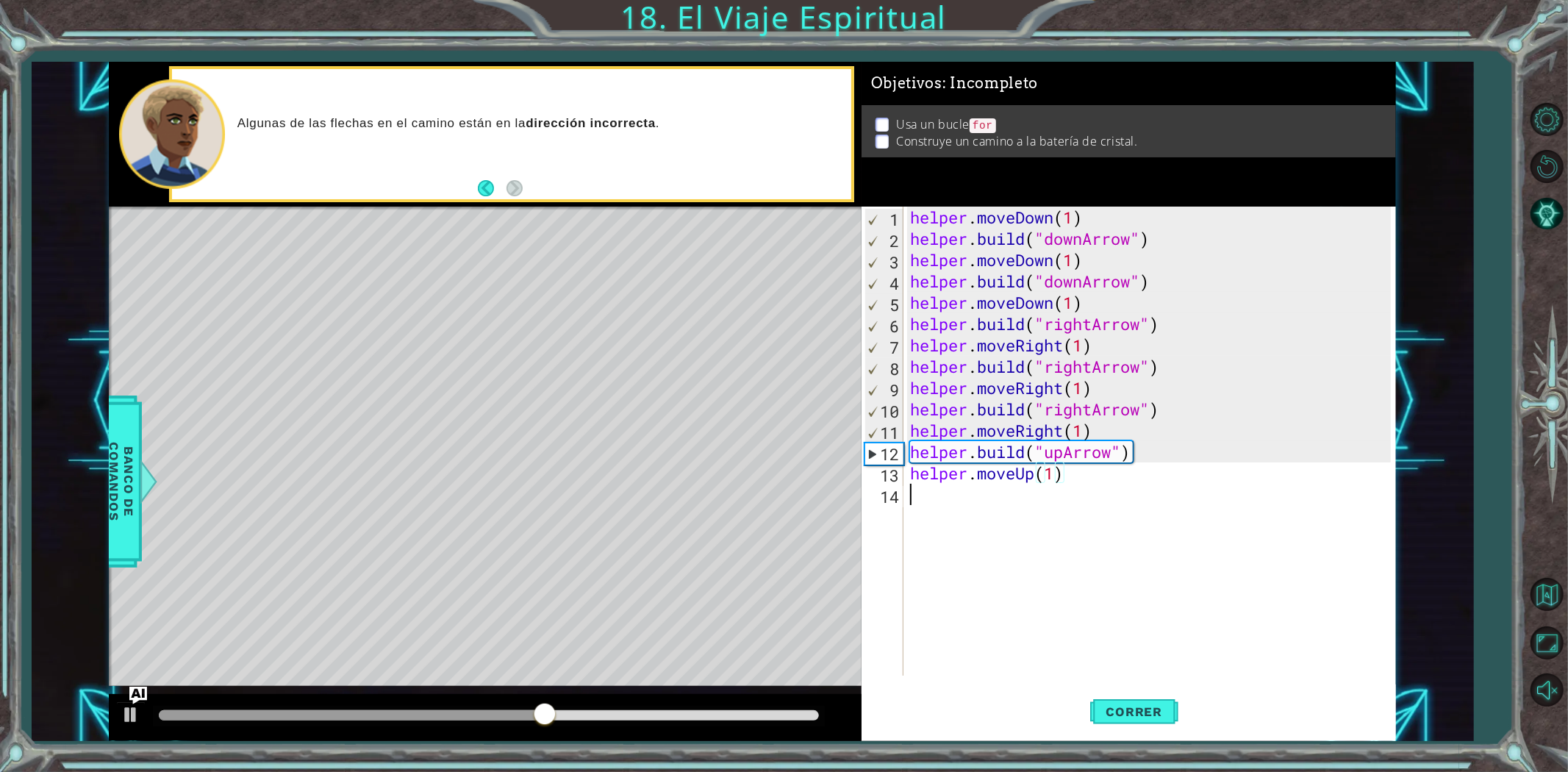
click at [993, 495] on div "helper . moveDown ( 1 ) helper . build ( "downArrow" ) helper . moveDown ( 1 ) …" at bounding box center [1153, 462] width 491 height 512
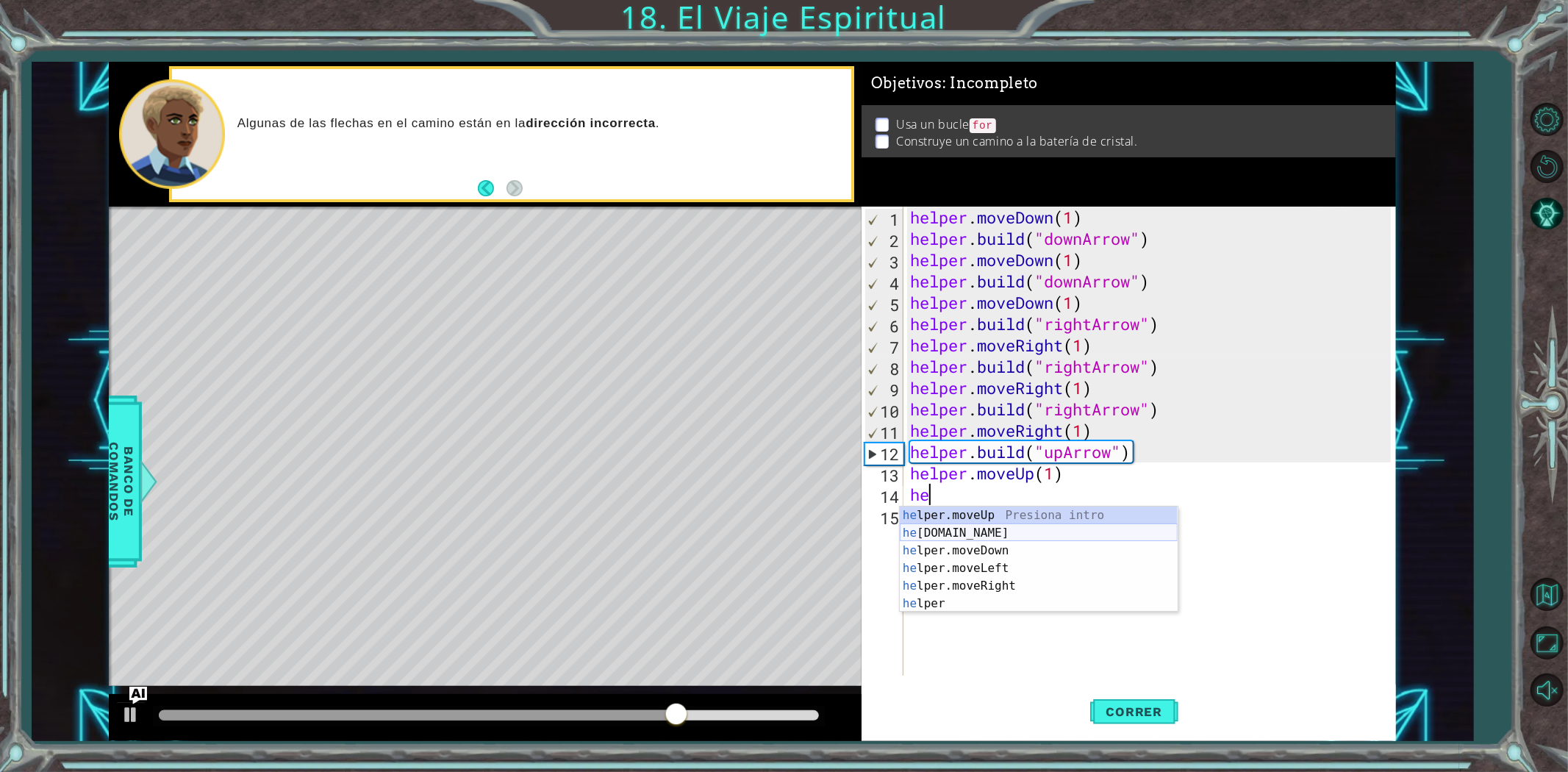
click at [1008, 541] on div "he lper.moveUp Presiona intro he [DOMAIN_NAME] Presiona intro he lper.moveDown …" at bounding box center [1038, 578] width 278 height 141
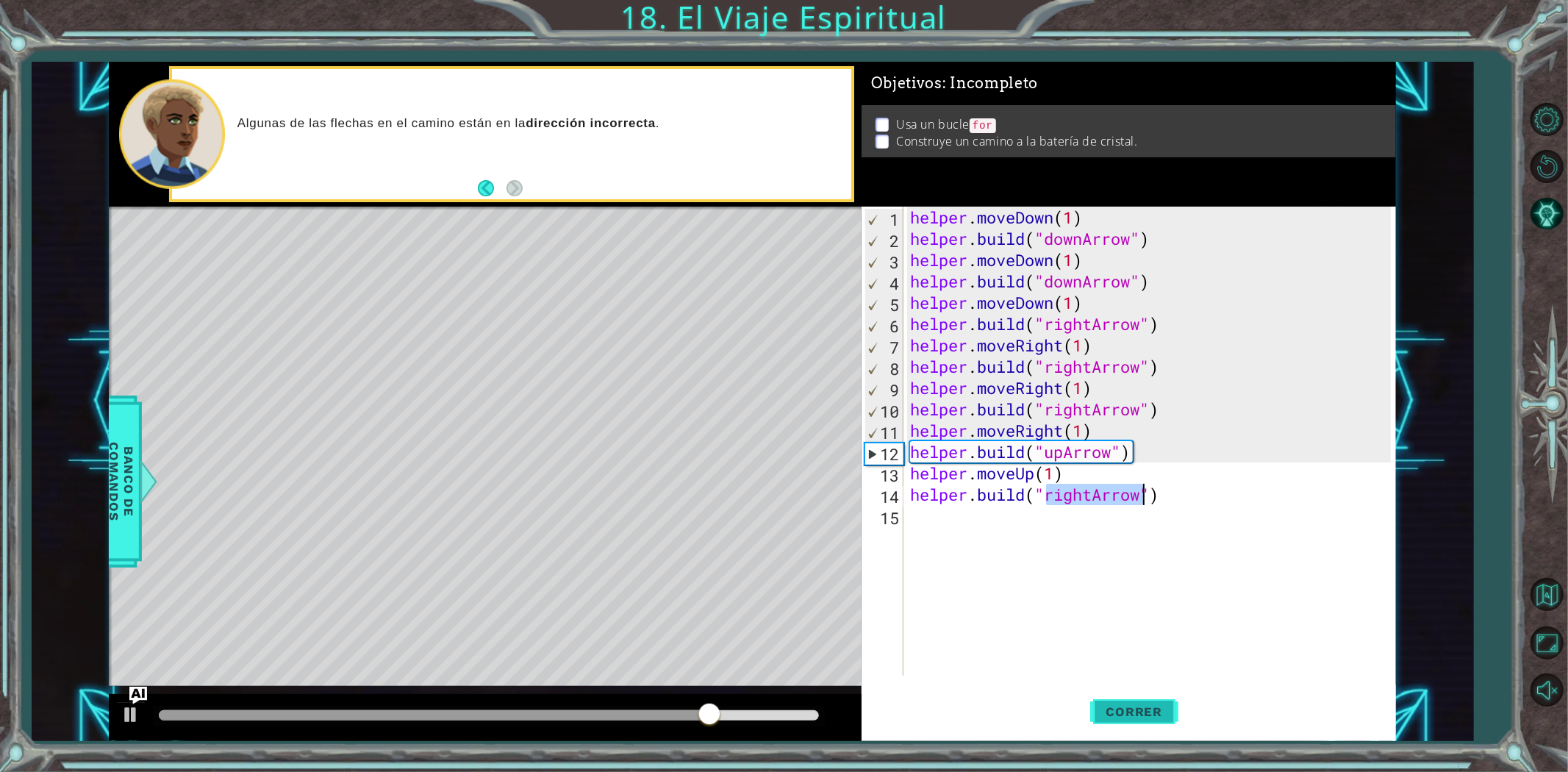
type textarea "[DOMAIN_NAME]("rightArrow")"
click at [1110, 702] on button "Correr" at bounding box center [1134, 711] width 88 height 54
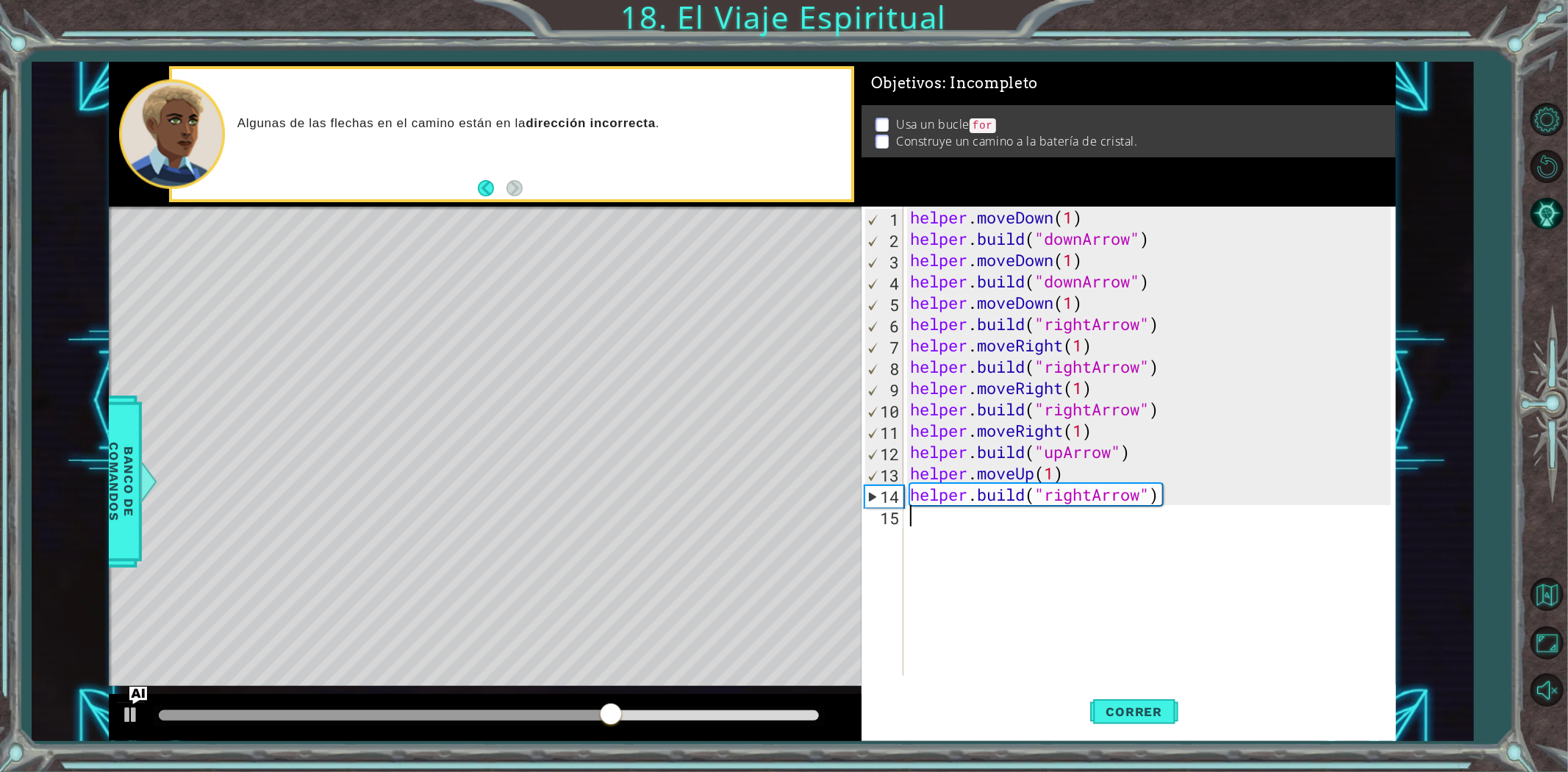
click at [1072, 527] on div "helper . moveDown ( 1 ) helper . build ( "downArrow" ) helper . moveDown ( 1 ) …" at bounding box center [1153, 462] width 491 height 512
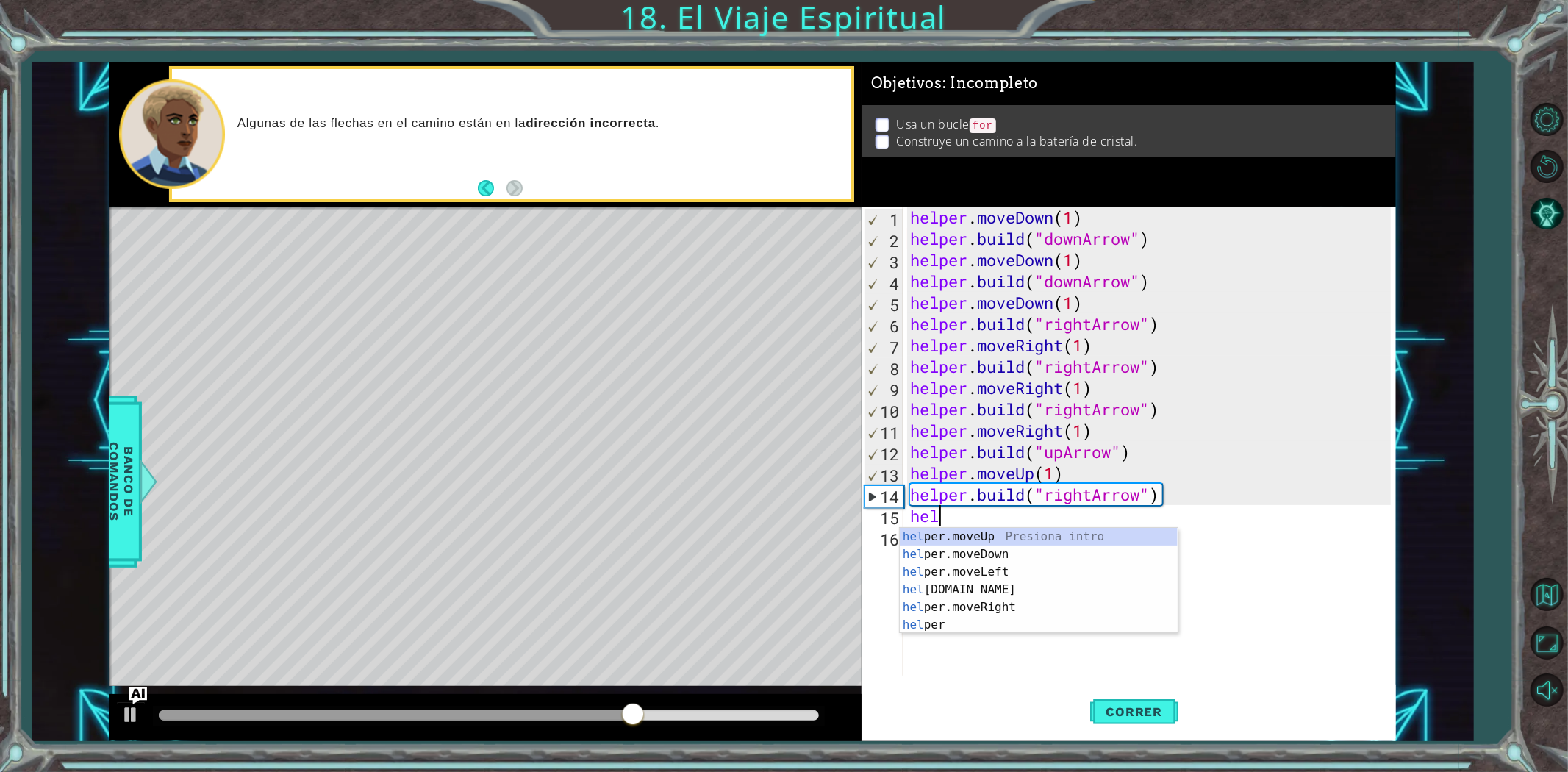
scroll to position [0, 1]
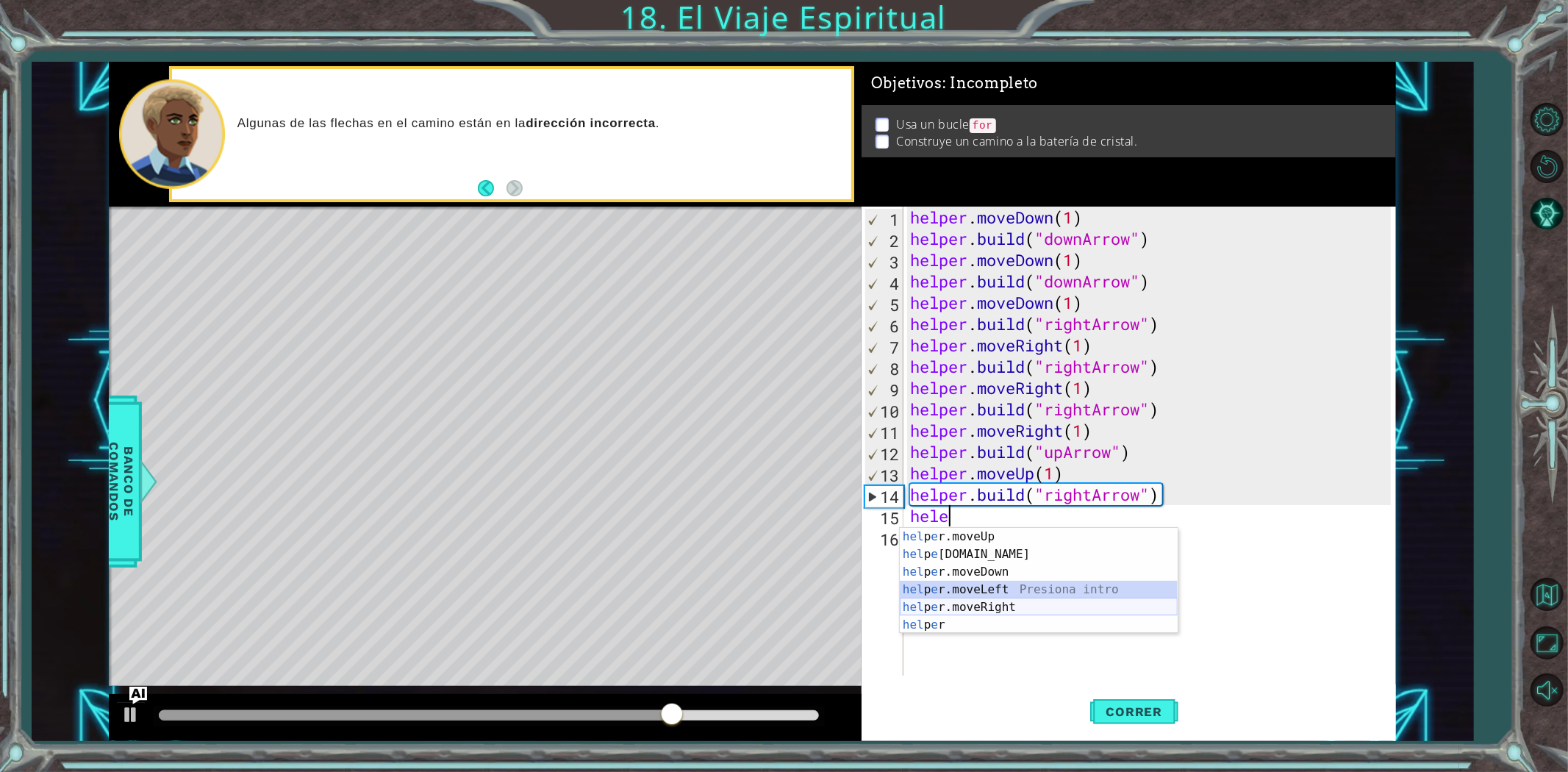
click at [1063, 604] on div "hel p e r.moveUp Presiona intro hel p e [DOMAIN_NAME] Presiona intro hel p e r.…" at bounding box center [1038, 599] width 278 height 141
type textarea "helper.moveLeft(1)"
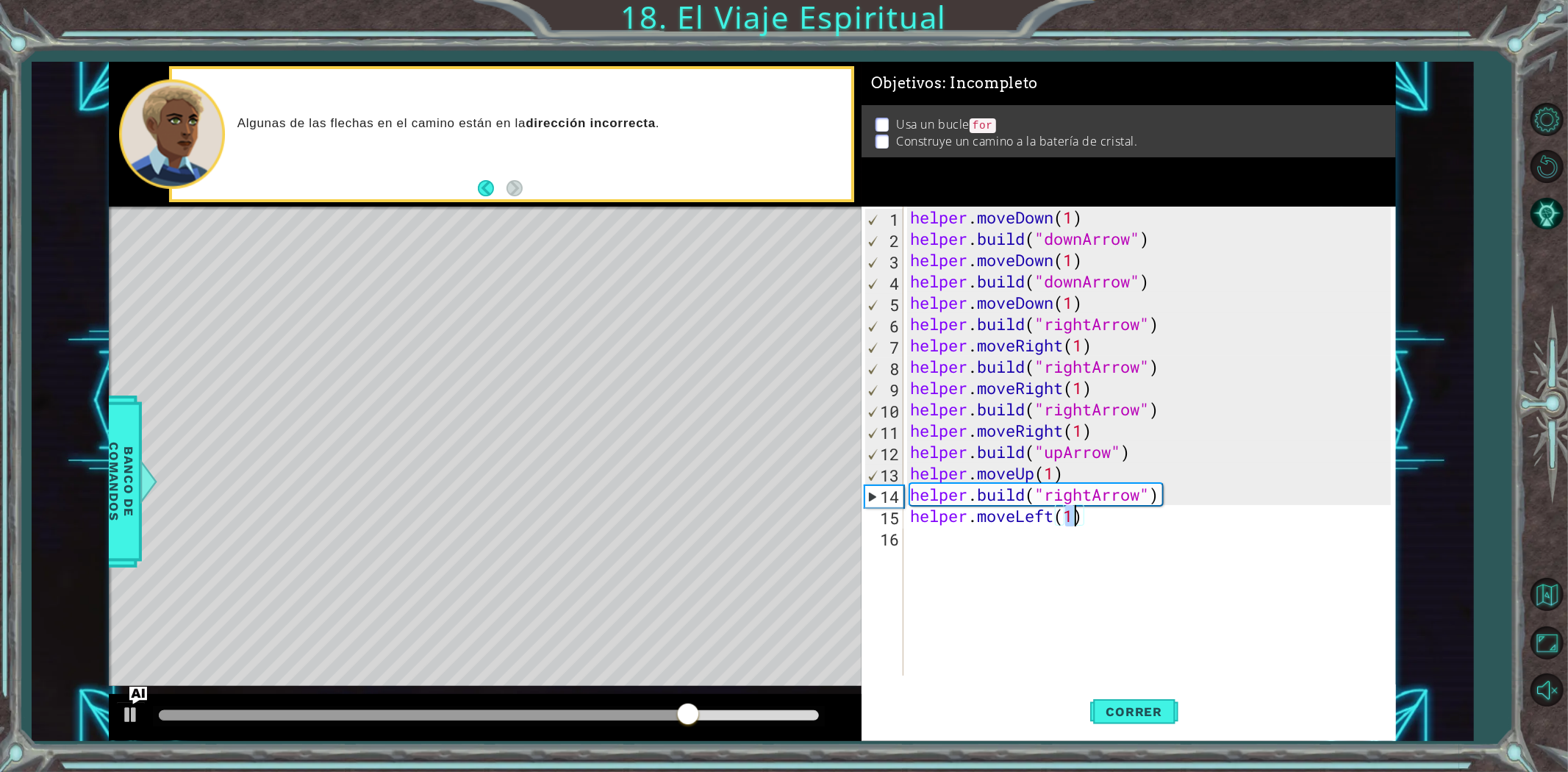
click at [1108, 530] on div "helper . moveDown ( 1 ) helper . build ( "downArrow" ) helper . moveDown ( 1 ) …" at bounding box center [1153, 462] width 491 height 512
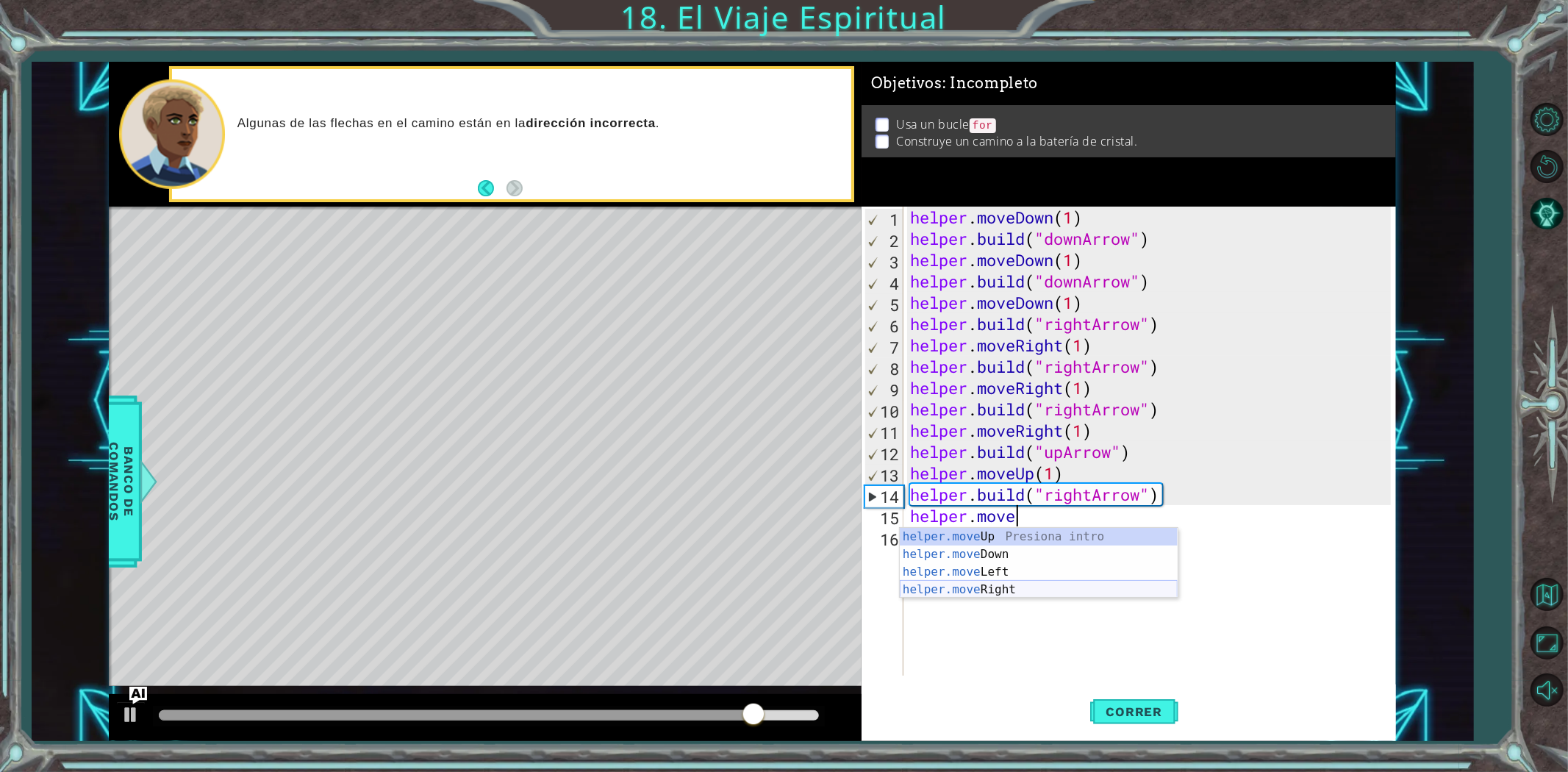
click at [1042, 593] on div "helper.move Up Presiona intro helper.move Down Presiona intro helper.move Left …" at bounding box center [1038, 581] width 278 height 106
type textarea "helper.moveRight(1)"
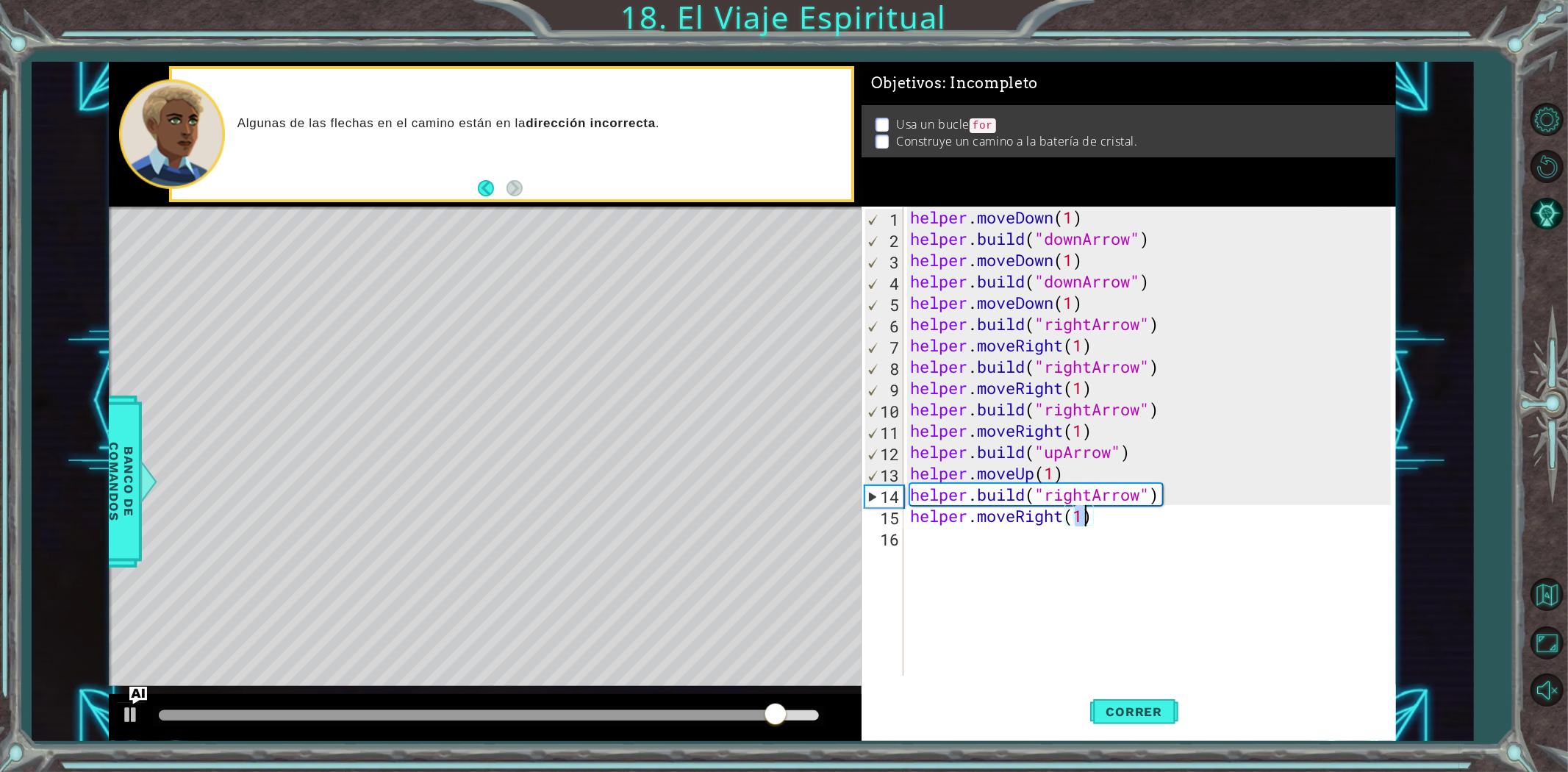
click at [1001, 548] on div "helper . moveDown ( 1 ) helper . build ( "downArrow" ) helper . moveDown ( 1 ) …" at bounding box center [1153, 462] width 491 height 512
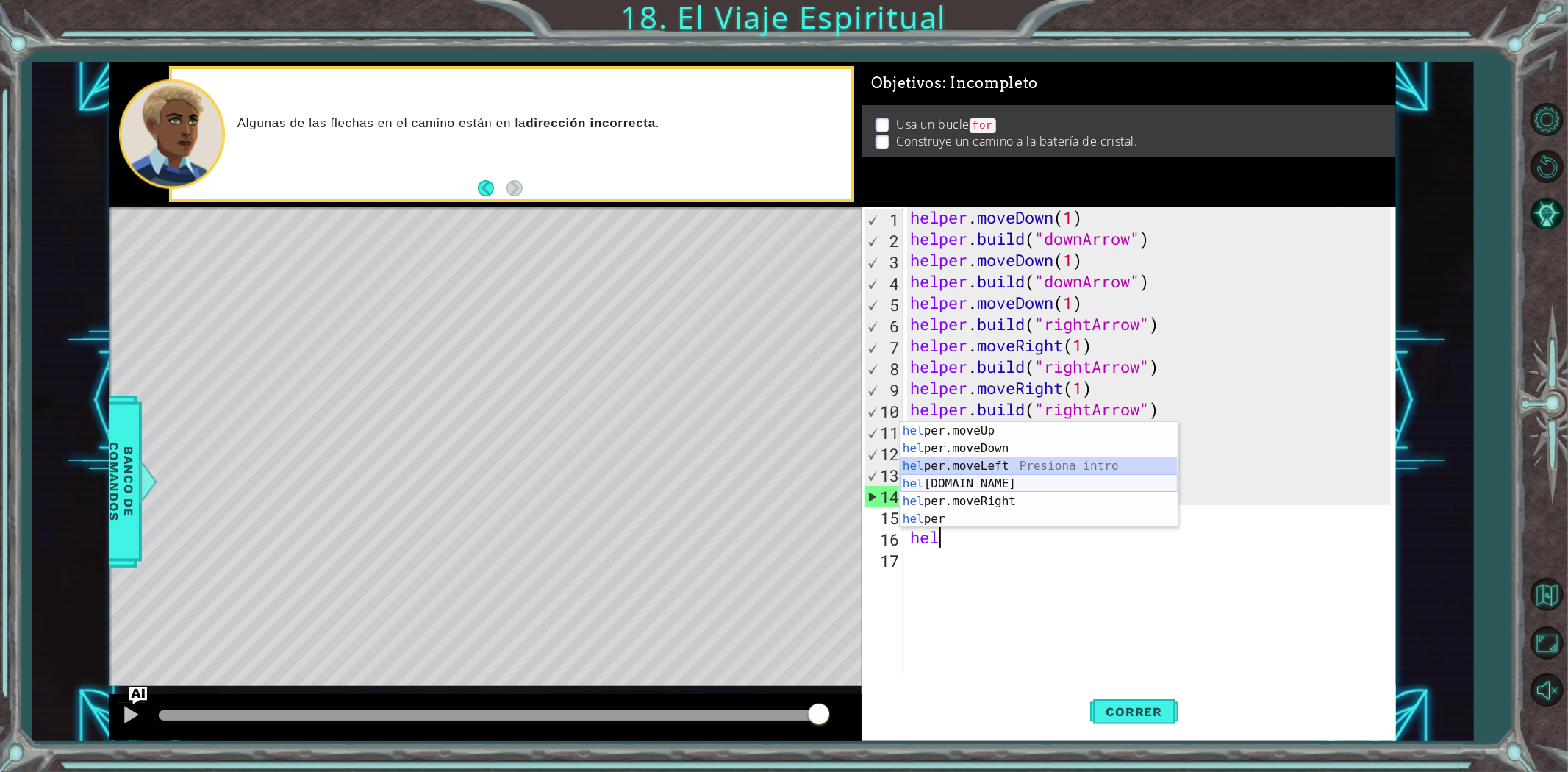
click at [1000, 480] on div "hel per.moveUp Presiona intro hel per.moveDown Presiona intro hel per.moveLeft …" at bounding box center [1038, 493] width 278 height 141
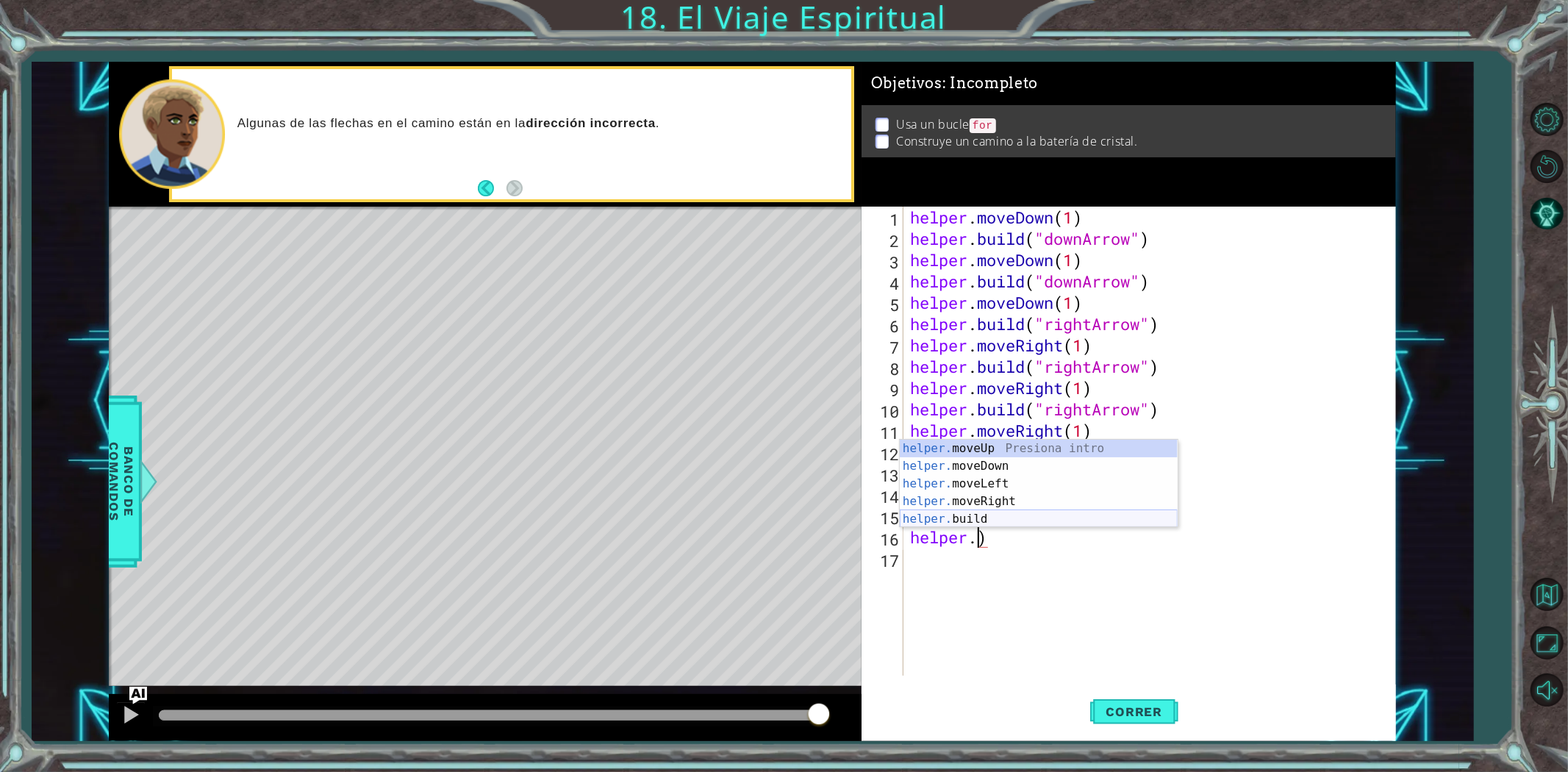
click at [950, 513] on div "helper. moveUp Presiona intro helper. moveDown Presiona intro helper. moveLeft …" at bounding box center [1038, 502] width 278 height 124
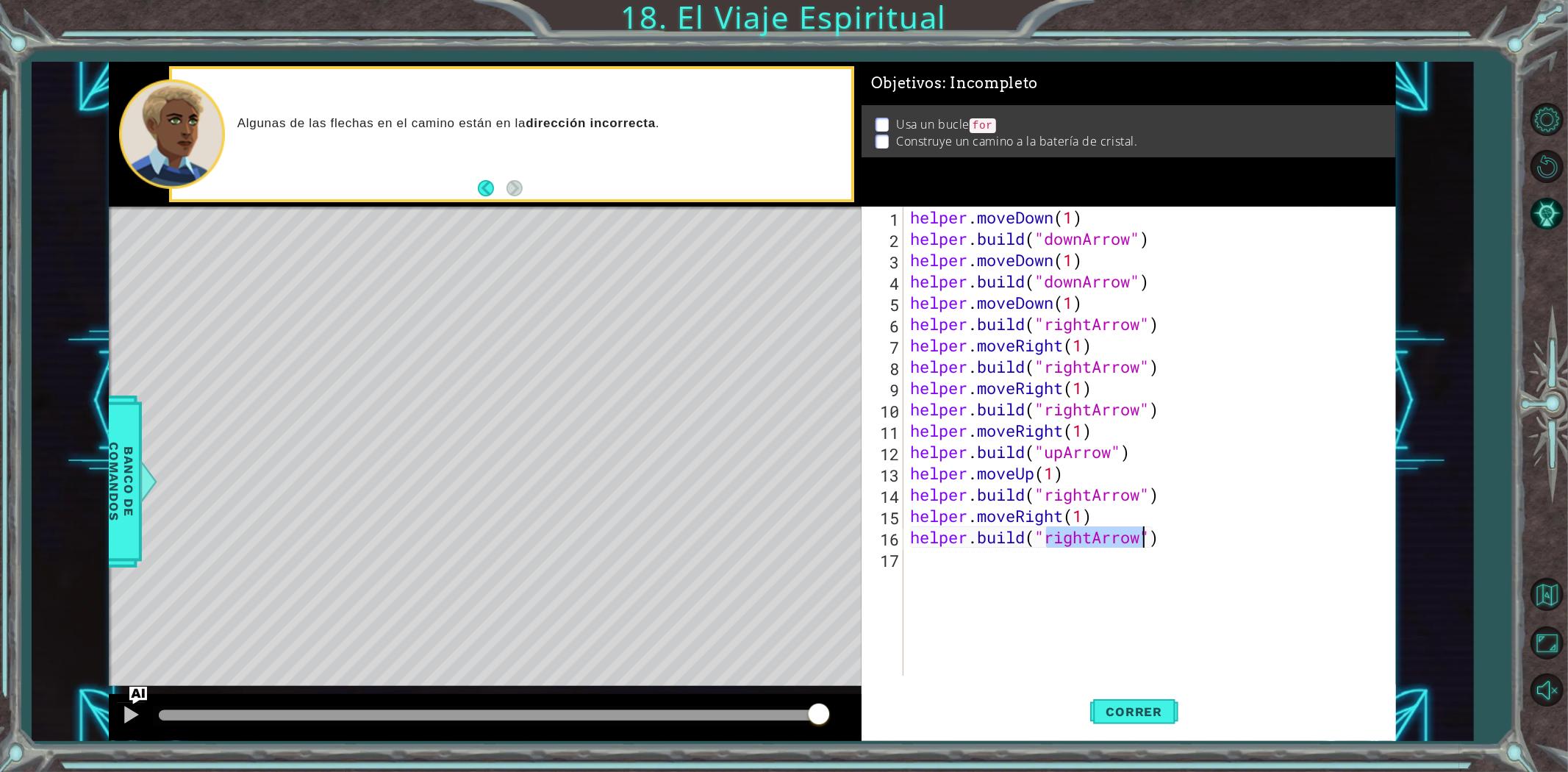
click at [1089, 546] on div "helper . moveDown ( 1 ) helper . build ( "downArrow" ) helper . moveDown ( 1 ) …" at bounding box center [1149, 441] width 484 height 469
click at [1100, 543] on div "helper . moveDown ( 1 ) helper . build ( "downArrow" ) helper . moveDown ( 1 ) …" at bounding box center [1153, 462] width 491 height 512
click at [1097, 543] on div "helper . moveDown ( 1 ) helper . build ( "downArrow" ) helper . moveDown ( 1 ) …" at bounding box center [1153, 462] width 491 height 512
click at [1107, 500] on div "" upArrow" Presiona intro " rightArrow" Presiona intro" at bounding box center [1164, 528] width 278 height 71
type textarea "[DOMAIN_NAME]("upArrow")"
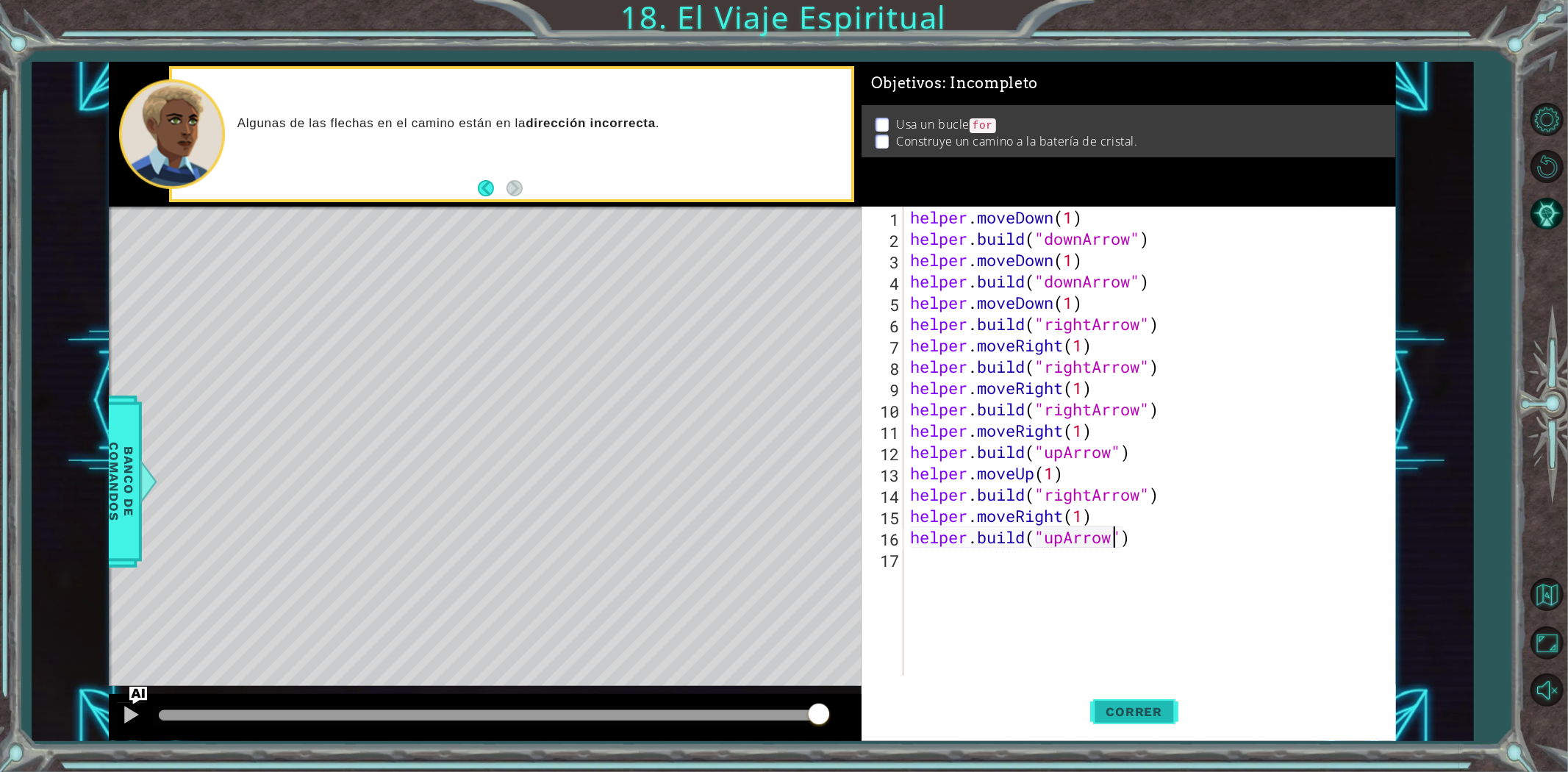
click at [1150, 711] on span "Correr" at bounding box center [1134, 712] width 86 height 15
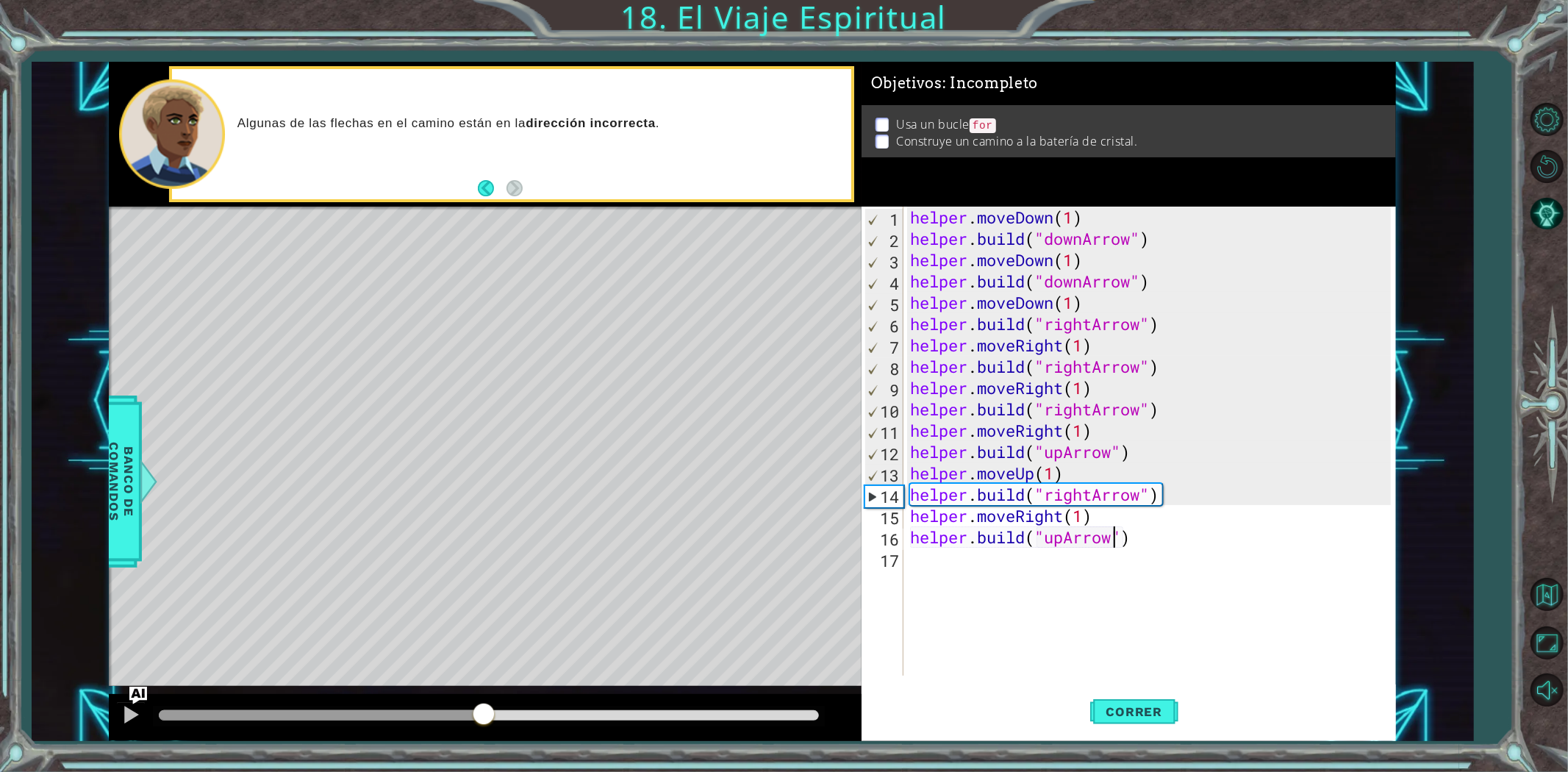
drag, startPoint x: 188, startPoint y: 715, endPoint x: 523, endPoint y: 765, distance: 338.7
click at [523, 765] on div "1 ההההההההההההההההההההההההההההההההההההההההההההההההההההההההההההההההההההההההההההה…" at bounding box center [784, 386] width 1568 height 772
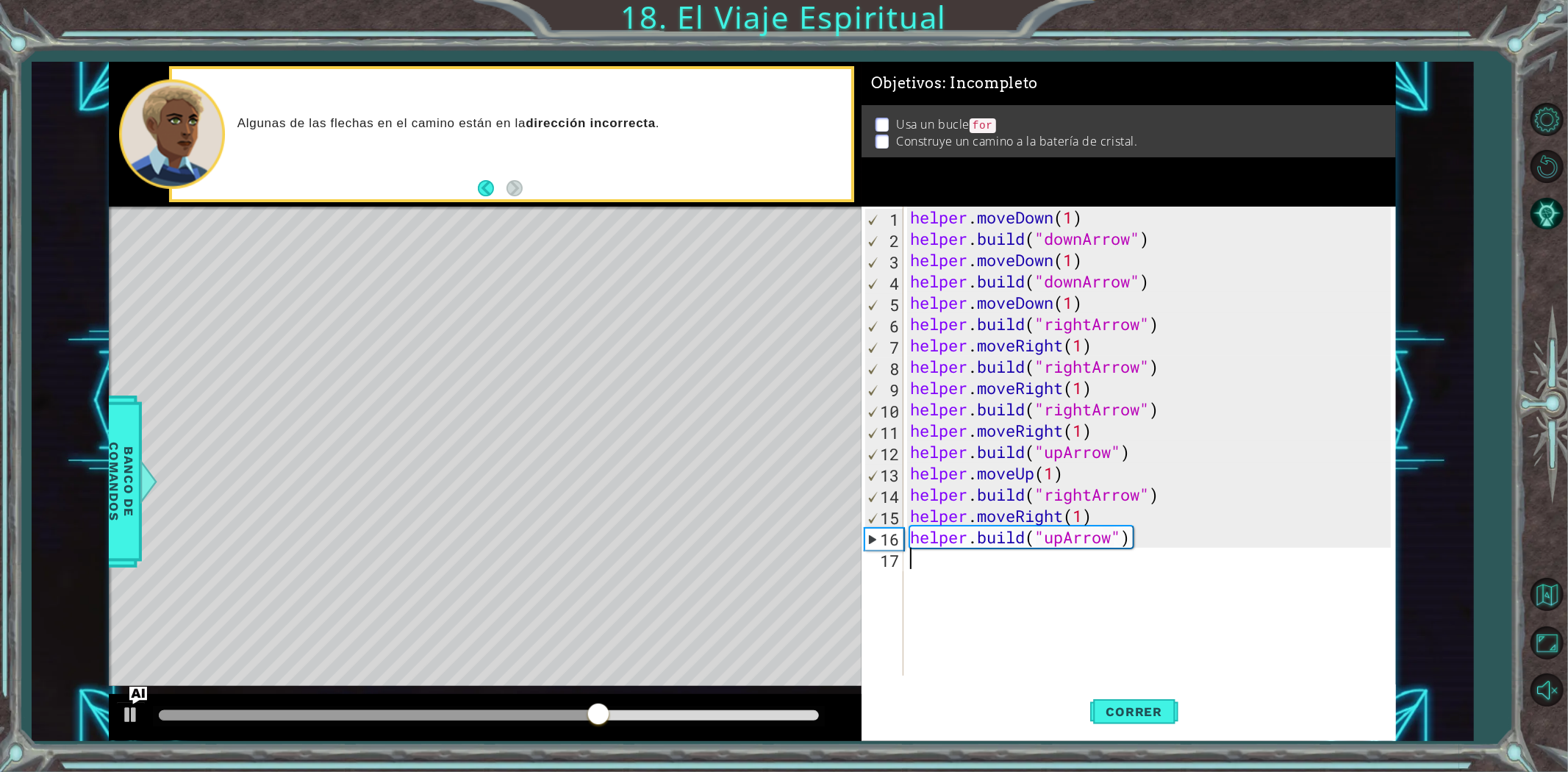
click at [982, 575] on div "helper . moveDown ( 1 ) helper . build ( "downArrow" ) helper . moveDown ( 1 ) …" at bounding box center [1153, 462] width 491 height 512
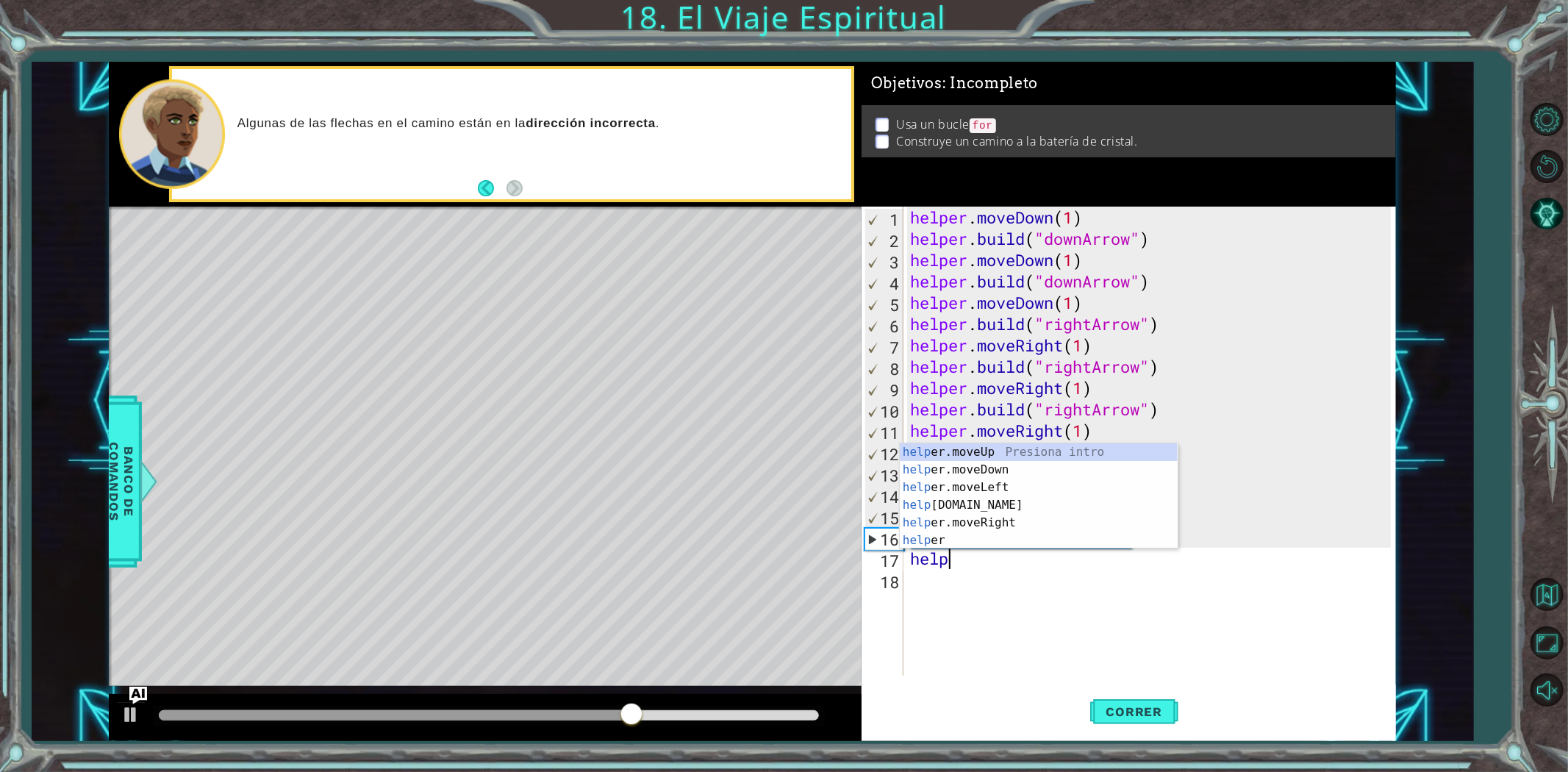
scroll to position [0, 1]
click at [1089, 453] on div "help er.moveUp Presiona intro help er.moveDown Presiona intro help er.moveLeft …" at bounding box center [1038, 514] width 278 height 141
type textarea "helper.moveUp(1)"
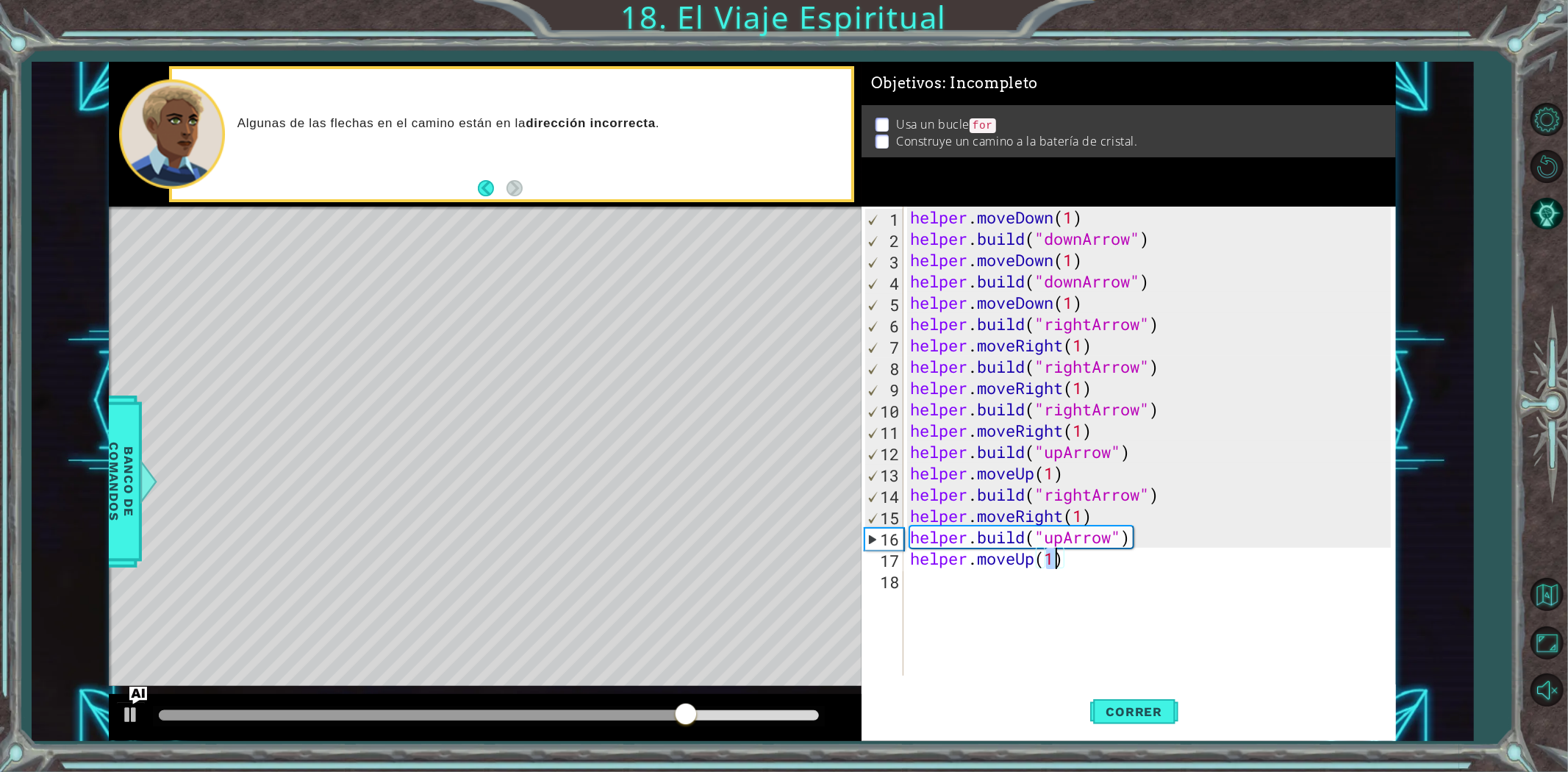
click at [1038, 604] on div "helper . moveDown ( 1 ) helper . build ( "downArrow" ) helper . moveDown ( 1 ) …" at bounding box center [1153, 462] width 491 height 512
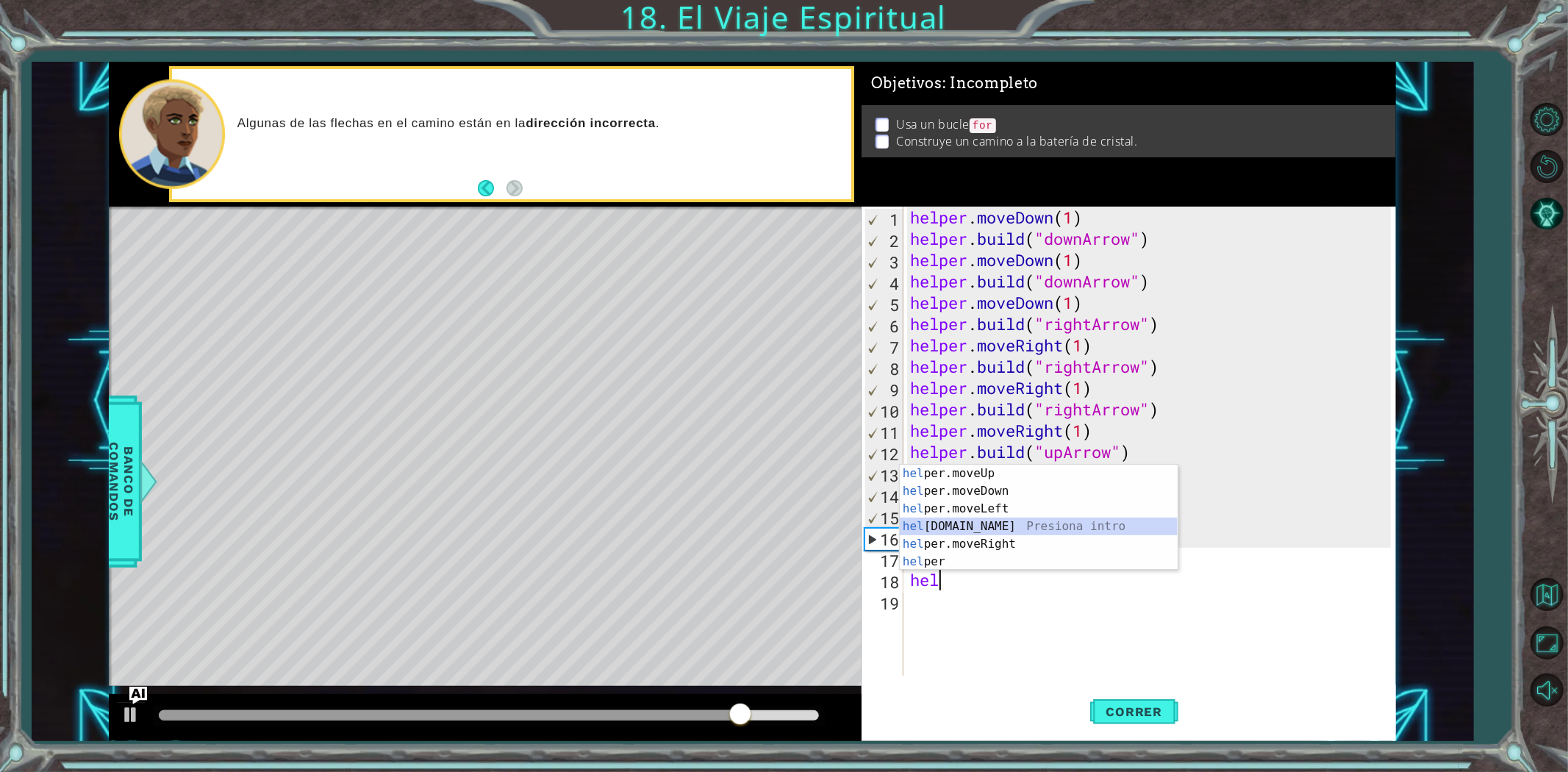
click at [1039, 524] on div "hel per.moveUp Presiona intro hel per.moveDown Presiona intro hel per.moveLeft …" at bounding box center [1038, 536] width 278 height 141
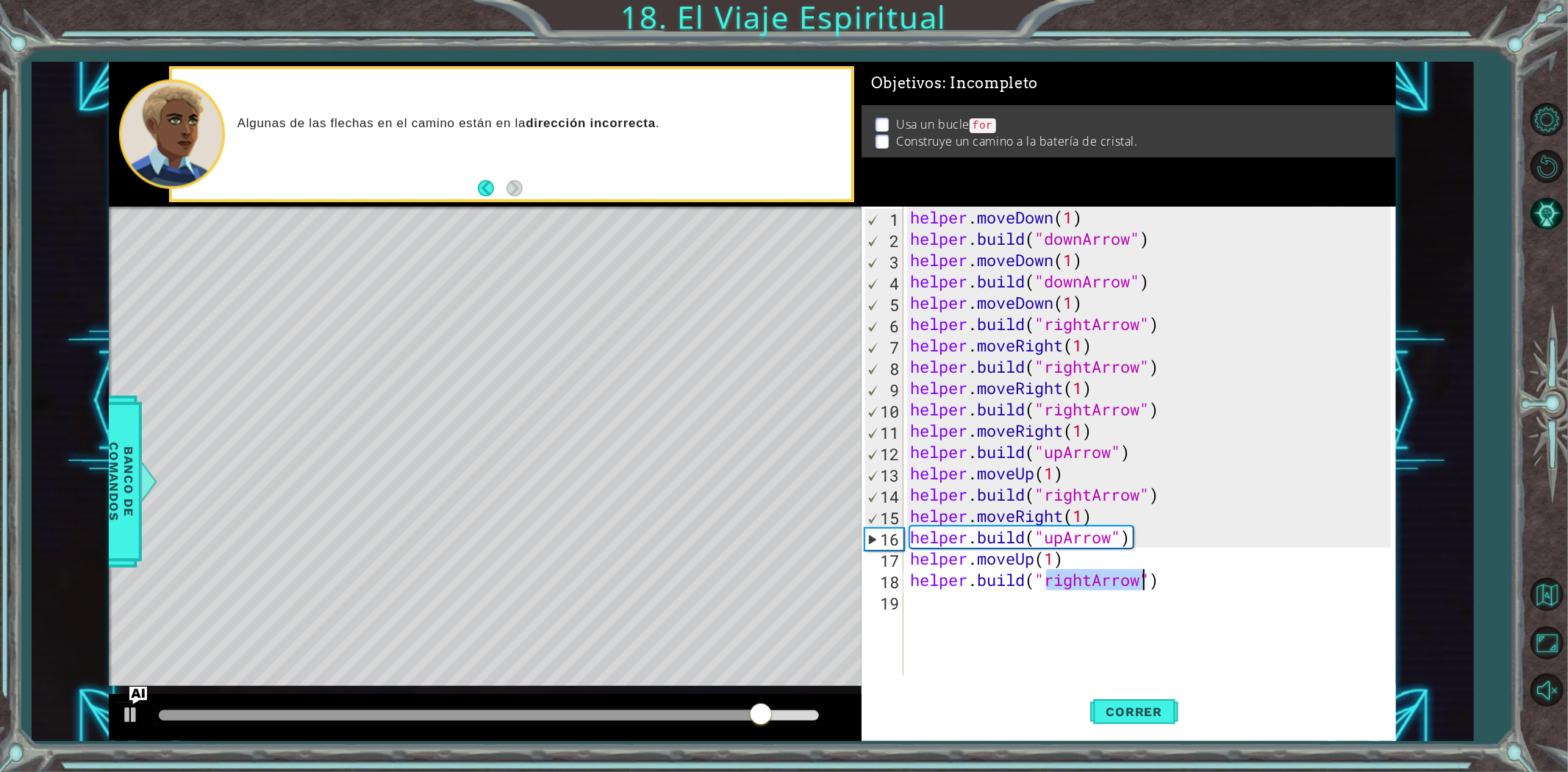
click at [1091, 583] on div "helper . moveDown ( 1 ) helper . build ( "downArrow" ) helper . moveDown ( 1 ) …" at bounding box center [1149, 441] width 484 height 469
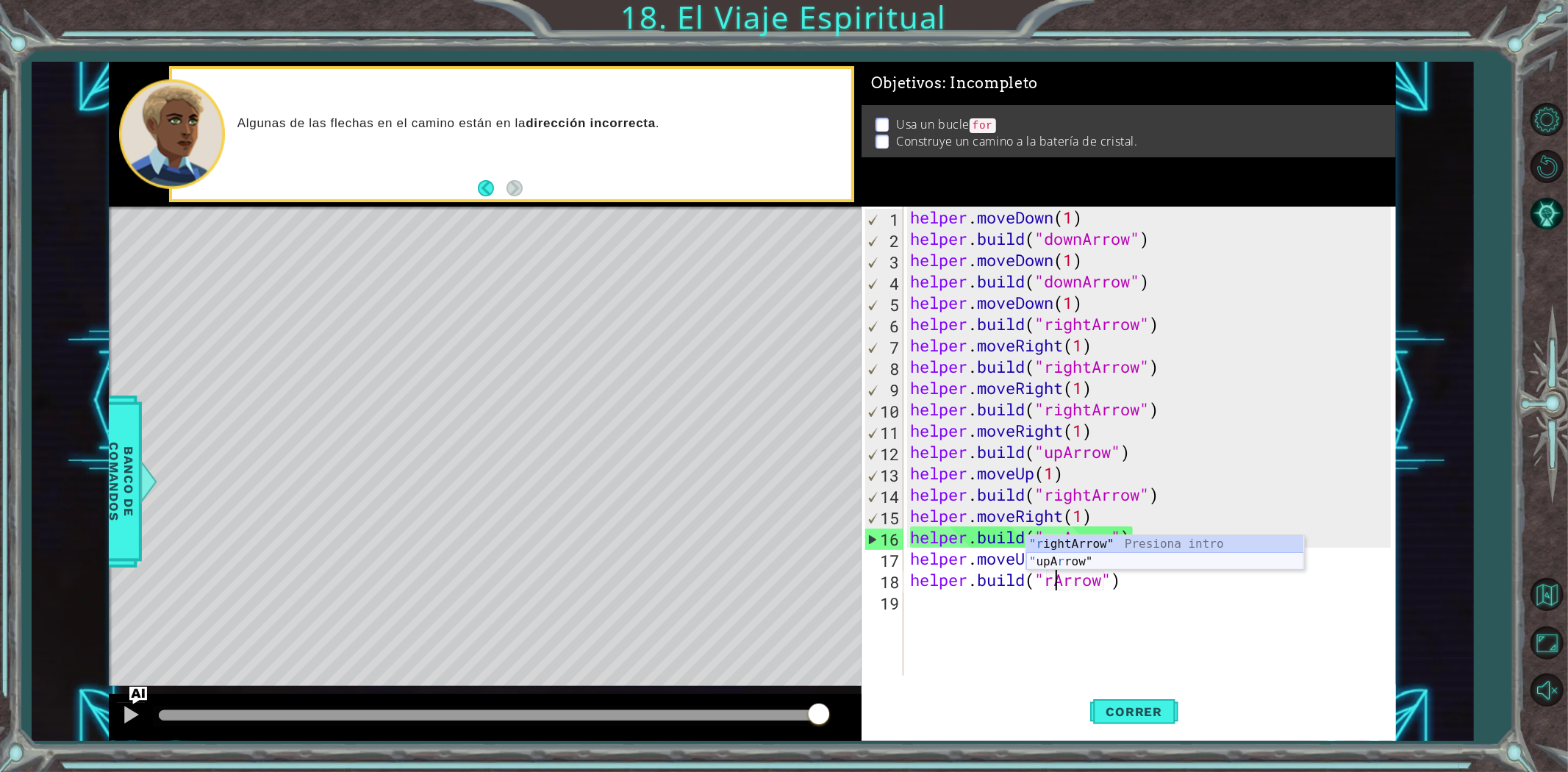
click at [1111, 562] on div ""r ightArrow" Presiona intro " upA r row" Presiona intro" at bounding box center [1164, 571] width 278 height 71
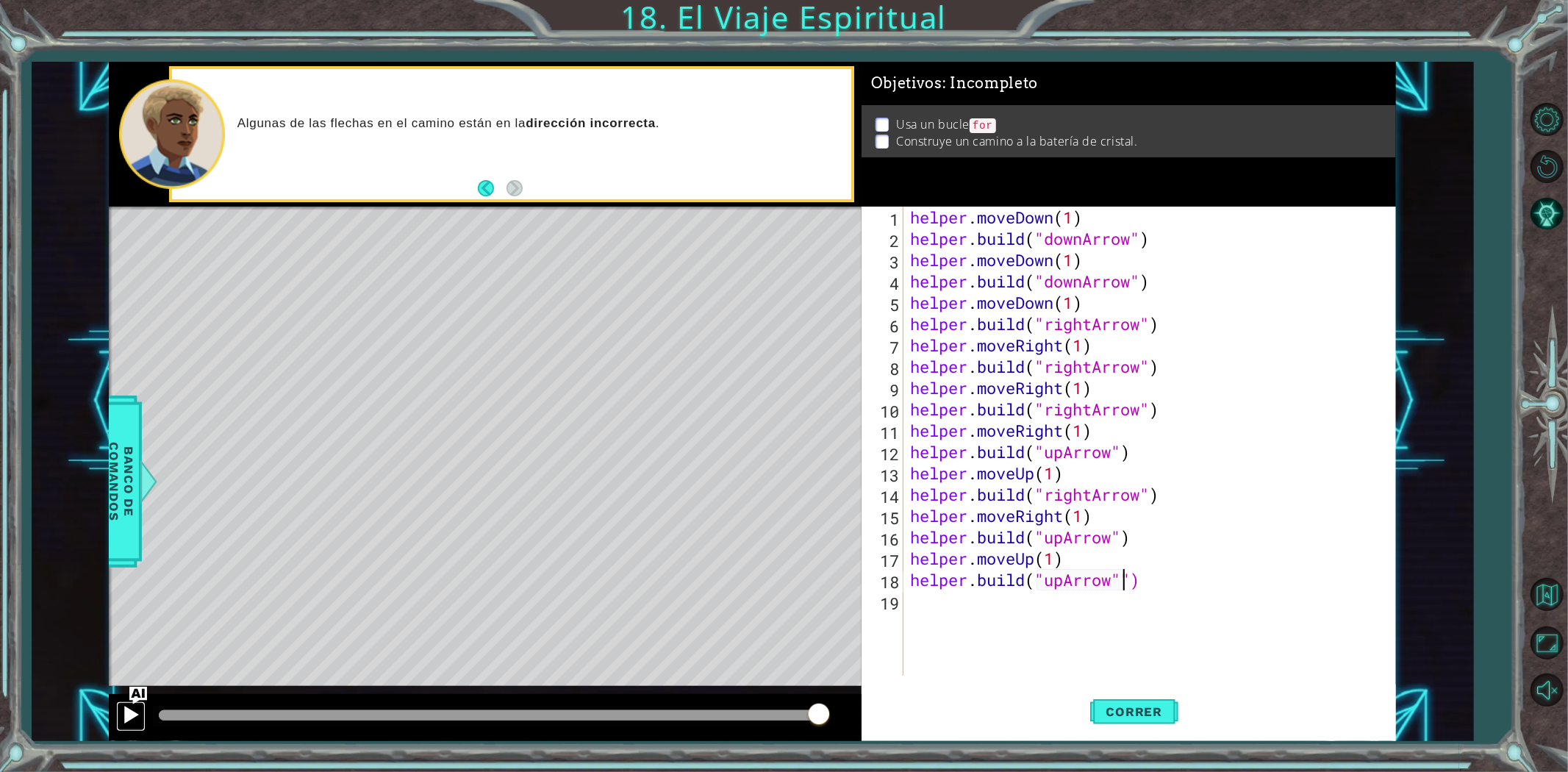
click at [133, 714] on div at bounding box center [131, 715] width 19 height 19
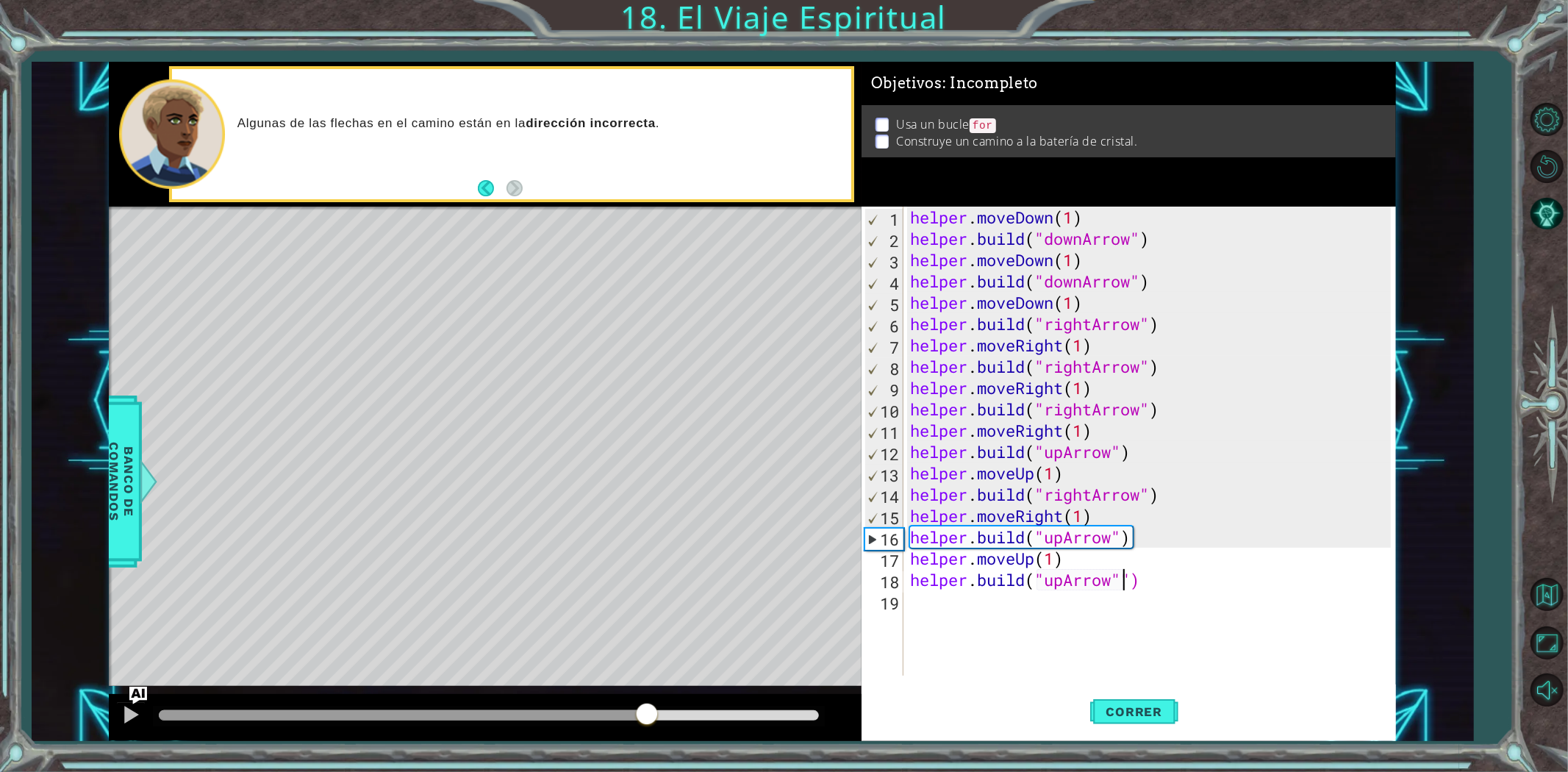
drag, startPoint x: 175, startPoint y: 719, endPoint x: 680, endPoint y: 689, distance: 505.9
click at [680, 689] on div "methods helper moveUp() moveDown() moveLeft() moveRight() build(item) tools for…" at bounding box center [753, 401] width 1287 height 679
click at [1170, 717] on span "Correr" at bounding box center [1134, 712] width 86 height 15
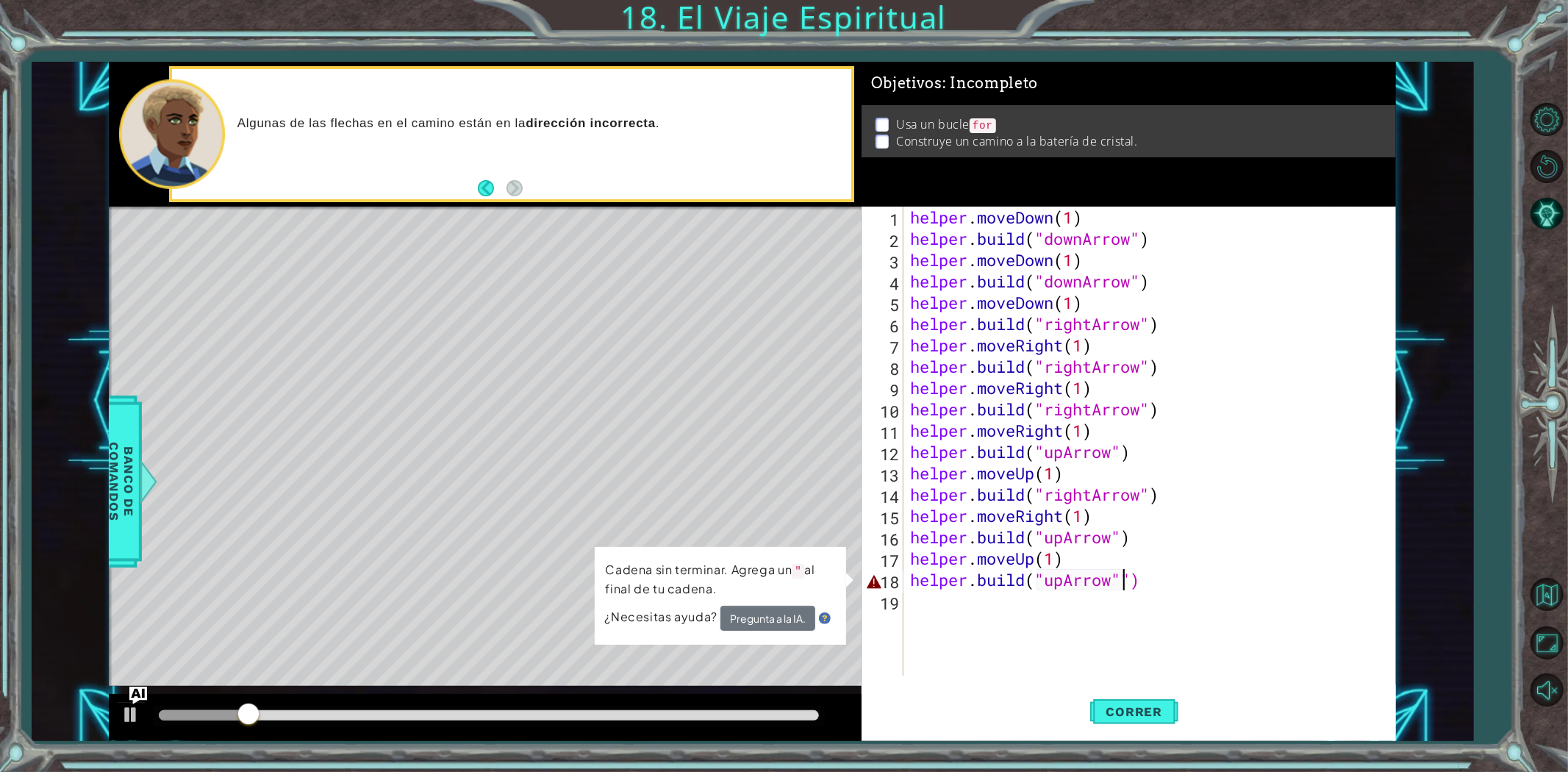
click at [1125, 581] on div "helper . moveDown ( 1 ) helper . build ( "downArrow" ) helper . moveDown ( 1 ) …" at bounding box center [1153, 462] width 491 height 512
type textarea "[DOMAIN_NAME]("upArrow")"
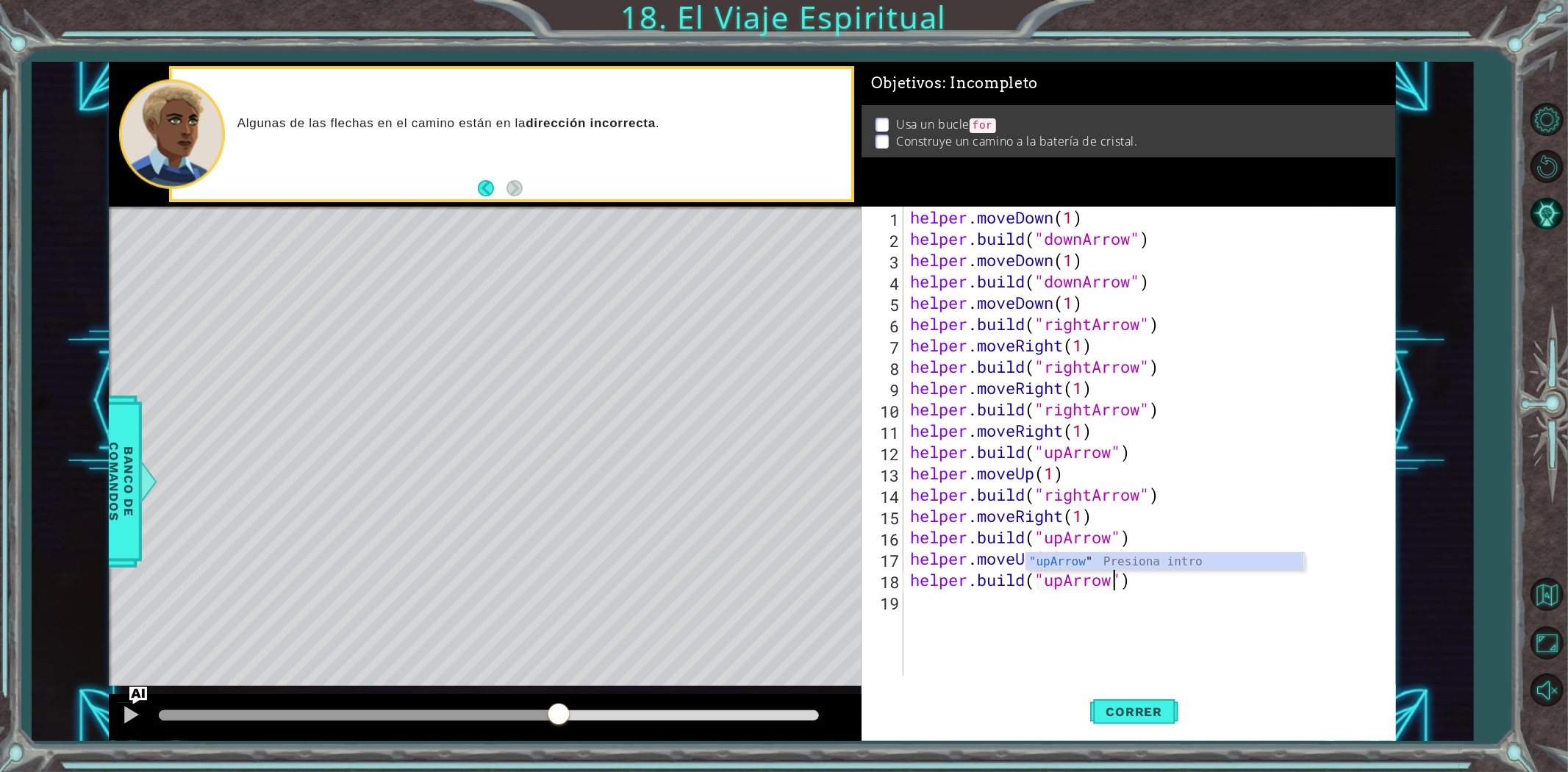
drag, startPoint x: 306, startPoint y: 709, endPoint x: 639, endPoint y: 692, distance: 333.4
click at [630, 692] on div "methods helper moveUp() moveDown() moveLeft() moveRight() build(item) tools for…" at bounding box center [753, 401] width 1287 height 679
click at [1132, 715] on span "Correr" at bounding box center [1134, 712] width 86 height 15
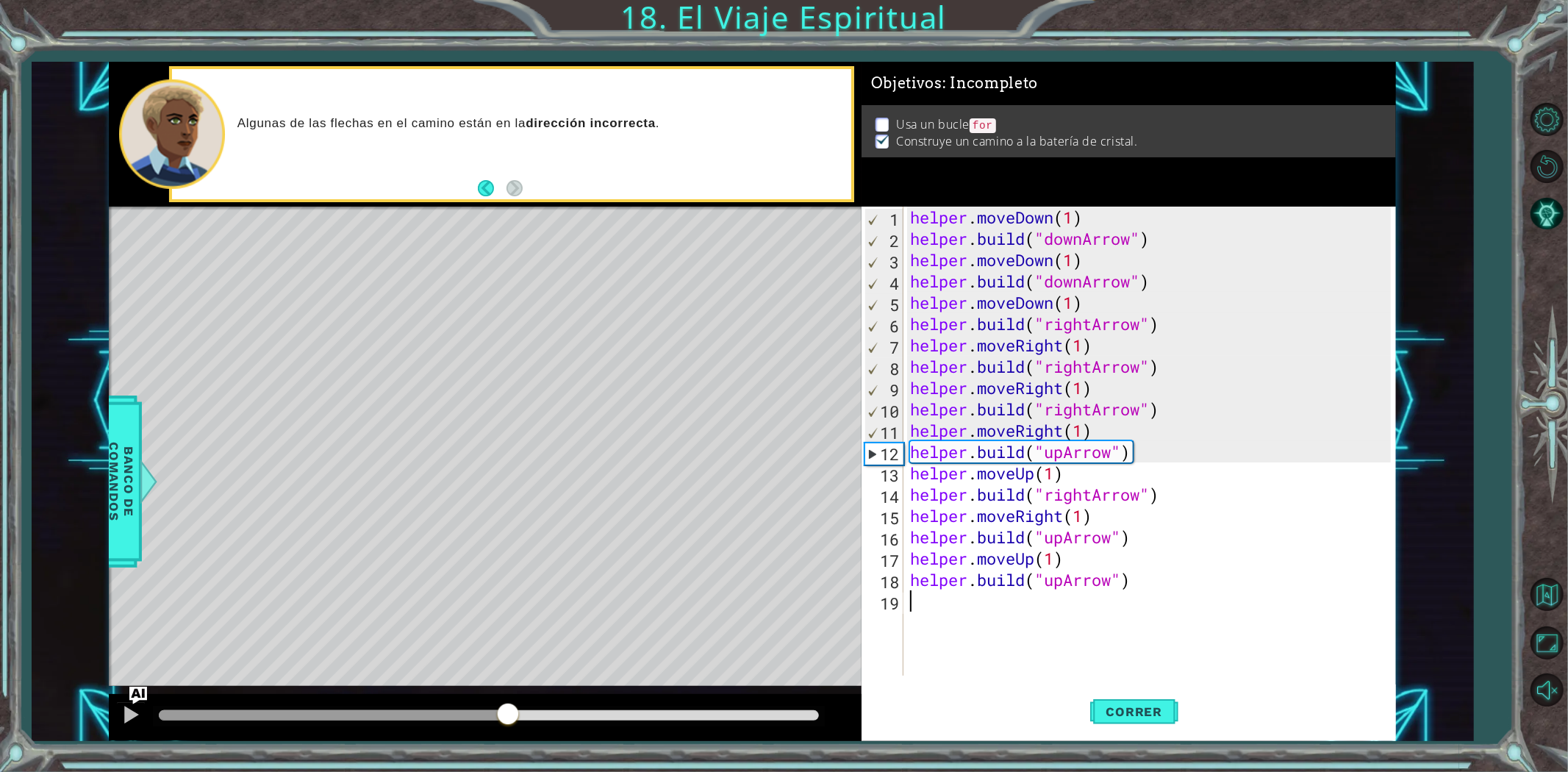
drag, startPoint x: 195, startPoint y: 709, endPoint x: 516, endPoint y: 701, distance: 321.1
click at [516, 702] on div at bounding box center [508, 715] width 27 height 27
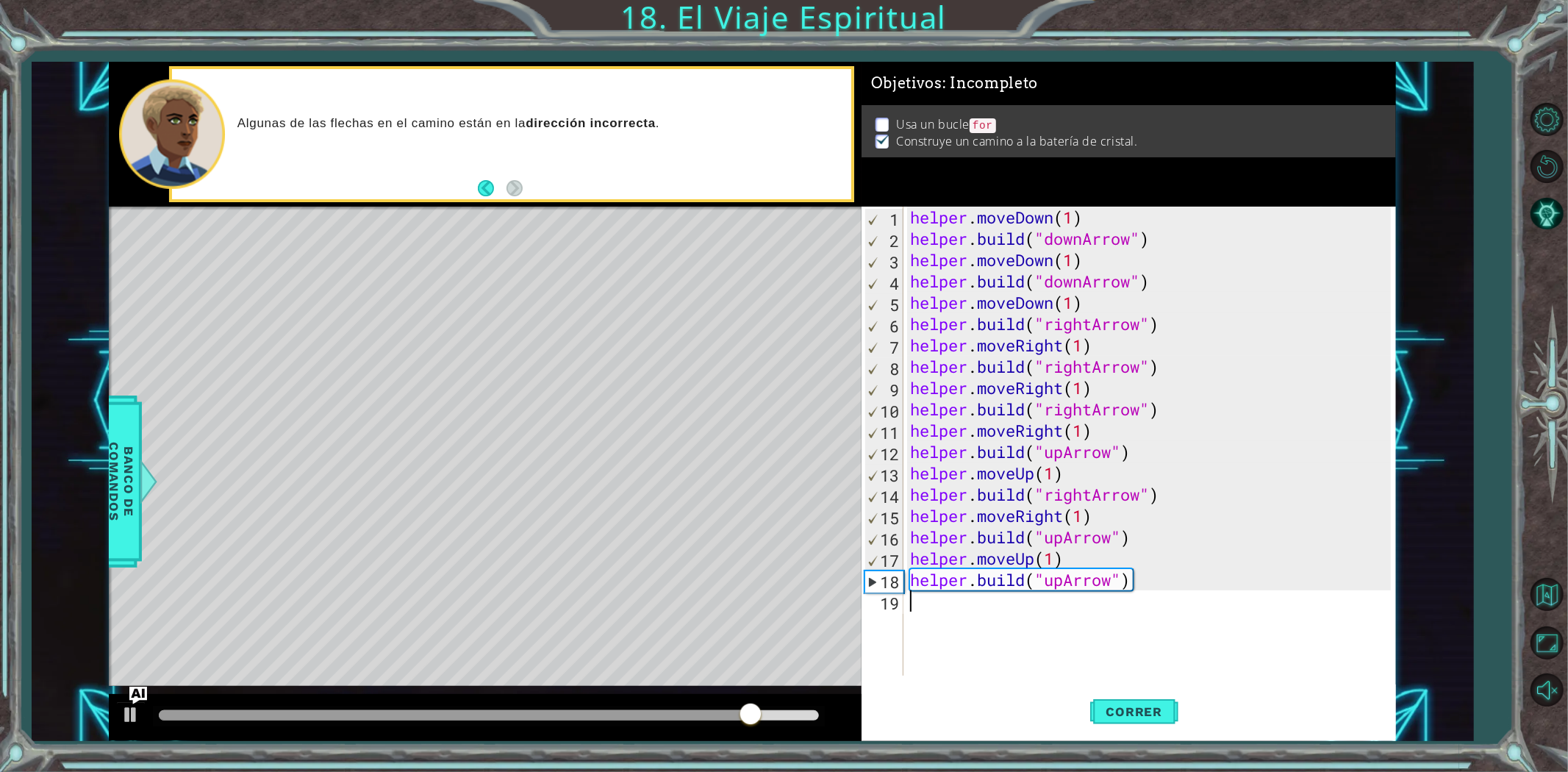
click at [1010, 618] on div "helper . moveDown ( 1 ) helper . build ( "downArrow" ) helper . moveDown ( 1 ) …" at bounding box center [1153, 462] width 491 height 512
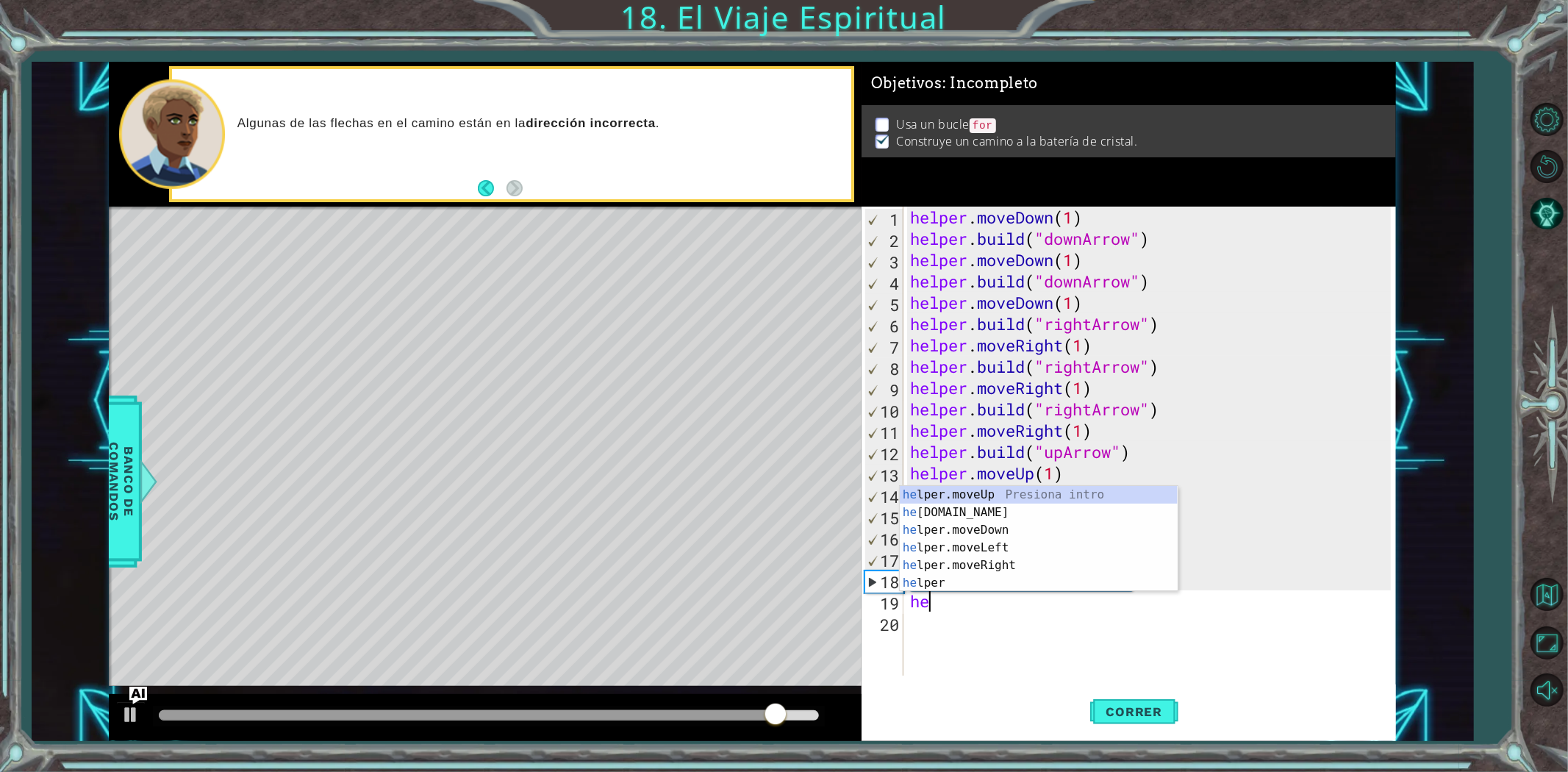
type textarea "hel"
click at [1025, 663] on div "helper . moveDown ( 1 ) helper . build ( "downArrow" ) helper . moveDown ( 1 ) …" at bounding box center [1153, 462] width 491 height 512
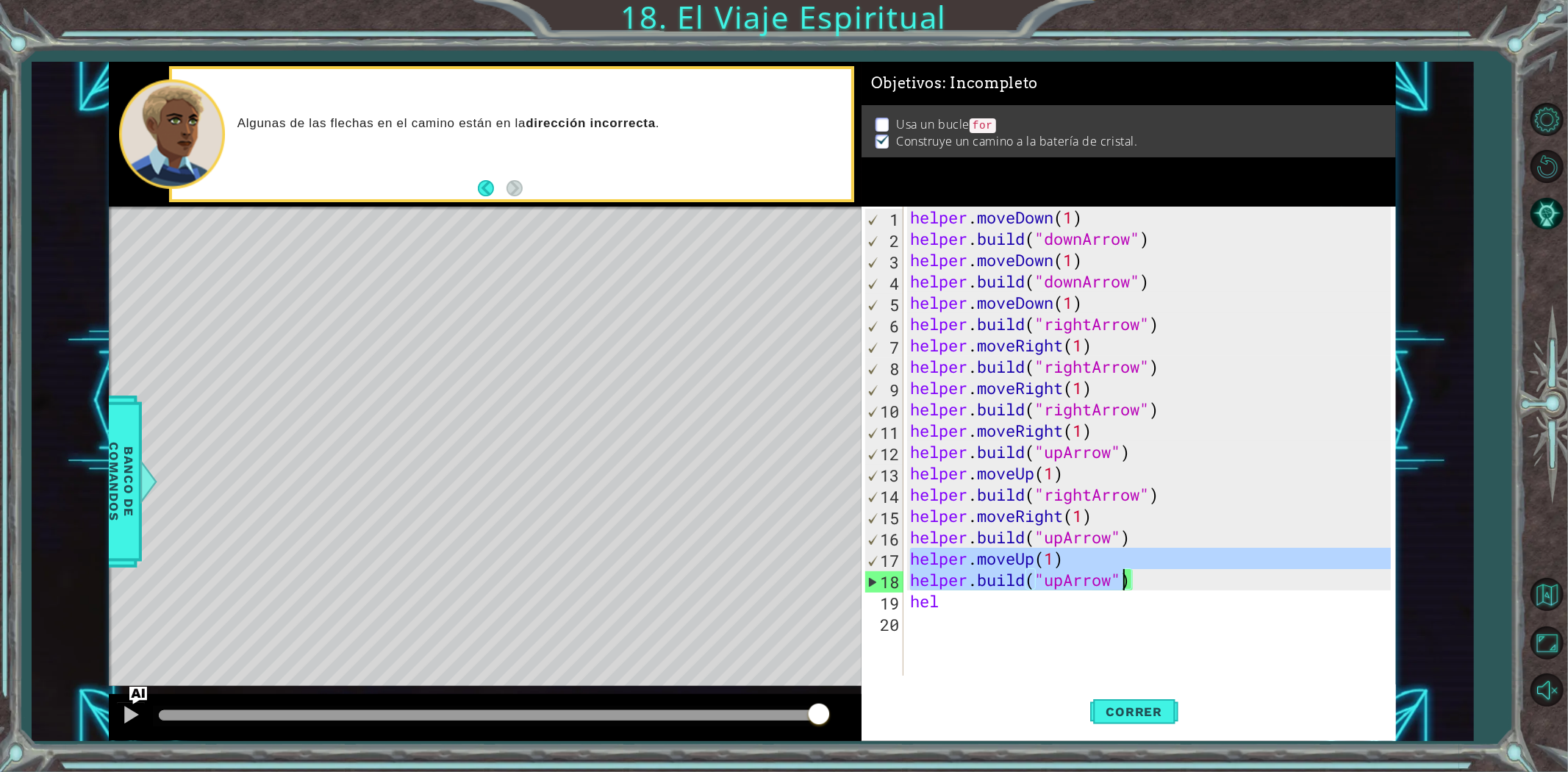
drag, startPoint x: 909, startPoint y: 561, endPoint x: 1139, endPoint y: 585, distance: 231.2
click at [1139, 585] on div "helper . moveDown ( 1 ) helper . build ( "downArrow" ) helper . moveDown ( 1 ) …" at bounding box center [1153, 462] width 491 height 512
type textarea "helper.moveUp(1) [DOMAIN_NAME]("upArrow")"
click at [997, 615] on div "helper . moveDown ( 1 ) helper . build ( "downArrow" ) helper . moveDown ( 1 ) …" at bounding box center [1153, 462] width 491 height 512
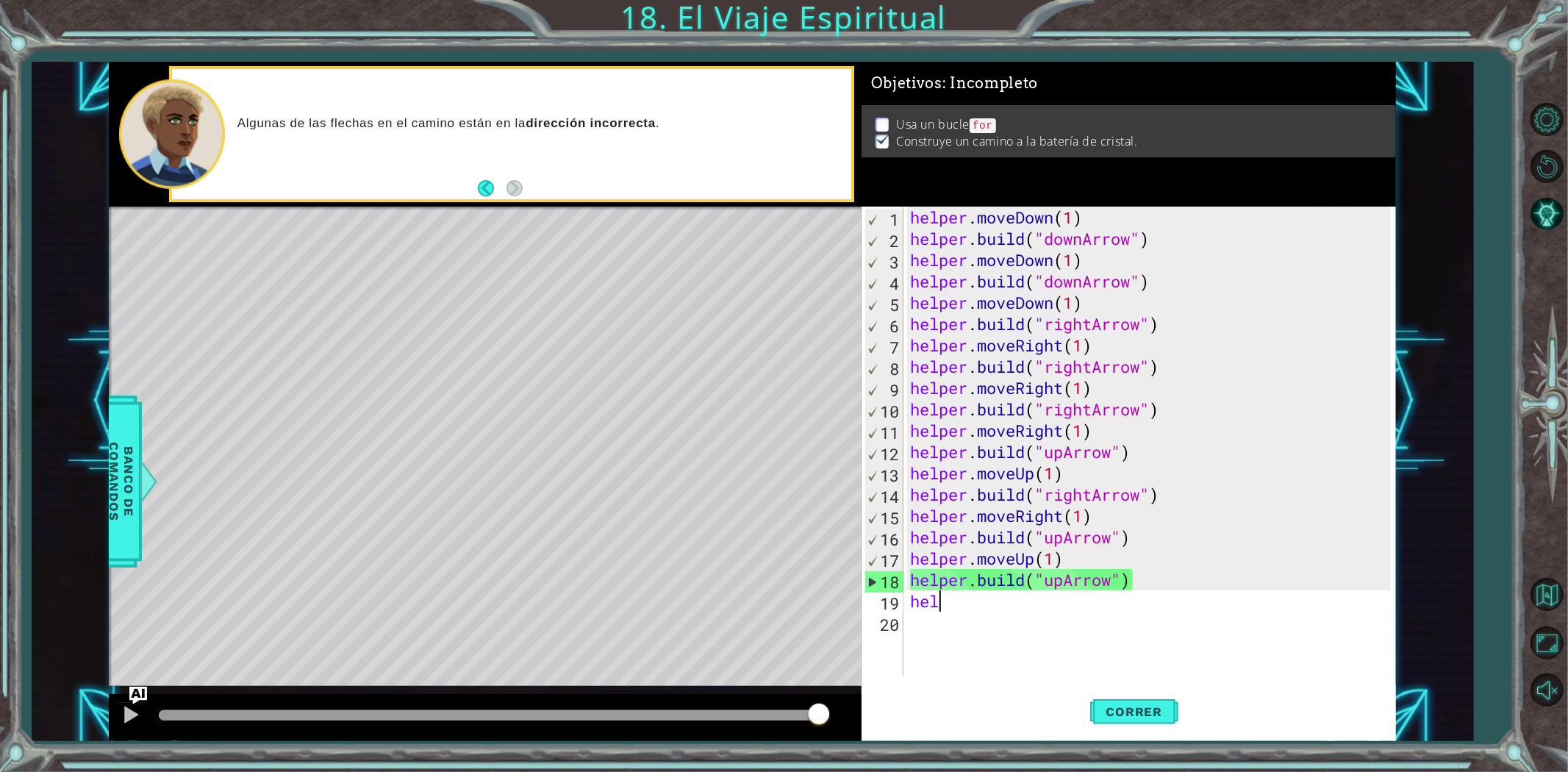
click at [992, 597] on div "helper . moveDown ( 1 ) helper . build ( "downArrow" ) helper . moveDown ( 1 ) …" at bounding box center [1153, 462] width 491 height 512
type textarea "h"
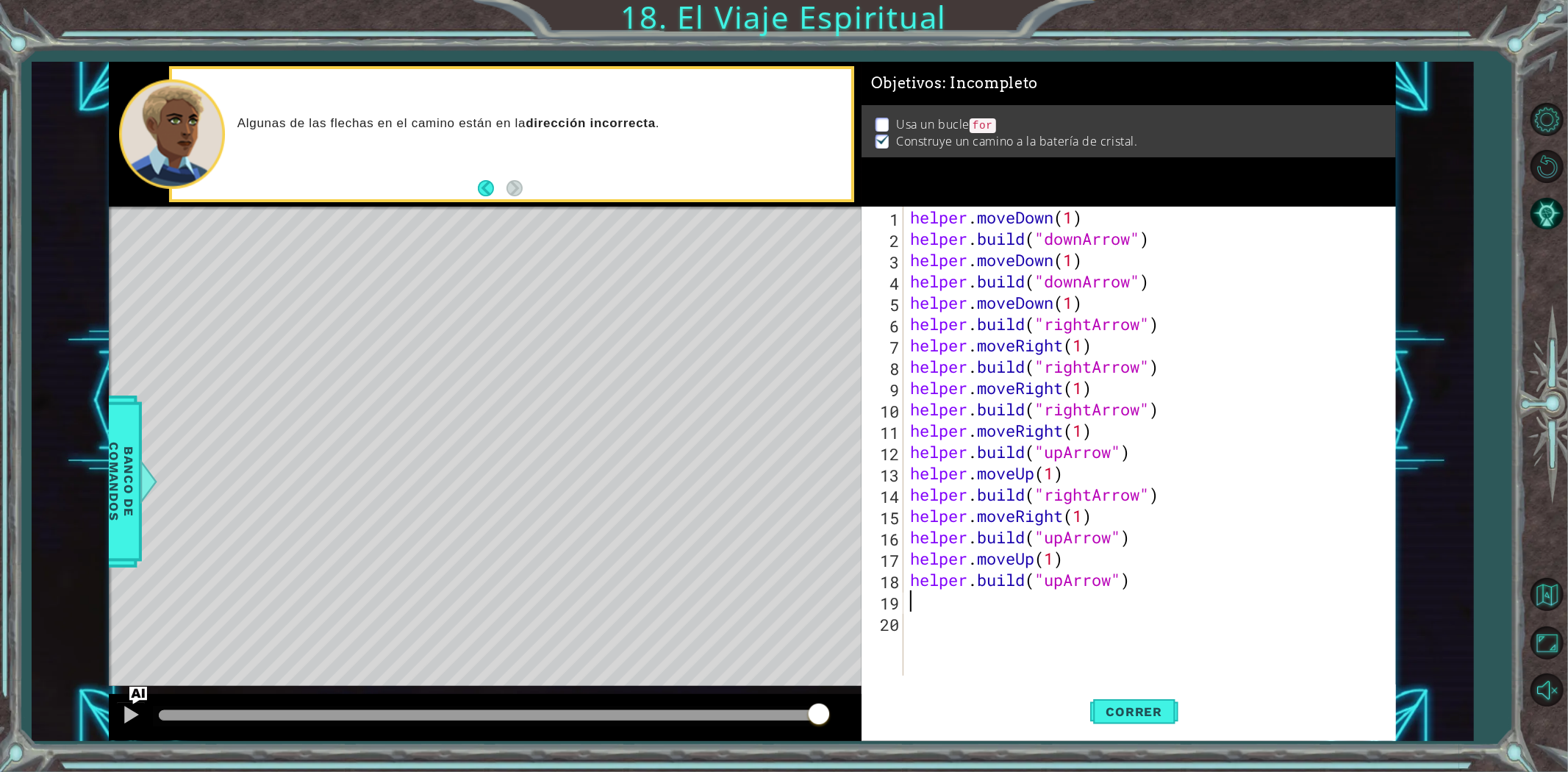
paste textarea "[DOMAIN_NAME]("upArrow")"
click at [1119, 708] on span "Correr" at bounding box center [1134, 712] width 86 height 15
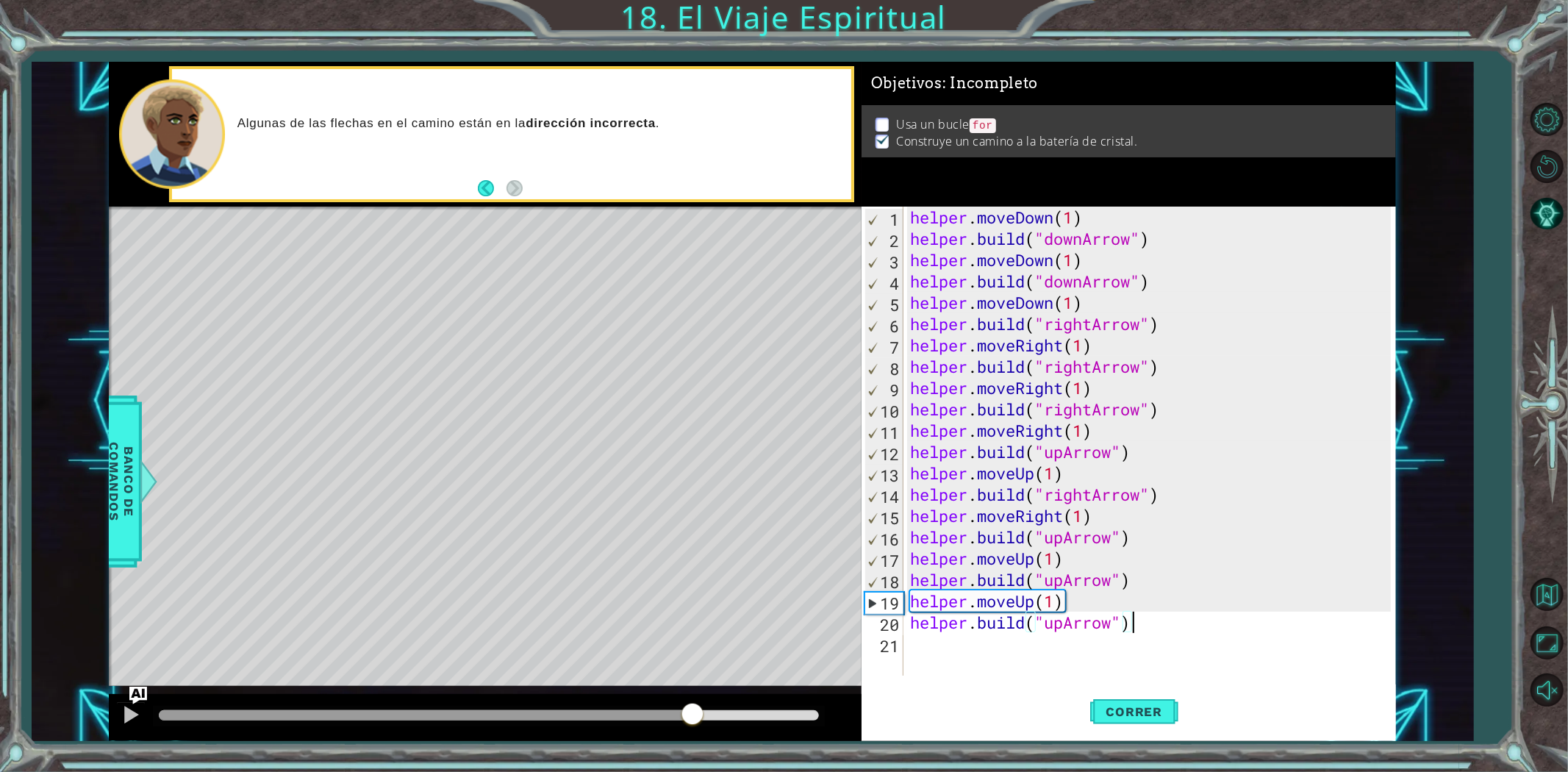
drag, startPoint x: 181, startPoint y: 720, endPoint x: 731, endPoint y: 698, distance: 550.4
click at [731, 698] on div at bounding box center [485, 717] width 753 height 47
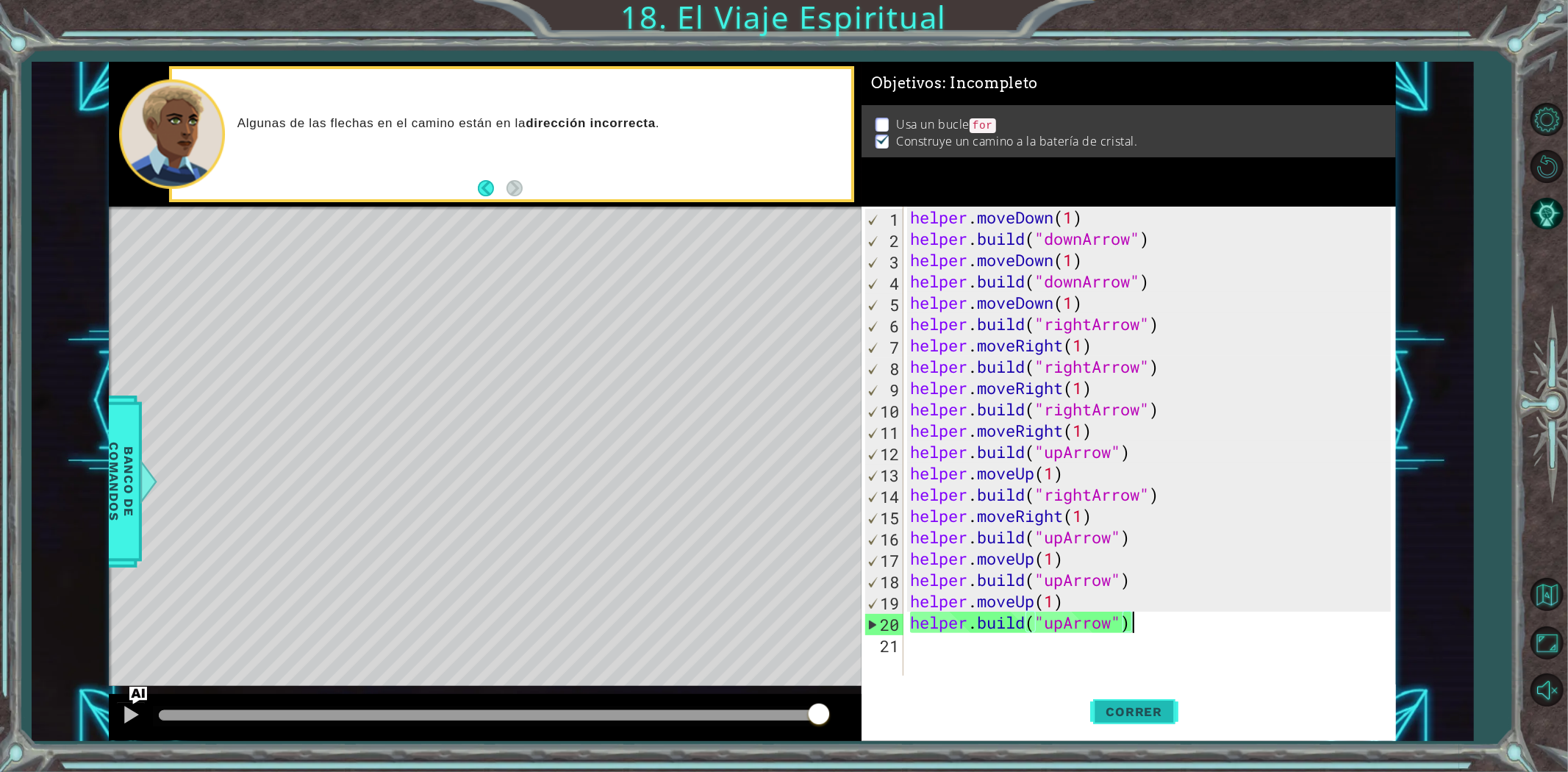
click at [1125, 717] on span "Correr" at bounding box center [1134, 712] width 86 height 15
click at [1106, 697] on button "Correr" at bounding box center [1134, 711] width 88 height 54
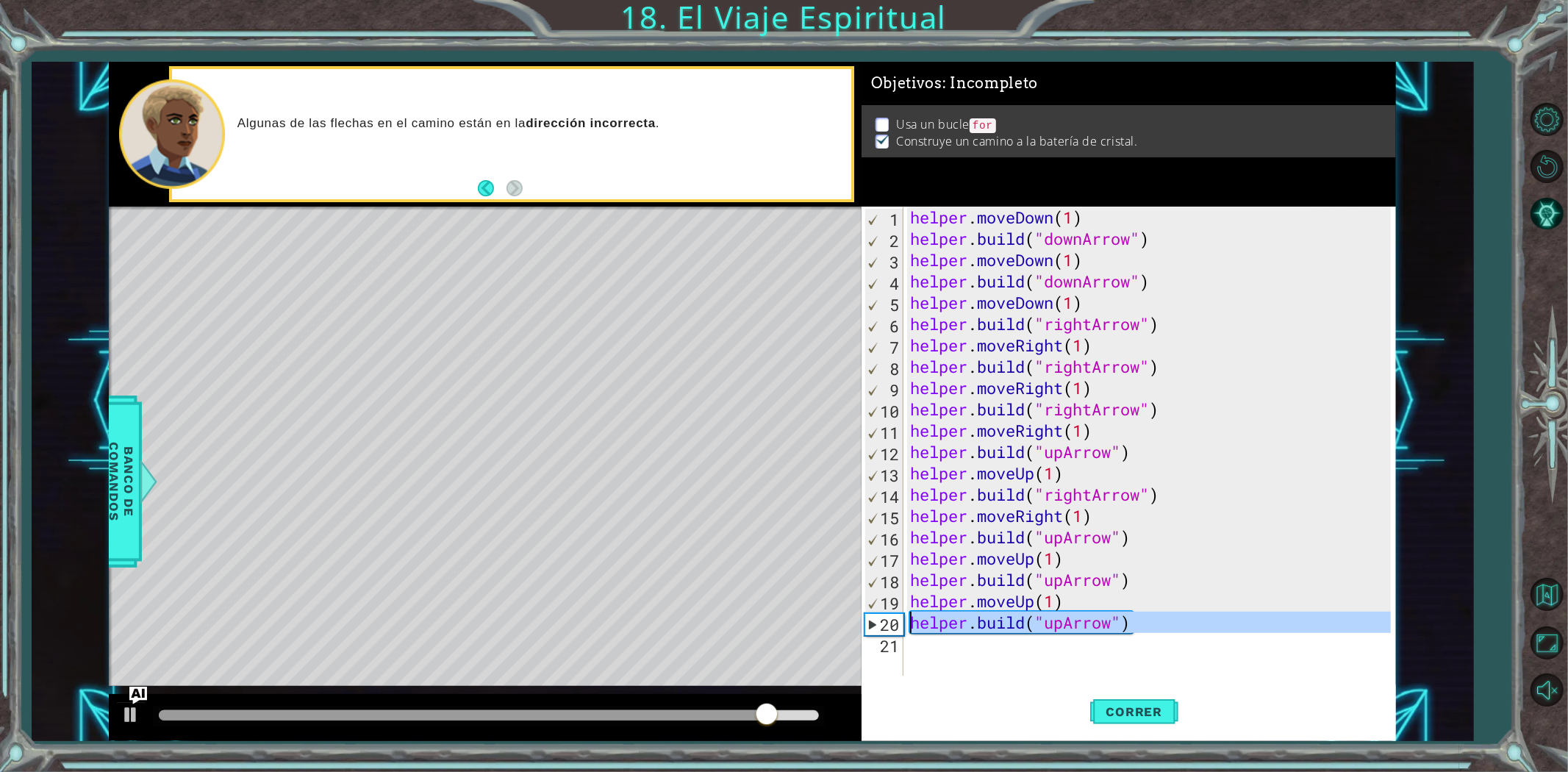
drag, startPoint x: 1181, startPoint y: 640, endPoint x: 888, endPoint y: 623, distance: 293.5
click at [888, 623] on div "[DOMAIN_NAME]("upArrow") 1 2 3 4 5 6 7 8 9 10 11 12 13 14 15 16 17 18 19 20 21 …" at bounding box center [1126, 441] width 530 height 469
type textarea "[DOMAIN_NAME]("upArrow")"
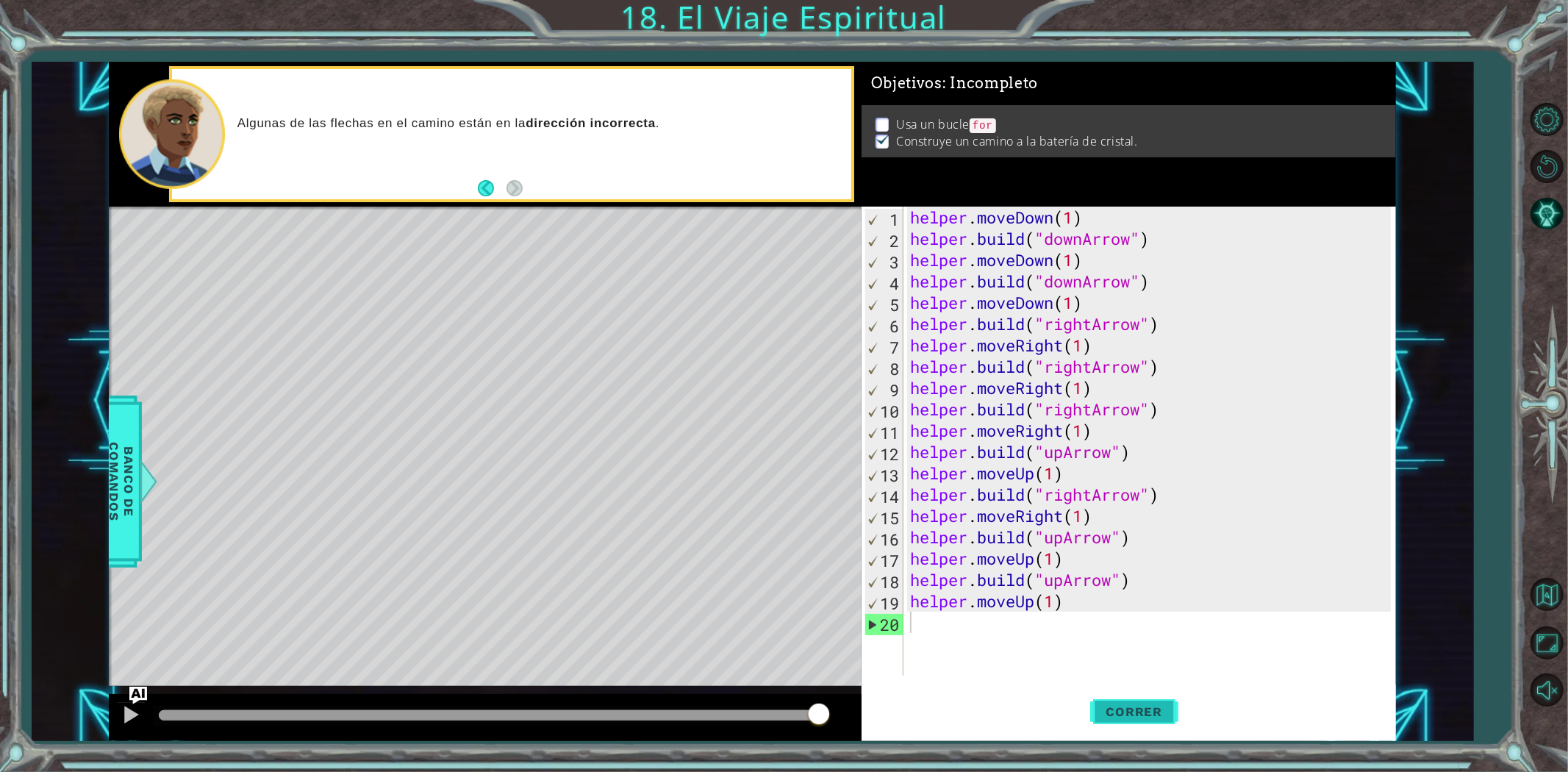
click at [1108, 701] on button "Correr" at bounding box center [1134, 711] width 88 height 54
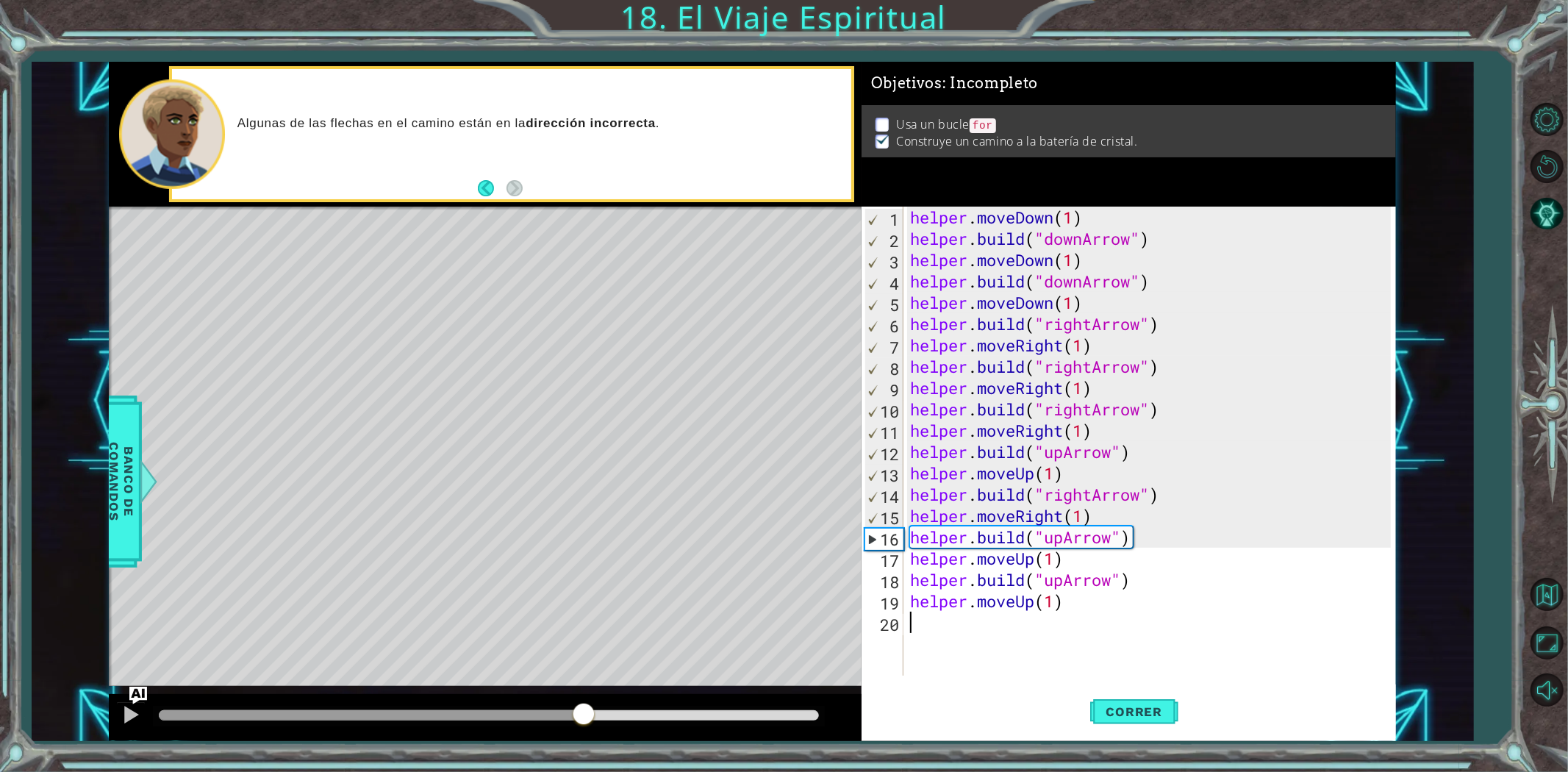
drag, startPoint x: 239, startPoint y: 718, endPoint x: 643, endPoint y: 721, distance: 404.0
click at [597, 721] on div at bounding box center [583, 715] width 27 height 27
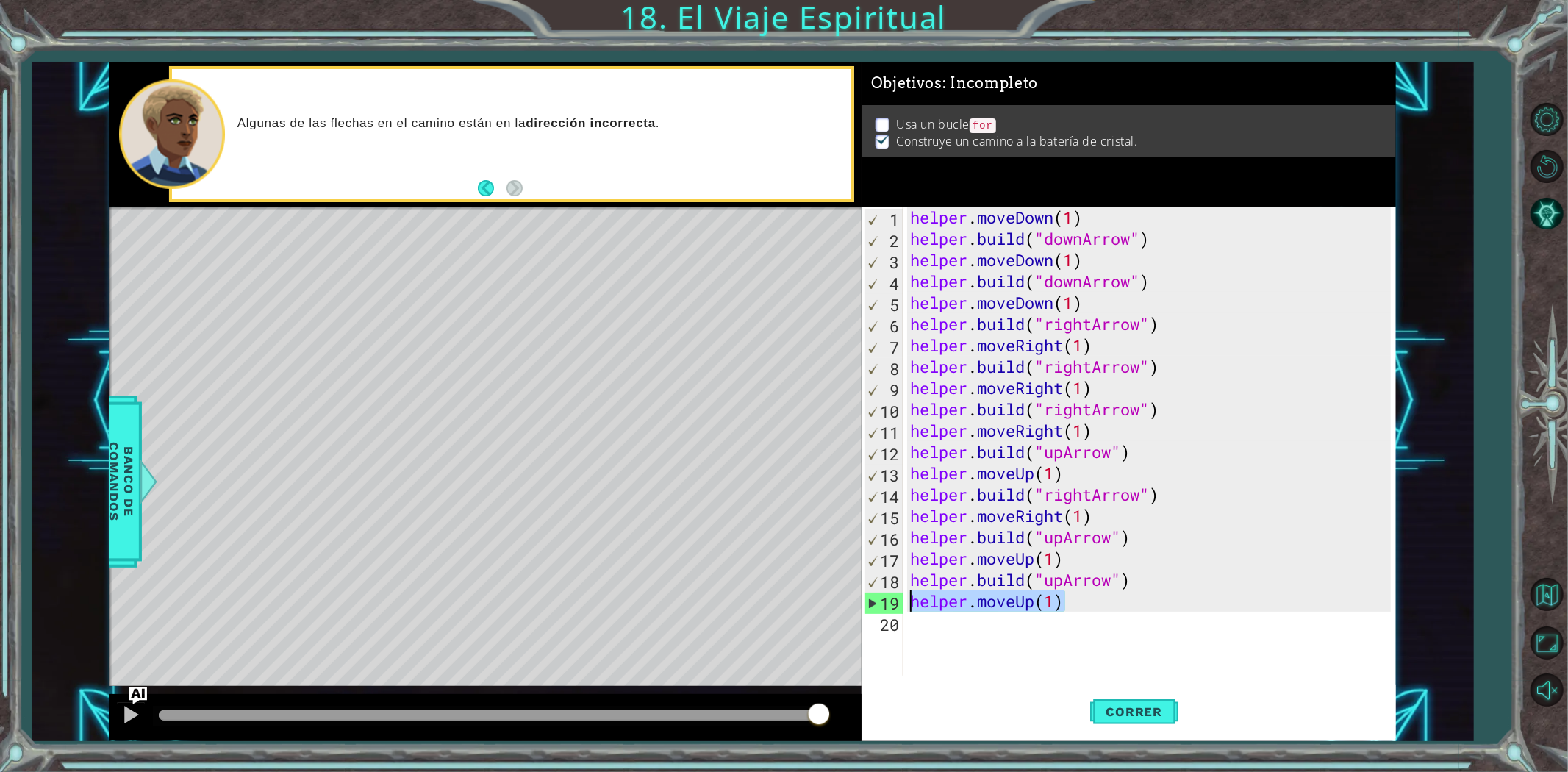
drag, startPoint x: 1094, startPoint y: 607, endPoint x: 901, endPoint y: 600, distance: 193.1
click at [901, 600] on div "1 2 3 4 5 6 7 8 9 10 11 12 13 14 15 16 17 18 19 20 helper . moveDown ( 1 ) help…" at bounding box center [1126, 441] width 530 height 469
type textarea "helper.moveUp(1)"
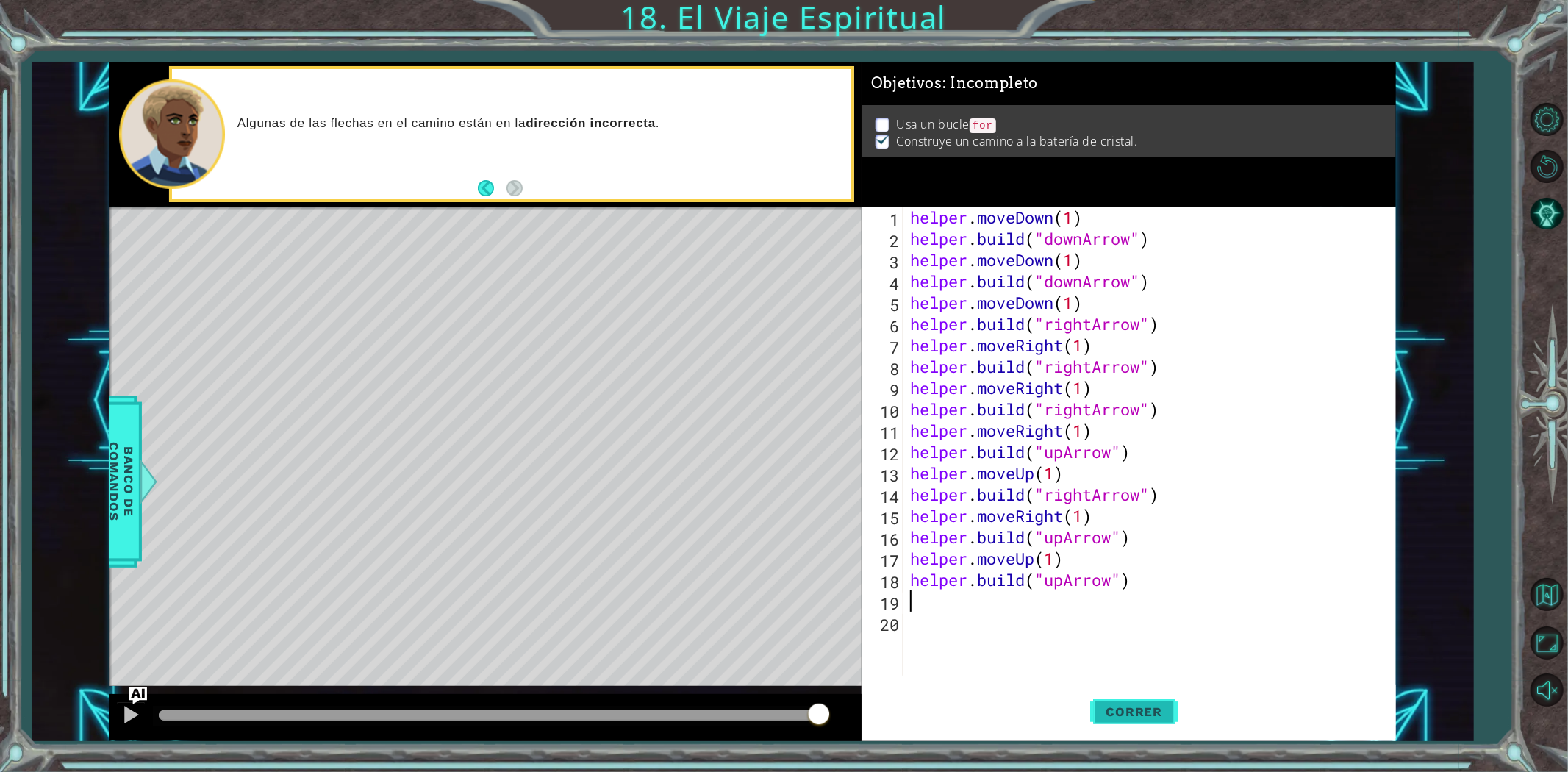
click at [1142, 715] on span "Correr" at bounding box center [1134, 712] width 86 height 15
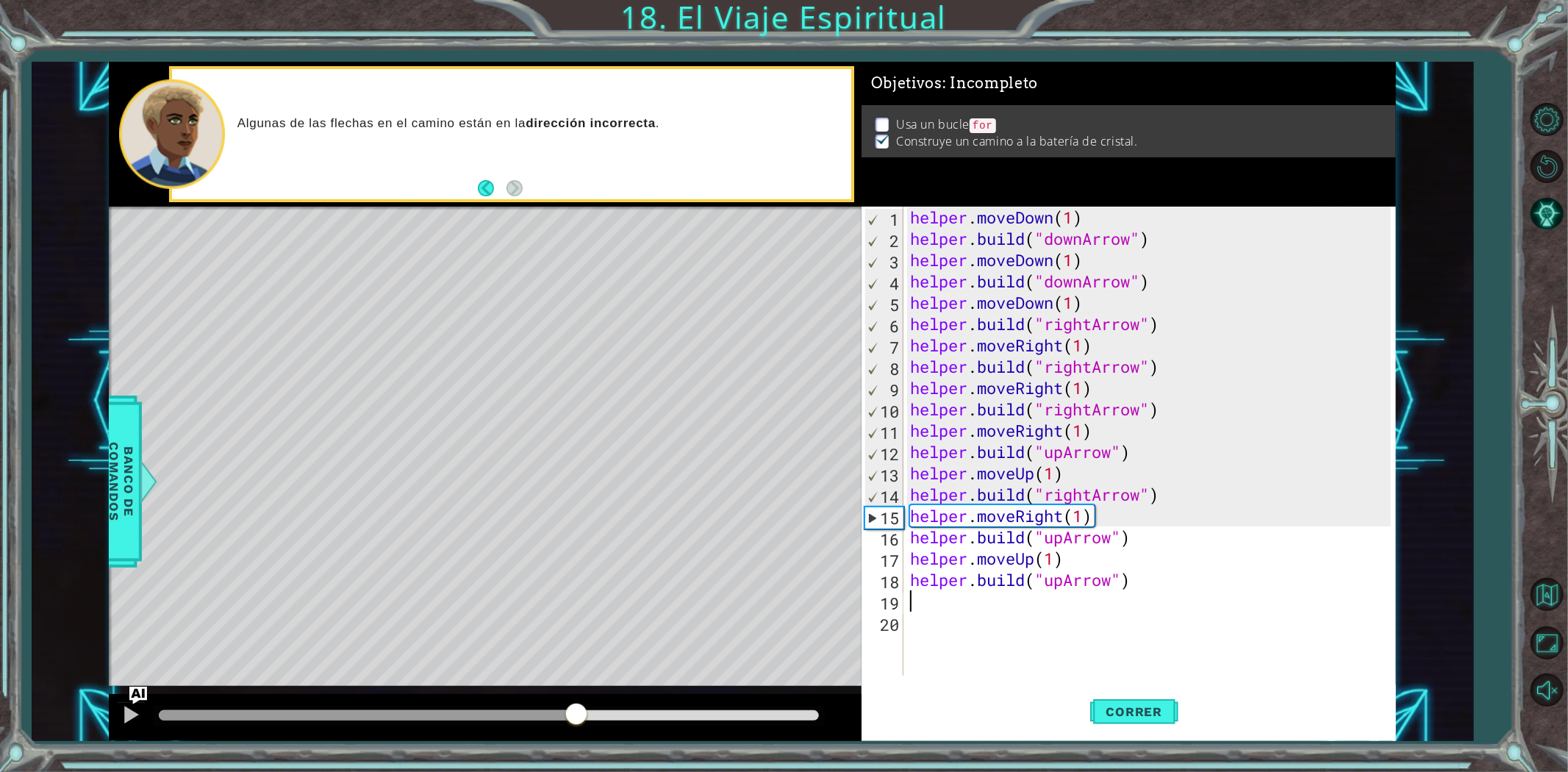
drag, startPoint x: 228, startPoint y: 714, endPoint x: 645, endPoint y: 712, distance: 417.0
click at [589, 712] on div at bounding box center [577, 715] width 27 height 27
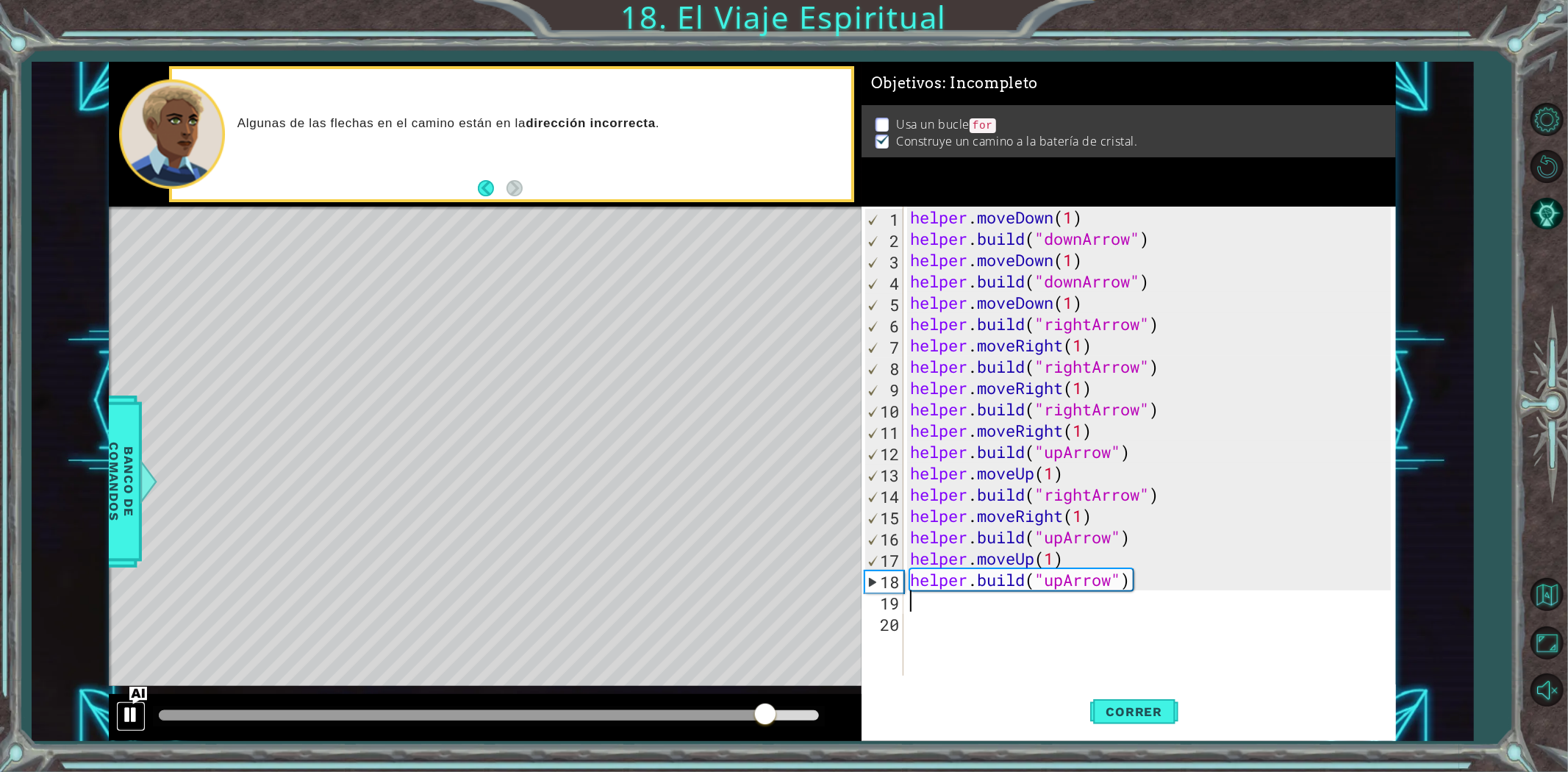
click at [119, 709] on button at bounding box center [131, 716] width 29 height 30
click at [939, 608] on div "helper . moveDown ( 1 ) helper . build ( "downArrow" ) helper . moveDown ( 1 ) …" at bounding box center [1153, 462] width 491 height 512
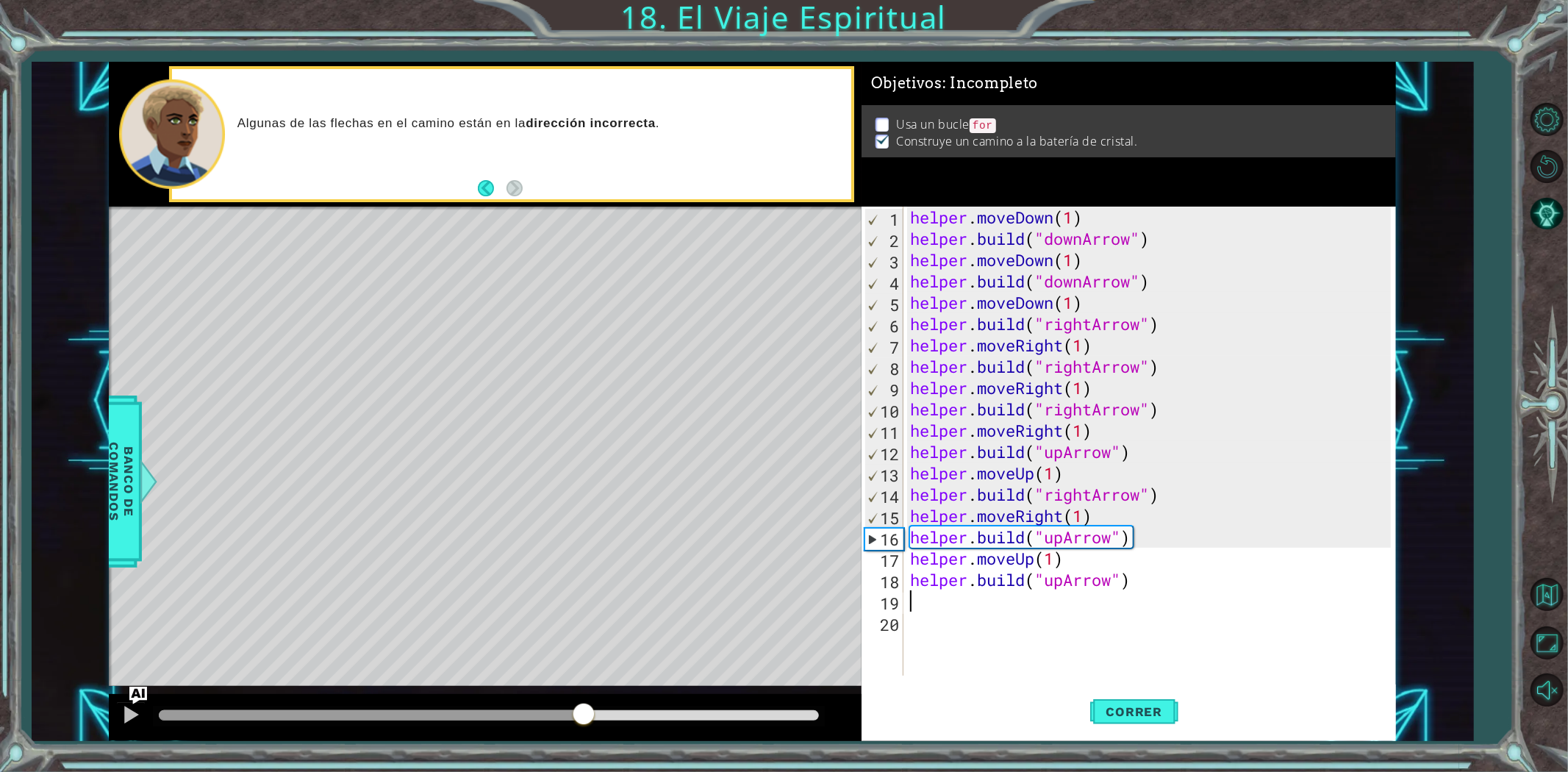
drag, startPoint x: 756, startPoint y: 715, endPoint x: 478, endPoint y: 731, distance: 278.5
click at [583, 738] on div at bounding box center [485, 717] width 753 height 47
click at [129, 724] on button at bounding box center [131, 716] width 29 height 30
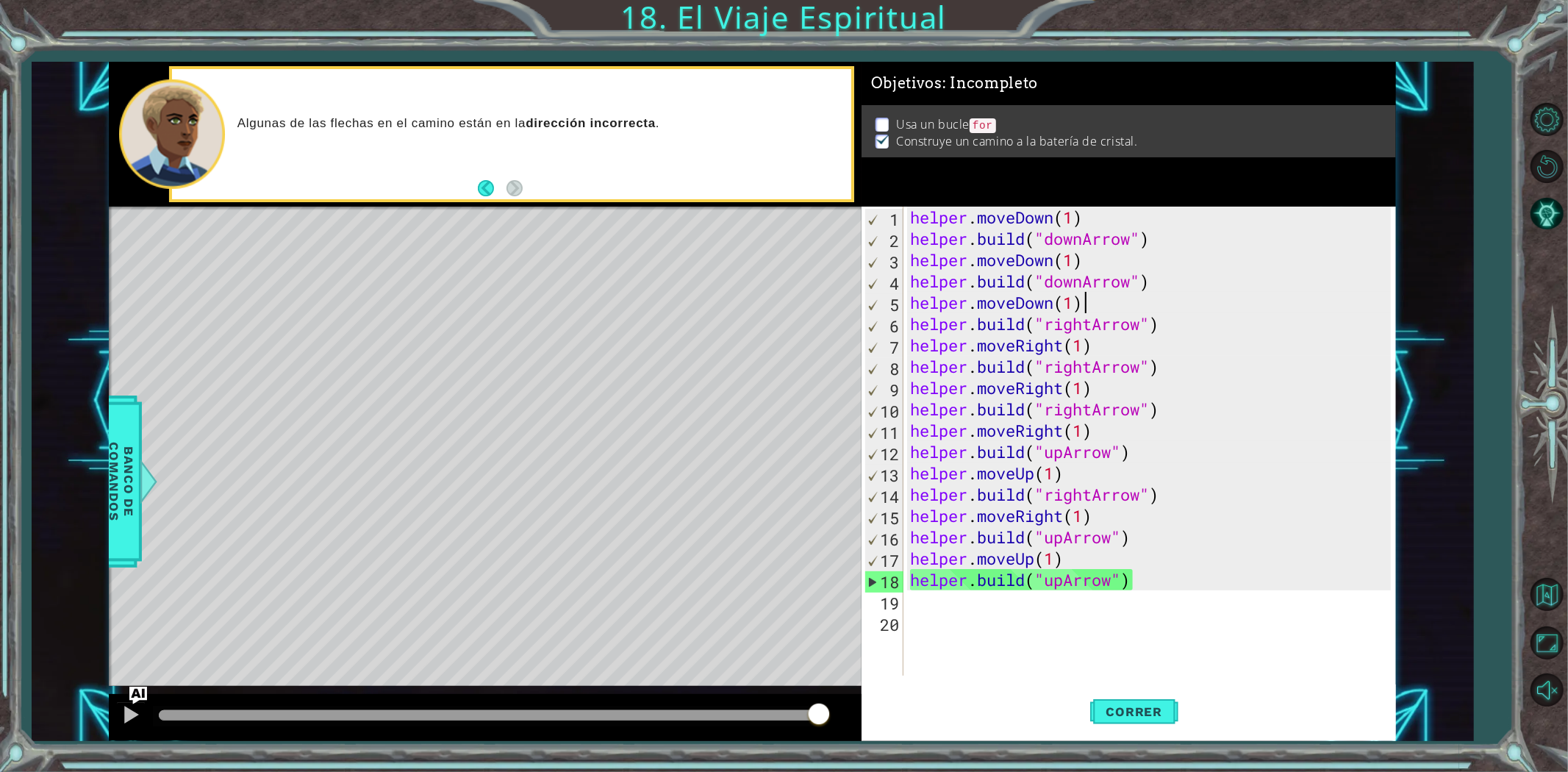
click at [1128, 307] on div "helper . moveDown ( 1 ) helper . build ( "downArrow" ) helper . moveDown ( 1 ) …" at bounding box center [1153, 462] width 491 height 512
type textarea "helper.moveDown(1)"
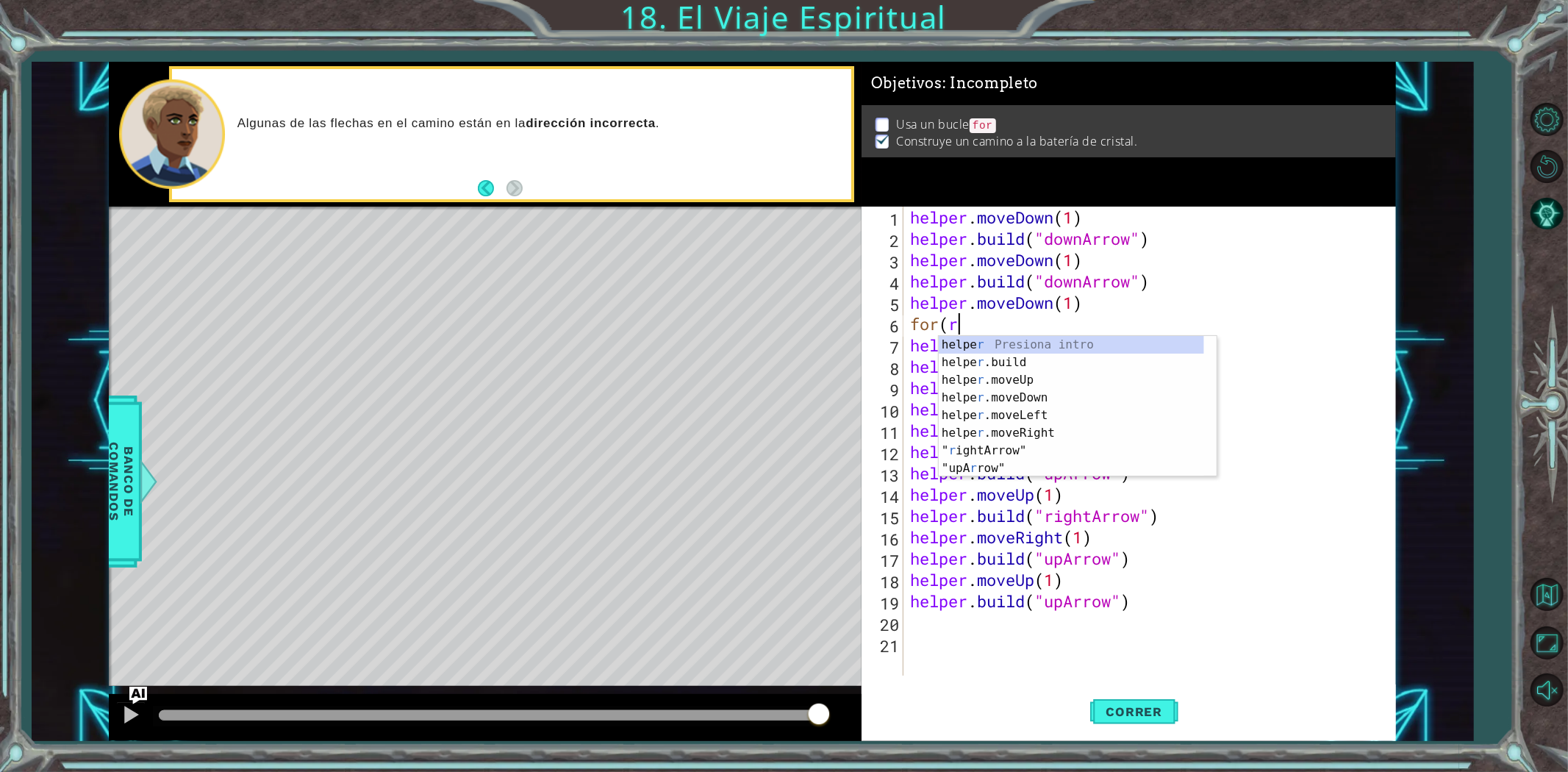
scroll to position [0, 1]
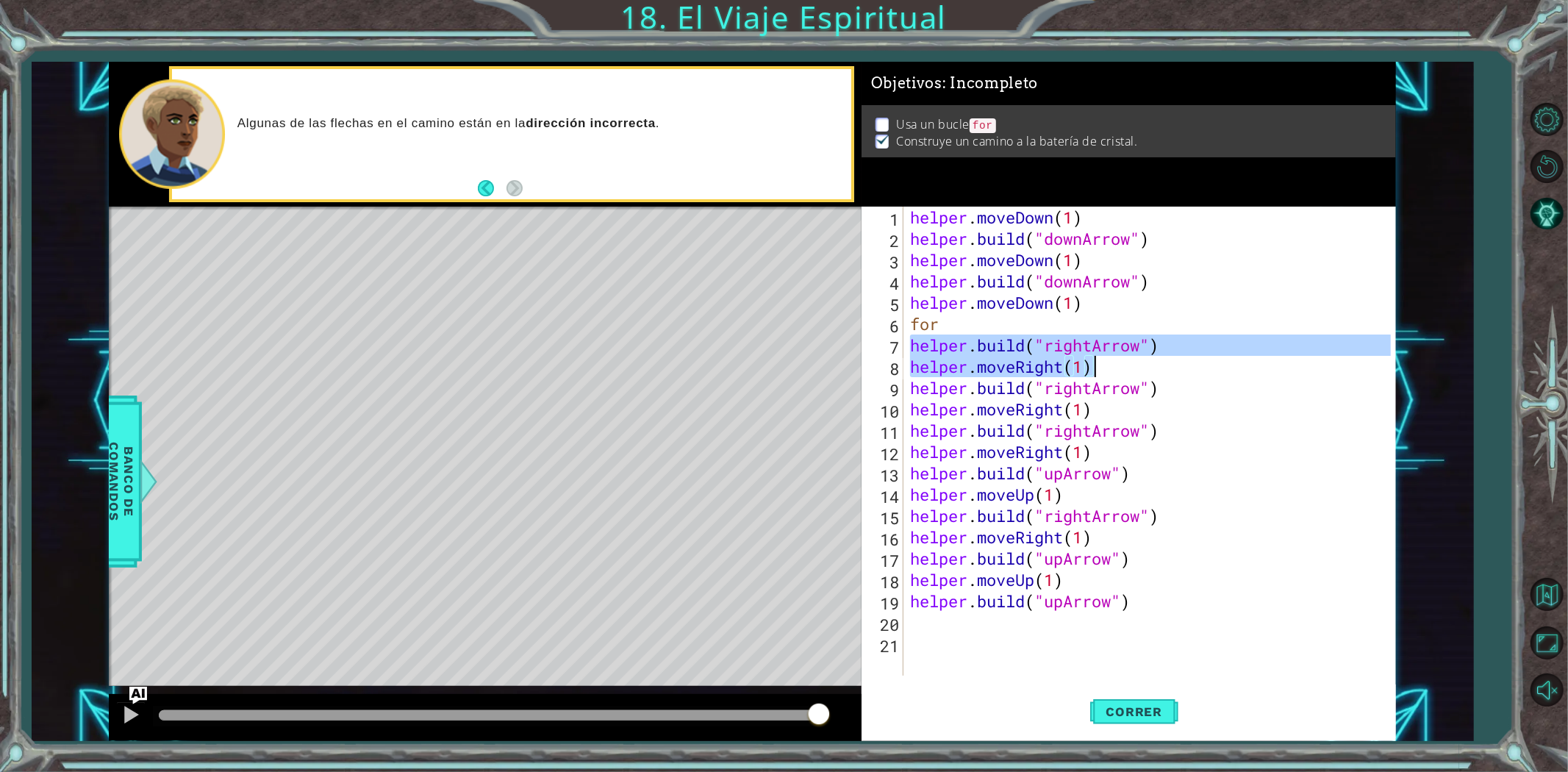
drag, startPoint x: 913, startPoint y: 347, endPoint x: 1091, endPoint y: 362, distance: 178.6
click at [1091, 362] on div "helper . moveDown ( 1 ) helper . build ( "downArrow" ) helper . moveDown ( 1 ) …" at bounding box center [1153, 462] width 491 height 512
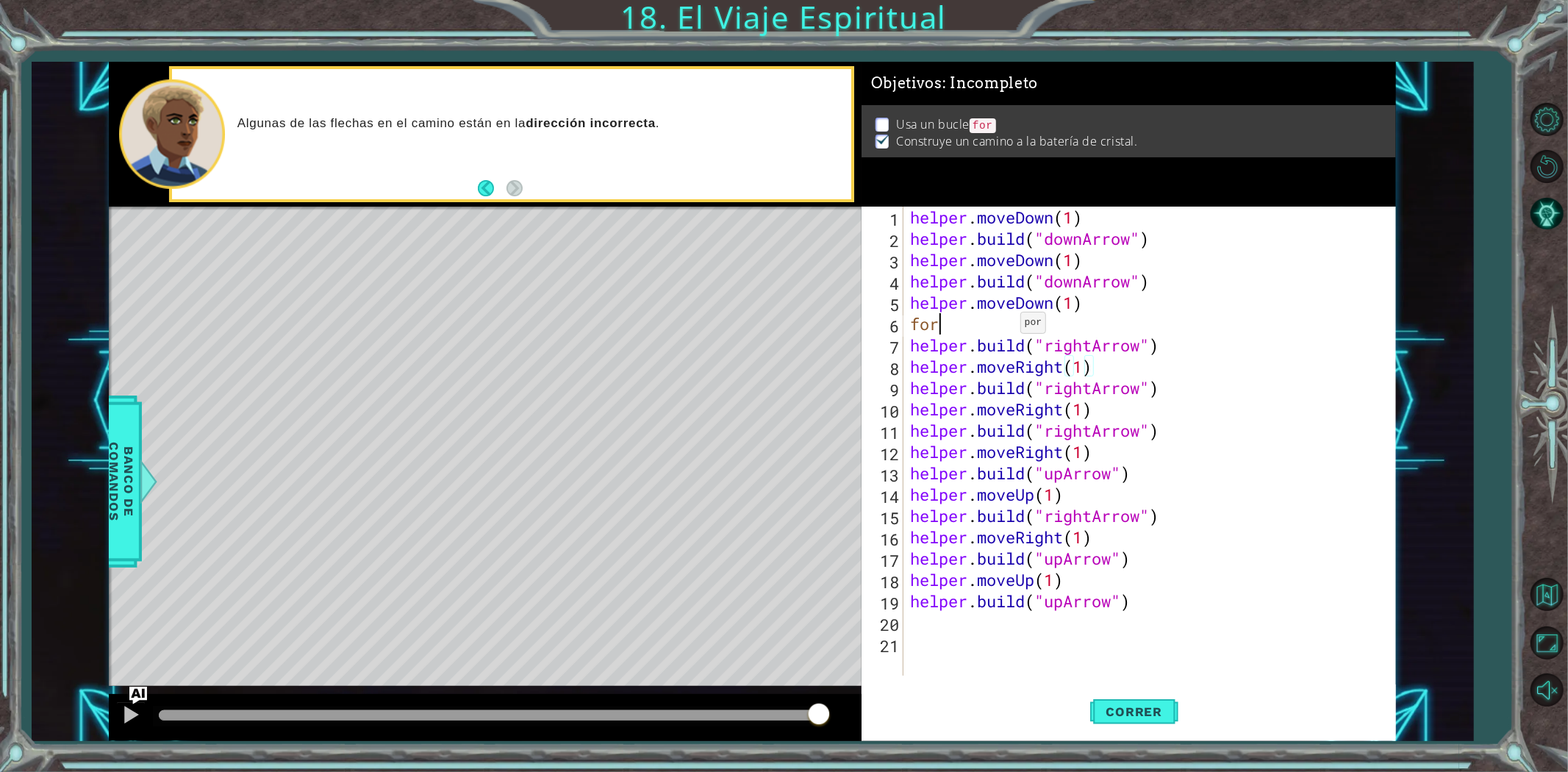
click at [1007, 326] on div "helper . moveDown ( 1 ) helper . build ( "downArrow" ) helper . moveDown ( 1 ) …" at bounding box center [1153, 462] width 491 height 512
paste textarea "helper.moveRight(1)"
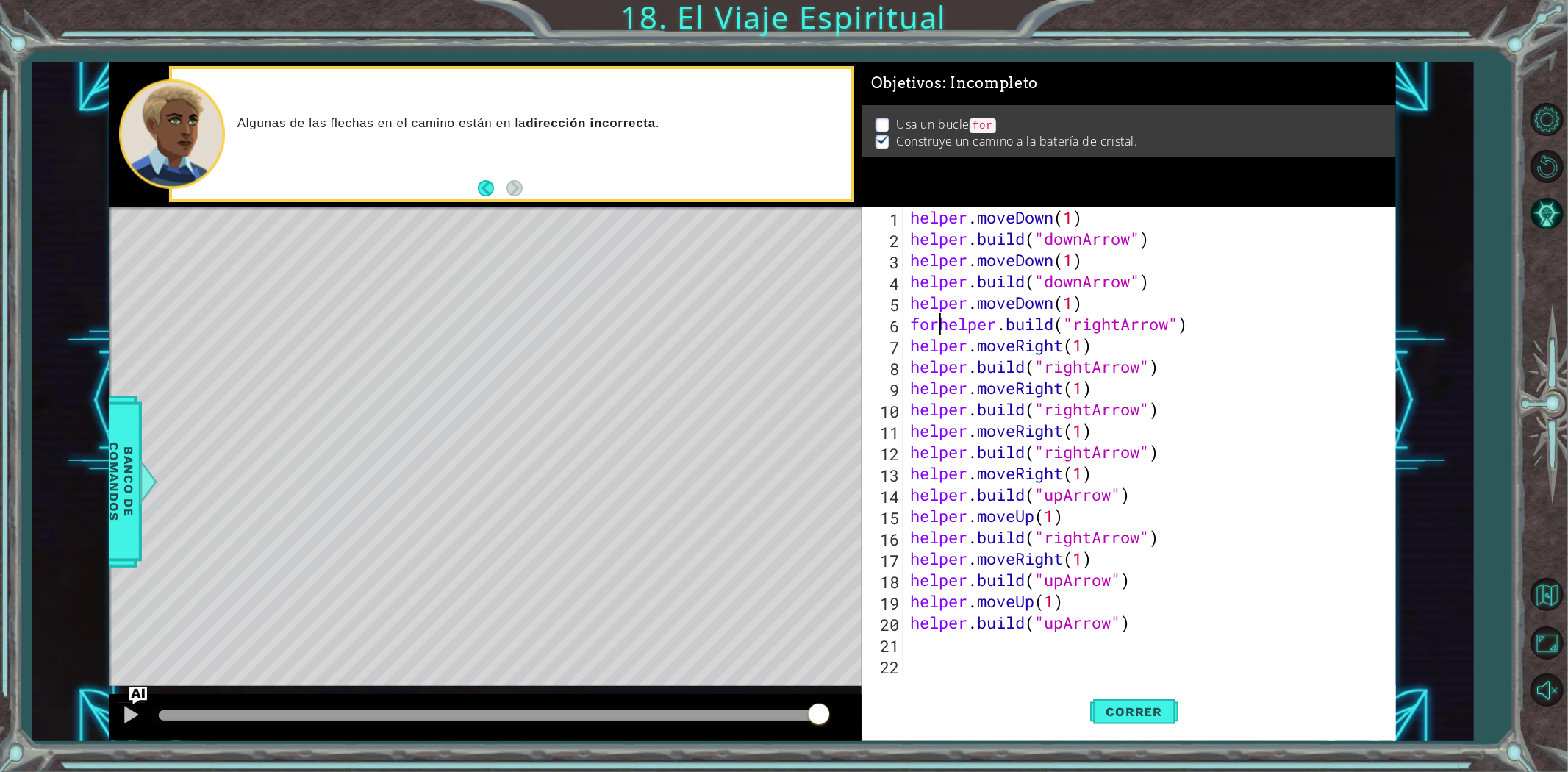
click at [938, 327] on div "helper . moveDown ( 1 ) helper . build ( "downArrow" ) helper . moveDown ( 1 ) …" at bounding box center [1153, 462] width 491 height 512
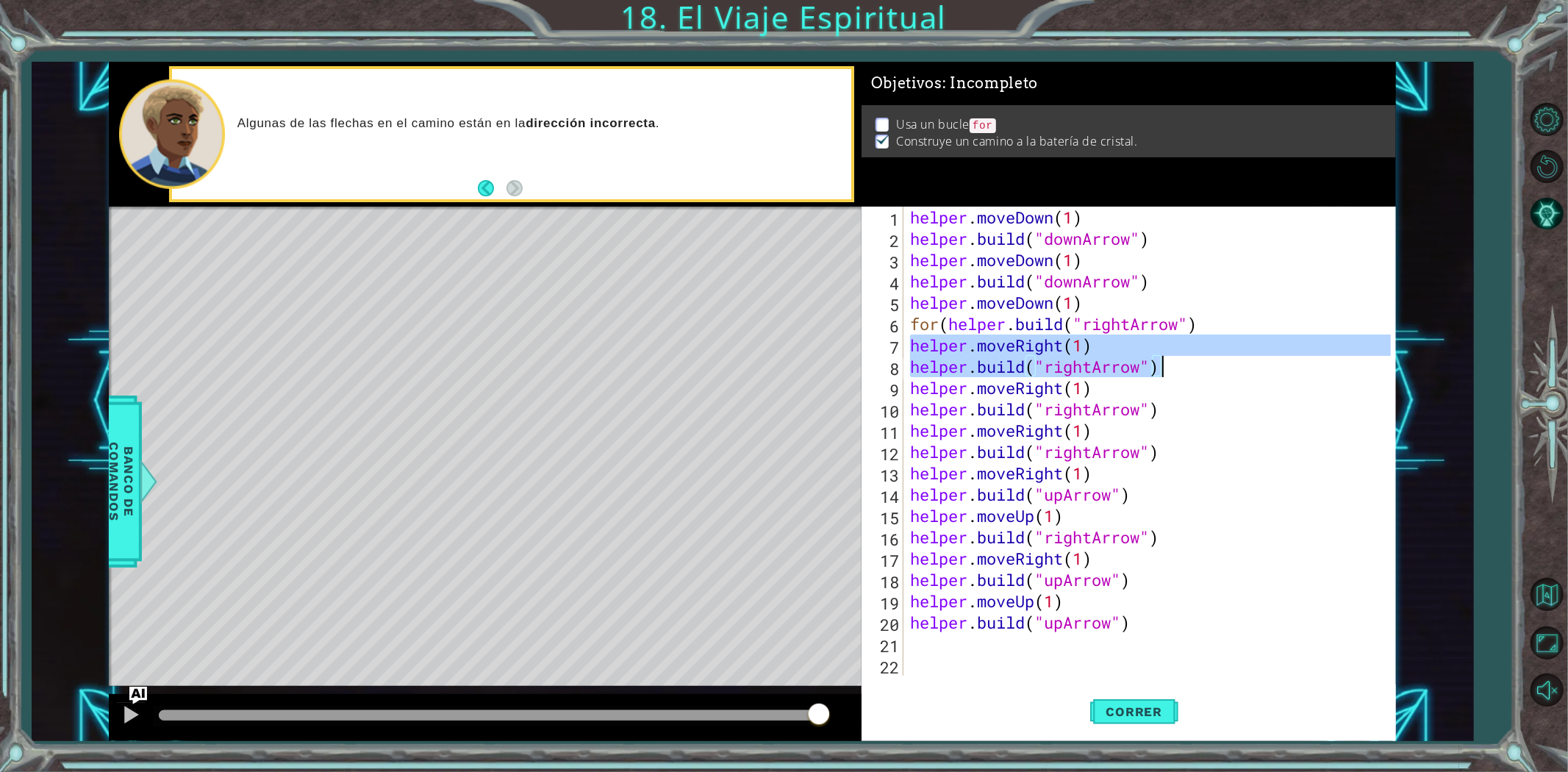
drag, startPoint x: 908, startPoint y: 344, endPoint x: 1170, endPoint y: 371, distance: 263.4
click at [1170, 371] on div "helper . moveDown ( 1 ) helper . build ( "downArrow" ) helper . moveDown ( 1 ) …" at bounding box center [1153, 462] width 491 height 512
type textarea "helper.moveRight(1) [DOMAIN_NAME]("rightArrow")"
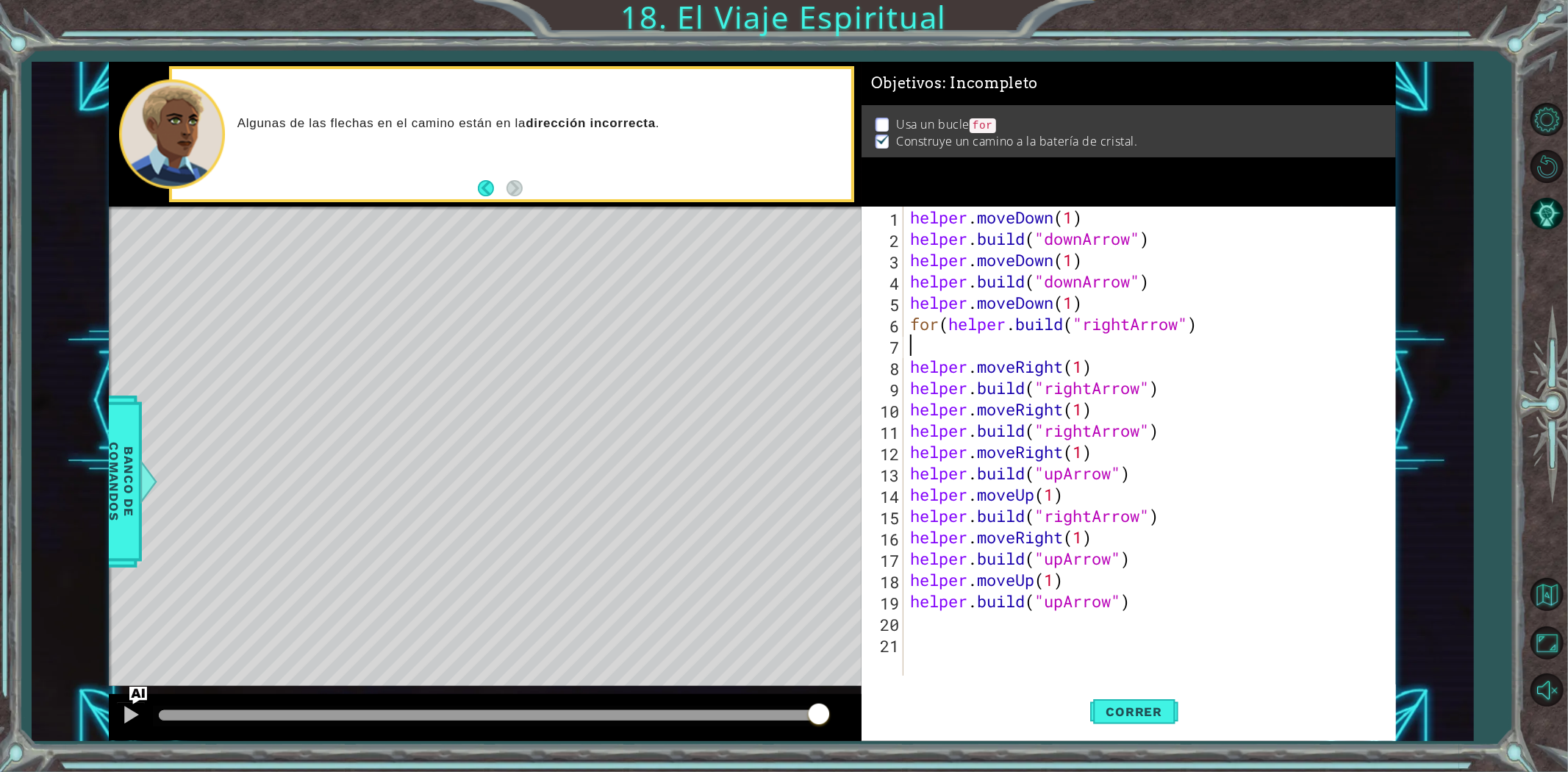
scroll to position [0, 0]
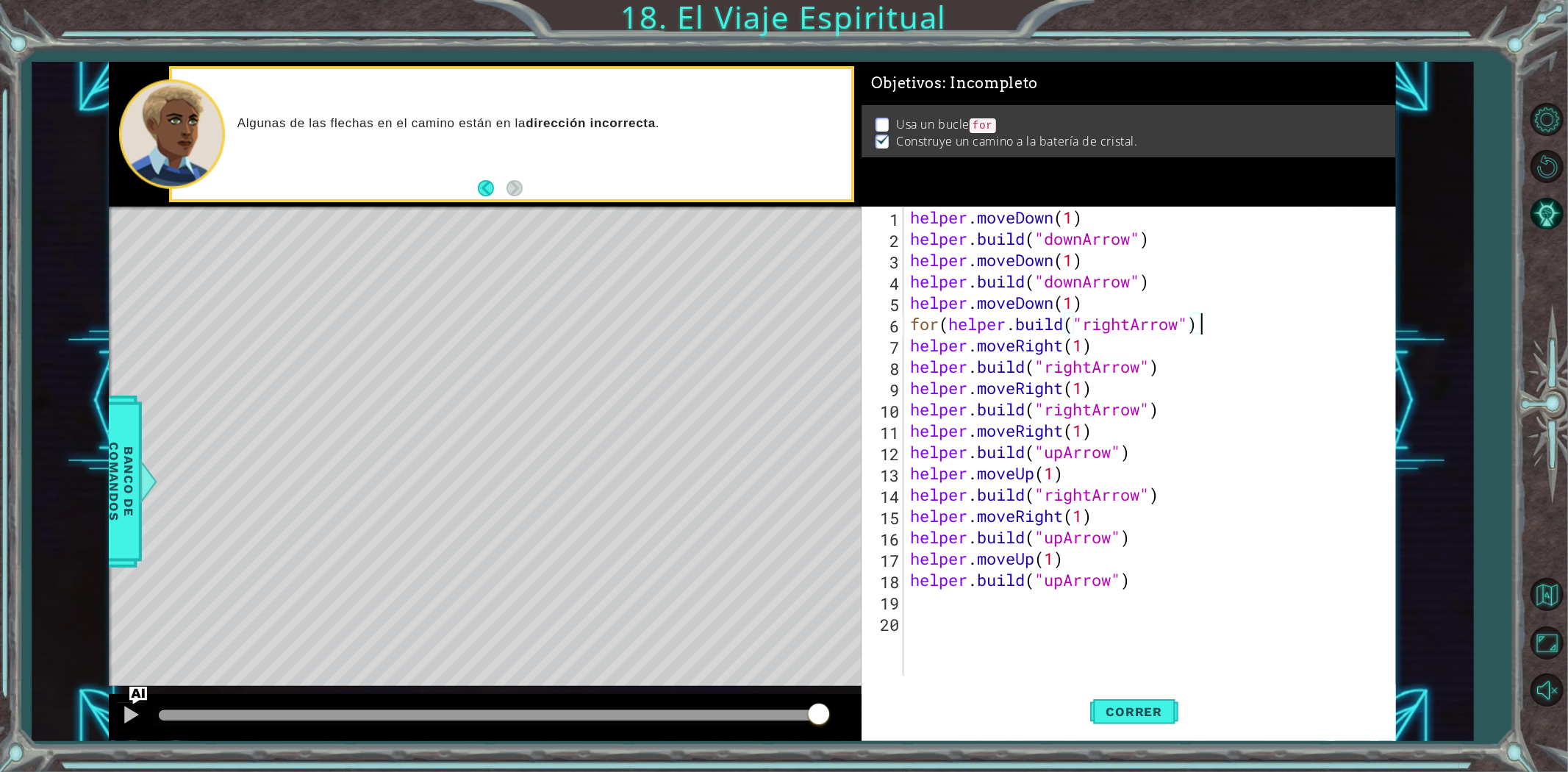
type textarea "for([DOMAIN_NAME]("rightArrow")."
type textarea "for([DOMAIN_NAME]("rightArrow")(2)"
click at [120, 464] on span "Banco de comandos" at bounding box center [122, 482] width 38 height 152
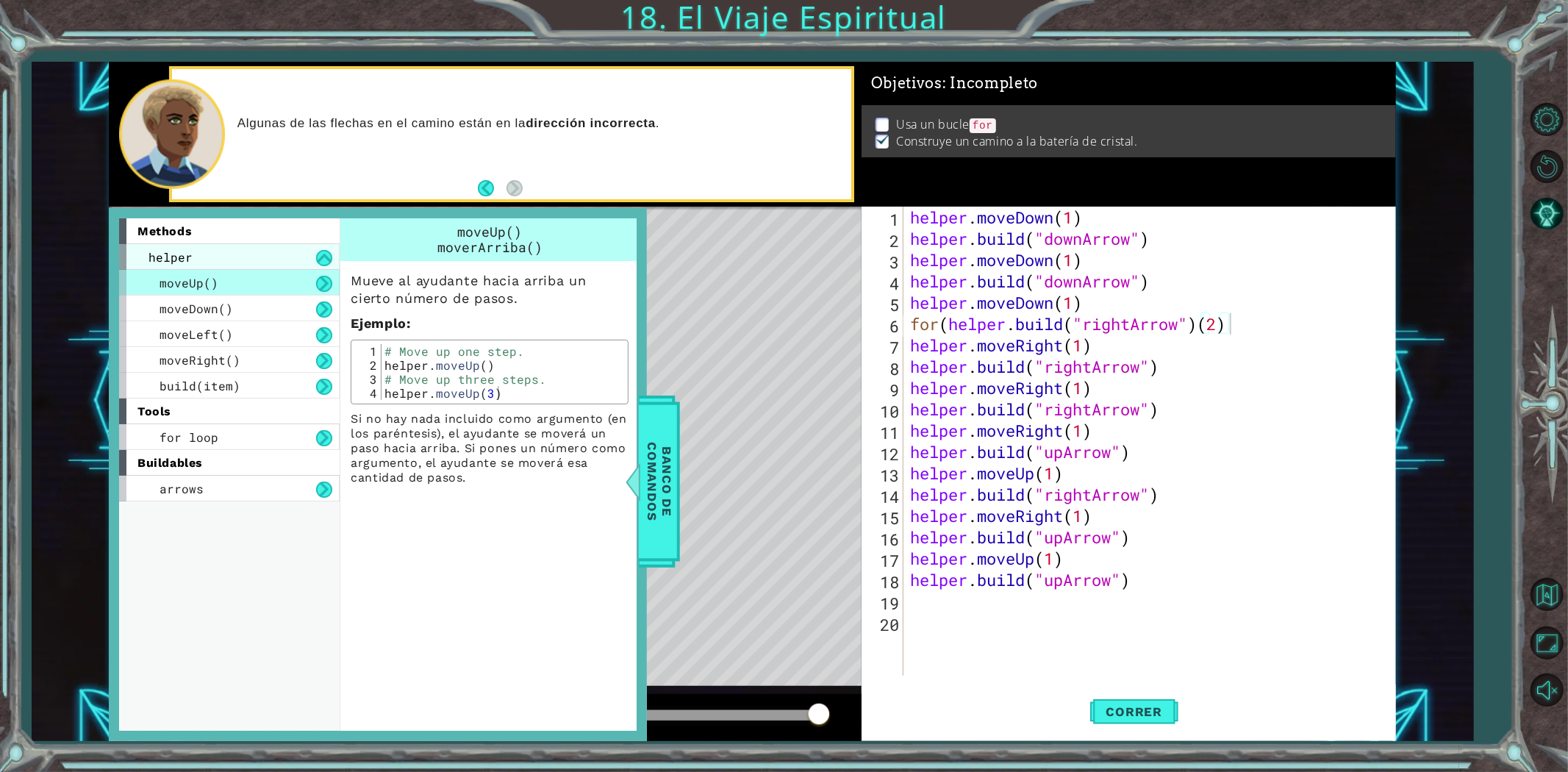
click at [296, 264] on div "helper" at bounding box center [229, 256] width 220 height 26
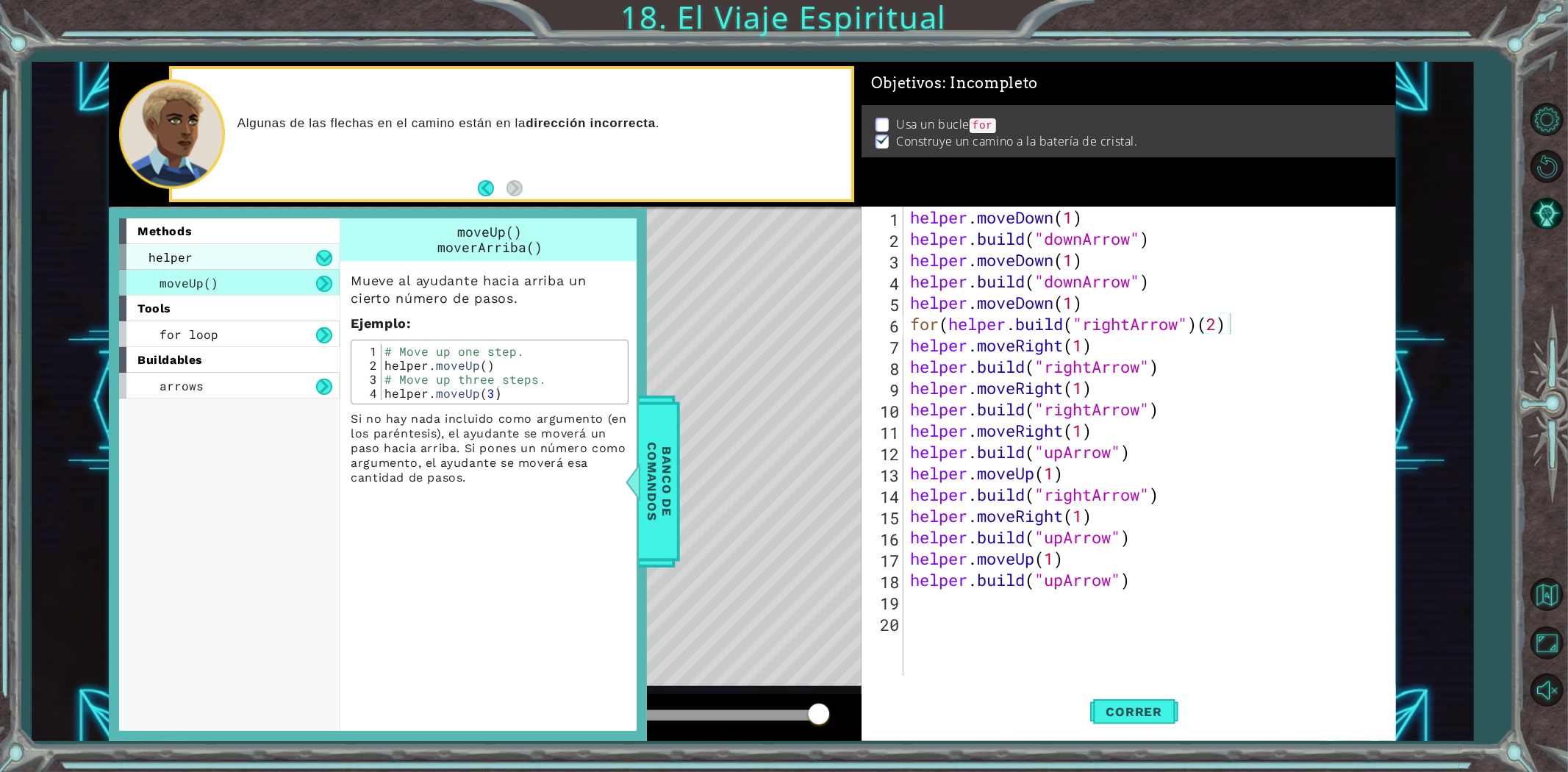
click at [296, 264] on div "helper" at bounding box center [229, 256] width 220 height 26
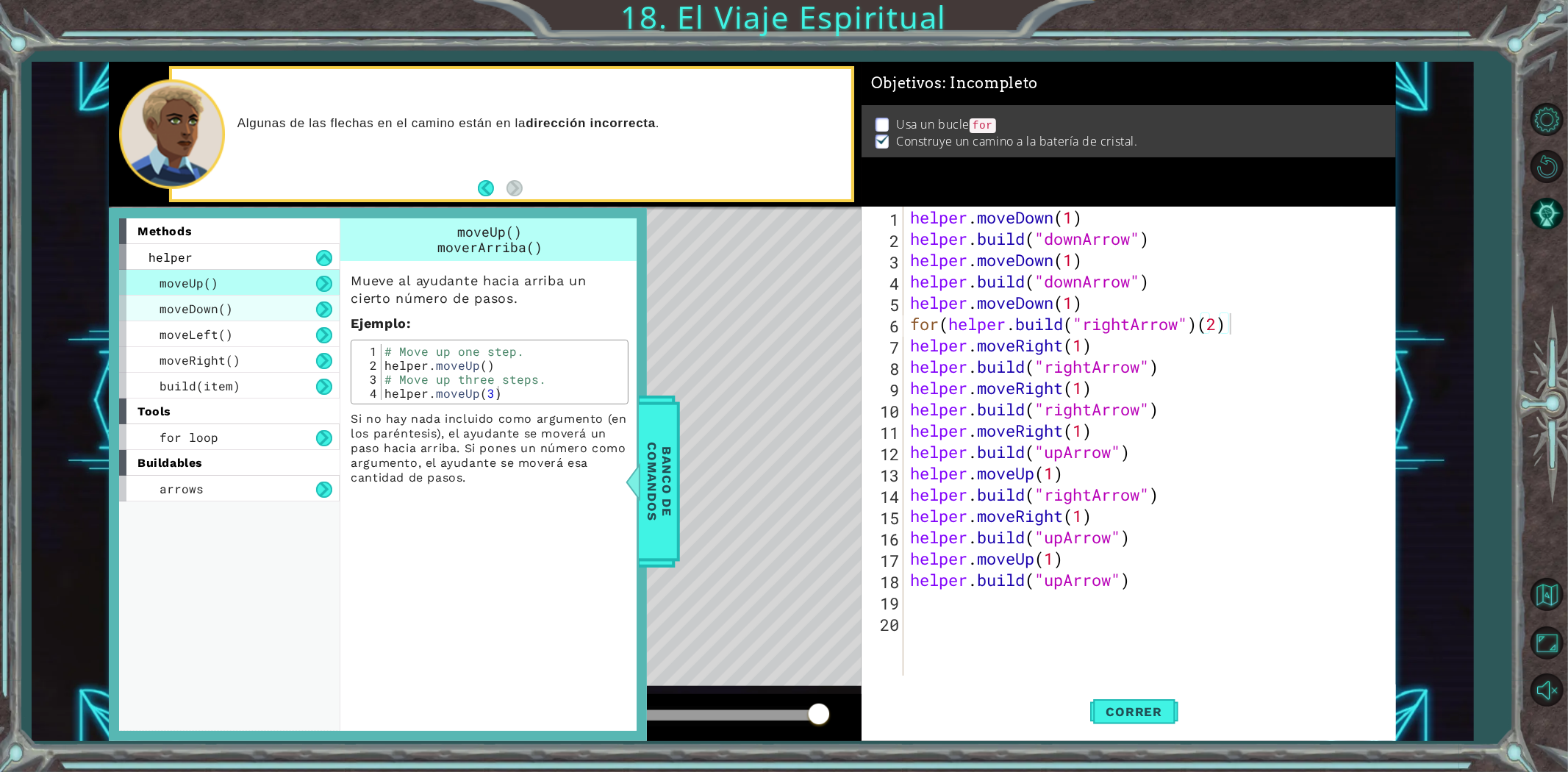
click at [269, 311] on div "moveDown()" at bounding box center [229, 308] width 220 height 26
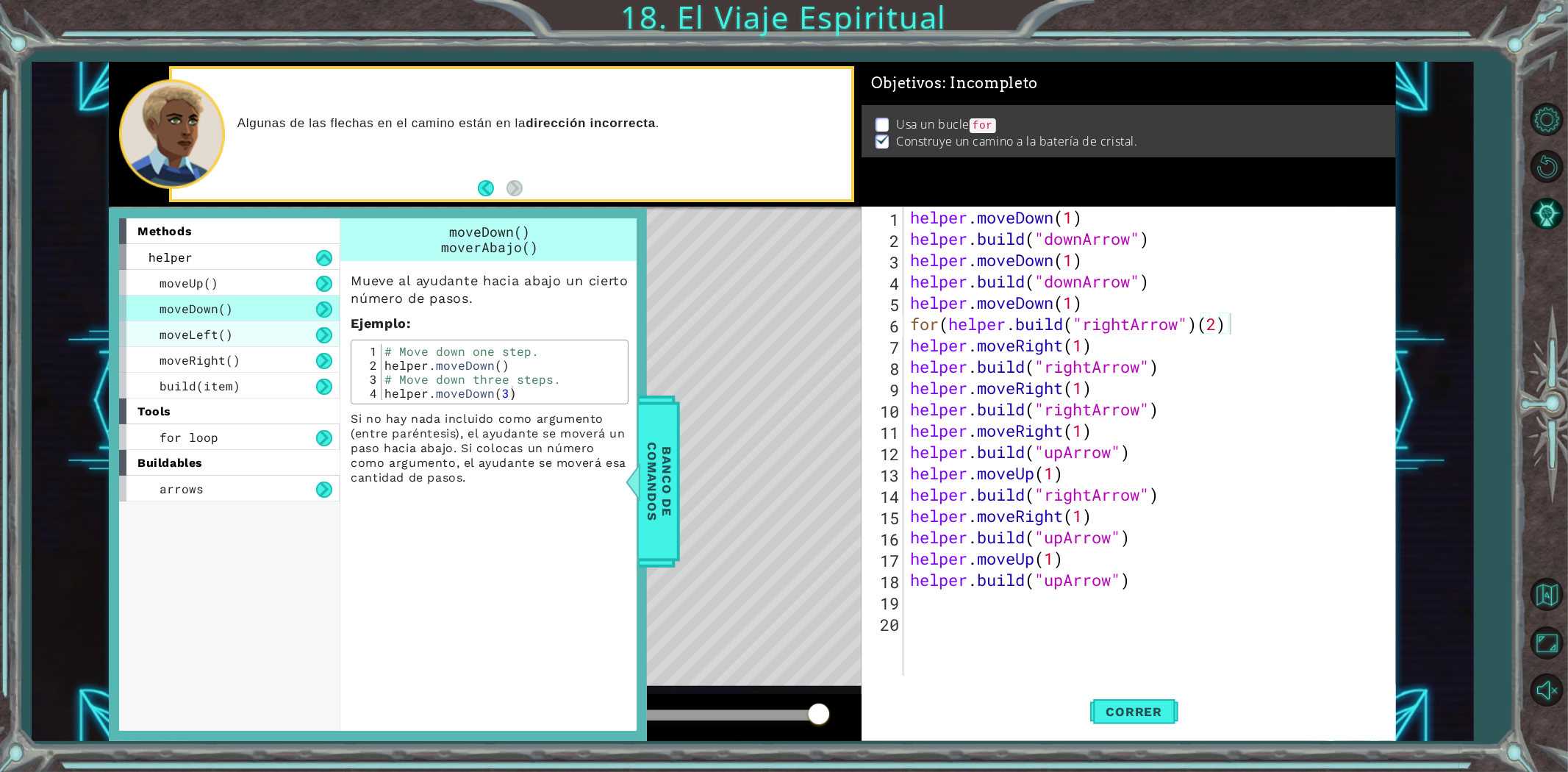
click at [263, 332] on div "moveLeft()" at bounding box center [229, 334] width 220 height 26
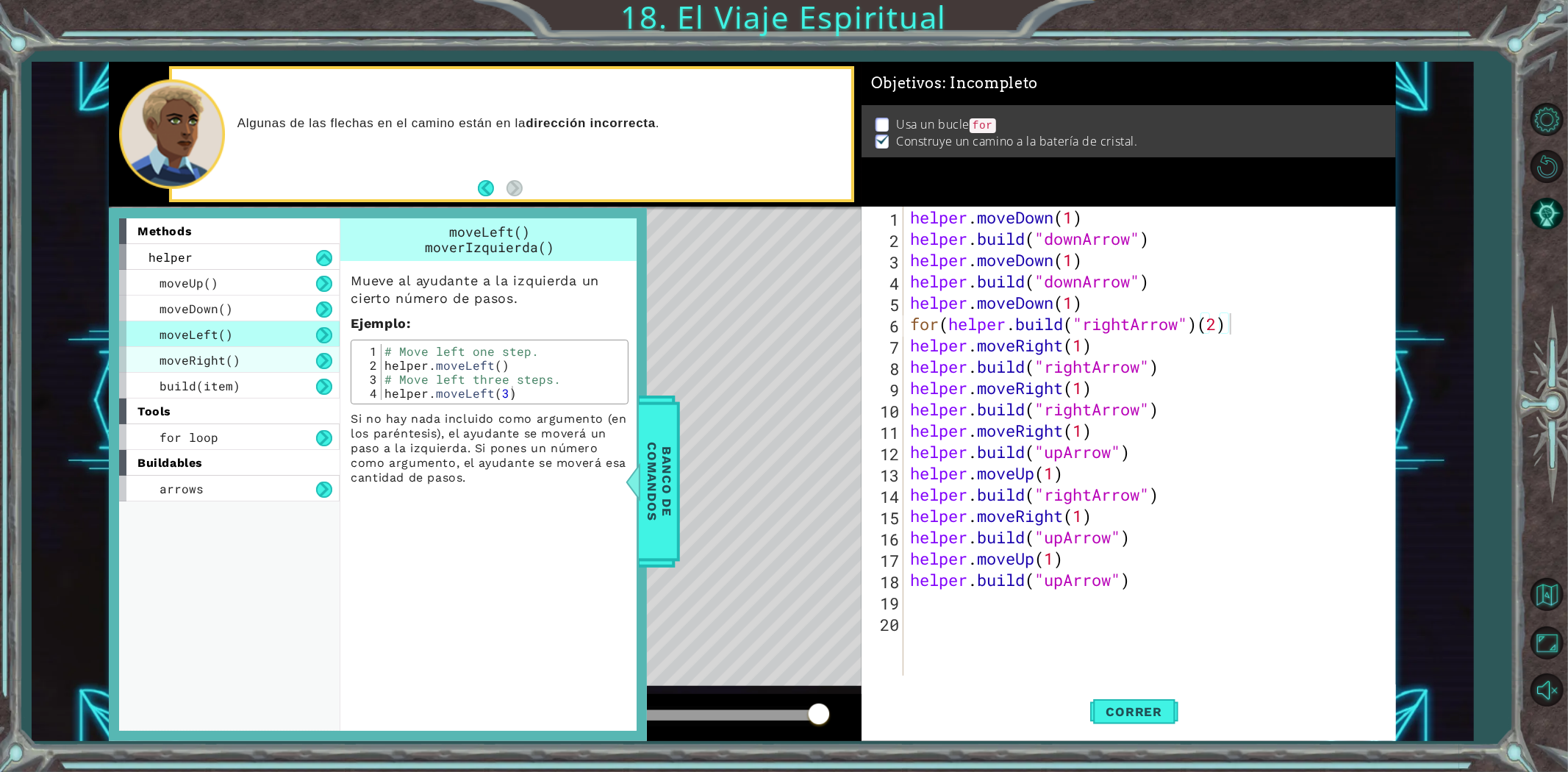
drag, startPoint x: 261, startPoint y: 349, endPoint x: 259, endPoint y: 362, distance: 13.2
click at [261, 350] on div "moveRight()" at bounding box center [229, 359] width 220 height 26
drag, startPoint x: 254, startPoint y: 385, endPoint x: 250, endPoint y: 406, distance: 21.4
click at [254, 387] on div "build(item)" at bounding box center [229, 385] width 220 height 26
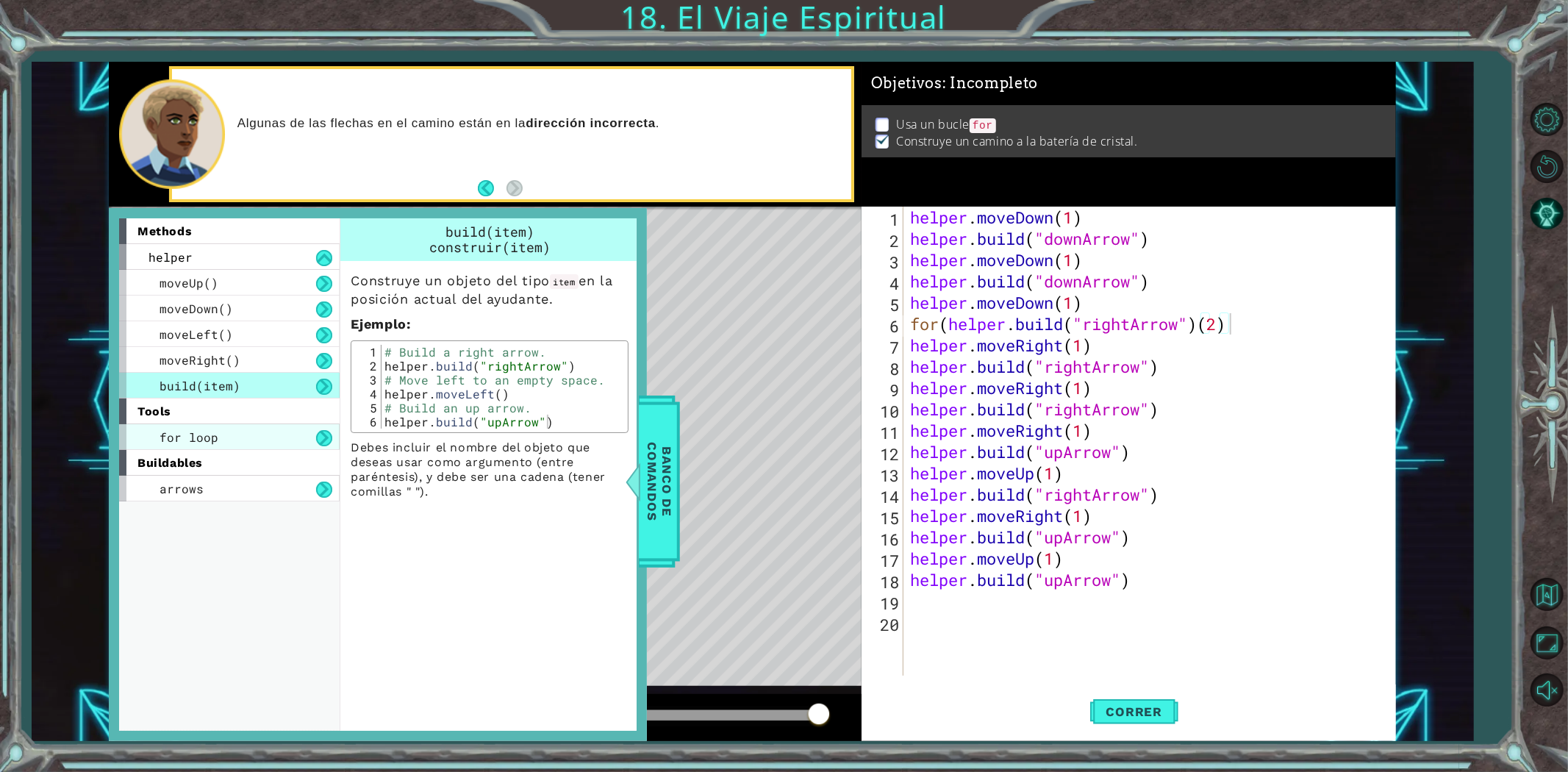
click at [236, 437] on div "for loop" at bounding box center [229, 437] width 220 height 26
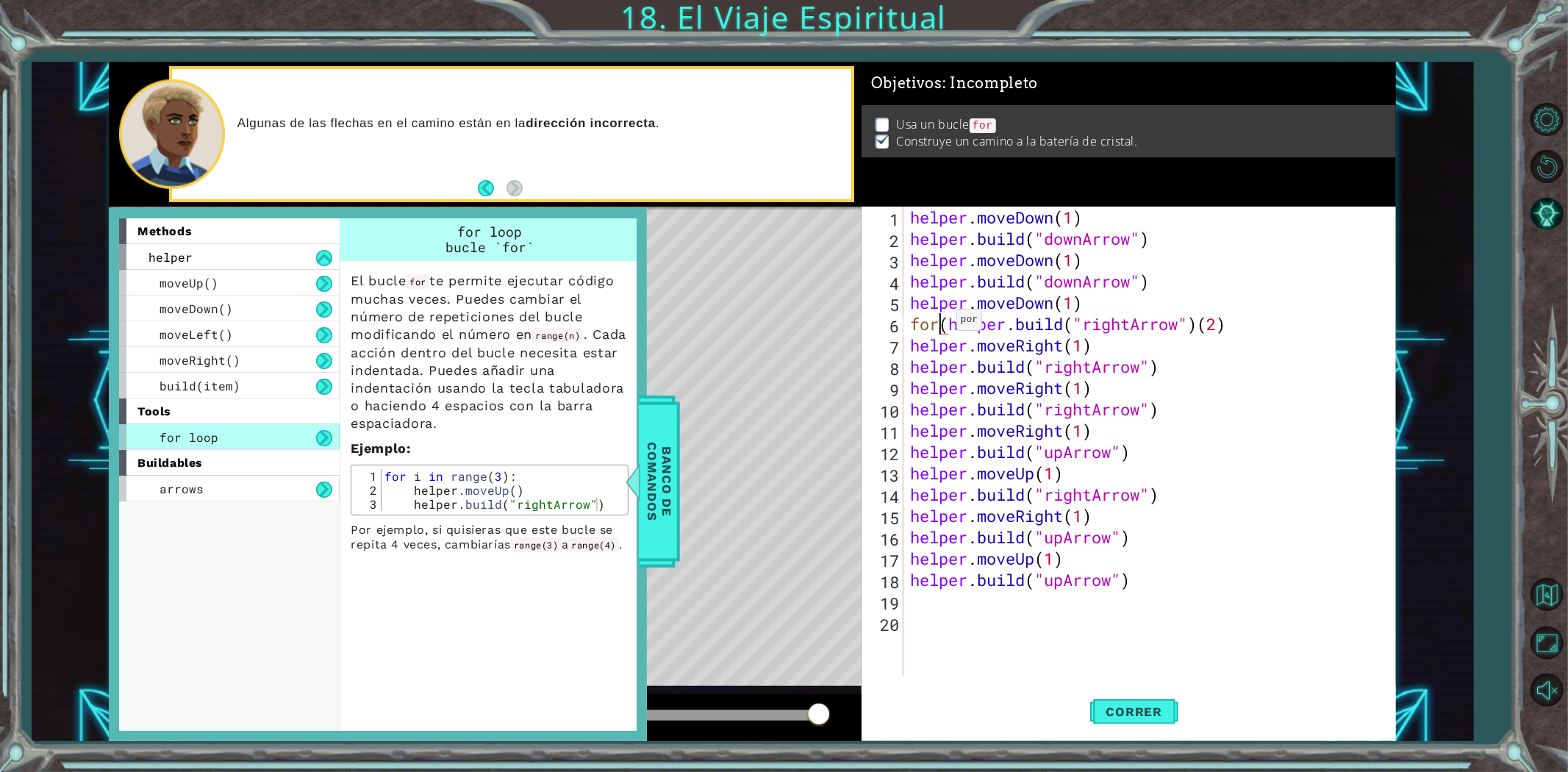
click at [943, 323] on div "helper . moveDown ( 1 ) helper . build ( "downArrow" ) helper . moveDown ( 1 ) …" at bounding box center [1153, 462] width 491 height 512
type textarea "for i in range(3):"
drag, startPoint x: 384, startPoint y: 475, endPoint x: 504, endPoint y: 477, distance: 120.0
click at [504, 477] on div "for i in range ( 3 ) : helper . moveUp ( ) helper . build ( "rightArrow" )" at bounding box center [502, 504] width 242 height 70
click at [939, 327] on div "helper . moveDown ( 1 ) helper . build ( "downArrow" ) helper . moveDown ( 1 ) …" at bounding box center [1153, 462] width 491 height 512
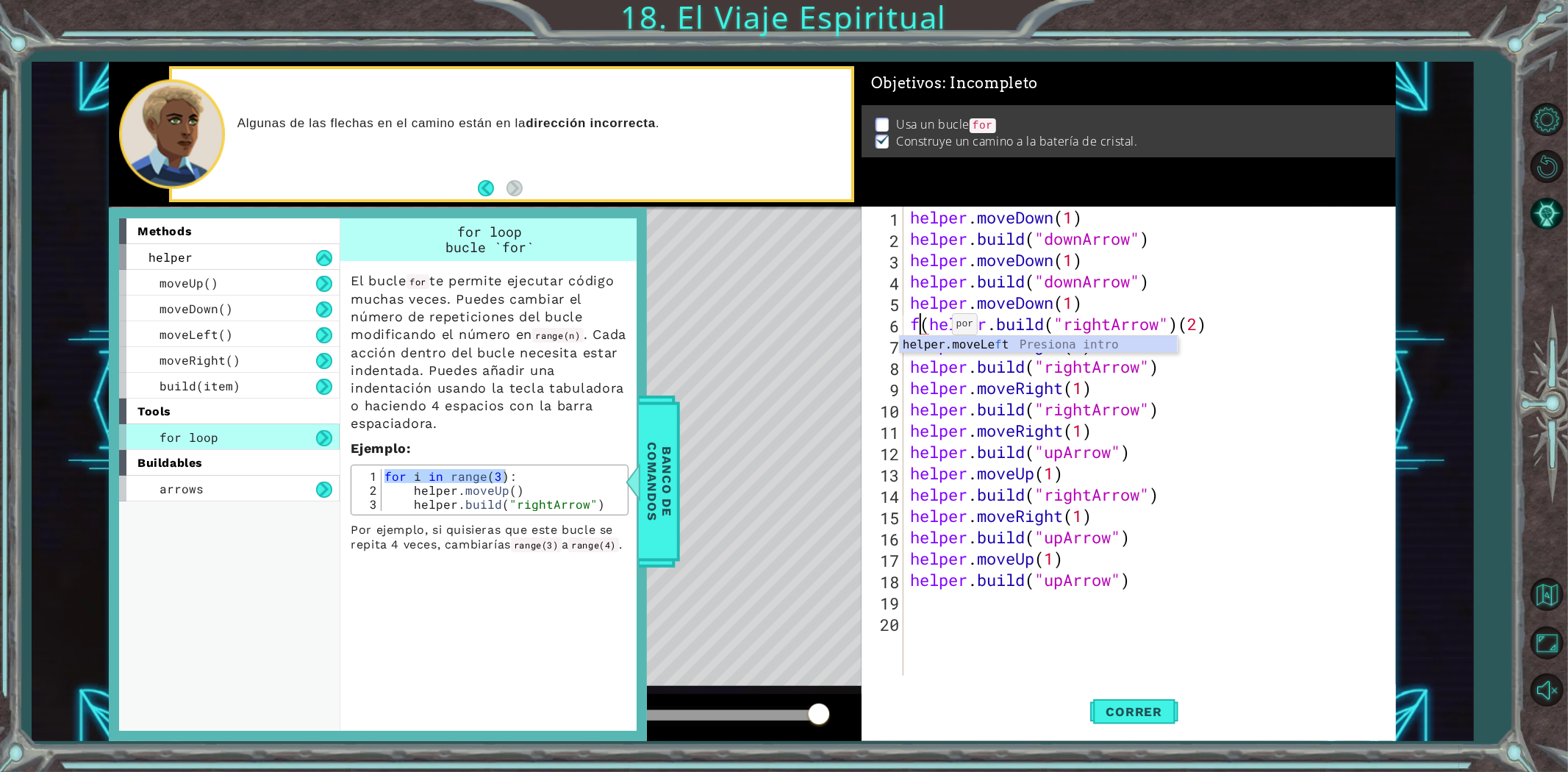
scroll to position [0, 12]
paste textarea "for i in range(3)"
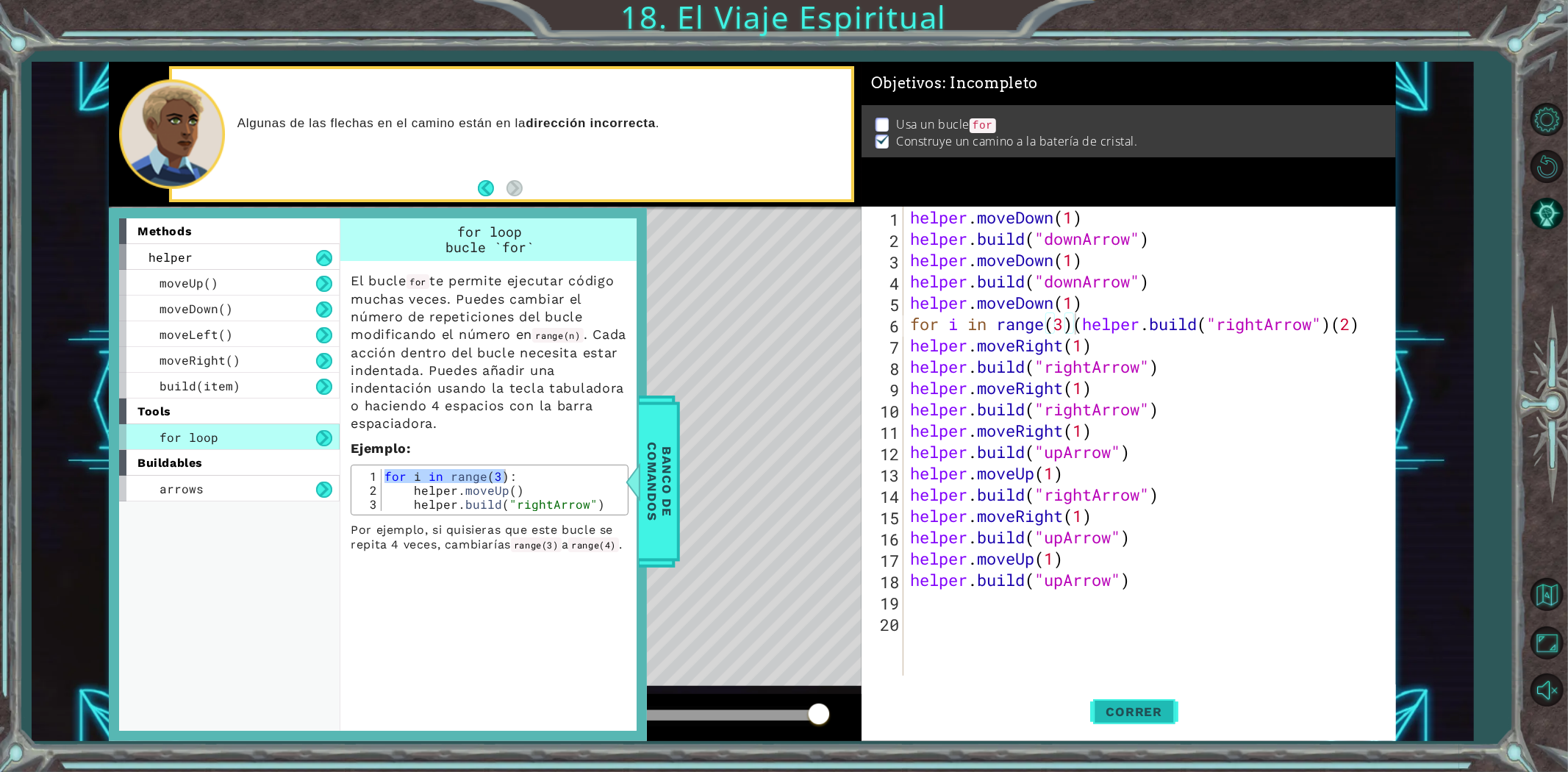
click at [1097, 692] on button "Correr" at bounding box center [1134, 711] width 88 height 54
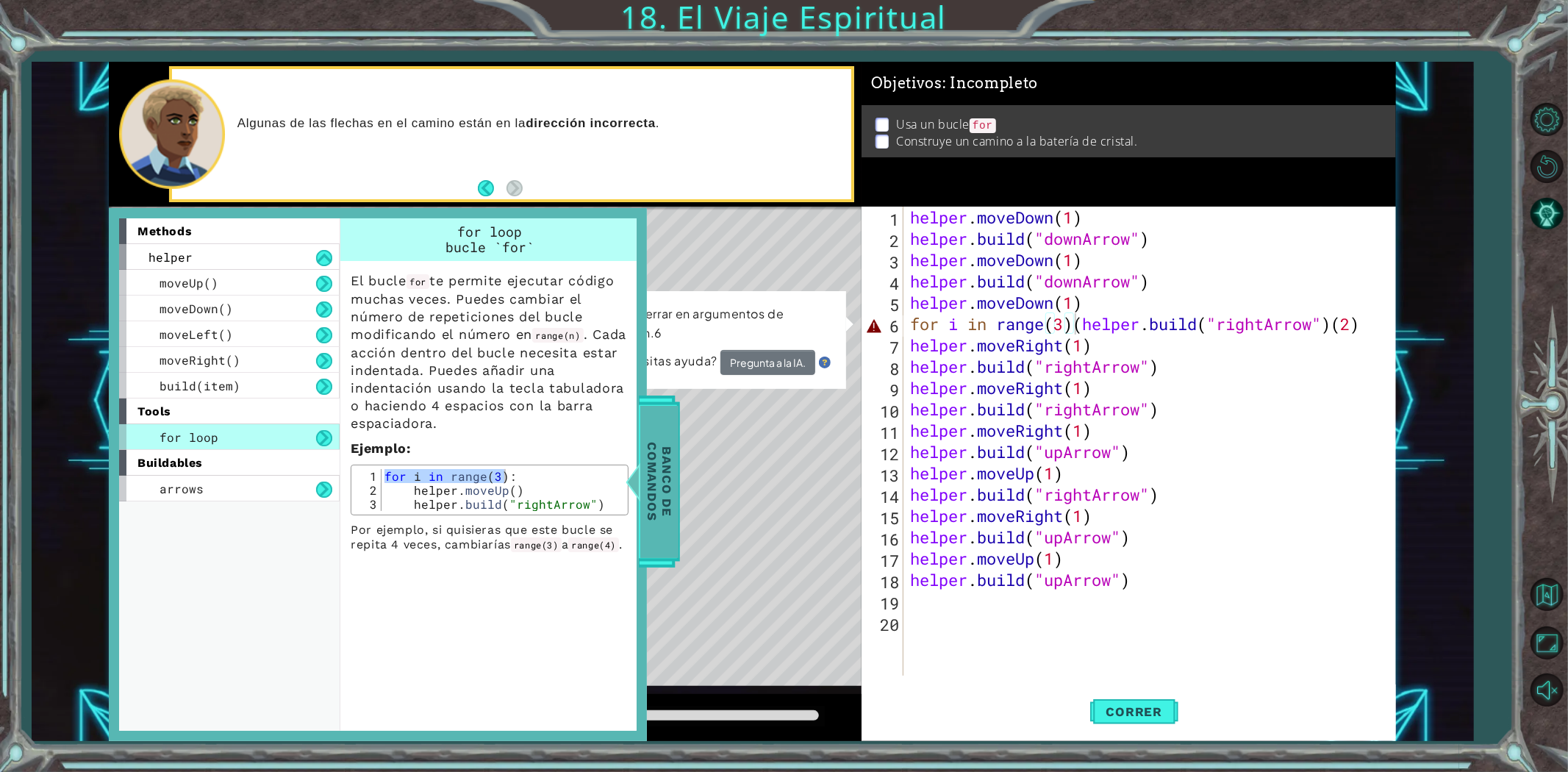
click at [667, 488] on span "Banco de comandos" at bounding box center [659, 482] width 38 height 152
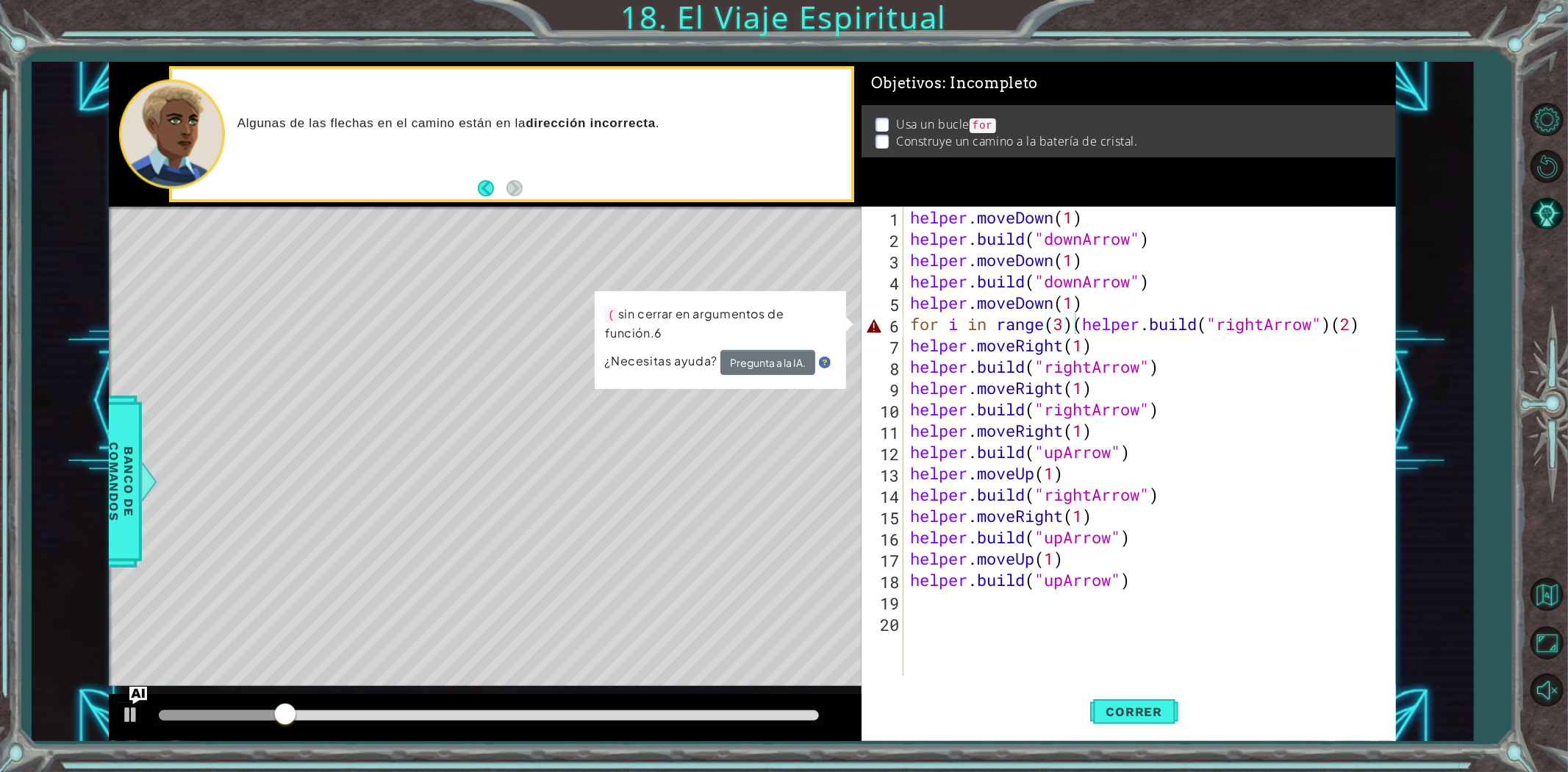
click at [1071, 328] on div "helper . moveDown ( 1 ) helper . build ( "downArrow" ) helper . moveDown ( 1 ) …" at bounding box center [1153, 462] width 491 height 512
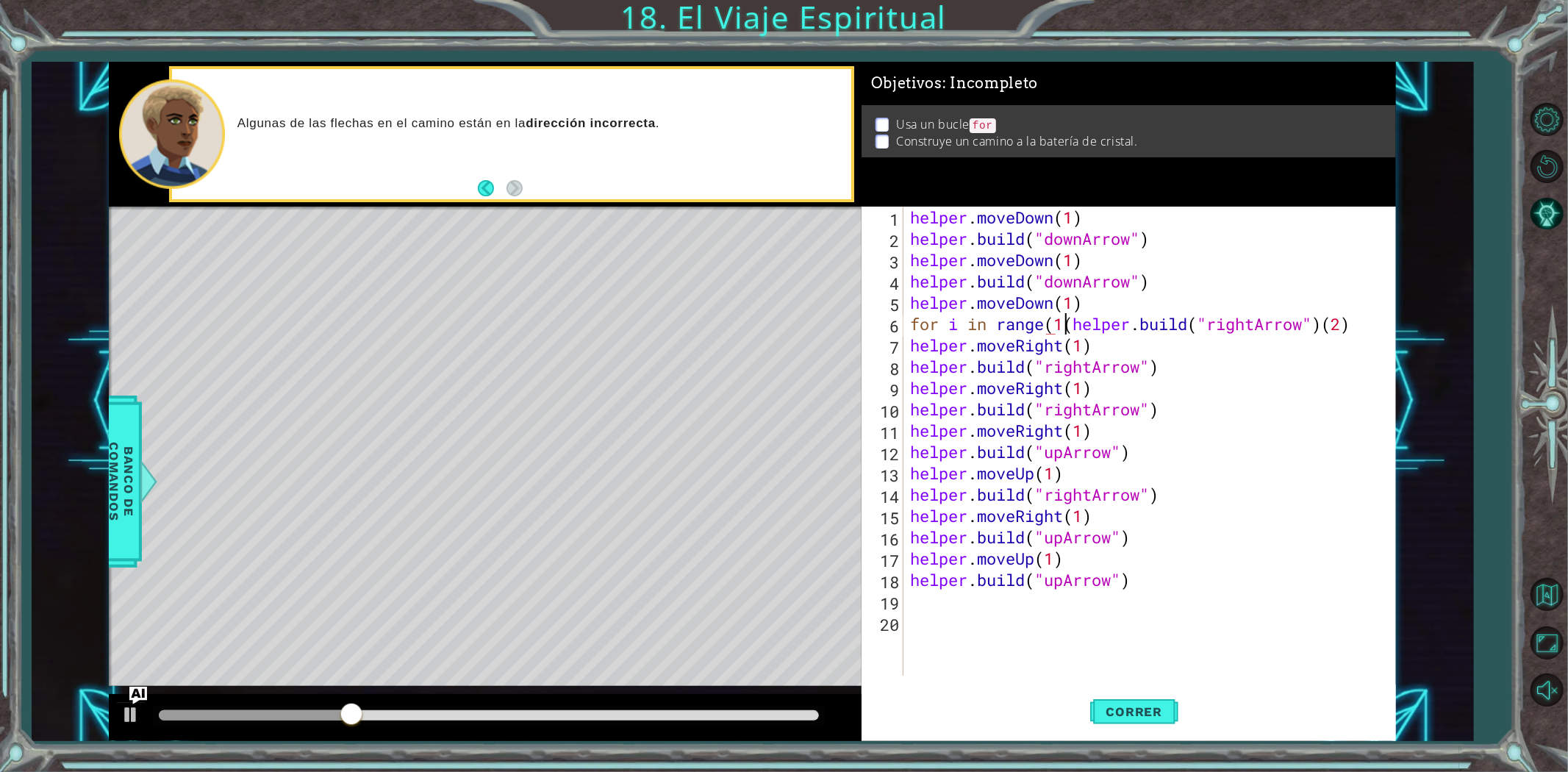
scroll to position [0, 7]
drag, startPoint x: 1075, startPoint y: 327, endPoint x: 1363, endPoint y: 334, distance: 288.1
click at [1363, 334] on div "helper . moveDown ( 1 ) helper . build ( "downArrow" ) helper . moveDown ( 1 ) …" at bounding box center [1153, 462] width 491 height 512
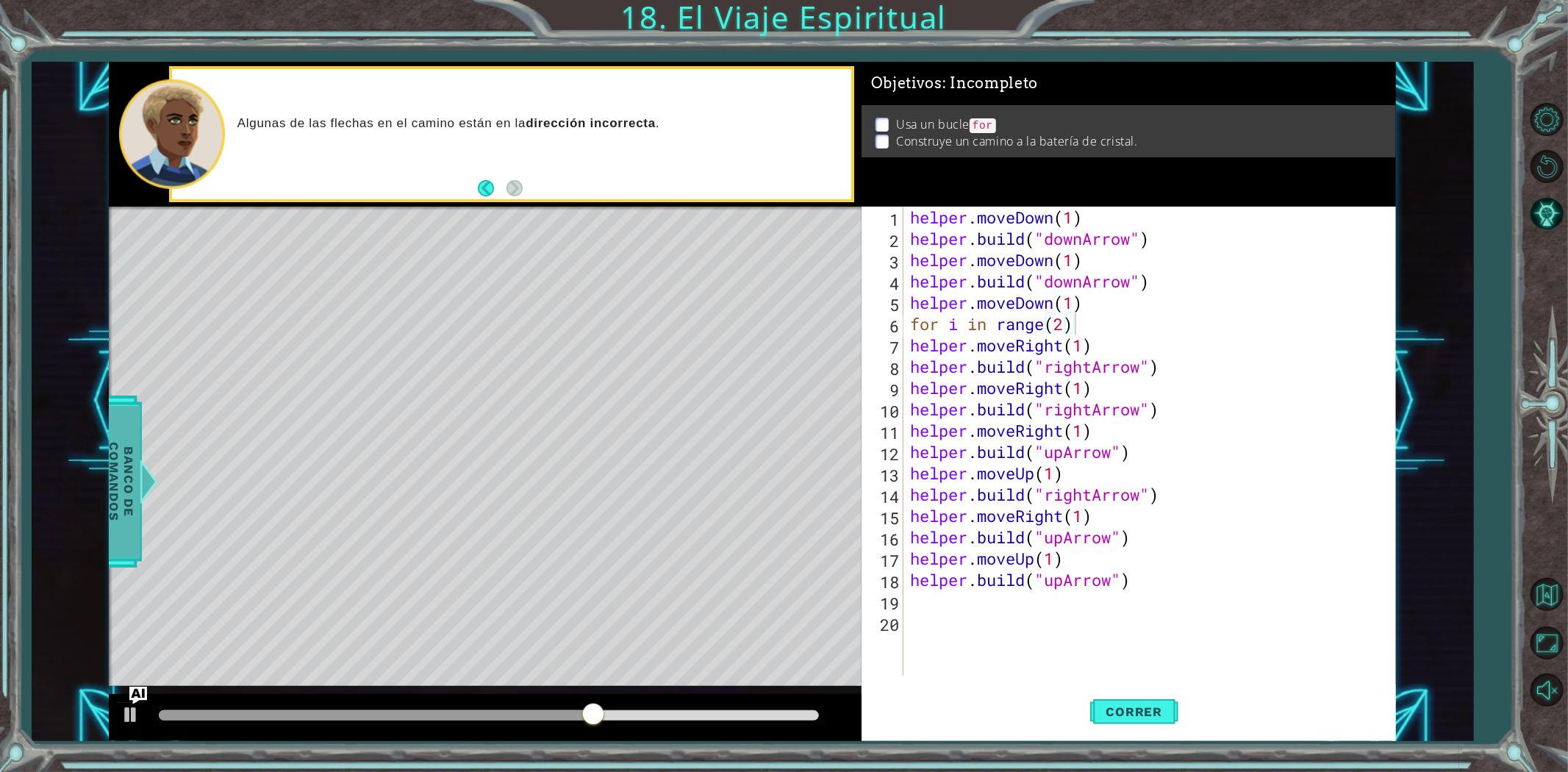
click at [138, 450] on span "Banco de comandos" at bounding box center [122, 482] width 38 height 152
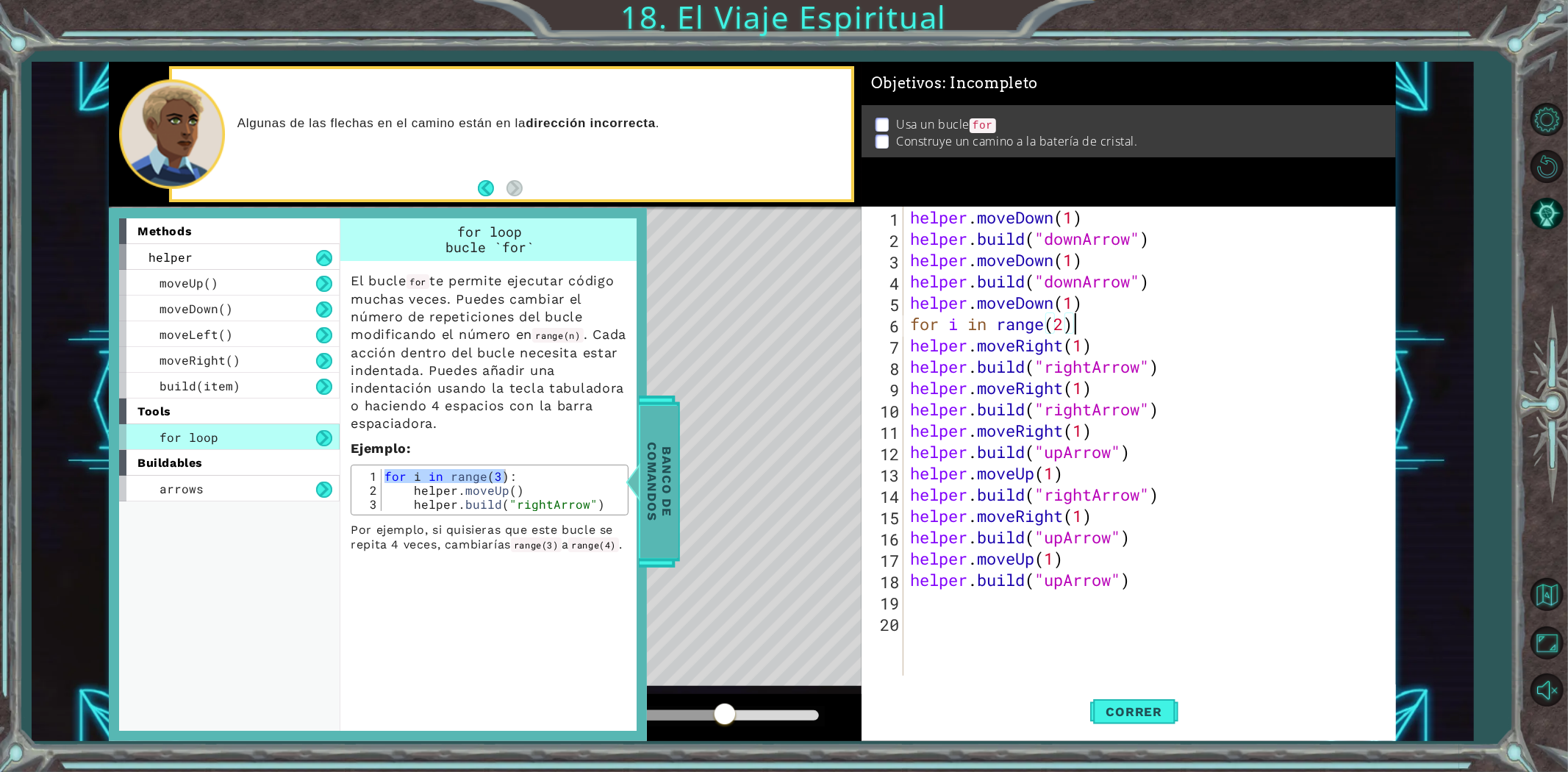
click at [660, 527] on span "Banco de comandos" at bounding box center [659, 482] width 38 height 152
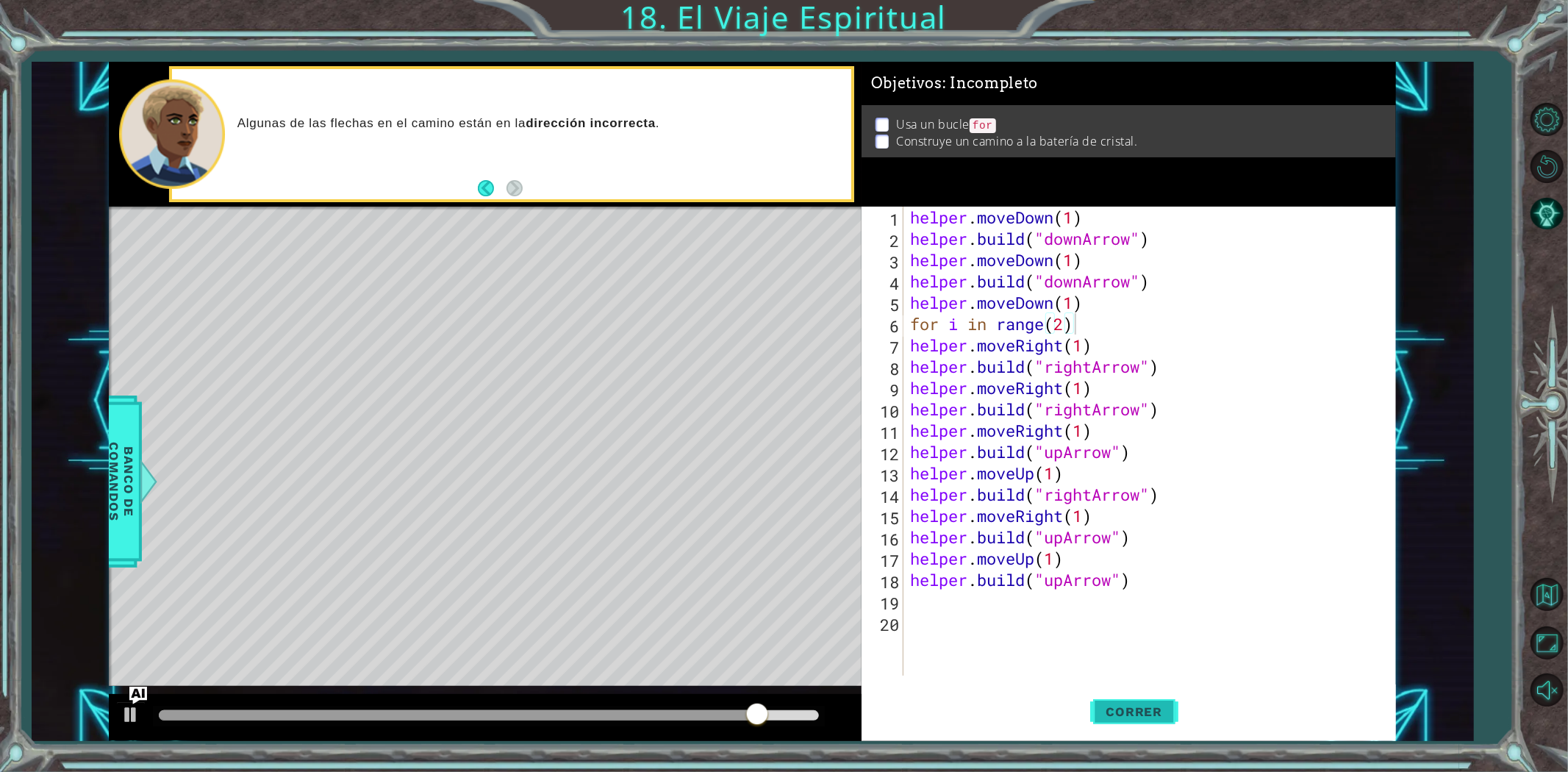
click at [1134, 709] on span "Correr" at bounding box center [1134, 712] width 86 height 15
click at [1140, 720] on button "Correr" at bounding box center [1134, 711] width 88 height 54
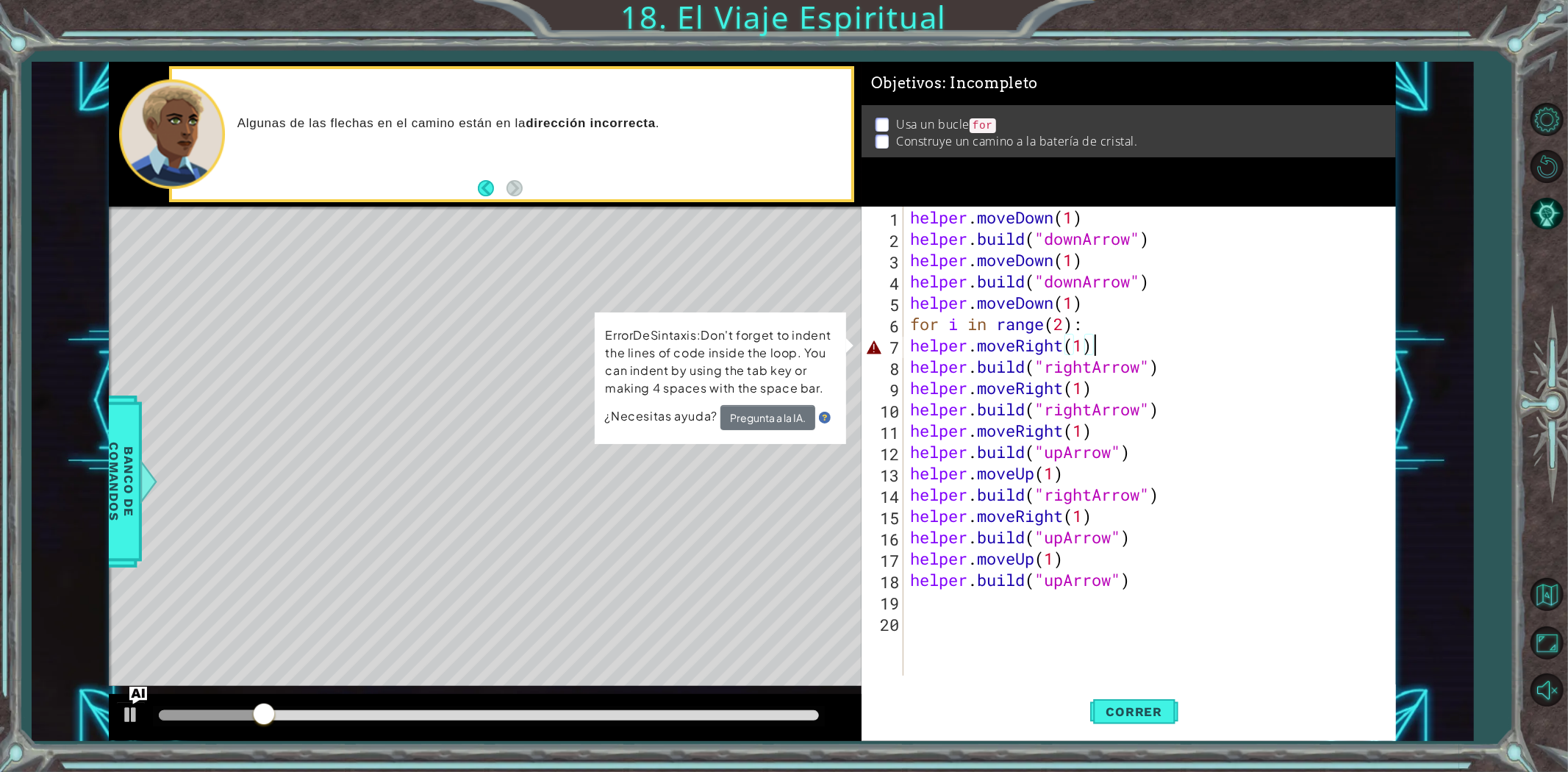
click at [1098, 347] on div "helper . moveDown ( 1 ) helper . build ( "downArrow" ) helper . moveDown ( 1 ) …" at bounding box center [1153, 462] width 491 height 512
click at [748, 427] on button "Pregunta a la IA." at bounding box center [767, 418] width 95 height 25
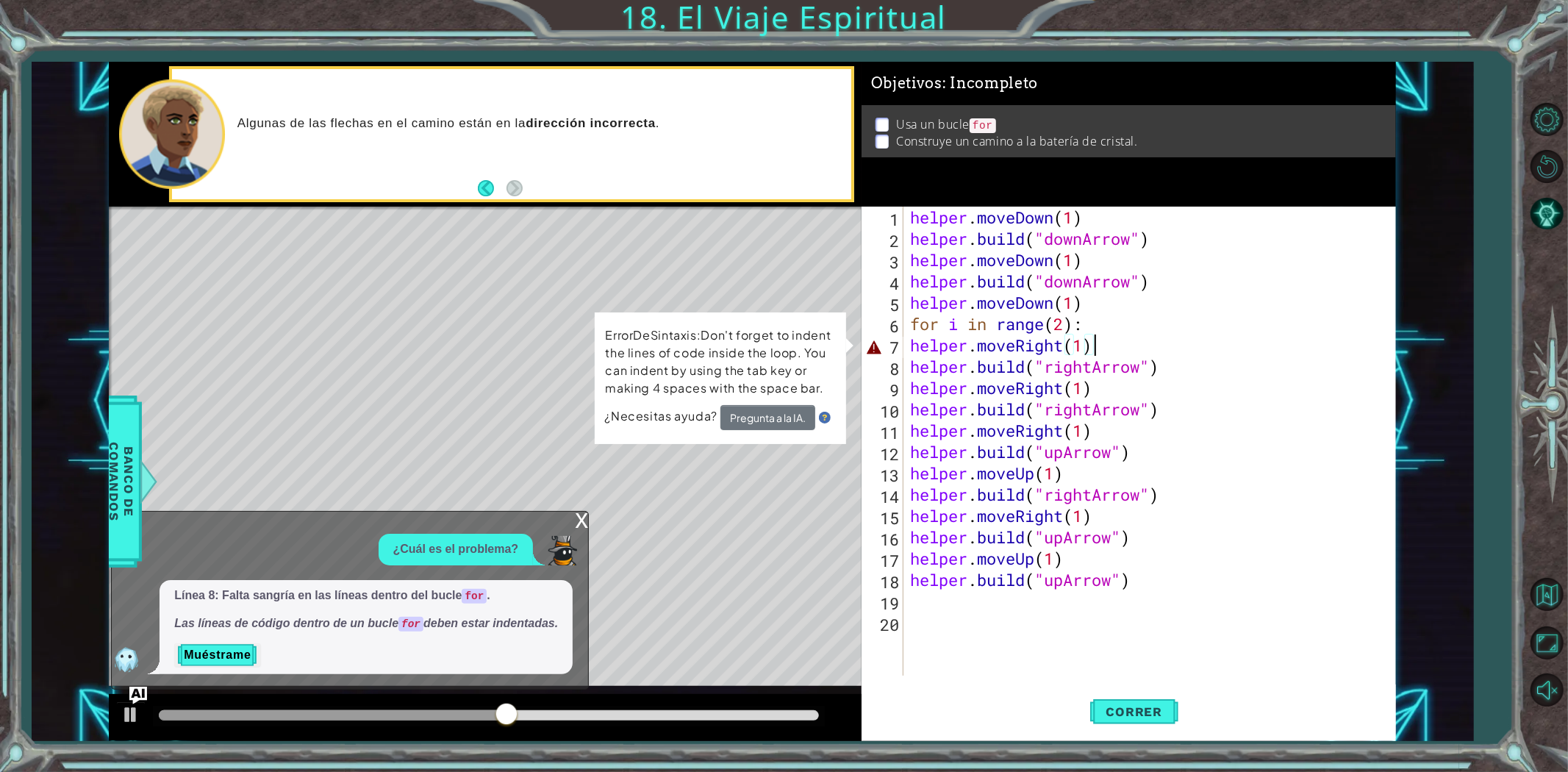
click at [976, 350] on div "helper . moveDown ( 1 ) helper . build ( "downArrow" ) helper . moveDown ( 1 ) …" at bounding box center [1153, 462] width 491 height 512
click at [579, 516] on div "x" at bounding box center [581, 519] width 13 height 15
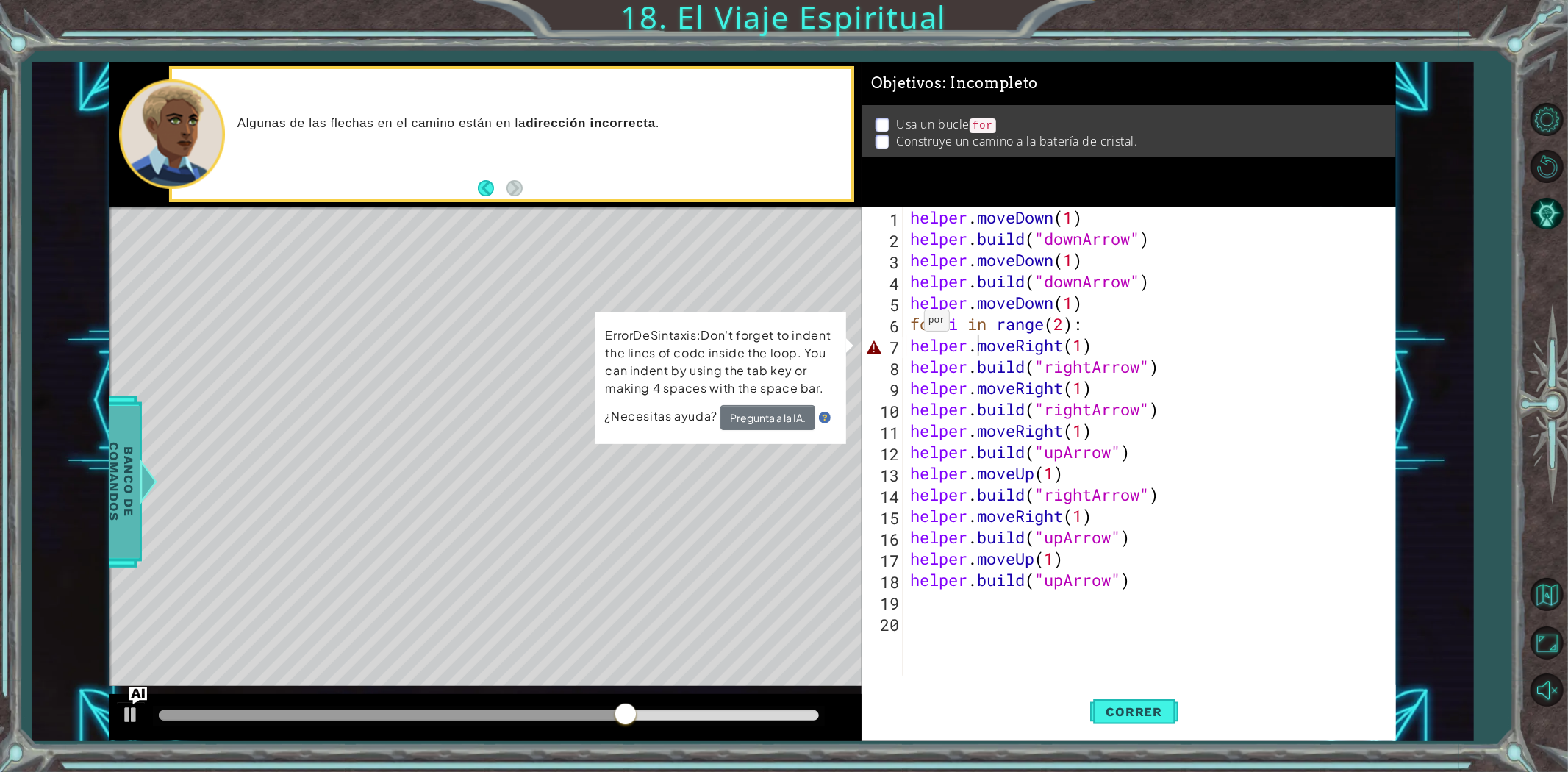
click at [108, 497] on span "Banco de comandos" at bounding box center [122, 482] width 38 height 152
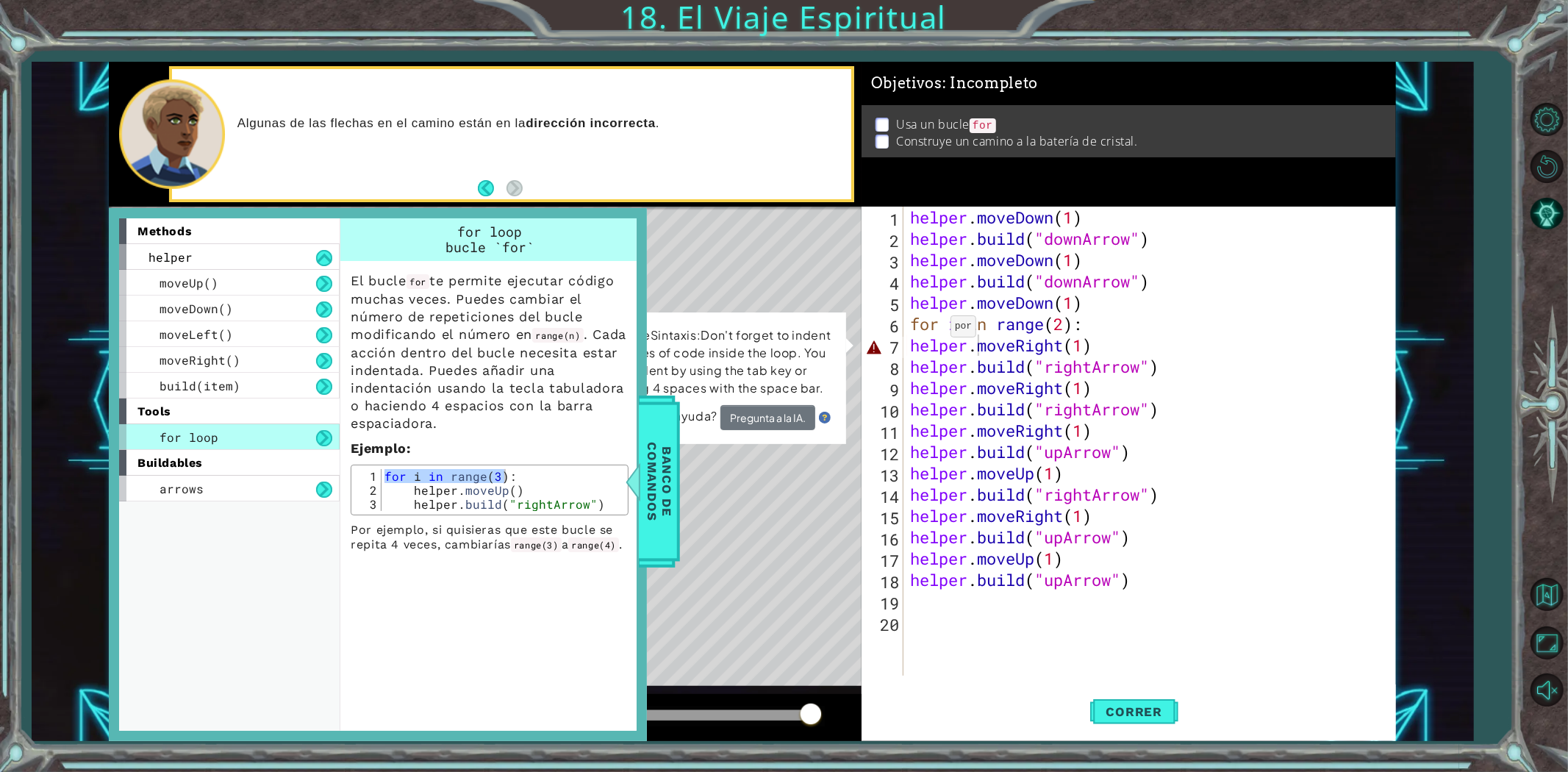
click at [938, 327] on div "helper . moveDown ( 1 ) helper . build ( "downArrow" ) helper . moveDown ( 1 ) …" at bounding box center [1153, 462] width 491 height 512
click at [958, 328] on div "helper . moveDown ( 1 ) helper . build ( "downArrow" ) helper . moveDown ( 1 ) …" at bounding box center [1153, 462] width 491 height 512
click at [910, 348] on div "helper . moveDown ( 1 ) helper . build ( "downArrow" ) helper . moveDown ( 1 ) …" at bounding box center [1153, 462] width 491 height 512
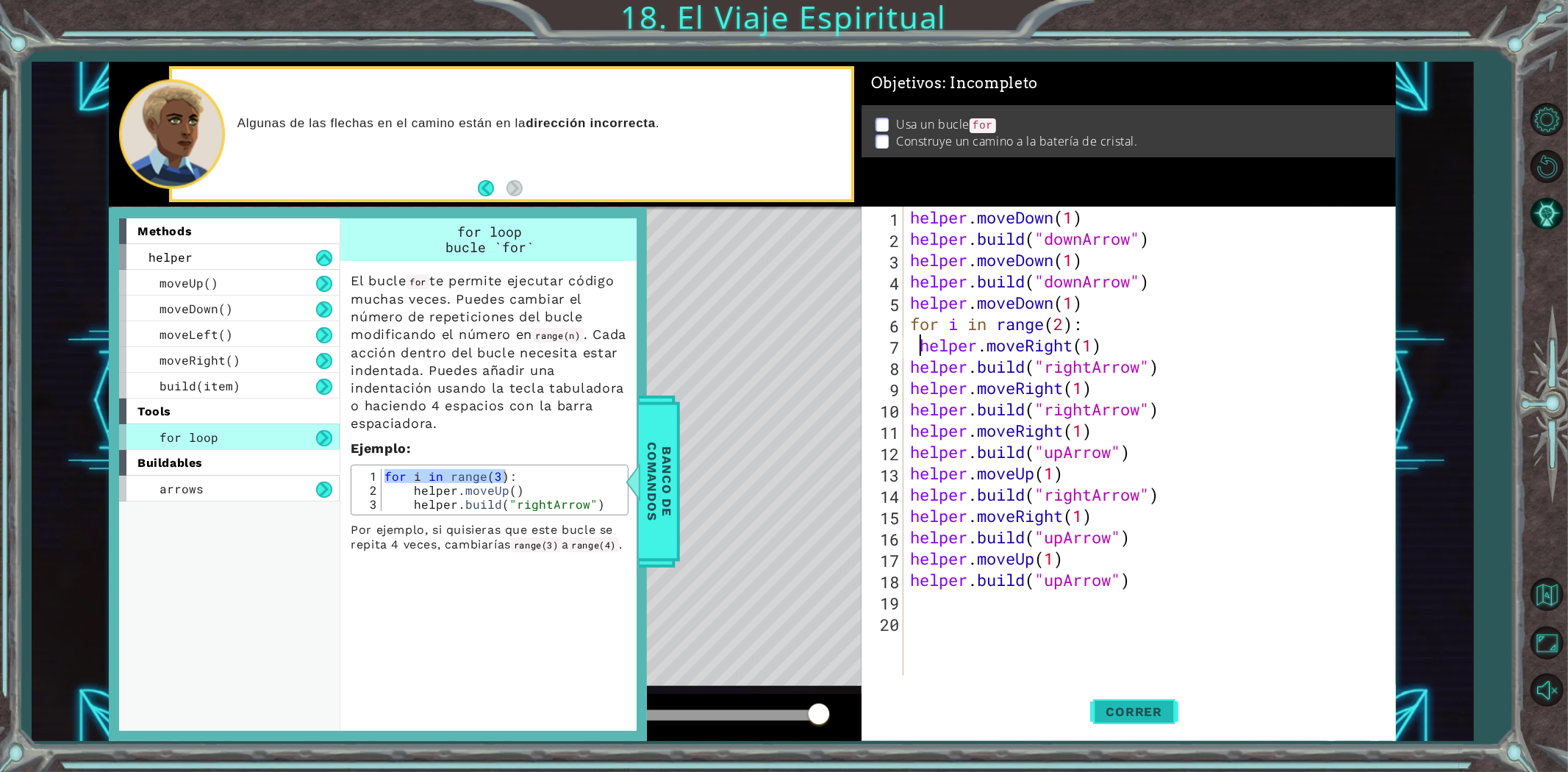
click at [1145, 718] on button "Correr" at bounding box center [1134, 711] width 88 height 54
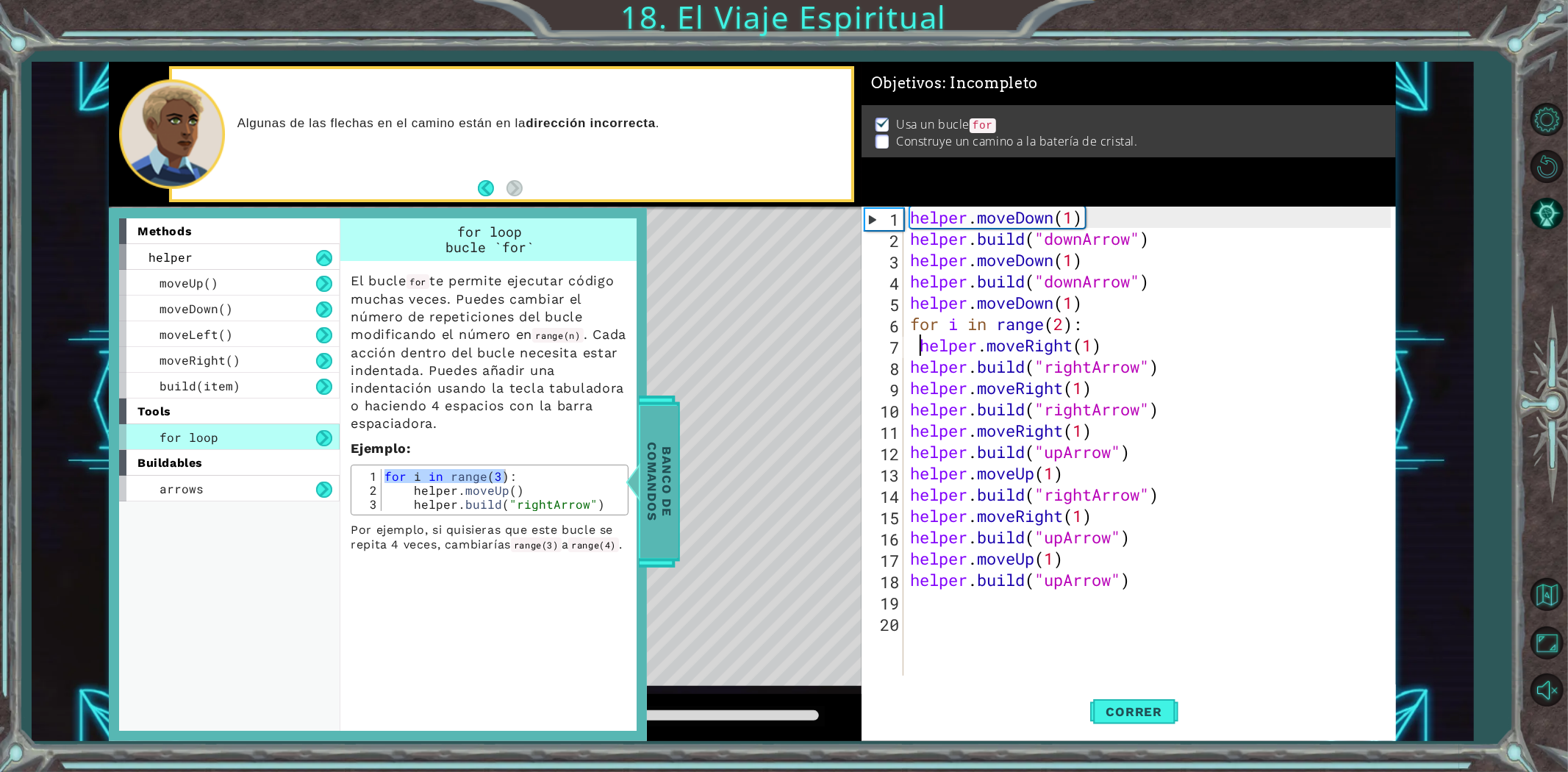
click at [679, 497] on div "Banco de comandos" at bounding box center [659, 482] width 41 height 172
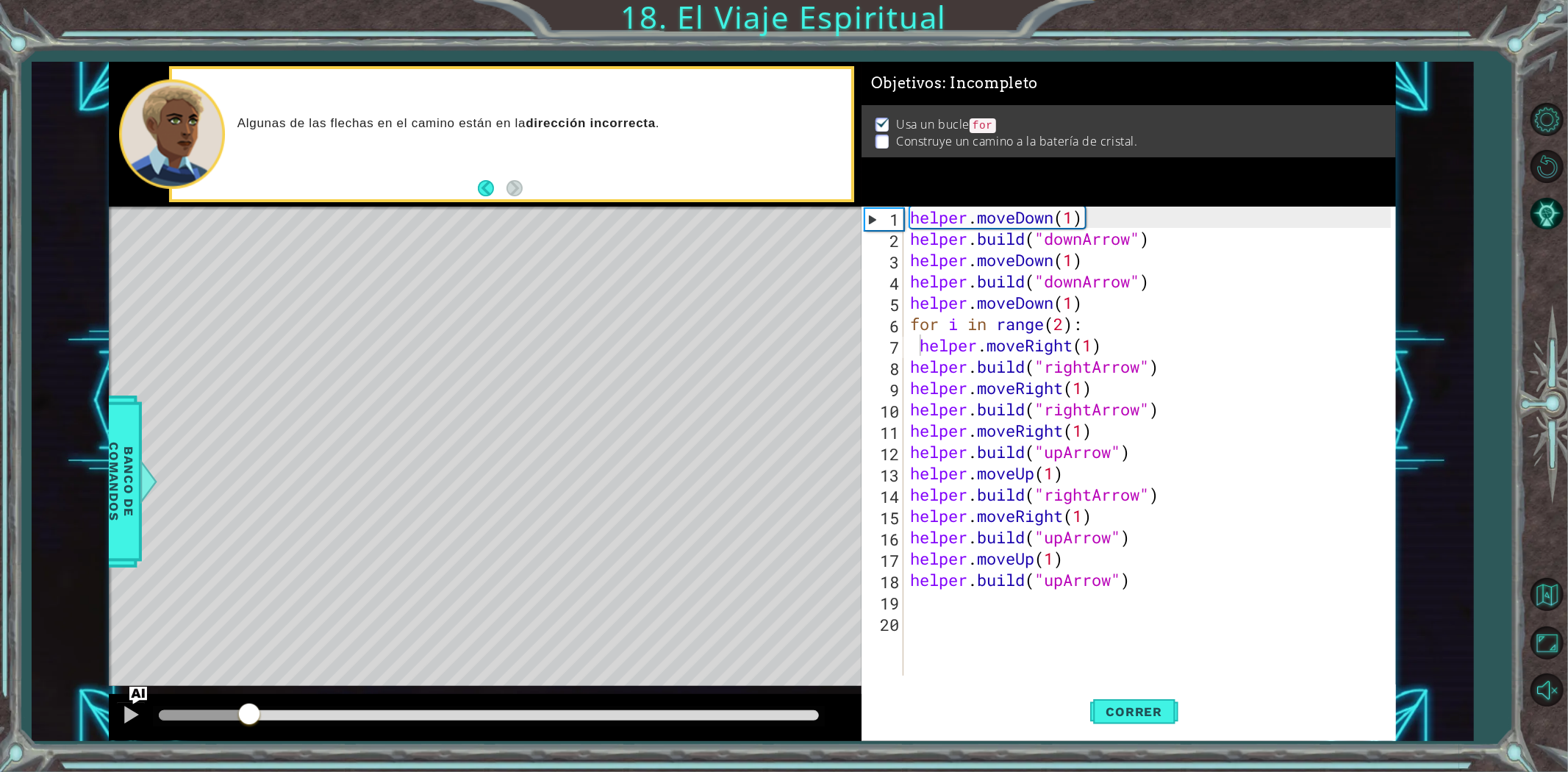
click at [248, 679] on div "methods helper moveUp() moveDown() moveLeft() moveRight() build(item) tools for…" at bounding box center [753, 401] width 1287 height 679
click at [908, 361] on div "helper . moveDown ( 1 ) helper . build ( "downArrow" ) helper . moveDown ( 1 ) …" at bounding box center [1153, 462] width 491 height 512
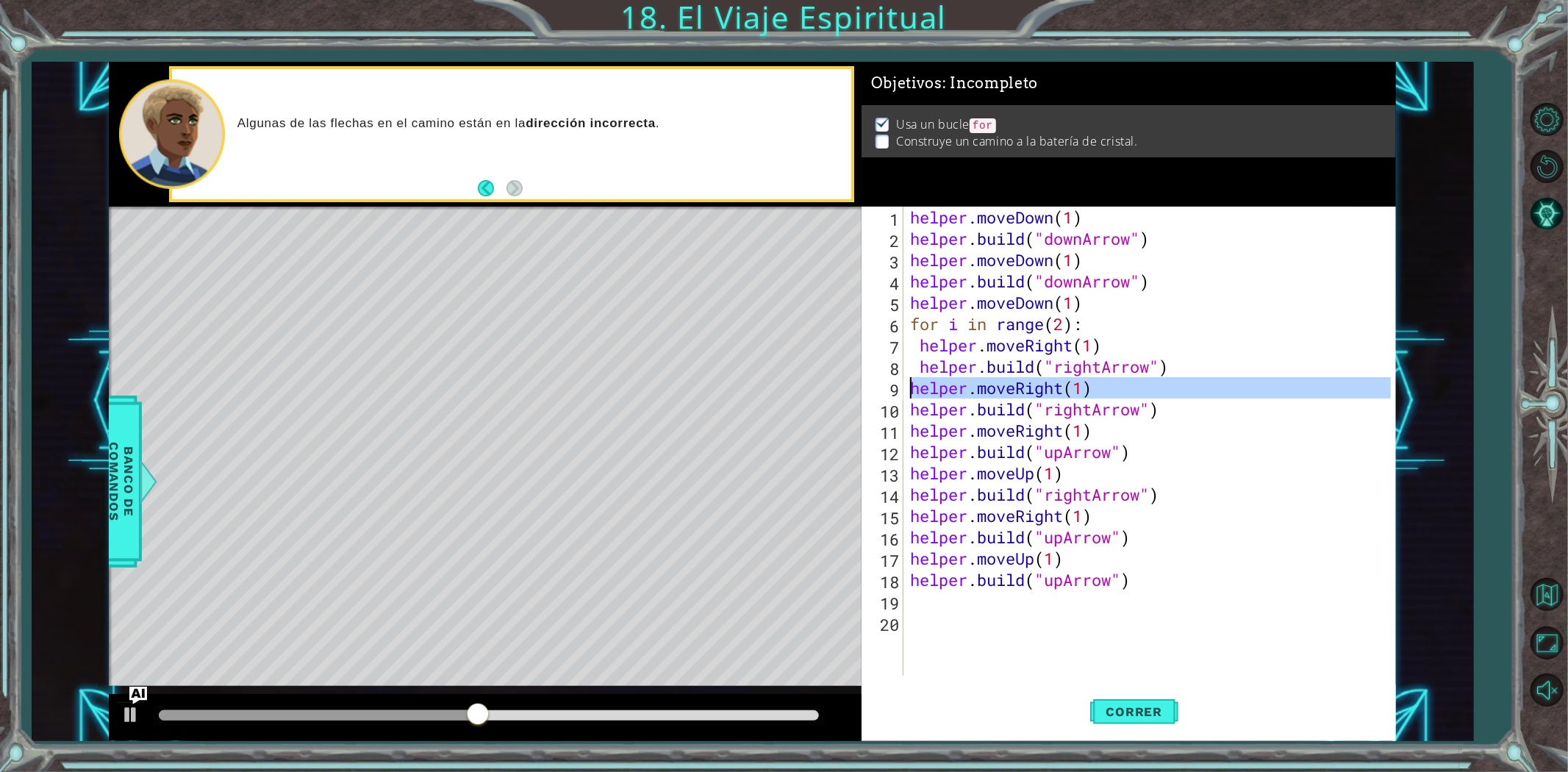
drag, startPoint x: 901, startPoint y: 392, endPoint x: 910, endPoint y: 393, distance: 9.1
click at [910, 393] on div "[DOMAIN_NAME]("rightArrow") 1 2 3 4 5 6 7 8 9 10 11 12 13 14 15 16 17 18 19 20 …" at bounding box center [1126, 441] width 530 height 469
drag, startPoint x: 913, startPoint y: 385, endPoint x: 1178, endPoint y: 414, distance: 266.6
click at [1178, 414] on div "helper . moveDown ( 1 ) helper . build ( "downArrow" ) helper . moveDown ( 1 ) …" at bounding box center [1153, 462] width 491 height 512
type textarea "helper.moveRight(1) [DOMAIN_NAME]("rightArrow")"
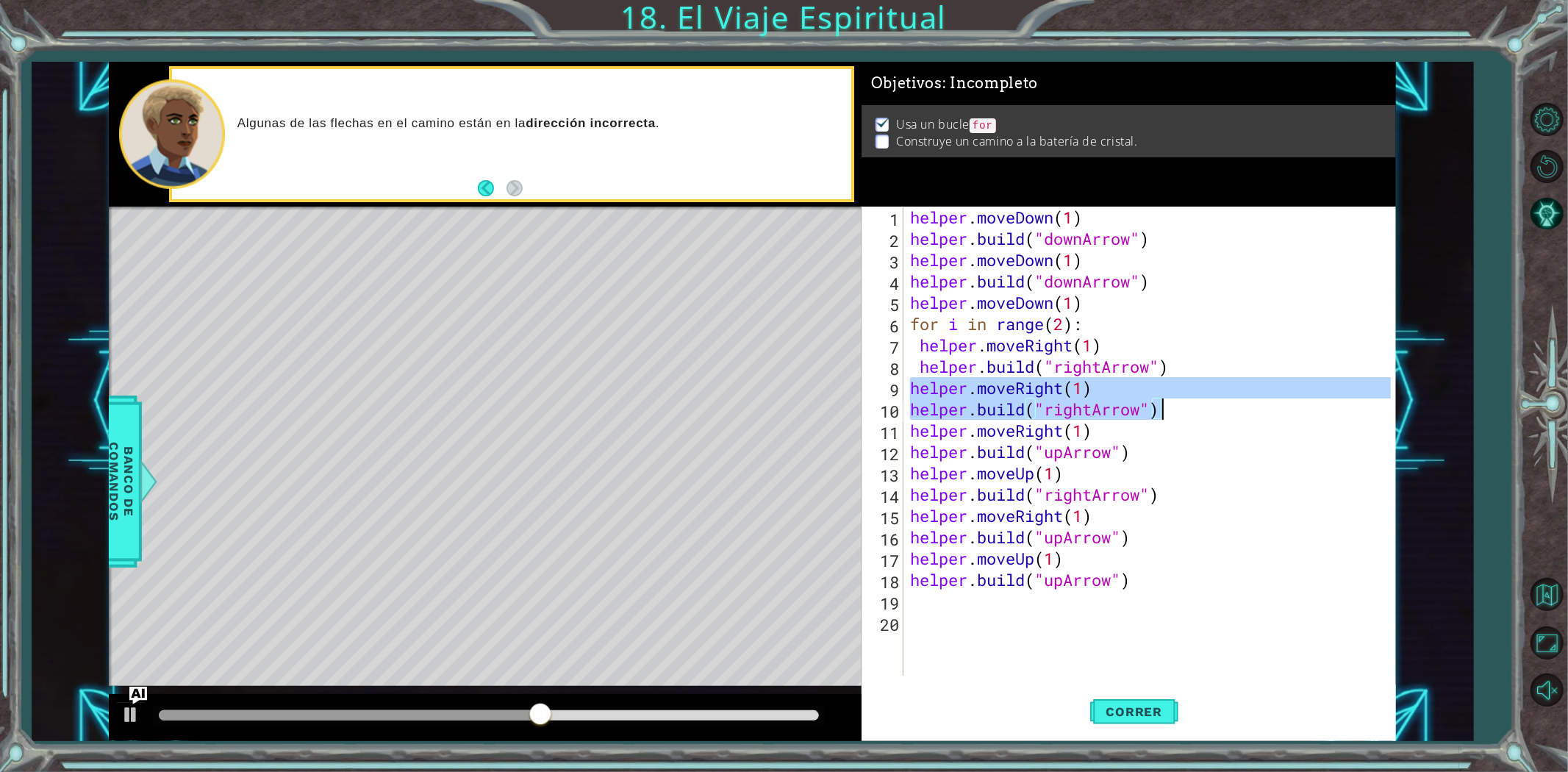
scroll to position [0, 0]
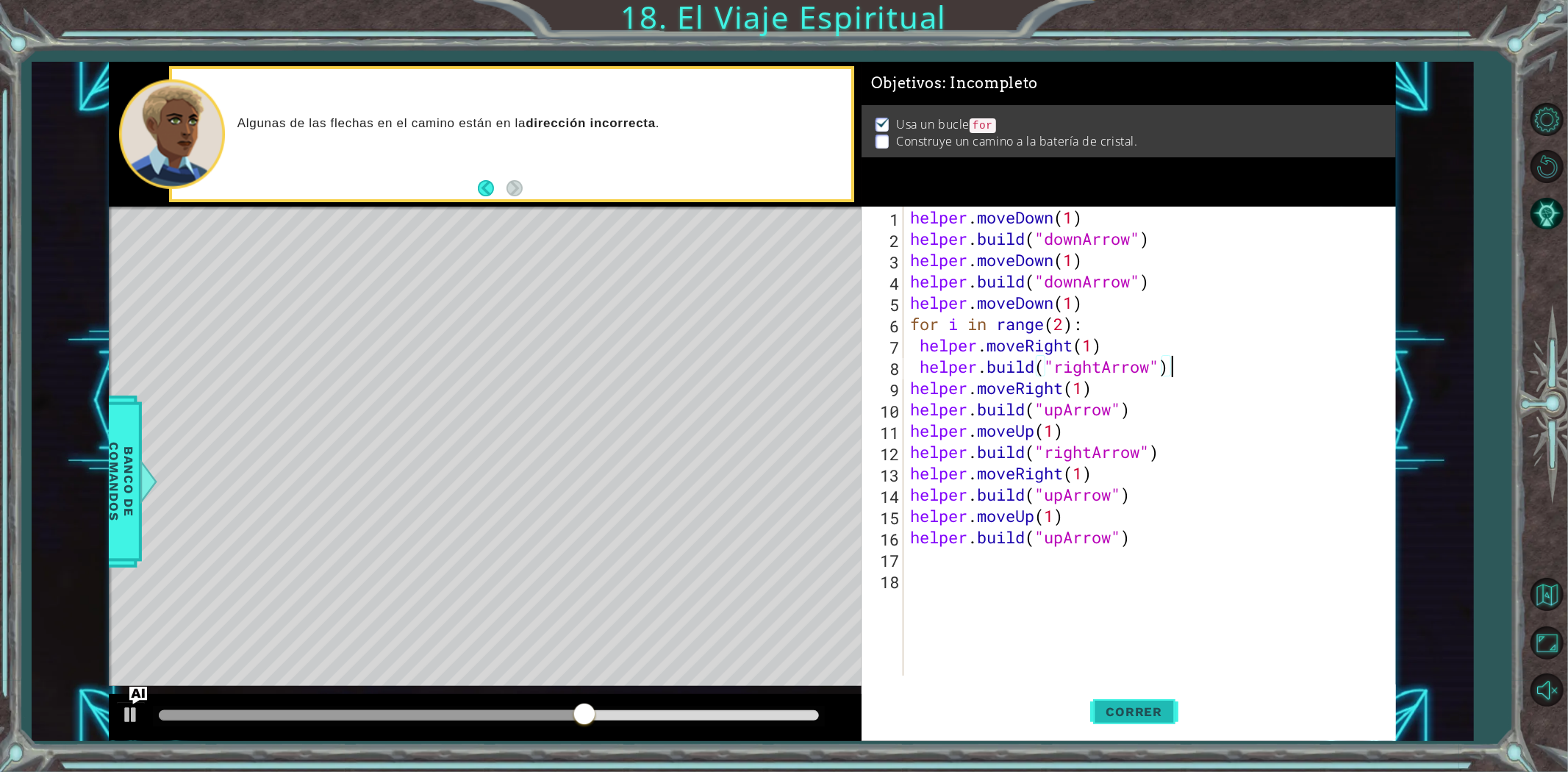
click at [1150, 735] on button "Correr" at bounding box center [1134, 711] width 88 height 54
click at [1159, 712] on span "Correr" at bounding box center [1134, 712] width 86 height 15
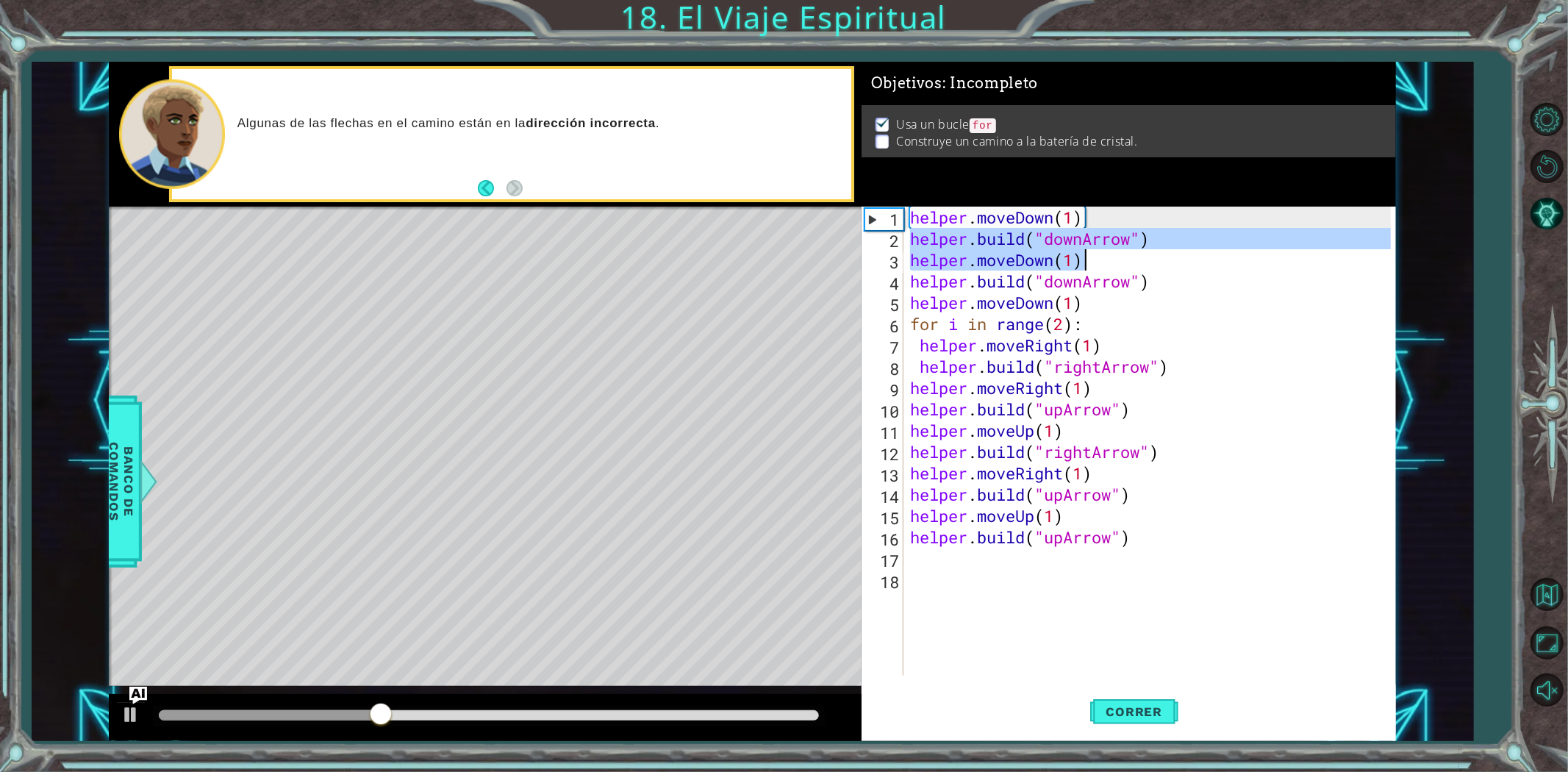
drag, startPoint x: 908, startPoint y: 244, endPoint x: 1097, endPoint y: 265, distance: 190.2
click at [1097, 265] on div "helper . moveDown ( 1 ) helper . build ( "downArrow" ) helper . moveDown ( 1 ) …" at bounding box center [1153, 462] width 491 height 512
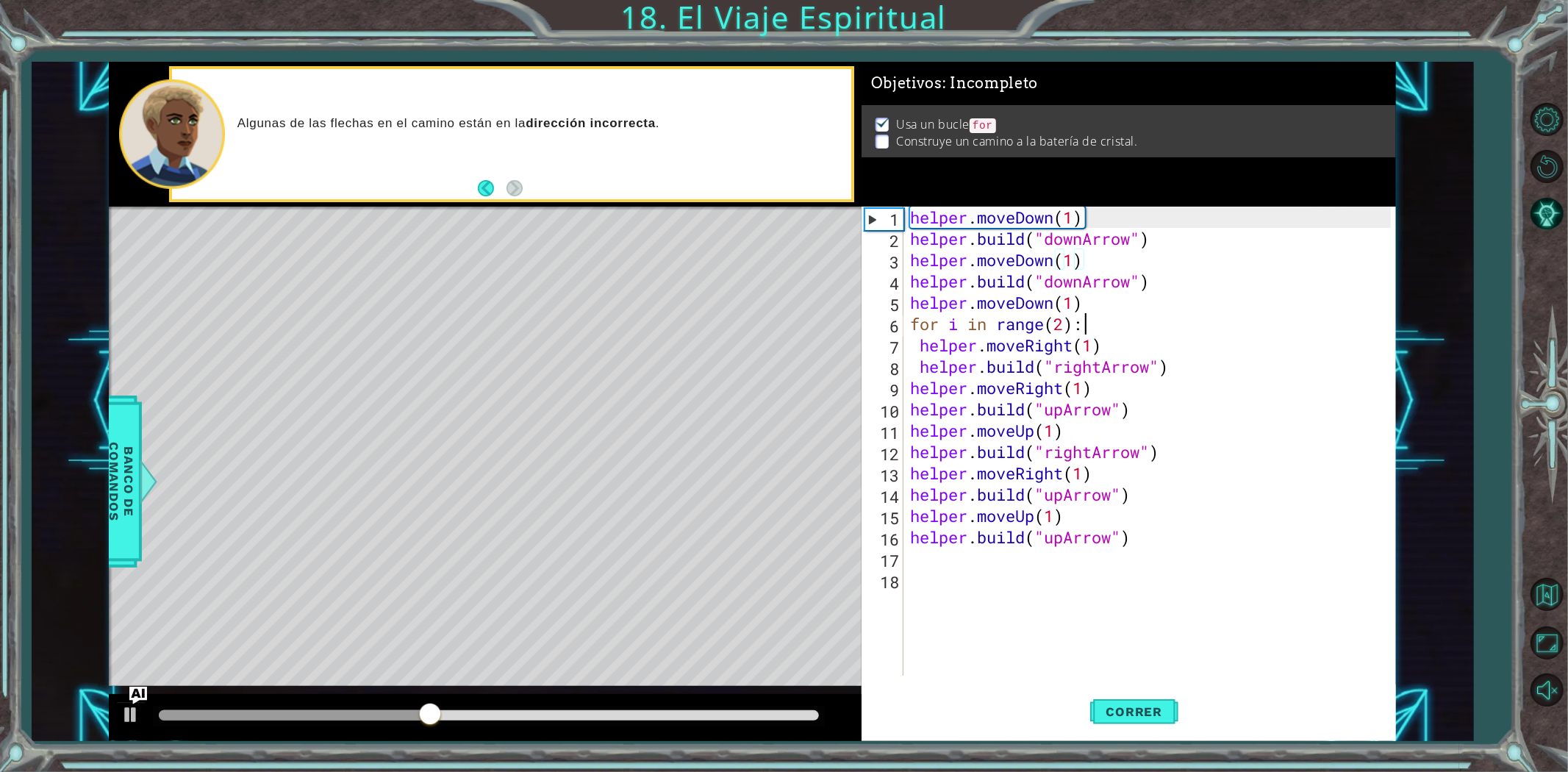
click at [1116, 328] on div "helper . moveDown ( 1 ) helper . build ( "downArrow" ) helper . moveDown ( 1 ) …" at bounding box center [1153, 462] width 491 height 512
type textarea "for i in range(2):"
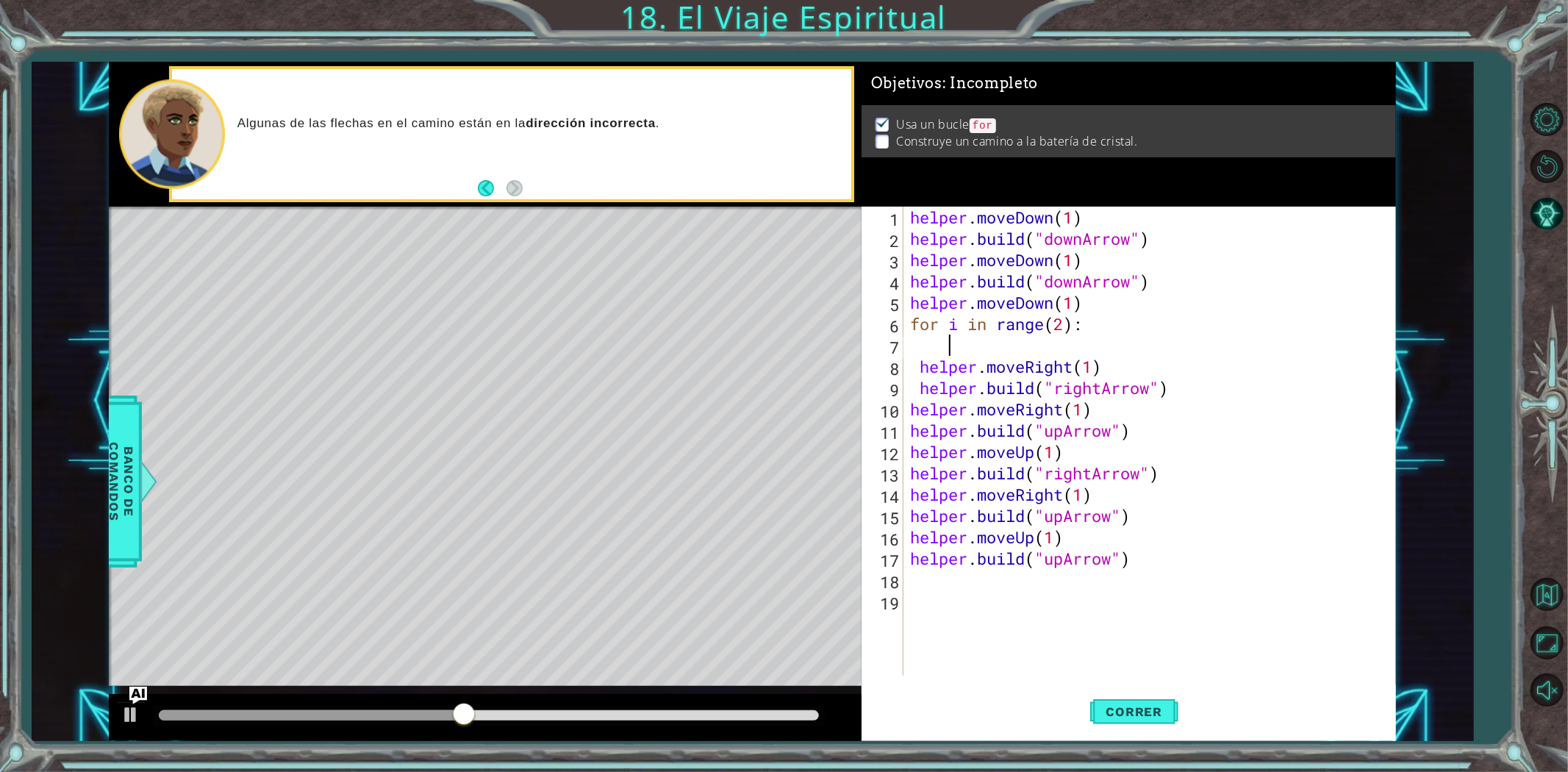
paste textarea "helper.moveDown(1)"
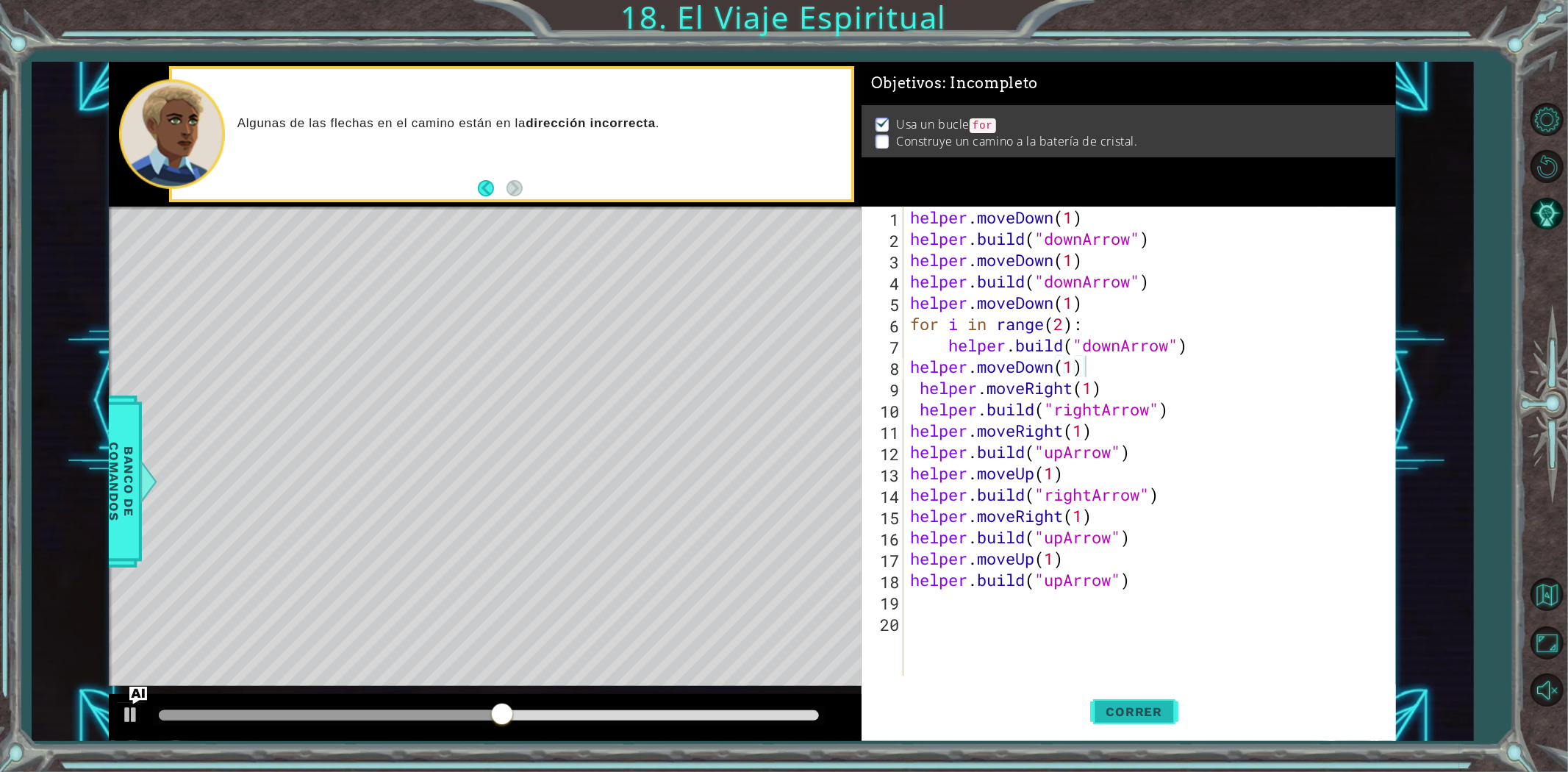
click at [1159, 704] on span "Correr" at bounding box center [1134, 712] width 86 height 15
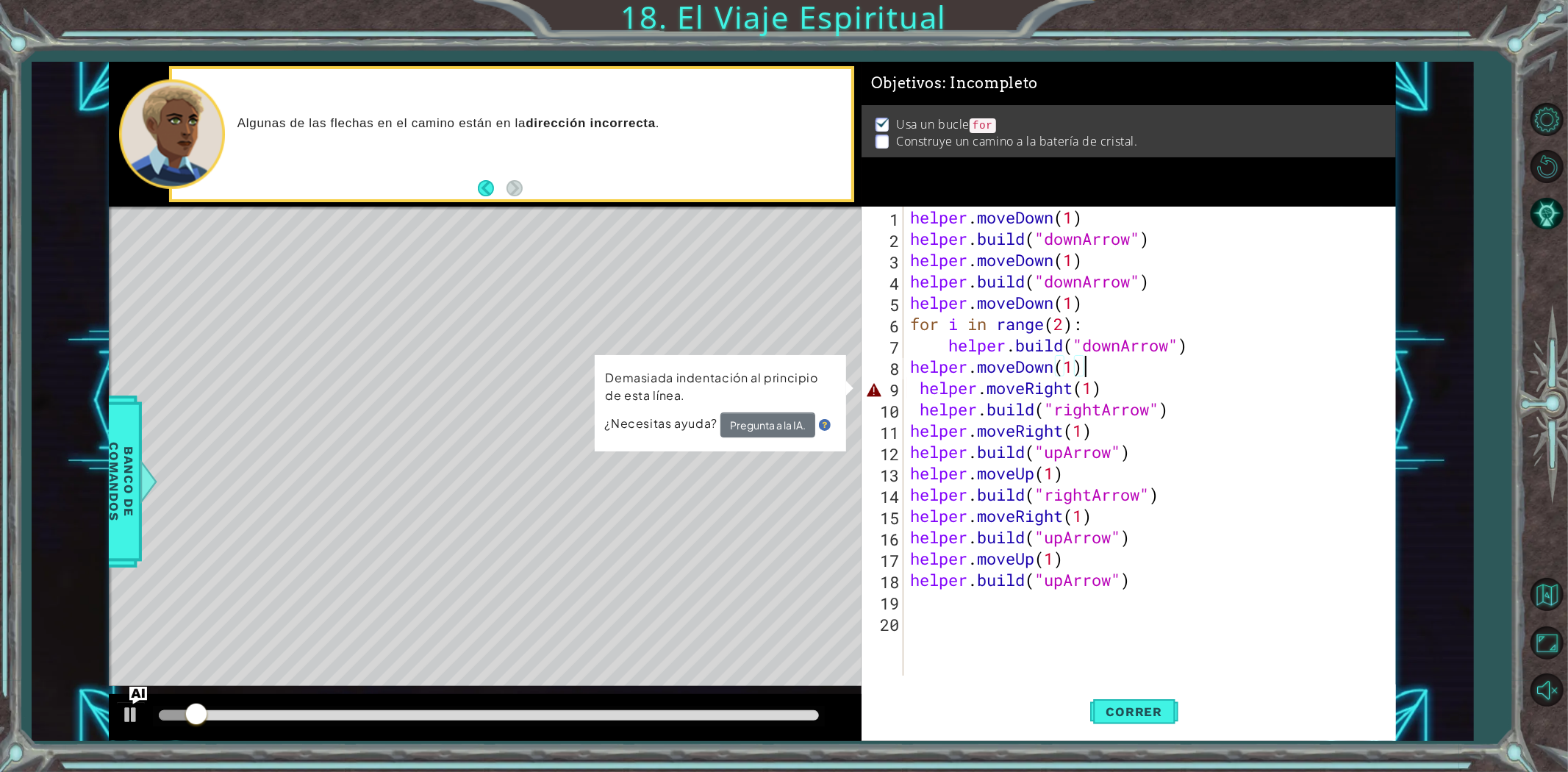
click at [921, 392] on div "helper . moveDown ( 1 ) helper . build ( "downArrow" ) helper . moveDown ( 1 ) …" at bounding box center [1153, 462] width 491 height 512
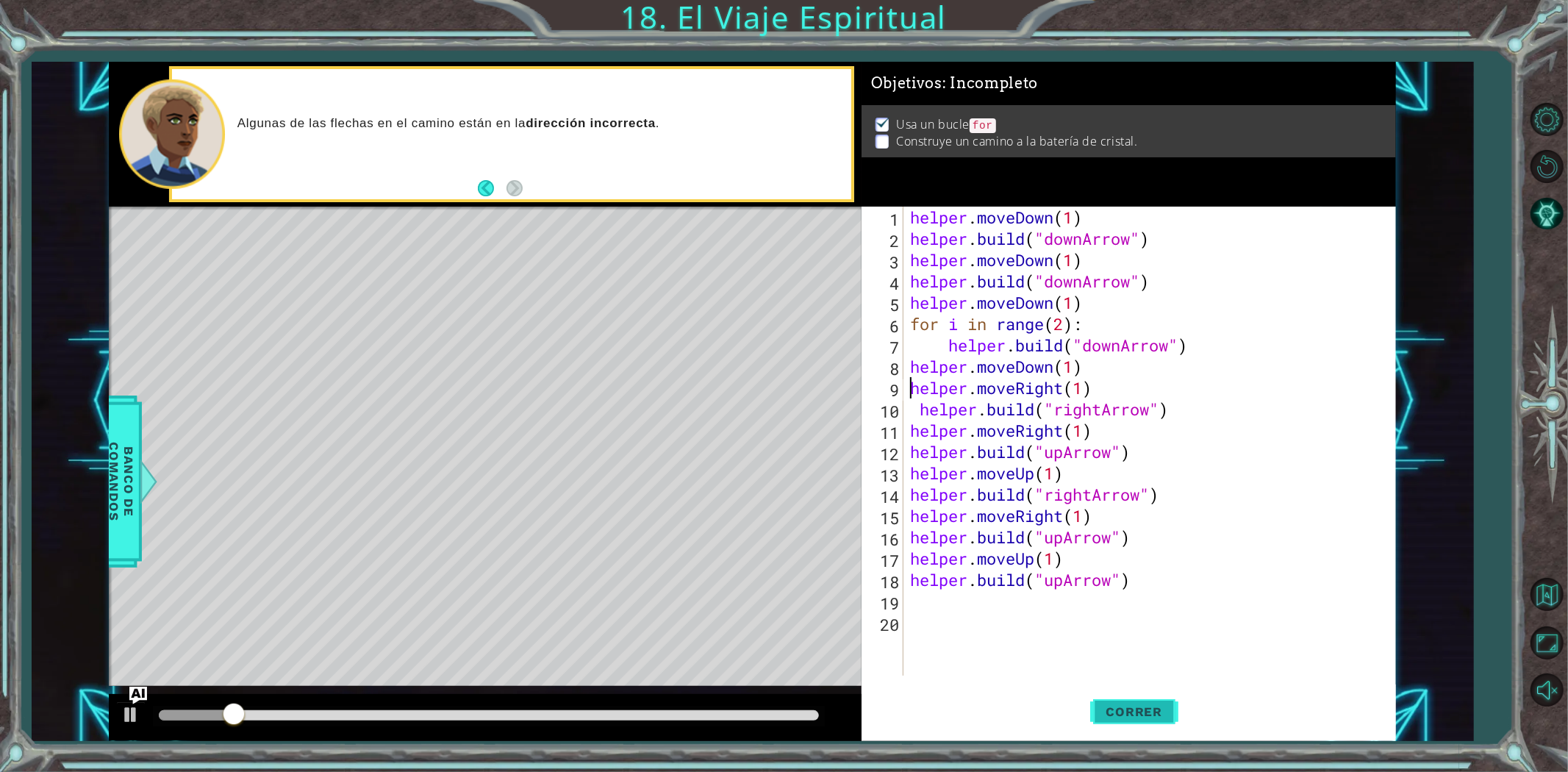
click at [1147, 717] on span "Correr" at bounding box center [1134, 712] width 86 height 15
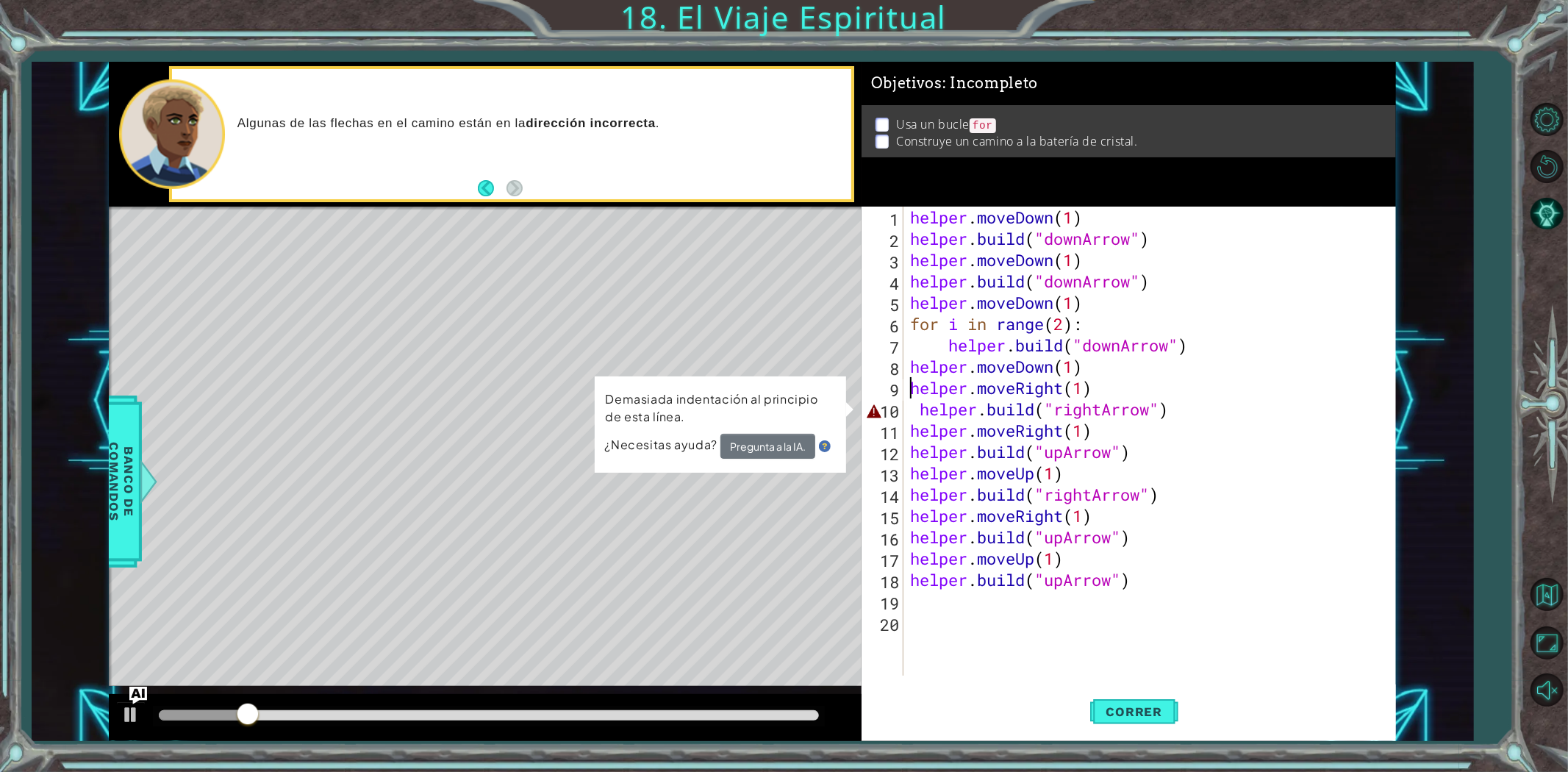
click at [915, 414] on div "helper . moveDown ( 1 ) helper . build ( "downArrow" ) helper . moveDown ( 1 ) …" at bounding box center [1153, 462] width 491 height 512
type textarea "[DOMAIN_NAME]("rightArrow")"
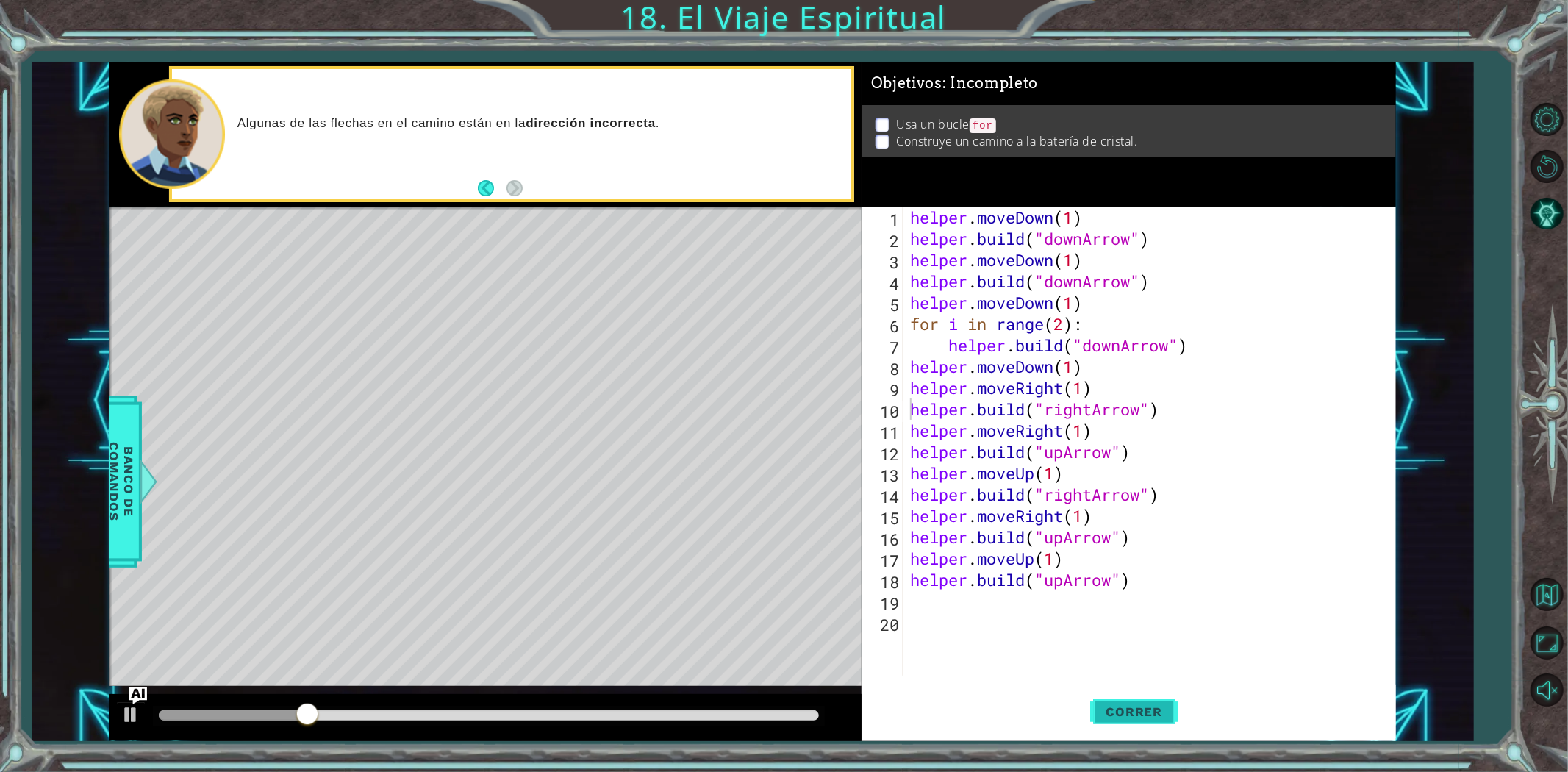
click at [1151, 699] on button "Correr" at bounding box center [1134, 711] width 88 height 54
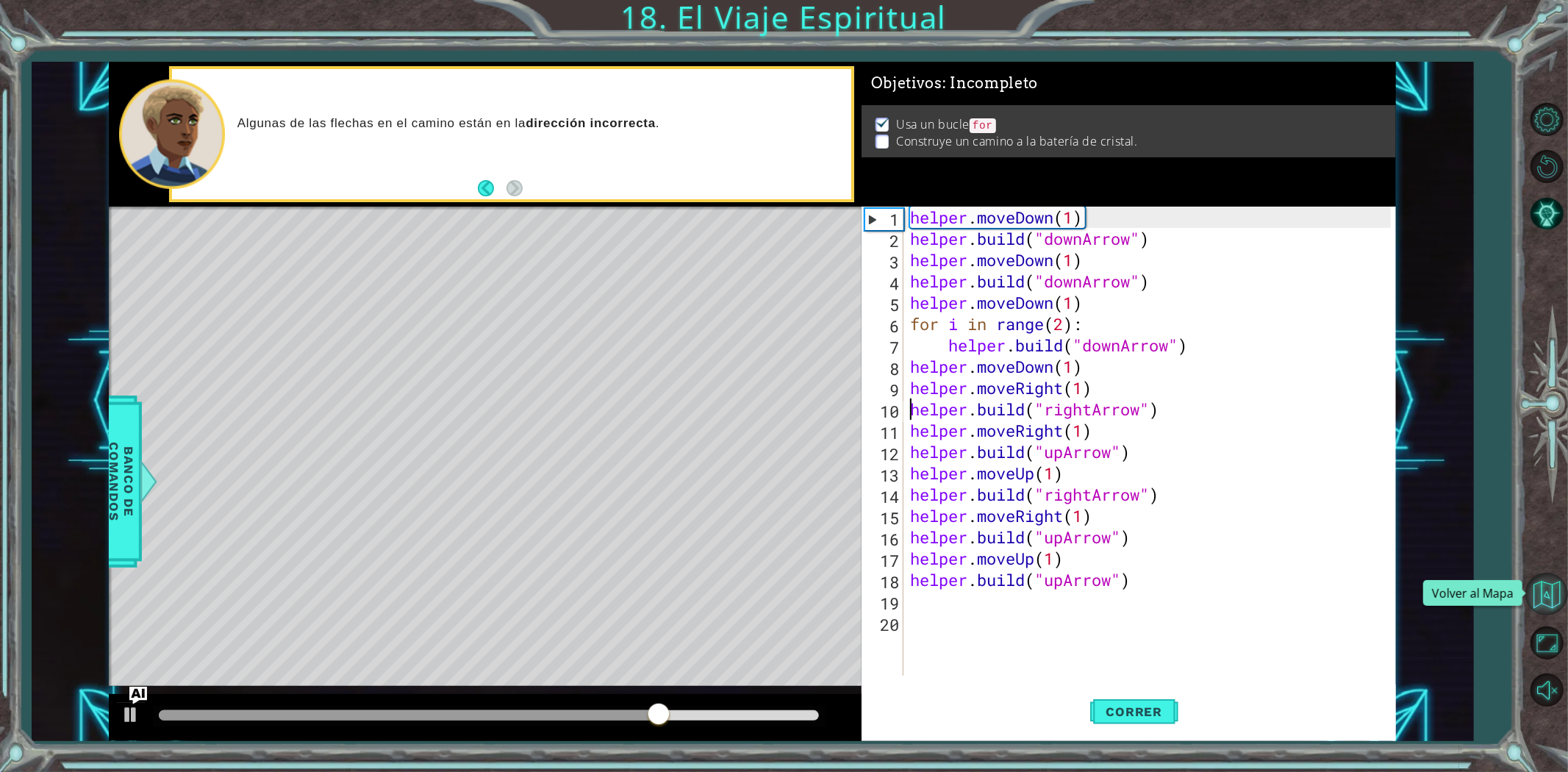
click at [1546, 584] on button "Volver al Mapa" at bounding box center [1547, 594] width 43 height 43
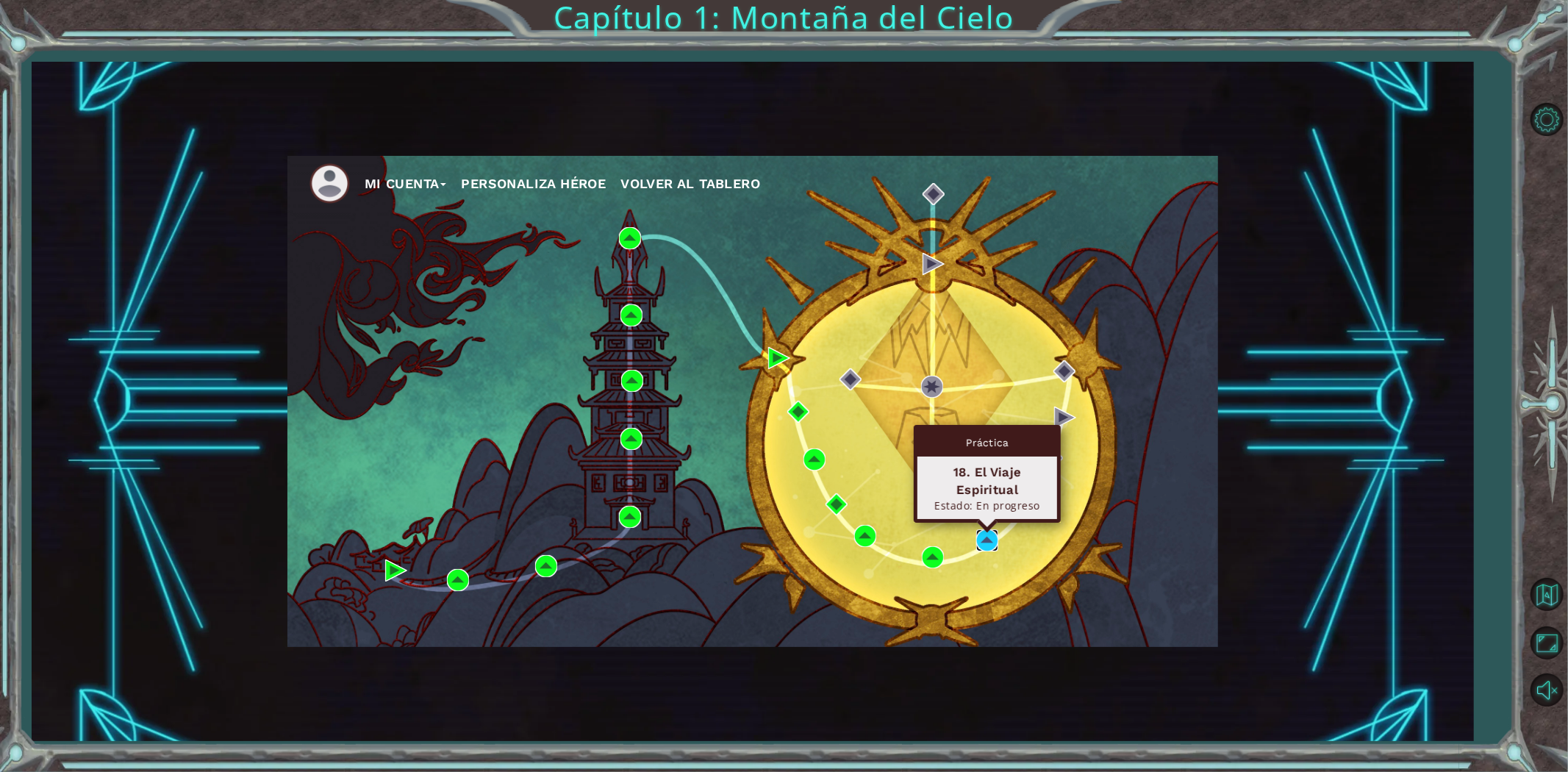
click at [988, 537] on img at bounding box center [987, 541] width 22 height 22
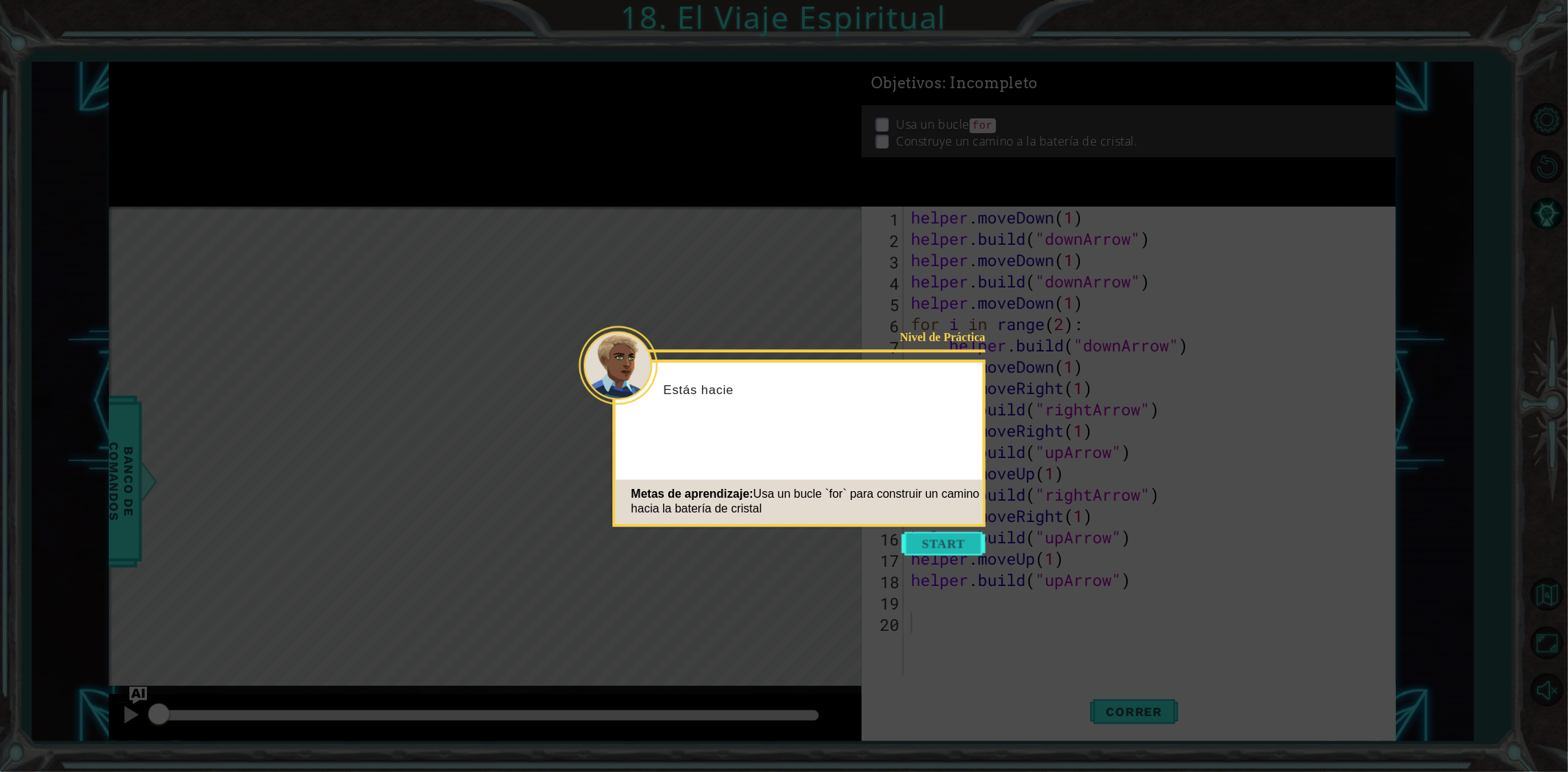
click at [960, 542] on button "Start" at bounding box center [944, 544] width 84 height 24
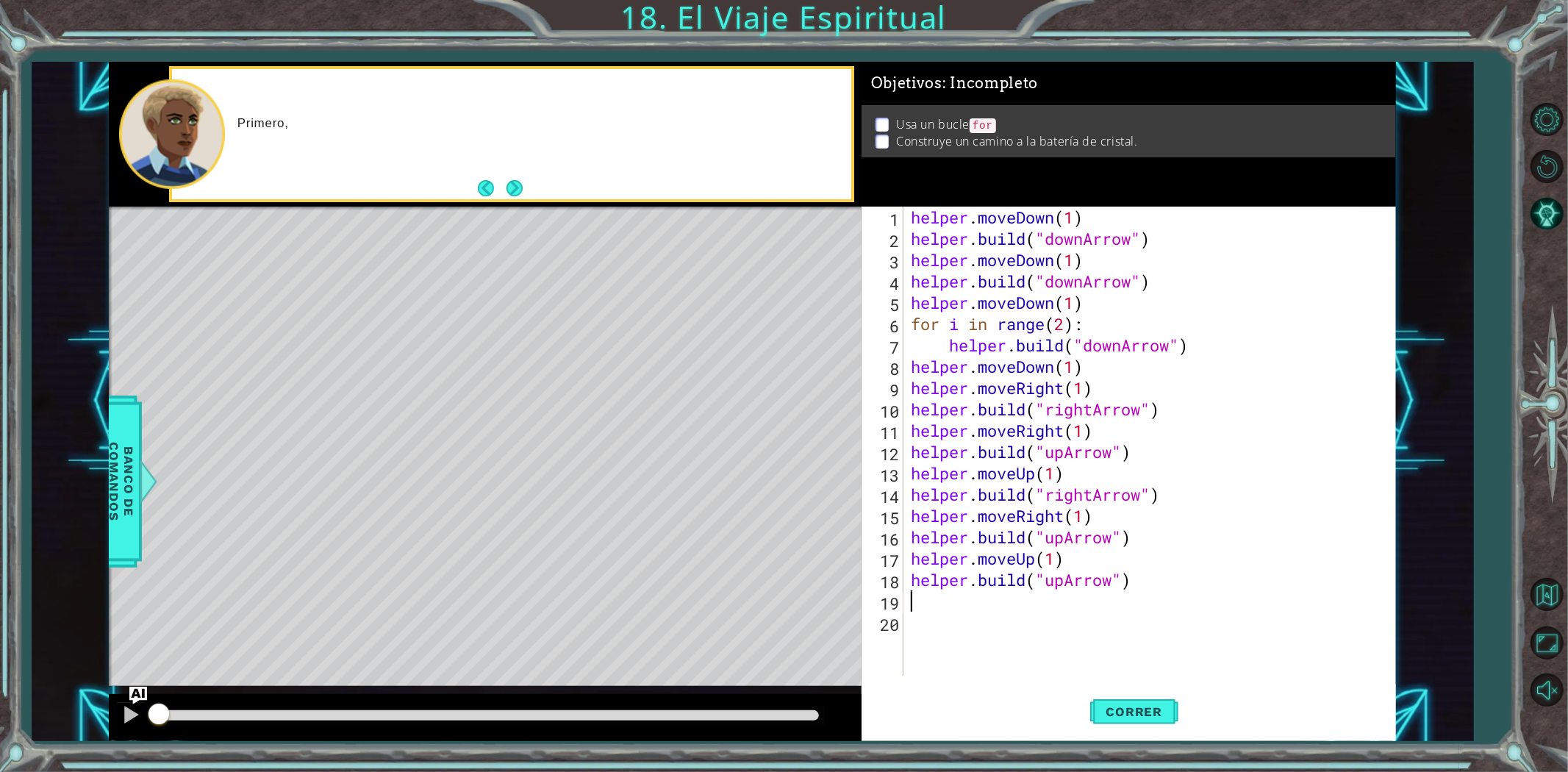
drag, startPoint x: 1221, startPoint y: 608, endPoint x: 663, endPoint y: 3, distance: 823.0
click at [670, 37] on div "1 ההההההההההההההההההההההההההההההההההההההההההההההההההההההההההההההההההההההההההההה…" at bounding box center [784, 386] width 1568 height 772
type textarea "helper.moveDown(1) [DOMAIN_NAME]("downArrow")"
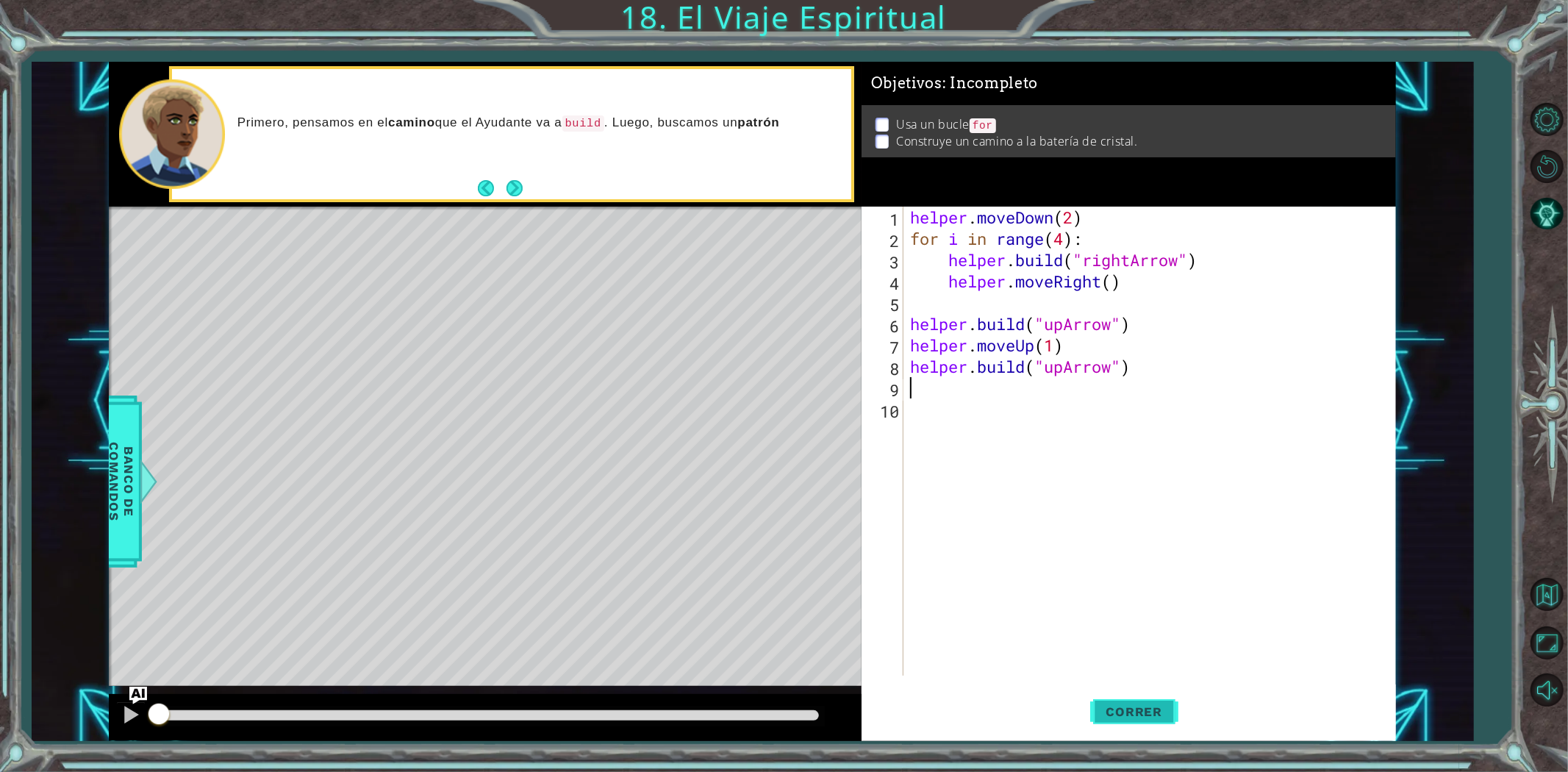
click at [1111, 718] on button "Correr" at bounding box center [1134, 711] width 88 height 54
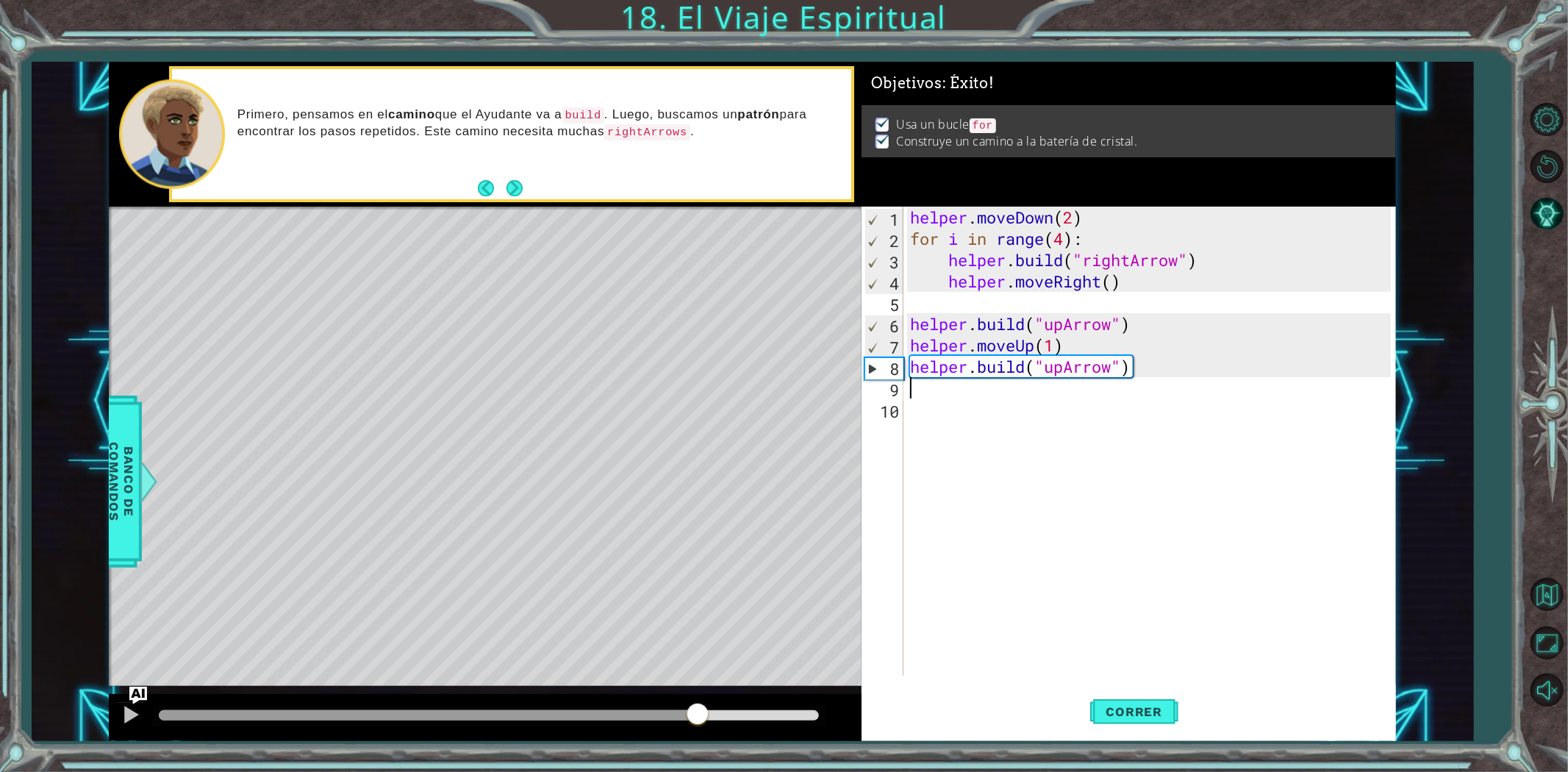
drag, startPoint x: 260, startPoint y: 713, endPoint x: 699, endPoint y: 688, distance: 439.7
click at [699, 688] on div "methods helper moveUp() moveDown() moveLeft() moveRight() build(item) tools for…" at bounding box center [753, 401] width 1287 height 679
drag, startPoint x: 735, startPoint y: 722, endPoint x: 834, endPoint y: 731, distance: 99.4
click at [834, 731] on div at bounding box center [485, 717] width 753 height 47
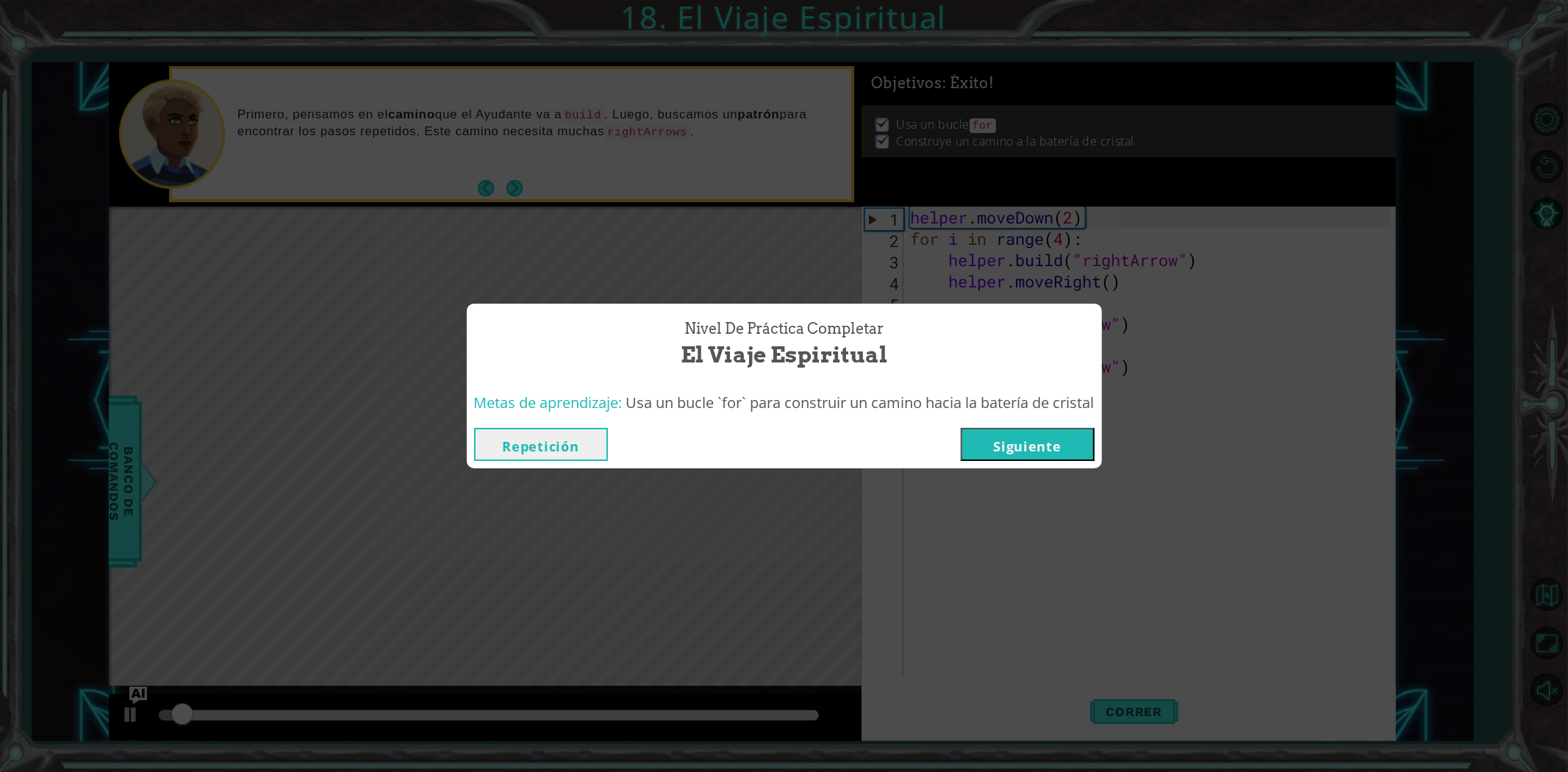
click at [1039, 427] on div "Repetición [GEOGRAPHIC_DATA]" at bounding box center [784, 444] width 635 height 48
click at [1064, 435] on button "Siguiente" at bounding box center [1027, 444] width 134 height 33
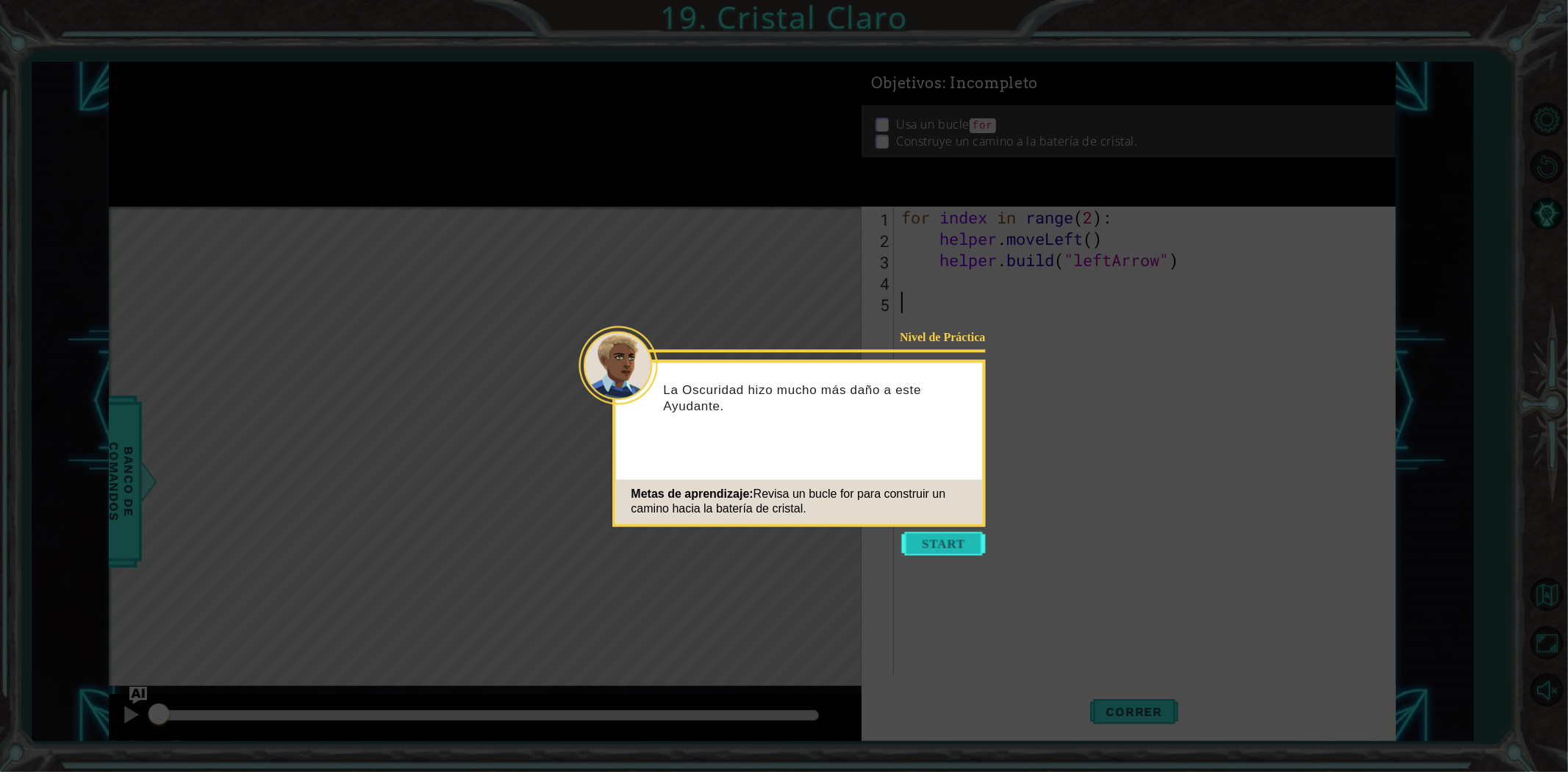
click at [929, 547] on button "Start" at bounding box center [944, 544] width 84 height 24
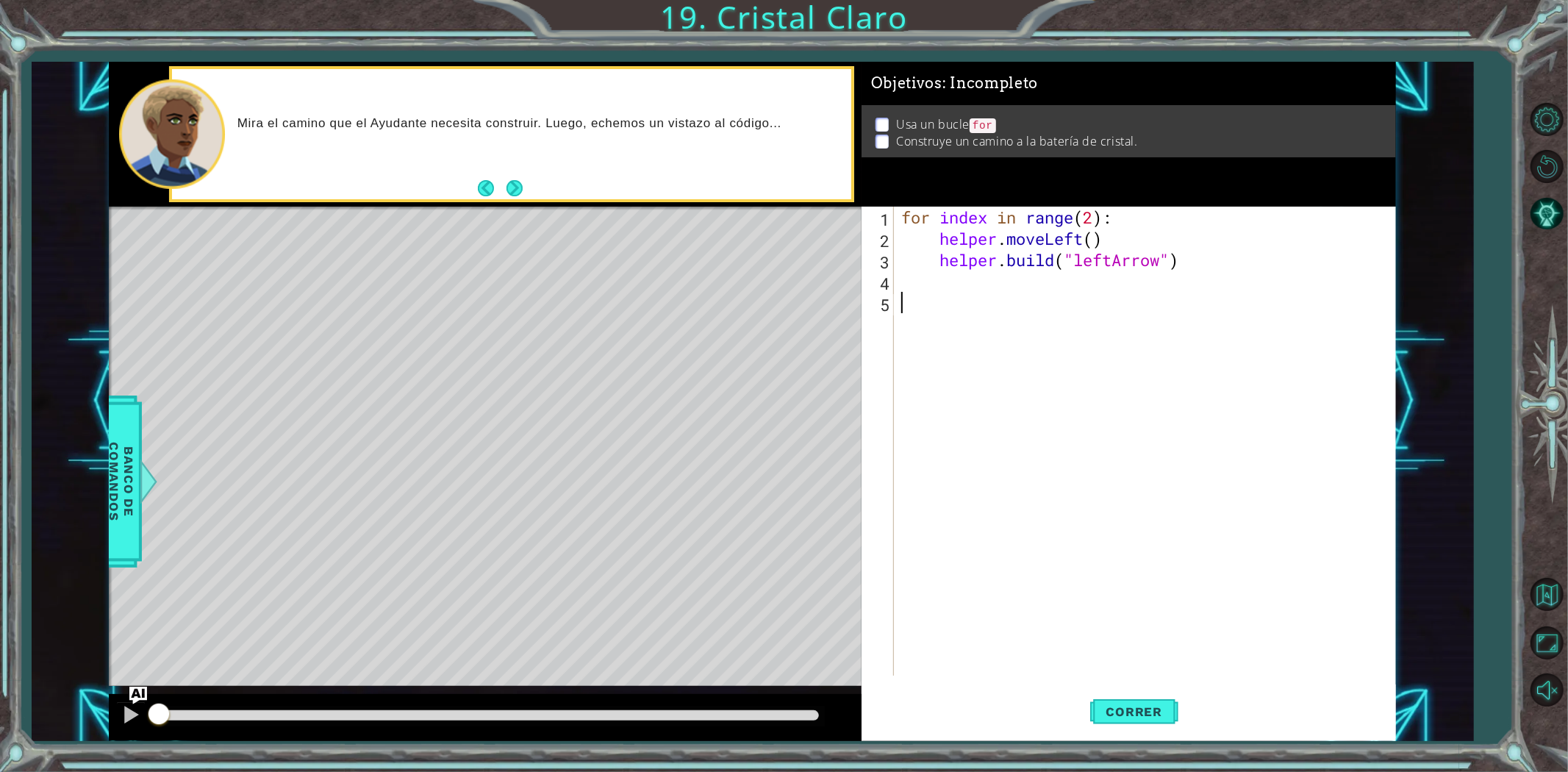
drag, startPoint x: 1226, startPoint y: 311, endPoint x: 96, endPoint y: -71, distance: 1192.8
click at [96, 0] on html "1 ההההההההההההההההההההההההההההההההההההההההההההההההההההההההההההההההההההההההההההה…" at bounding box center [784, 386] width 1568 height 772
type textarea "for index in range(2): helper.moveLeft()"
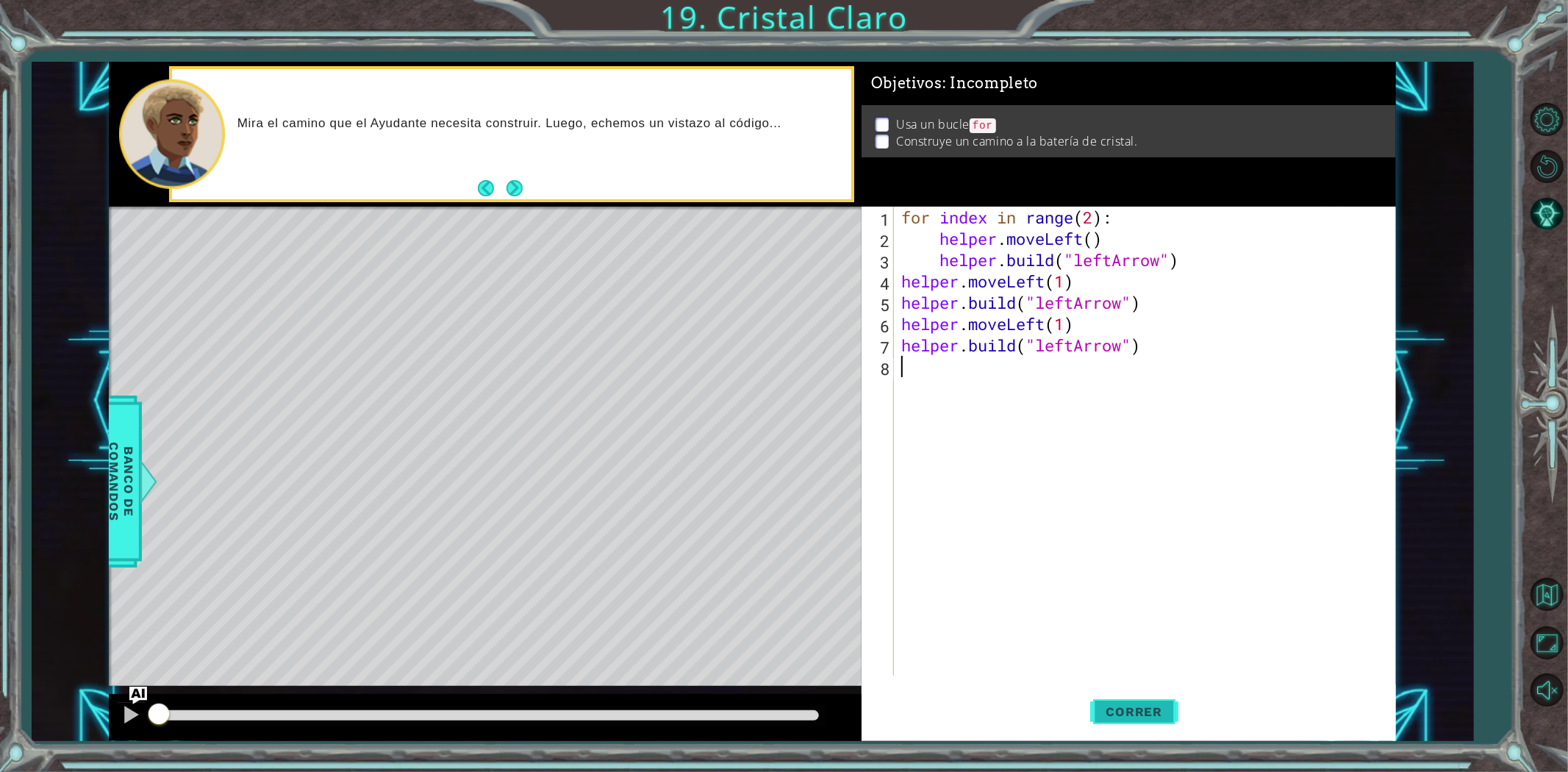
click at [1141, 723] on button "Correr" at bounding box center [1134, 711] width 88 height 54
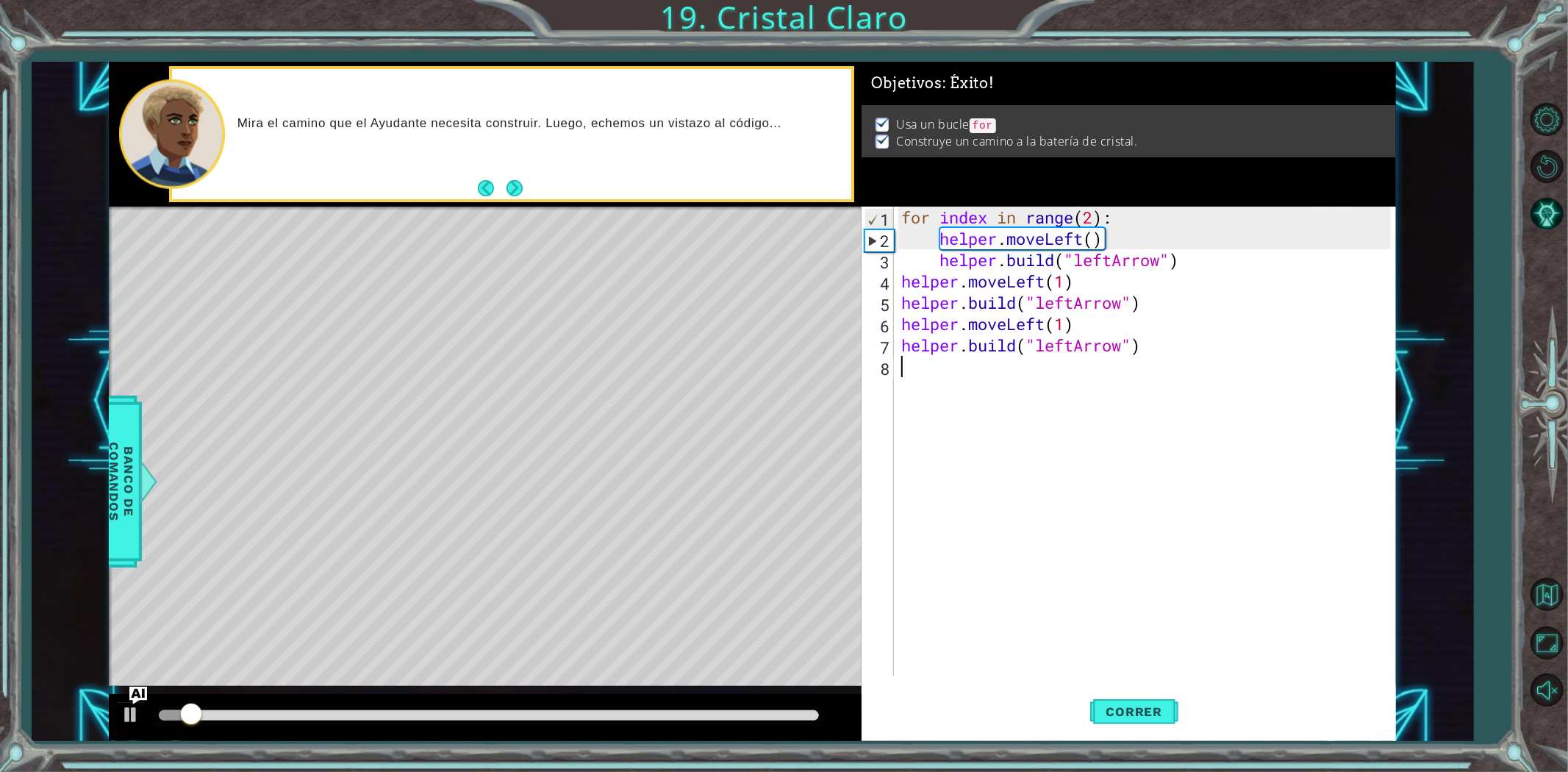
drag, startPoint x: 214, startPoint y: 704, endPoint x: 222, endPoint y: 703, distance: 8.1
click at [222, 703] on div at bounding box center [485, 717] width 753 height 47
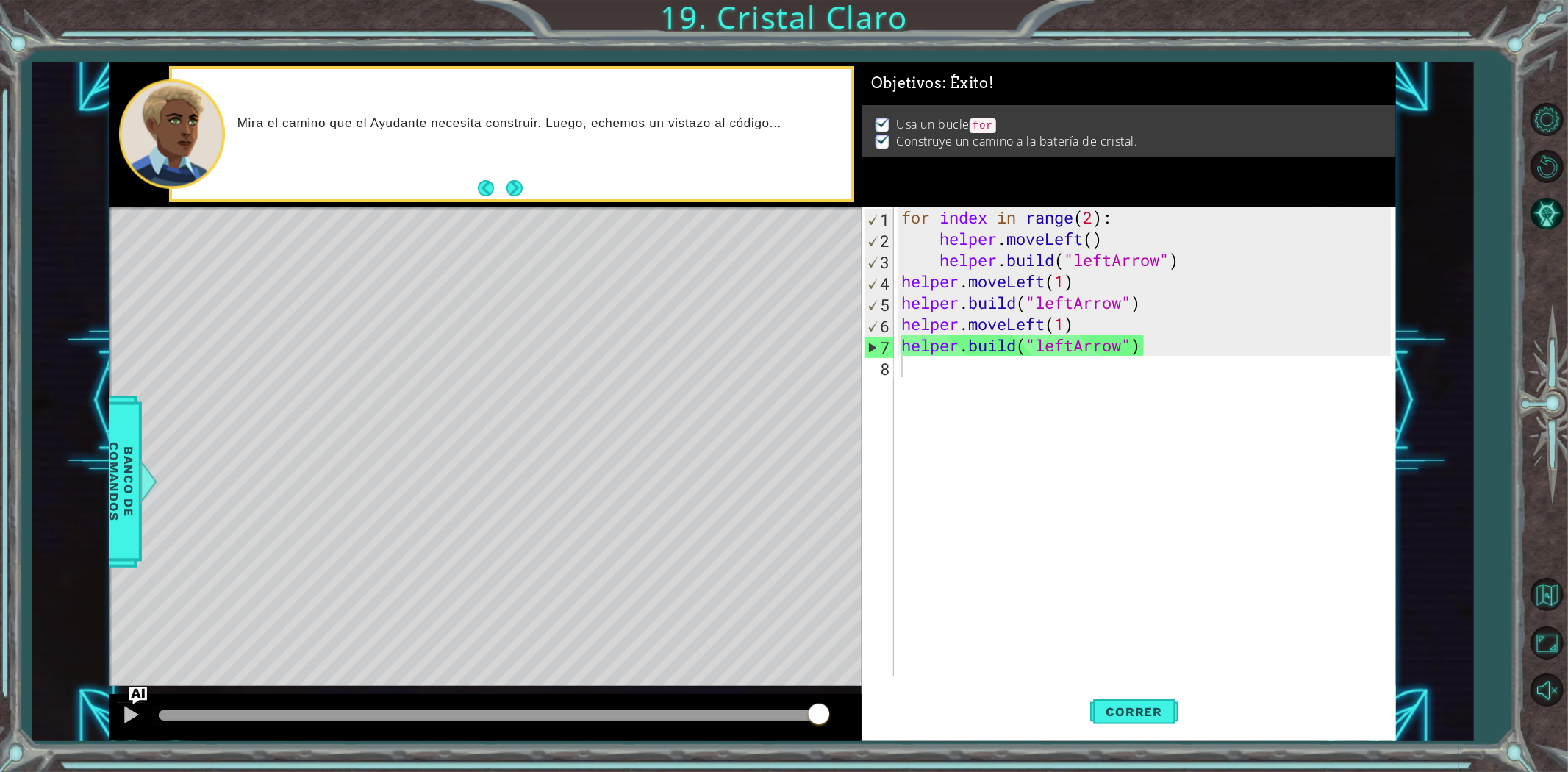
drag, startPoint x: 208, startPoint y: 708, endPoint x: 823, endPoint y: 718, distance: 615.1
click at [823, 718] on div at bounding box center [819, 715] width 27 height 27
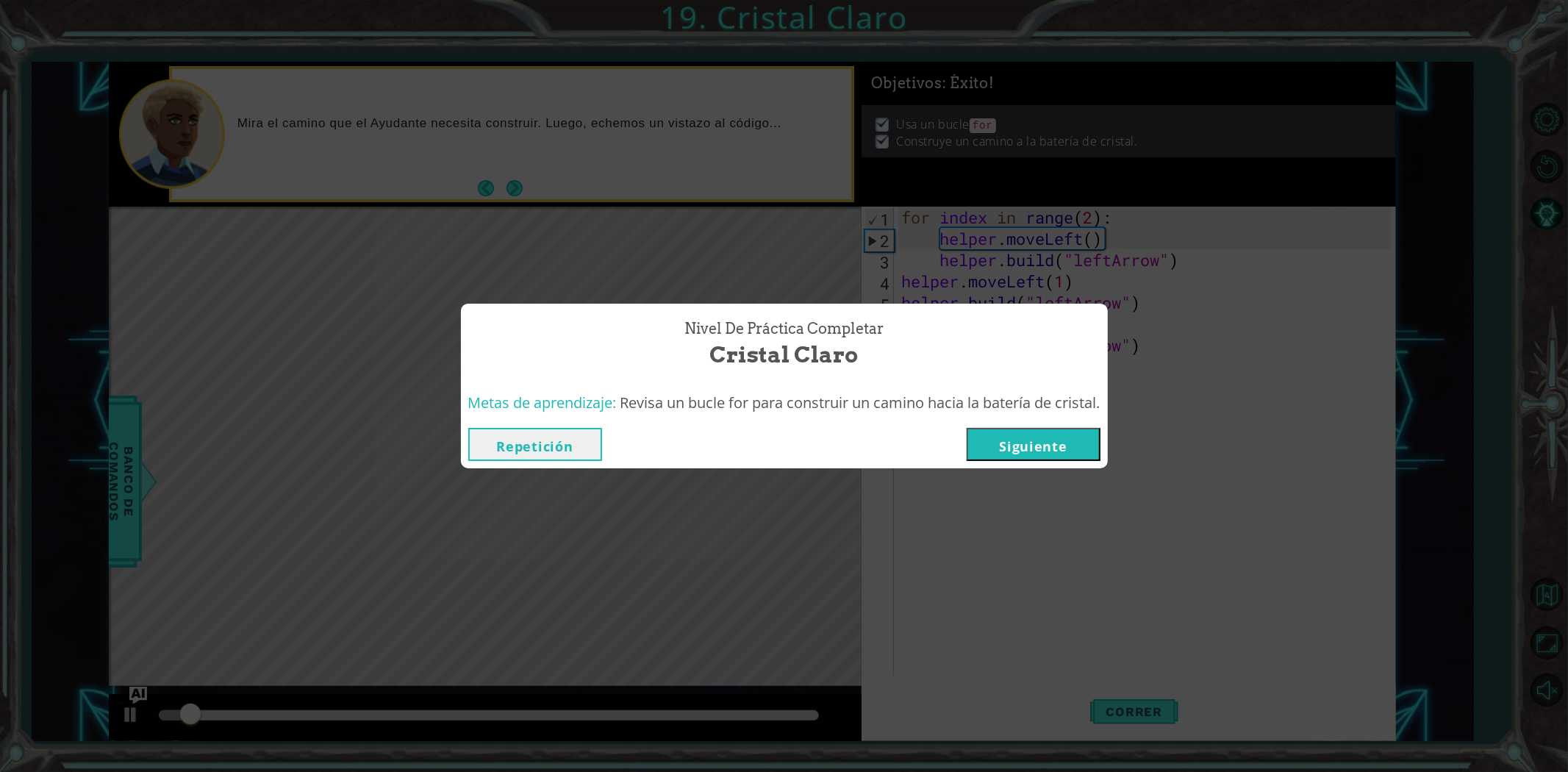
click at [1019, 435] on button "Siguiente" at bounding box center [1033, 444] width 134 height 33
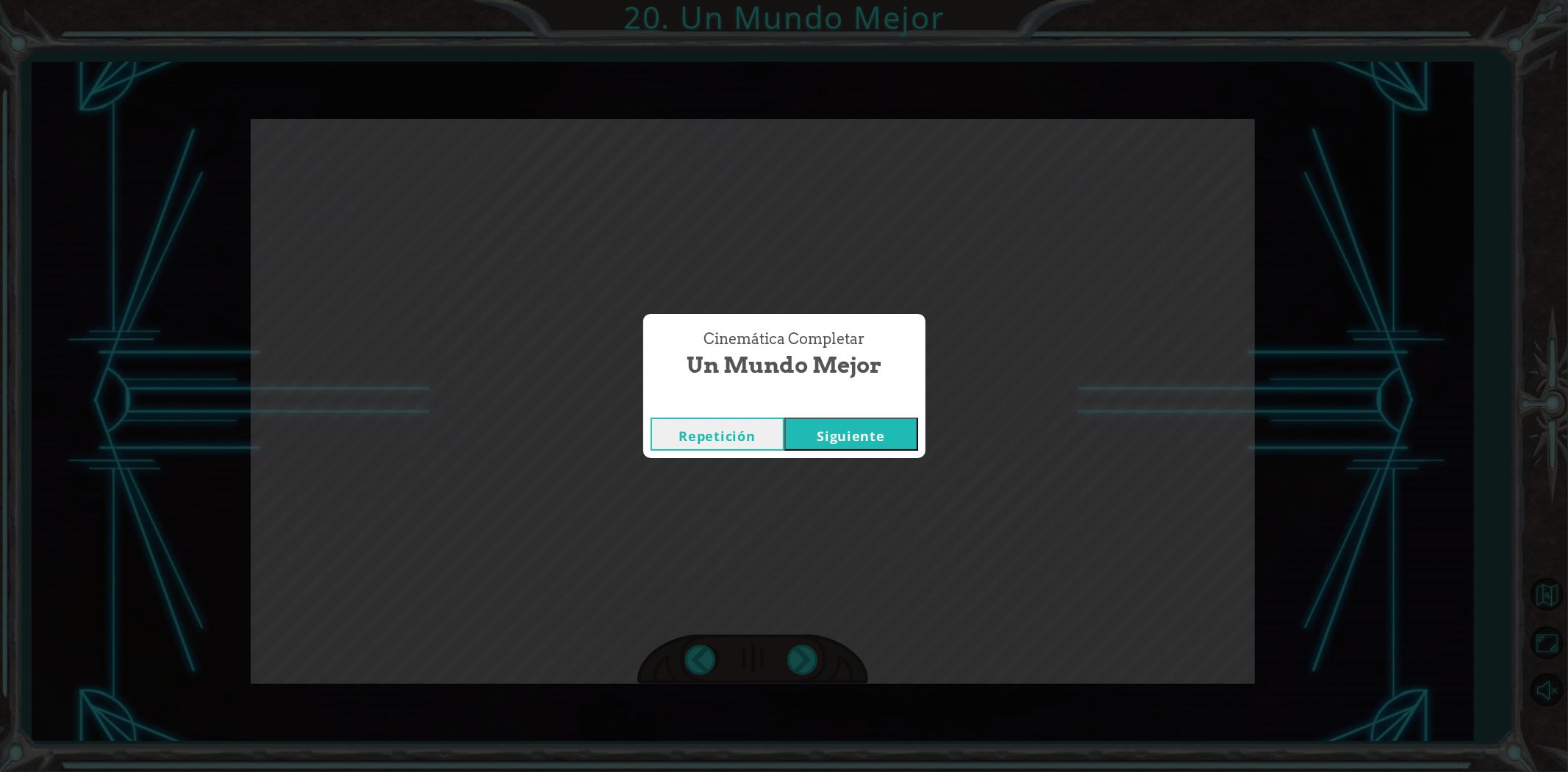
click at [899, 455] on div "Repetición [GEOGRAPHIC_DATA]" at bounding box center [784, 434] width 282 height 48
click at [876, 400] on div "Cinemática Completar" at bounding box center [784, 403] width 282 height 15
click at [877, 425] on button "Siguiente" at bounding box center [851, 434] width 134 height 33
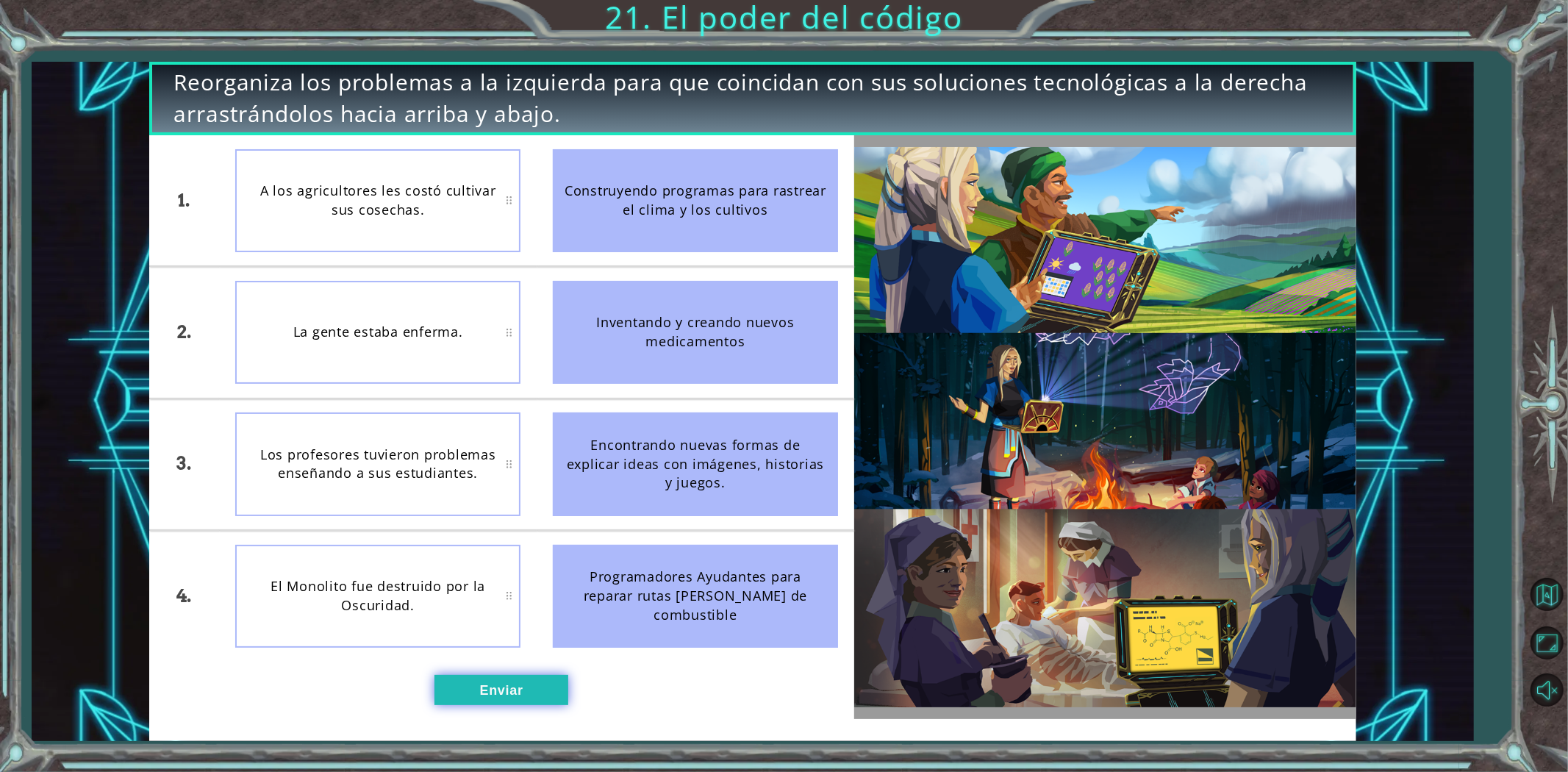
click at [541, 700] on button "Enviar" at bounding box center [502, 689] width 134 height 30
click at [513, 692] on button "Enviar" at bounding box center [502, 689] width 134 height 30
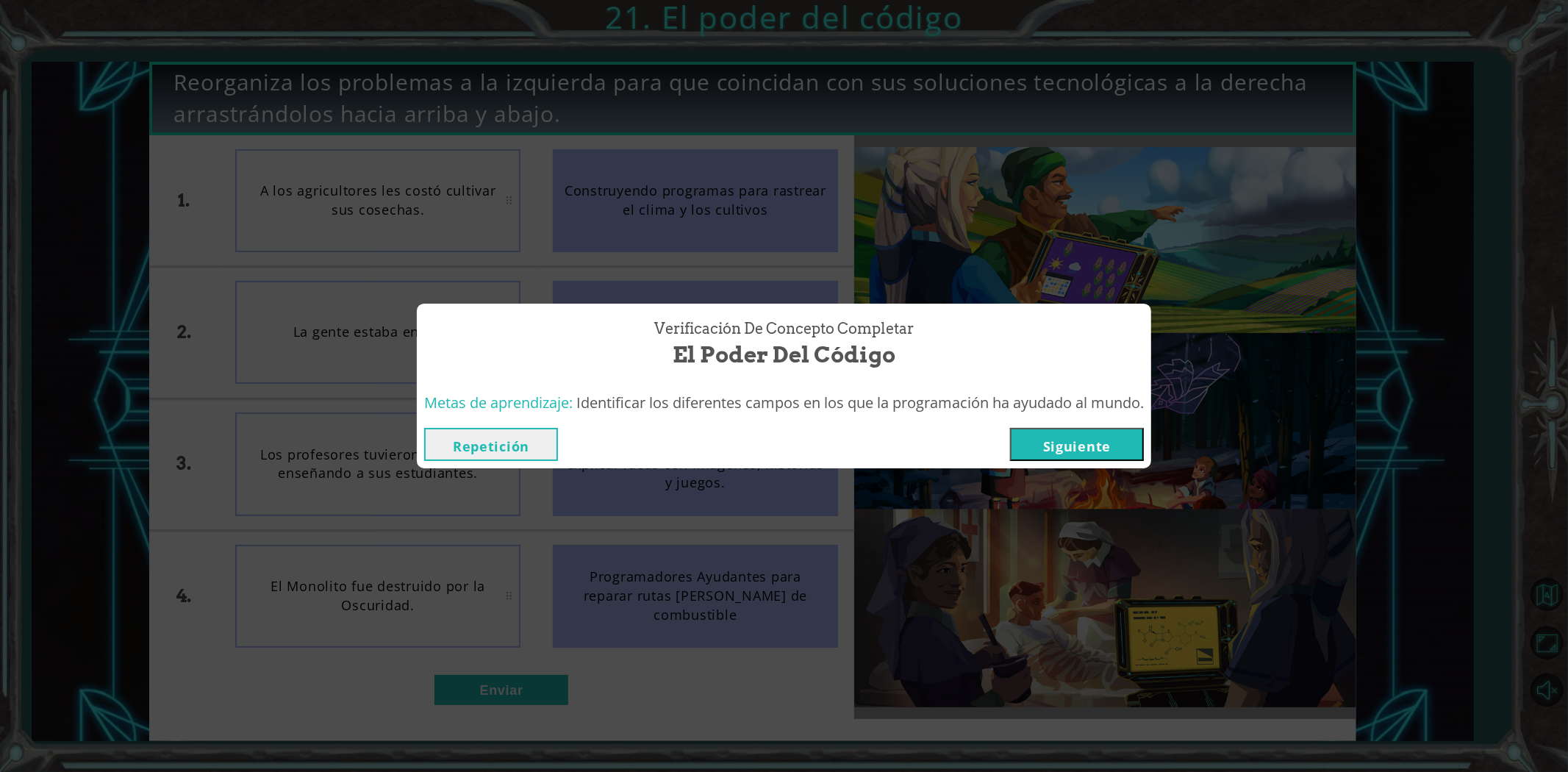
click at [1070, 449] on button "Siguiente" at bounding box center [1077, 444] width 134 height 33
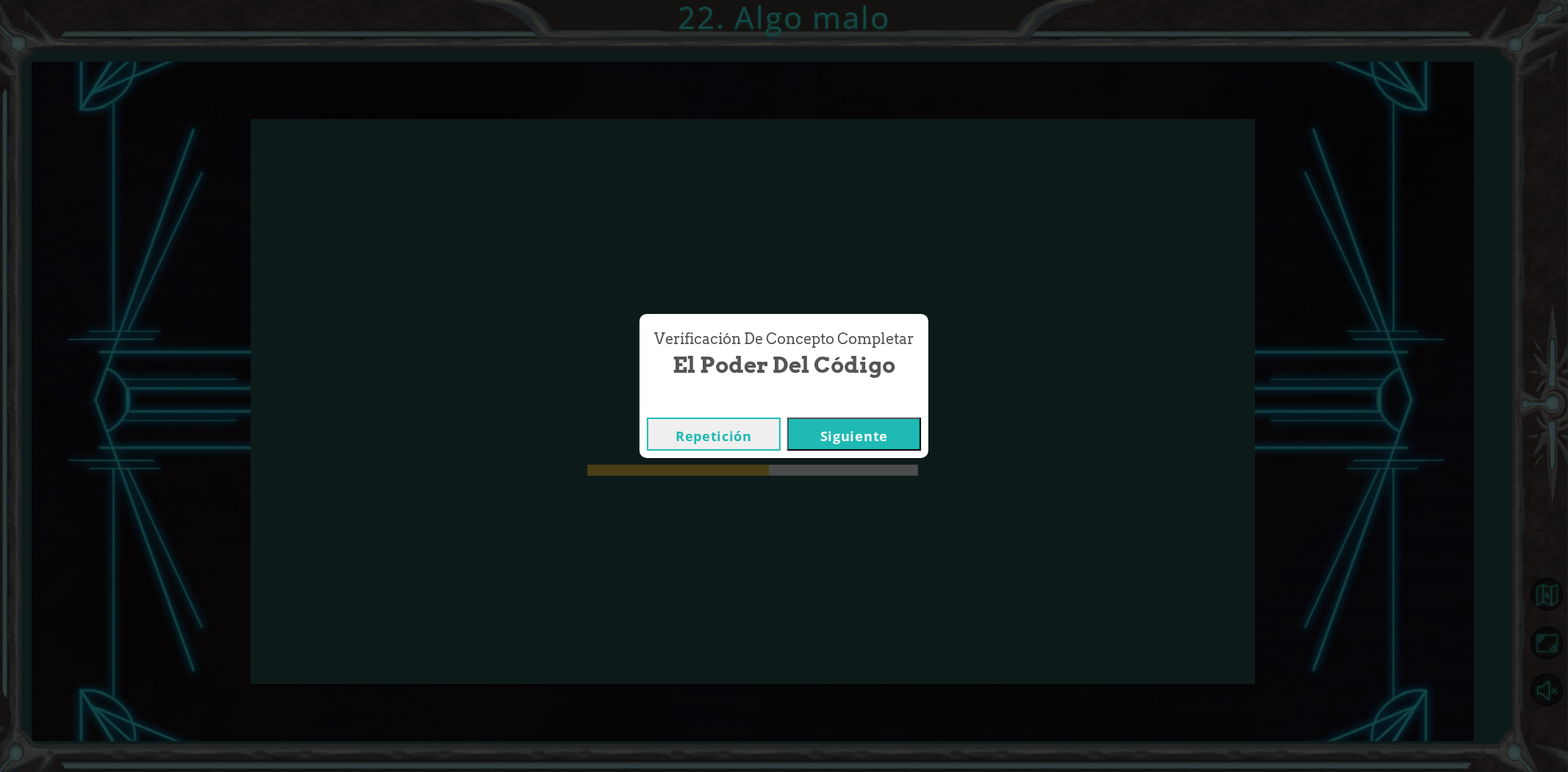
click at [834, 442] on button "Siguiente" at bounding box center [854, 434] width 134 height 33
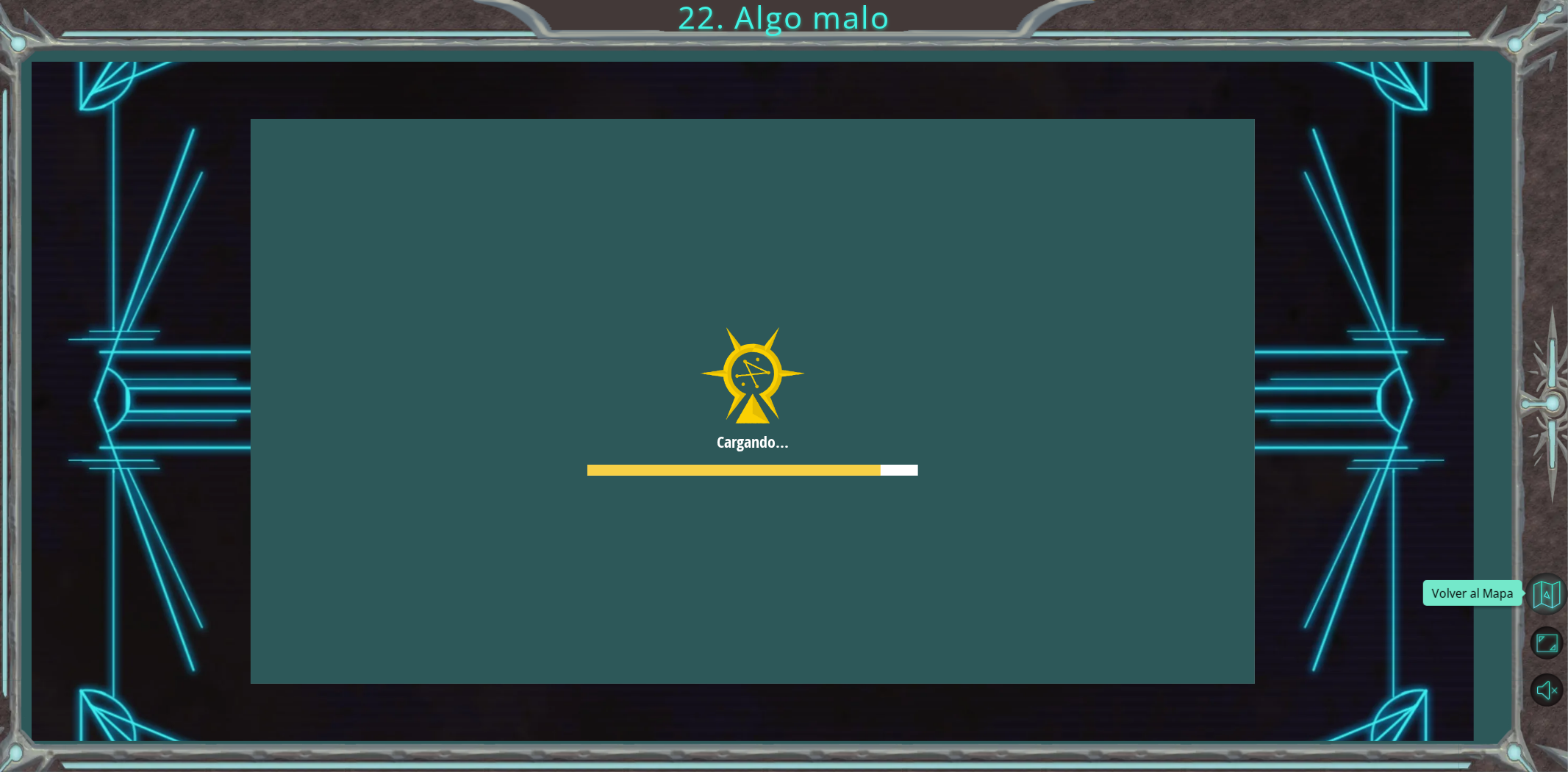
click at [1549, 588] on button "Volver al Mapa" at bounding box center [1547, 594] width 43 height 43
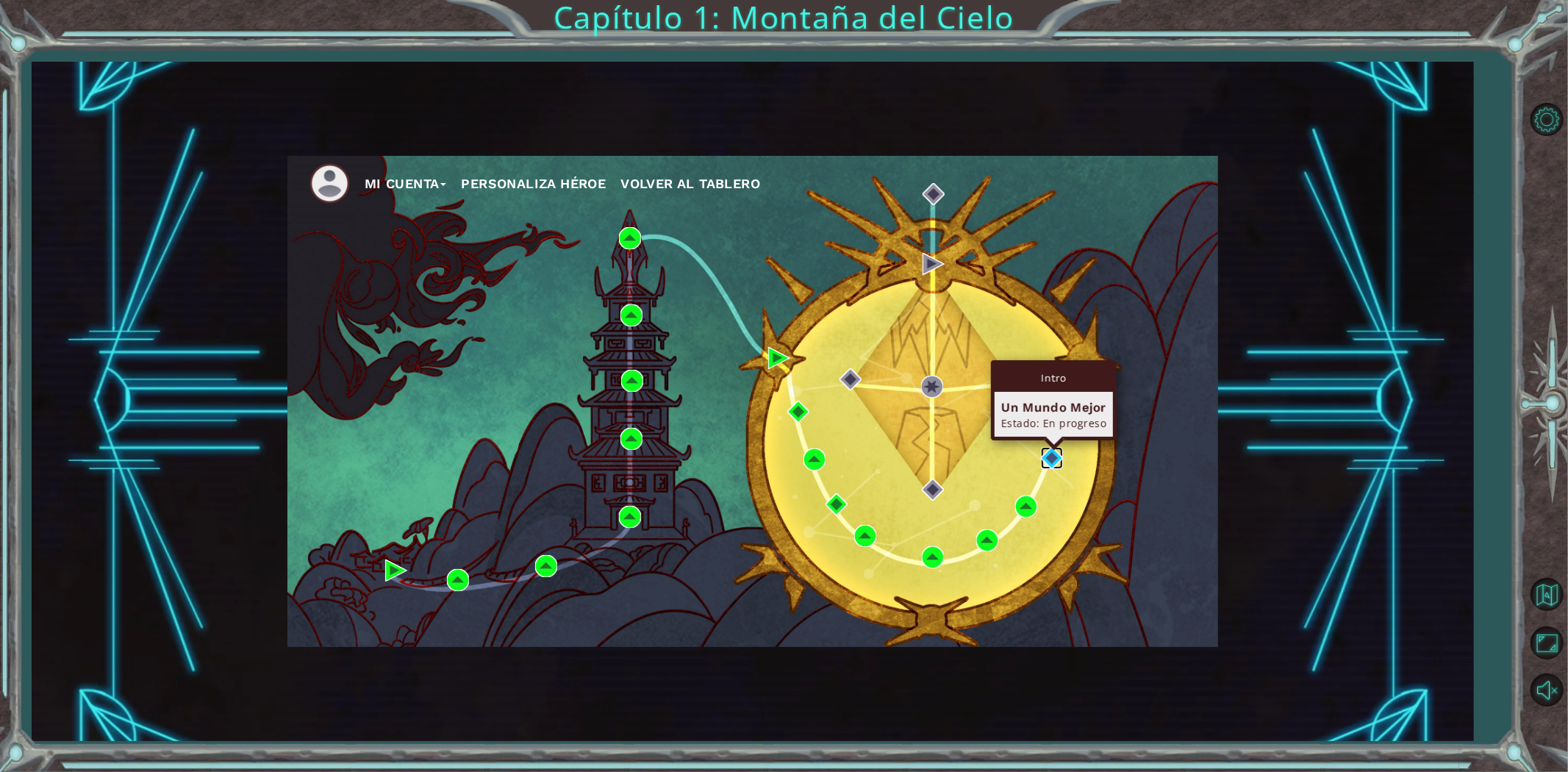
click at [1052, 466] on img at bounding box center [1052, 458] width 22 height 22
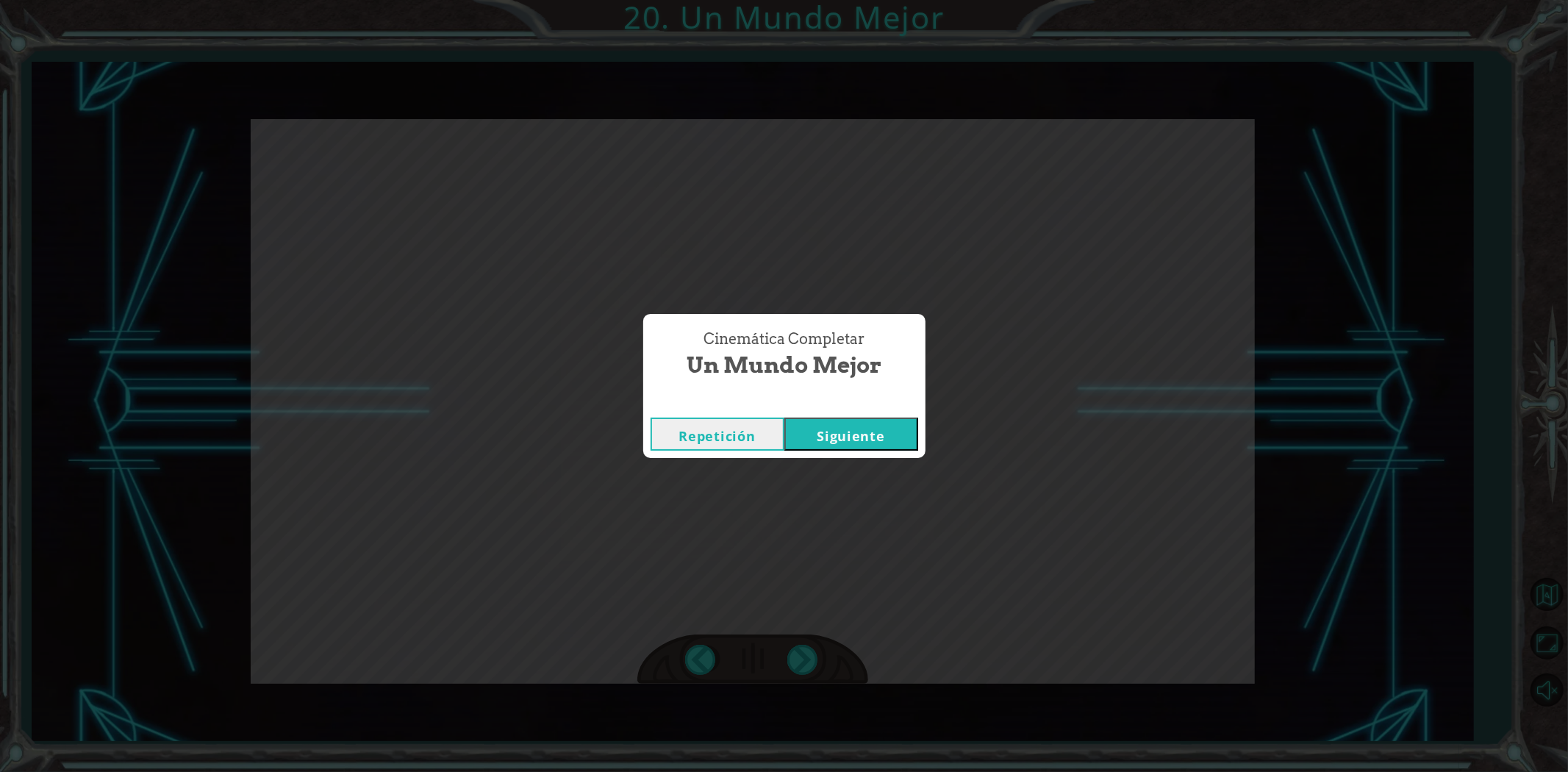
click at [784, 418] on button "Siguiente" at bounding box center [851, 434] width 134 height 33
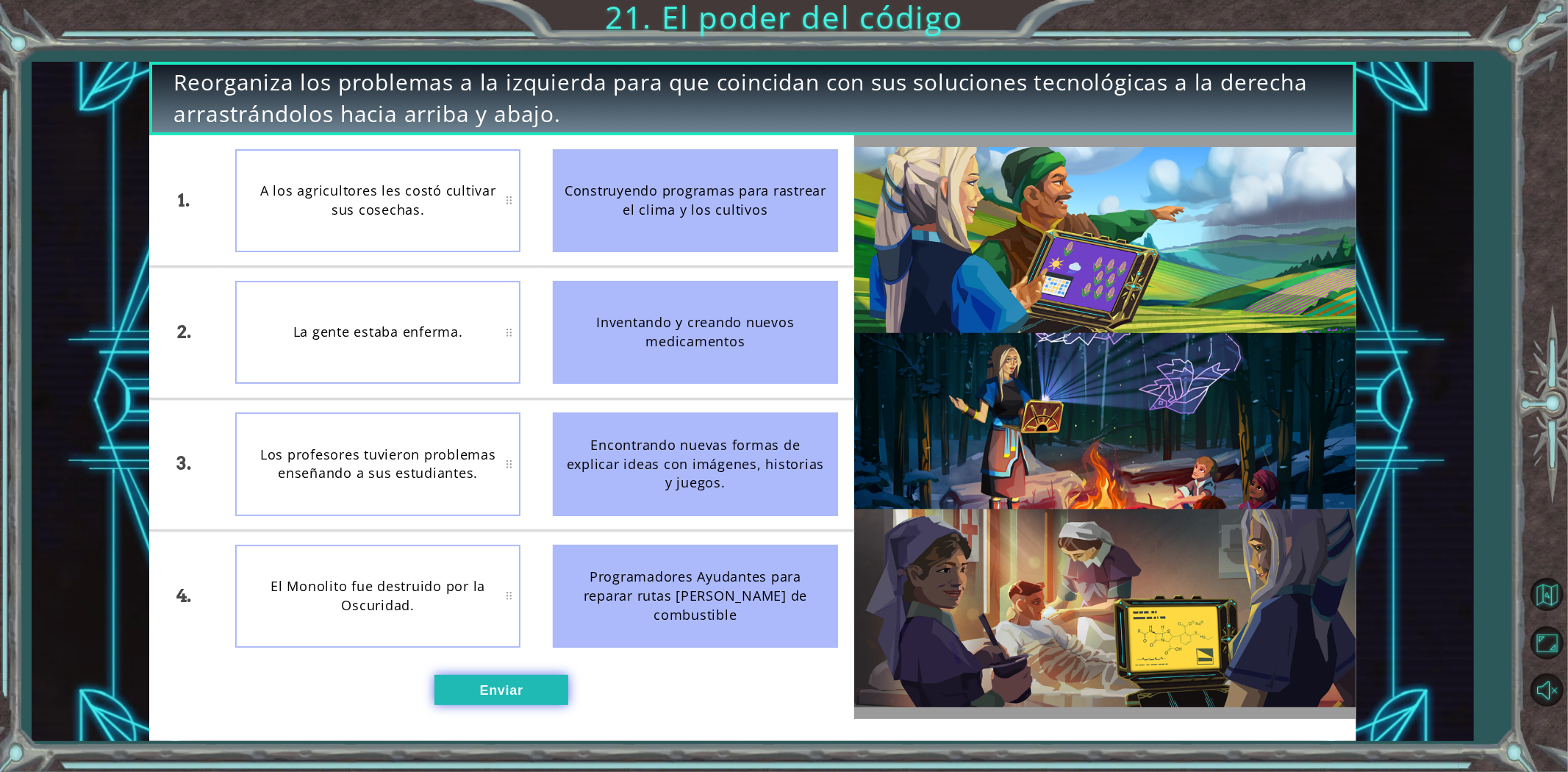
click at [540, 693] on button "Enviar" at bounding box center [502, 689] width 134 height 30
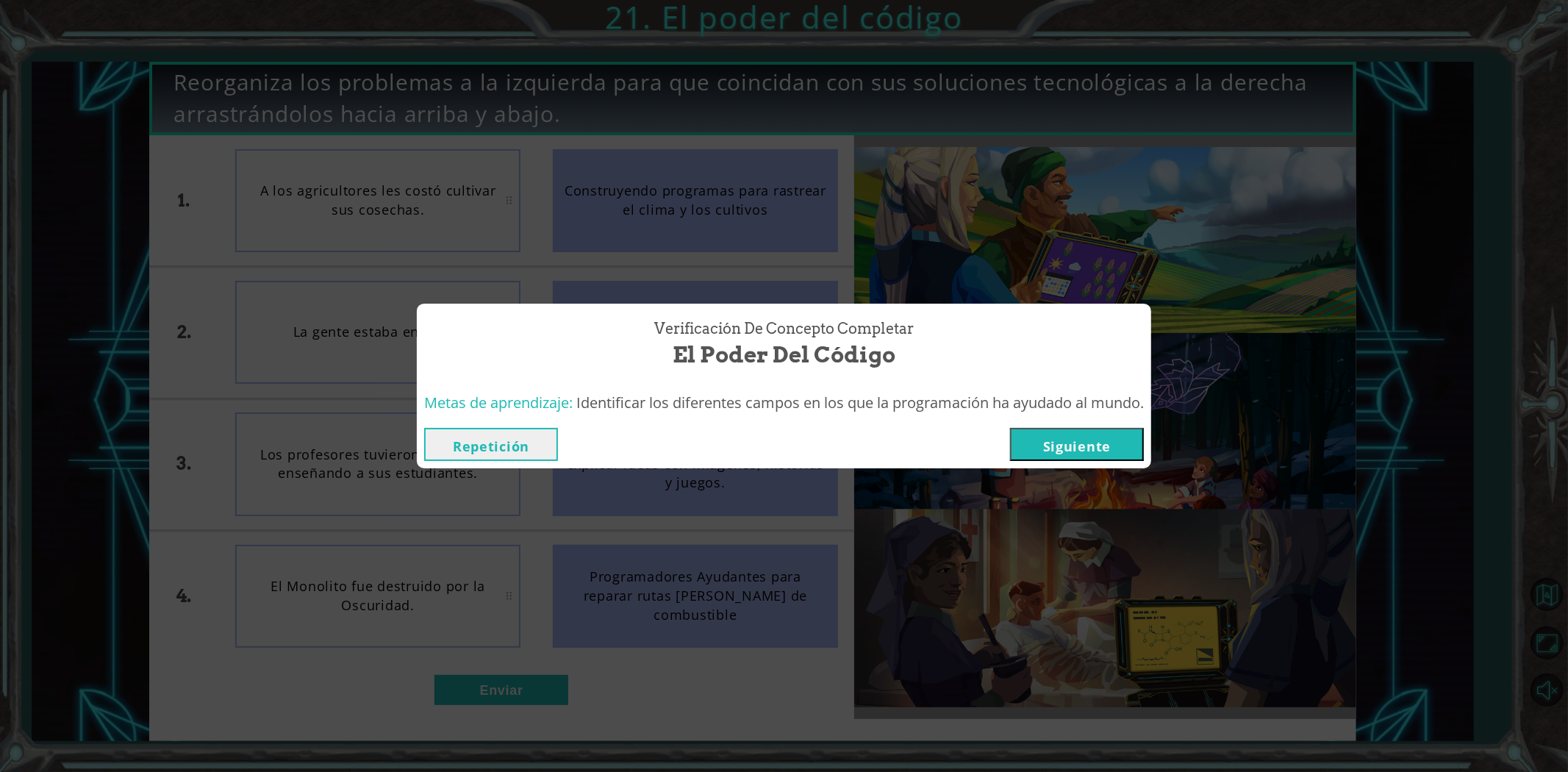
click at [1078, 453] on button "Siguiente" at bounding box center [1077, 444] width 134 height 33
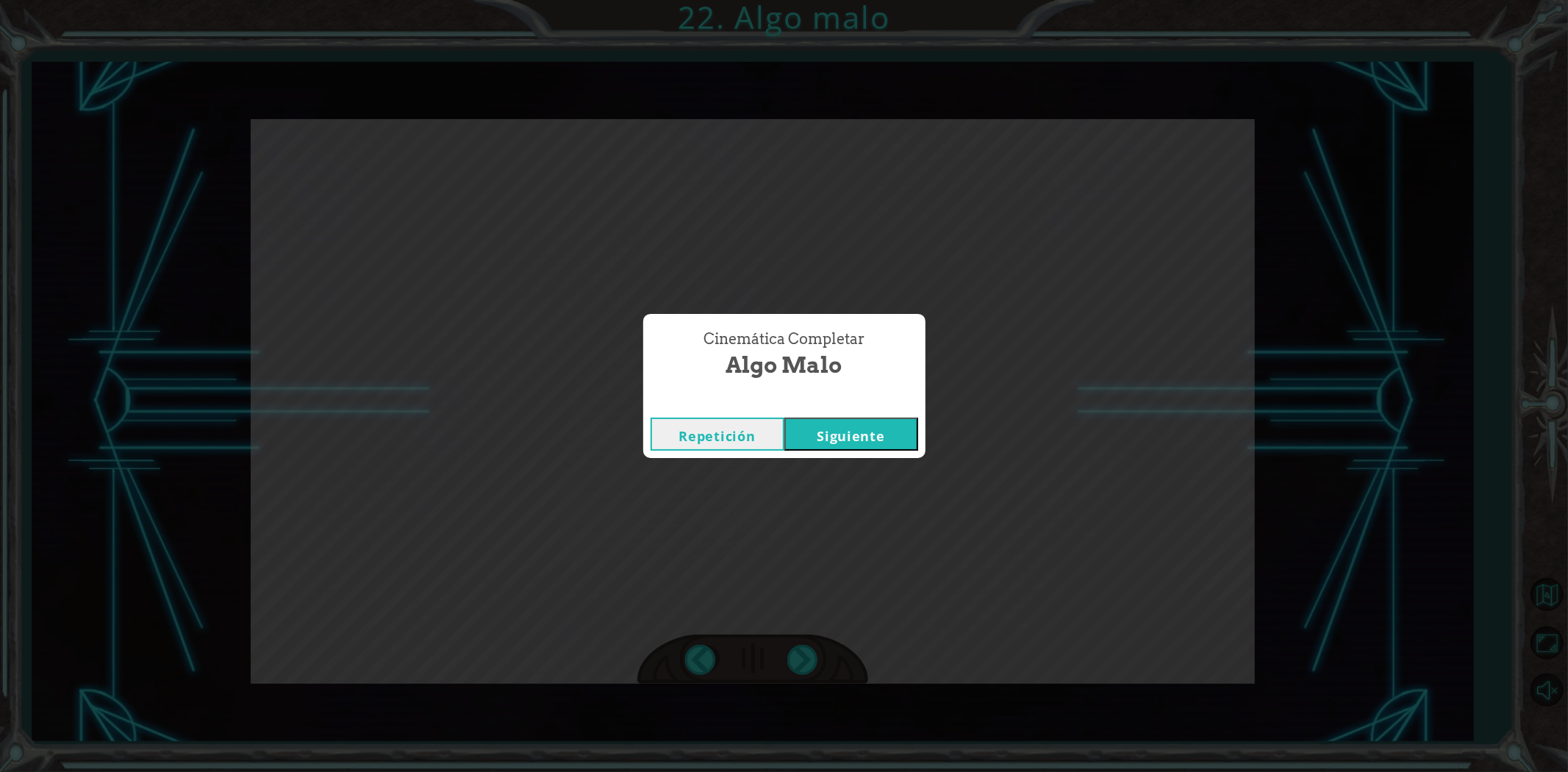
click at [878, 432] on button "Siguiente" at bounding box center [851, 434] width 134 height 33
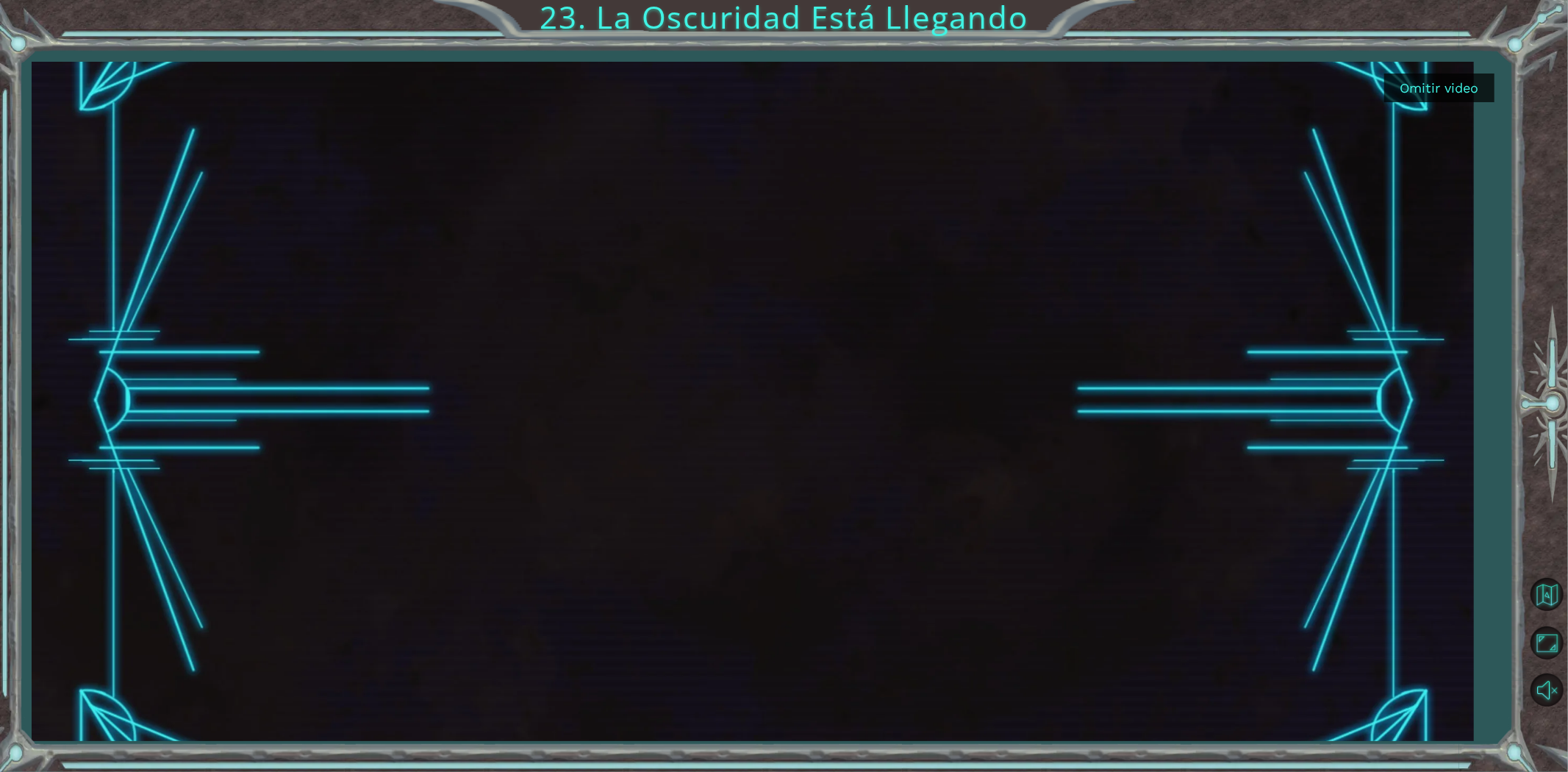
drag, startPoint x: 1437, startPoint y: 99, endPoint x: 1434, endPoint y: 90, distance: 9.5
click at [1437, 98] on button "Omitir video" at bounding box center [1439, 88] width 110 height 29
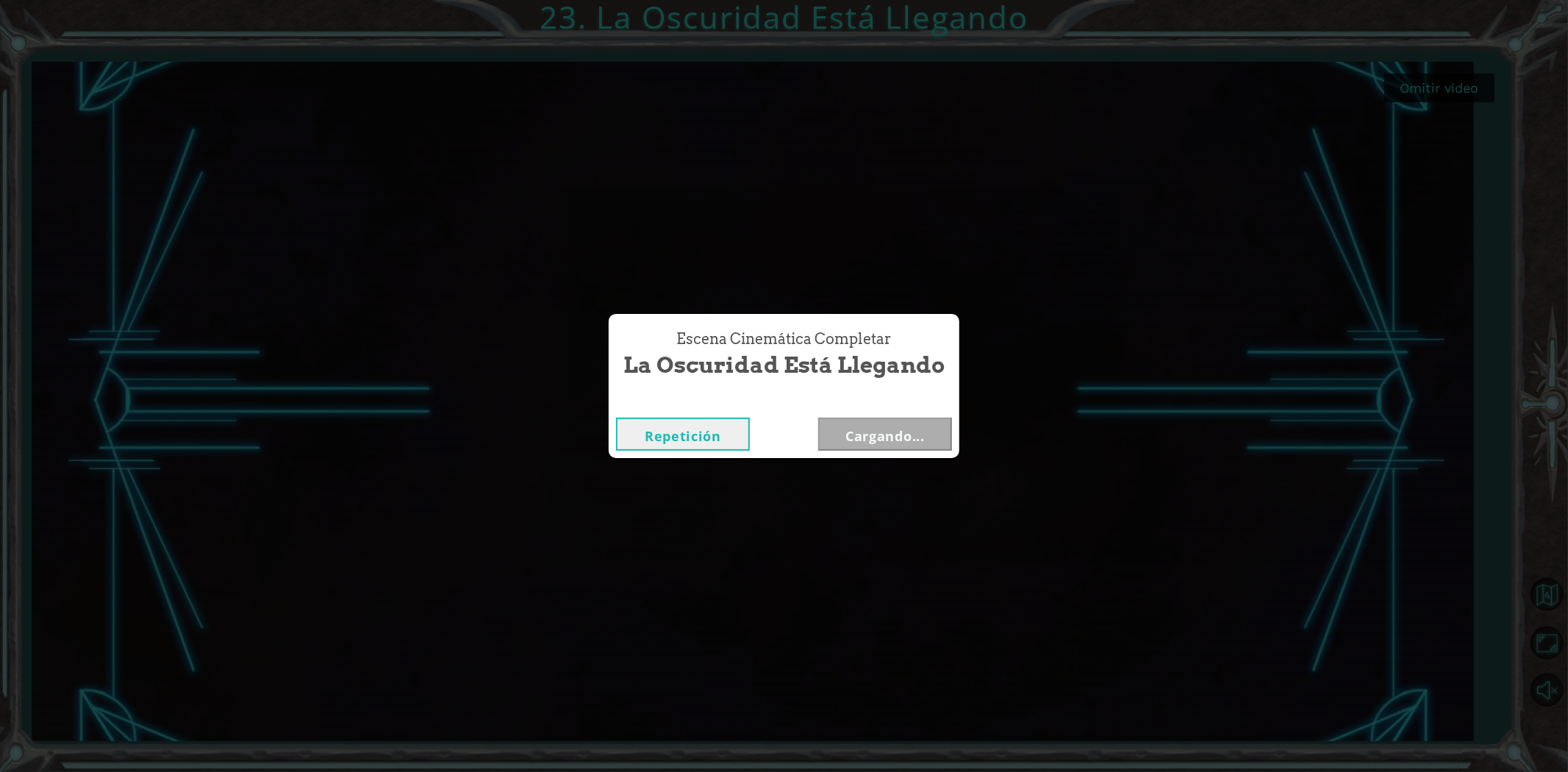
click at [1434, 90] on div "Escena Cinemática Completar La Oscuridad Está Llegando Repetición Cargando..." at bounding box center [784, 386] width 1568 height 772
click at [921, 441] on button "Siguiente" at bounding box center [885, 434] width 134 height 33
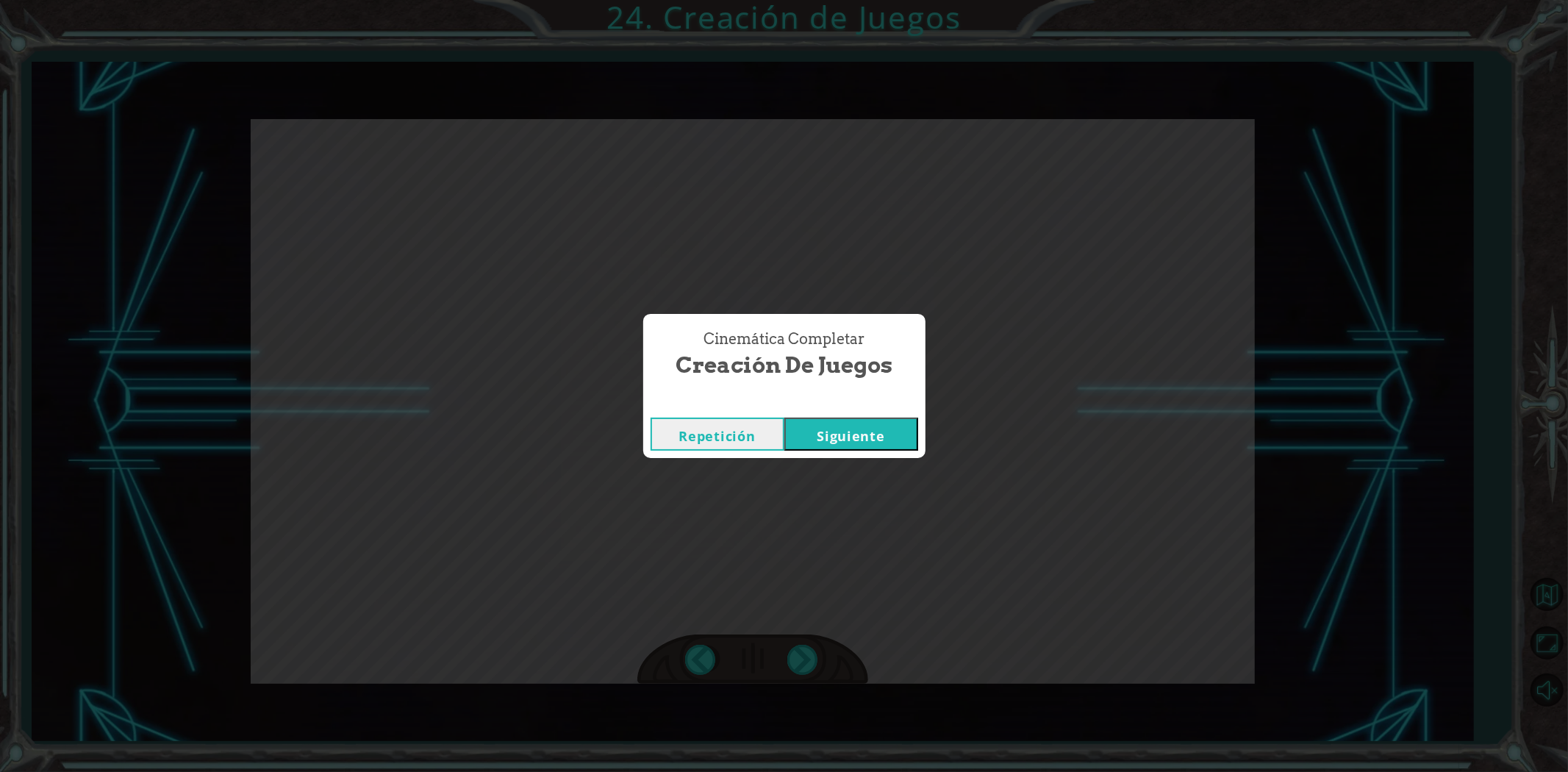
click at [820, 444] on button "Siguiente" at bounding box center [851, 434] width 134 height 33
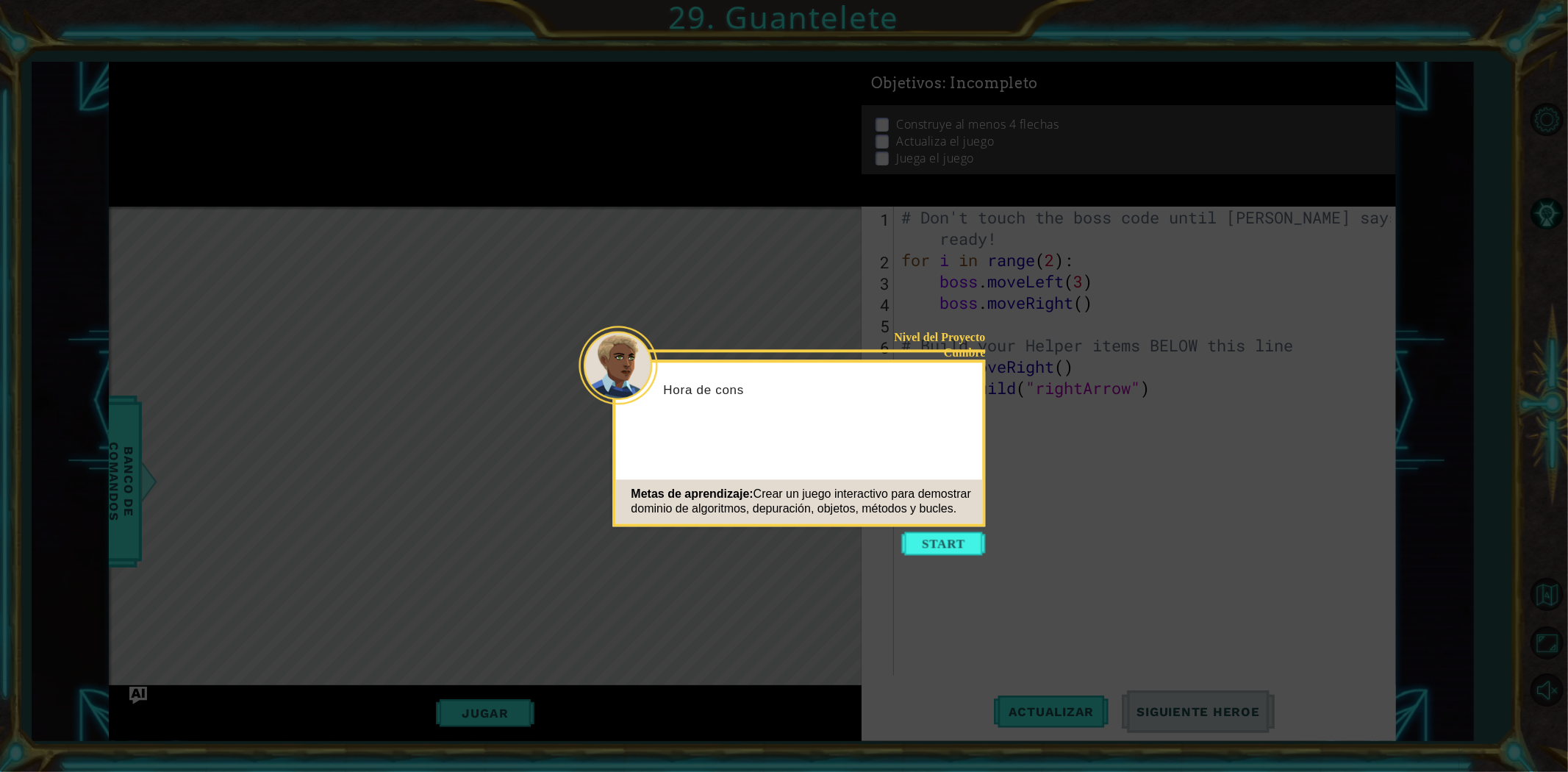
click at [919, 541] on button "Start" at bounding box center [944, 544] width 84 height 24
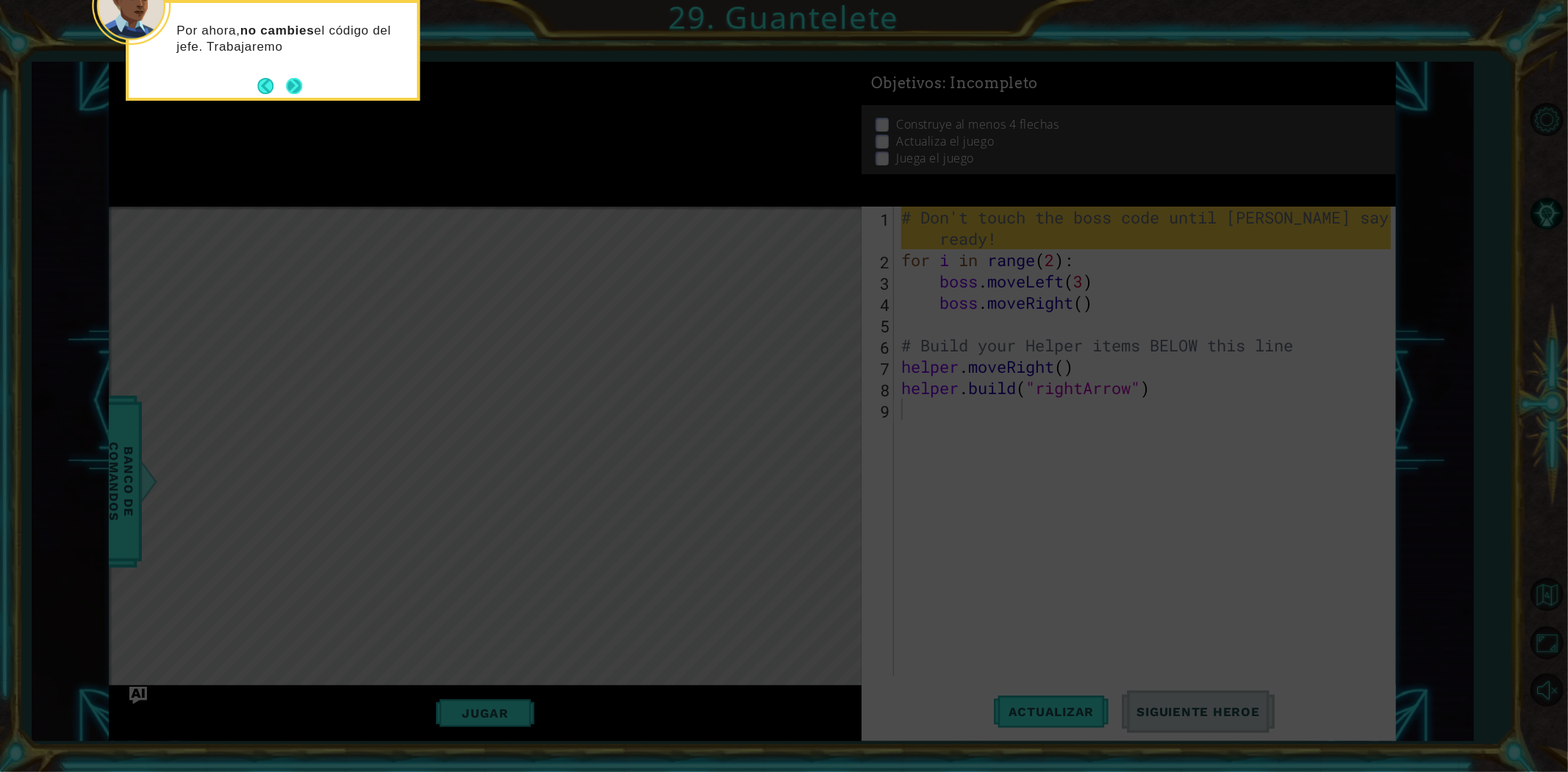
click at [292, 92] on button "Next" at bounding box center [294, 86] width 16 height 16
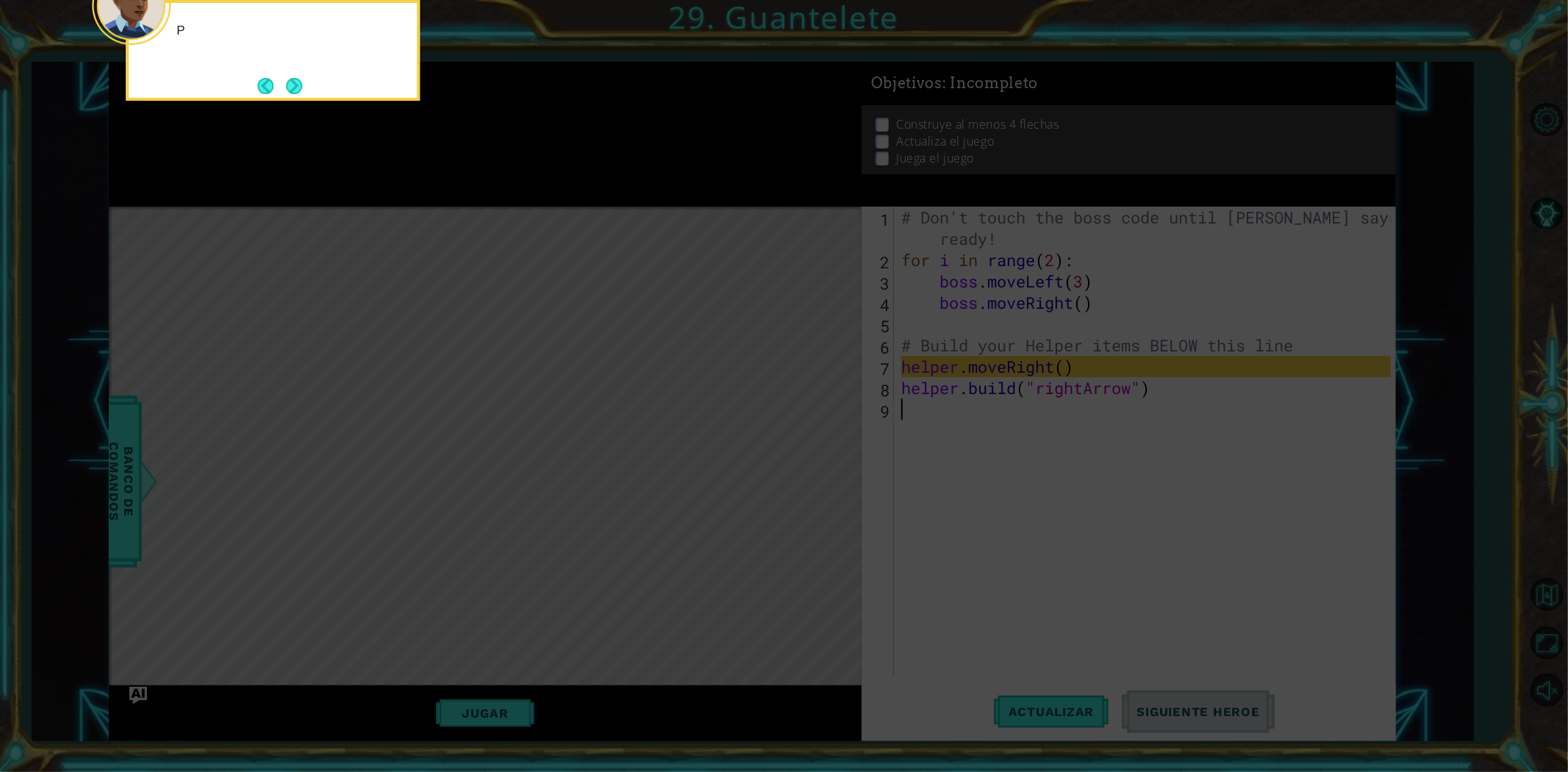
drag, startPoint x: 292, startPoint y: 92, endPoint x: 292, endPoint y: 104, distance: 12.0
click at [292, 104] on body "1 ההההההההההההההההההההההההההההההההההההההההההההההההההההההההההההההההההההההההההההה…" at bounding box center [784, 386] width 1568 height 772
click at [295, 94] on button "Next" at bounding box center [294, 85] width 18 height 18
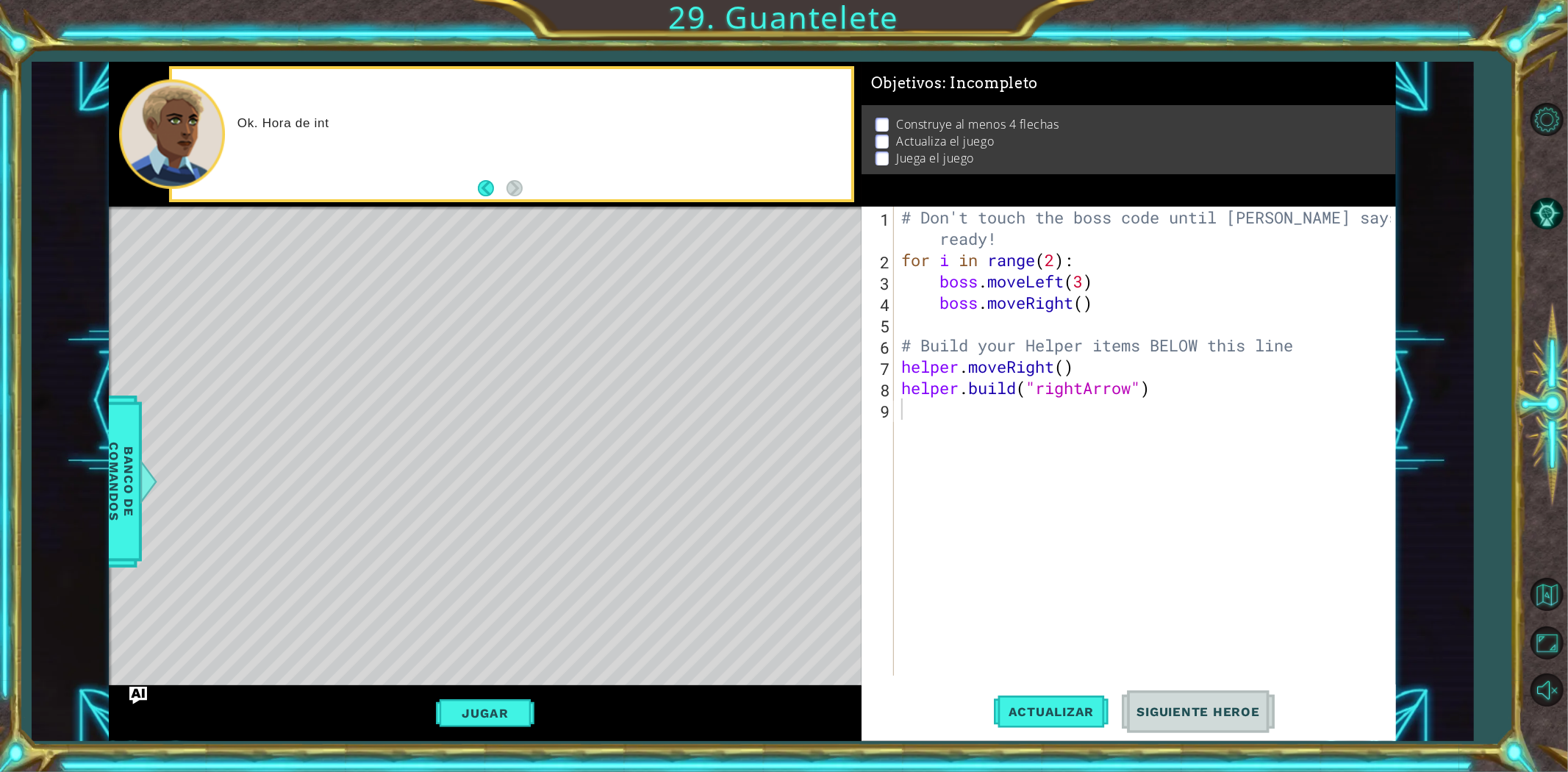
drag, startPoint x: 1552, startPoint y: 527, endPoint x: 1263, endPoint y: 376, distance: 326.1
click at [1263, 376] on div "1 ההההההההההההההההההההההההההההההההההההההההההההההההההההההההההההההההההההההההההההה…" at bounding box center [784, 386] width 1568 height 772
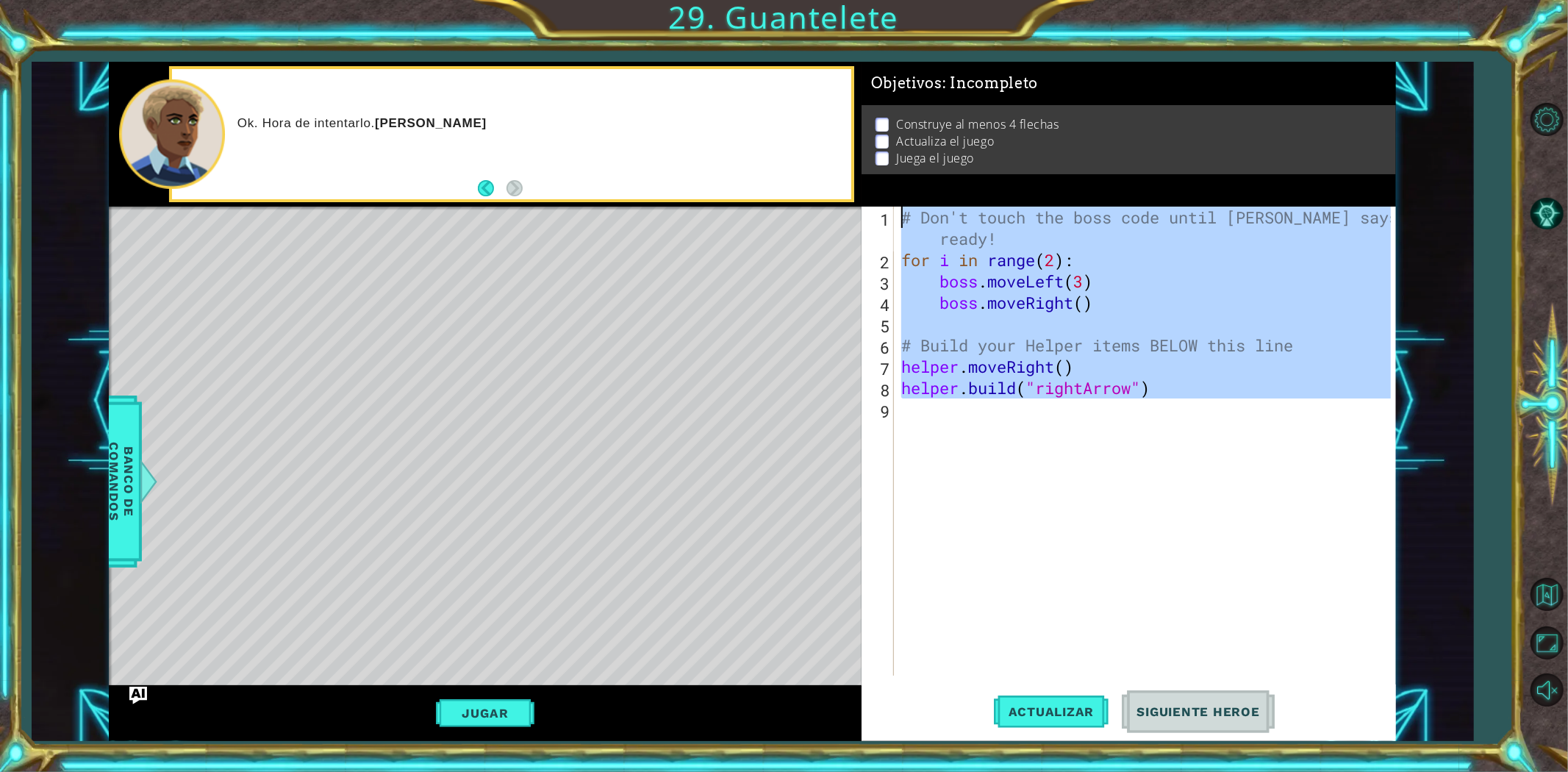
drag, startPoint x: 1188, startPoint y: 390, endPoint x: 407, endPoint y: -60, distance: 901.4
click at [407, 0] on html "1 ההההההההההההההההההההההההההההההההההההההההההההההההההההההההההההההההההההההההההההה…" at bounding box center [784, 386] width 1568 height 772
type textarea "# Don't touch the boss code until [PERSON_NAME] says you're ready! for i in ran…"
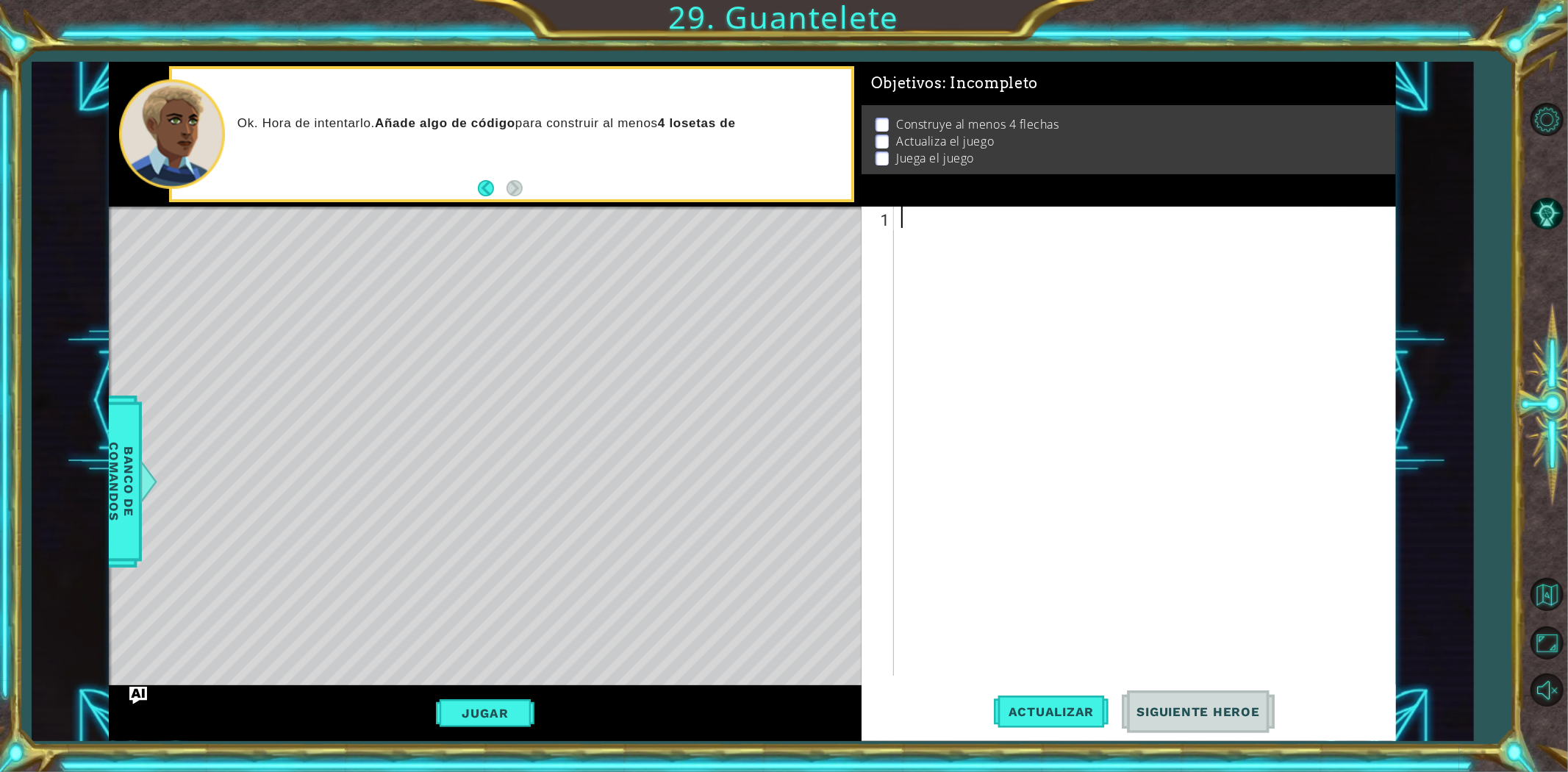
paste textarea "boss.moveDown(9)"
type textarea "boss.moveDown(9)"
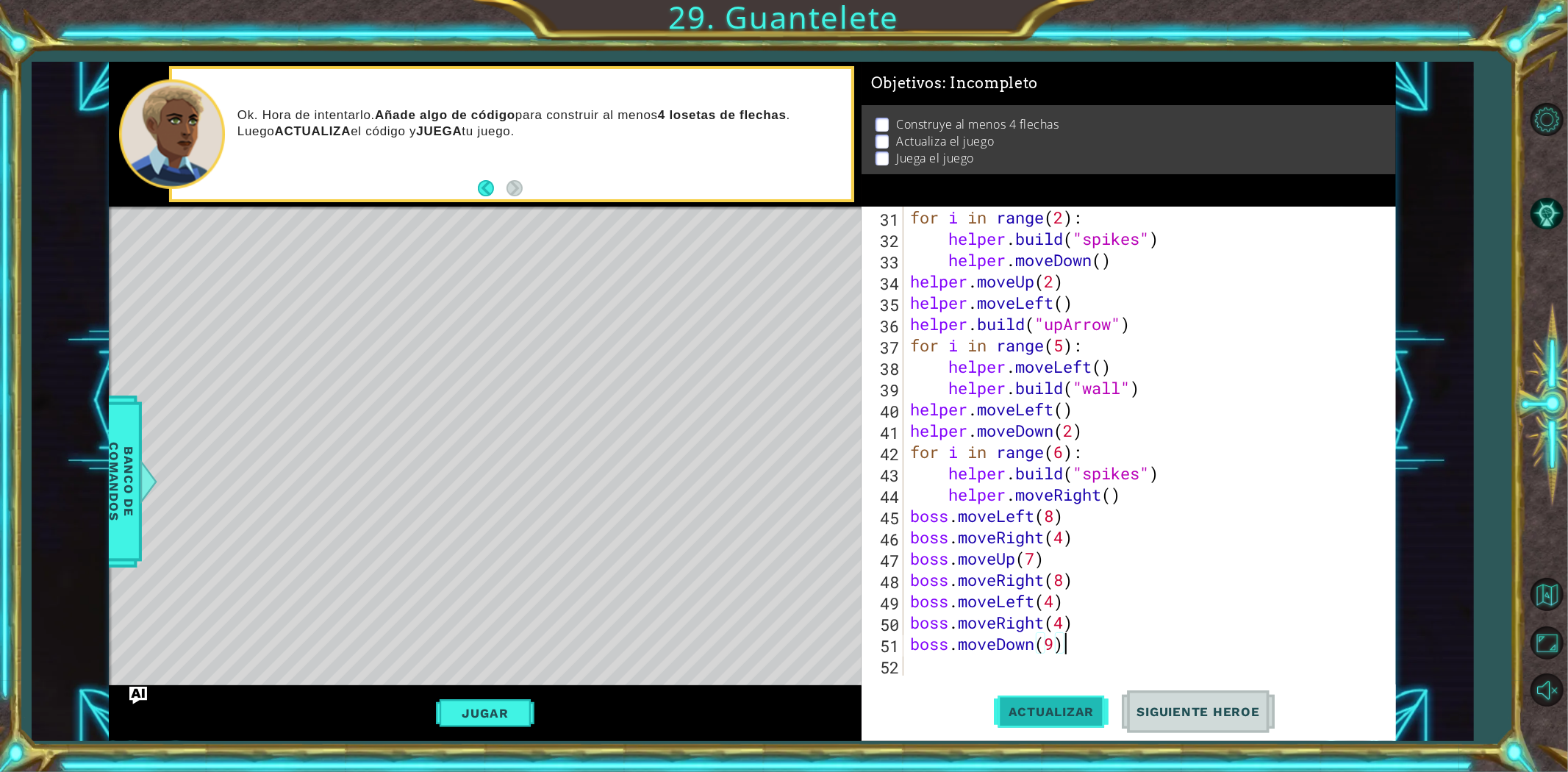
click at [1049, 693] on button "Actualizar" at bounding box center [1051, 711] width 116 height 54
click at [498, 703] on button "Jugar" at bounding box center [485, 713] width 99 height 28
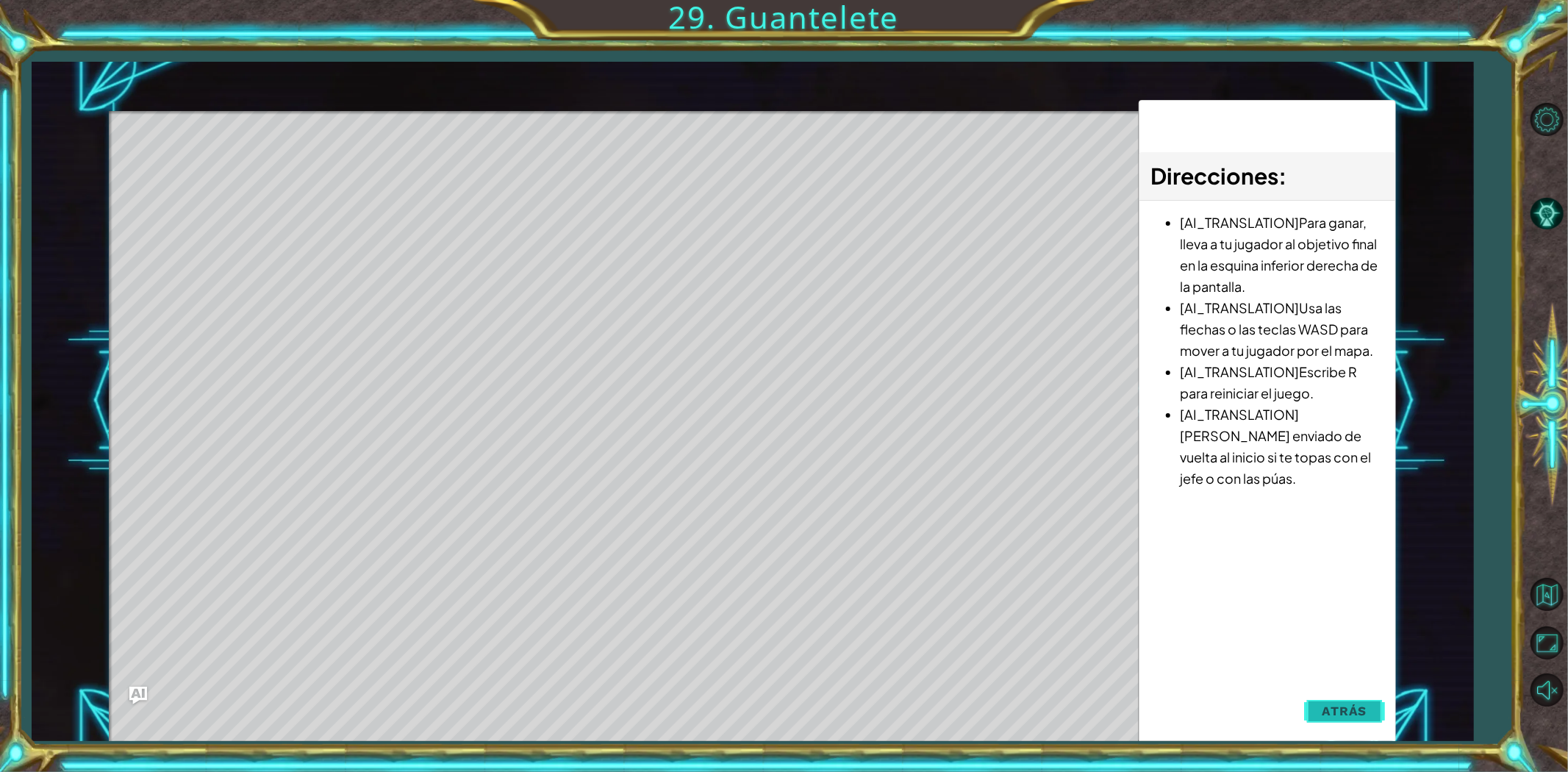
click at [1351, 709] on span "Atrás" at bounding box center [1345, 711] width 45 height 15
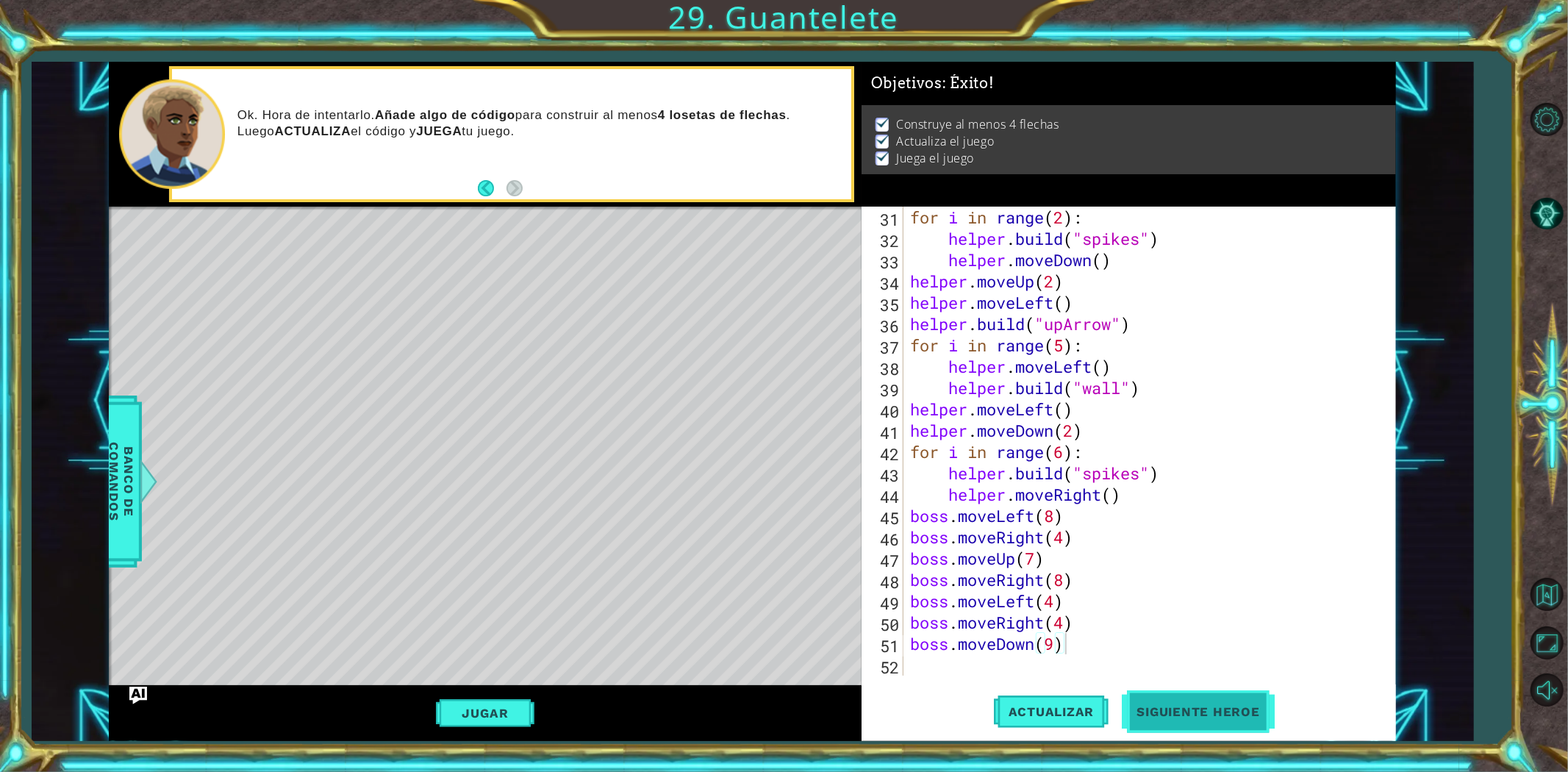
click at [1211, 717] on span "Siguiente Heroe" at bounding box center [1198, 712] width 153 height 15
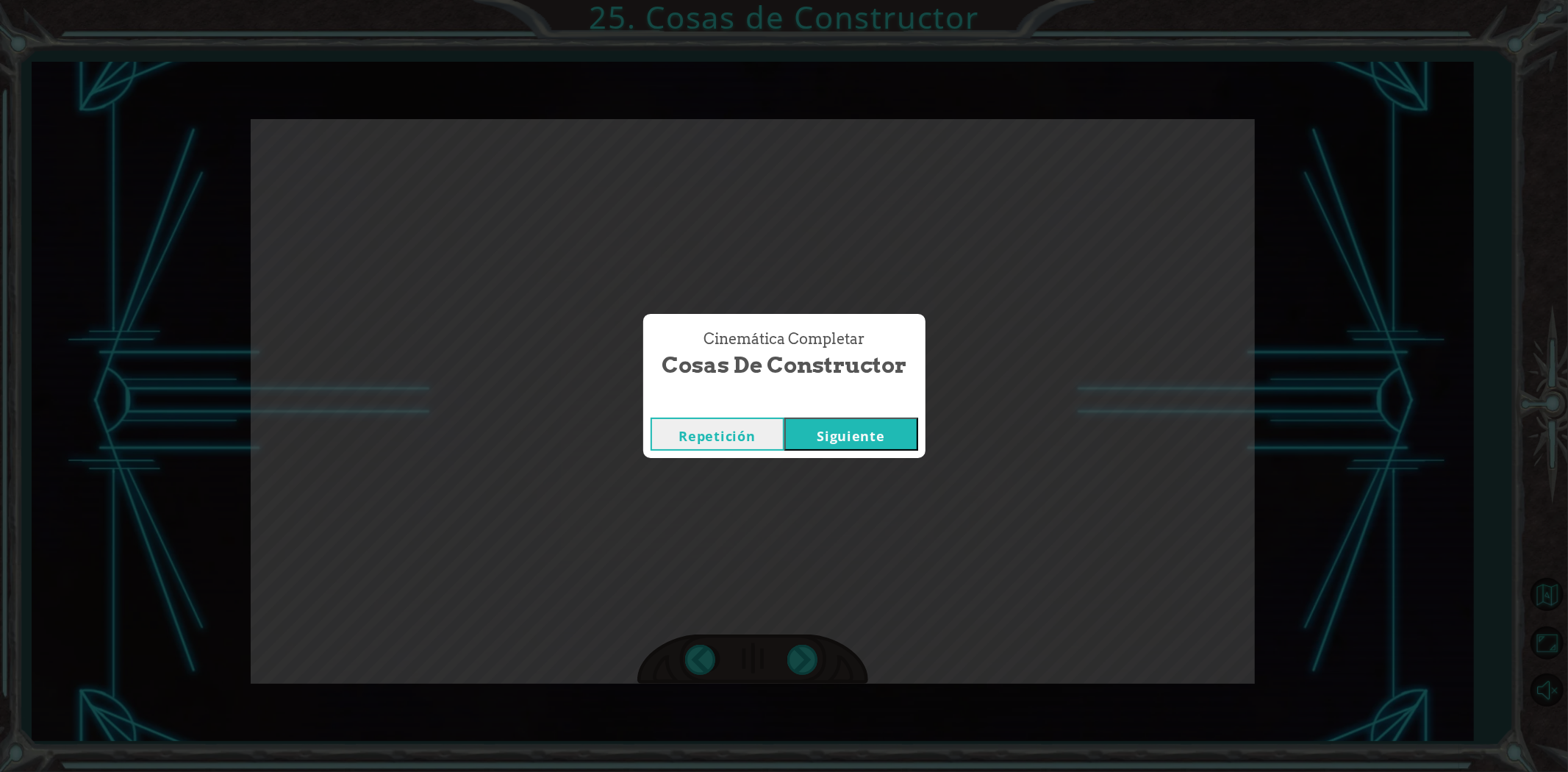
click at [862, 446] on button "Siguiente" at bounding box center [851, 434] width 134 height 33
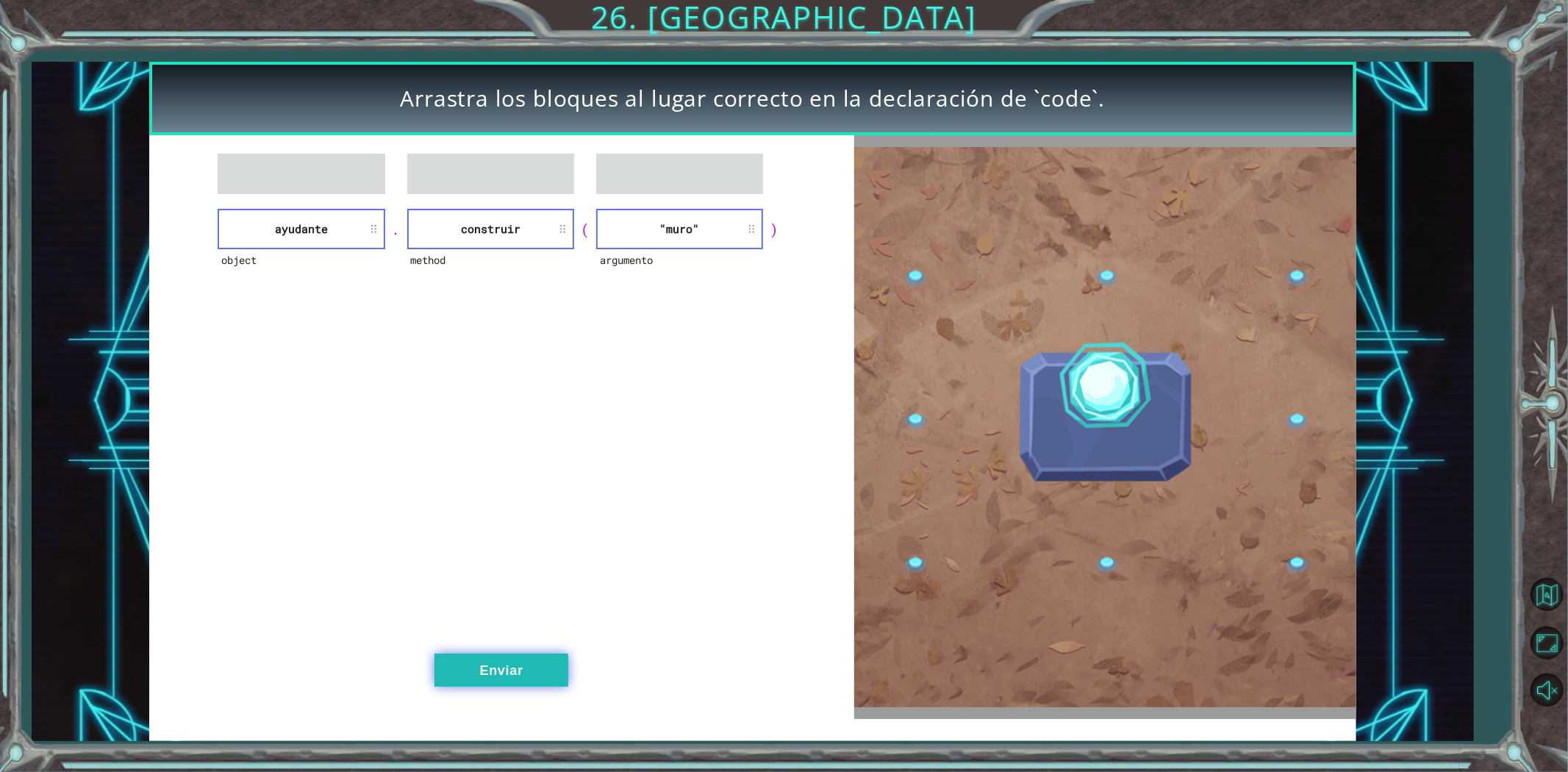
click at [445, 658] on button "Enviar" at bounding box center [502, 670] width 134 height 33
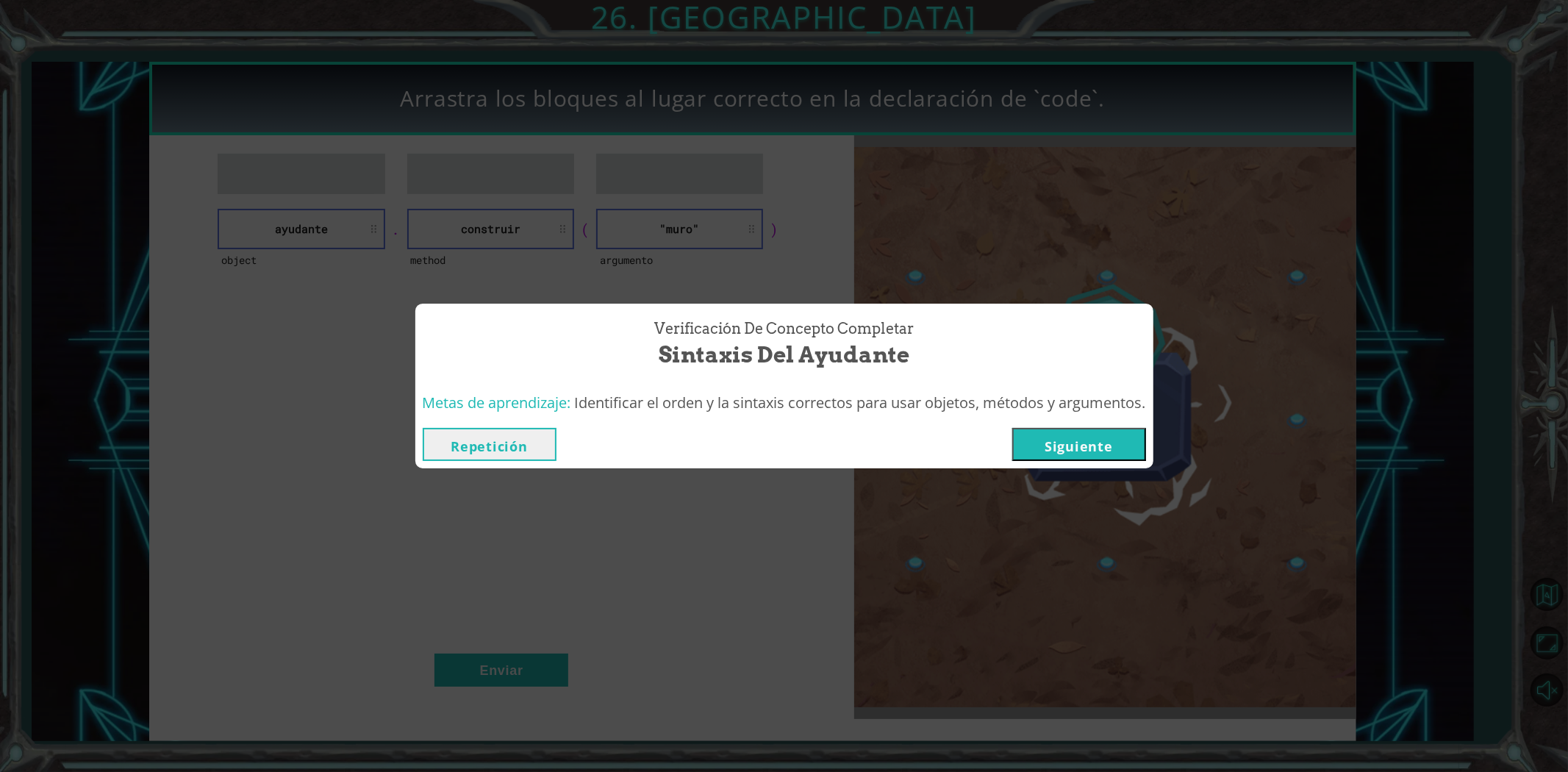
click at [996, 453] on div "Repetición [GEOGRAPHIC_DATA]" at bounding box center [784, 444] width 723 height 33
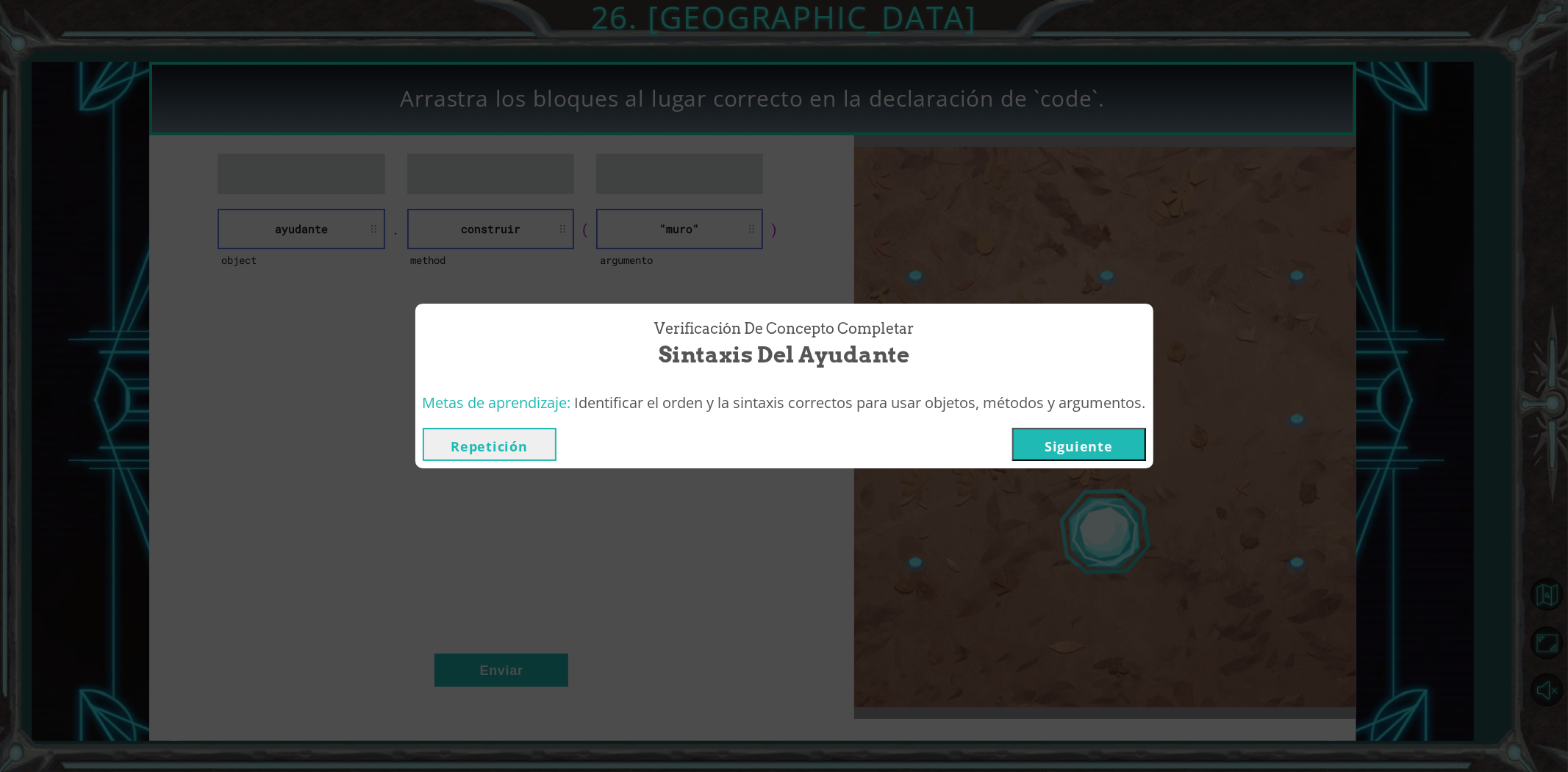
click at [1046, 446] on button "Siguiente" at bounding box center [1079, 444] width 134 height 33
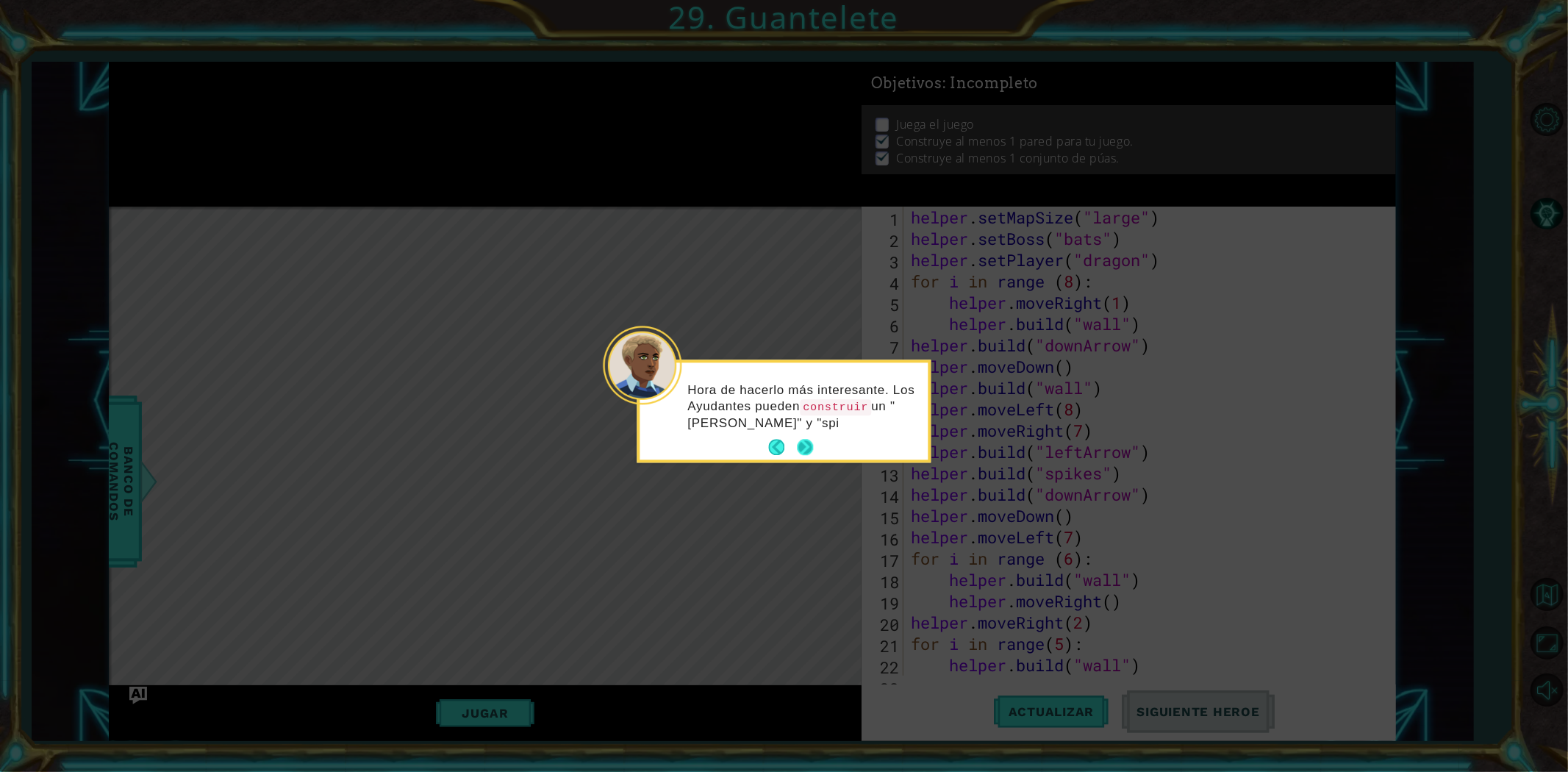
click at [798, 455] on button "Next" at bounding box center [805, 448] width 16 height 16
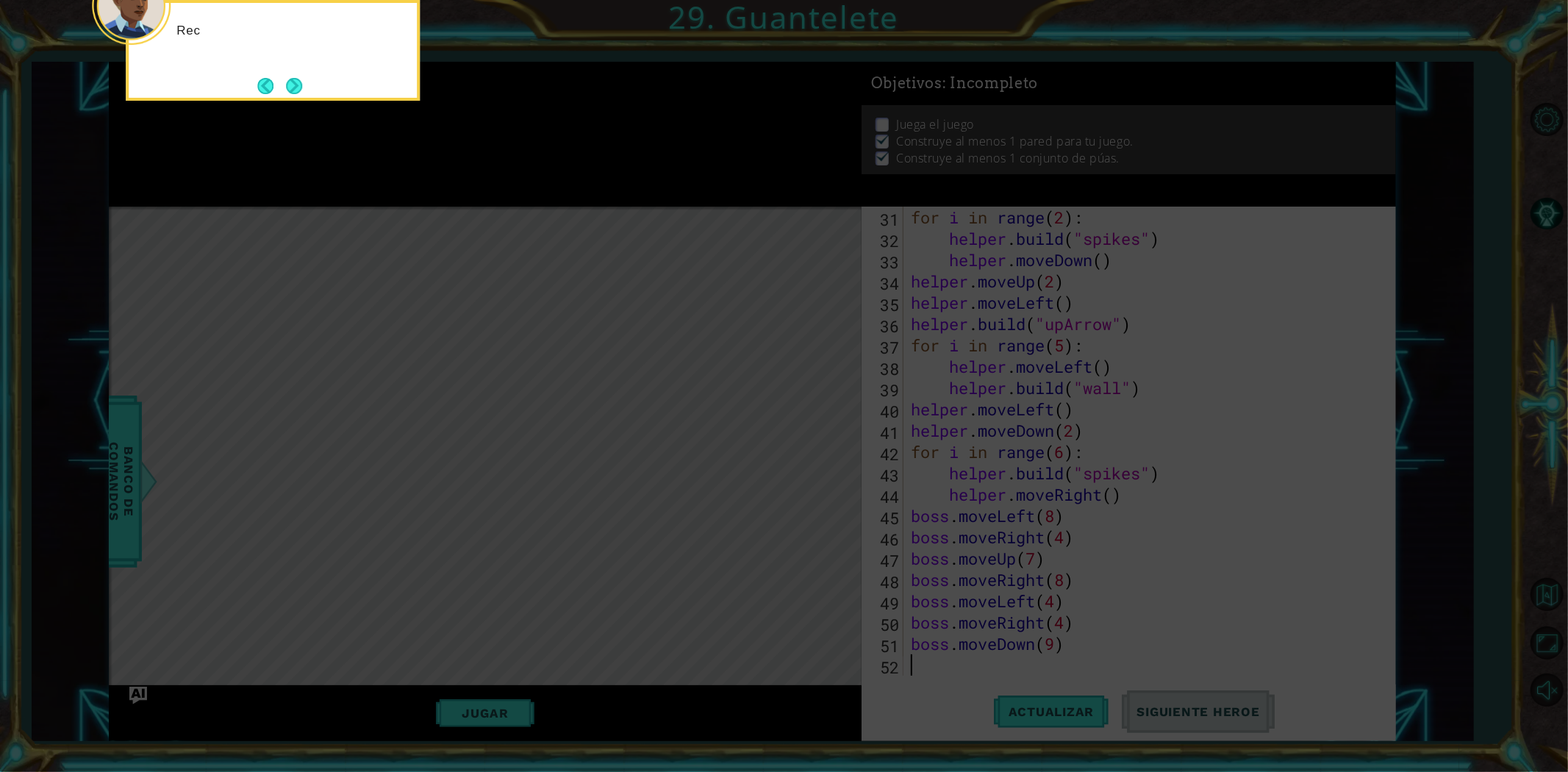
scroll to position [639, 0]
click at [284, 76] on button "Next" at bounding box center [295, 86] width 22 height 22
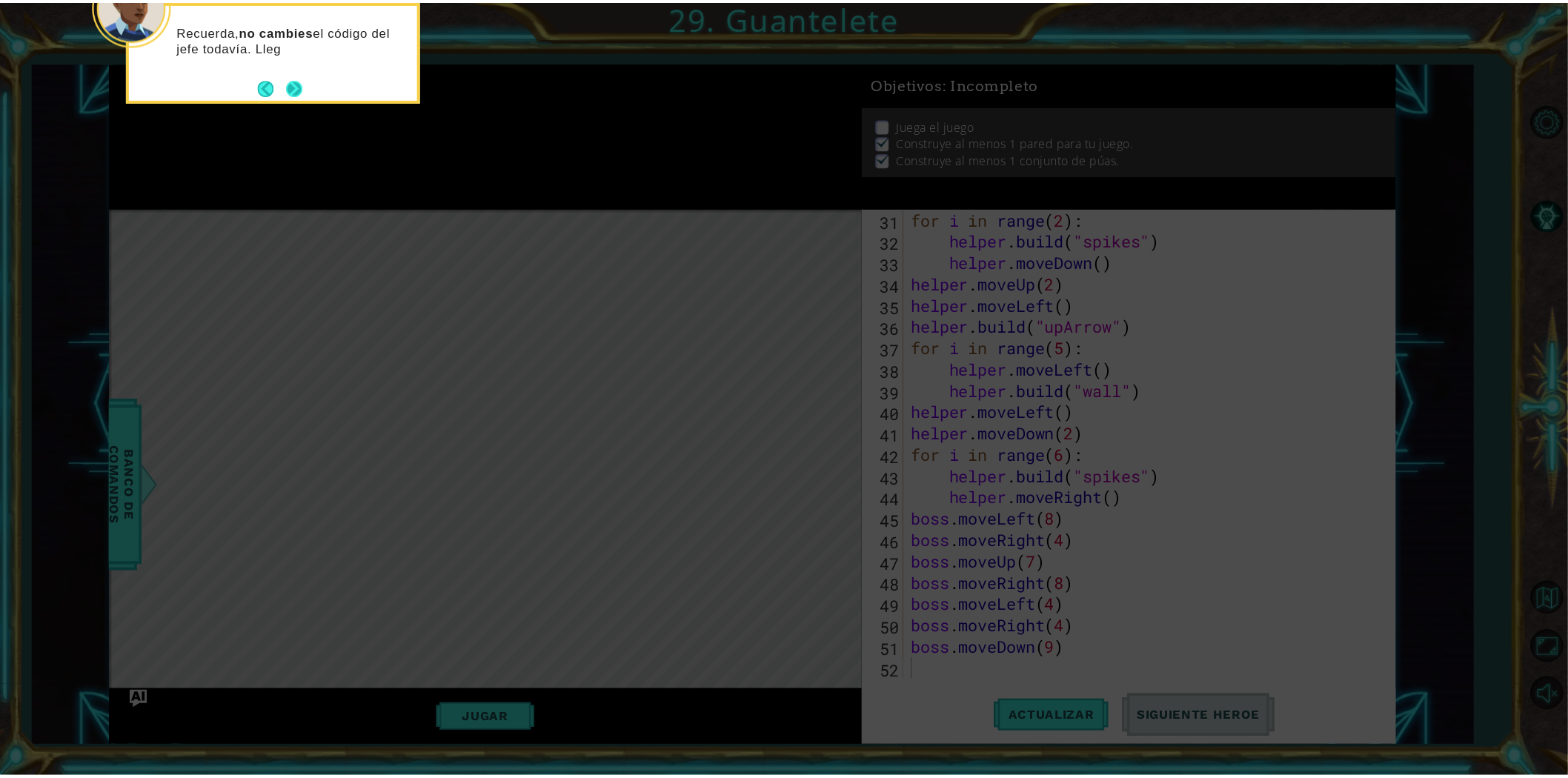
scroll to position [0, 0]
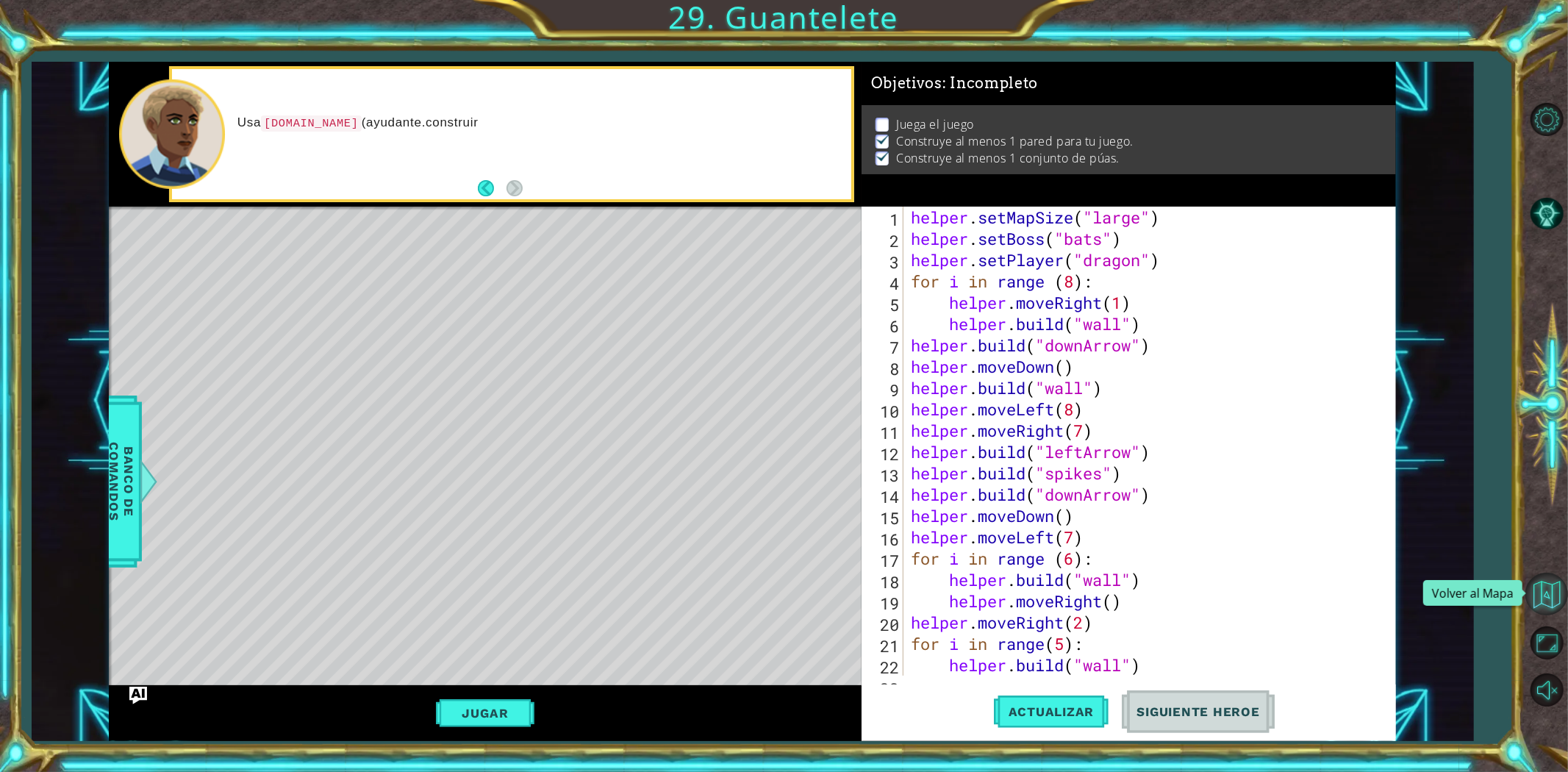
click at [1561, 595] on button "Volver al Mapa" at bounding box center [1547, 594] width 43 height 43
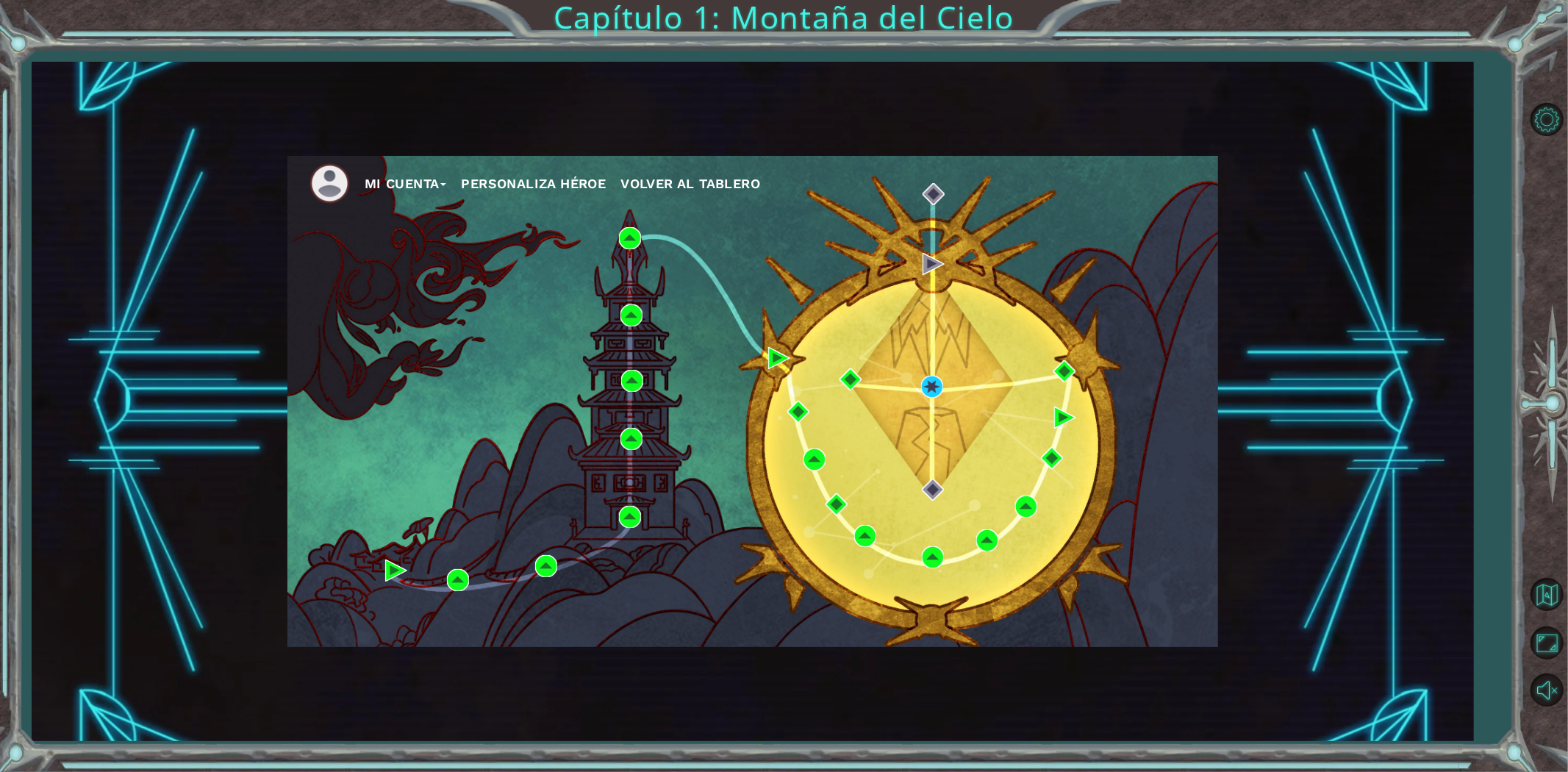
click at [447, 180] on button "Mi Cuenta" at bounding box center [406, 184] width 82 height 22
click at [449, 236] on button "Cerrar Sesión" at bounding box center [420, 237] width 90 height 16
